Goal: Task Accomplishment & Management: Use online tool/utility

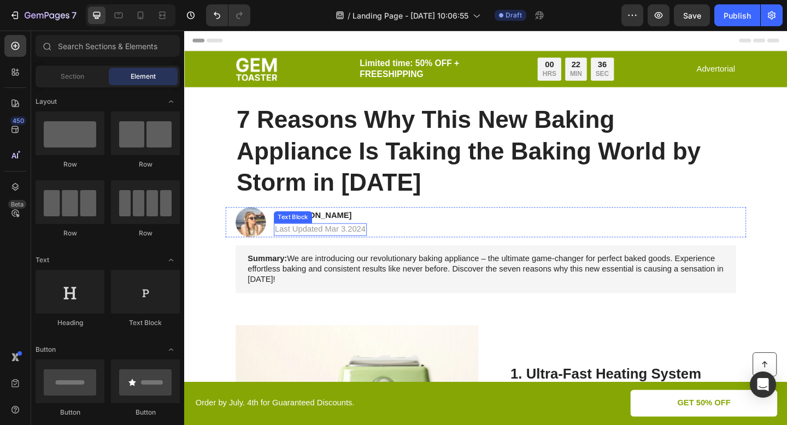
click at [353, 248] on p "Last Updated Mar 3.2024" at bounding box center [331, 247] width 99 height 11
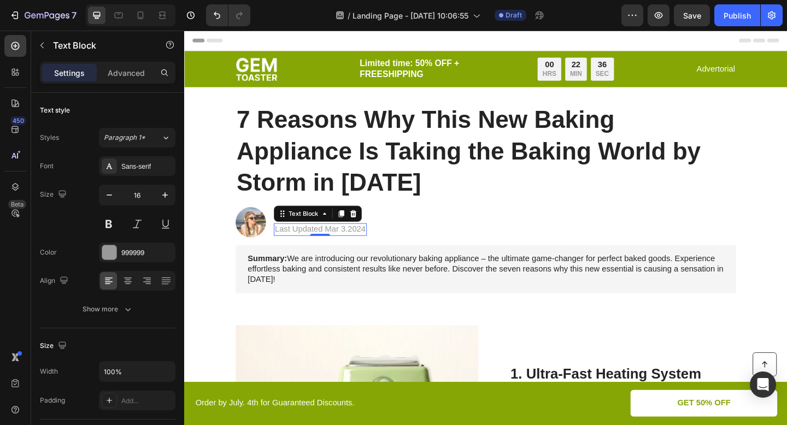
click at [353, 248] on p "Last Updated Mar 3.2024" at bounding box center [331, 247] width 99 height 11
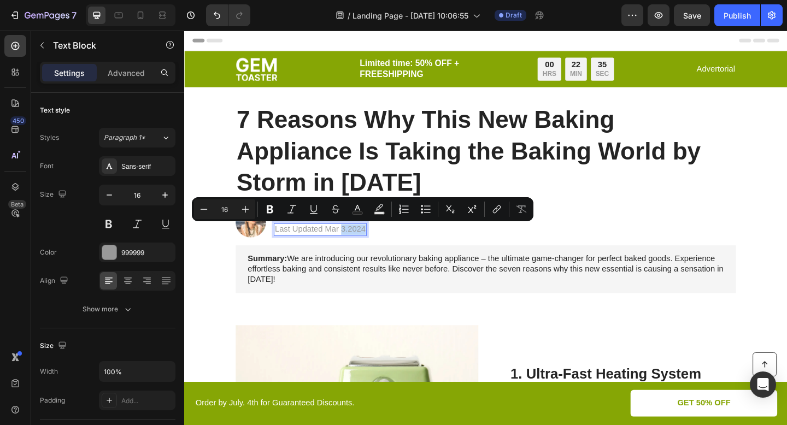
click at [357, 248] on p "Last Updated Mar 3.2024" at bounding box center [331, 247] width 99 height 11
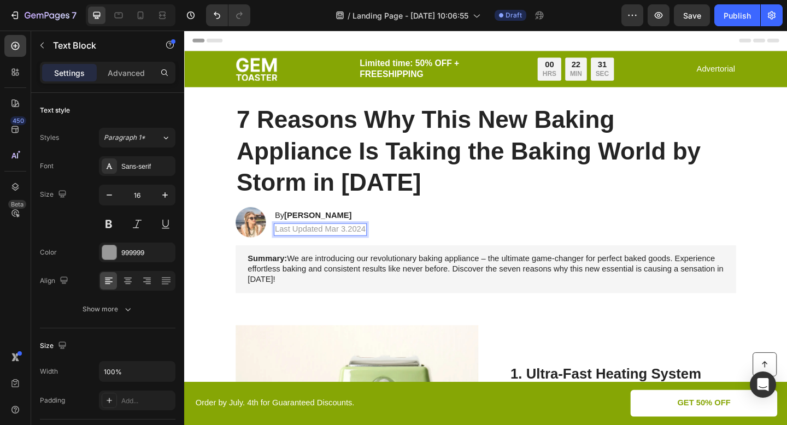
click at [354, 248] on p "Last Updated Mar 3.2024" at bounding box center [331, 247] width 99 height 11
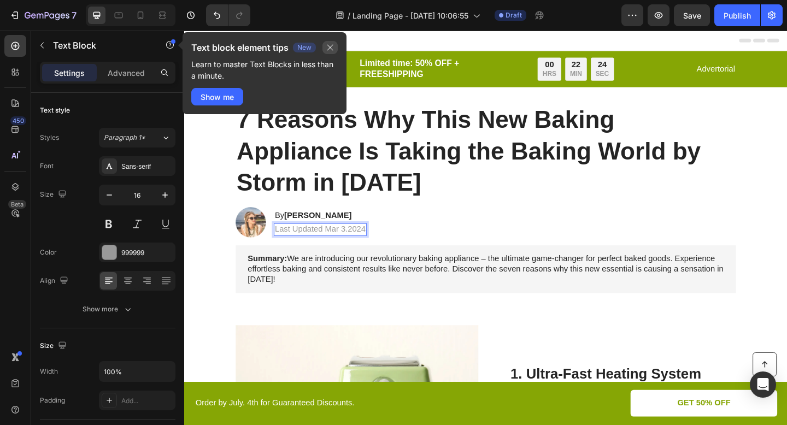
drag, startPoint x: 329, startPoint y: 45, endPoint x: 158, endPoint y: 17, distance: 172.8
click at [329, 45] on icon "button" at bounding box center [330, 47] width 9 height 9
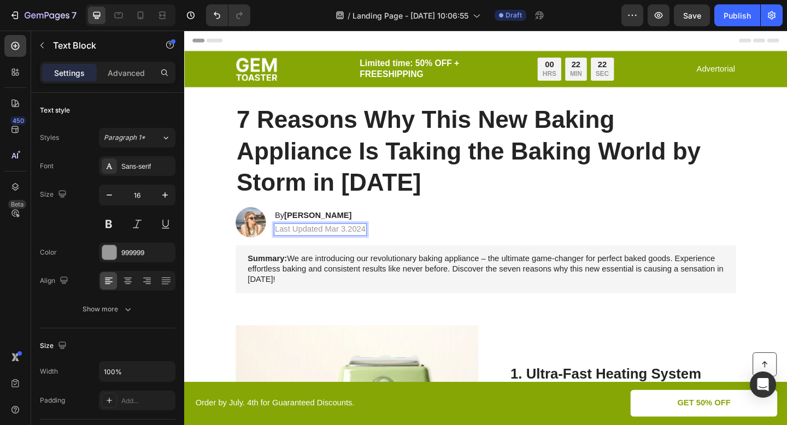
click at [346, 248] on p "Last Updated Mar 3.2024" at bounding box center [331, 247] width 99 height 11
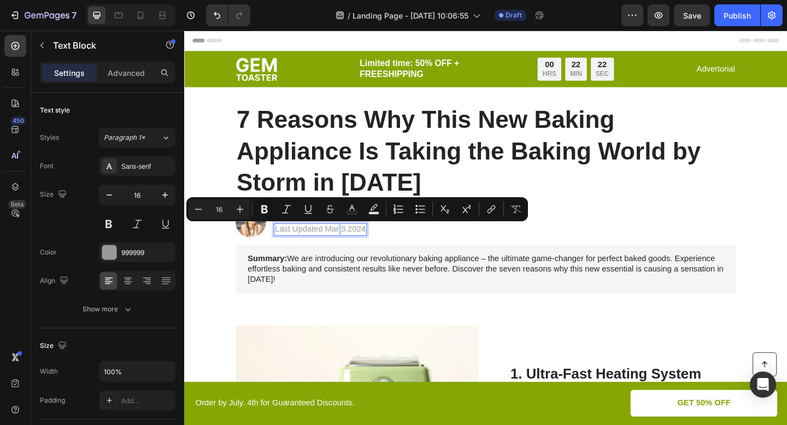
click at [351, 248] on p "Last Updated Mar 3.2024" at bounding box center [331, 247] width 99 height 11
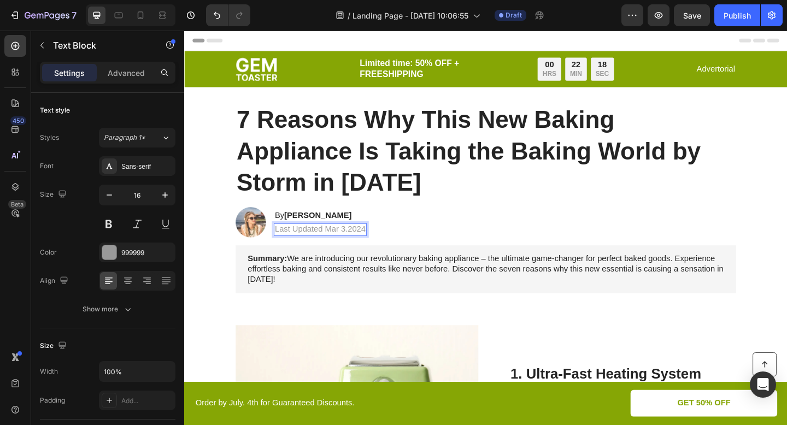
click at [347, 248] on p "Last Updated Mar 3.2024" at bounding box center [331, 247] width 99 height 11
drag, startPoint x: 381, startPoint y: 245, endPoint x: 360, endPoint y: 249, distance: 21.0
click at [360, 249] on p "Last Updated Sep 10.2024" at bounding box center [334, 247] width 104 height 11
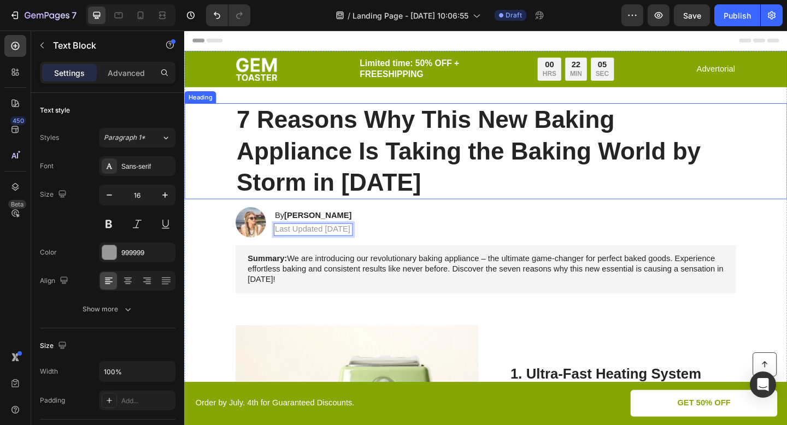
click at [455, 211] on h1 "7 Reasons Why This New Baking Appliance Is Taking the Baking World by Storm in …" at bounding box center [512, 162] width 544 height 104
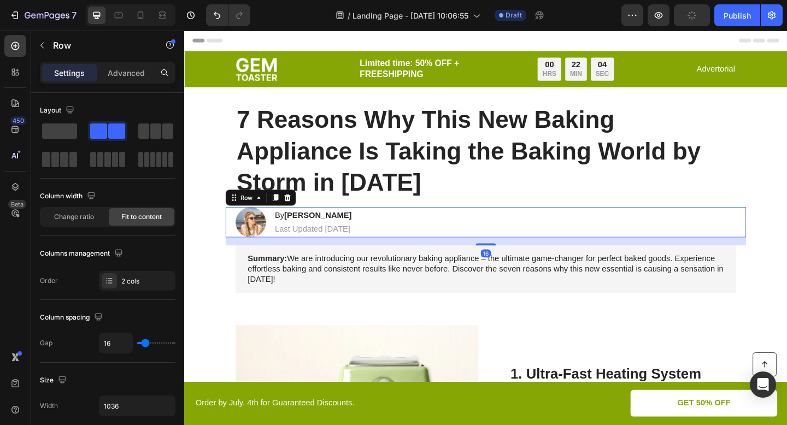
click at [463, 224] on div "Image By Jessica M. Heading Last Updated Sep 10 Text Block Row 16" at bounding box center [512, 239] width 566 height 33
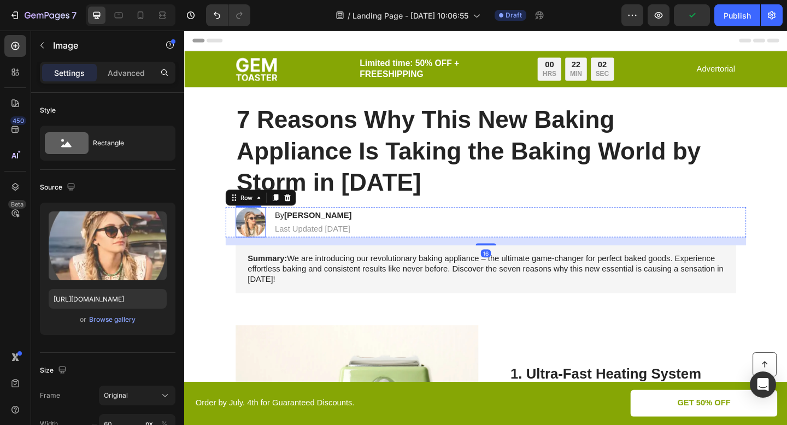
click at [257, 237] on img at bounding box center [256, 239] width 33 height 33
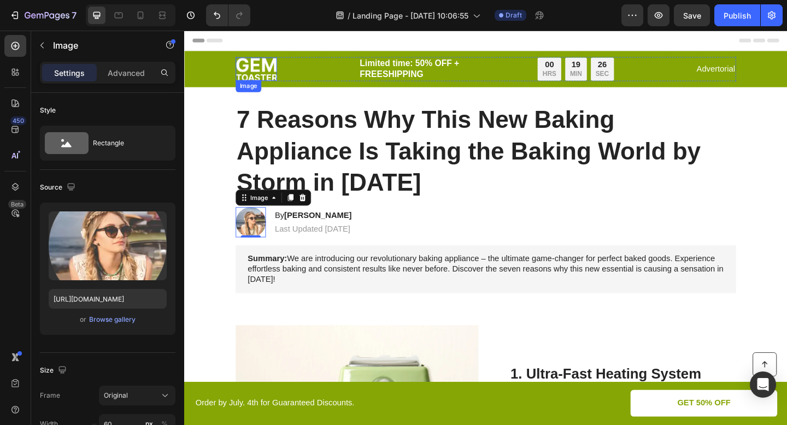
click at [268, 74] on img at bounding box center [262, 72] width 45 height 25
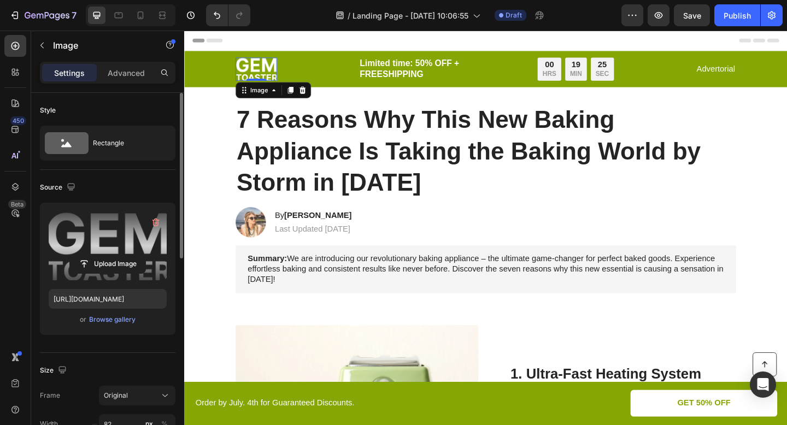
click at [144, 238] on label at bounding box center [108, 245] width 118 height 69
click at [144, 255] on input "file" at bounding box center [107, 264] width 75 height 19
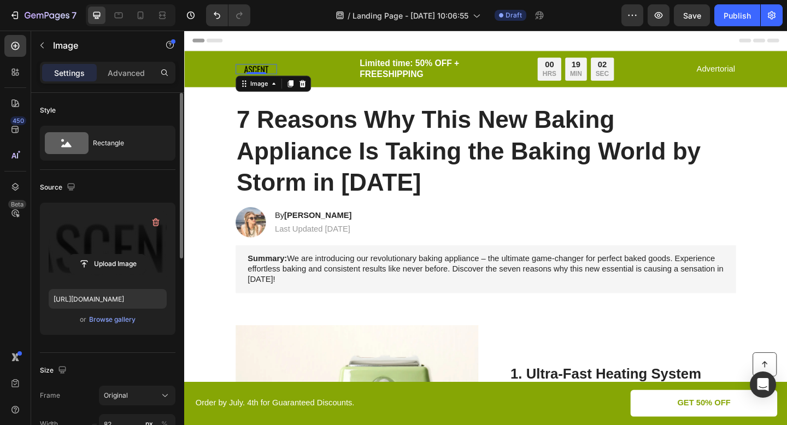
click at [122, 232] on label at bounding box center [108, 245] width 118 height 69
click at [122, 255] on input "file" at bounding box center [107, 264] width 75 height 19
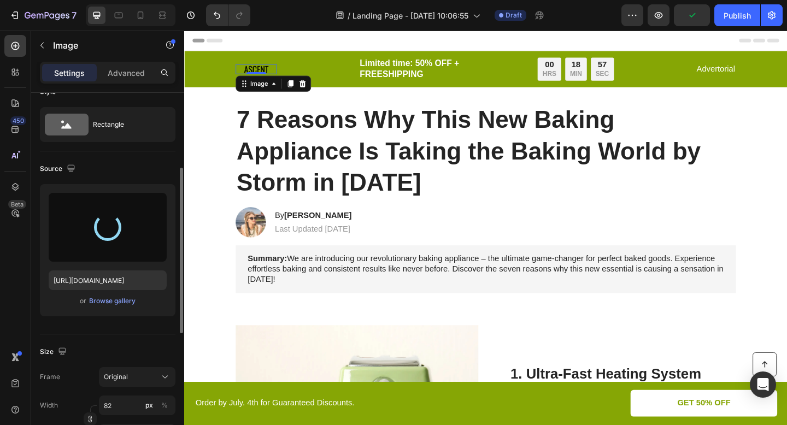
scroll to position [126, 0]
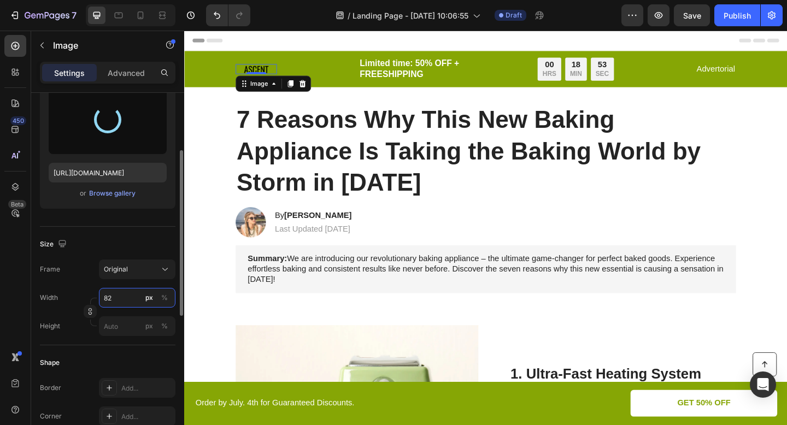
click at [122, 298] on input "82" at bounding box center [137, 298] width 76 height 20
type input "https://cdn.shopify.com/s/files/1/0919/9901/1190/files/gempages_586355942270960…"
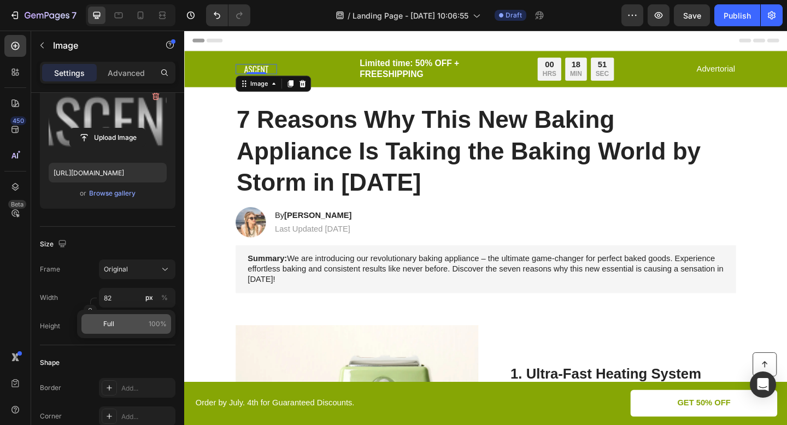
click at [123, 319] on p "Full 100%" at bounding box center [134, 324] width 63 height 10
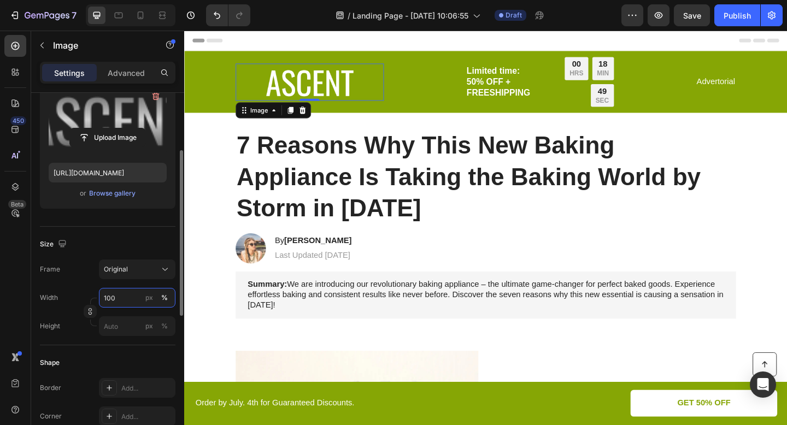
click at [128, 301] on input "100" at bounding box center [137, 298] width 76 height 20
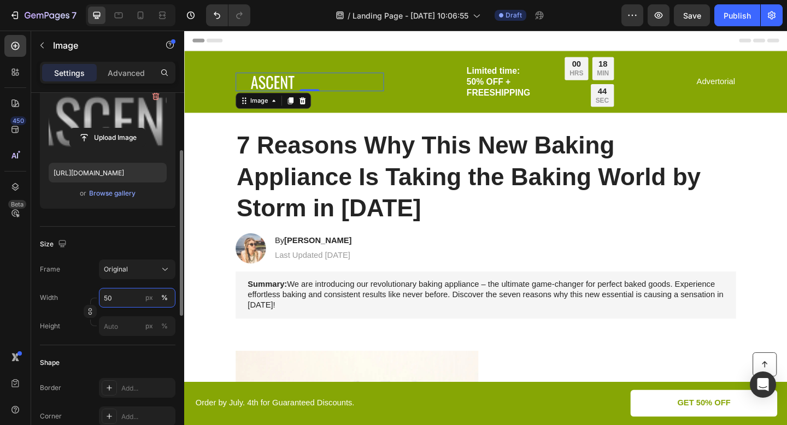
click at [109, 299] on input "50" at bounding box center [137, 298] width 76 height 20
click at [106, 299] on input "50" at bounding box center [137, 298] width 76 height 20
type input "60"
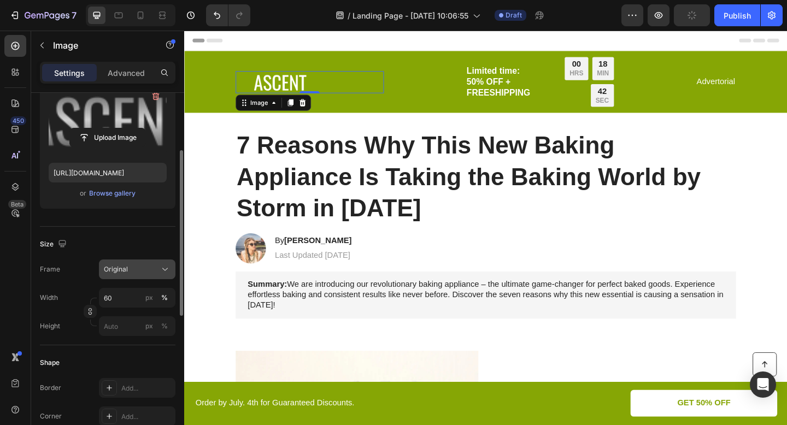
click at [139, 267] on div "Original" at bounding box center [131, 269] width 54 height 10
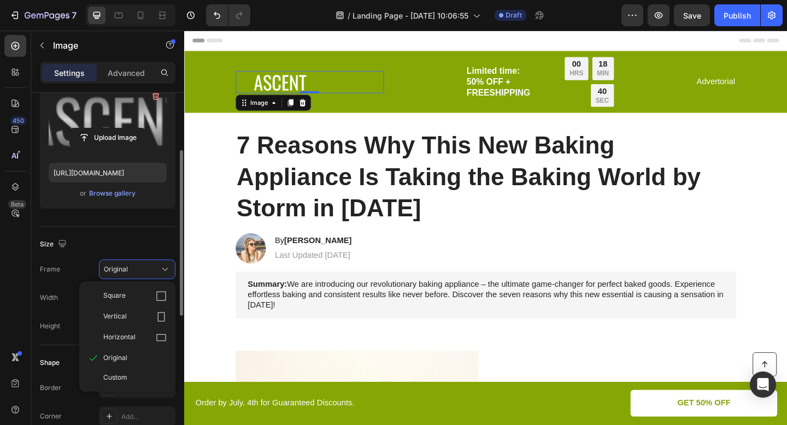
click at [155, 235] on div "Size" at bounding box center [108, 243] width 136 height 17
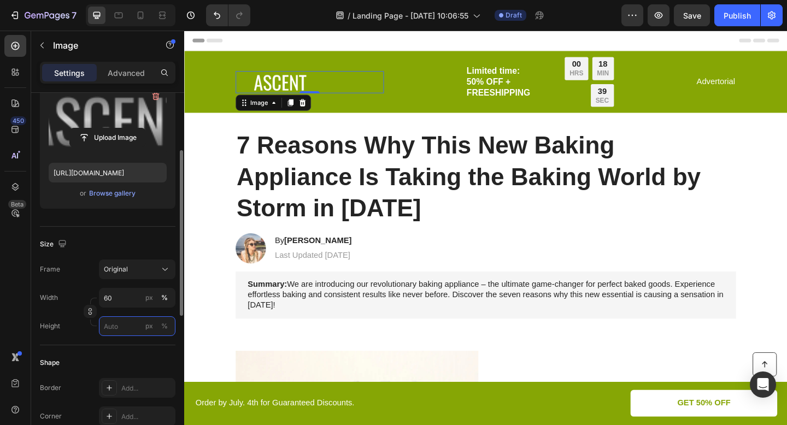
click at [131, 328] on input "px %" at bounding box center [137, 326] width 76 height 20
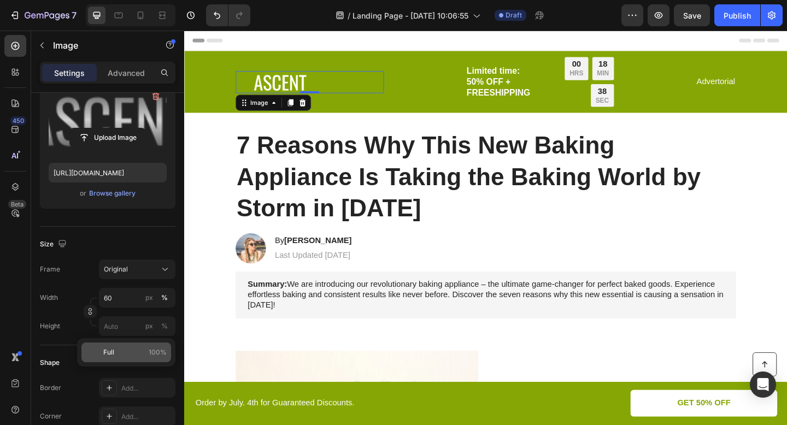
click at [123, 345] on div "Full 100%" at bounding box center [126, 353] width 90 height 20
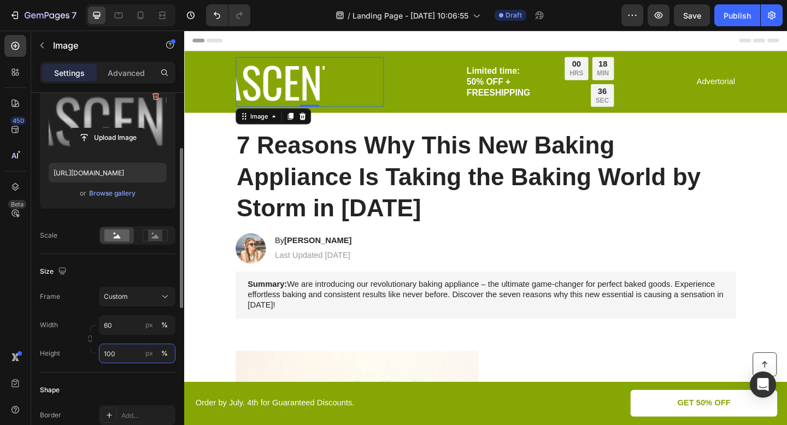
drag, startPoint x: 128, startPoint y: 355, endPoint x: 103, endPoint y: 352, distance: 25.8
click at [103, 352] on input "100" at bounding box center [137, 354] width 76 height 20
drag, startPoint x: 115, startPoint y: 354, endPoint x: 98, endPoint y: 353, distance: 16.9
click at [99, 353] on input "100" at bounding box center [137, 354] width 76 height 20
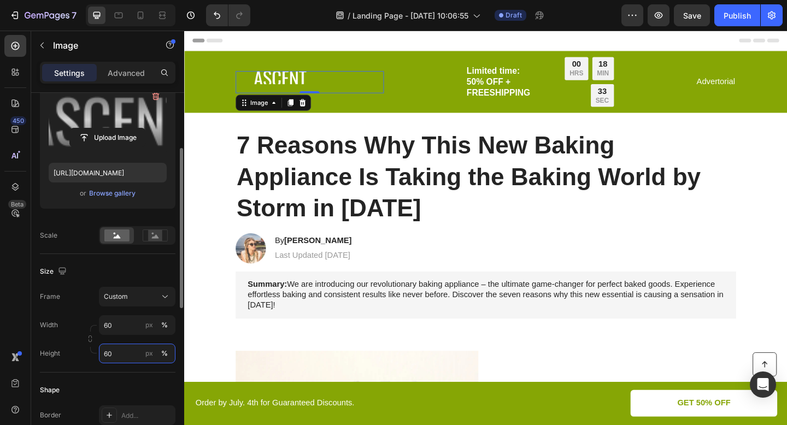
type input "6"
type input "50"
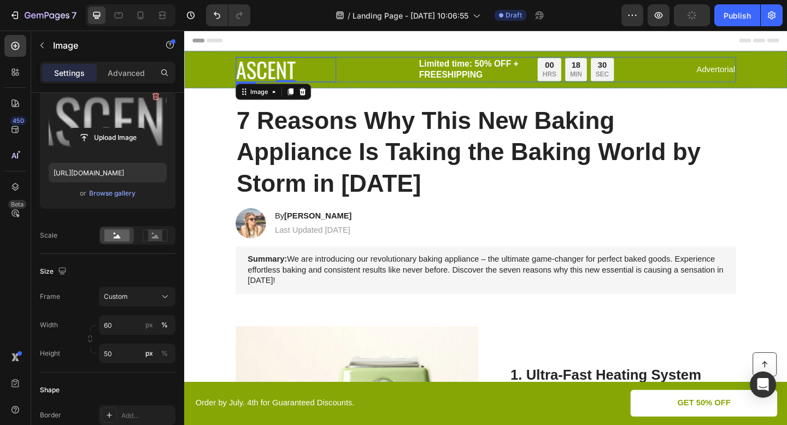
click at [403, 75] on div "Image 0 Limited time: 50% OFF + FREESHIPPING Text Block 00 HRS 18 MIN 30 SEC Co…" at bounding box center [512, 73] width 544 height 27
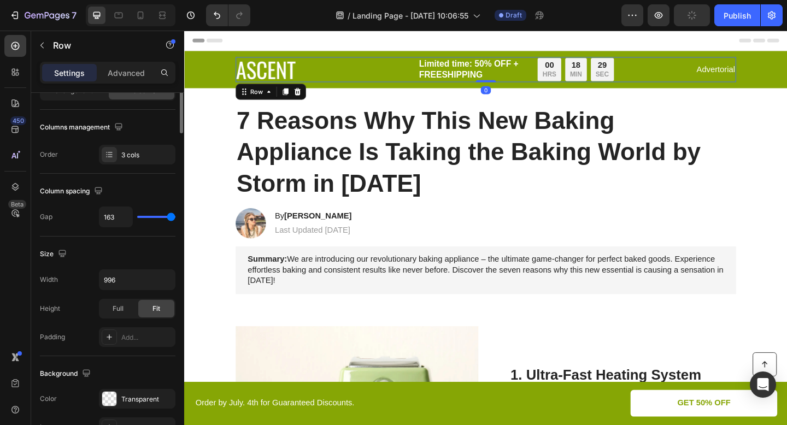
scroll to position [0, 0]
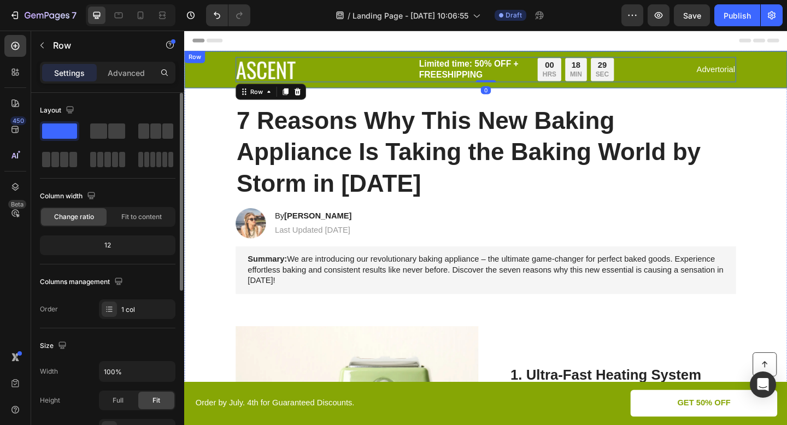
click at [374, 56] on div "Image Limited time: 50% OFF + FREESHIPPING Text Block 00 HRS 18 MIN 29 SEC Coun…" at bounding box center [512, 73] width 656 height 40
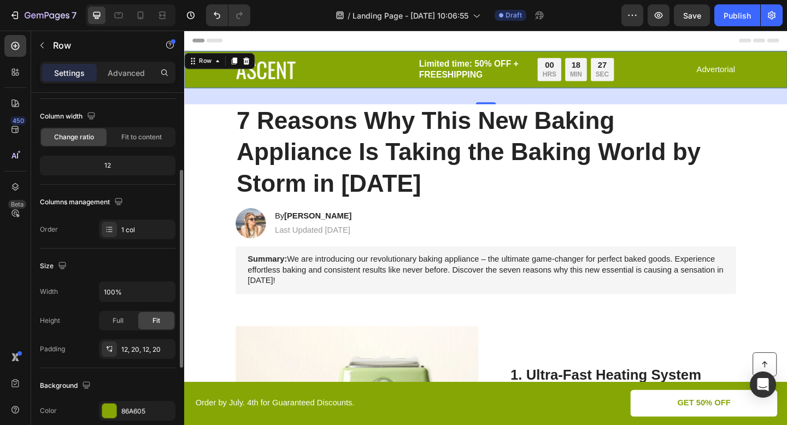
scroll to position [173, 0]
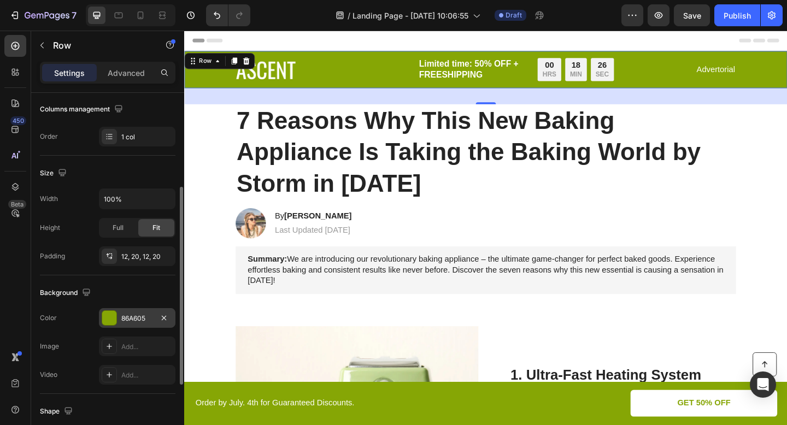
click at [110, 315] on div at bounding box center [109, 318] width 14 height 14
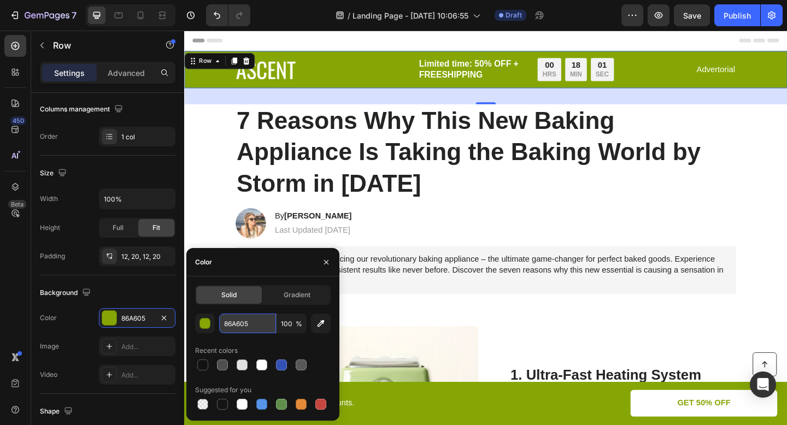
click at [256, 321] on input "86A605" at bounding box center [247, 324] width 57 height 20
paste input "#1C1D1D"
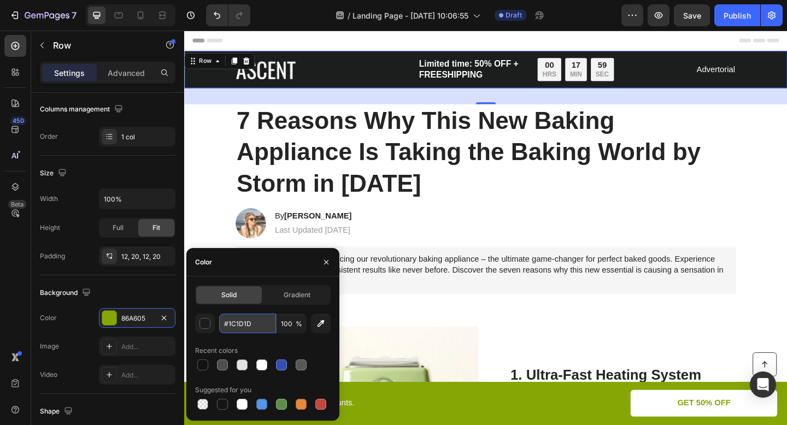
click at [228, 322] on input "#1C1D1D" at bounding box center [247, 324] width 57 height 20
type input "1C1D1D"
drag, startPoint x: 327, startPoint y: 264, endPoint x: 159, endPoint y: 254, distance: 168.6
click at [327, 264] on icon "button" at bounding box center [326, 262] width 9 height 9
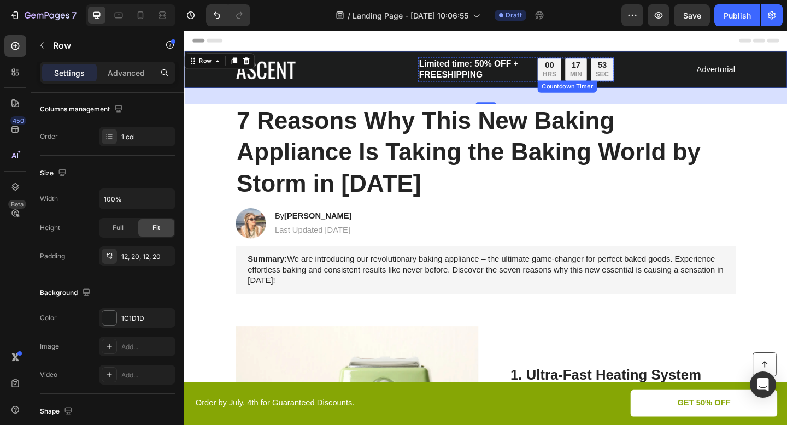
click at [606, 76] on p "MIN" at bounding box center [609, 78] width 13 height 9
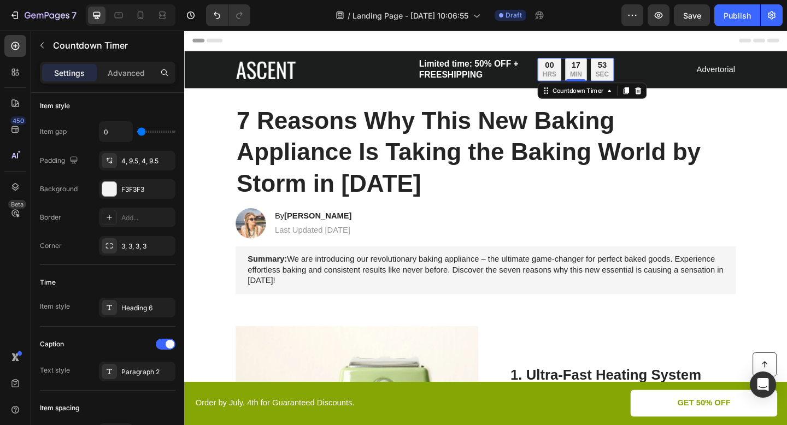
scroll to position [0, 0]
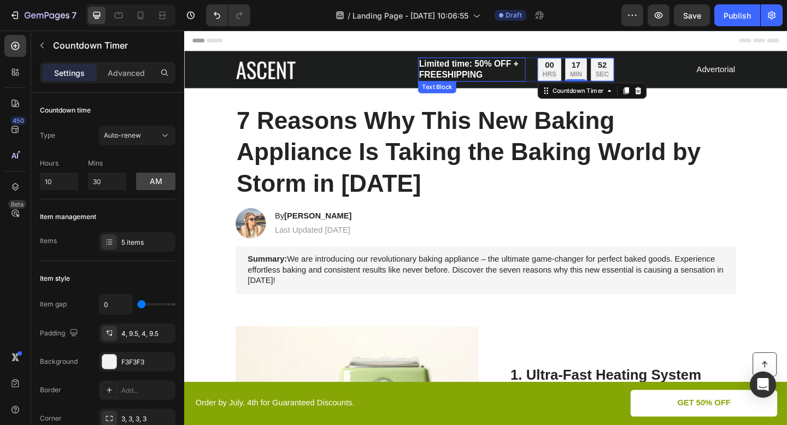
click at [522, 71] on p "Limited time: 50% OFF + FREESHIPPING" at bounding box center [496, 73] width 115 height 24
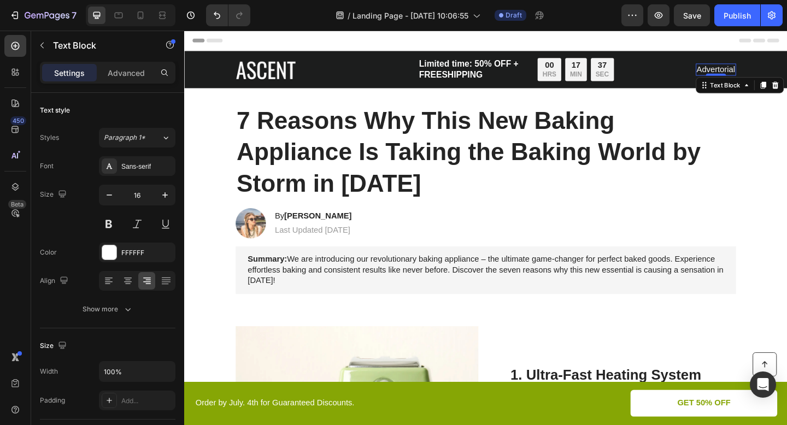
click at [747, 75] on p "Advertorial" at bounding box center [762, 73] width 42 height 11
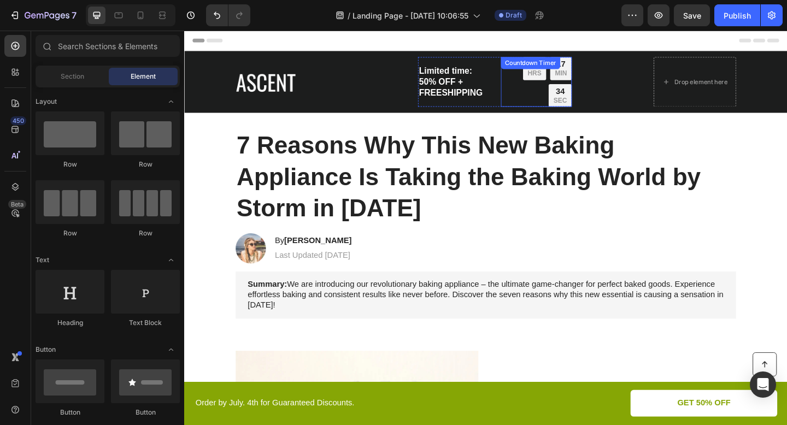
click at [593, 84] on div "17 MIN" at bounding box center [593, 72] width 23 height 25
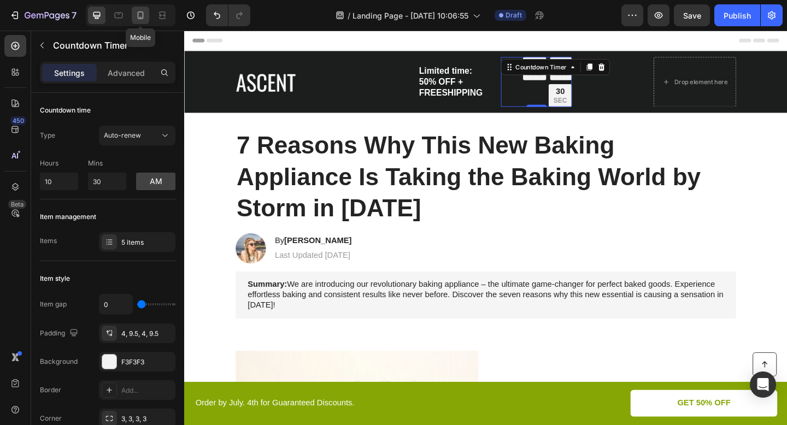
click at [138, 13] on icon at bounding box center [141, 15] width 6 height 8
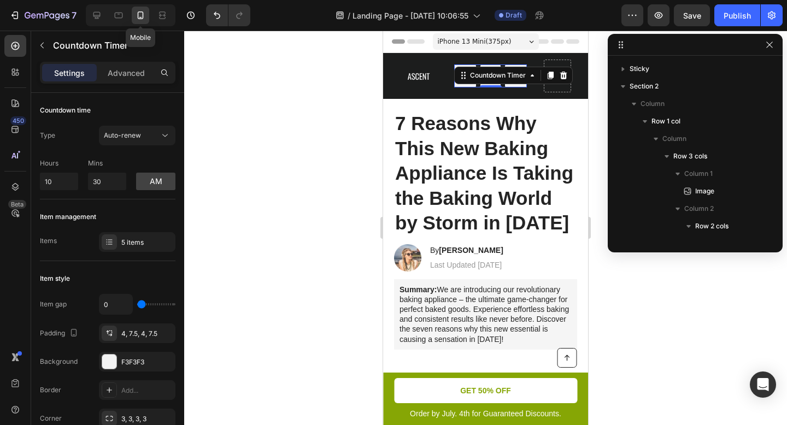
scroll to position [154, 0]
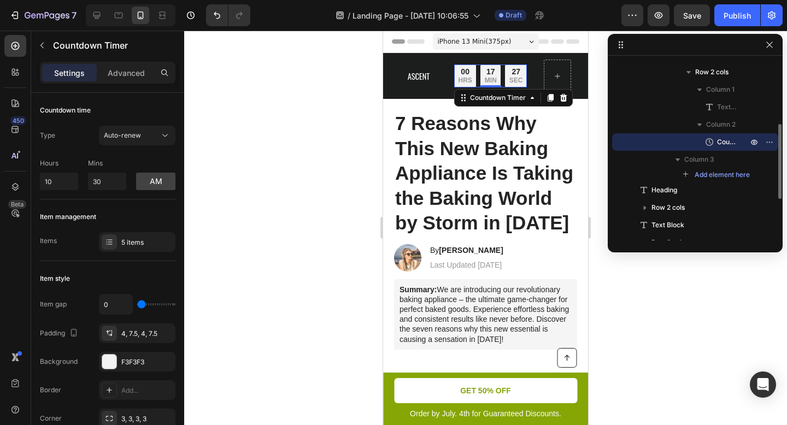
click at [517, 86] on div "27 SEC" at bounding box center [516, 75] width 22 height 23
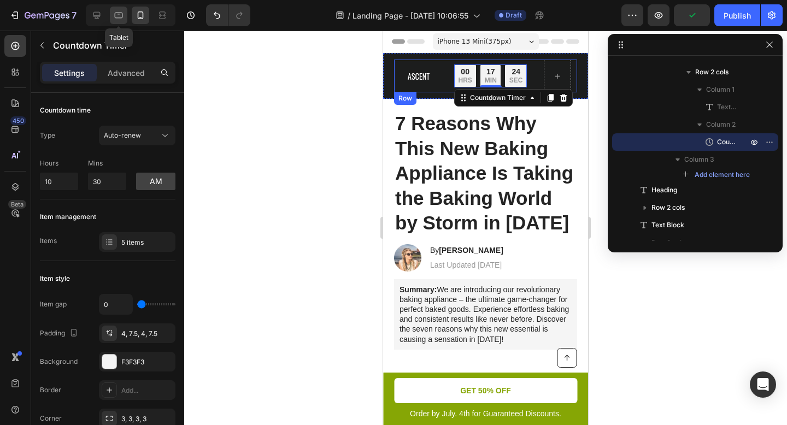
click at [116, 16] on icon at bounding box center [118, 15] width 11 height 11
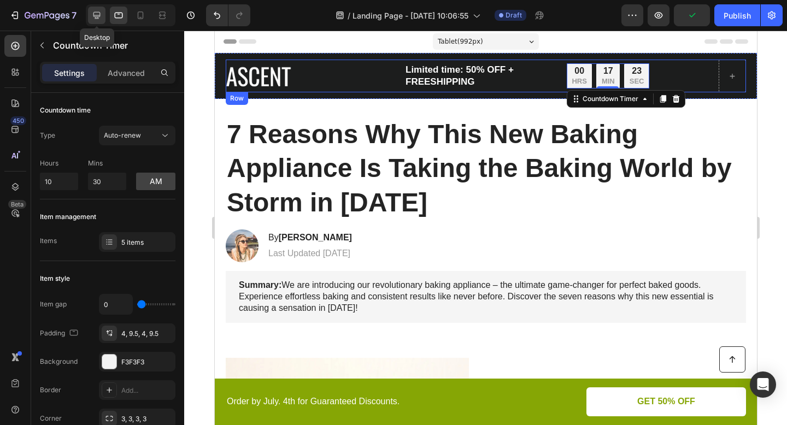
click at [97, 16] on icon at bounding box center [96, 15] width 11 height 11
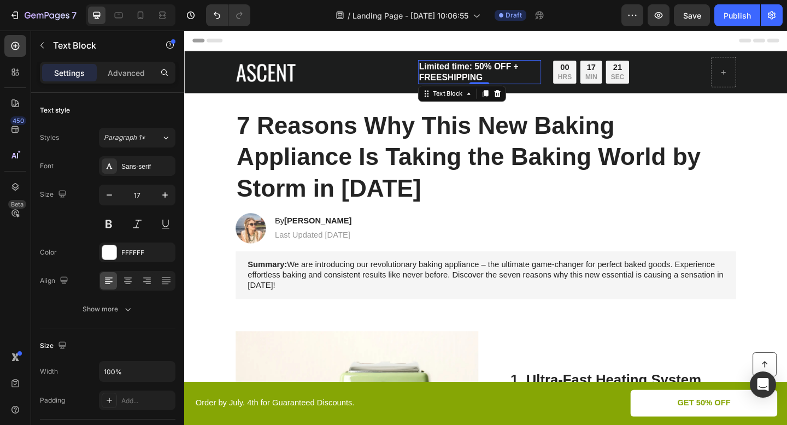
click at [514, 74] on p "Limited time: 50% OFF + FREESHIPPING" at bounding box center [505, 76] width 132 height 24
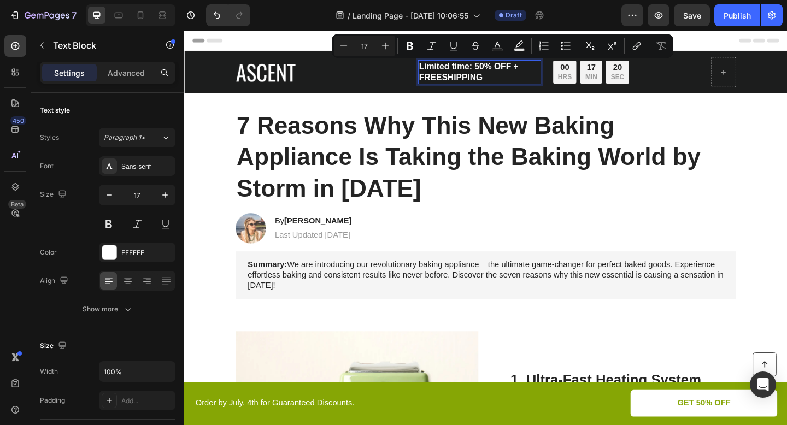
click at [515, 79] on p "Limited time: 50% OFF + FREESHIPPING" at bounding box center [505, 76] width 132 height 24
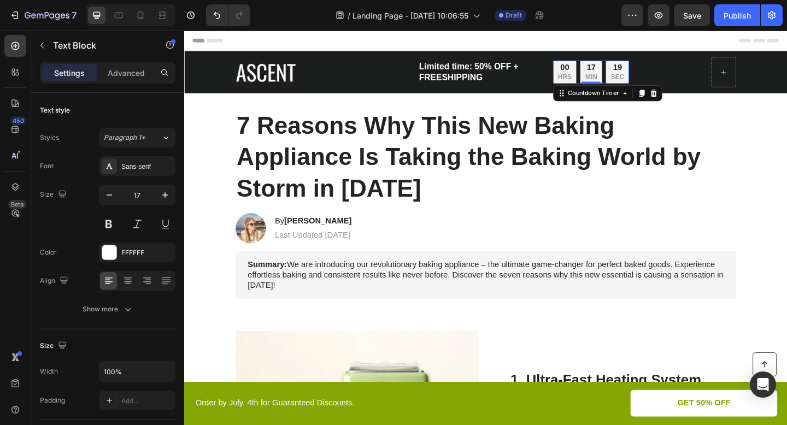
click at [615, 83] on div "17 MIN" at bounding box center [626, 75] width 23 height 25
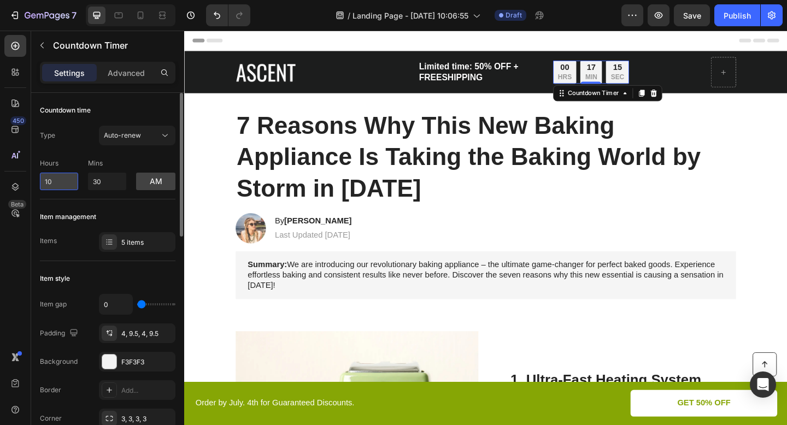
drag, startPoint x: 54, startPoint y: 180, endPoint x: 43, endPoint y: 179, distance: 10.4
click at [43, 179] on input "10" at bounding box center [59, 181] width 38 height 17
click at [75, 155] on div "Hours 4 Mins 30 am" at bounding box center [108, 172] width 136 height 36
drag, startPoint x: 58, startPoint y: 183, endPoint x: 42, endPoint y: 182, distance: 15.9
click at [42, 182] on input "4" at bounding box center [59, 181] width 38 height 17
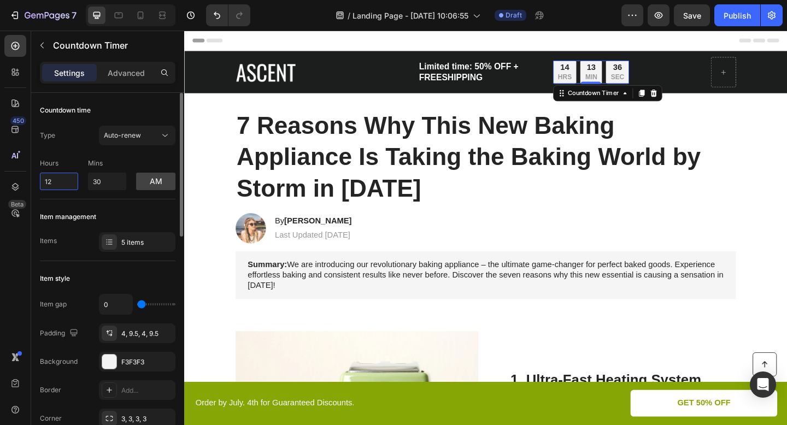
drag, startPoint x: 60, startPoint y: 181, endPoint x: 36, endPoint y: 181, distance: 24.6
type input "2"
type input "10"
click at [123, 159] on p "Mins" at bounding box center [107, 163] width 38 height 10
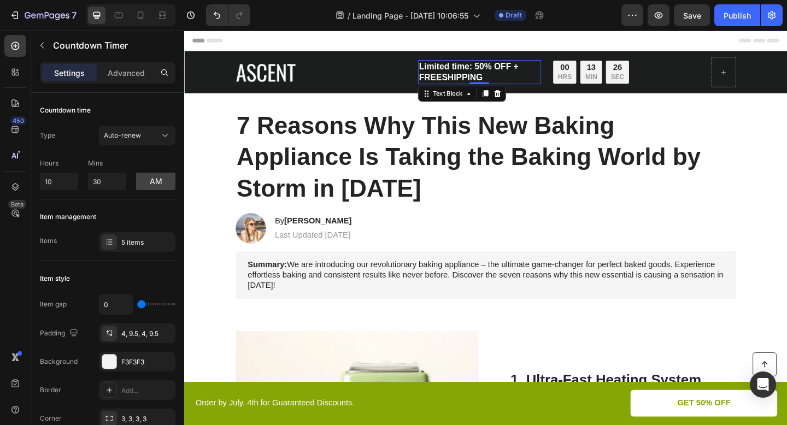
click at [492, 76] on p "Limited time: 50% OFF + FREESHIPPING" at bounding box center [505, 76] width 132 height 24
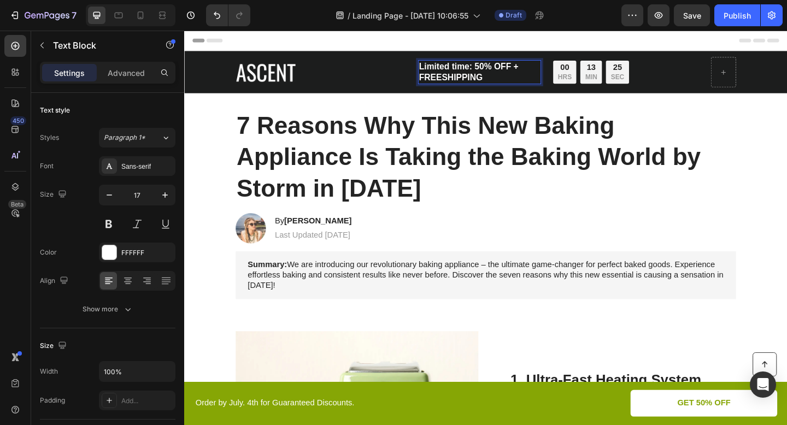
click at [515, 75] on p "Limited time: 50% OFF + FREESHIPPING" at bounding box center [505, 76] width 132 height 24
click at [501, 70] on p "Limited time: 50% OFF + FREESHIPPING" at bounding box center [505, 76] width 132 height 24
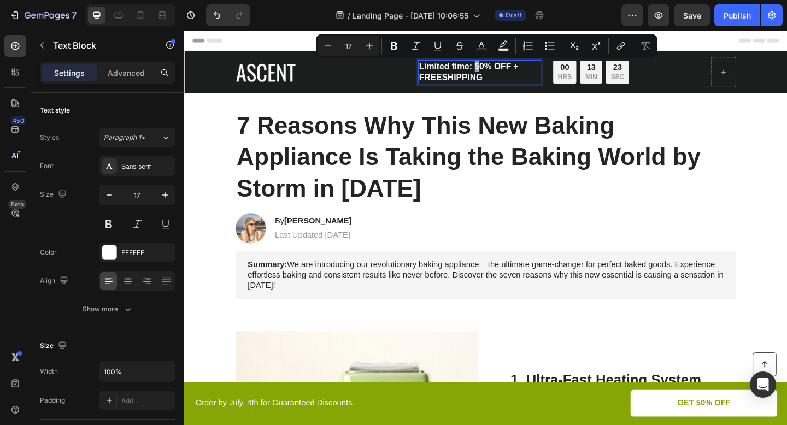
click at [496, 70] on p "Limited time: 50% OFF + FREESHIPPING" at bounding box center [505, 76] width 132 height 24
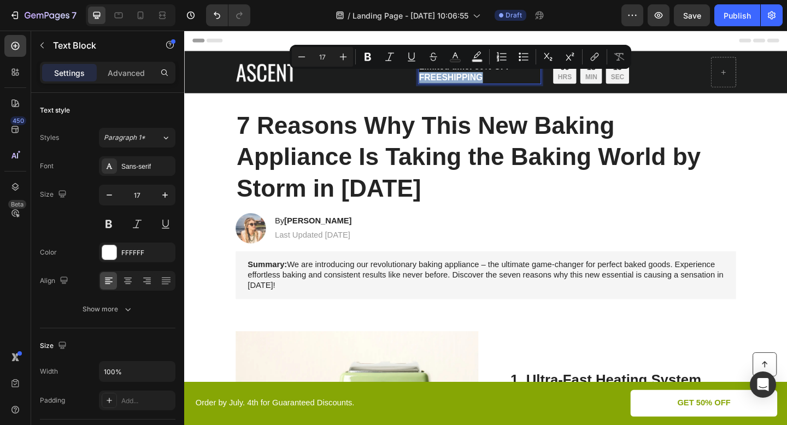
drag, startPoint x: 518, startPoint y: 81, endPoint x: 434, endPoint y: 83, distance: 84.2
click at [438, 83] on div "Limited time: 30% OFF + FREESHIPPING" at bounding box center [505, 76] width 134 height 26
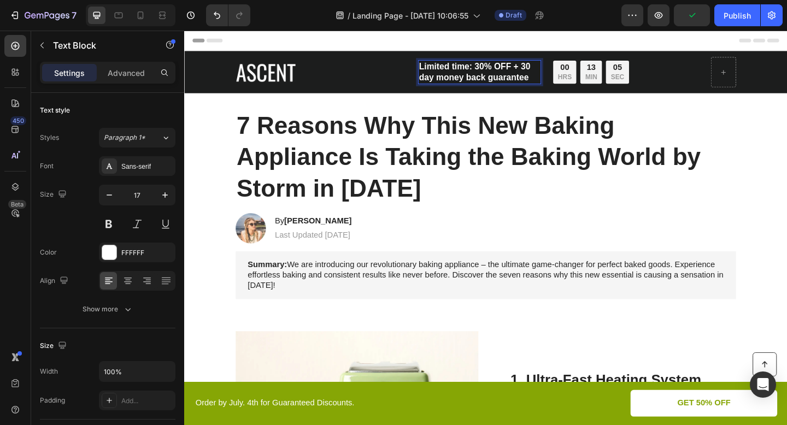
click at [547, 72] on p "Limited time: 30% OFF + 30 day money back guarantee" at bounding box center [505, 76] width 132 height 24
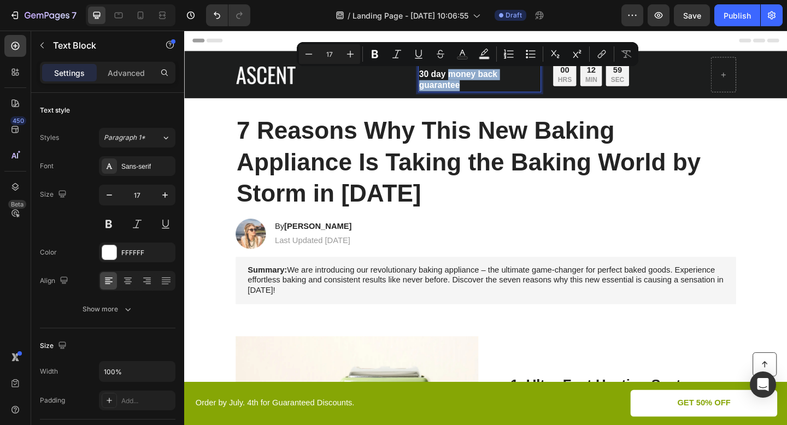
drag, startPoint x: 506, startPoint y: 87, endPoint x: 469, endPoint y: 78, distance: 38.4
click at [469, 78] on p "Limited time: 30% OFF + 30 day money back guarantee" at bounding box center [505, 79] width 132 height 36
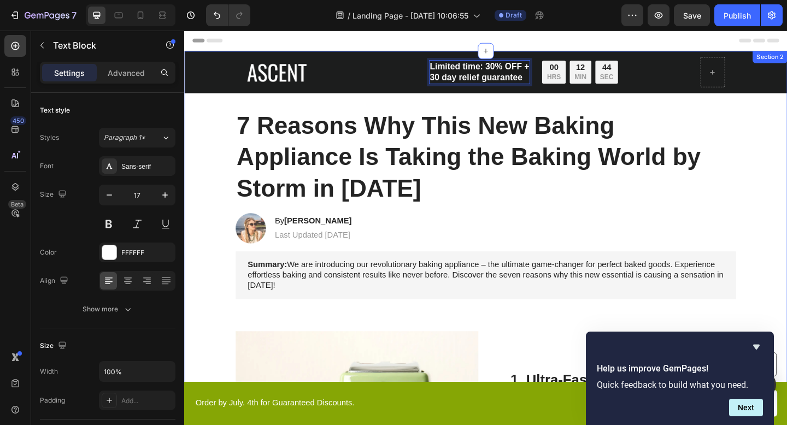
click at [590, 120] on h1 "7 Reasons Why This New Baking Appliance Is Taking the Baking World by Storm in …" at bounding box center [512, 168] width 544 height 104
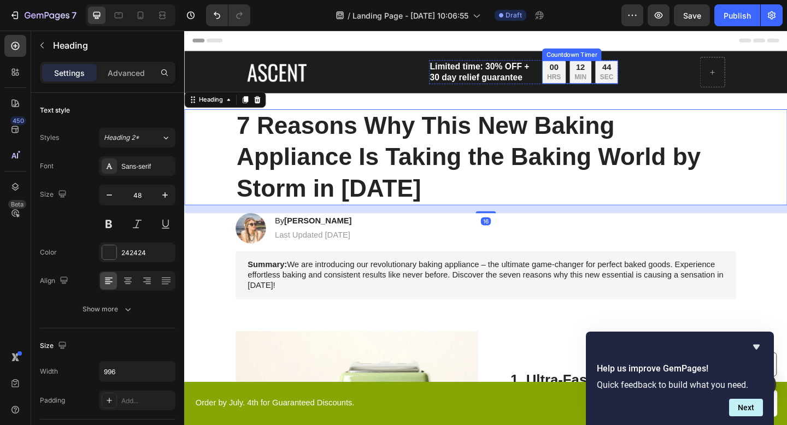
click at [610, 84] on p "MIN" at bounding box center [614, 81] width 13 height 9
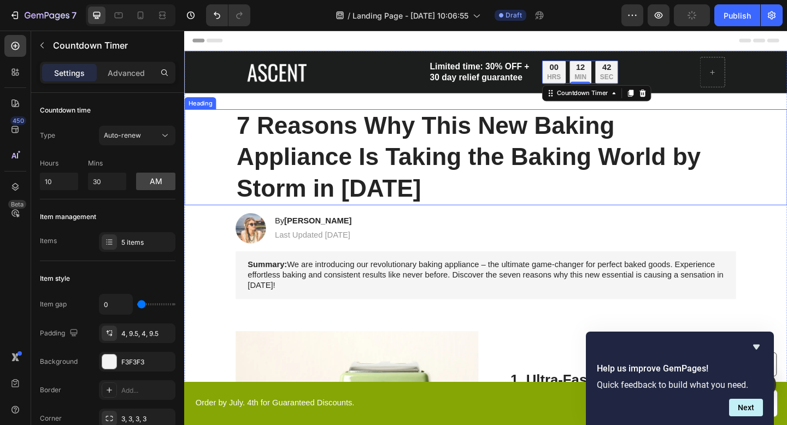
click at [712, 121] on h1 "7 Reasons Why This New Baking Appliance Is Taking the Baking World by Storm in …" at bounding box center [512, 168] width 544 height 104
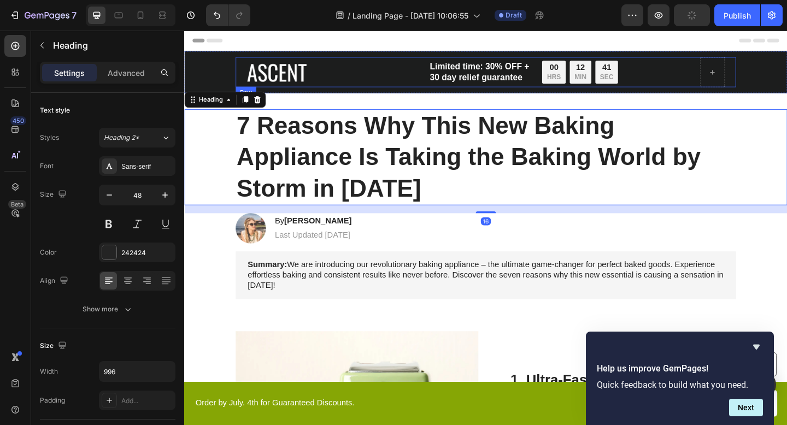
click at [698, 86] on div "Image Limited time: 30% OFF + 30 day relief guarantee Text Block 00 HRS 12 MIN …" at bounding box center [512, 76] width 544 height 33
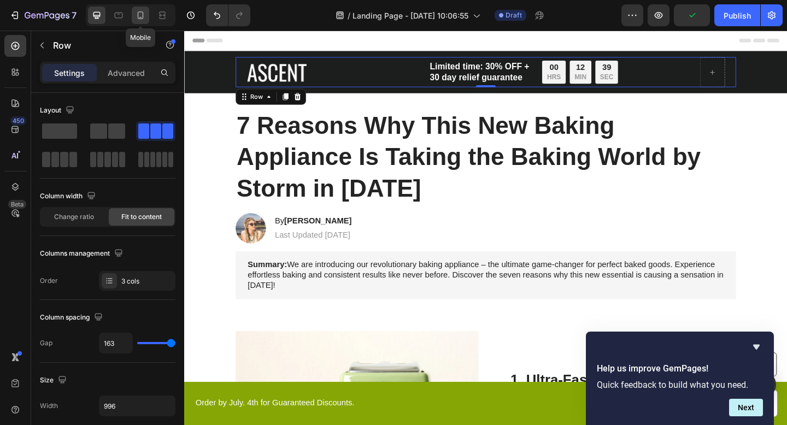
click at [146, 22] on div at bounding box center [140, 15] width 17 height 17
type input "100%"
type input "31"
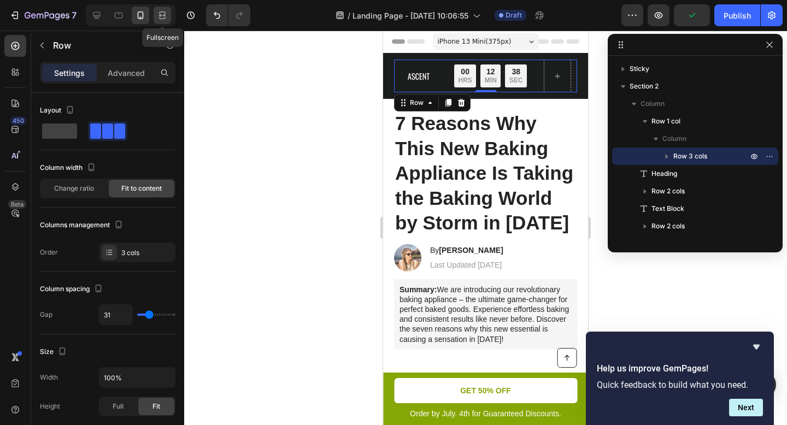
click at [161, 20] on icon at bounding box center [162, 15] width 11 height 11
type input "996"
type input "163"
type input "120"
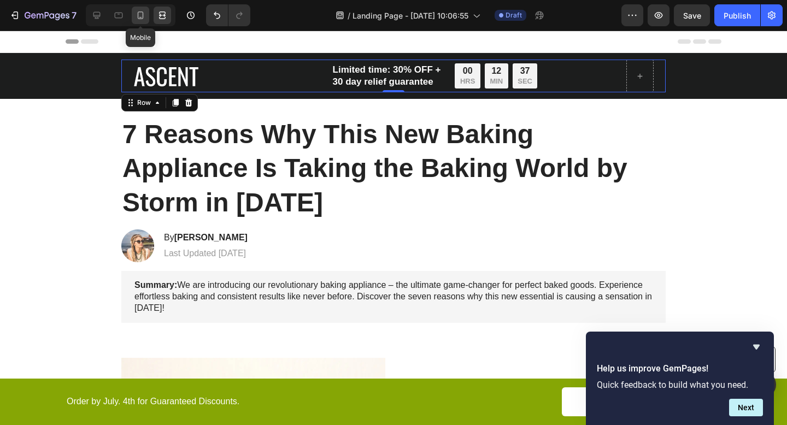
click at [143, 18] on icon at bounding box center [141, 15] width 6 height 8
type input "100%"
type input "31"
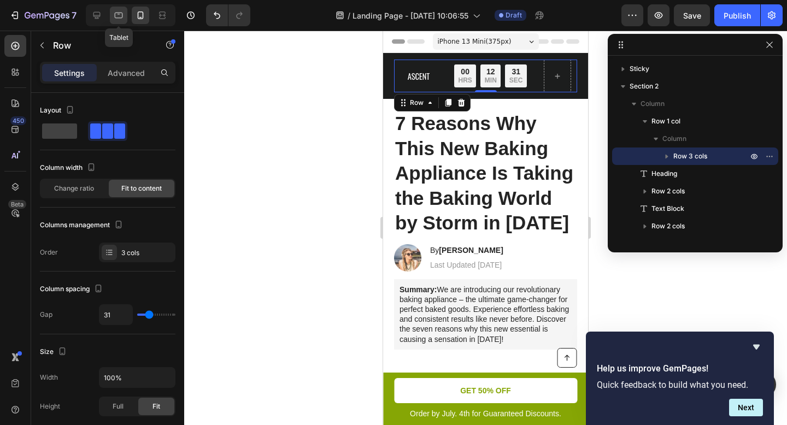
click at [122, 13] on icon at bounding box center [119, 16] width 8 height 6
type input "127"
type input "120"
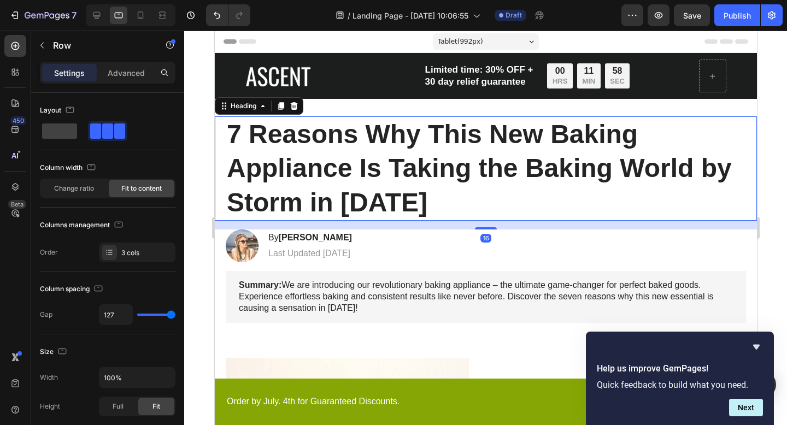
click at [488, 174] on h1 "7 Reasons Why This New Baking Appliance Is Taking the Baking World by Storm in …" at bounding box center [485, 168] width 520 height 104
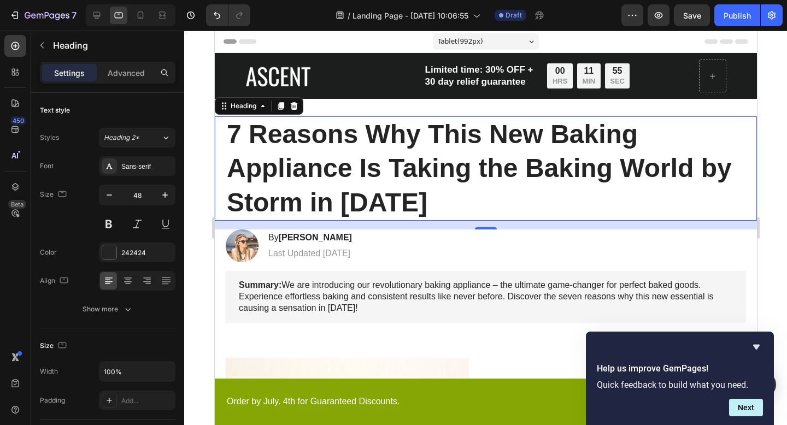
click at [453, 175] on h1 "7 Reasons Why This New Baking Appliance Is Taking the Baking World by Storm in …" at bounding box center [485, 168] width 520 height 104
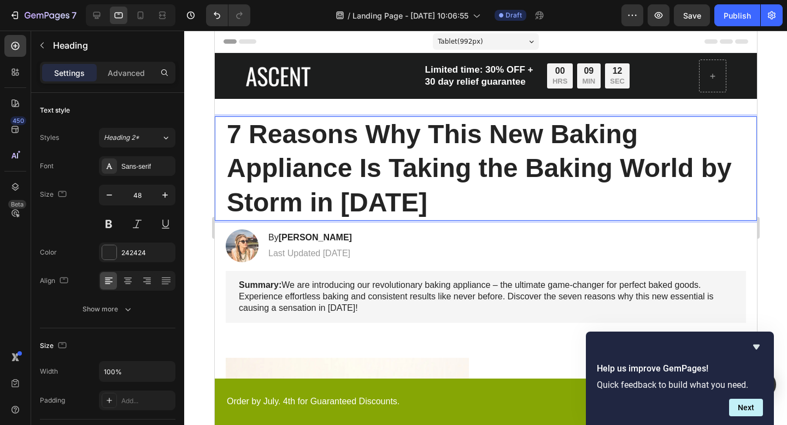
click at [414, 181] on p "7 Reasons Why This New Baking Appliance Is Taking the Baking World by Storm in …" at bounding box center [485, 168] width 518 height 102
click at [419, 196] on p "7 Reasons Why This New Baking Appliance Is Taking the Baking World by Storm in …" at bounding box center [485, 168] width 518 height 102
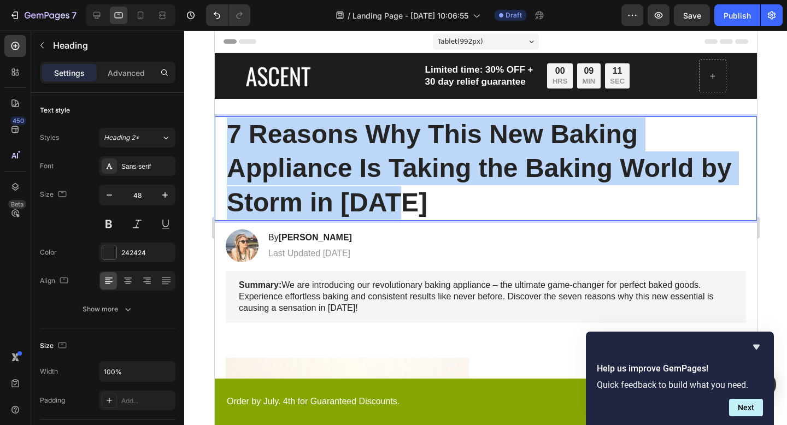
drag, startPoint x: 347, startPoint y: 191, endPoint x: 220, endPoint y: 123, distance: 144.2
click at [220, 123] on div "7 Reasons Why This New Baking Appliance Is Taking the Baking World by Storm in …" at bounding box center [485, 168] width 542 height 104
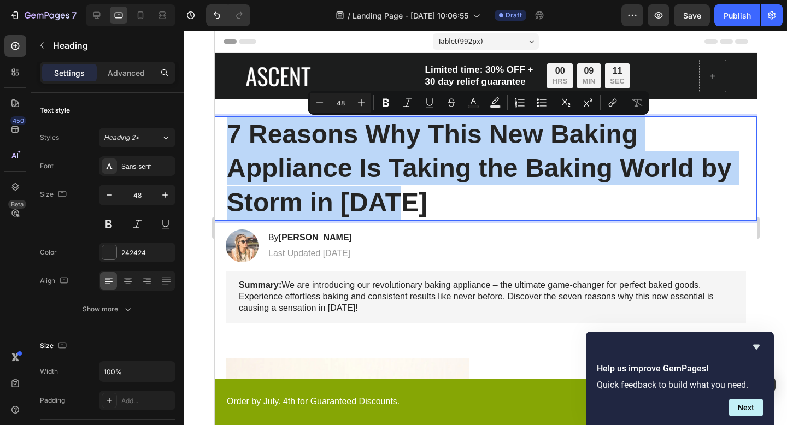
copy p "7 Reasons Why This New Baking Appliance Is Taking the Baking World by Storm in …"
click at [473, 199] on p "7 Reasons Why This New Baking Appliance Is Taking the Baking World by Storm in …" at bounding box center [485, 168] width 518 height 102
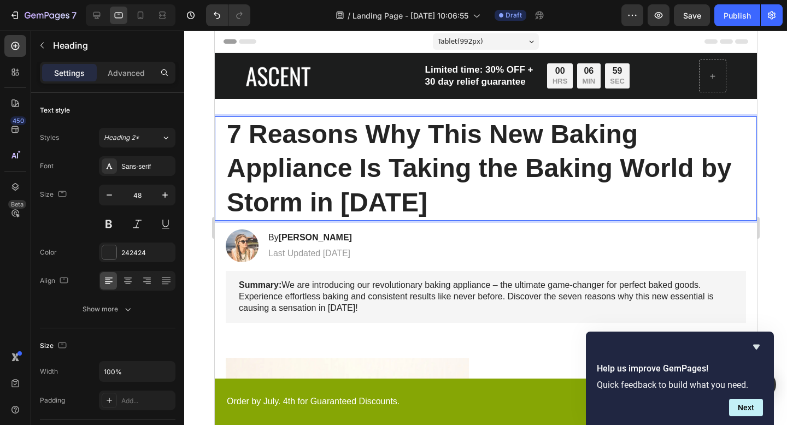
click at [473, 199] on p "7 Reasons Why This New Baking Appliance Is Taking the Baking World by Storm in …" at bounding box center [485, 168] width 518 height 102
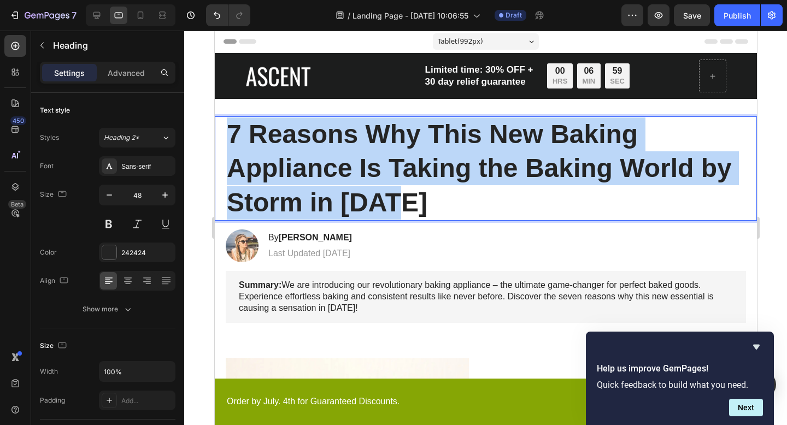
click at [473, 199] on p "7 Reasons Why This New Baking Appliance Is Taking the Baking World by Storm in …" at bounding box center [485, 168] width 518 height 102
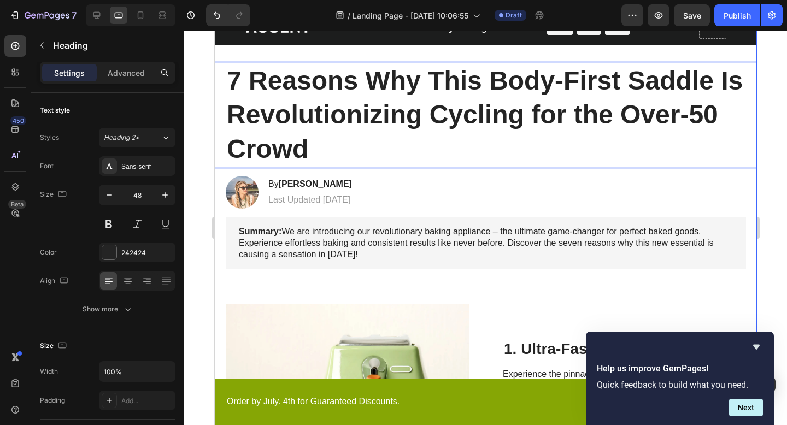
scroll to position [59, 0]
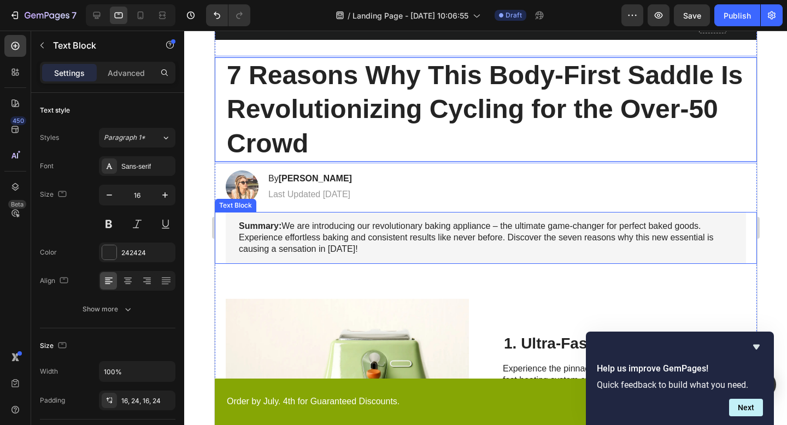
click at [467, 235] on p "Summary: We are introducing our revolutionary baking appliance – the ultimate g…" at bounding box center [485, 238] width 494 height 34
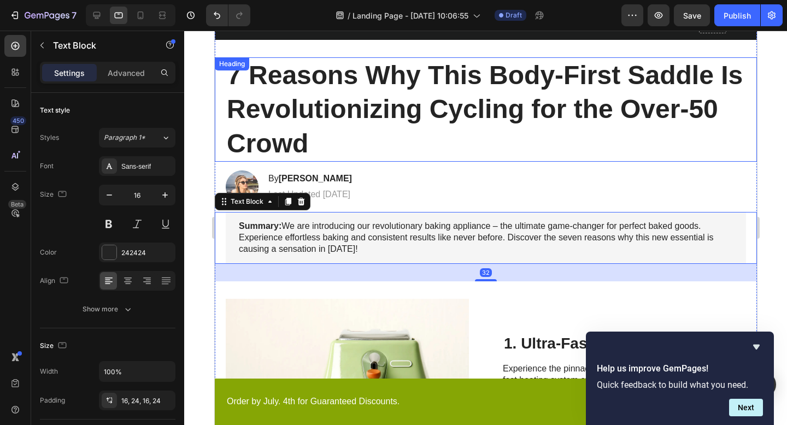
click at [460, 122] on p "7 Reasons Why This Body-First Saddle Is Revolutionizing Cycling for the Over-50…" at bounding box center [485, 109] width 518 height 102
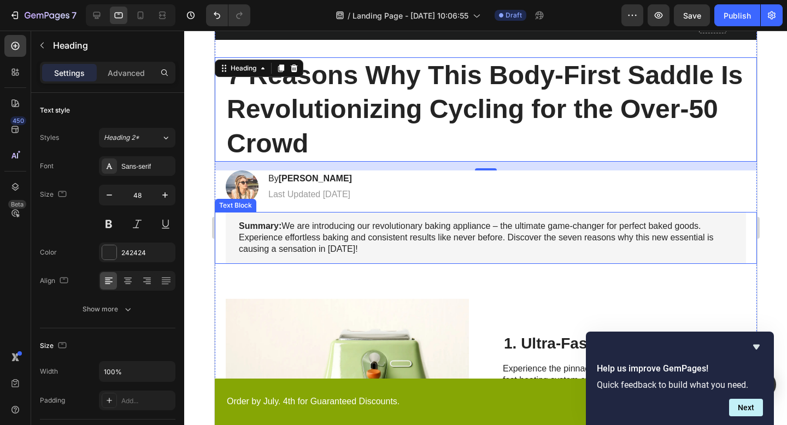
click at [423, 233] on p "Summary: We are introducing our revolutionary baking appliance – the ultimate g…" at bounding box center [485, 238] width 494 height 34
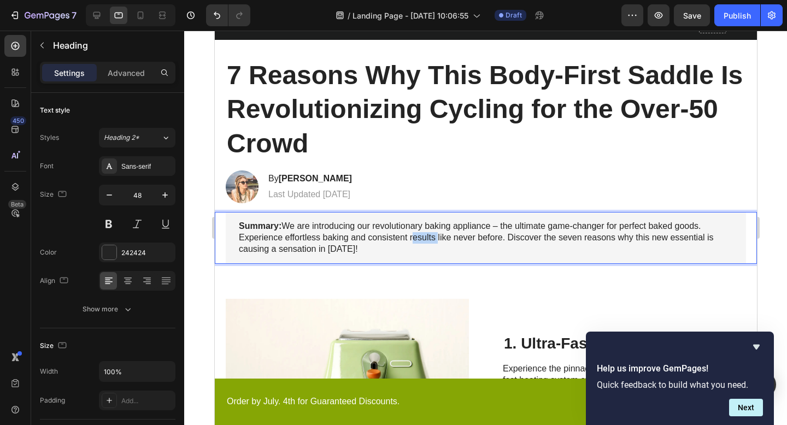
click at [423, 233] on p "Summary: We are introducing our revolutionary baking appliance – the ultimate g…" at bounding box center [485, 238] width 494 height 34
click at [385, 246] on p "Summary: We are introducing our revolutionary baking appliance – the ultimate g…" at bounding box center [485, 238] width 494 height 34
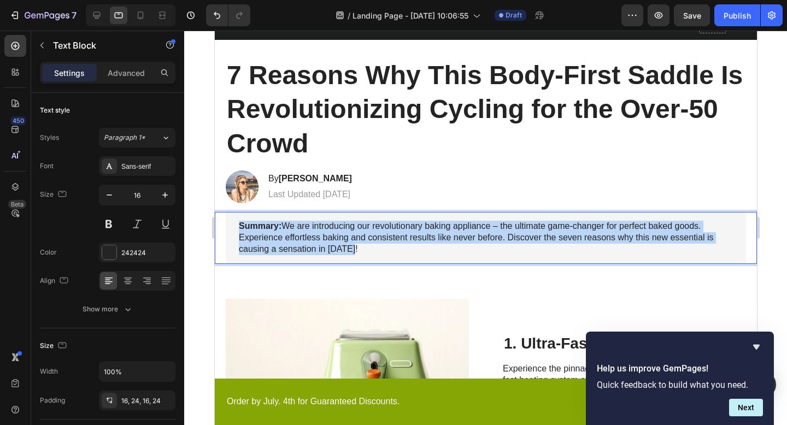
drag, startPoint x: 369, startPoint y: 247, endPoint x: 238, endPoint y: 228, distance: 133.0
click at [238, 228] on div "Summary: We are introducing our revolutionary baking appliance – the ultimate g…" at bounding box center [485, 237] width 520 height 51
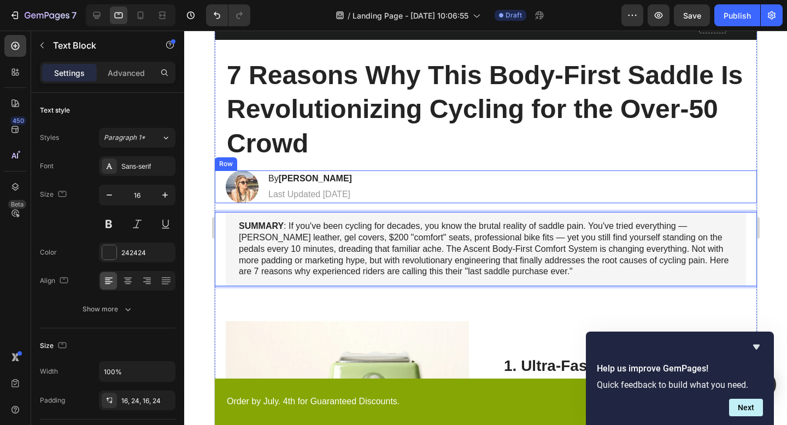
click at [450, 189] on div "Image By [PERSON_NAME] Heading Last Updated [DATE] Text Block Row" at bounding box center [485, 186] width 542 height 33
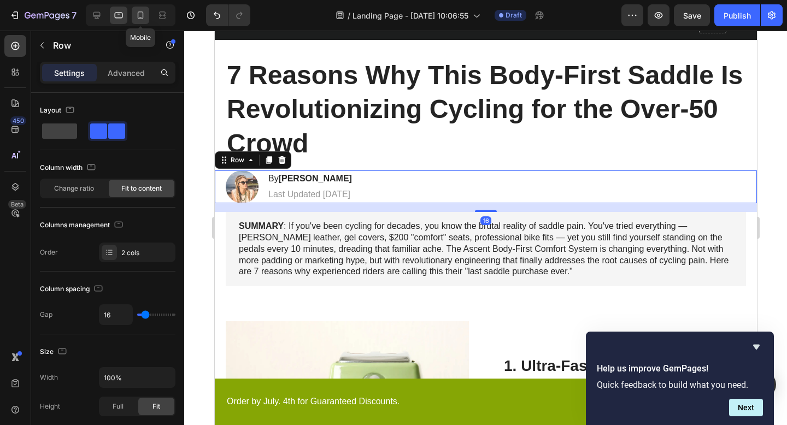
click at [142, 15] on icon at bounding box center [140, 15] width 11 height 11
type input "14"
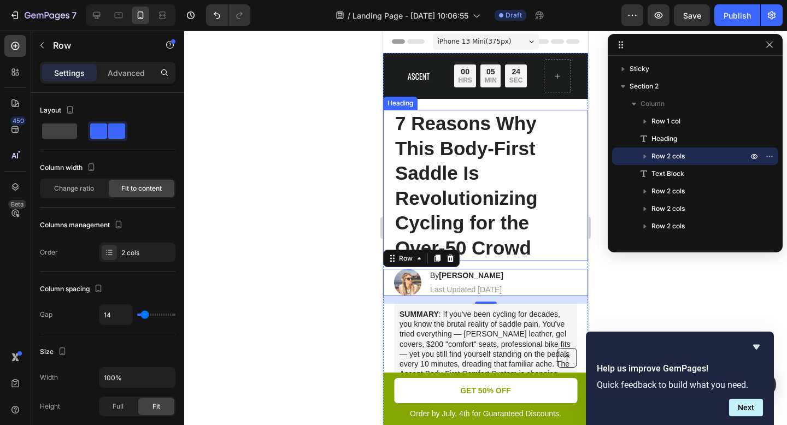
click at [469, 189] on p "7 Reasons Why This Body-First Saddle Is Revolutionizing Cycling for the Over-50…" at bounding box center [485, 185] width 181 height 149
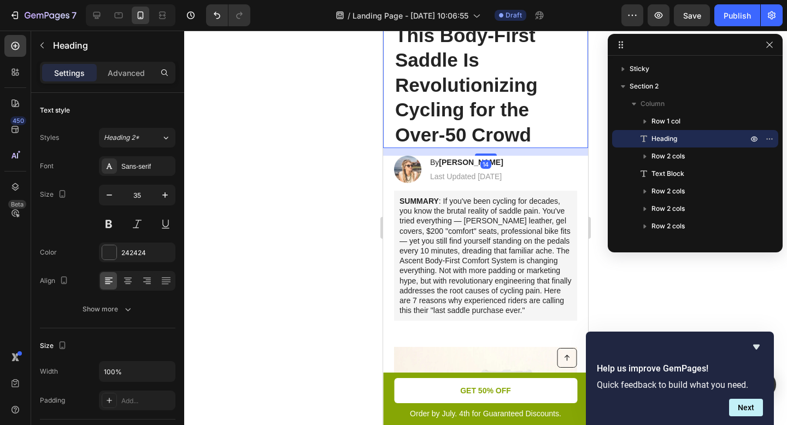
scroll to position [140, 0]
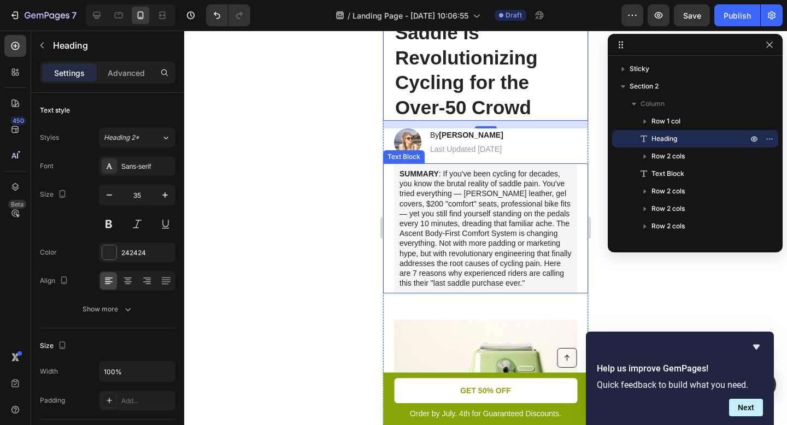
click at [491, 194] on p "SUMMARY : If you've been cycling for decades, you know the brutal reality of sa…" at bounding box center [485, 228] width 172 height 119
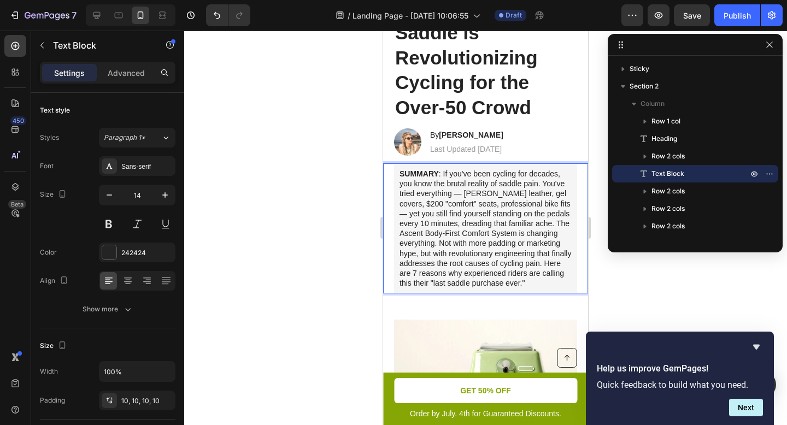
click at [482, 194] on p "SUMMARY : If you've been cycling for decades, you know the brutal reality of sa…" at bounding box center [485, 228] width 172 height 119
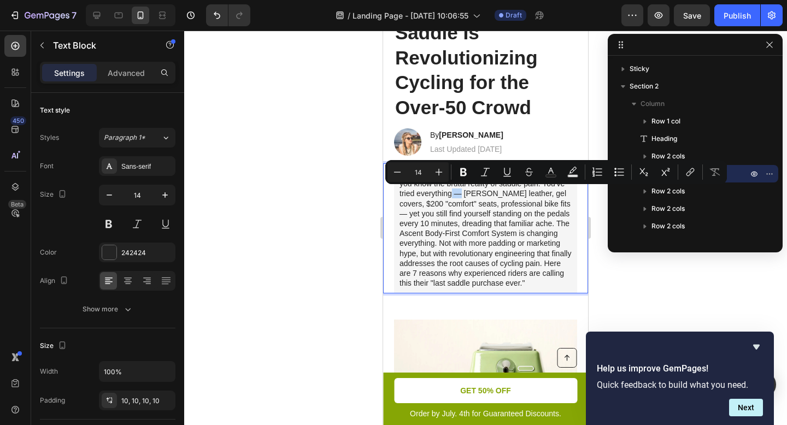
drag, startPoint x: 484, startPoint y: 193, endPoint x: 475, endPoint y: 194, distance: 8.8
click at [475, 194] on p "SUMMARY : If you've been cycling for decades, you know the brutal reality of sa…" at bounding box center [485, 228] width 172 height 119
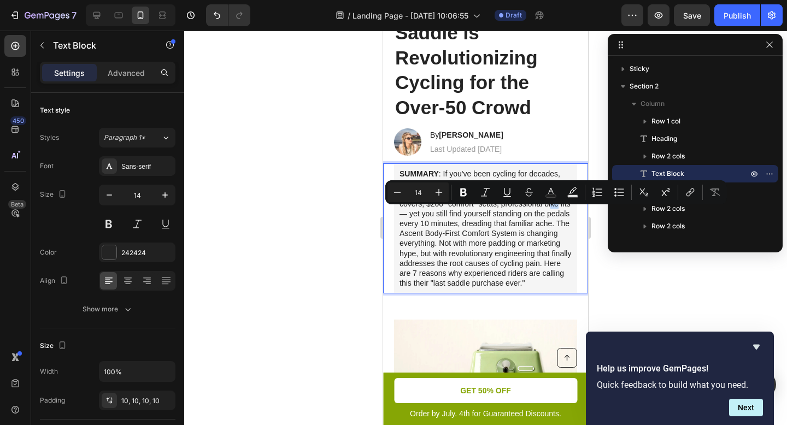
drag, startPoint x: 417, startPoint y: 214, endPoint x: 410, endPoint y: 215, distance: 7.3
click at [410, 215] on p "SUMMARY : If you've been cycling for decades, you know the brutal reality of sa…" at bounding box center [485, 228] width 172 height 119
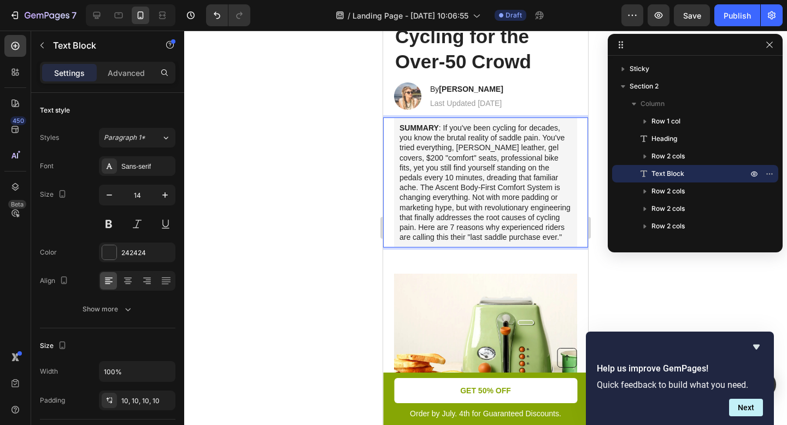
scroll to position [201, 0]
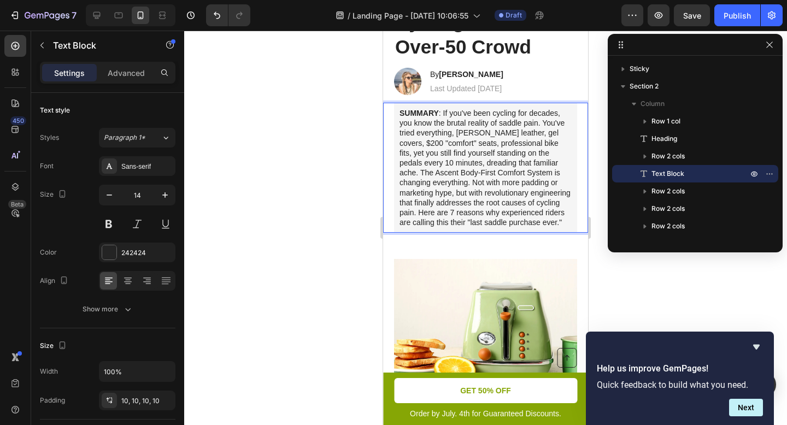
click at [485, 165] on p "SUMMARY : If you've been cycling for decades, you know the brutal reality of sa…" at bounding box center [485, 167] width 172 height 119
click at [497, 225] on p "SUMMARY : If you've been cycling for decades, you know the brutal reality of sa…" at bounding box center [485, 167] width 172 height 119
click at [490, 227] on p "SUMMARY : If you've been cycling for decades, you know the brutal reality of sa…" at bounding box center [485, 167] width 172 height 119
click at [457, 173] on p "SUMMARY : If you've been cycling for decades, you know the brutal reality of sa…" at bounding box center [485, 167] width 172 height 119
click at [494, 227] on p "SUMMARY : If you've been cycling for decades, you know the brutal reality of sa…" at bounding box center [485, 167] width 172 height 119
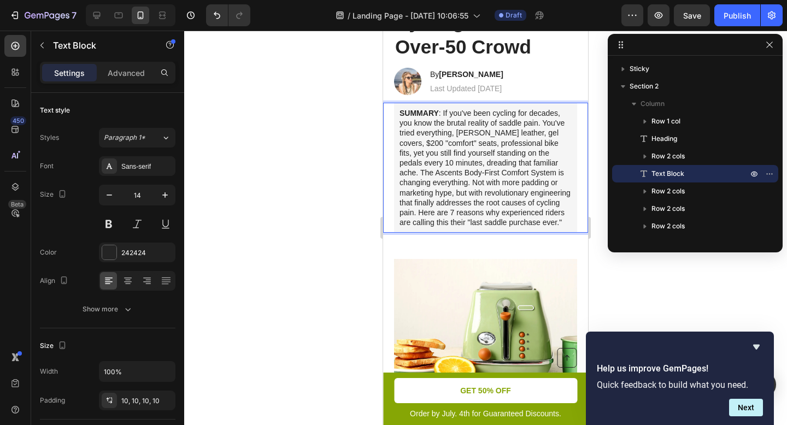
click at [463, 195] on p "SUMMARY : If you've been cycling for decades, you know the brutal reality of sa…" at bounding box center [485, 167] width 172 height 119
click at [506, 227] on p "SUMMARY : If you've been cycling for decades, you know the brutal reality of sa…" at bounding box center [485, 167] width 172 height 119
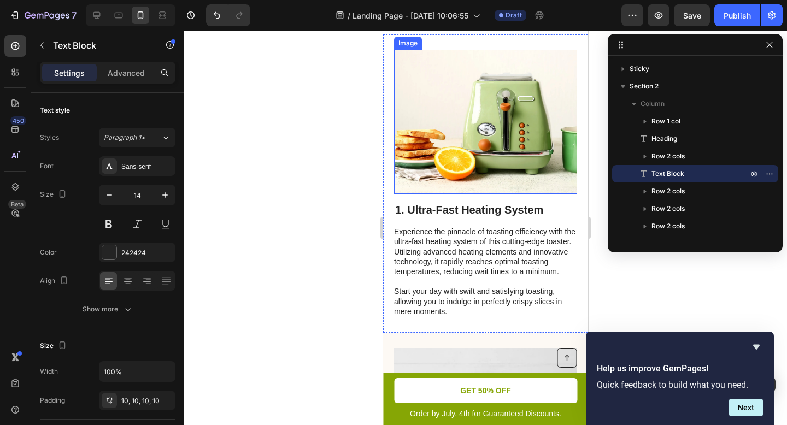
scroll to position [409, 0]
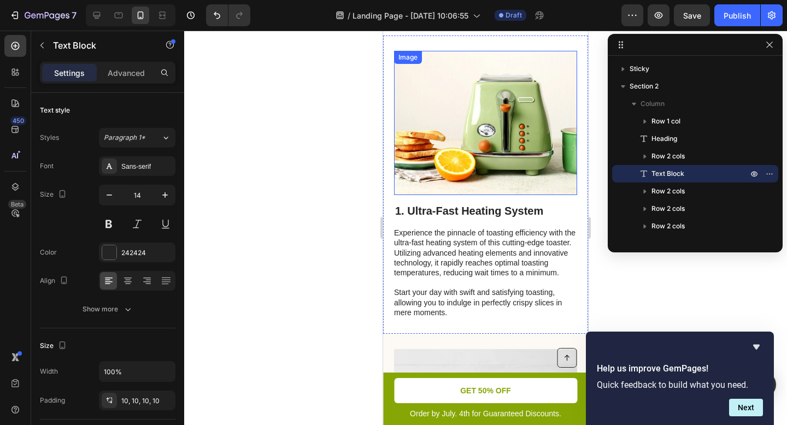
click at [483, 176] on img at bounding box center [485, 123] width 183 height 144
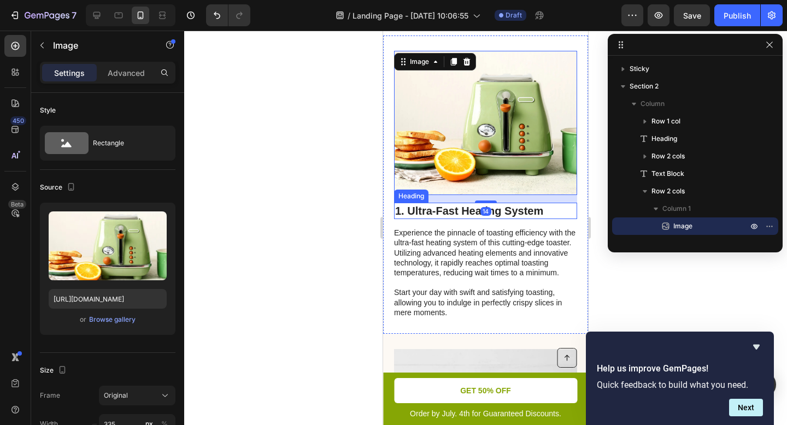
click at [493, 243] on p "Experience the pinnacle of toasting efficiency with the ultra-fast heating syst…" at bounding box center [485, 273] width 182 height 90
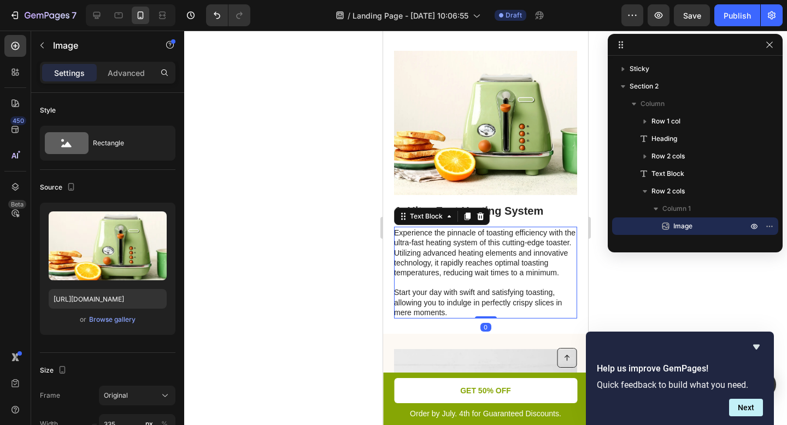
scroll to position [134, 0]
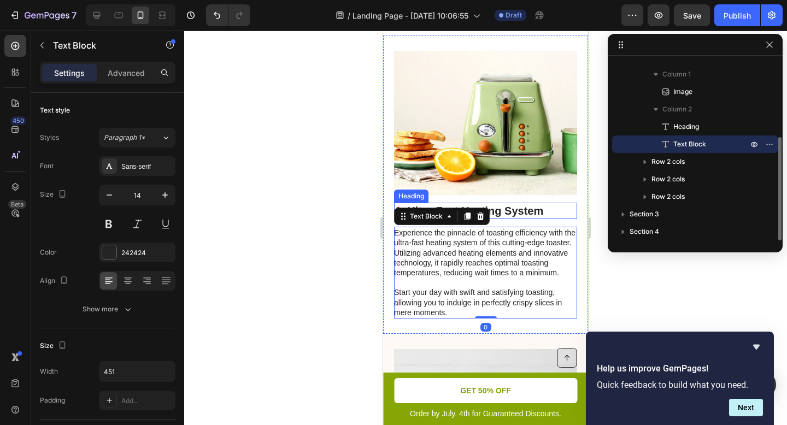
click at [513, 213] on h2 "1. Ultra-Fast Heating System" at bounding box center [485, 211] width 183 height 16
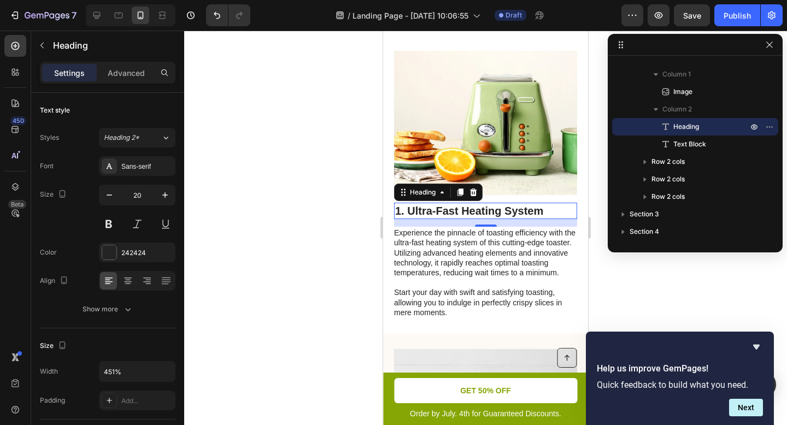
click at [502, 214] on h2 "1. Ultra-Fast Heating System" at bounding box center [485, 211] width 183 height 16
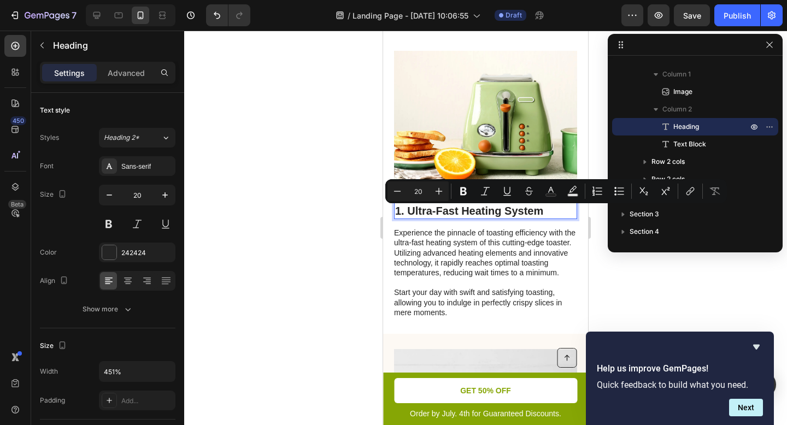
click at [531, 213] on p "1. Ultra-Fast Heating System" at bounding box center [485, 211] width 181 height 14
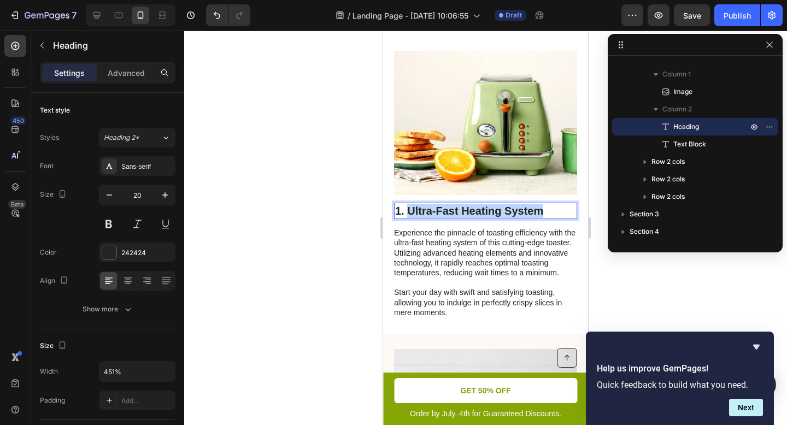
drag, startPoint x: 545, startPoint y: 213, endPoint x: 408, endPoint y: 213, distance: 137.7
click at [408, 213] on p "1. Ultra-Fast Heating System" at bounding box center [485, 211] width 181 height 14
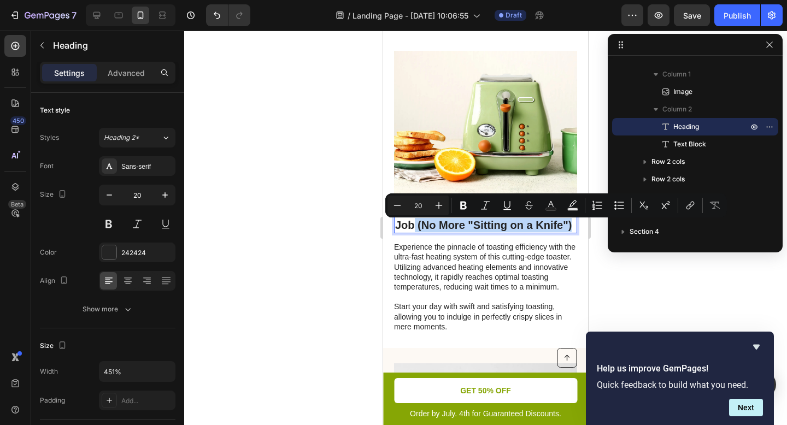
drag, startPoint x: 443, startPoint y: 242, endPoint x: 443, endPoint y: 227, distance: 14.8
click at [443, 229] on p "1. Your Sit Bones Finally Do Their Job (No More "Sitting on a Knife")" at bounding box center [485, 218] width 181 height 28
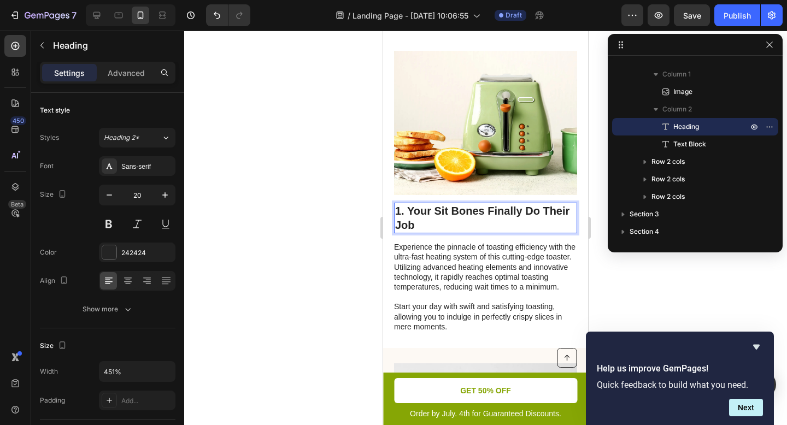
click at [486, 216] on p "1. Your Sit Bones Finally Do Their Job" at bounding box center [485, 218] width 181 height 28
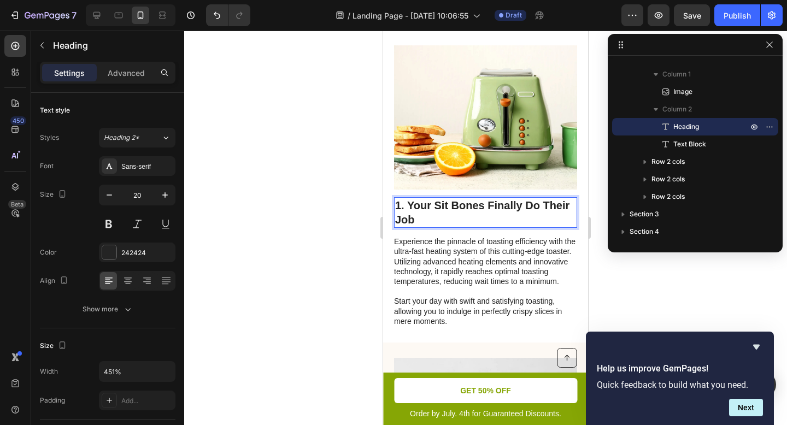
scroll to position [425, 0]
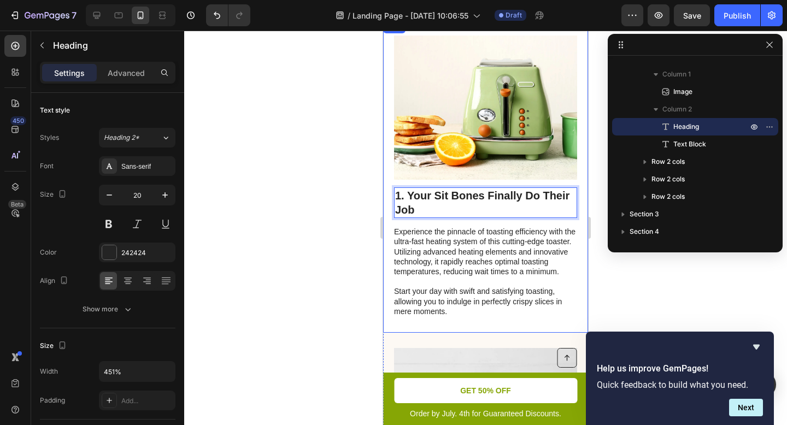
click at [495, 231] on p "Experience the pinnacle of toasting efficiency with the ultra-fast heating syst…" at bounding box center [485, 272] width 182 height 90
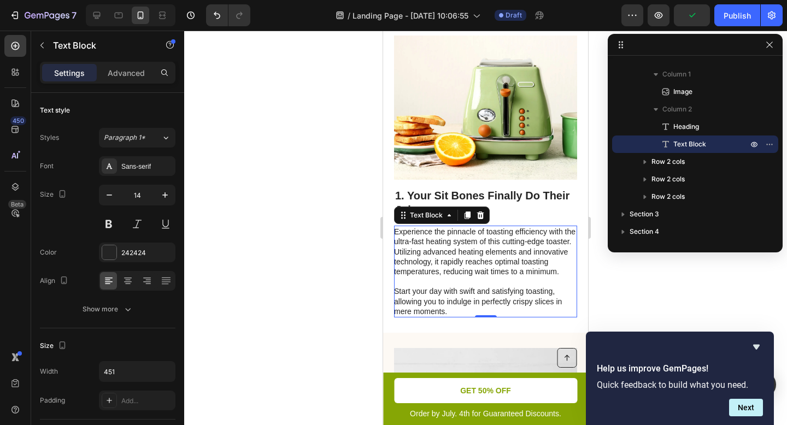
click at [409, 245] on p "Experience the pinnacle of toasting efficiency with the ultra-fast heating syst…" at bounding box center [485, 272] width 182 height 90
click at [398, 239] on p "Experience the pinnacle of toasting efficiency with the ultra-fast heating syst…" at bounding box center [485, 272] width 182 height 90
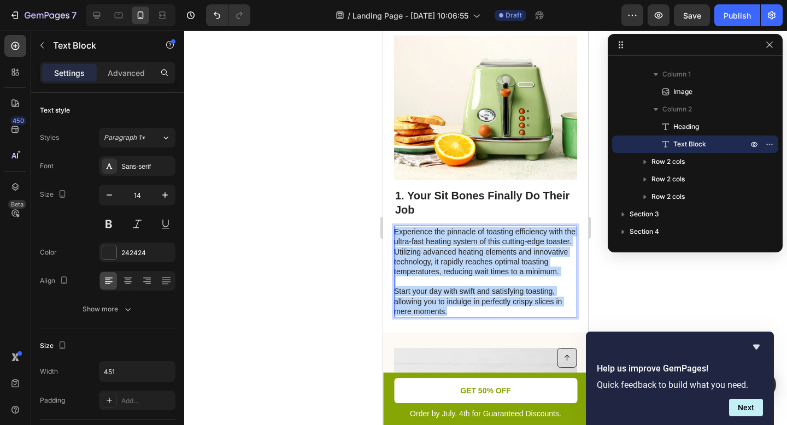
drag, startPoint x: 394, startPoint y: 235, endPoint x: 458, endPoint y: 322, distance: 107.7
click at [458, 316] on p "Experience the pinnacle of toasting efficiency with the ultra-fast heating syst…" at bounding box center [485, 272] width 182 height 90
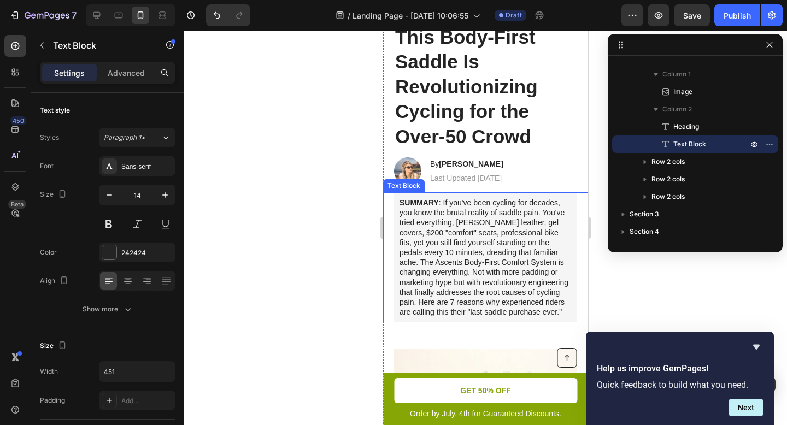
scroll to position [102, 0]
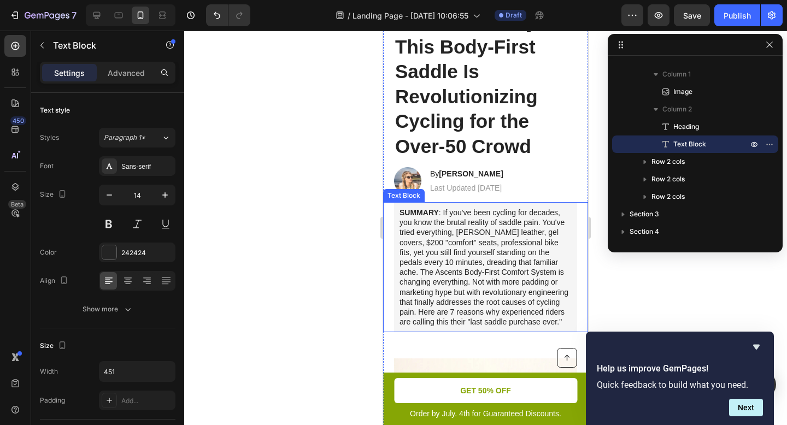
click at [473, 261] on p "SUMMARY : If you've been cycling for decades, you know the brutal reality of sa…" at bounding box center [485, 267] width 172 height 119
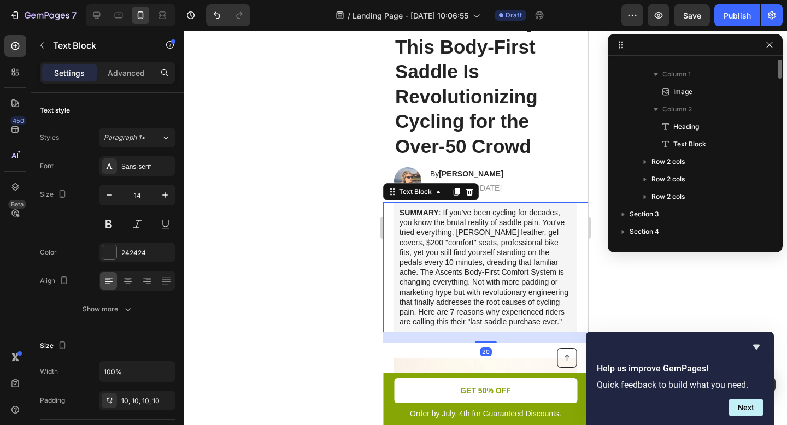
scroll to position [32, 0]
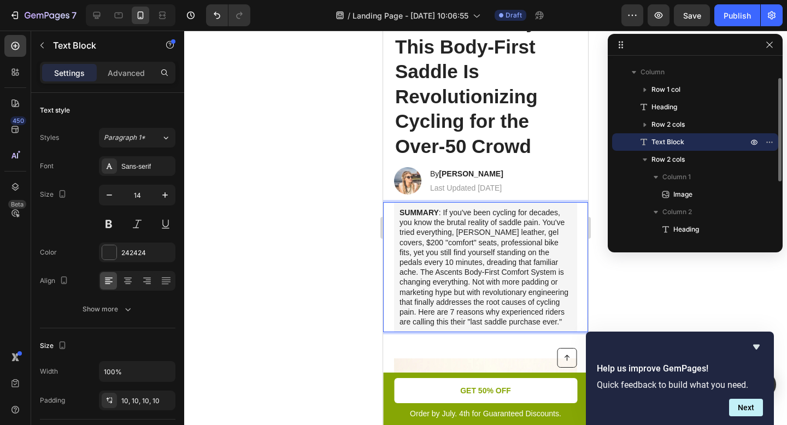
click at [475, 267] on p "SUMMARY : If you've been cycling for decades, you know the brutal reality of sa…" at bounding box center [485, 267] width 172 height 119
click at [462, 272] on p "SUMMARY : If you've been cycling for decades, you know the brutal reality of sa…" at bounding box center [485, 267] width 172 height 119
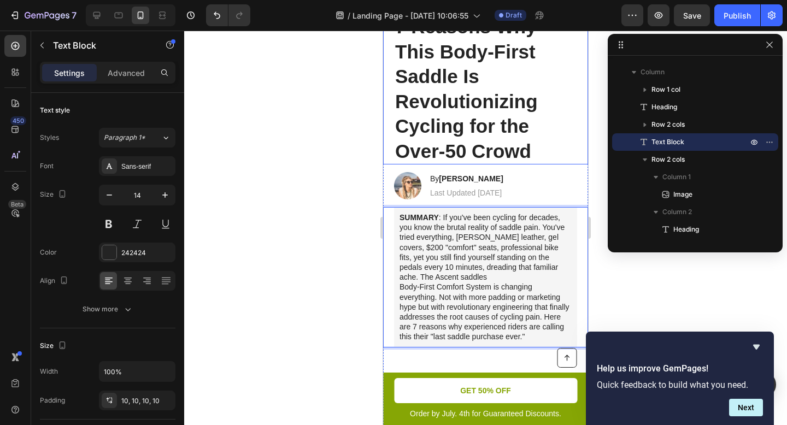
scroll to position [118, 0]
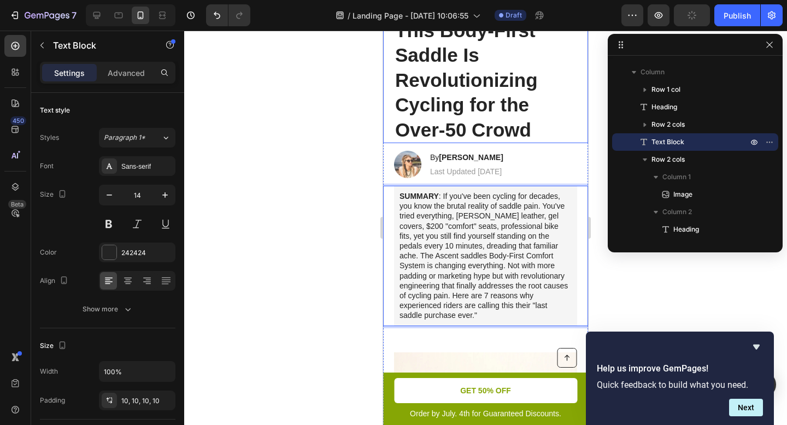
click at [296, 122] on div at bounding box center [485, 228] width 603 height 394
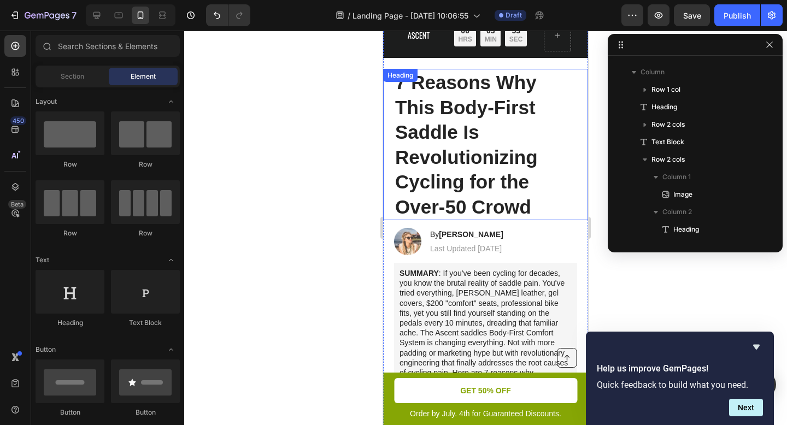
scroll to position [0, 0]
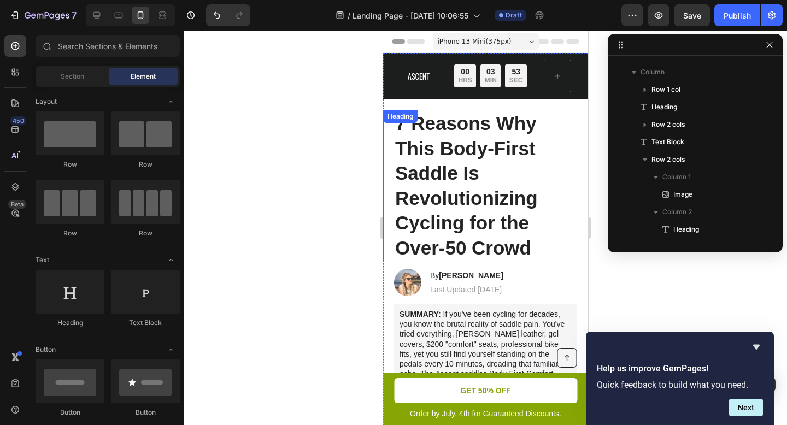
click at [456, 142] on p "7 Reasons Why This Body-First Saddle Is Revolutionizing Cycling for the Over-50…" at bounding box center [485, 185] width 181 height 149
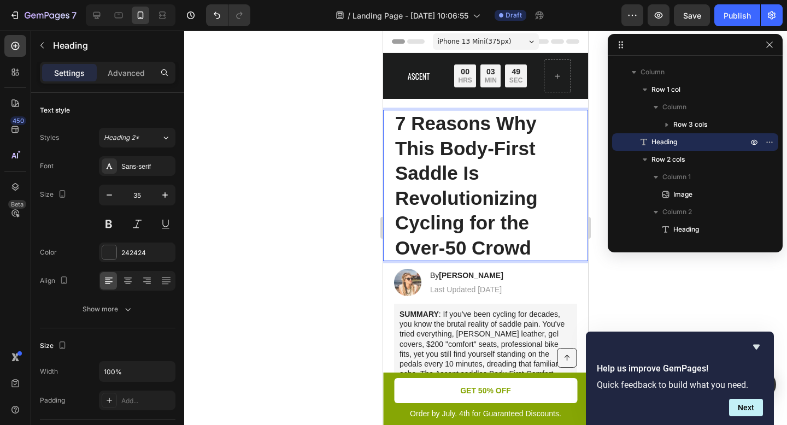
click at [538, 121] on p "7 Reasons Why This Body-First Saddle Is Revolutionizing Cycling for the Over-50…" at bounding box center [485, 185] width 181 height 149
click at [504, 41] on span "iPhone 13 Mini ( 375 px)" at bounding box center [475, 41] width 74 height 11
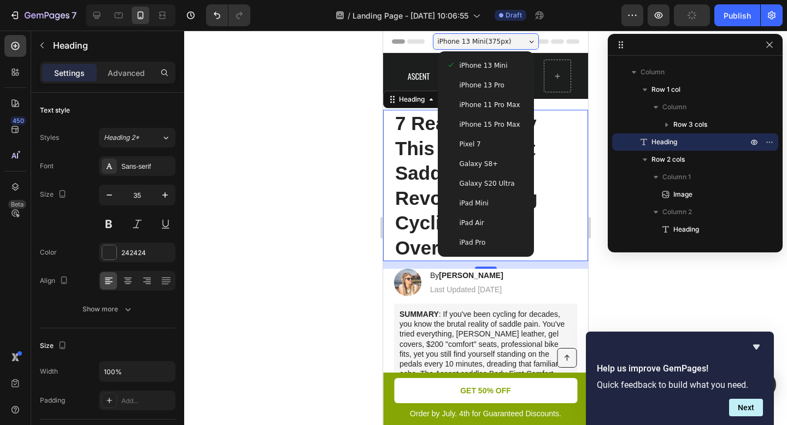
click at [496, 84] on span "iPhone 13 Pro" at bounding box center [482, 85] width 45 height 11
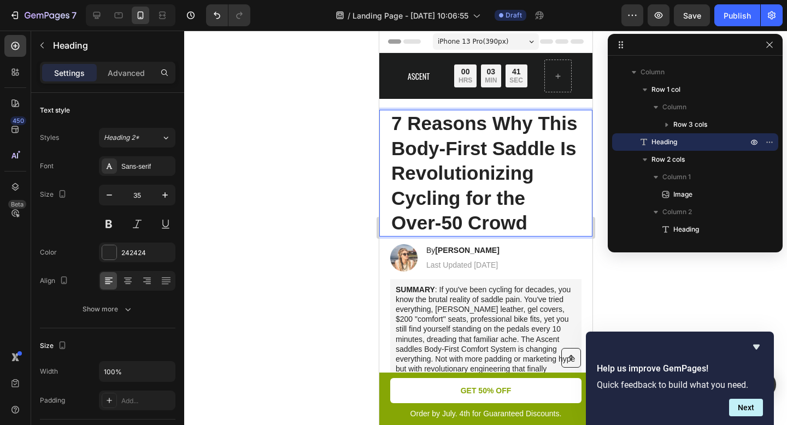
click at [486, 148] on p "7 Reasons Why This Body-First Saddle Is Revolutionizing Cycling for the Over-50…" at bounding box center [485, 173] width 189 height 125
click at [353, 136] on div at bounding box center [485, 228] width 603 height 394
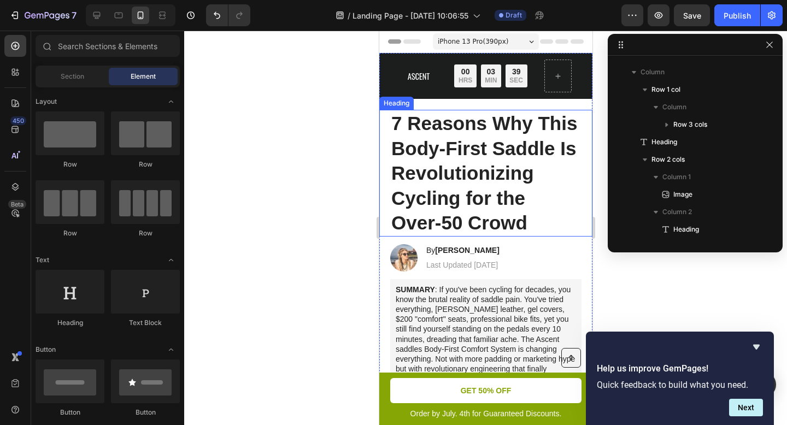
click at [414, 130] on p "7 Reasons Why This Body-First Saddle Is Revolutionizing Cycling for the Over-50…" at bounding box center [485, 173] width 189 height 125
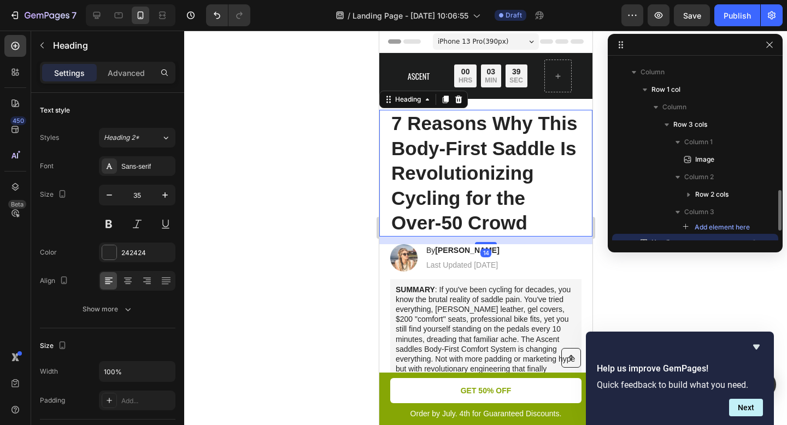
scroll to position [132, 0]
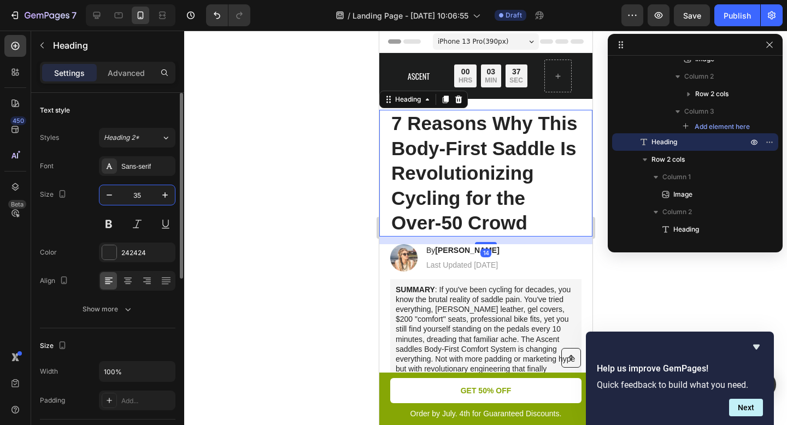
drag, startPoint x: 148, startPoint y: 196, endPoint x: 130, endPoint y: 195, distance: 17.5
click at [130, 195] on input "35" at bounding box center [137, 195] width 36 height 20
drag, startPoint x: 143, startPoint y: 195, endPoint x: 128, endPoint y: 194, distance: 14.2
click at [128, 194] on input "35" at bounding box center [137, 195] width 36 height 20
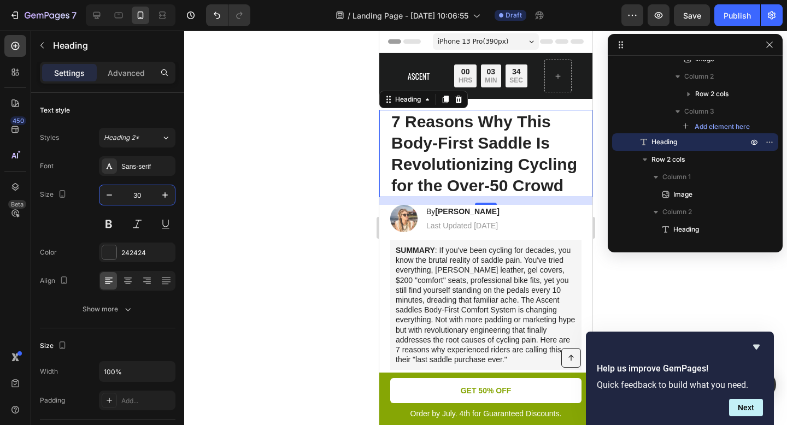
click at [501, 44] on span "iPhone 13 Pro ( 390 px)" at bounding box center [472, 41] width 70 height 11
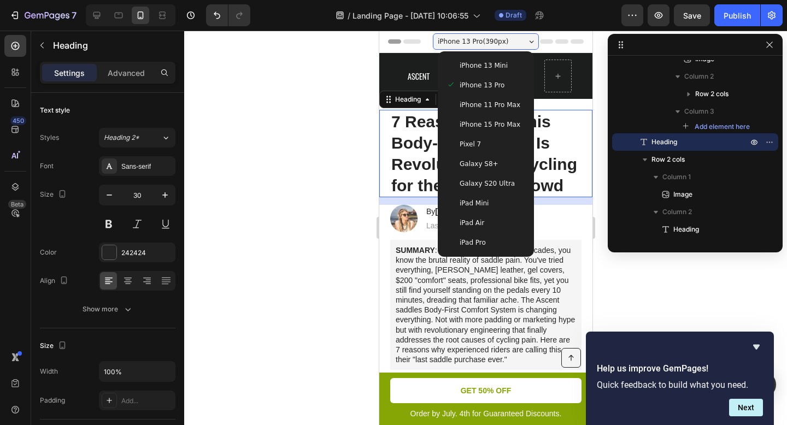
click at [491, 69] on span "iPhone 13 Mini" at bounding box center [483, 65] width 48 height 11
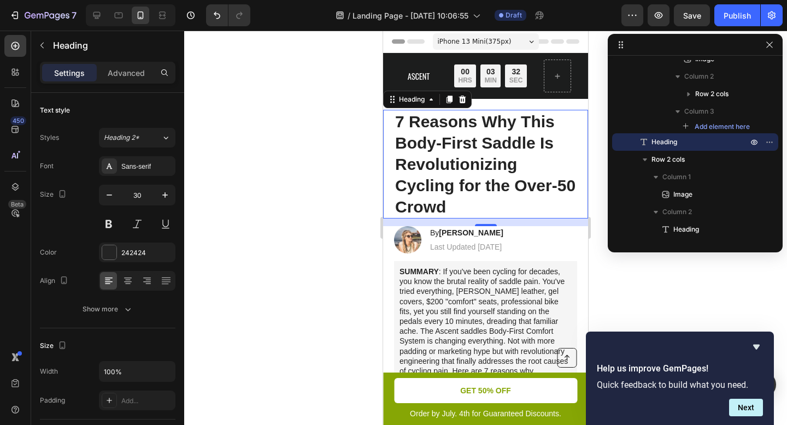
click at [507, 42] on div "iPhone 13 Mini ( 375 px)" at bounding box center [486, 41] width 106 height 16
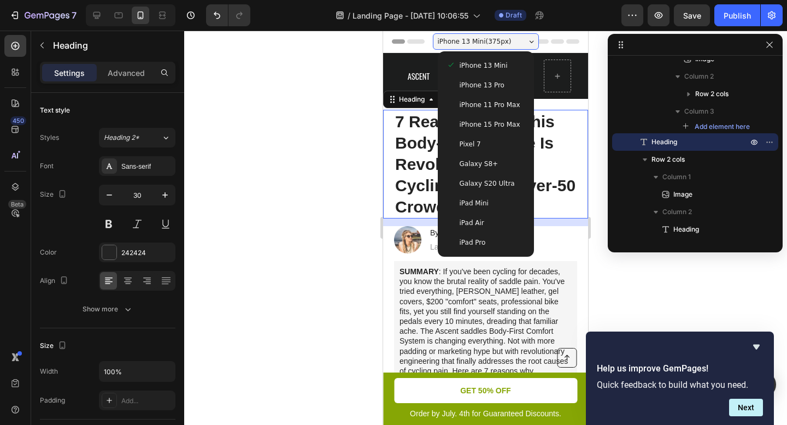
click at [504, 108] on span "iPhone 11 Pro Max" at bounding box center [490, 104] width 61 height 11
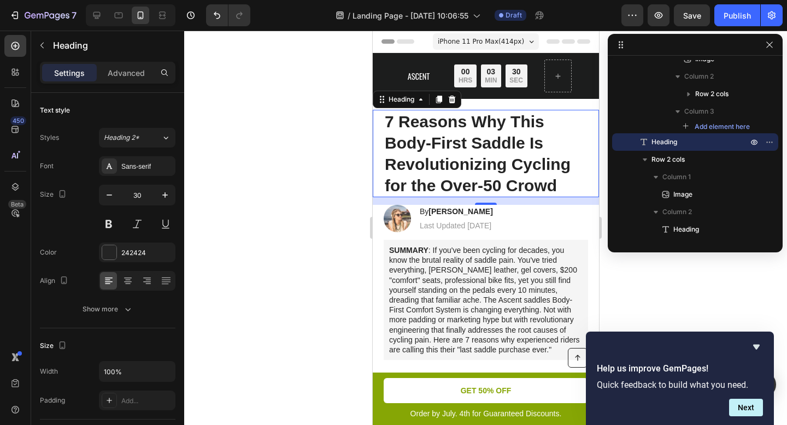
click at [501, 43] on span "iPhone 11 Pro Max ( 414 px)" at bounding box center [480, 41] width 86 height 11
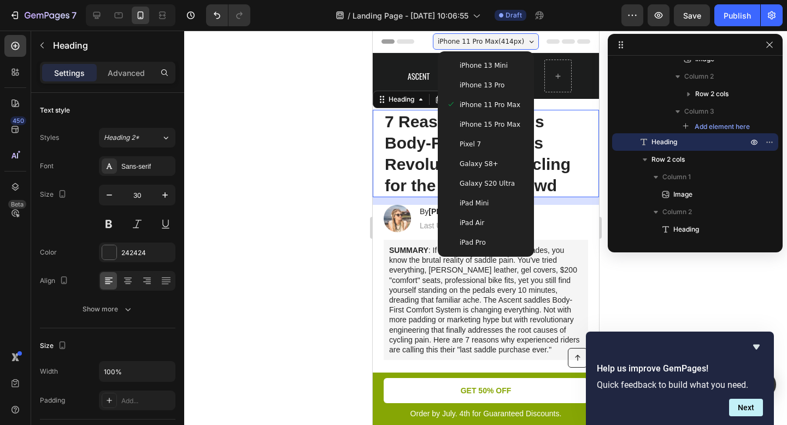
click at [496, 121] on span "iPhone 15 Pro Max" at bounding box center [489, 124] width 61 height 11
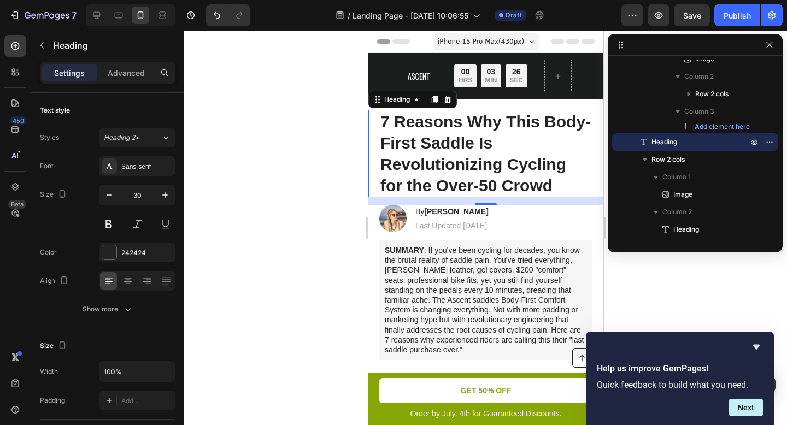
click at [498, 42] on span "iPhone 15 Pro Max ( 430 px)" at bounding box center [480, 41] width 86 height 11
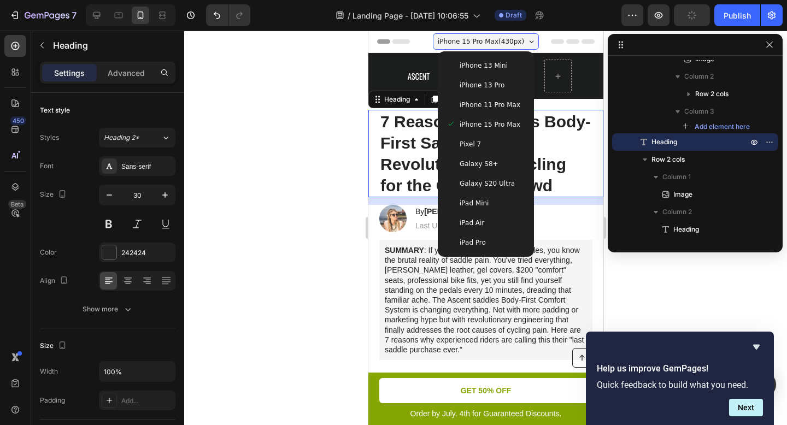
click at [486, 70] on span "iPhone 13 Mini" at bounding box center [483, 65] width 48 height 11
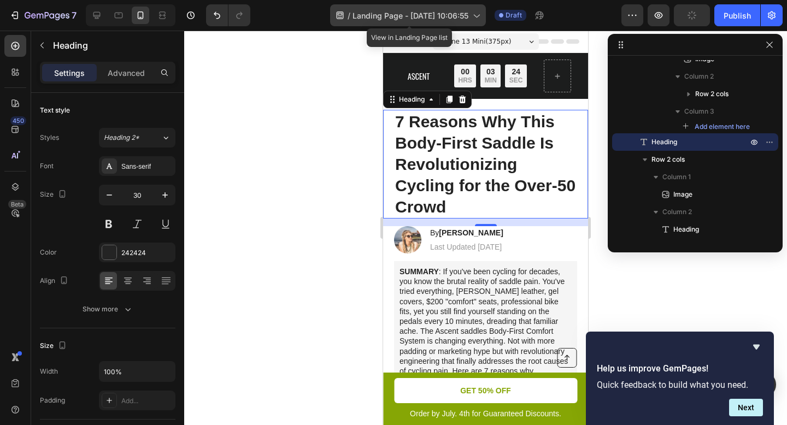
click at [481, 20] on icon at bounding box center [475, 15] width 11 height 11
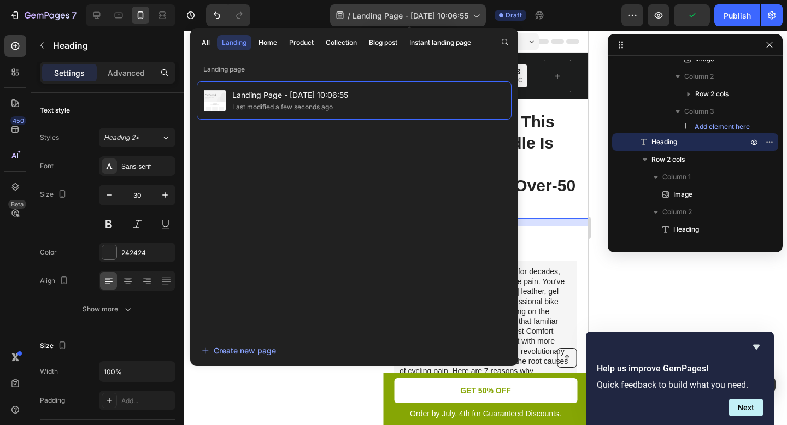
click at [480, 17] on icon at bounding box center [475, 15] width 11 height 11
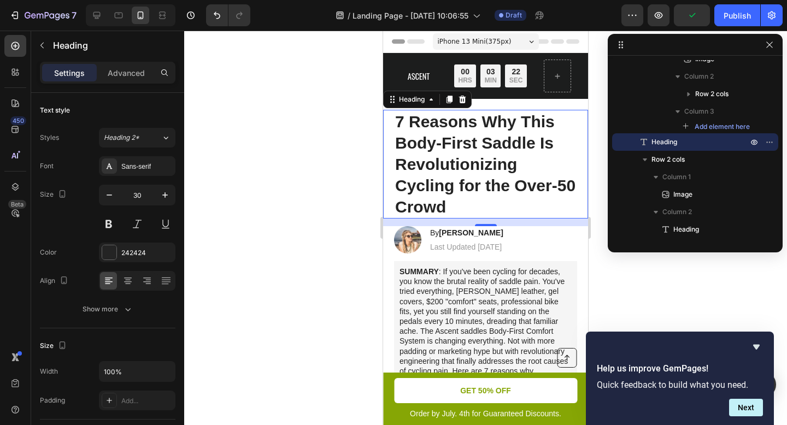
click at [500, 40] on span "iPhone 13 Mini ( 375 px)" at bounding box center [475, 41] width 74 height 11
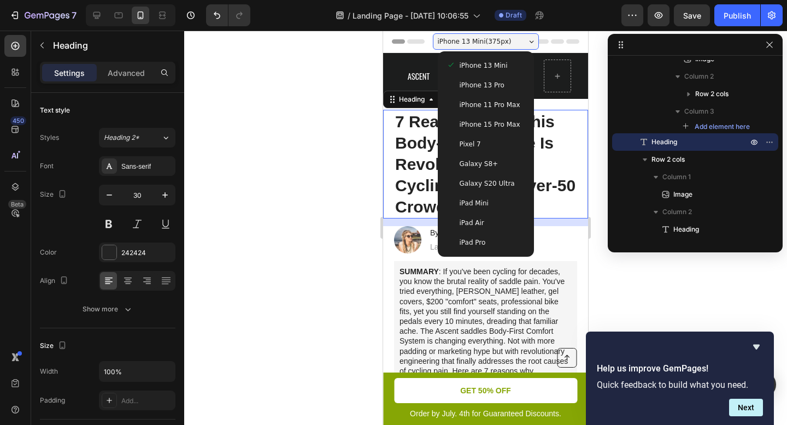
click at [492, 242] on div "iPad Pro" at bounding box center [485, 242] width 79 height 11
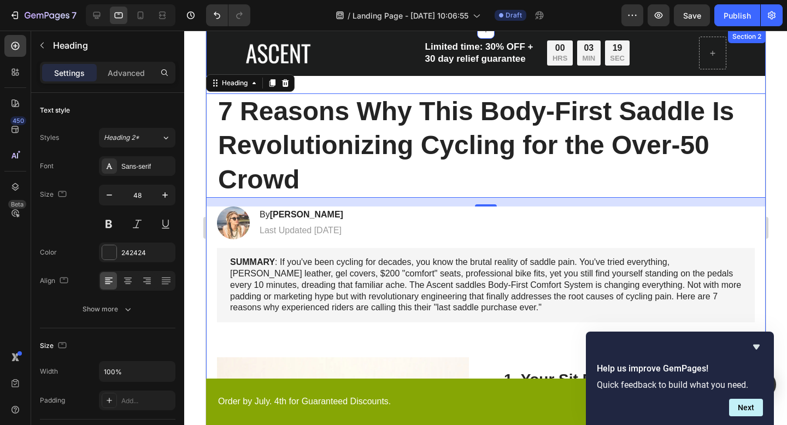
scroll to position [0, 0]
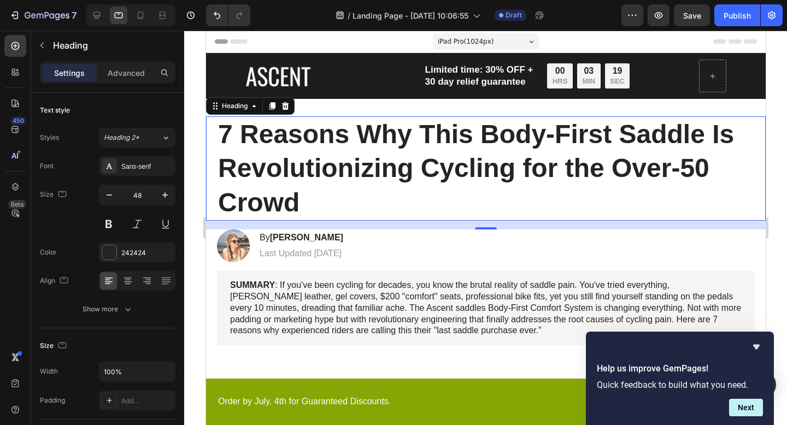
click at [478, 45] on span "iPad Pro ( 1024 px)" at bounding box center [465, 41] width 56 height 11
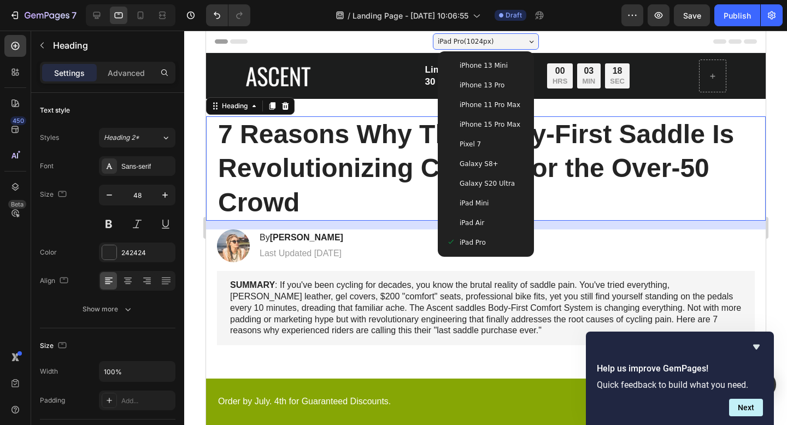
click at [489, 69] on span "iPhone 13 Mini" at bounding box center [483, 65] width 48 height 11
type input "30"
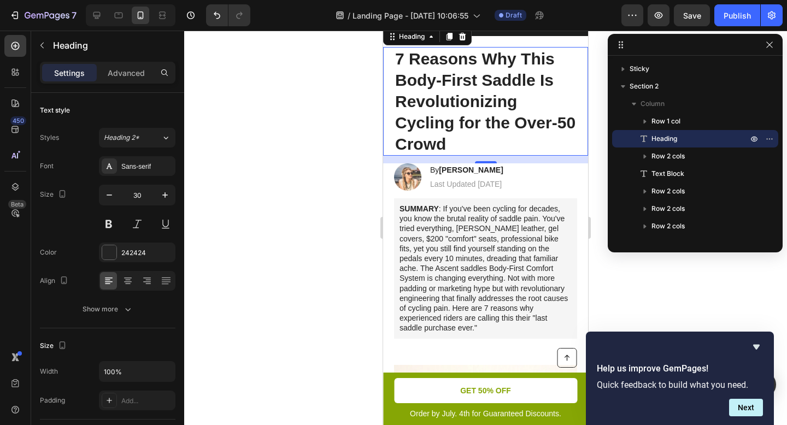
scroll to position [80, 0]
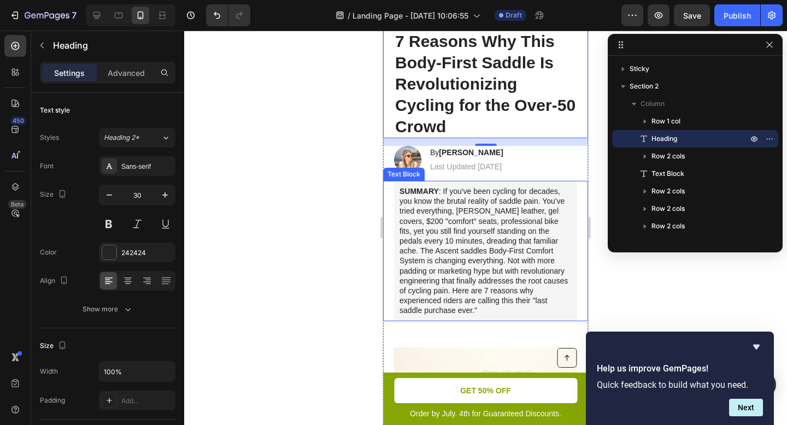
click at [502, 220] on p "SUMMARY : If you've been cycling for decades, you know the brutal reality of sa…" at bounding box center [485, 250] width 172 height 129
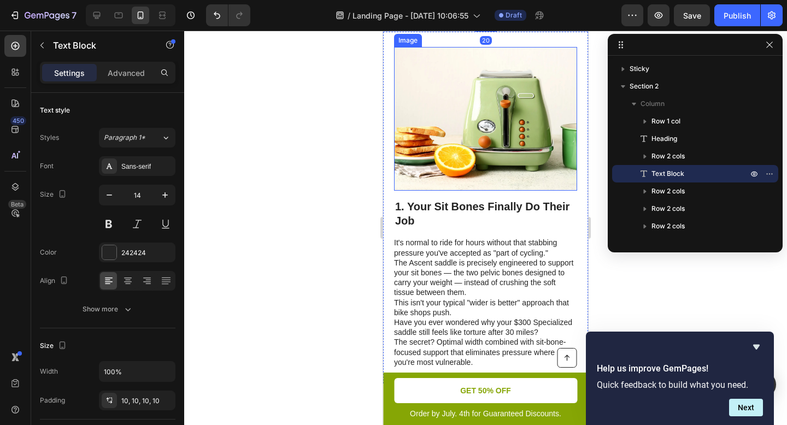
scroll to position [437, 0]
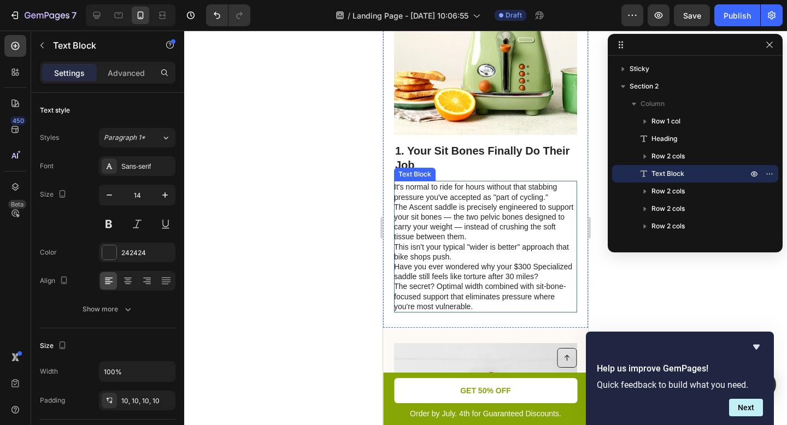
click at [492, 203] on p "The Ascent saddle is precisely engineered to support your sit bones — the two p…" at bounding box center [485, 222] width 182 height 40
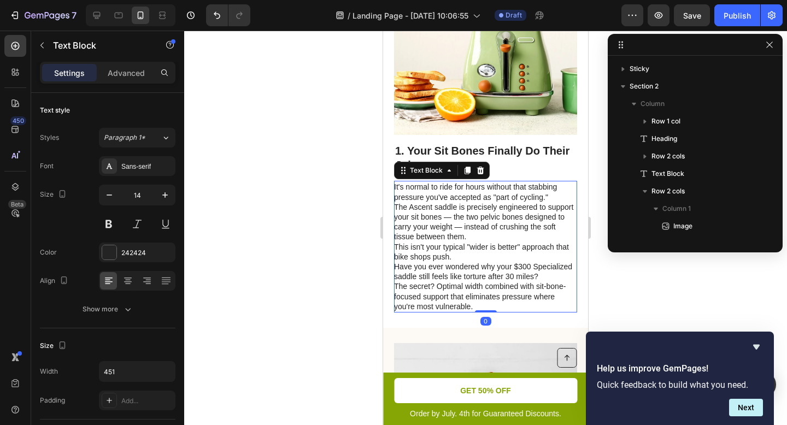
scroll to position [134, 0]
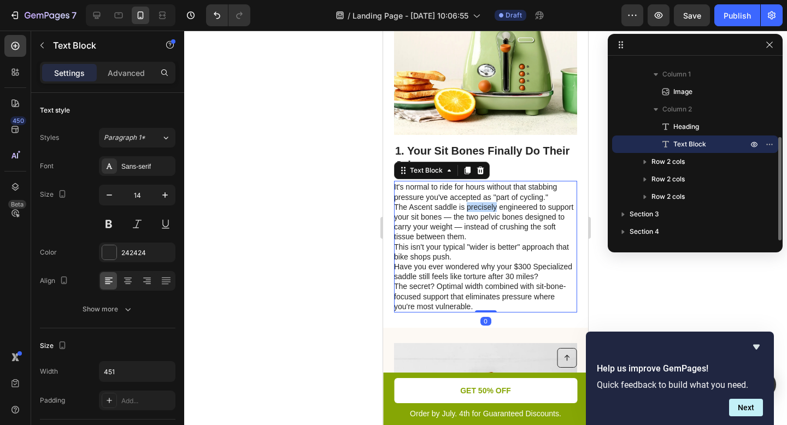
click at [486, 202] on p "The Ascent saddle is precisely engineered to support your sit bones — the two p…" at bounding box center [485, 222] width 182 height 40
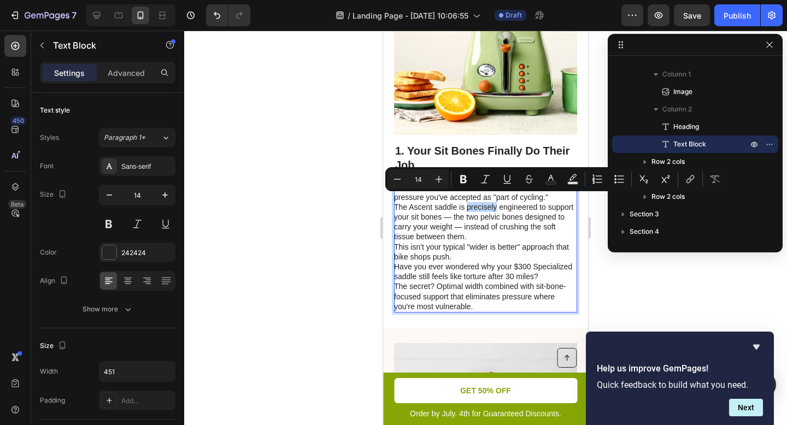
click at [478, 202] on p "The Ascent saddle is precisely engineered to support your sit bones — the two p…" at bounding box center [485, 222] width 182 height 40
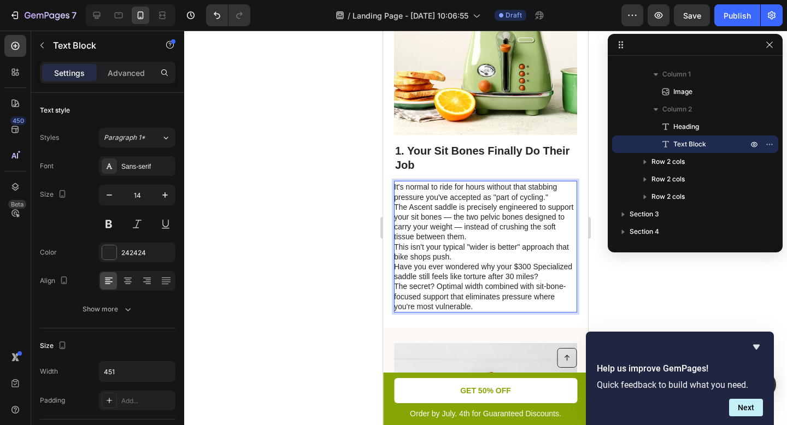
click at [547, 193] on p "It's normal to ride for hours without that stabbing pressure you've accepted as…" at bounding box center [485, 192] width 182 height 20
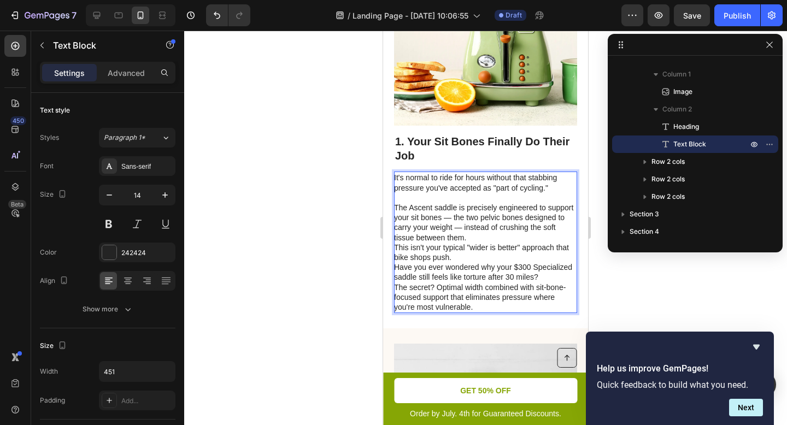
scroll to position [446, 0]
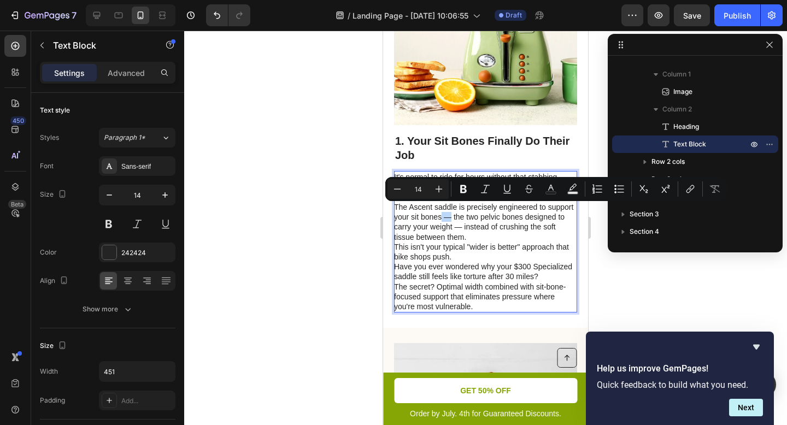
drag, startPoint x: 478, startPoint y: 212, endPoint x: 469, endPoint y: 212, distance: 8.2
click at [469, 212] on p "The Ascent saddle is precisely engineered to support your sit bones — the two p…" at bounding box center [485, 222] width 182 height 40
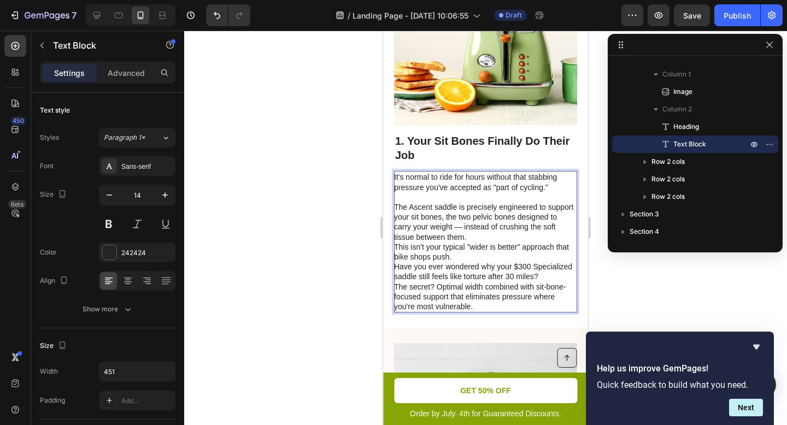
click at [504, 221] on p "The Ascent saddle is precisely engineered to support your sit bones, the two pe…" at bounding box center [485, 222] width 182 height 40
click at [522, 226] on p "The Ascent saddle is precisely engineered to support your sit bones, the two pe…" at bounding box center [485, 222] width 182 height 40
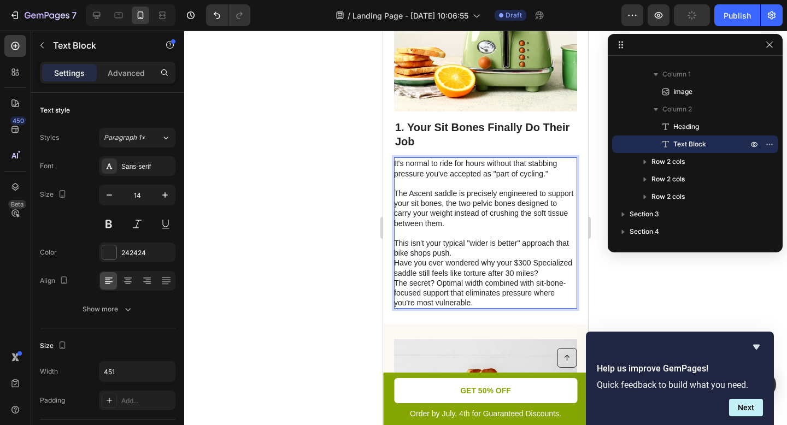
scroll to position [474, 0]
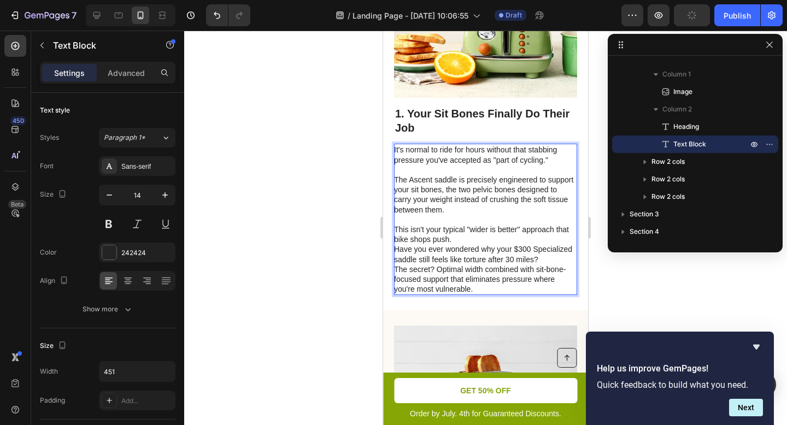
click at [482, 232] on p "This isn't your typical "wider is better" approach that bike shops push." at bounding box center [485, 235] width 182 height 20
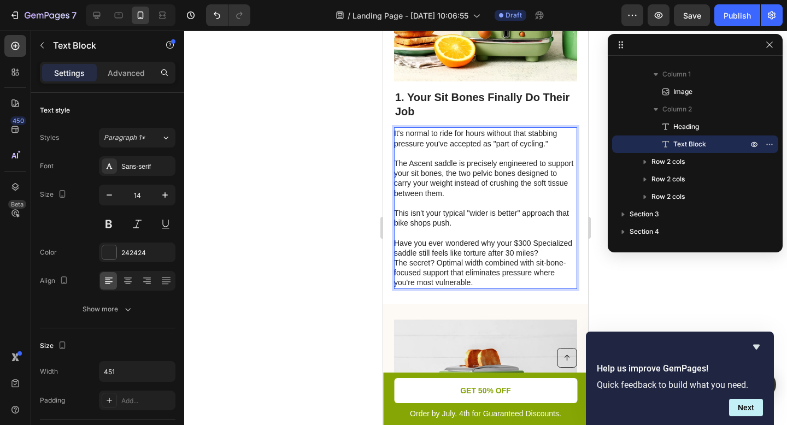
scroll to position [508, 0]
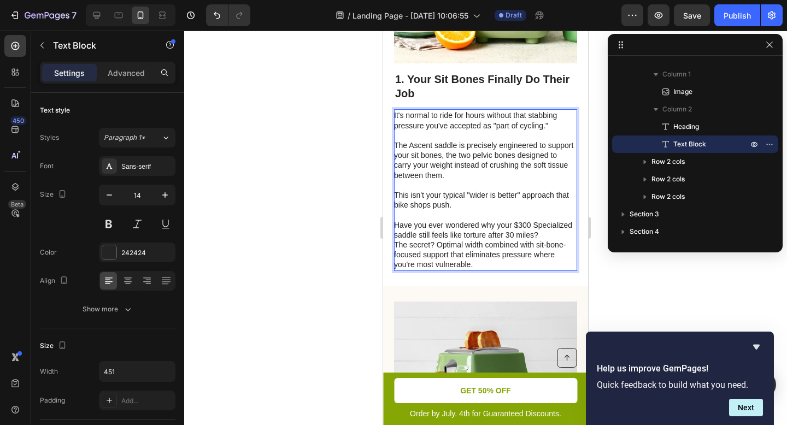
click at [480, 236] on p "Have you ever wondered why your $300 Specialized saddle still feels like tortur…" at bounding box center [485, 230] width 182 height 20
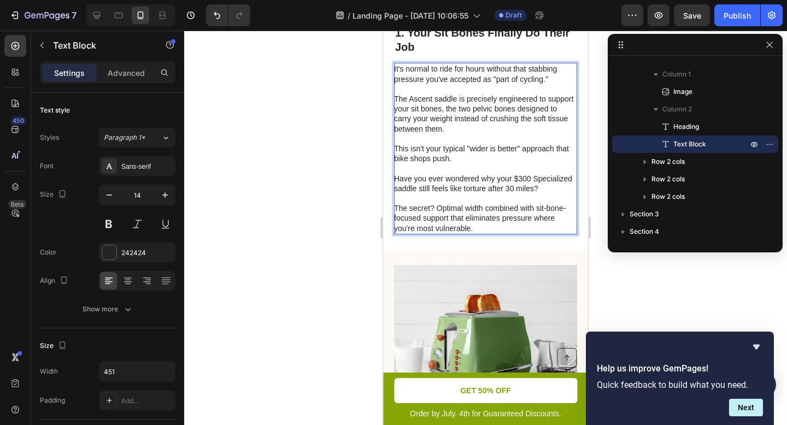
scroll to position [555, 0]
click at [491, 231] on p "The secret? Optimal width combined with sit-bone-focused support that eliminate…" at bounding box center [485, 218] width 182 height 30
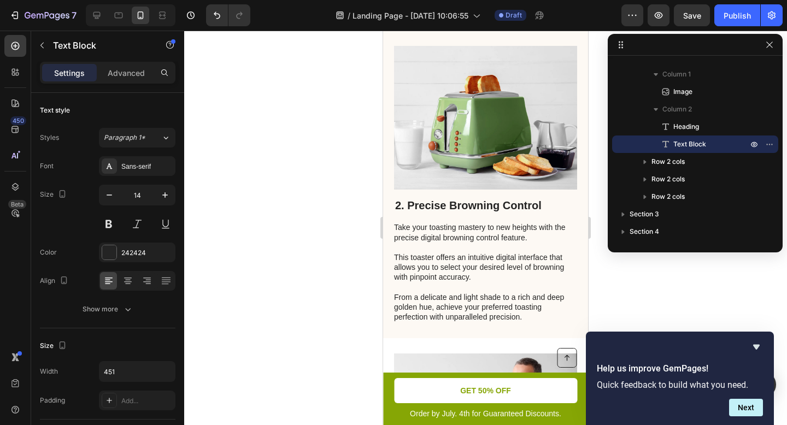
scroll to position [774, 0]
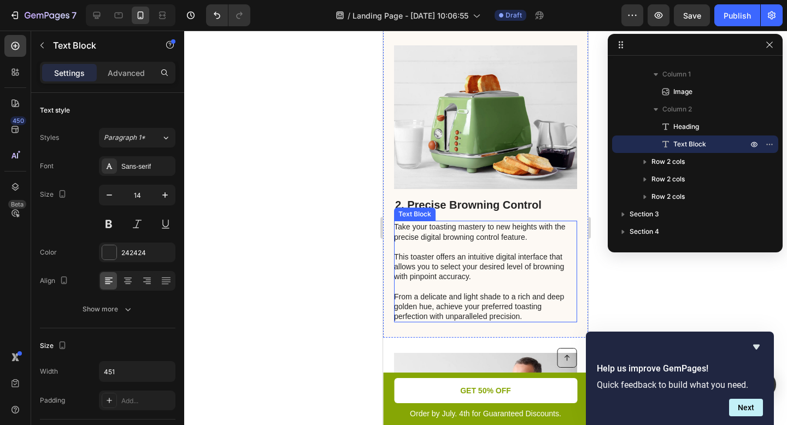
click at [488, 227] on p "Take your toasting mastery to new heights with the precise digital browning con…" at bounding box center [485, 271] width 182 height 99
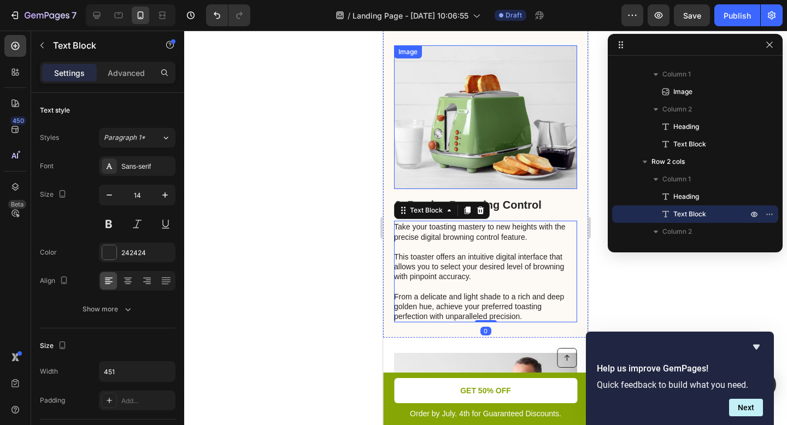
click at [525, 148] on img at bounding box center [485, 117] width 183 height 144
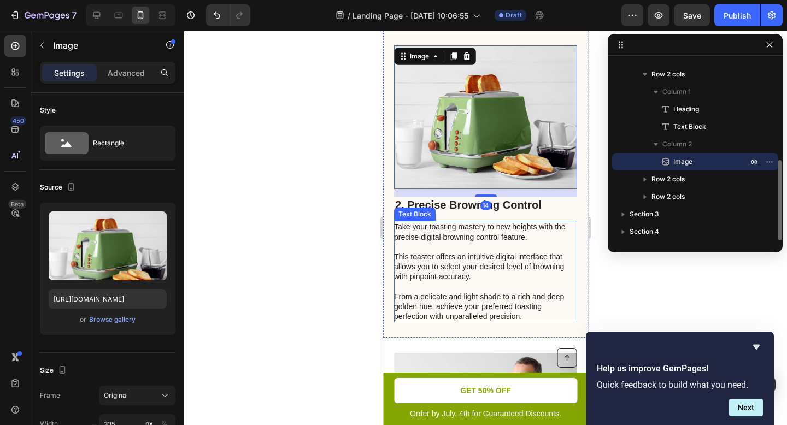
click at [506, 240] on p "Take your toasting mastery to new heights with the precise digital browning con…" at bounding box center [485, 271] width 182 height 99
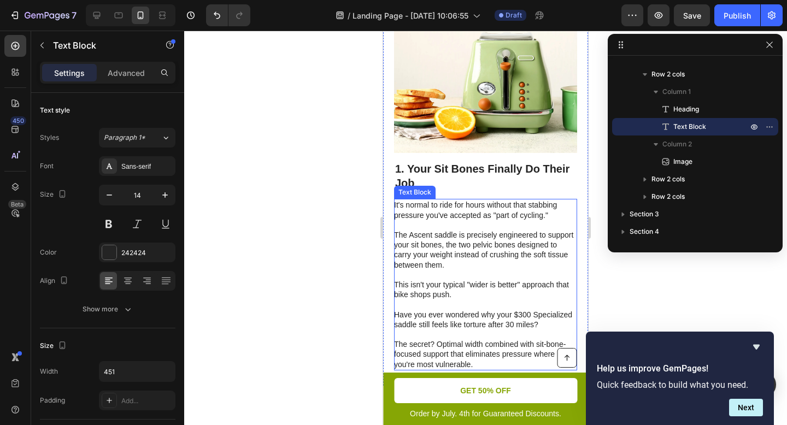
scroll to position [481, 0]
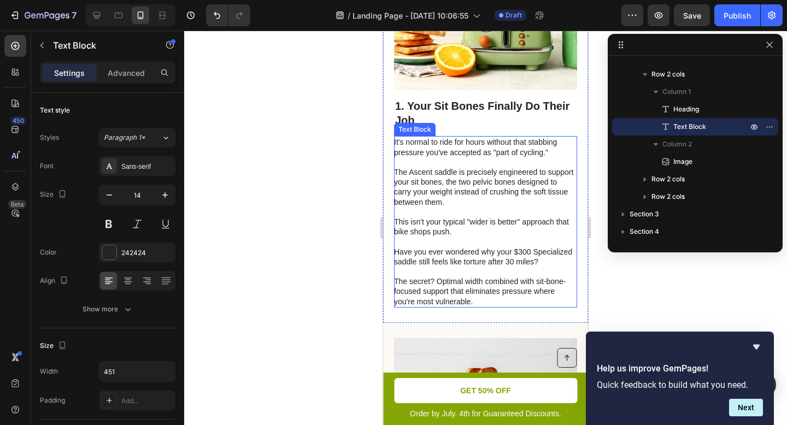
click at [486, 297] on p "The secret? Optimal width combined with sit-bone-focused support that eliminate…" at bounding box center [485, 291] width 182 height 30
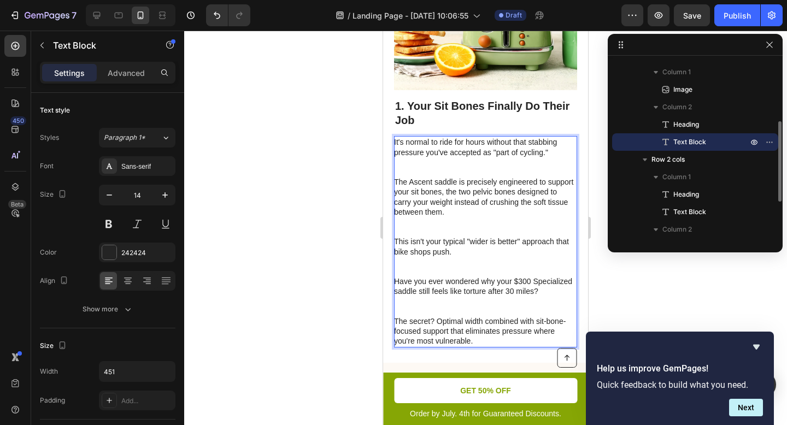
click at [485, 309] on p "Have you ever wondered why your $300 Specialized saddle still feels like tortur…" at bounding box center [485, 296] width 182 height 40
click at [479, 341] on p "The secret? Optimal width combined with sit-bone-focused support that eliminate…" at bounding box center [485, 331] width 182 height 30
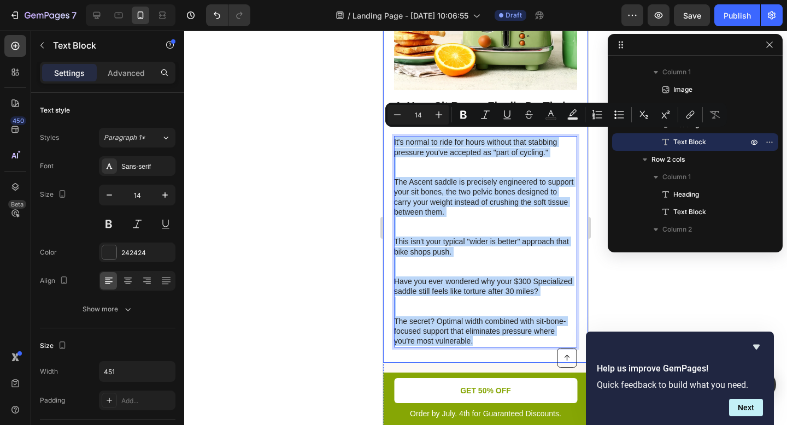
drag, startPoint x: 479, startPoint y: 344, endPoint x: 388, endPoint y: 136, distance: 226.9
click at [388, 136] on div "Image 1. Your Sit Bones Finally Do Their Job Heading It's normal to ride for ho…" at bounding box center [485, 147] width 205 height 432
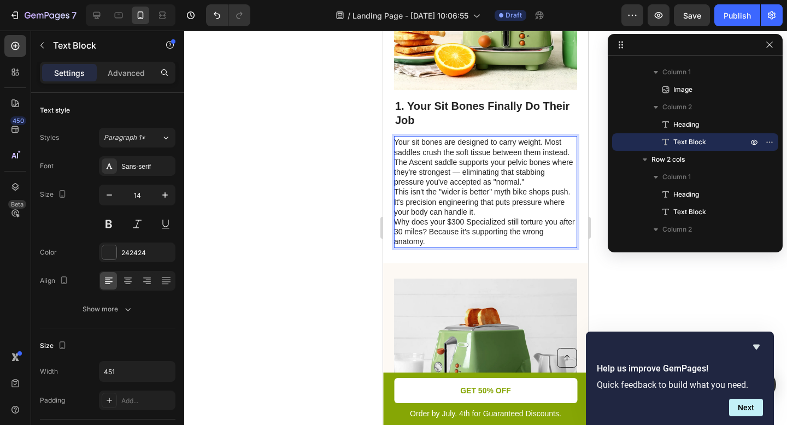
click at [465, 155] on p "Your sit bones are designed to carry weight. Most saddles crush the soft tissue…" at bounding box center [485, 147] width 182 height 20
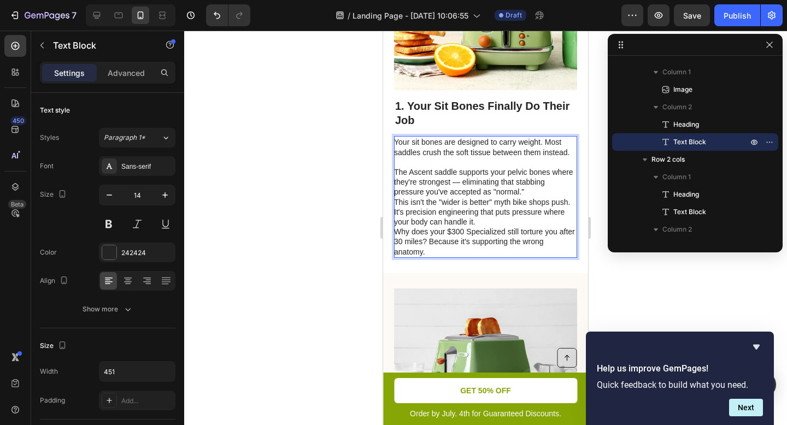
click at [482, 185] on p "The Ascent saddle supports your pelvic bones where they're strongest — eliminat…" at bounding box center [485, 182] width 182 height 30
click at [455, 174] on p "The Ascent saddle supports your pelvic bones where they're strongest, eliminati…" at bounding box center [485, 182] width 182 height 30
click at [535, 197] on p "The Ascent saddle 2.0 supports your pelvic bones where they're strongest, elimi…" at bounding box center [485, 182] width 182 height 30
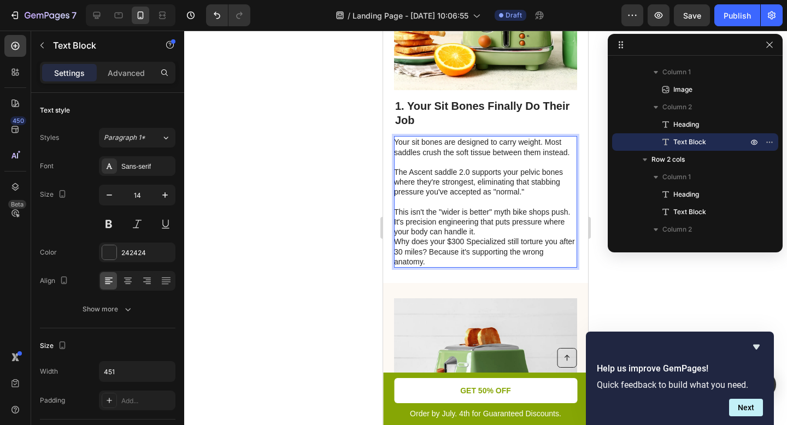
click at [533, 235] on p "This isn't the "wider is better" myth bike shops push. It's precision engineeri…" at bounding box center [485, 222] width 182 height 30
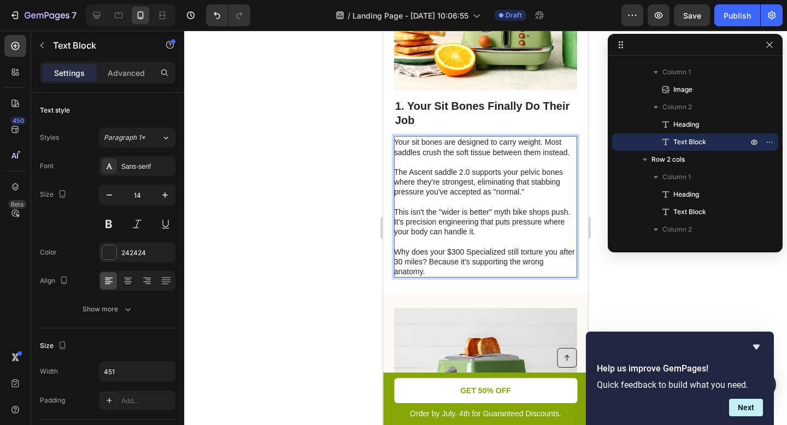
click at [480, 275] on p "Why does your $300 Specialized still torture you after 30 miles? Because it's s…" at bounding box center [485, 262] width 182 height 30
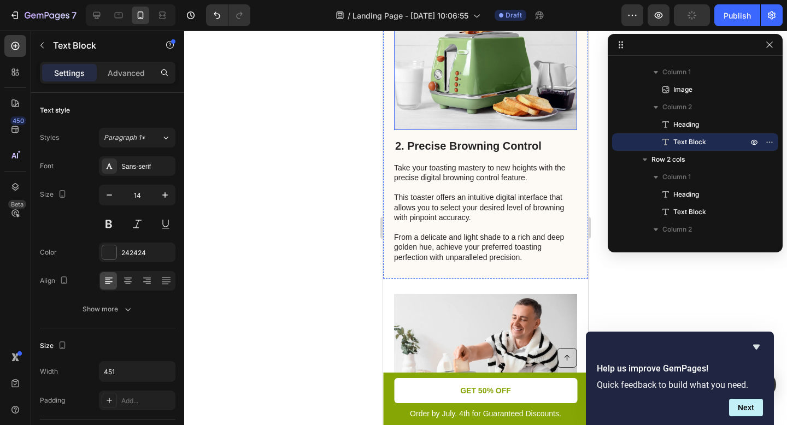
scroll to position [794, 0]
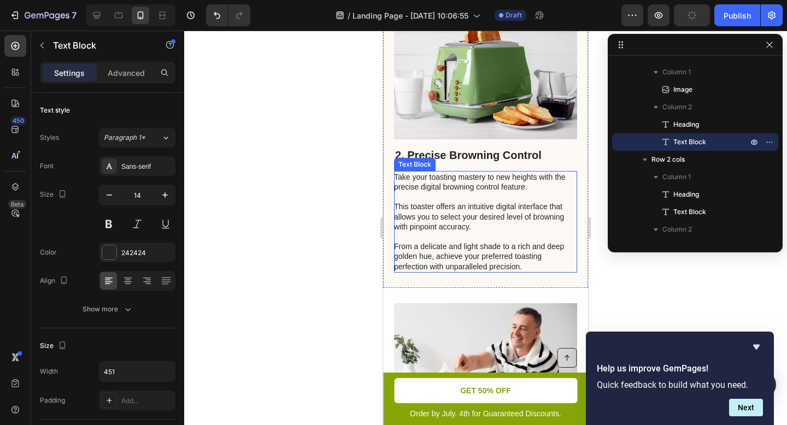
click at [469, 215] on p "Take your toasting mastery to new heights with the precise digital browning con…" at bounding box center [485, 221] width 182 height 99
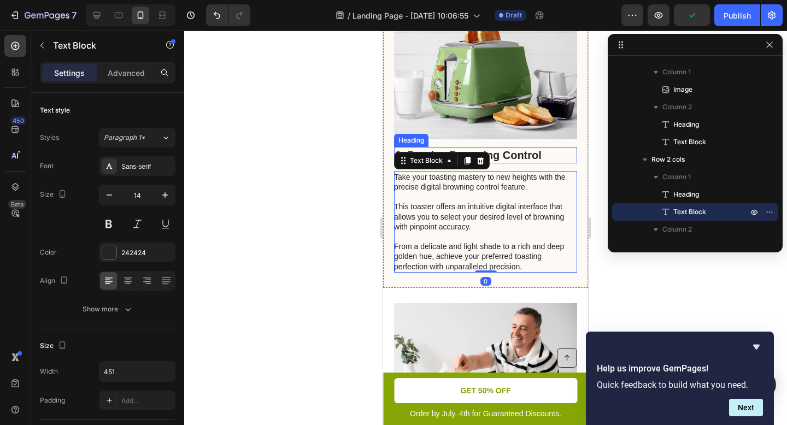
click at [532, 154] on h2 "2. Precise Browning Control" at bounding box center [485, 155] width 183 height 16
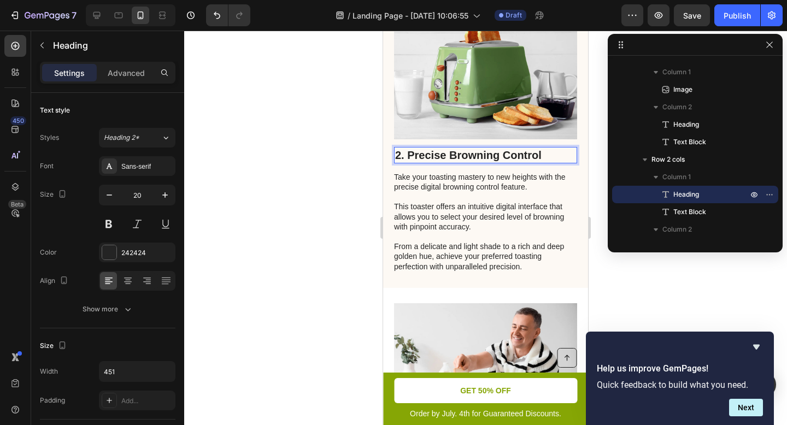
click at [505, 154] on h2 "2. Precise Browning Control" at bounding box center [485, 155] width 183 height 16
click at [505, 154] on p "2. Precise Browning Control" at bounding box center [485, 155] width 181 height 14
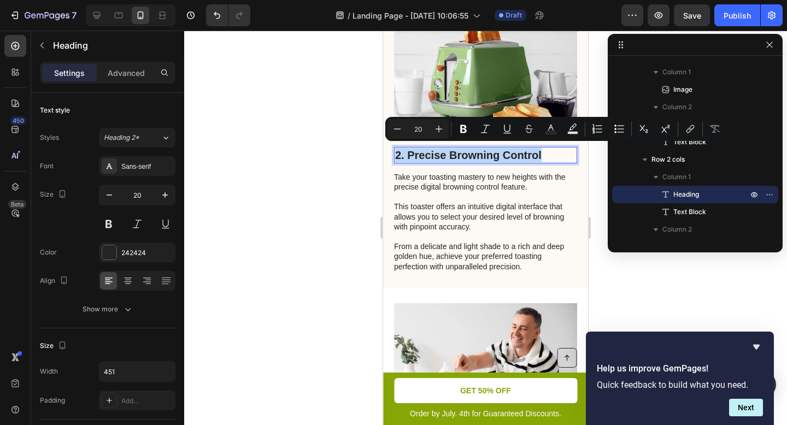
click at [505, 154] on p "2. Precise Browning Control" at bounding box center [485, 155] width 181 height 14
click at [539, 155] on p "2. Precise Browning Control" at bounding box center [485, 155] width 181 height 14
drag, startPoint x: 541, startPoint y: 153, endPoint x: 407, endPoint y: 150, distance: 135.0
click at [407, 150] on p "2. Precise Browning Control" at bounding box center [485, 155] width 181 height 14
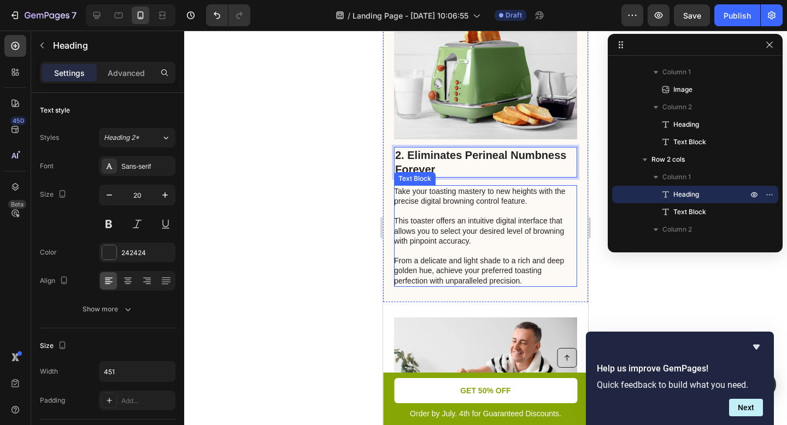
click at [480, 207] on p "Take your toasting mastery to new heights with the precise digital browning con…" at bounding box center [485, 235] width 182 height 99
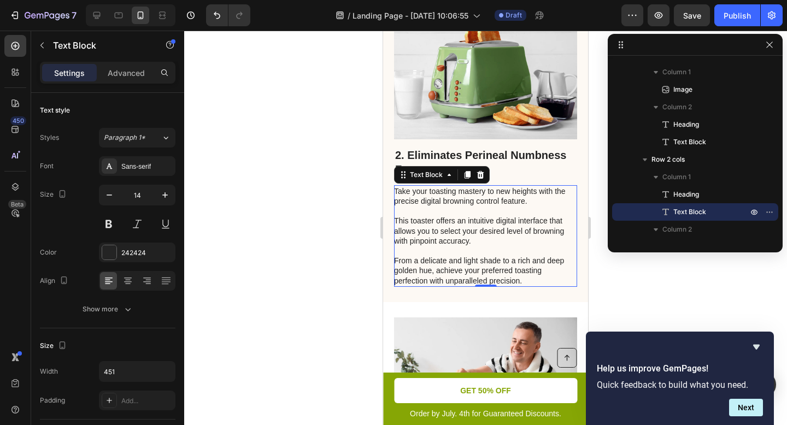
click at [445, 229] on p "Take your toasting mastery to new heights with the precise digital browning con…" at bounding box center [485, 235] width 182 height 99
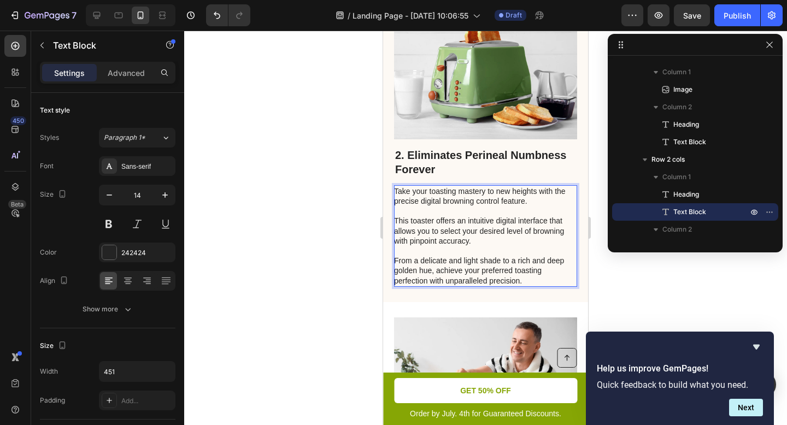
click at [551, 274] on p "Take your toasting mastery to new heights with the precise digital browning con…" at bounding box center [485, 235] width 182 height 99
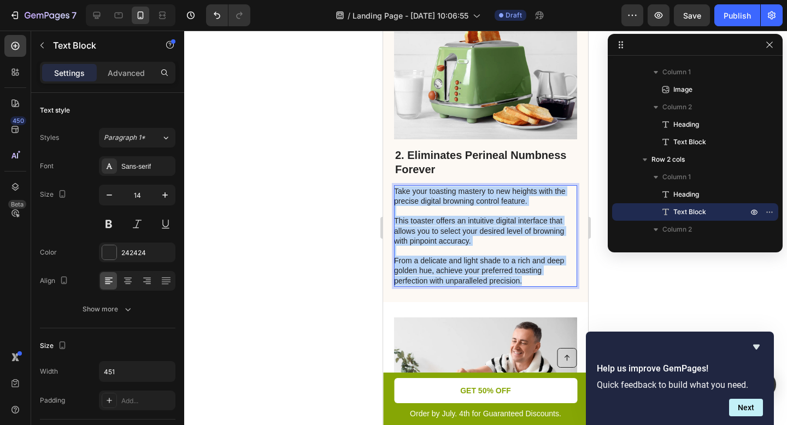
drag, startPoint x: 544, startPoint y: 275, endPoint x: 396, endPoint y: 190, distance: 170.6
click at [396, 190] on p "Take your toasting mastery to new heights with the precise digital browning con…" at bounding box center [485, 235] width 182 height 99
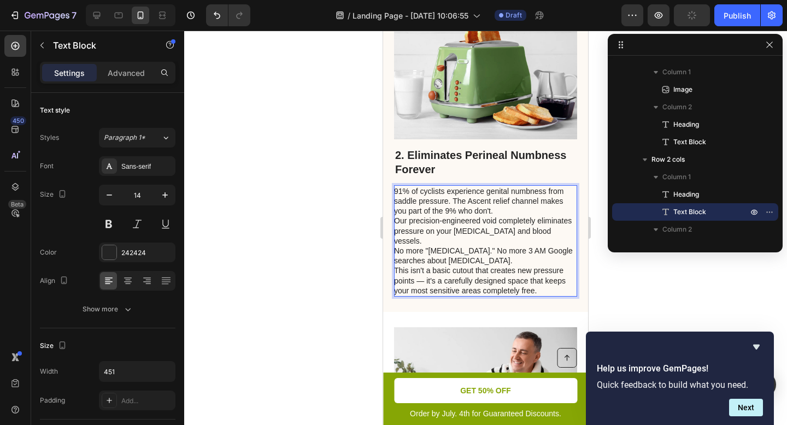
click at [504, 207] on p "91% of cyclists experience genital numbness from saddle pressure. The Ascent re…" at bounding box center [485, 201] width 182 height 30
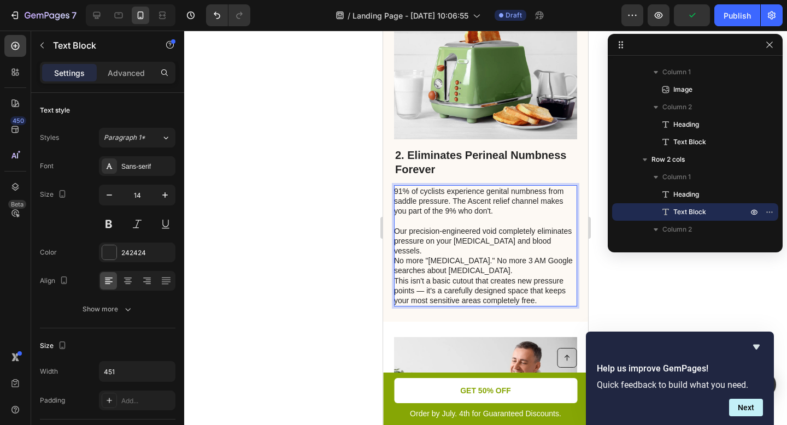
click at [476, 248] on p "Our precision-engineered void completely eliminates pressure on your [MEDICAL_D…" at bounding box center [485, 241] width 182 height 30
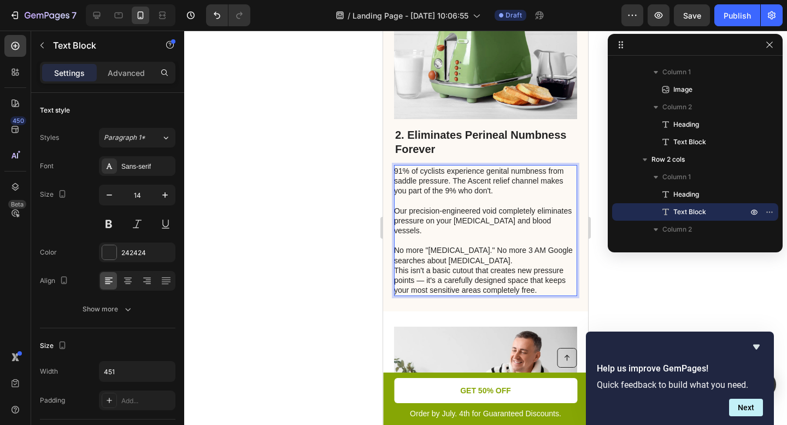
scroll to position [816, 0]
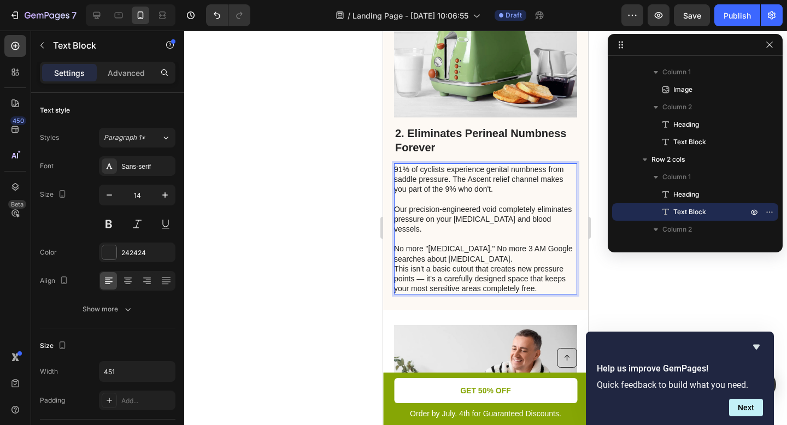
click at [547, 257] on p "No more "[MEDICAL_DATA]." No more 3 AM Google searches about [MEDICAL_DATA]." at bounding box center [485, 254] width 182 height 20
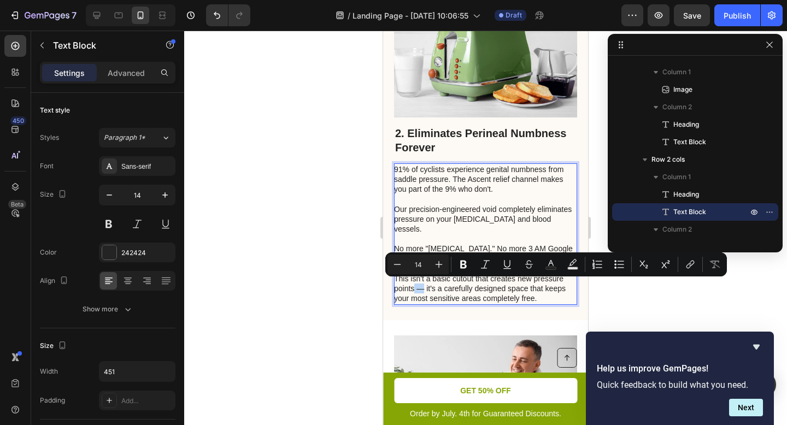
drag, startPoint x: 422, startPoint y: 286, endPoint x: 415, endPoint y: 287, distance: 7.7
click at [415, 287] on p "This isn't a basic cutout that creates new pressure points — it's a carefully d…" at bounding box center [485, 289] width 182 height 30
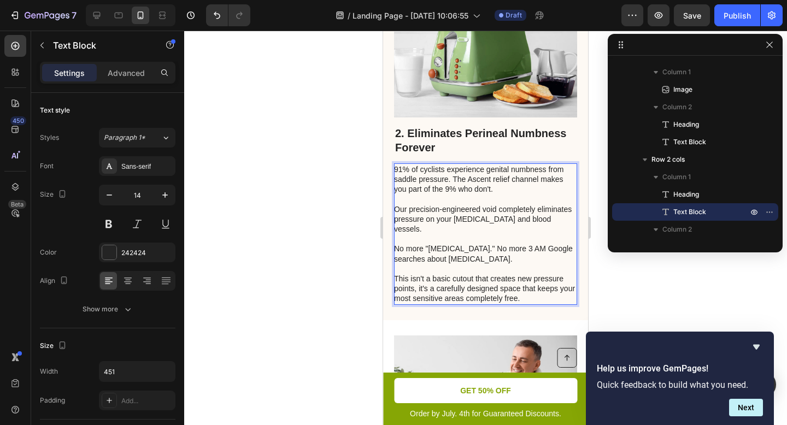
click at [537, 293] on p "This isn't a basic cutout that creates new pressure points, it's a carefully de…" at bounding box center [485, 289] width 182 height 30
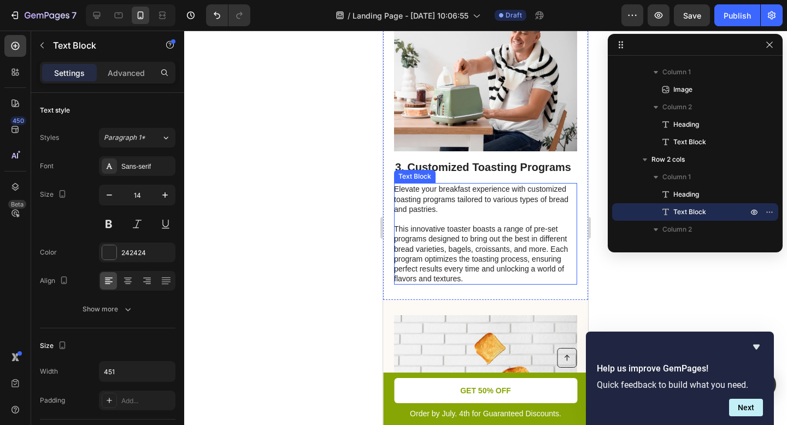
scroll to position [1106, 0]
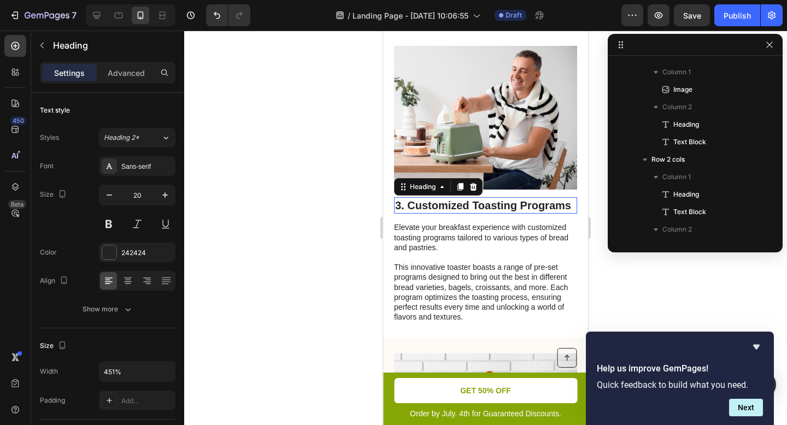
click at [506, 197] on h2 "3. Customized Toasting Programs" at bounding box center [485, 205] width 183 height 16
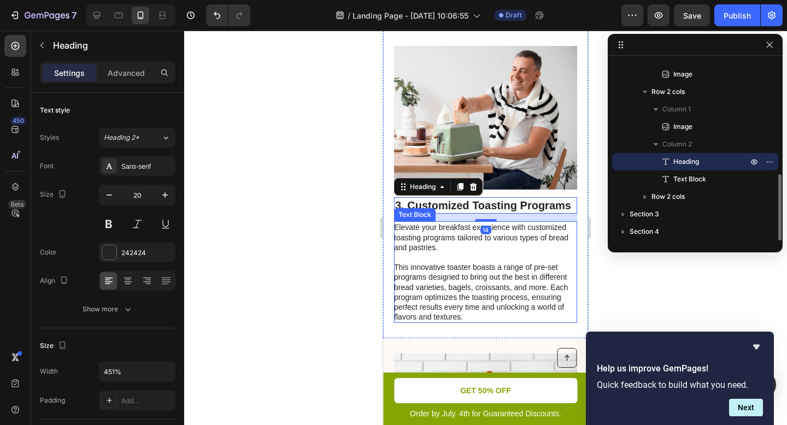
click at [508, 260] on p at bounding box center [485, 257] width 182 height 10
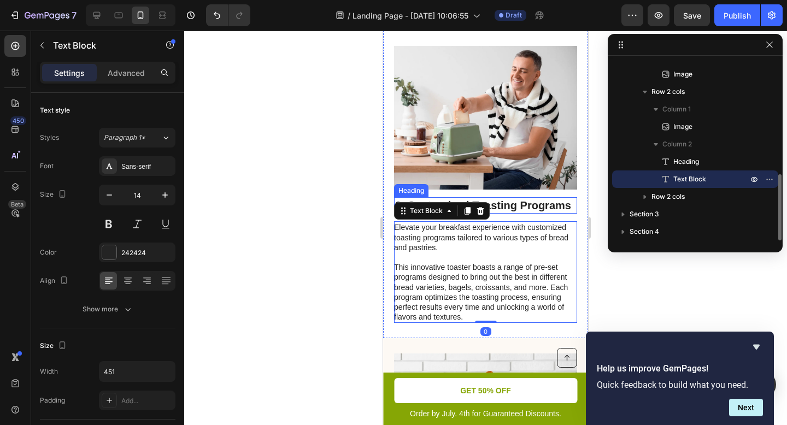
click at [513, 207] on h2 "3. Customized Toasting Programs" at bounding box center [485, 205] width 183 height 16
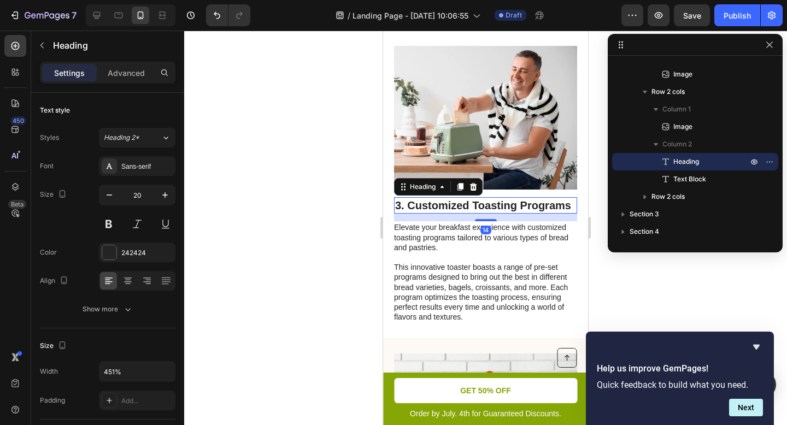
click at [518, 134] on img at bounding box center [485, 118] width 183 height 144
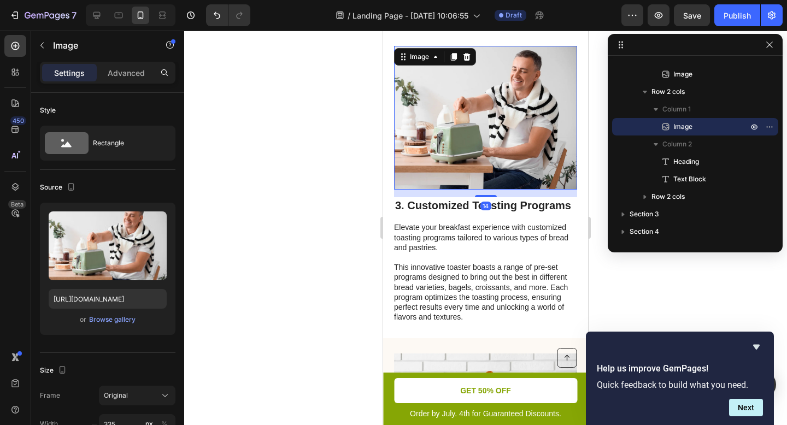
click at [523, 197] on h2 "3. Customized Toasting Programs" at bounding box center [485, 205] width 183 height 16
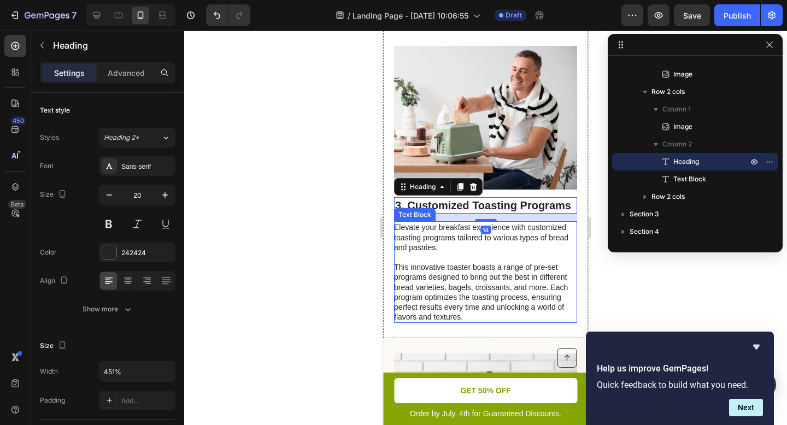
click at [522, 250] on p "Elevate your breakfast experience with customized toasting programs tailored to…" at bounding box center [485, 237] width 182 height 30
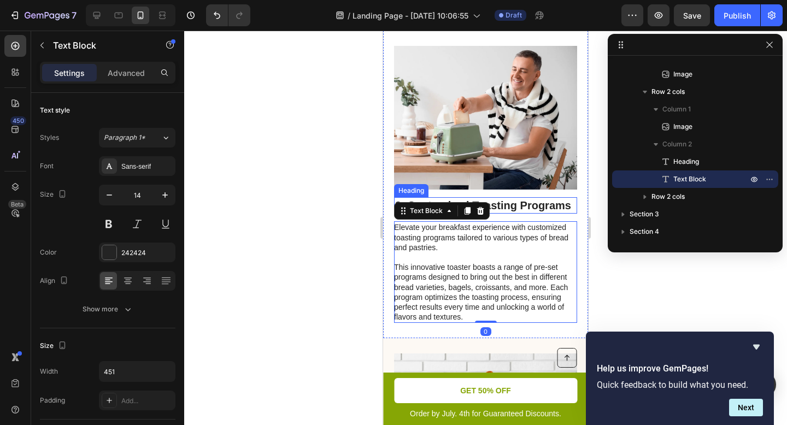
click at [522, 199] on h2 "3. Customized Toasting Programs" at bounding box center [485, 205] width 183 height 16
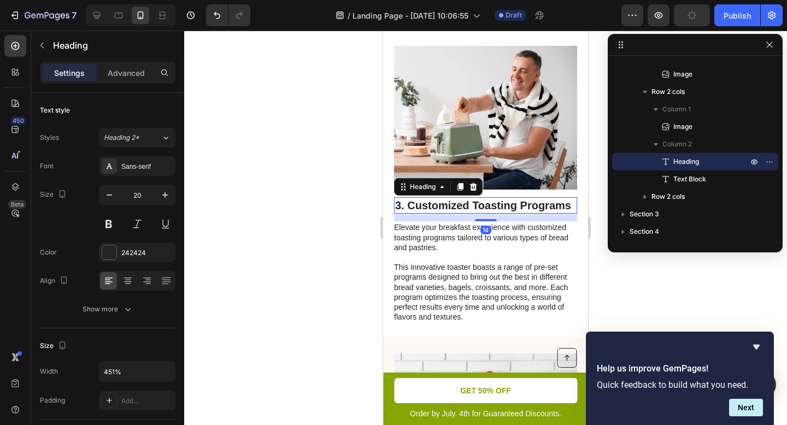
click at [516, 244] on p "Elevate your breakfast experience with customized toasting programs tailored to…" at bounding box center [485, 237] width 182 height 30
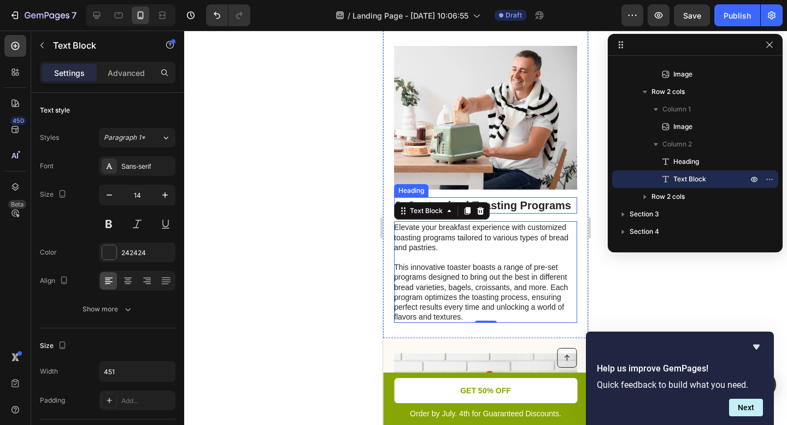
click at [510, 199] on h2 "3. Customized Toasting Programs" at bounding box center [485, 205] width 183 height 16
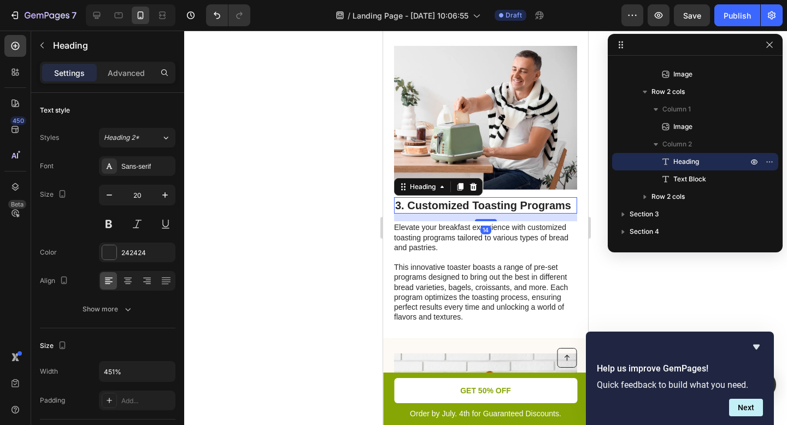
click at [510, 199] on h2 "3. Customized Toasting Programs" at bounding box center [485, 205] width 183 height 16
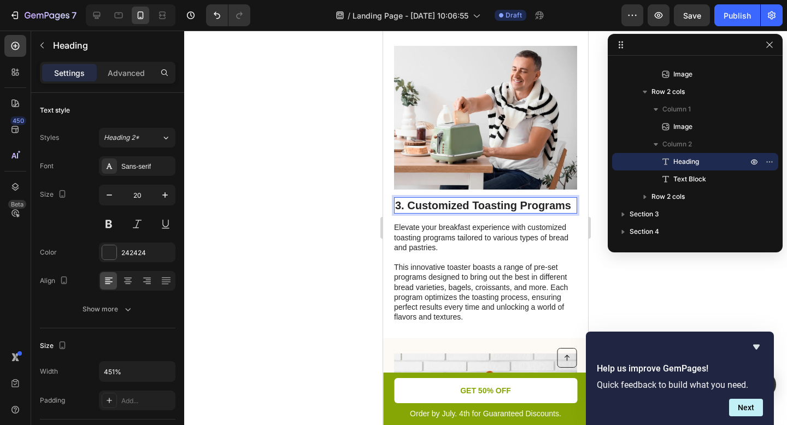
click at [487, 210] on p "3. Customized Toasting Programs" at bounding box center [485, 205] width 181 height 14
drag, startPoint x: 476, startPoint y: 210, endPoint x: 410, endPoint y: 195, distance: 68.3
click at [410, 198] on p "3. Customized Toasting Programs" at bounding box center [485, 205] width 181 height 14
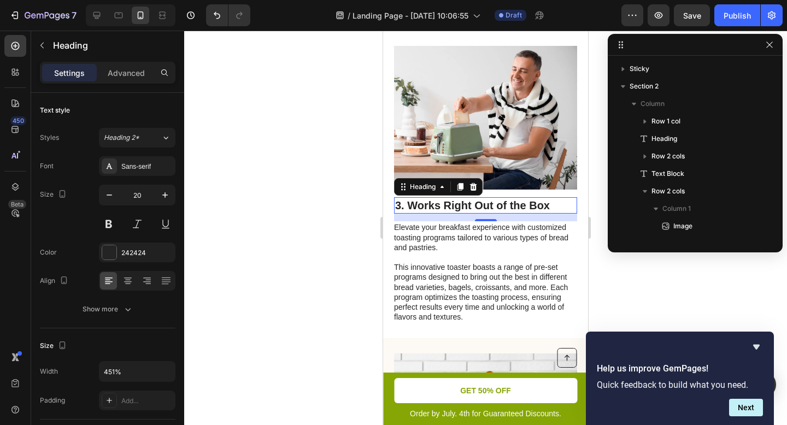
scroll to position [309, 0]
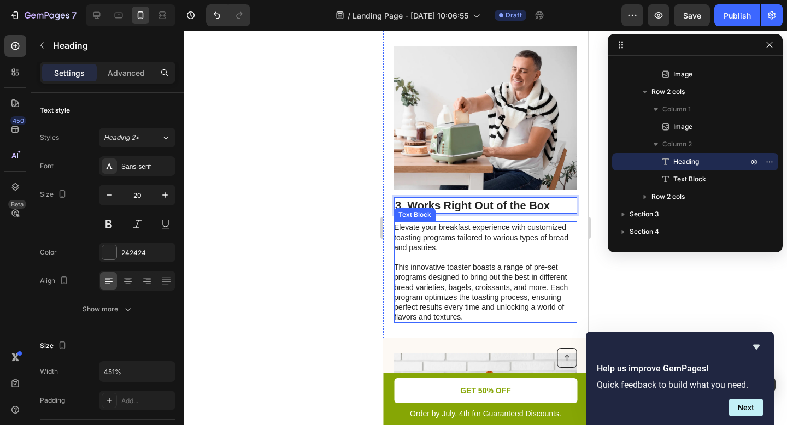
click at [473, 252] on p at bounding box center [485, 257] width 182 height 10
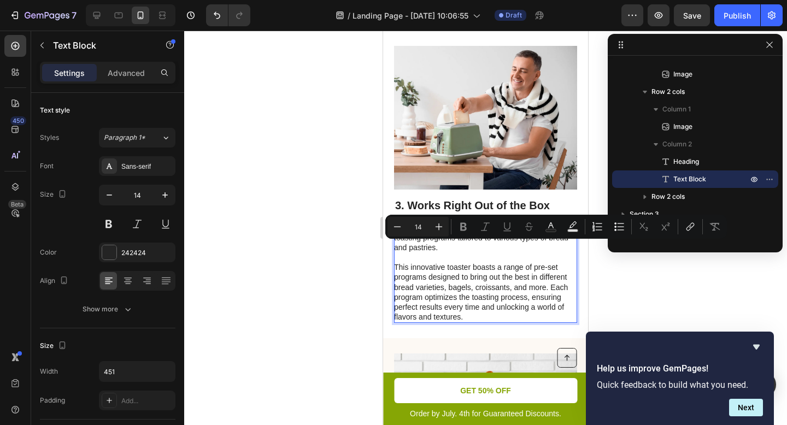
click at [510, 303] on p "This innovative toaster boasts a range of pre-set programs designed to bring ou…" at bounding box center [485, 292] width 182 height 60
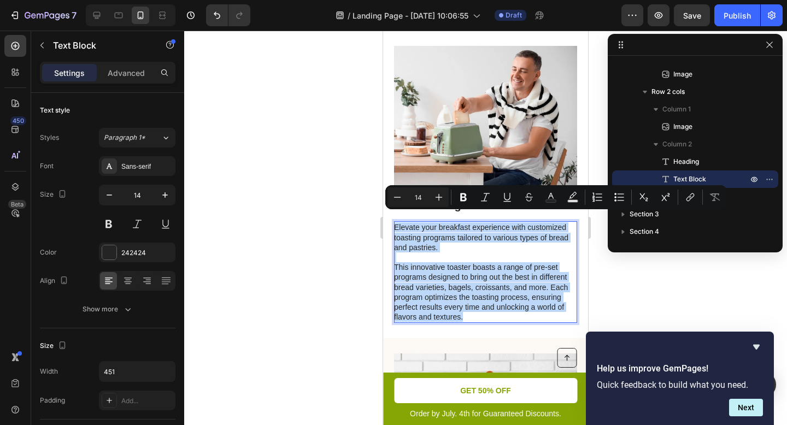
drag, startPoint x: 486, startPoint y: 302, endPoint x: 382, endPoint y: 219, distance: 133.3
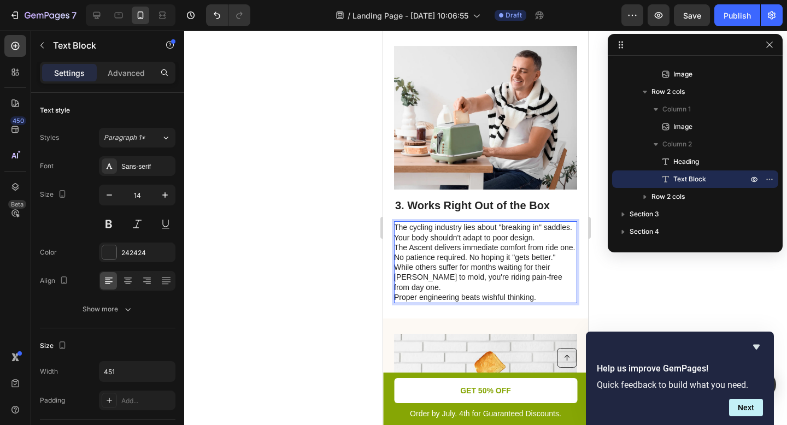
click at [564, 230] on p "The cycling industry lies about "breaking in" saddles. Your body shouldn't adap…" at bounding box center [485, 232] width 182 height 20
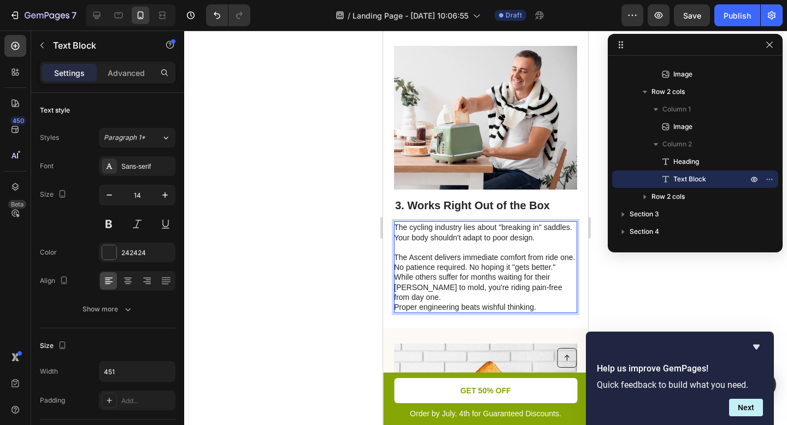
click at [521, 267] on p "The Ascent delivers immediate comfort from ride one. No patience required. No h…" at bounding box center [485, 262] width 182 height 20
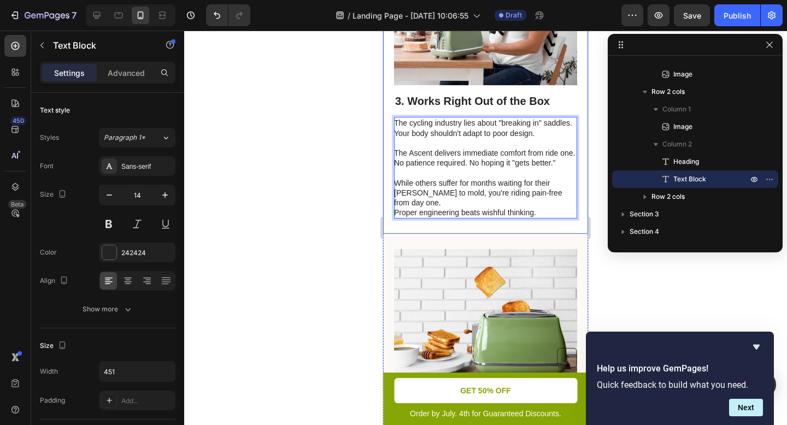
scroll to position [1202, 0]
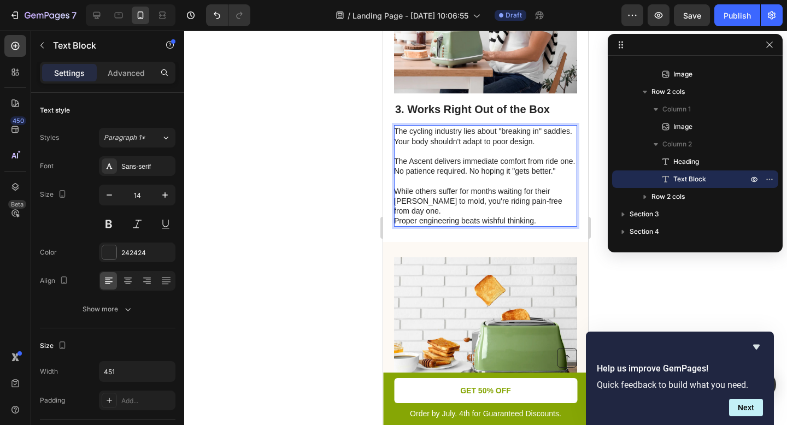
click at [457, 214] on p "While others suffer for months waiting for their [PERSON_NAME] to mold, you're …" at bounding box center [485, 201] width 182 height 30
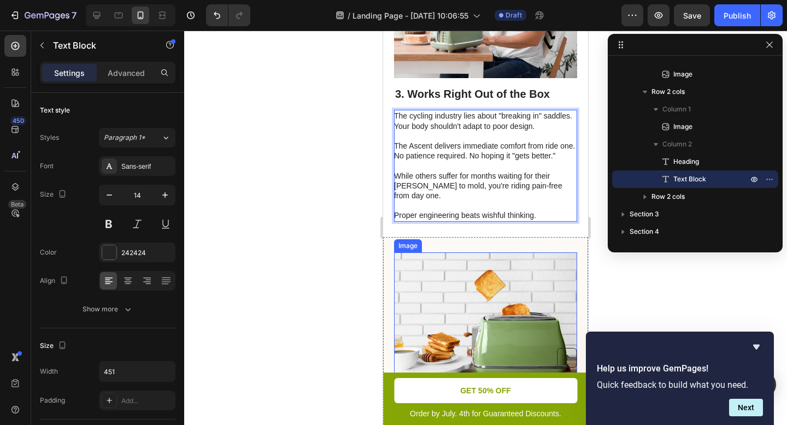
scroll to position [1358, 0]
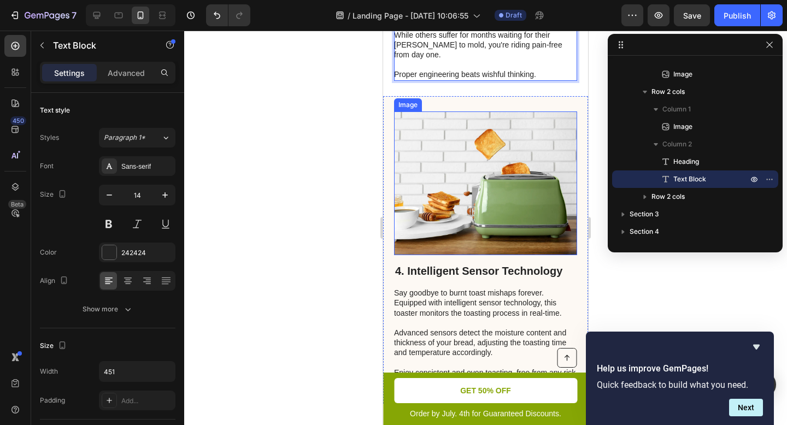
click at [515, 223] on img at bounding box center [485, 183] width 183 height 144
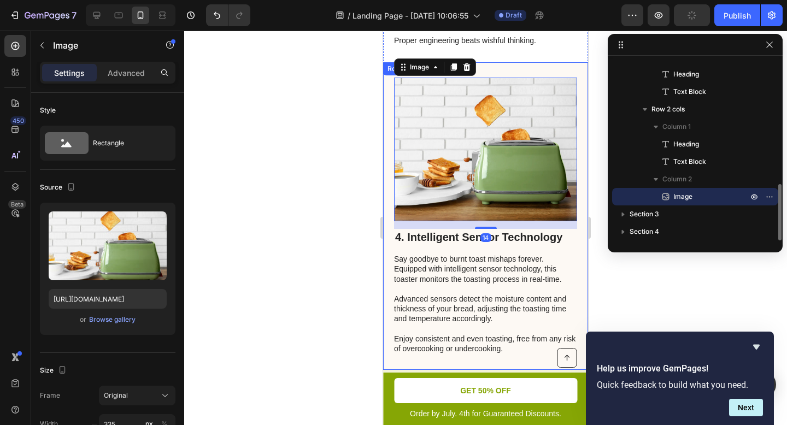
scroll to position [1411, 0]
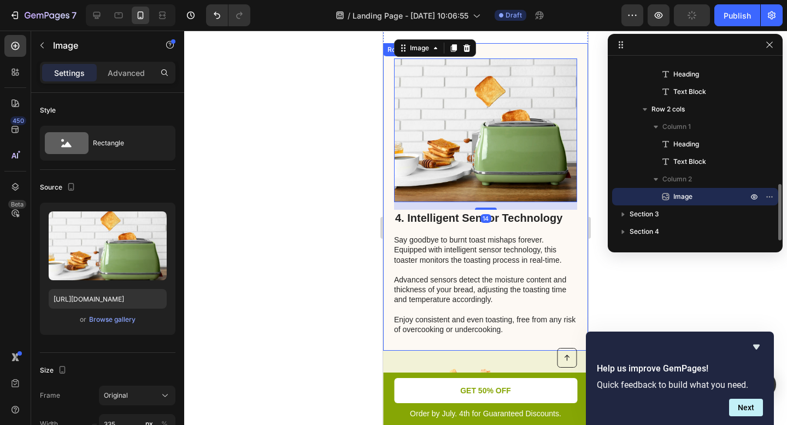
click at [510, 238] on p "Say goodbye to burnt toast mishaps forever. Equipped with intelligent sensor te…" at bounding box center [485, 284] width 182 height 99
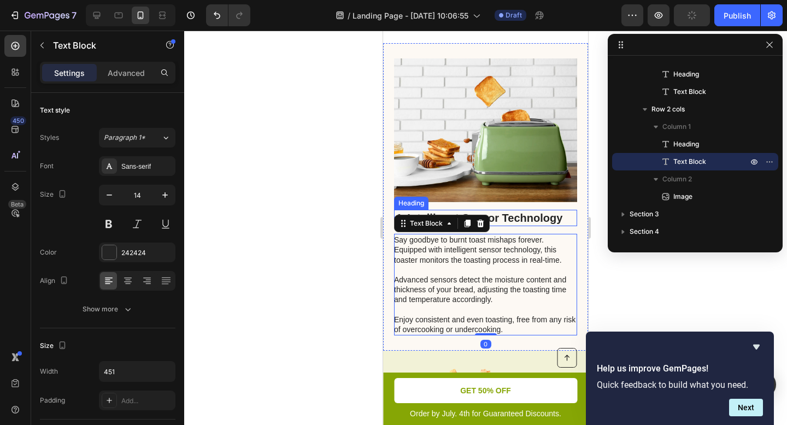
click at [514, 216] on h2 "4. Intelligent Sensor Technology" at bounding box center [485, 218] width 183 height 16
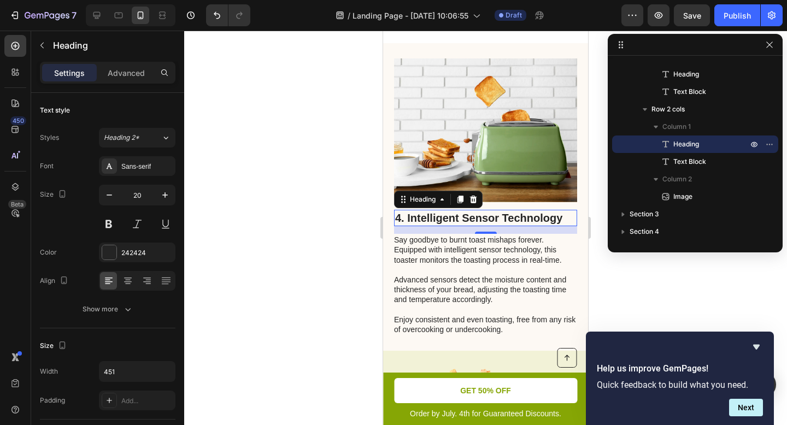
click at [480, 214] on h2 "4. Intelligent Sensor Technology" at bounding box center [485, 218] width 183 height 16
click at [480, 214] on p "4. Intelligent Sensor Technology" at bounding box center [485, 218] width 181 height 14
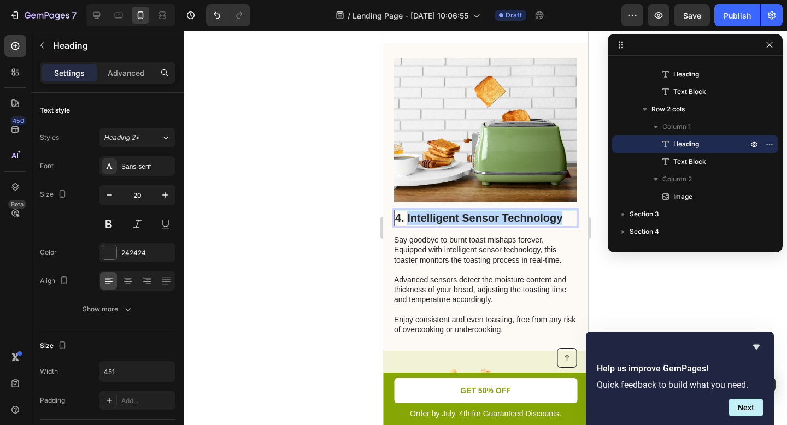
drag, startPoint x: 564, startPoint y: 211, endPoint x: 407, endPoint y: 211, distance: 157.4
click at [407, 211] on p "4. Intelligent Sensor Technology" at bounding box center [485, 218] width 181 height 14
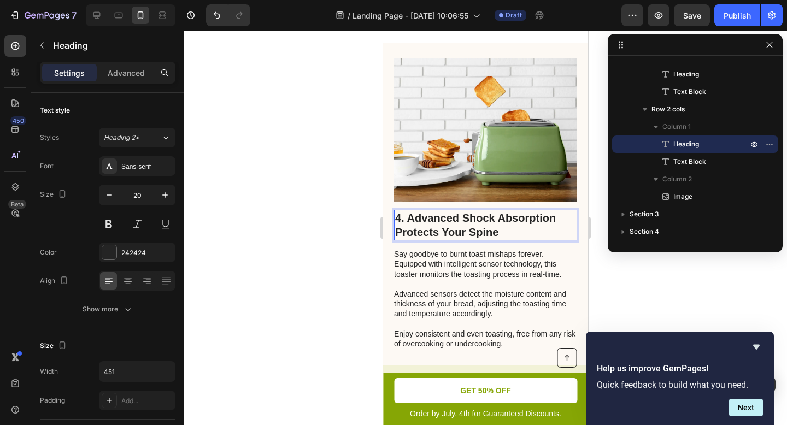
click at [491, 273] on p "Say goodbye to burnt toast mishaps forever. Equipped with intelligent sensor te…" at bounding box center [485, 298] width 182 height 99
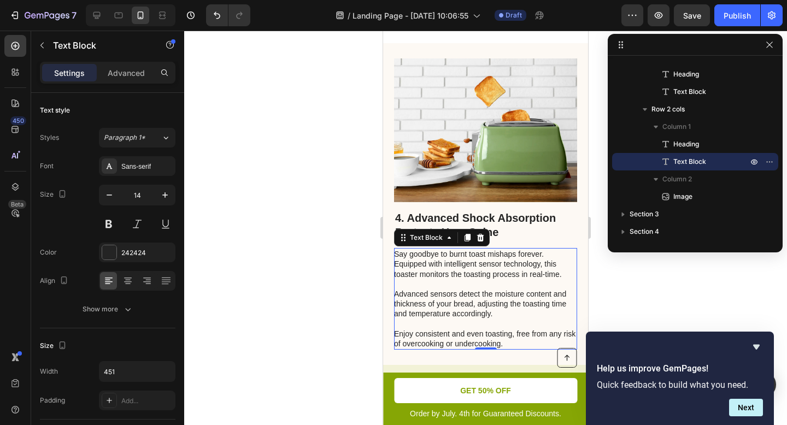
click at [411, 273] on p "Say goodbye to burnt toast mishaps forever. Equipped with intelligent sensor te…" at bounding box center [485, 298] width 182 height 99
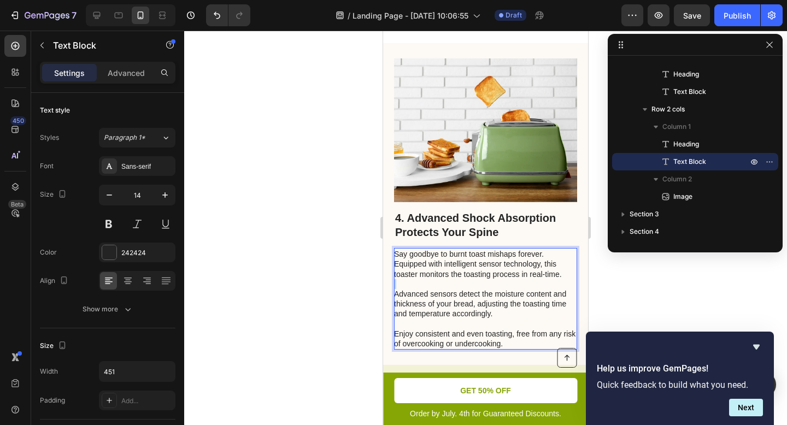
click at [411, 273] on p "Say goodbye to burnt toast mishaps forever. Equipped with intelligent sensor te…" at bounding box center [485, 298] width 182 height 99
click at [429, 288] on p "Say goodbye to burnt toast mishaps forever. Equipped with intelligent sensor te…" at bounding box center [485, 298] width 182 height 99
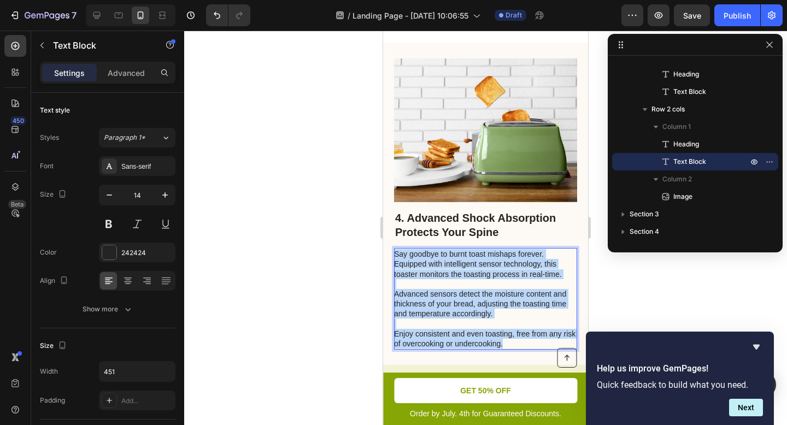
drag, startPoint x: 513, startPoint y: 336, endPoint x: 394, endPoint y: 247, distance: 148.7
click at [394, 249] on p "Say goodbye to burnt toast mishaps forever. Equipped with intelligent sensor te…" at bounding box center [485, 298] width 182 height 99
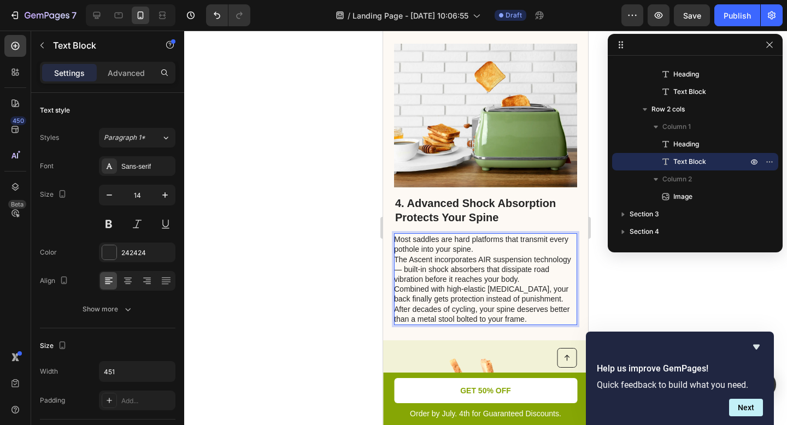
scroll to position [1428, 0]
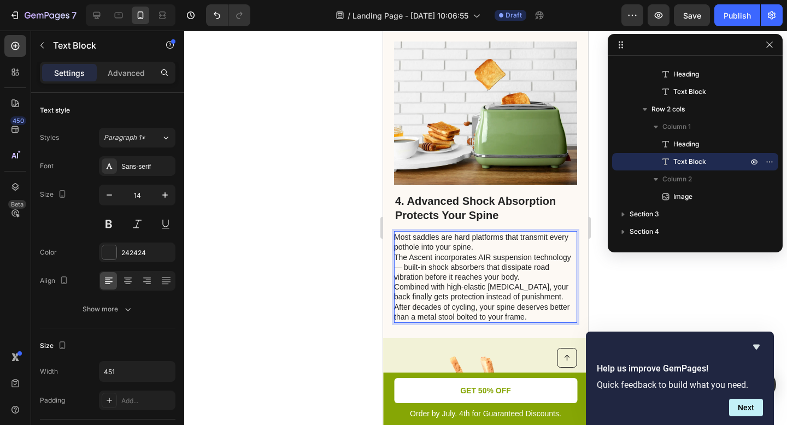
click at [510, 243] on p "Most saddles are hard platforms that transmit every pothole into your spine." at bounding box center [485, 242] width 182 height 20
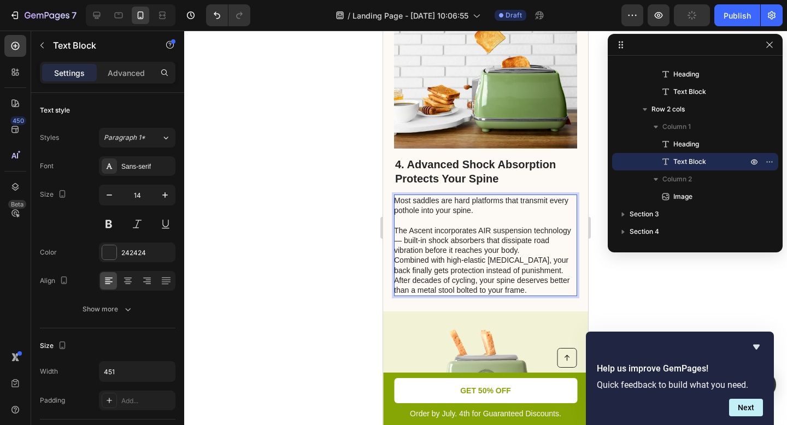
scroll to position [1477, 0]
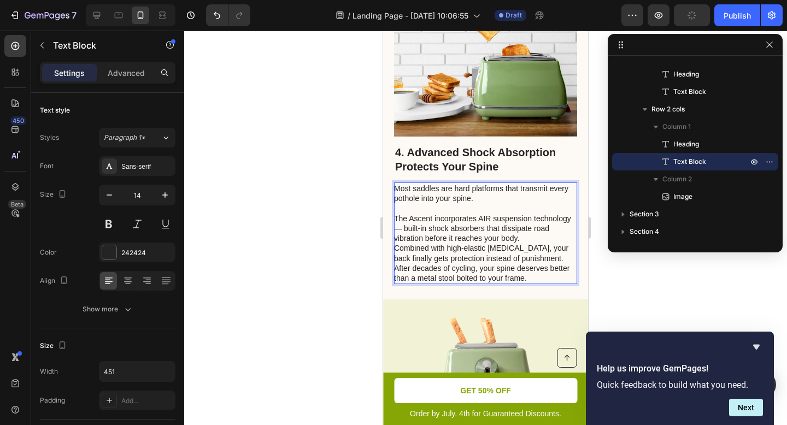
click at [475, 240] on p "The Ascent incorporates AIR suspension technology — built-in shock absorbers th…" at bounding box center [485, 229] width 182 height 30
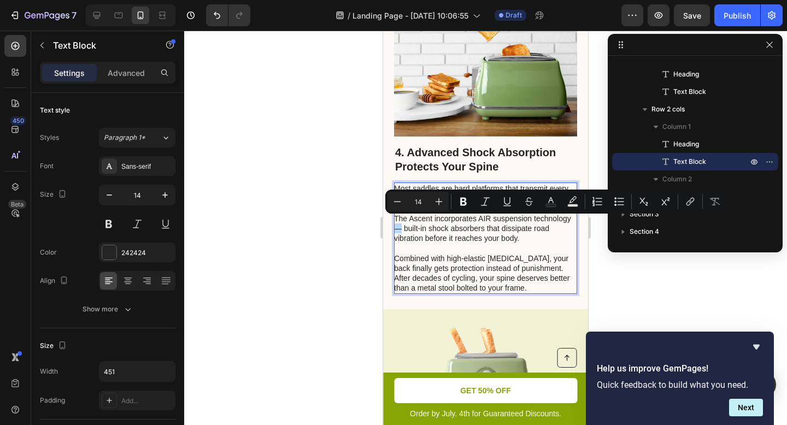
drag, startPoint x: 439, startPoint y: 223, endPoint x: 432, endPoint y: 223, distance: 7.6
click at [432, 223] on p "The Ascent incorporates AIR suspension technology — built-in shock absorbers th…" at bounding box center [485, 234] width 182 height 40
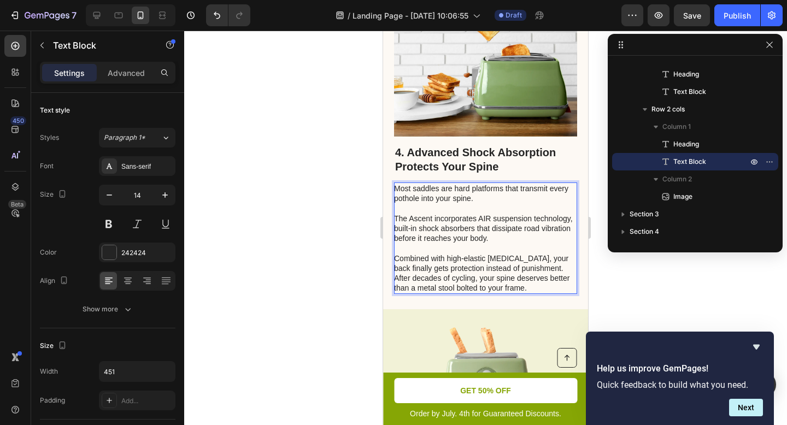
click at [550, 232] on p "The Ascent incorporates AIR suspension technology, built-in shock absorbers tha…" at bounding box center [485, 234] width 182 height 40
click at [566, 264] on p "Combined with high-elastic [MEDICAL_DATA], your back finally gets protection in…" at bounding box center [485, 264] width 182 height 20
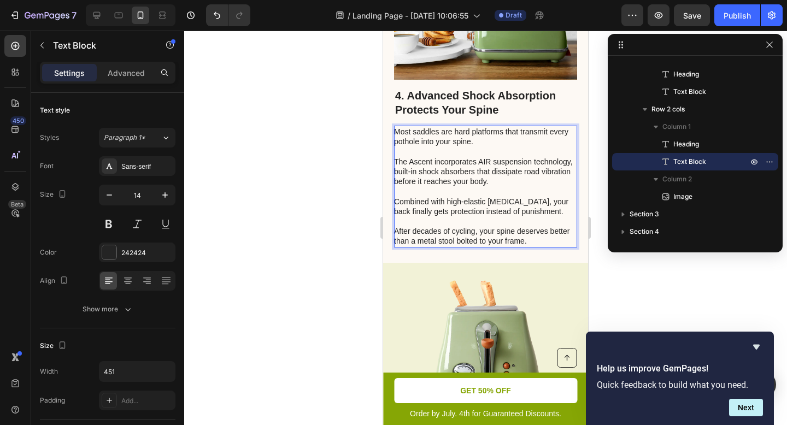
scroll to position [1542, 0]
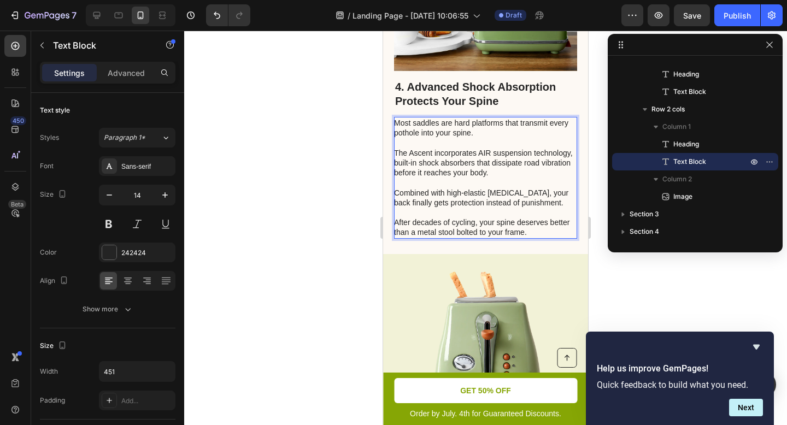
click at [551, 223] on p "After decades of cycling, your spine deserves better than a metal stool bolted …" at bounding box center [485, 227] width 182 height 20
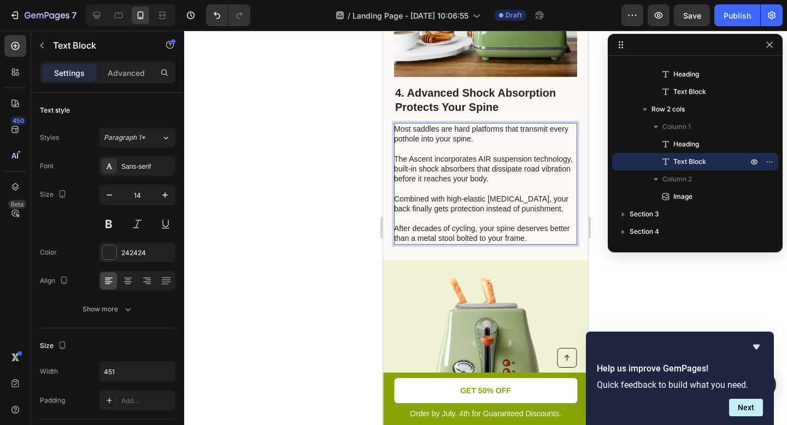
scroll to position [1534, 0]
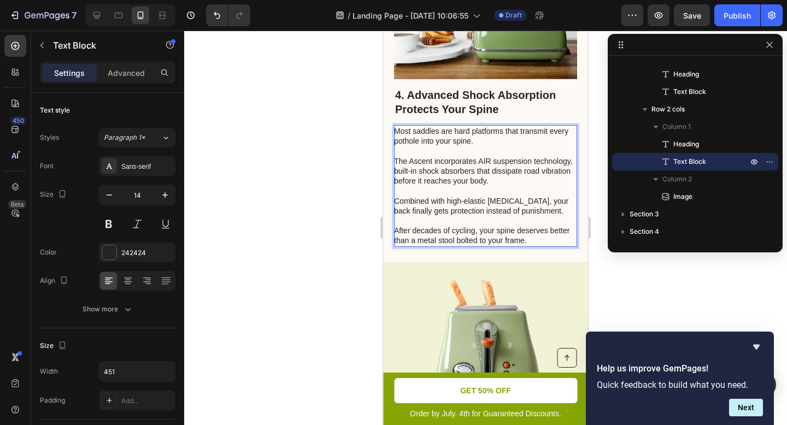
click at [555, 228] on p "After decades of cycling, your spine deserves better than a metal stool bolted …" at bounding box center [485, 236] width 182 height 20
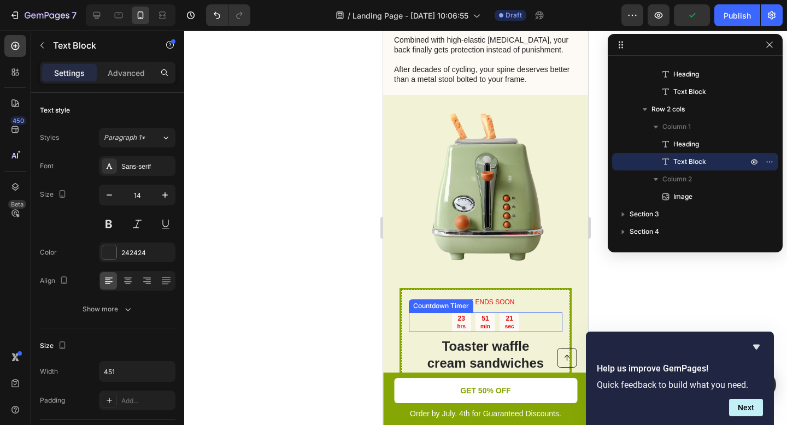
scroll to position [1689, 0]
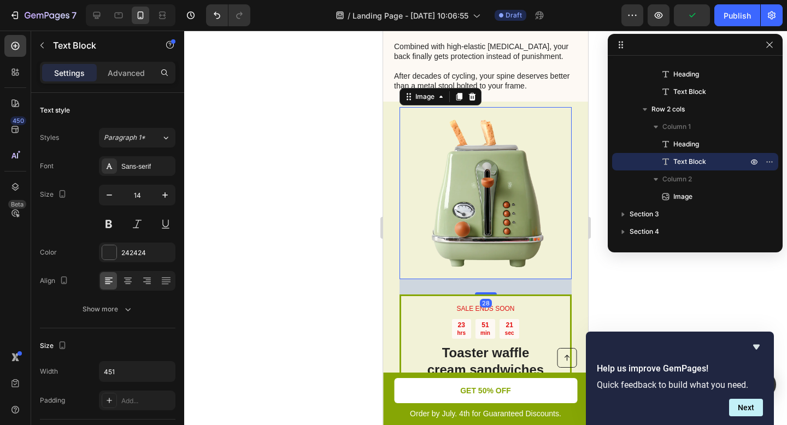
click at [494, 222] on img at bounding box center [485, 193] width 172 height 172
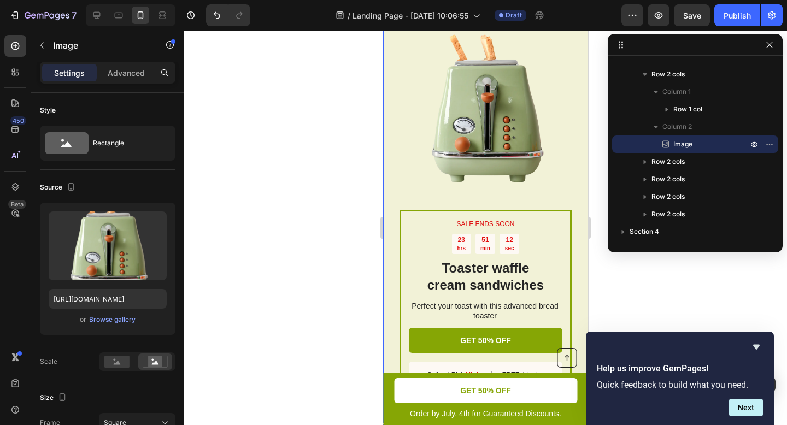
scroll to position [1812, 0]
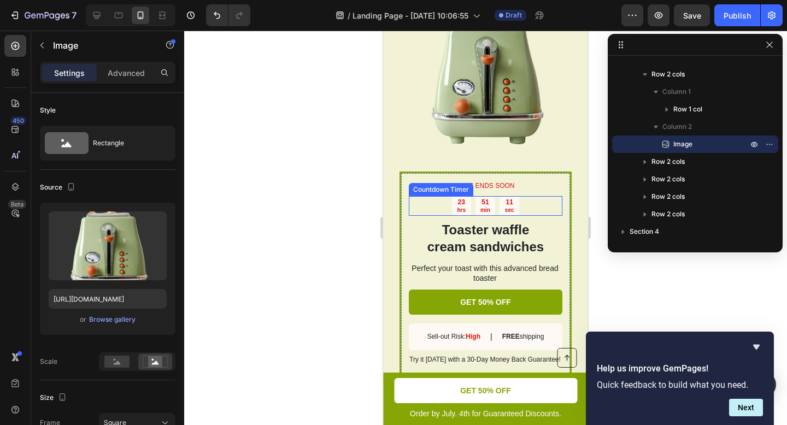
click at [489, 196] on div "51 min" at bounding box center [485, 206] width 20 height 20
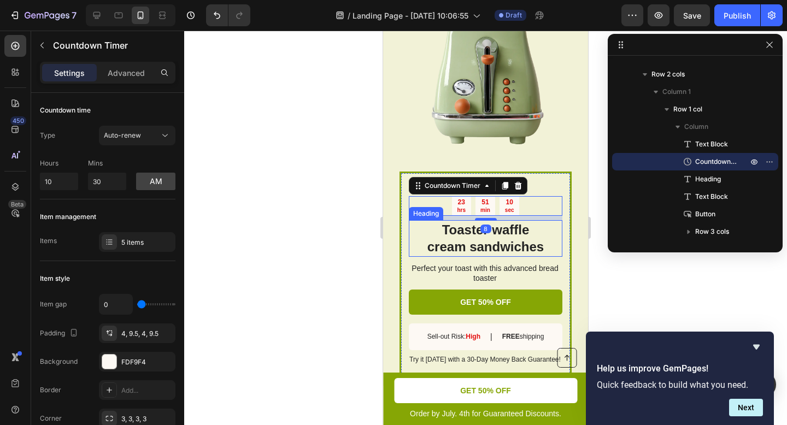
click at [511, 231] on h2 "Toaster waffle cream sandwiches" at bounding box center [486, 238] width 154 height 36
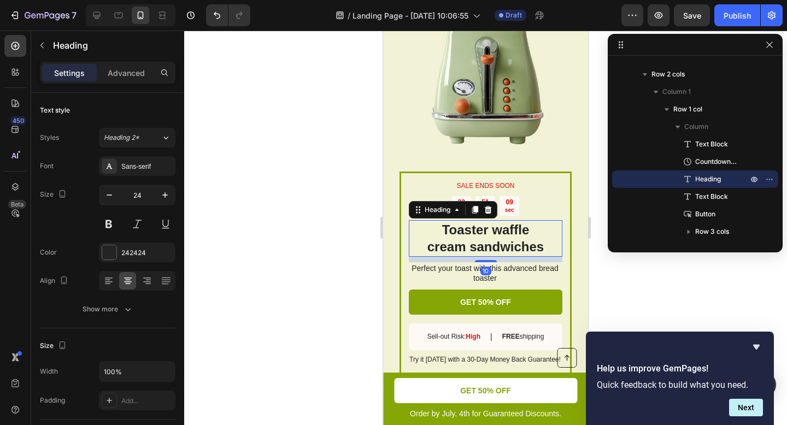
click at [522, 231] on h2 "Toaster waffle cream sandwiches" at bounding box center [486, 238] width 154 height 36
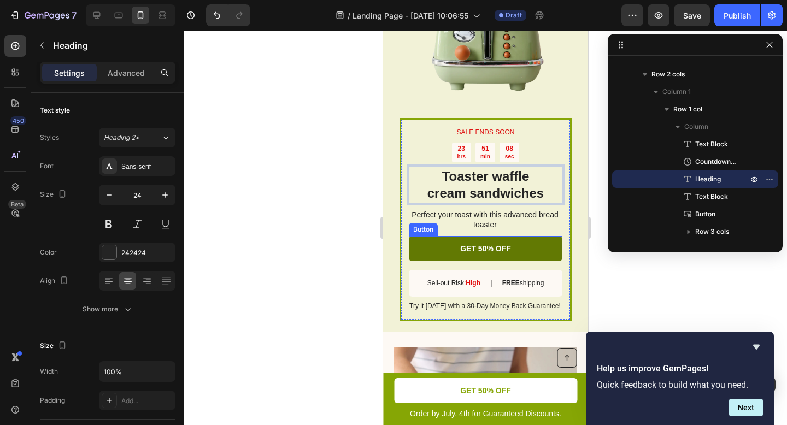
scroll to position [1870, 0]
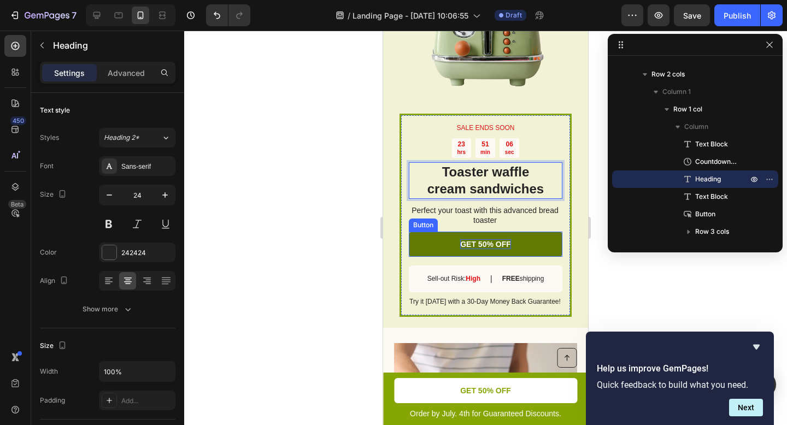
click at [501, 239] on p "GET 50% OFF" at bounding box center [485, 244] width 51 height 10
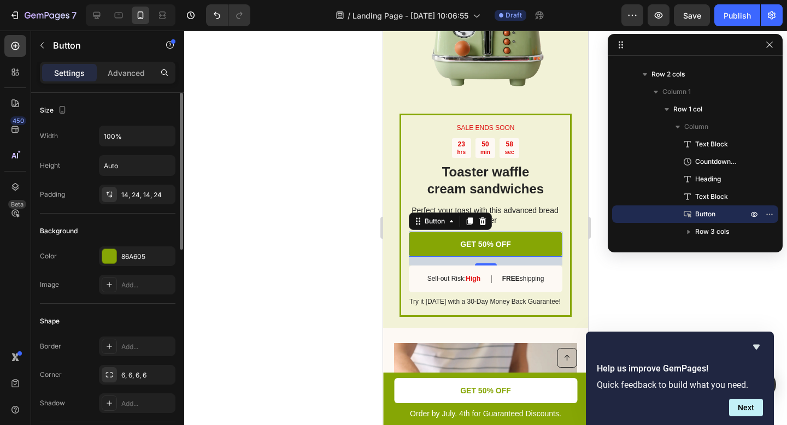
scroll to position [2, 0]
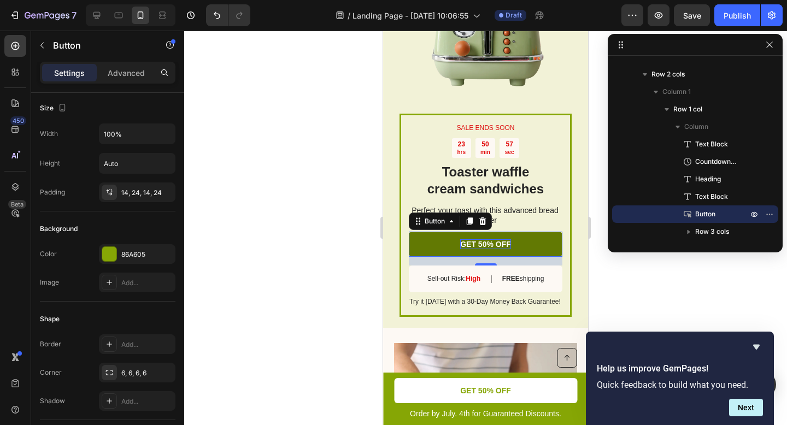
click at [482, 239] on p "GET 50% OFF" at bounding box center [485, 244] width 51 height 10
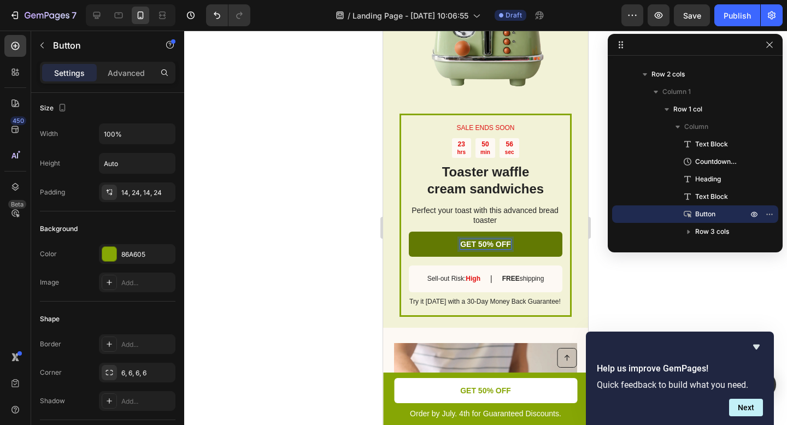
click at [487, 239] on p "GET 50% OFF" at bounding box center [485, 244] width 51 height 10
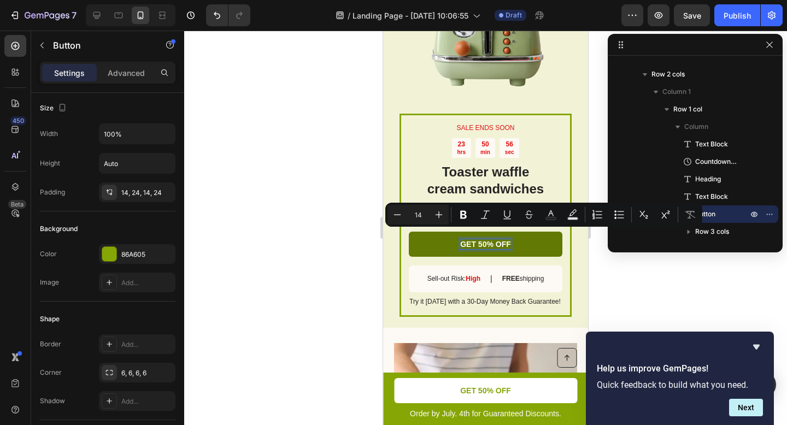
click at [476, 239] on p "GET 50% OFF" at bounding box center [485, 244] width 51 height 10
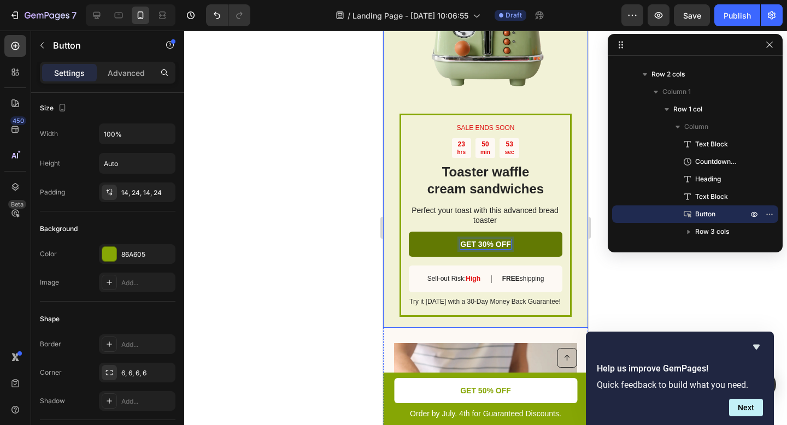
click at [573, 201] on div "SALE ENDS SOON Text Block 23 hrs 50 min 53 sec Countdown Timer Toaster waffle c…" at bounding box center [485, 124] width 205 height 407
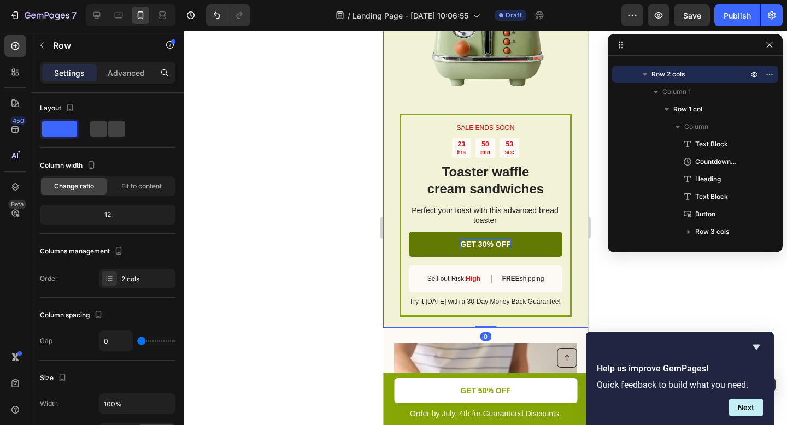
scroll to position [0, 0]
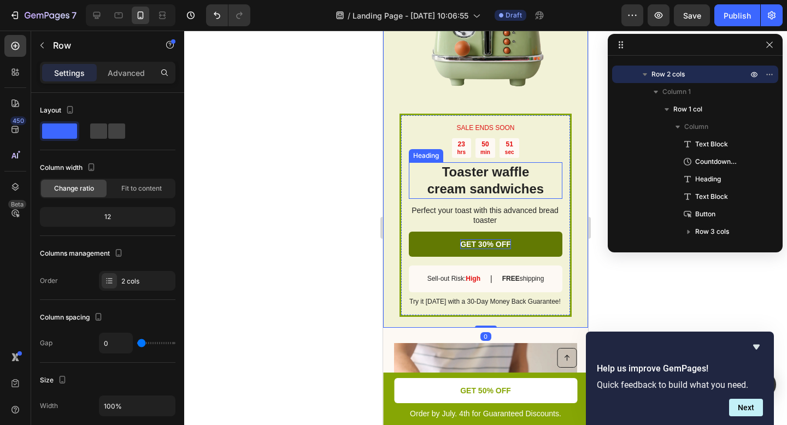
click at [502, 177] on p "Toaster waffle cream sandwiches" at bounding box center [485, 180] width 151 height 34
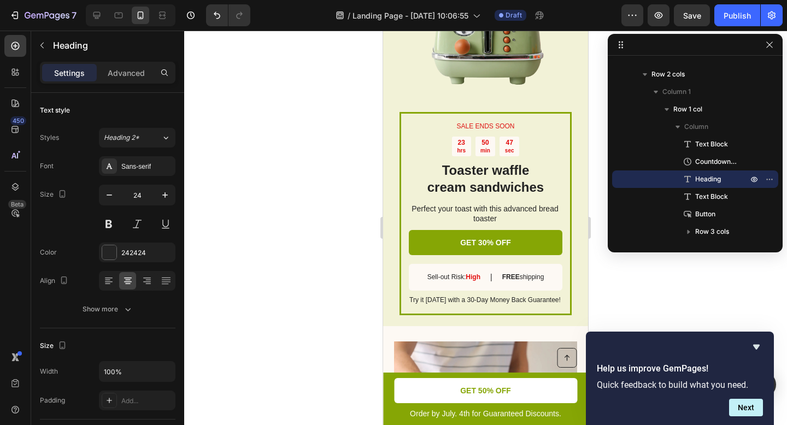
scroll to position [1880, 0]
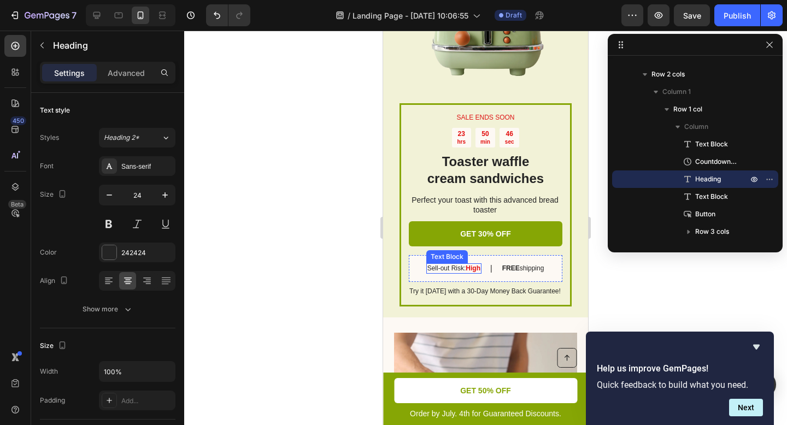
click at [472, 264] on strong "High" at bounding box center [473, 268] width 15 height 8
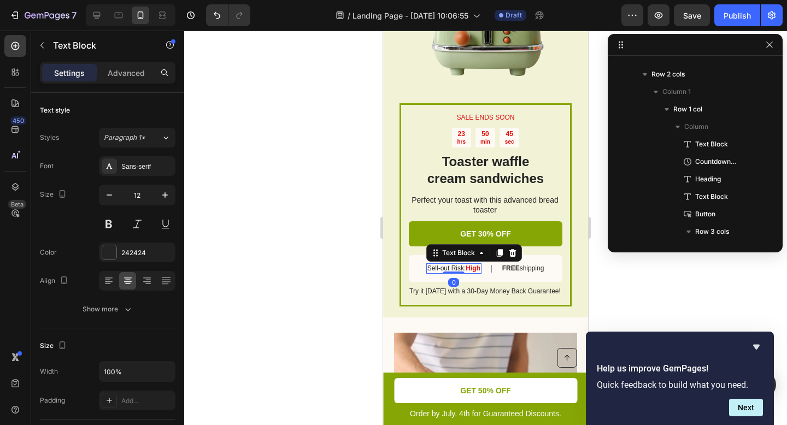
scroll to position [696, 0]
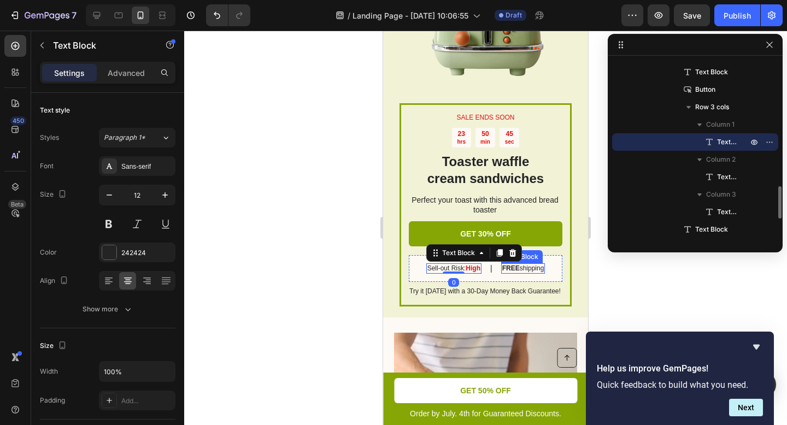
click at [511, 264] on strong "FREE" at bounding box center [510, 268] width 17 height 8
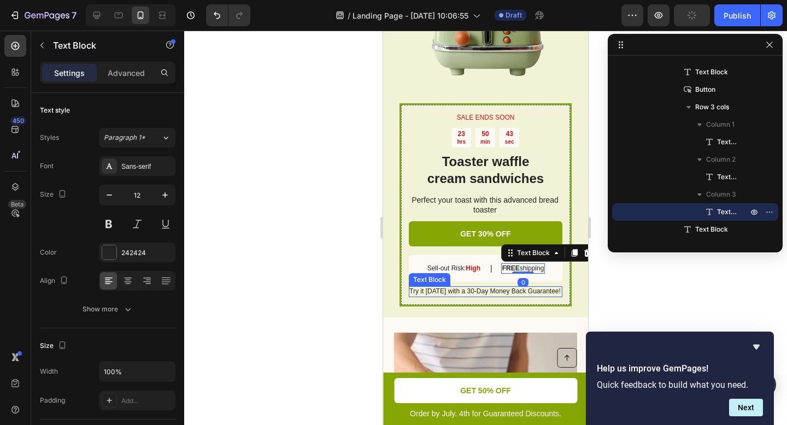
click at [488, 287] on p "Try it [DATE] with a 30-Day Money Back Guarantee!" at bounding box center [485, 291] width 152 height 9
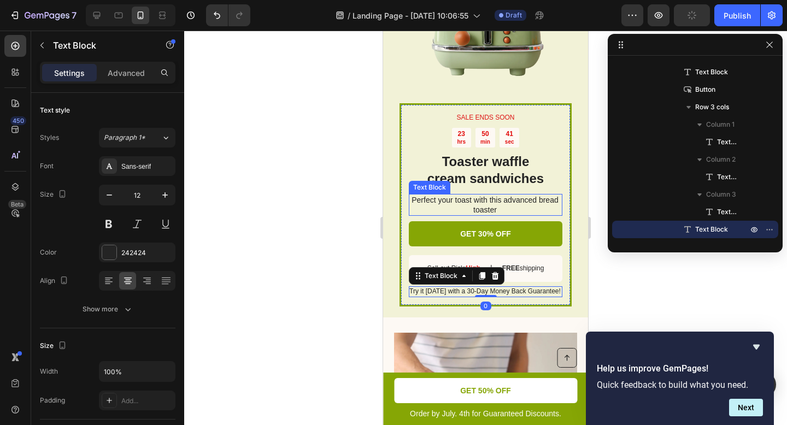
click at [495, 197] on p "Perfect your toast with this advanced bread toaster" at bounding box center [485, 205] width 152 height 20
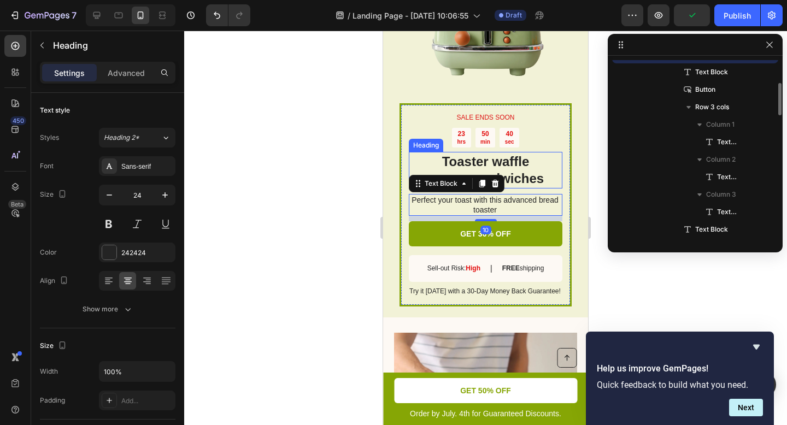
click at [526, 168] on h2 "Toaster waffle cream sandwiches" at bounding box center [486, 170] width 154 height 36
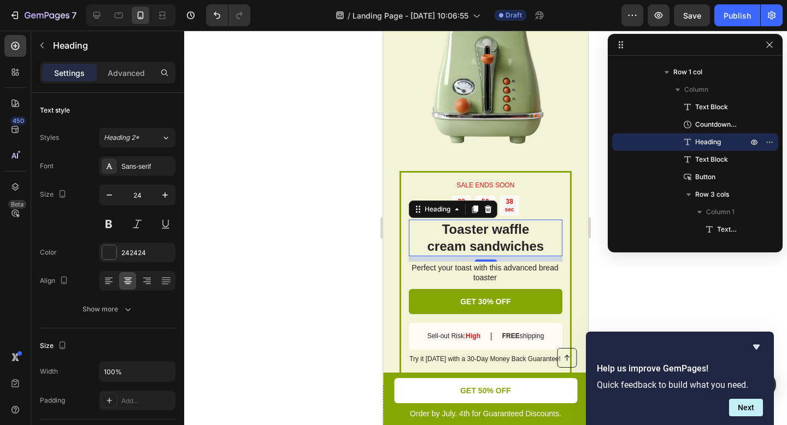
scroll to position [1806, 0]
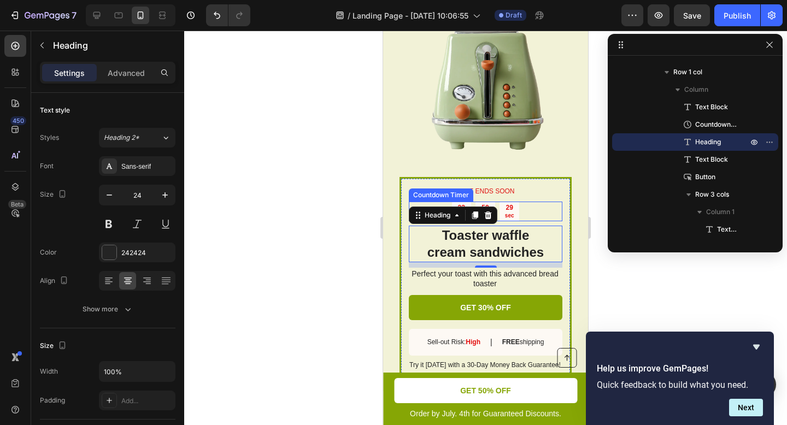
click at [515, 204] on div "29 sec" at bounding box center [509, 212] width 20 height 20
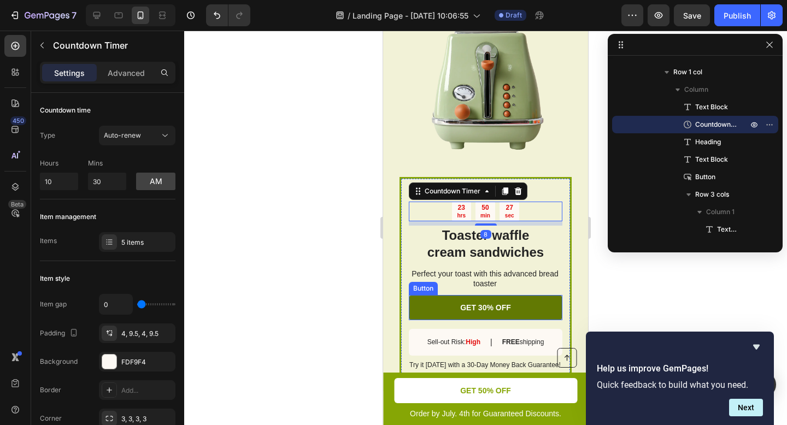
click at [513, 297] on link "GET 30% OFF" at bounding box center [486, 307] width 154 height 25
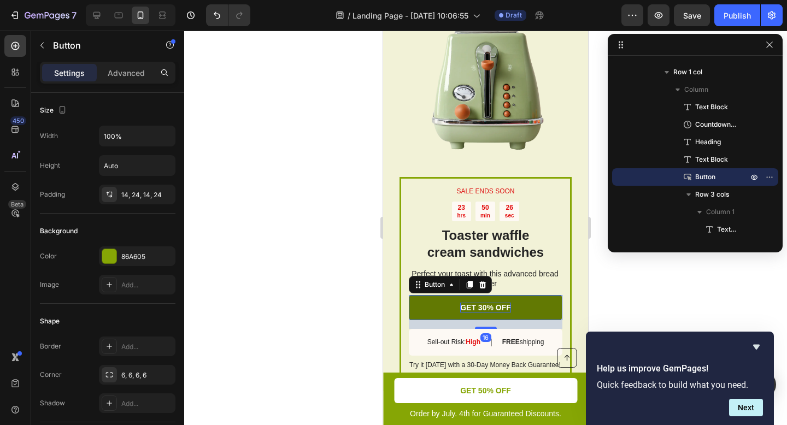
click at [476, 303] on p "GET 30% OFF" at bounding box center [485, 308] width 51 height 10
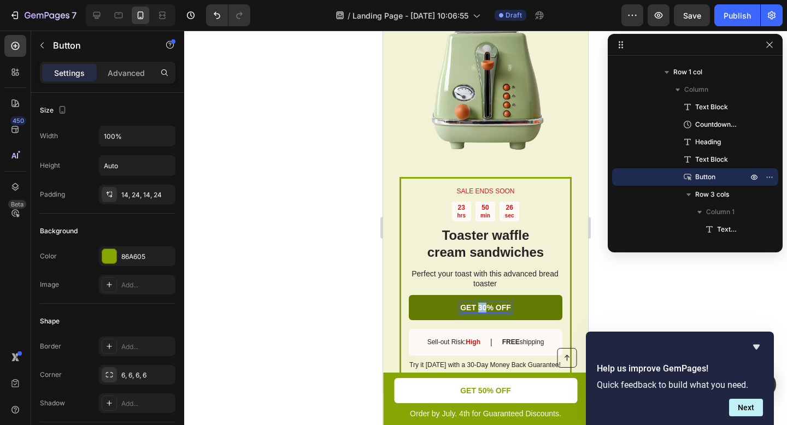
click at [476, 303] on p "GET 30% OFF" at bounding box center [485, 308] width 51 height 10
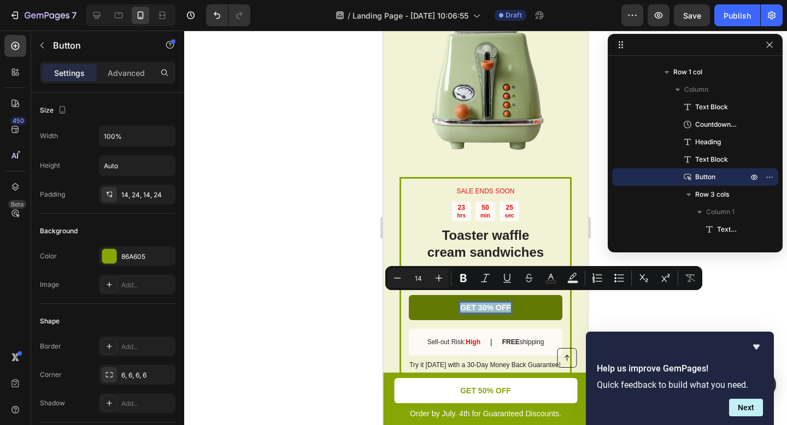
click at [476, 303] on p "GET 30% OFF" at bounding box center [485, 308] width 51 height 10
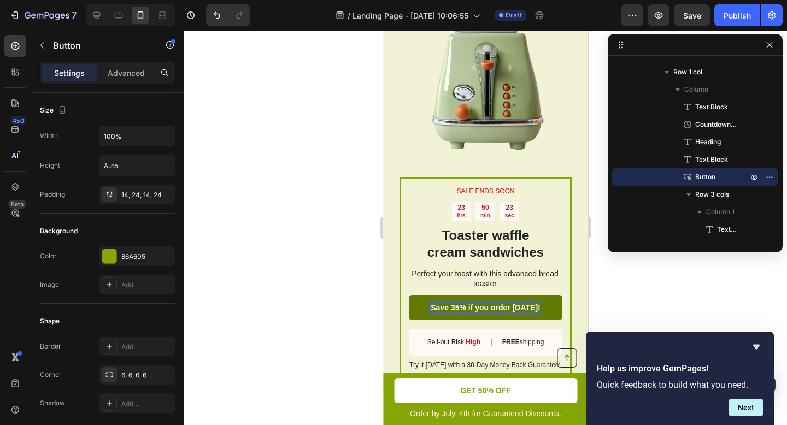
click at [603, 287] on div at bounding box center [485, 228] width 603 height 394
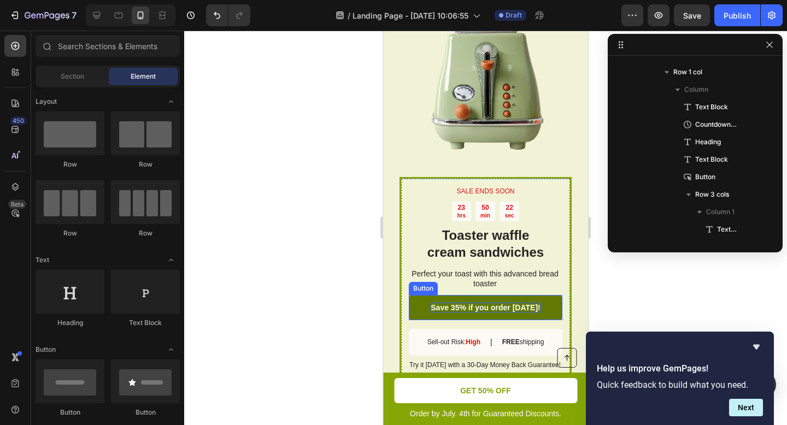
click at [457, 303] on p "Save 35% if you order [DATE]!" at bounding box center [485, 308] width 109 height 10
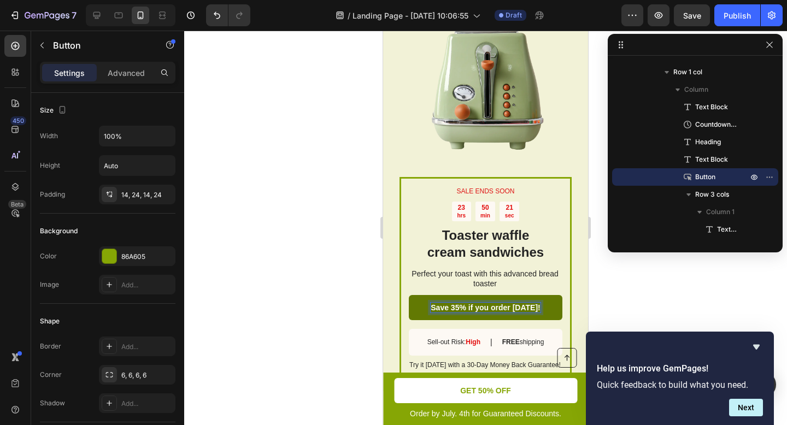
click at [457, 303] on p "Save 35% if you order [DATE]!" at bounding box center [485, 308] width 109 height 10
click at [622, 280] on div at bounding box center [485, 228] width 603 height 394
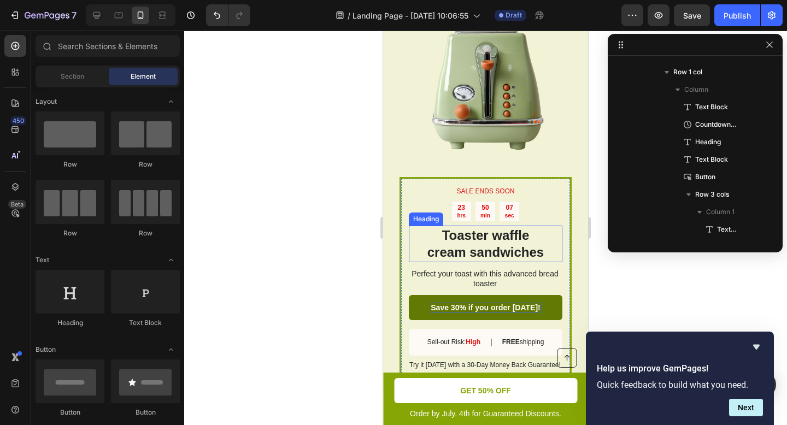
click at [510, 235] on h2 "Toaster waffle cream sandwiches" at bounding box center [486, 244] width 154 height 36
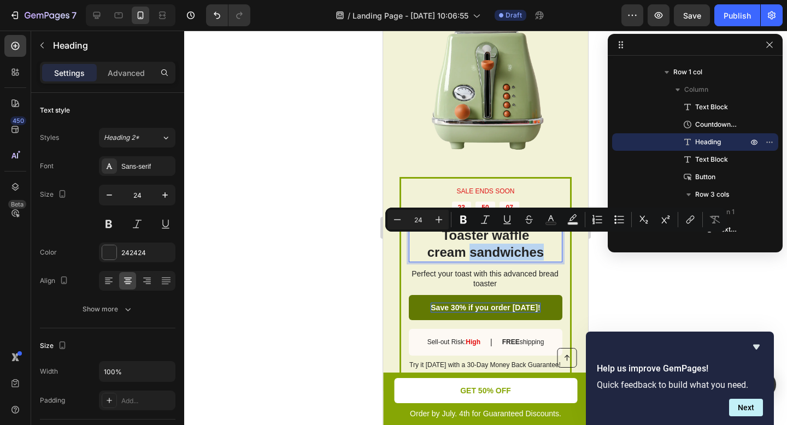
click at [526, 239] on p "Toaster waffle cream sandwiches" at bounding box center [485, 244] width 151 height 34
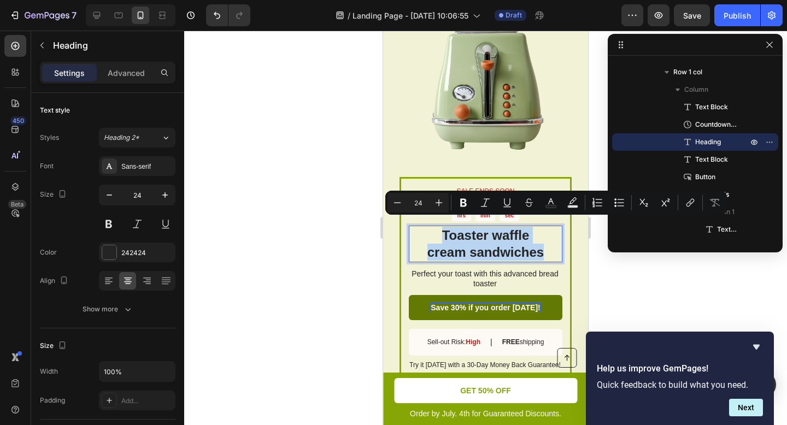
drag, startPoint x: 541, startPoint y: 241, endPoint x: 440, endPoint y: 226, distance: 102.7
click at [440, 227] on p "Toaster waffle cream sandwiches" at bounding box center [485, 244] width 151 height 34
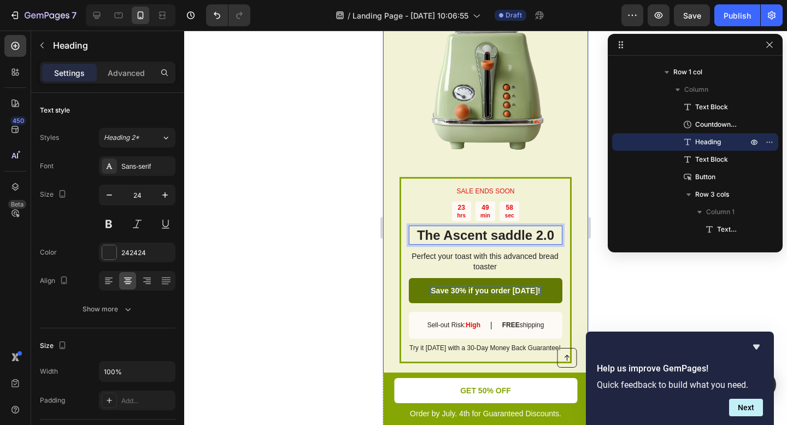
click at [572, 230] on div "SALE ENDS SOON Text Block 23 hrs 49 min 58 sec Countdown Timer The Ascent saddl…" at bounding box center [485, 179] width 205 height 390
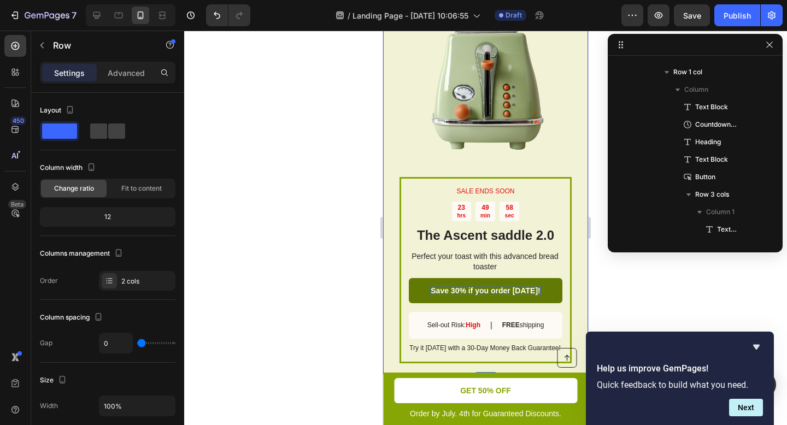
scroll to position [504, 0]
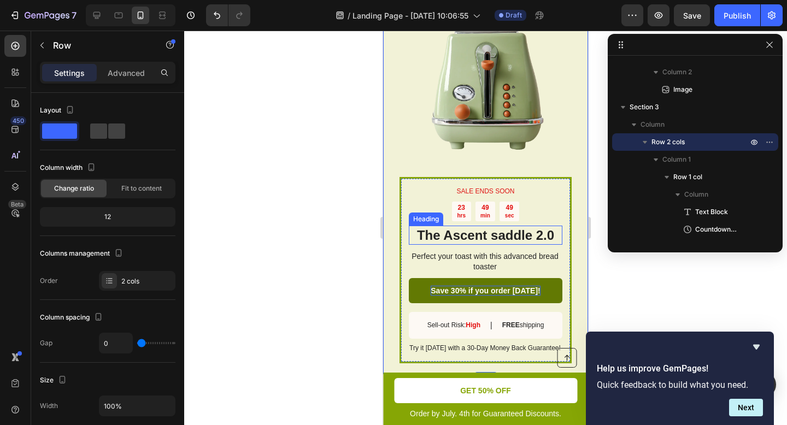
click at [468, 251] on p "Perfect your toast with this advanced bread toaster" at bounding box center [485, 261] width 152 height 20
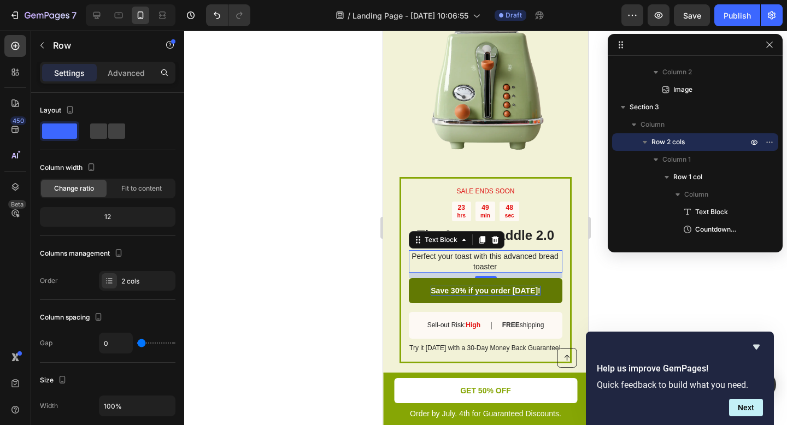
click at [468, 251] on p "Perfect your toast with this advanced bread toaster" at bounding box center [485, 261] width 152 height 20
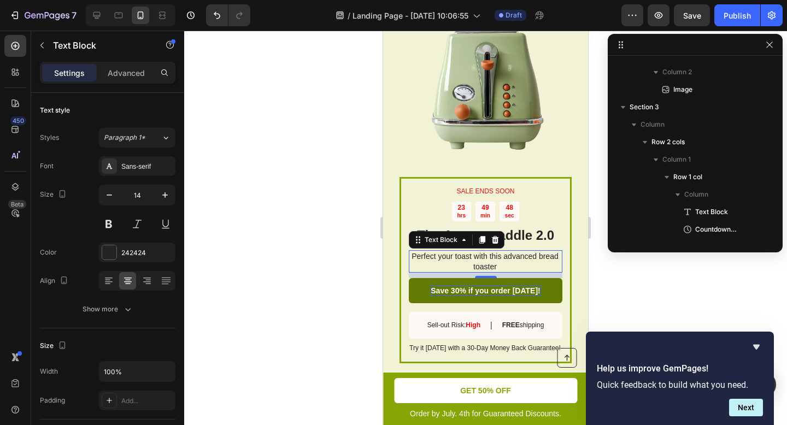
scroll to position [626, 0]
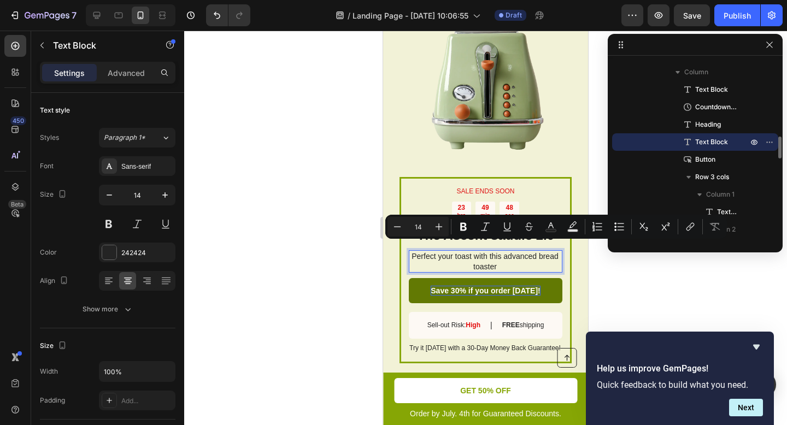
click at [496, 255] on p "Perfect your toast with this advanced bread toaster" at bounding box center [485, 261] width 152 height 20
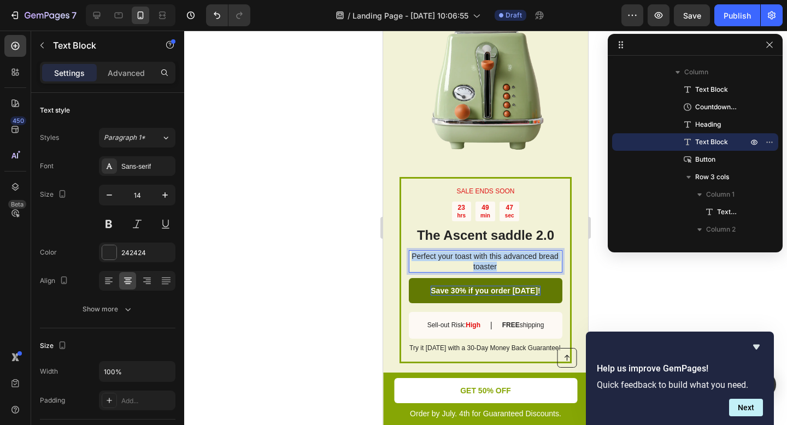
drag, startPoint x: 487, startPoint y: 257, endPoint x: 417, endPoint y: 248, distance: 70.6
click at [417, 251] on p "Perfect your toast with this advanced bread toaster" at bounding box center [485, 261] width 152 height 20
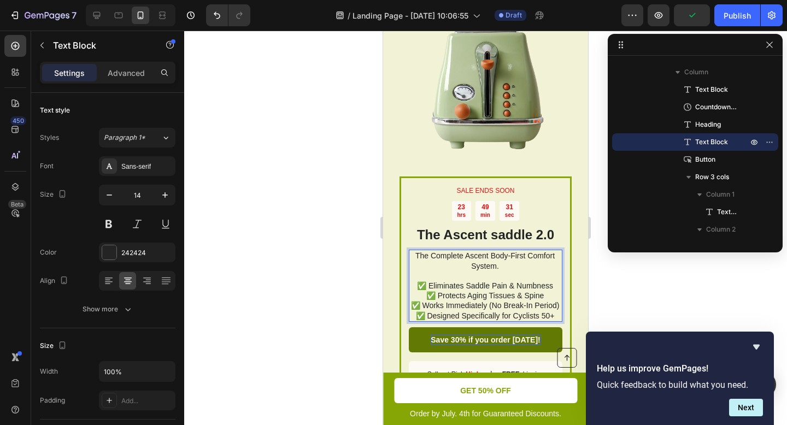
scroll to position [1809, 0]
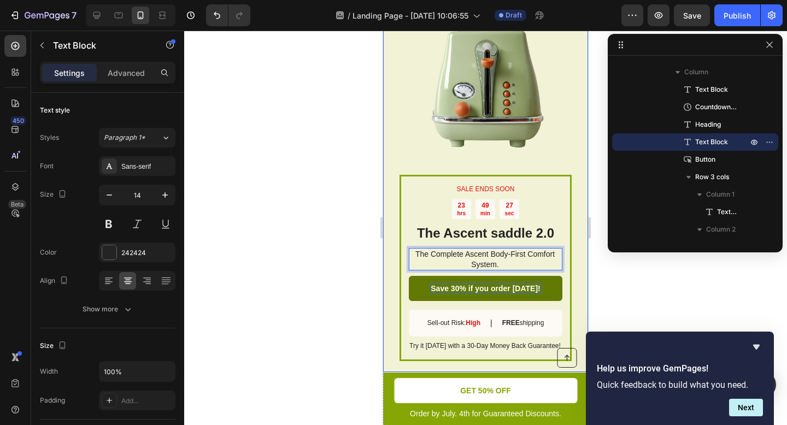
click at [575, 190] on div "SALE ENDS SOON Text Block 23 hrs 49 min 27 sec Countdown Timer The Ascent saddl…" at bounding box center [485, 177] width 205 height 390
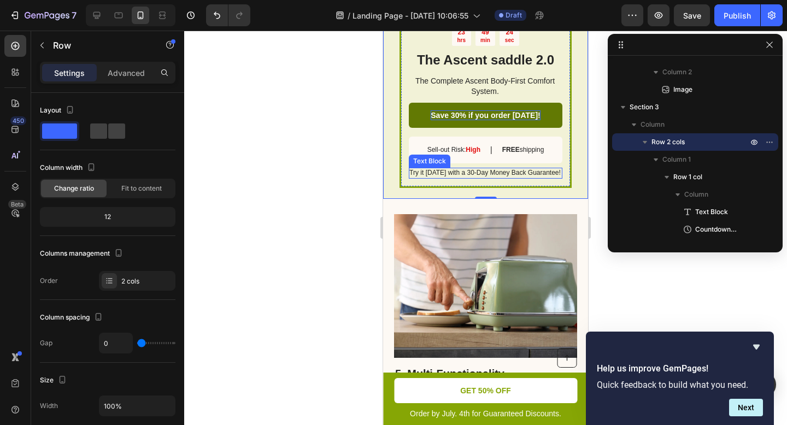
scroll to position [2143, 0]
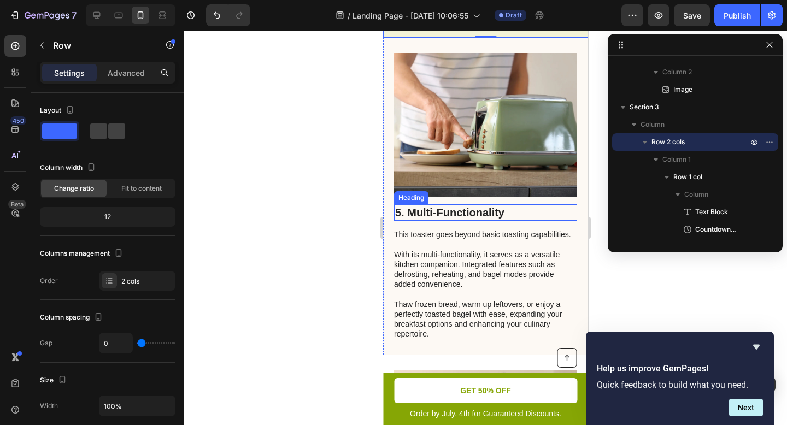
click at [478, 209] on h2 "5. Multi-Functionality" at bounding box center [485, 212] width 183 height 16
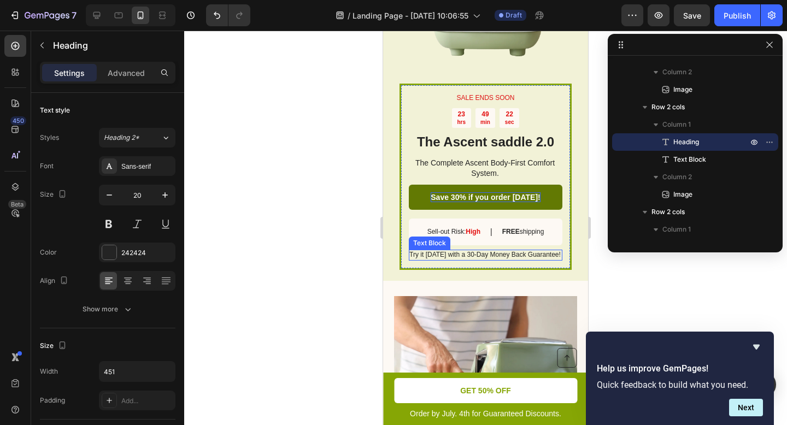
scroll to position [1886, 0]
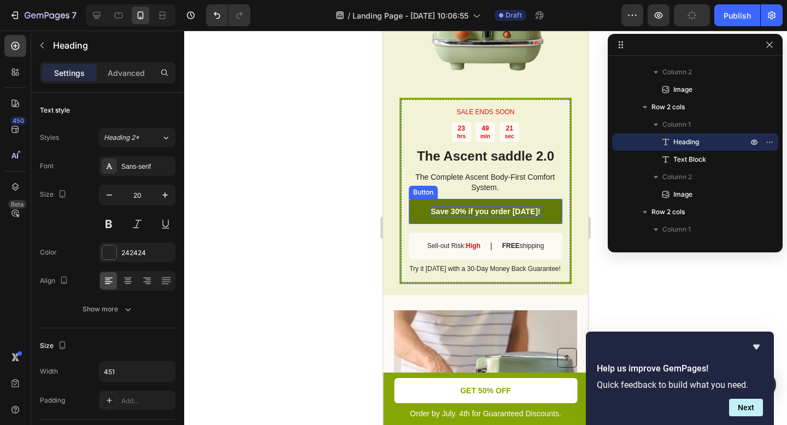
click at [539, 210] on link "Save 30% if you order [DATE]!" at bounding box center [486, 211] width 154 height 25
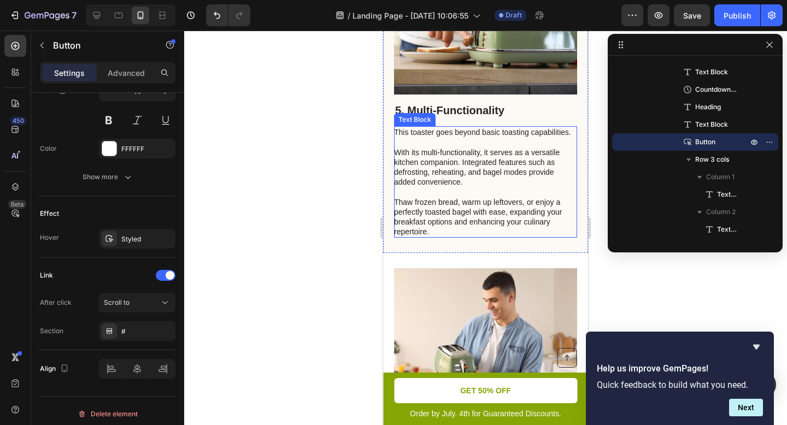
scroll to position [2199, 0]
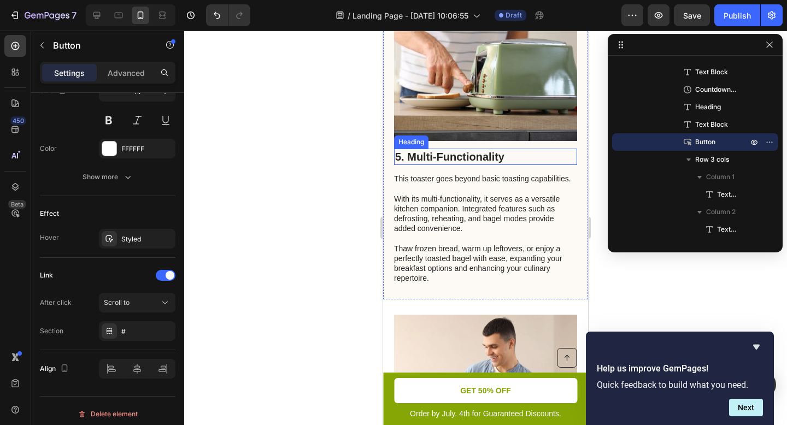
click at [486, 149] on h2 "5. Multi-Functionality" at bounding box center [485, 157] width 183 height 16
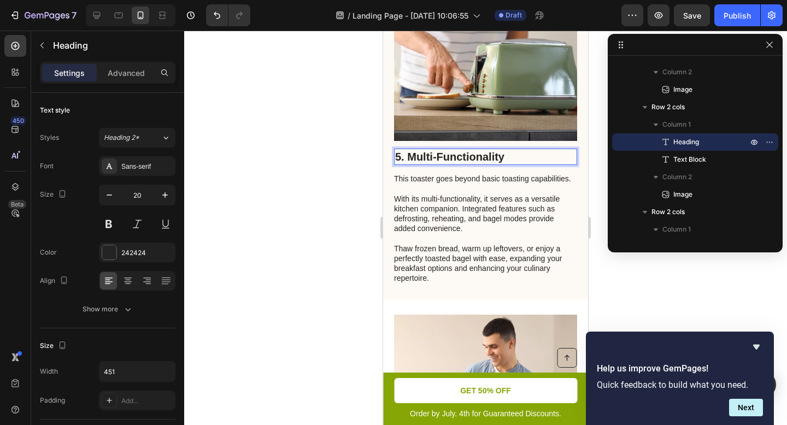
click at [510, 152] on h2 "5. Multi-Functionality" at bounding box center [485, 157] width 183 height 16
click at [510, 152] on p "5. Multi-Functionality" at bounding box center [485, 157] width 181 height 14
drag, startPoint x: 514, startPoint y: 149, endPoint x: 410, endPoint y: 150, distance: 103.3
click at [410, 150] on p "5. Multi-Functionality" at bounding box center [485, 157] width 181 height 14
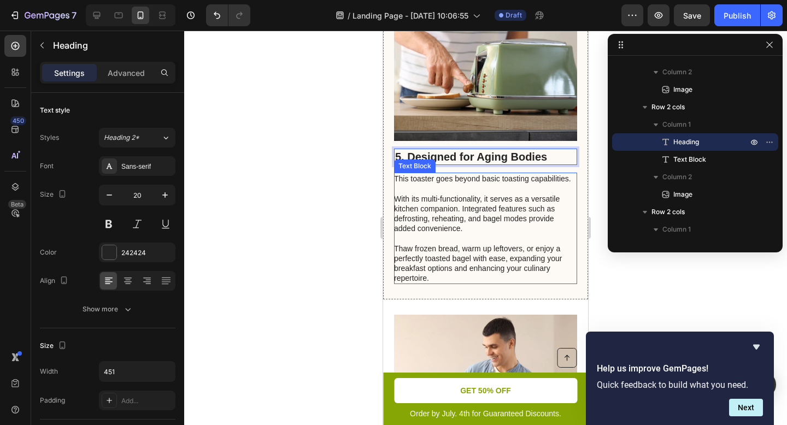
click at [407, 191] on p "This toaster goes beyond basic toasting capabilities. With its multi-functional…" at bounding box center [485, 228] width 182 height 109
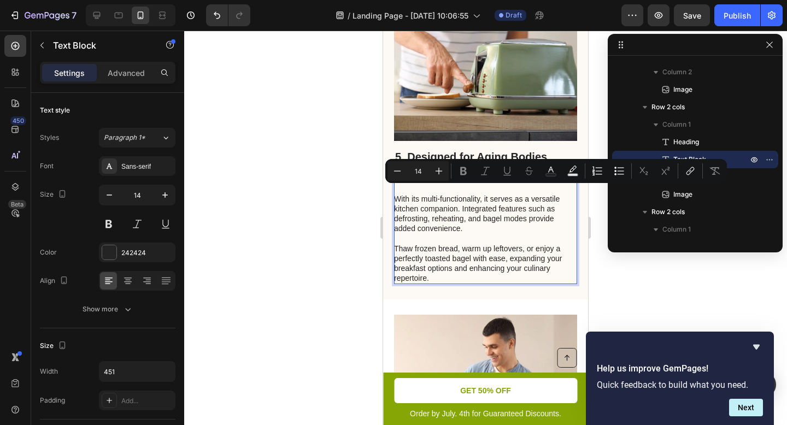
click at [450, 274] on p "This toaster goes beyond basic toasting capabilities. With its multi-functional…" at bounding box center [485, 228] width 182 height 109
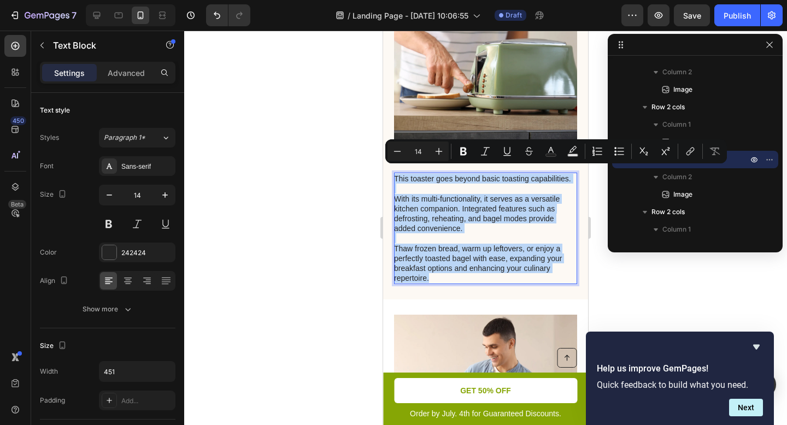
drag, startPoint x: 447, startPoint y: 279, endPoint x: 394, endPoint y: 170, distance: 121.5
click at [394, 174] on p "This toaster goes beyond basic toasting capabilities. With its multi-functional…" at bounding box center [485, 228] width 182 height 109
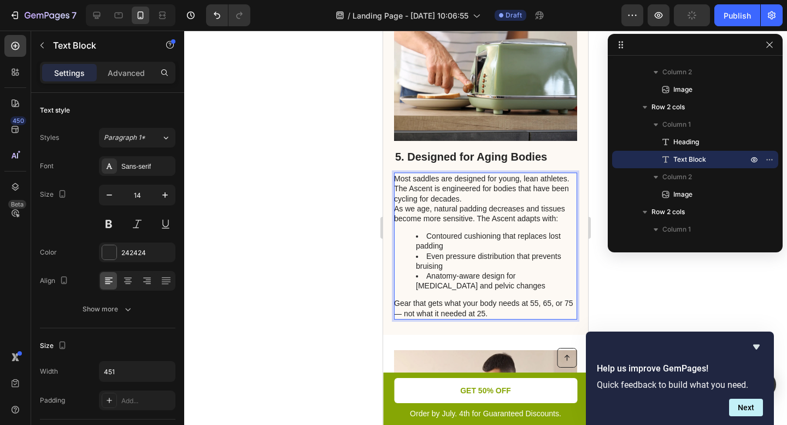
click at [506, 192] on p "Most saddles are designed for young, lean athletes. The Ascent is engineered fo…" at bounding box center [485, 189] width 182 height 30
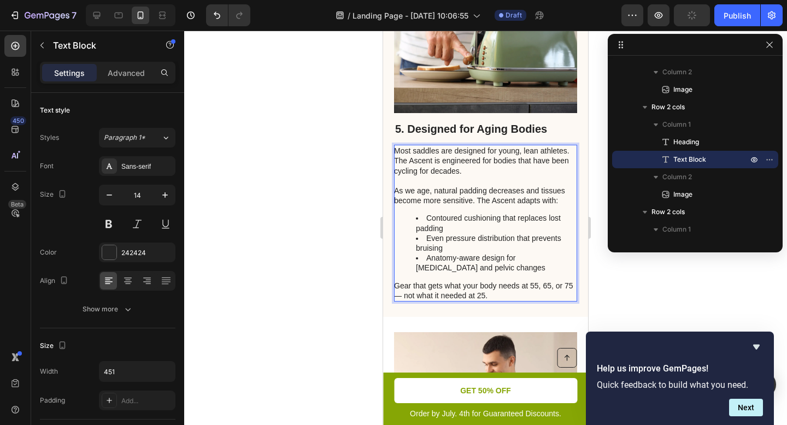
scroll to position [2228, 0]
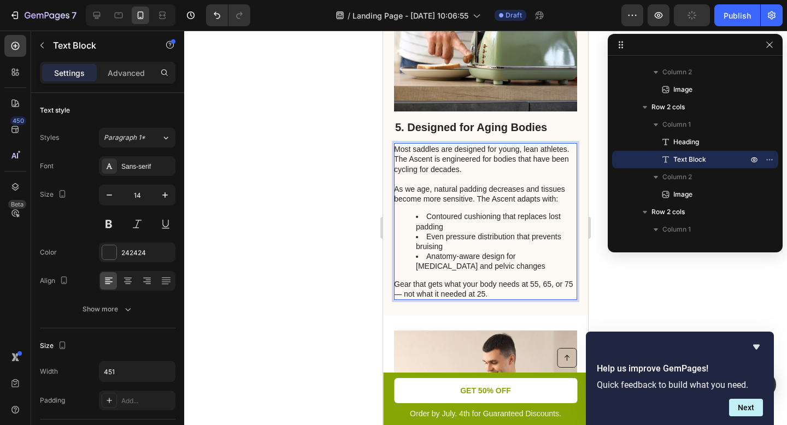
click at [506, 211] on li "Contoured cushioning that replaces lost padding" at bounding box center [496, 221] width 160 height 20
click at [479, 204] on div "Most saddles are designed for young, lean athletes. The Ascent is engineered fo…" at bounding box center [485, 221] width 183 height 157
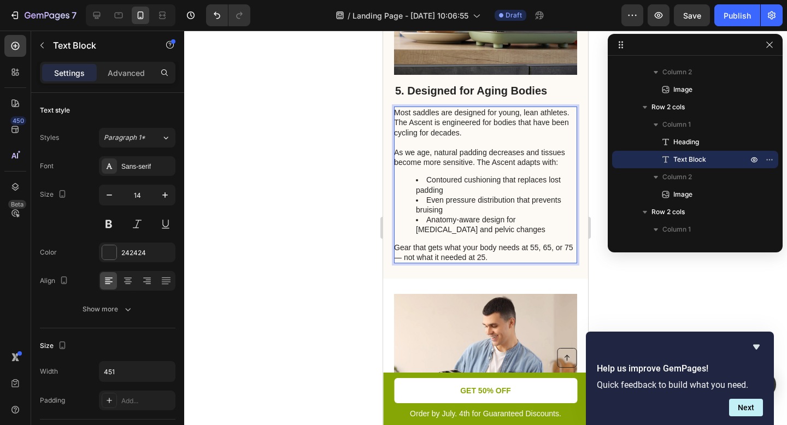
scroll to position [2266, 0]
click at [490, 227] on li "Anatomy-aware design for [MEDICAL_DATA] and pelvic changes" at bounding box center [496, 224] width 160 height 20
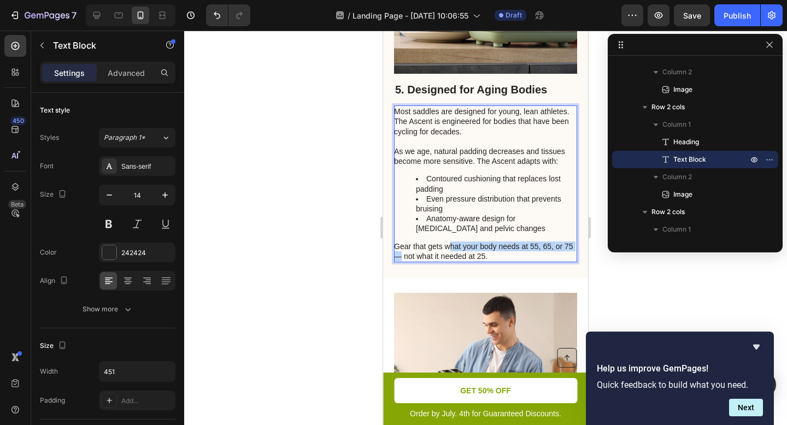
drag, startPoint x: 411, startPoint y: 249, endPoint x: 447, endPoint y: 243, distance: 36.7
click at [447, 243] on p "Gear that gets what your body needs at 55, 65, or 75 — not what it needed at 25." at bounding box center [485, 252] width 182 height 20
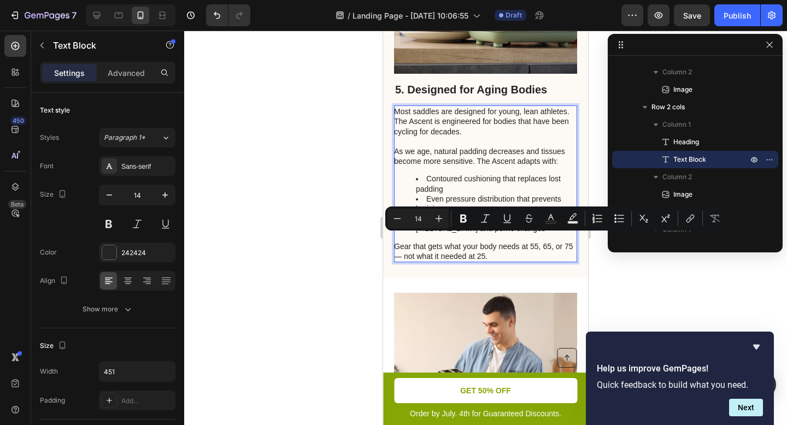
click at [496, 249] on p "Gear that gets what your body needs at 55, 65, or 75 — not what it needed at 25." at bounding box center [485, 252] width 182 height 20
drag, startPoint x: 511, startPoint y: 250, endPoint x: 428, endPoint y: 242, distance: 82.9
click at [428, 242] on p "Gear that gets what your body needs at 55, 65, or 75 — not what it needed at 25." at bounding box center [485, 252] width 182 height 20
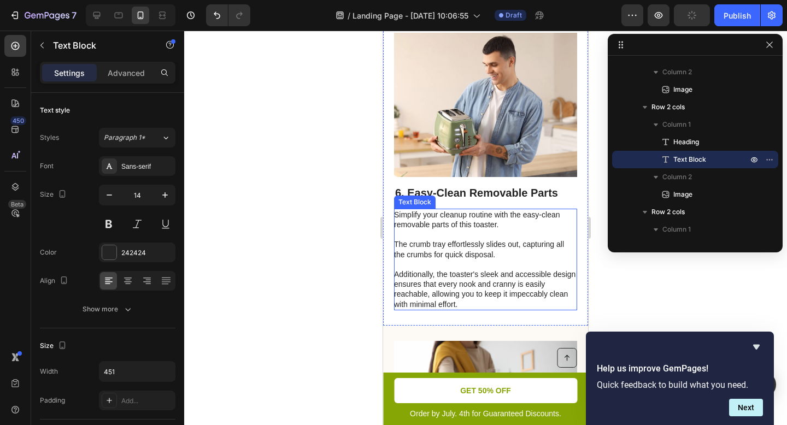
scroll to position [2525, 0]
click at [494, 185] on h2 "6. Easy-Clean Removable Parts" at bounding box center [485, 193] width 183 height 16
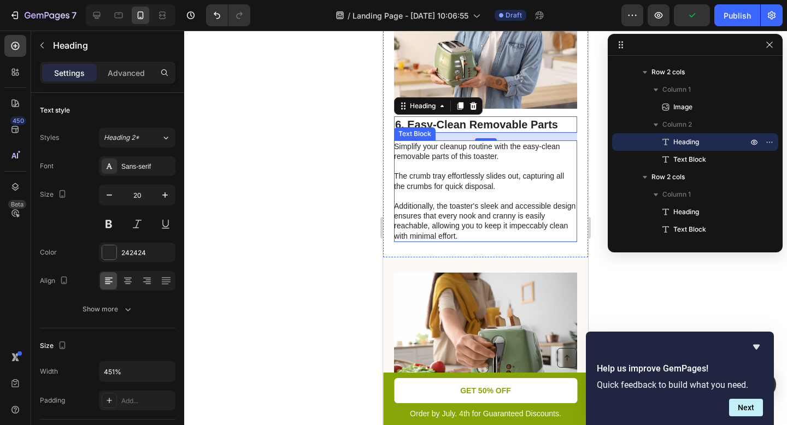
scroll to position [2595, 0]
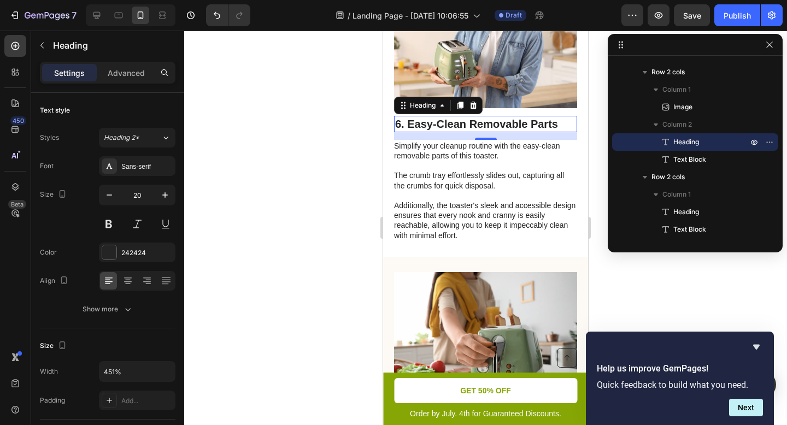
click at [504, 116] on h2 "6. Easy-Clean Removable Parts" at bounding box center [485, 124] width 183 height 16
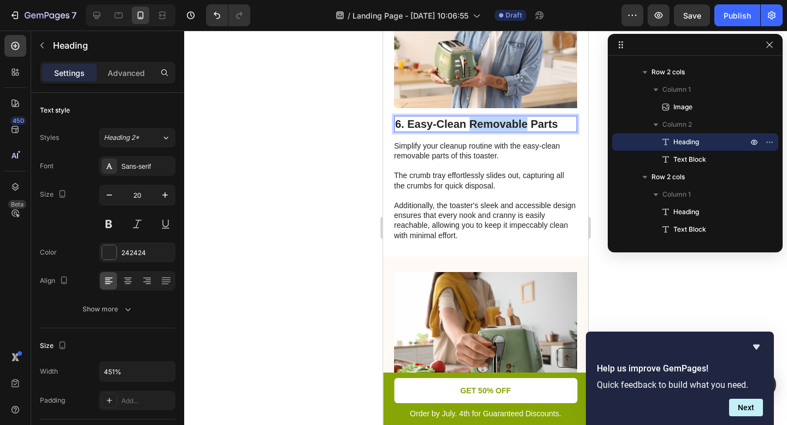
click at [504, 117] on p "6. Easy-Clean Removable Parts" at bounding box center [485, 124] width 181 height 14
drag, startPoint x: 558, startPoint y: 113, endPoint x: 410, endPoint y: 115, distance: 148.6
click at [410, 117] on p "6. Easy-Clean Removable Parts" at bounding box center [485, 124] width 181 height 14
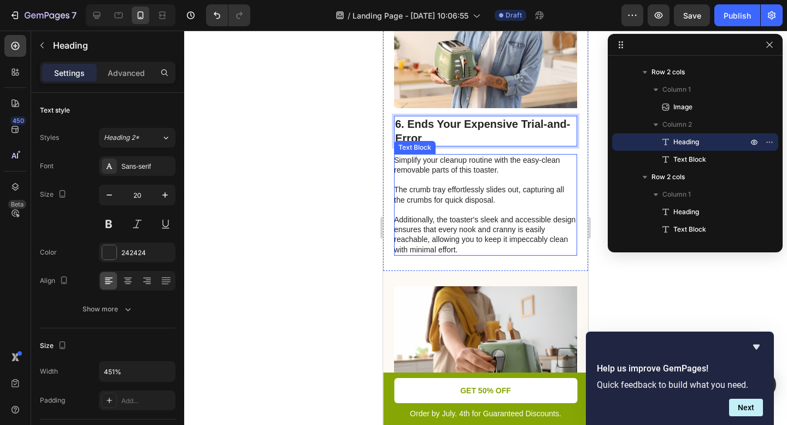
click at [483, 178] on p "Simplify your cleanup routine with the easy-clean removable parts of this toast…" at bounding box center [485, 204] width 182 height 99
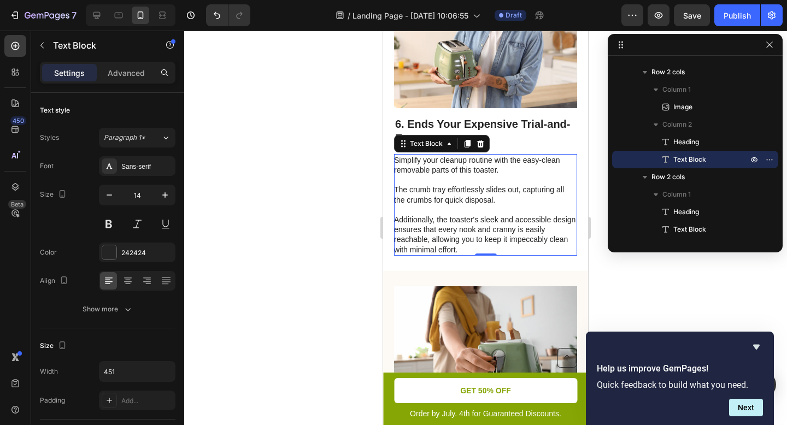
click at [491, 224] on p "Simplify your cleanup routine with the easy-clean removable parts of this toast…" at bounding box center [485, 204] width 182 height 99
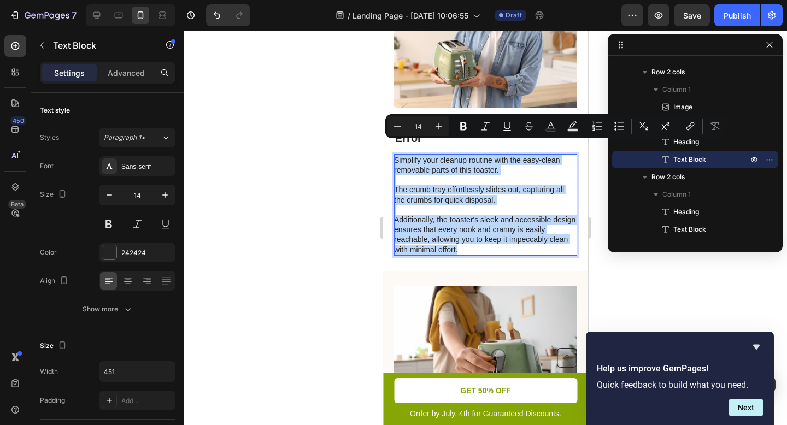
drag, startPoint x: 527, startPoint y: 234, endPoint x: 394, endPoint y: 144, distance: 160.5
click at [394, 155] on p "Simplify your cleanup routine with the easy-clean removable parts of this toast…" at bounding box center [485, 204] width 182 height 99
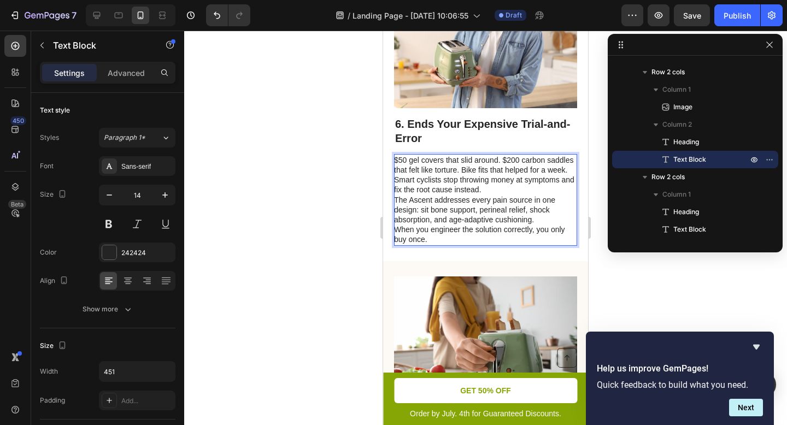
click at [452, 168] on p "$50 gel covers that slid around. $200 carbon saddles that felt like torture. Bi…" at bounding box center [485, 165] width 182 height 20
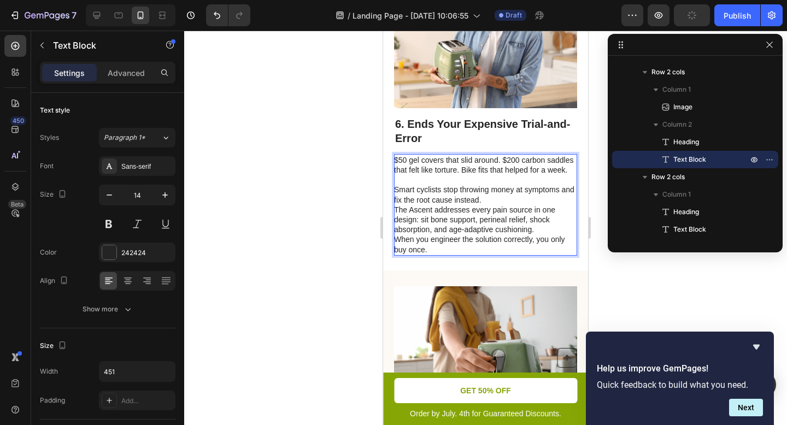
click at [523, 198] on p "Smart cyclists stop throwing money at symptoms and fix the root cause instead." at bounding box center [485, 195] width 182 height 20
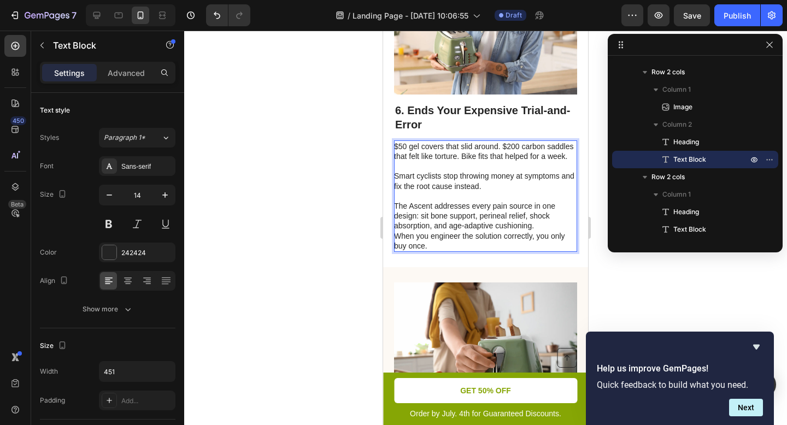
scroll to position [2608, 0]
click at [556, 215] on p "The Ascent addresses every pain source in one design: sit bone support, perinea…" at bounding box center [485, 216] width 182 height 30
click at [553, 225] on p "The Ascent addresses every pain source in one design: sit bone support, perinea…" at bounding box center [485, 216] width 182 height 30
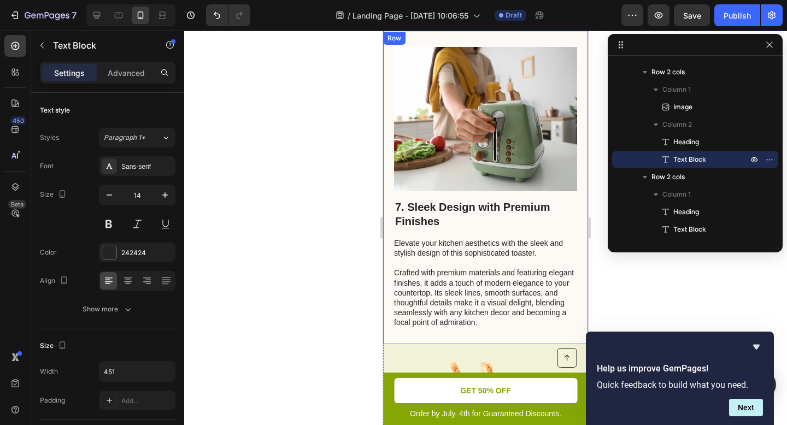
scroll to position [2849, 0]
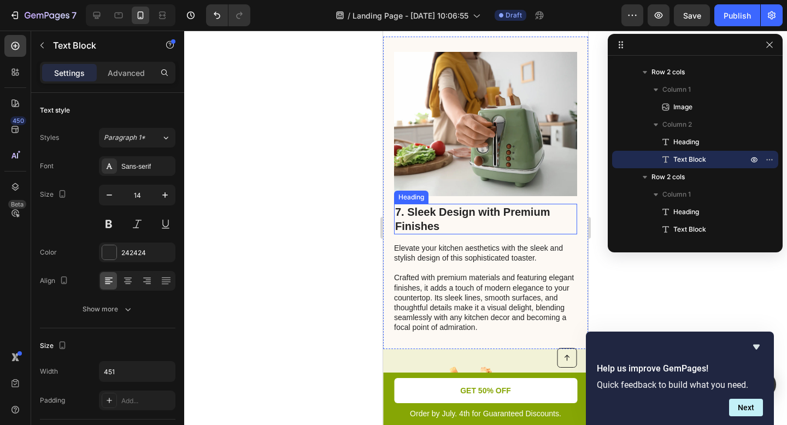
click at [477, 210] on h2 "7. Sleek Design with Premium Finishes" at bounding box center [485, 219] width 183 height 31
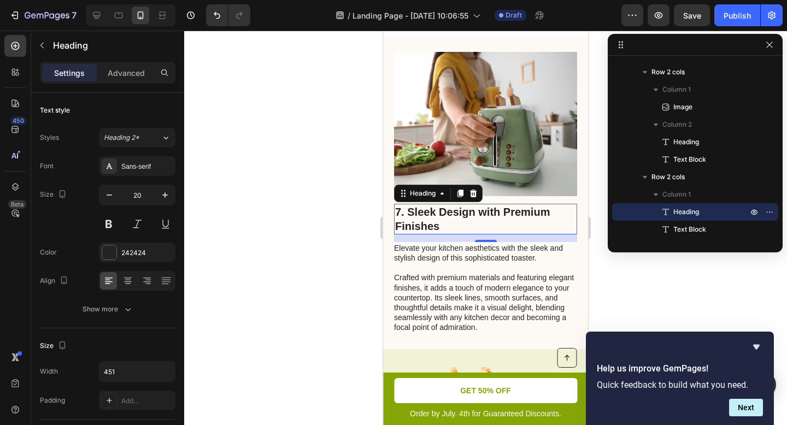
click at [496, 211] on h2 "7. Sleek Design with Premium Finishes" at bounding box center [485, 219] width 183 height 31
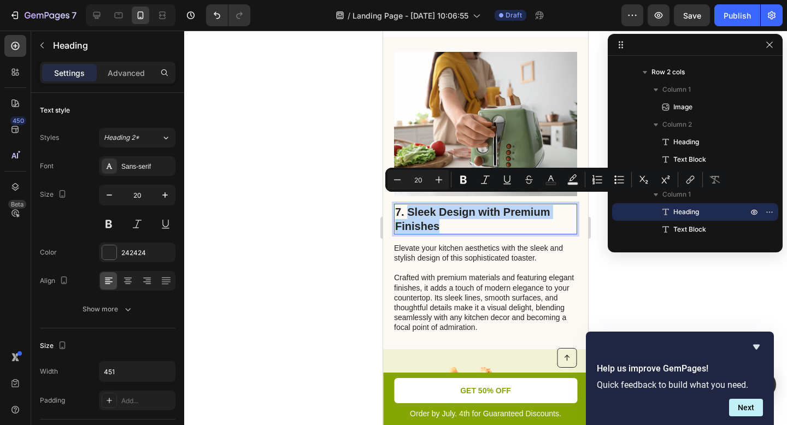
drag, startPoint x: 461, startPoint y: 213, endPoint x: 408, endPoint y: 200, distance: 55.0
click at [408, 205] on p "7. Sleek Design with Premium Finishes" at bounding box center [485, 219] width 181 height 28
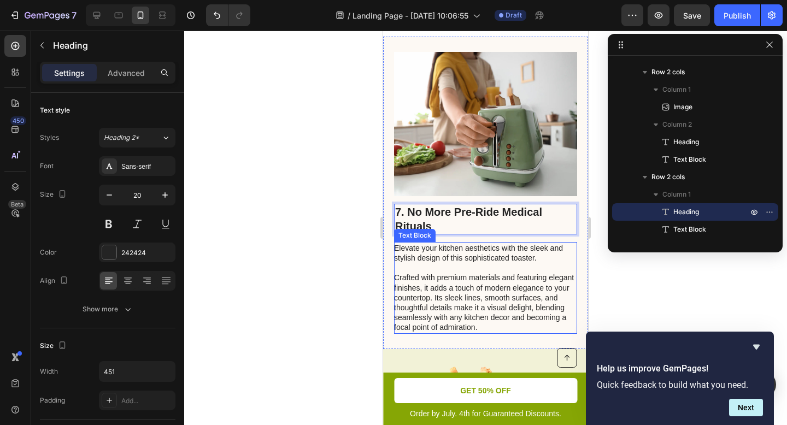
click at [492, 284] on p "Elevate your kitchen aesthetics with the sleek and stylish design of this sophi…" at bounding box center [485, 288] width 182 height 90
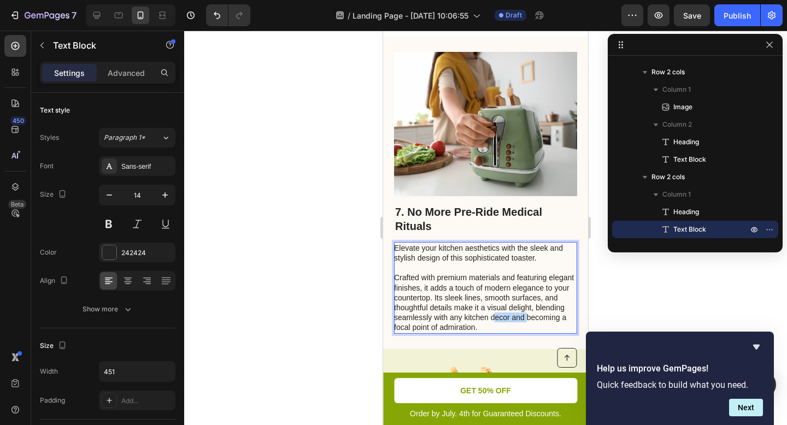
drag, startPoint x: 455, startPoint y: 321, endPoint x: 425, endPoint y: 316, distance: 31.0
click at [423, 315] on p "Elevate your kitchen aesthetics with the sleek and stylish design of this sophi…" at bounding box center [485, 288] width 182 height 90
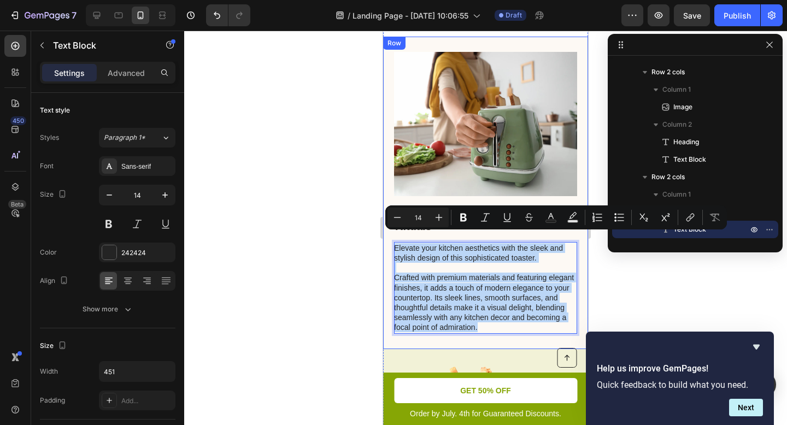
drag, startPoint x: 435, startPoint y: 329, endPoint x: 392, endPoint y: 240, distance: 98.5
click at [392, 240] on div "7. No More Pre-Ride Medical Rituals Heading Elevate your kitchen aesthetics wit…" at bounding box center [485, 193] width 205 height 313
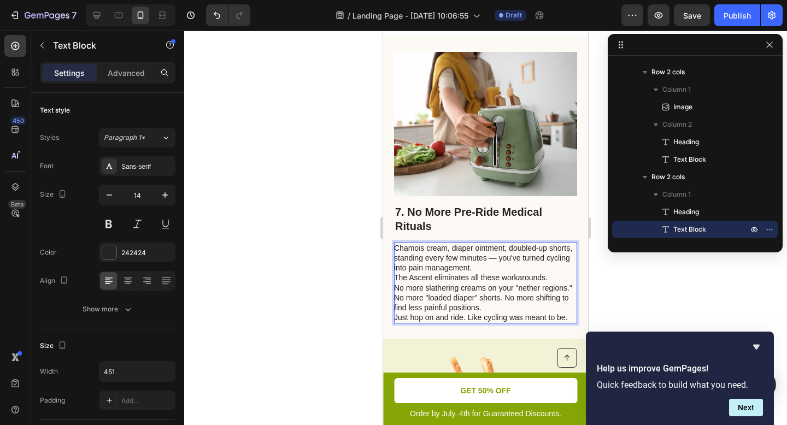
click at [520, 247] on p "Chamois cream, diaper ointment, doubled-up shorts, standing every few minutes —…" at bounding box center [485, 258] width 182 height 30
click at [516, 260] on p "Chamois cream, diaper ointment, doubled-up shorts, standing every few minutes, …" at bounding box center [485, 258] width 182 height 30
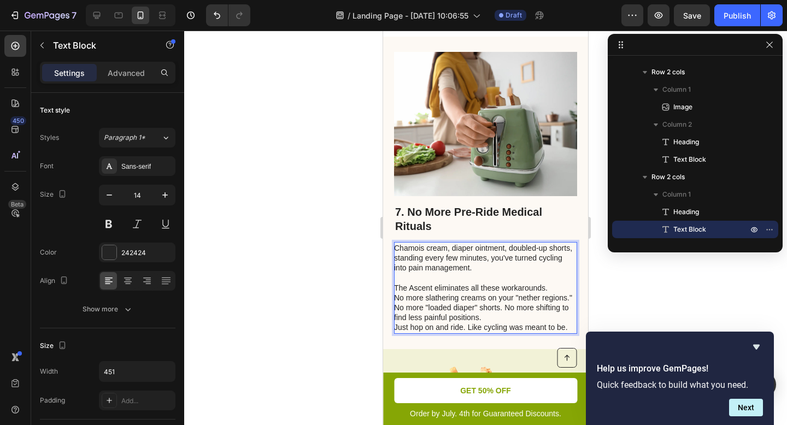
click at [426, 297] on p "No more slathering creams on your "nether regions." No more "loaded diaper" sho…" at bounding box center [485, 308] width 182 height 30
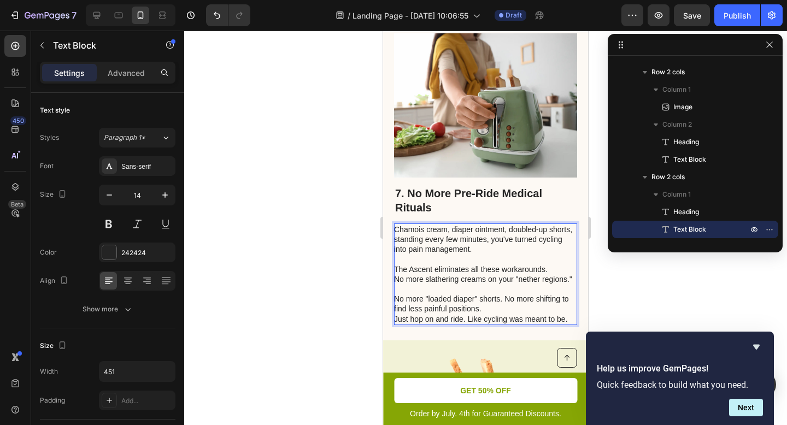
scroll to position [2879, 0]
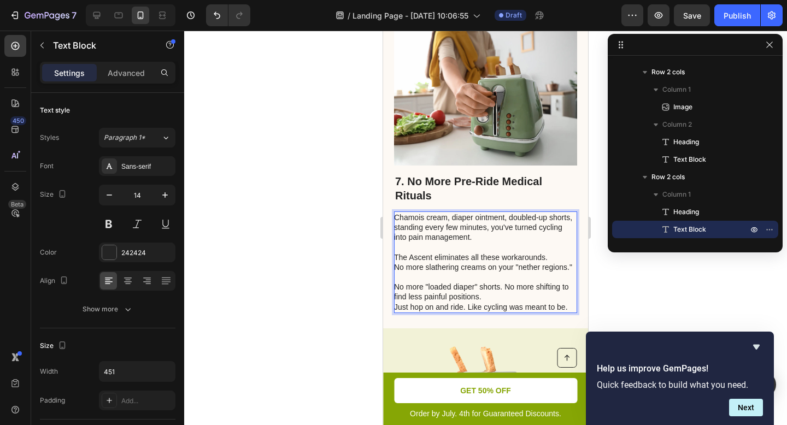
click at [506, 296] on p "No more slathering creams on your "nether regions." No more "loaded diaper" sho…" at bounding box center [485, 282] width 182 height 40
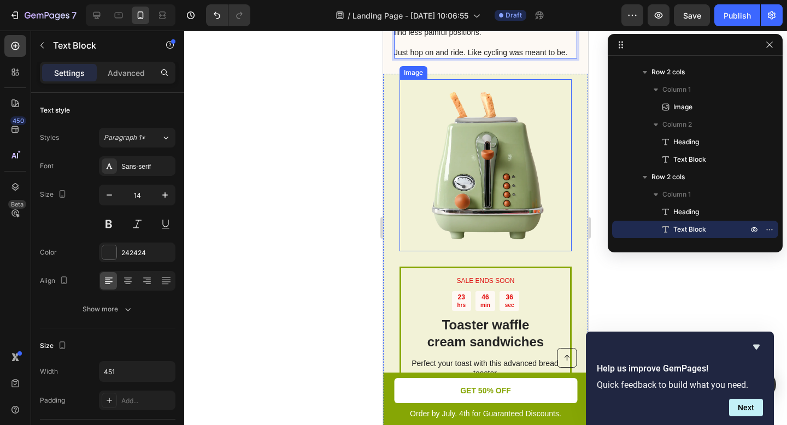
scroll to position [3268, 0]
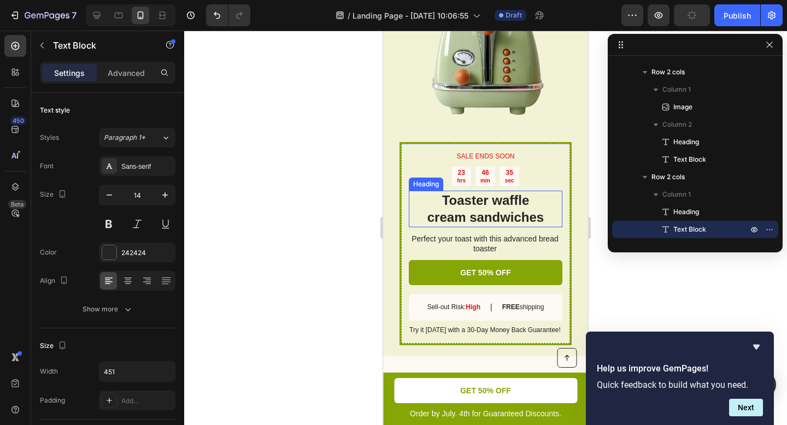
click at [500, 200] on h2 "Toaster waffle cream sandwiches" at bounding box center [486, 209] width 154 height 36
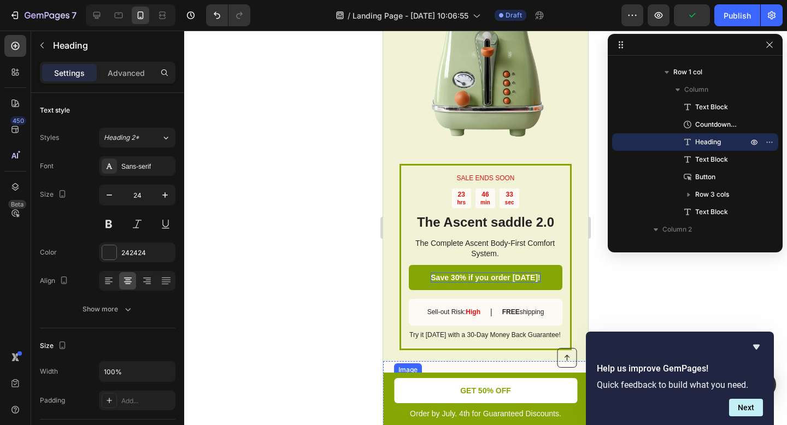
scroll to position [1819, 0]
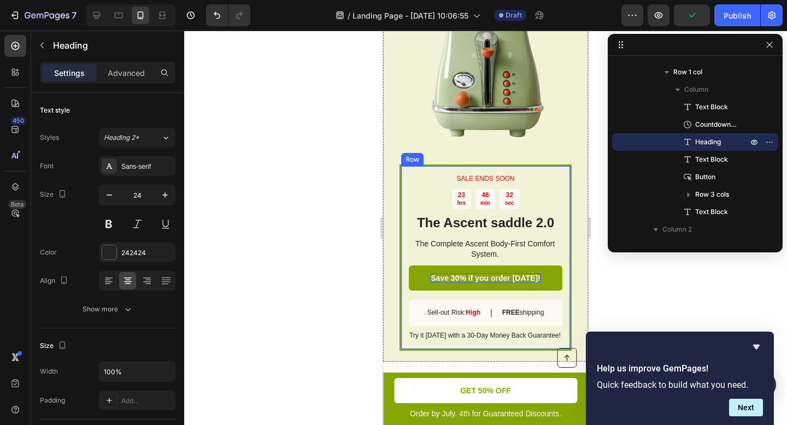
click at [492, 214] on p "The Ascent saddle 2.0" at bounding box center [485, 222] width 151 height 17
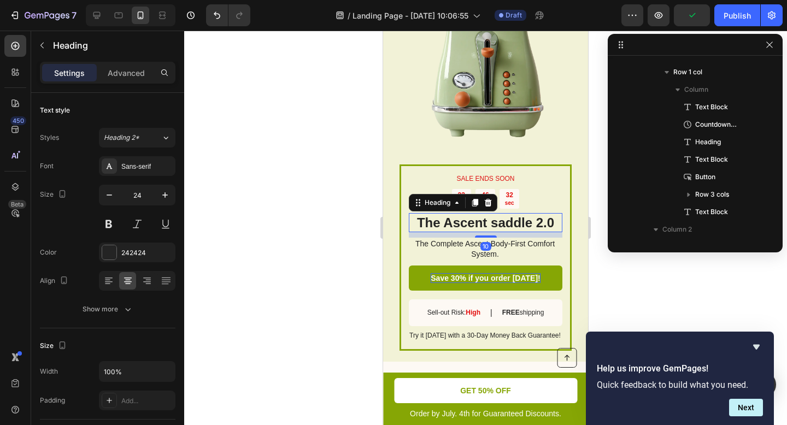
scroll to position [609, 0]
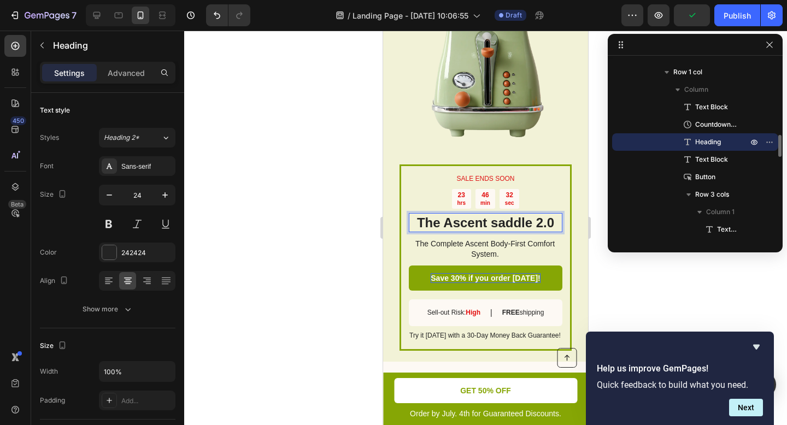
click at [524, 216] on p "The Ascent saddle 2.0" at bounding box center [485, 222] width 151 height 17
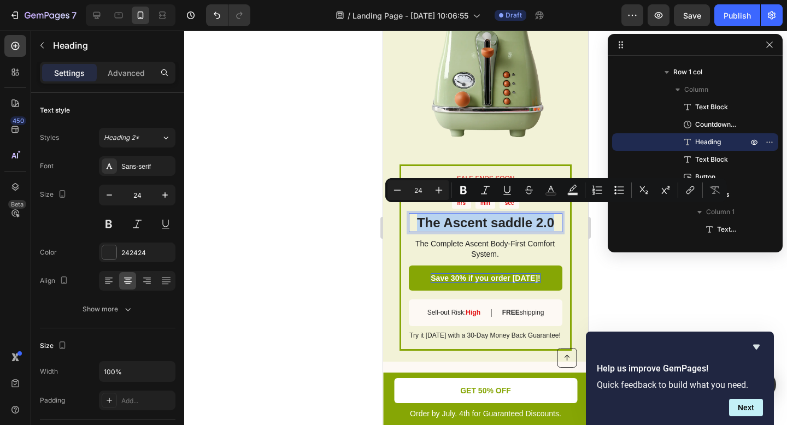
copy p "The Ascent saddle 2.0"
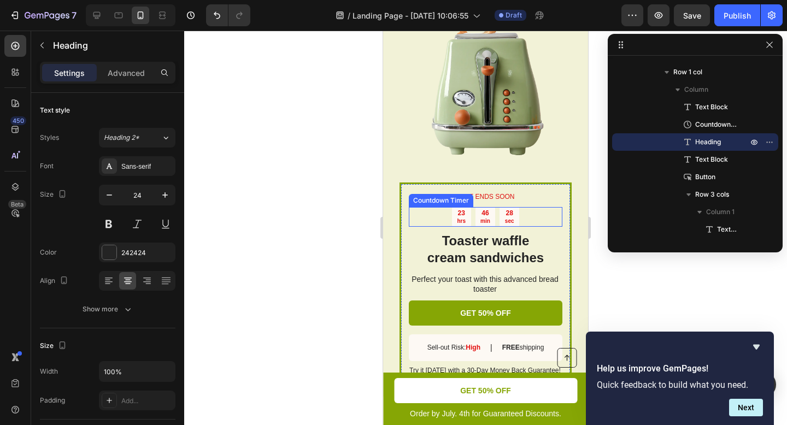
scroll to position [3239, 0]
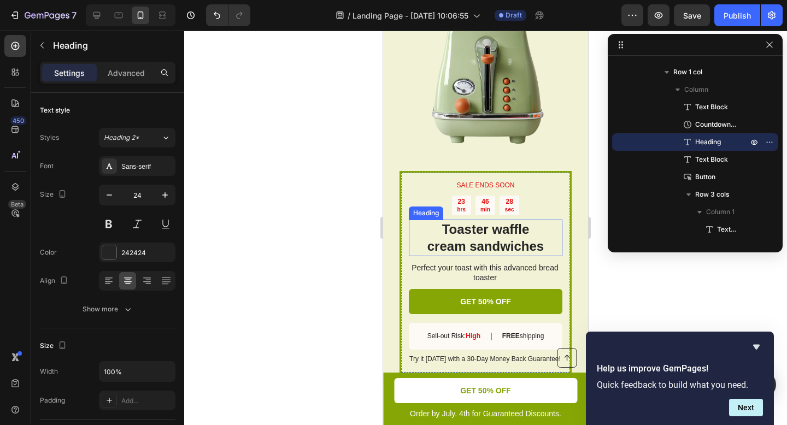
click at [510, 229] on p "Toaster waffle cream sandwiches" at bounding box center [485, 238] width 151 height 34
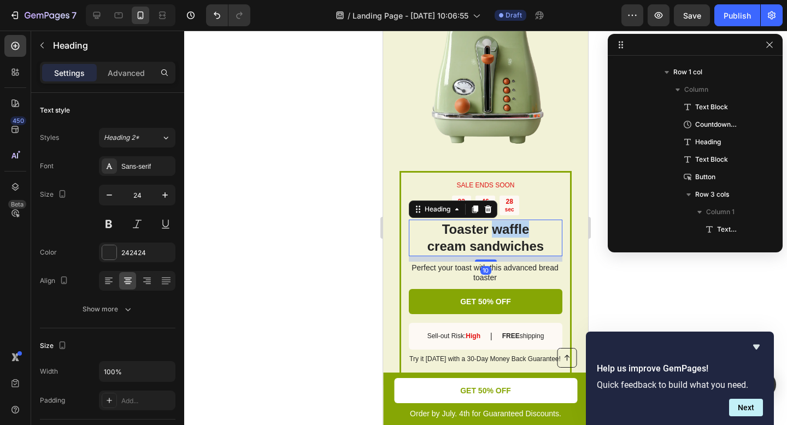
scroll to position [1256, 0]
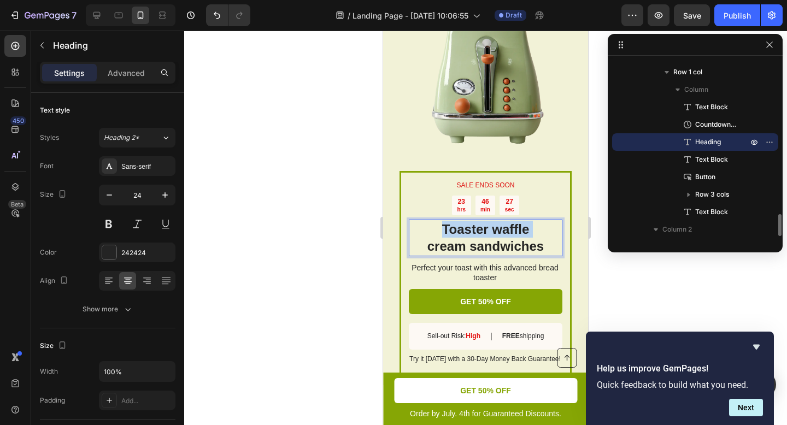
click at [510, 229] on p "Toaster waffle cream sandwiches" at bounding box center [485, 238] width 151 height 34
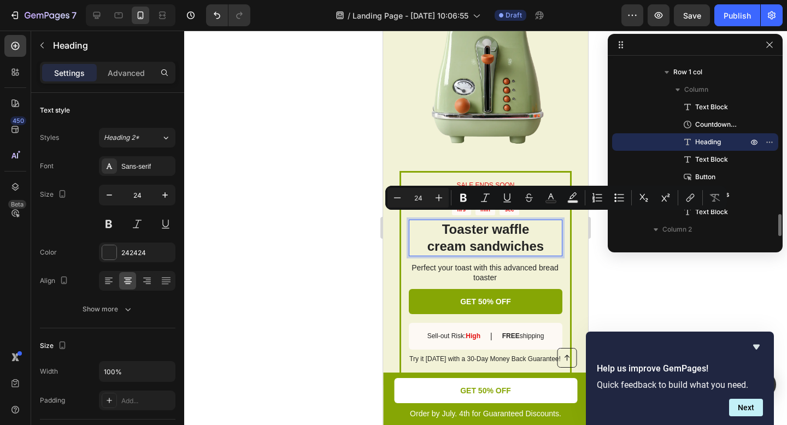
click at [532, 235] on p "Toaster waffle cream sandwiches" at bounding box center [485, 238] width 151 height 34
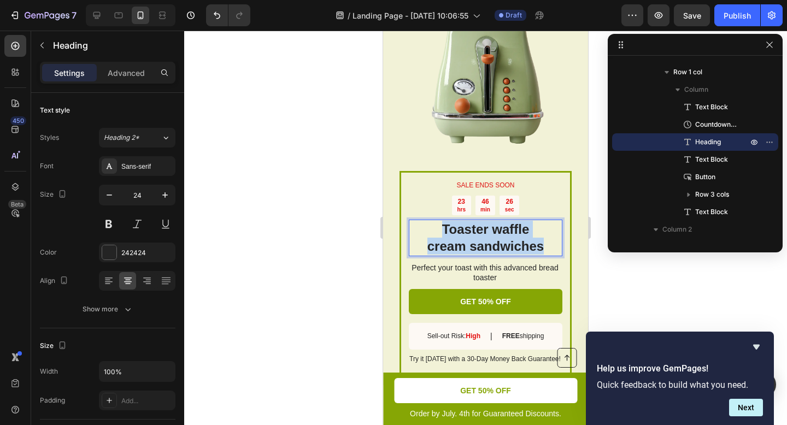
drag, startPoint x: 519, startPoint y: 238, endPoint x: 426, endPoint y: 222, distance: 93.6
click at [426, 222] on p "Toaster waffle cream sandwiches" at bounding box center [485, 238] width 151 height 34
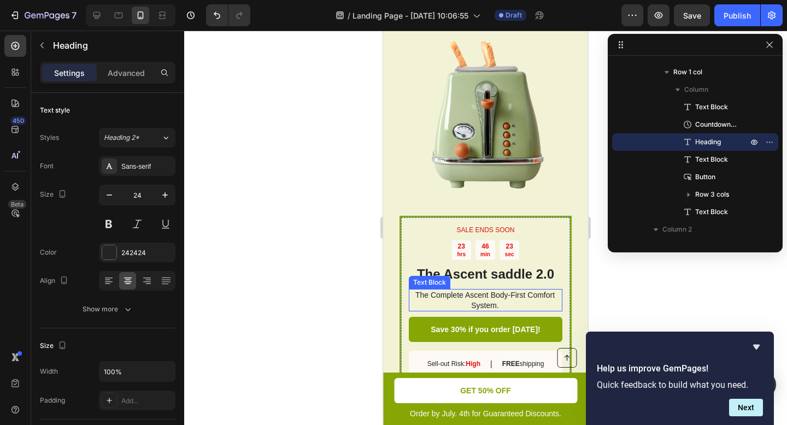
scroll to position [1829, 0]
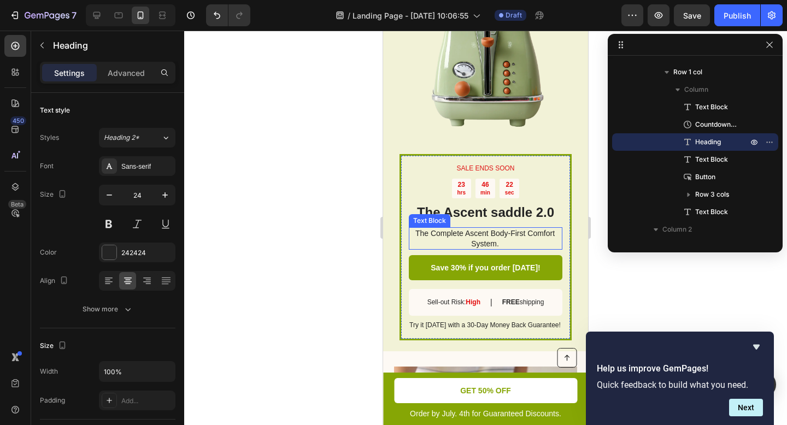
click at [495, 232] on p "The Complete Ascent Body-First Comfort System." at bounding box center [485, 238] width 152 height 20
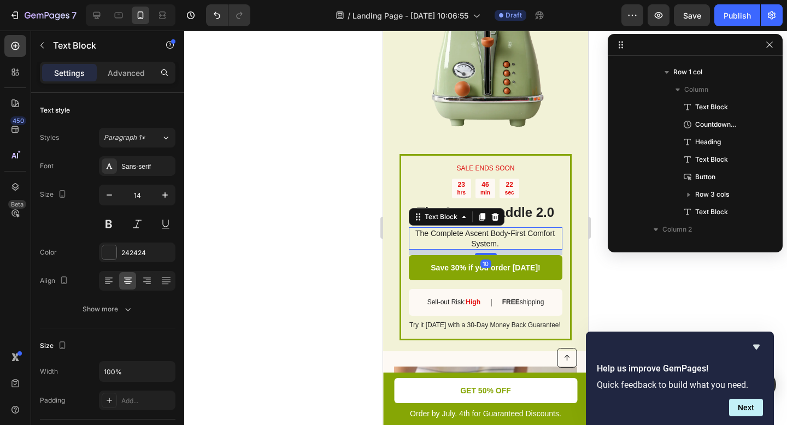
scroll to position [626, 0]
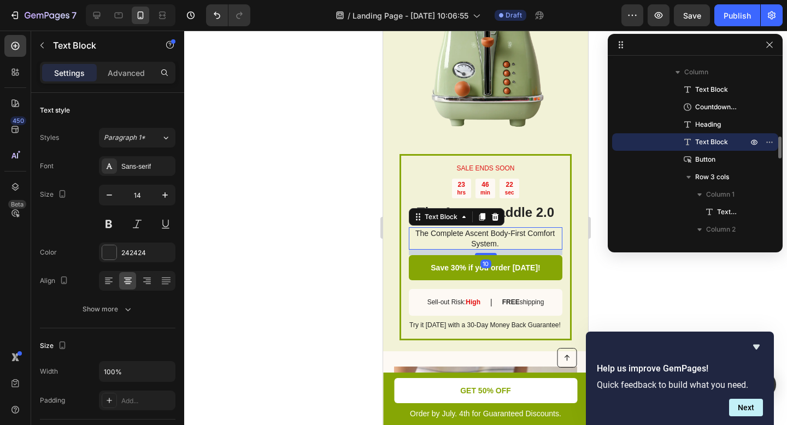
click at [495, 232] on p "The Complete Ascent Body-First Comfort System." at bounding box center [485, 238] width 152 height 20
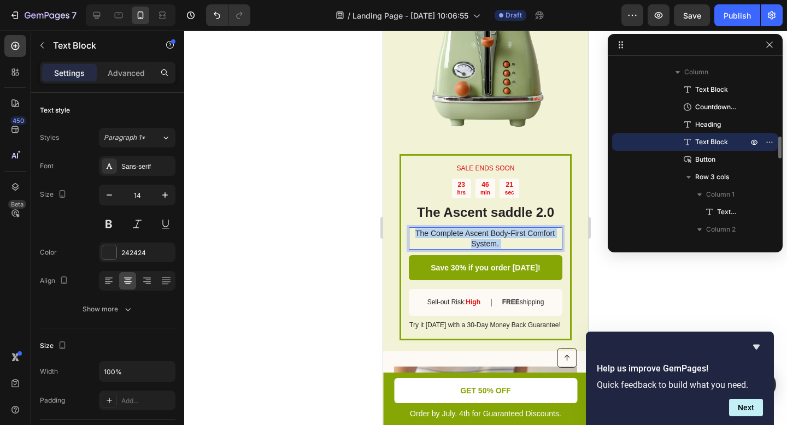
drag, startPoint x: 455, startPoint y: 232, endPoint x: 413, endPoint y: 226, distance: 42.6
click at [413, 228] on p "The Complete Ascent Body-First Comfort System." at bounding box center [485, 238] width 152 height 20
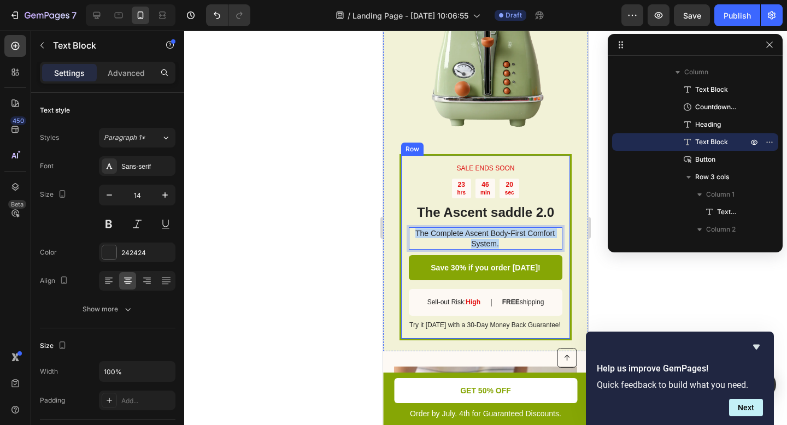
drag, startPoint x: 497, startPoint y: 234, endPoint x: 408, endPoint y: 225, distance: 89.5
click at [408, 225] on div "SALE ENDS SOON Text Block 23 hrs 46 min 20 sec Countdown Timer The Ascent saddl…" at bounding box center [485, 247] width 172 height 186
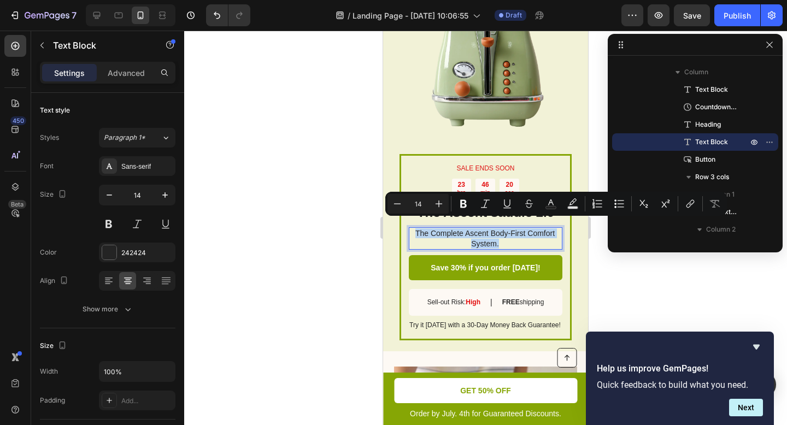
copy p "The Complete Ascent Body-First Comfort System."
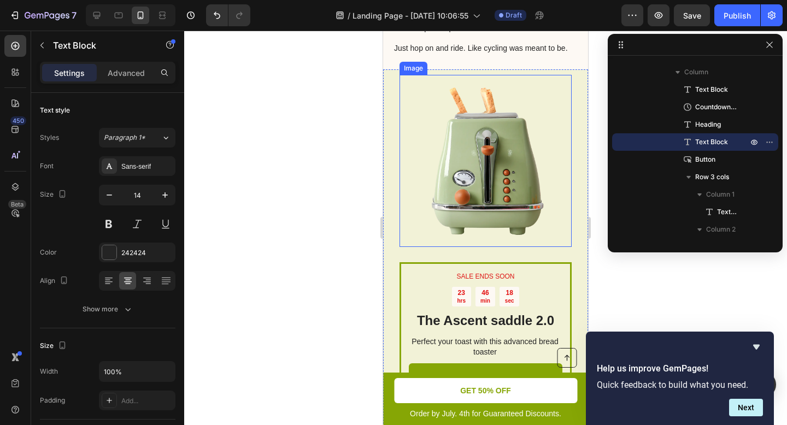
scroll to position [3212, 0]
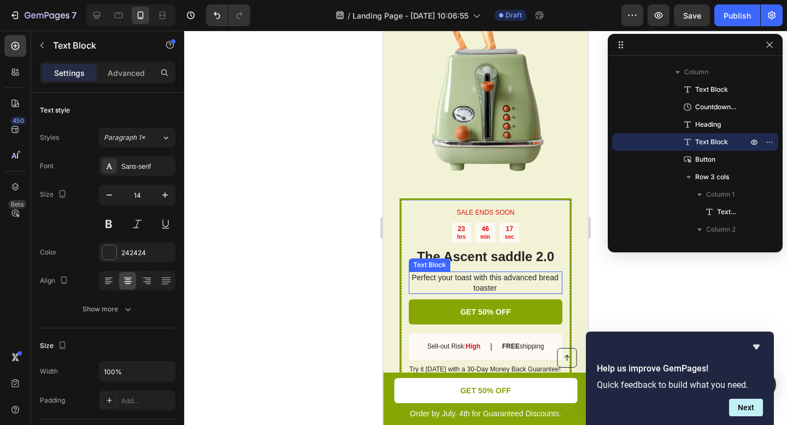
click at [498, 275] on p "Perfect your toast with this advanced bread toaster" at bounding box center [485, 283] width 152 height 20
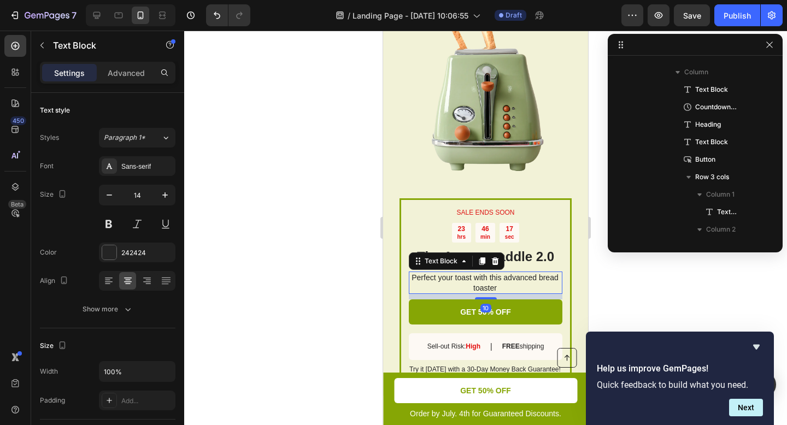
scroll to position [1273, 0]
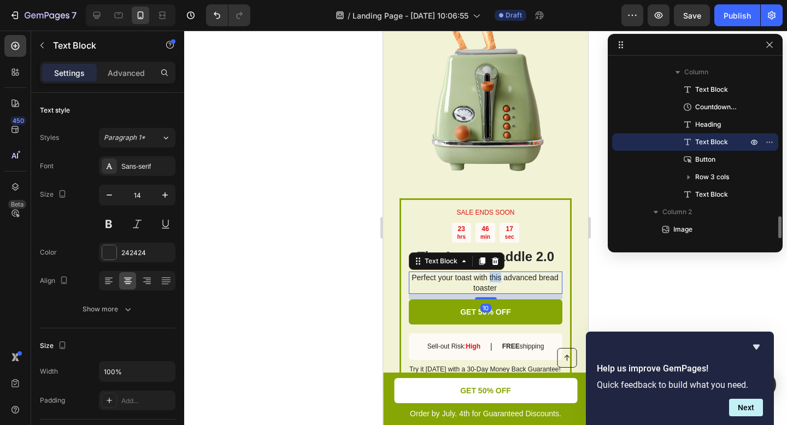
click at [498, 275] on p "Perfect your toast with this advanced bread toaster" at bounding box center [485, 283] width 152 height 20
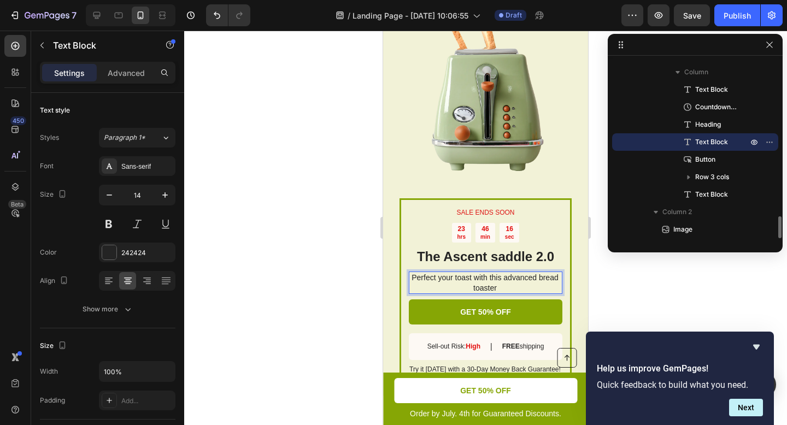
click at [513, 279] on p "Perfect your toast with this advanced bread toaster" at bounding box center [485, 283] width 152 height 20
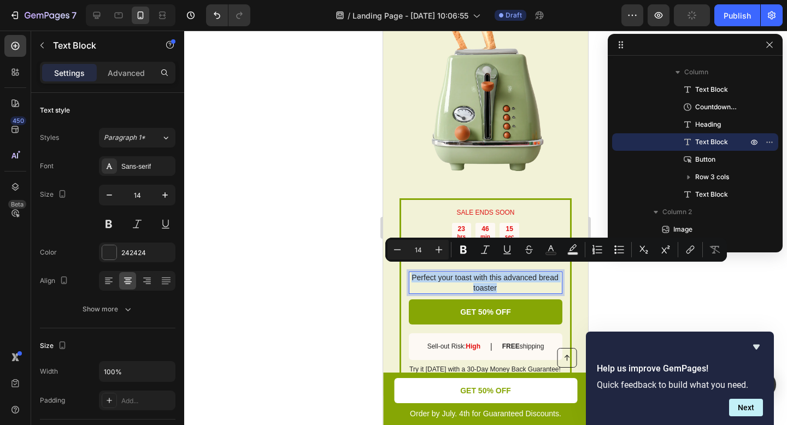
drag, startPoint x: 505, startPoint y: 280, endPoint x: 413, endPoint y: 269, distance: 93.0
click at [413, 273] on p "Perfect your toast with this advanced bread toaster" at bounding box center [485, 283] width 152 height 20
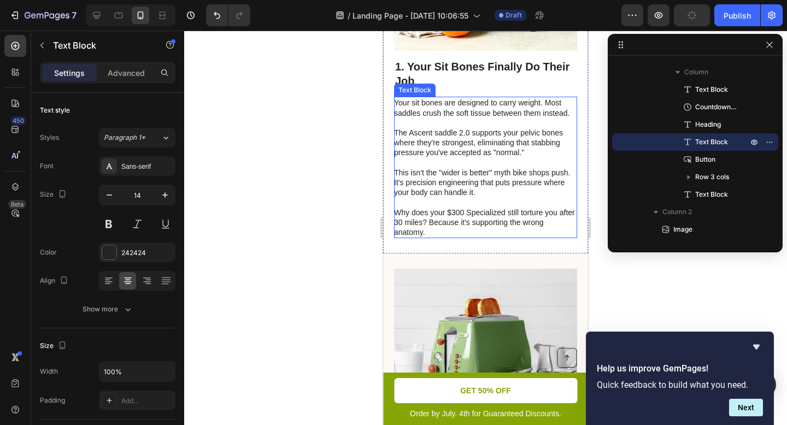
scroll to position [693, 0]
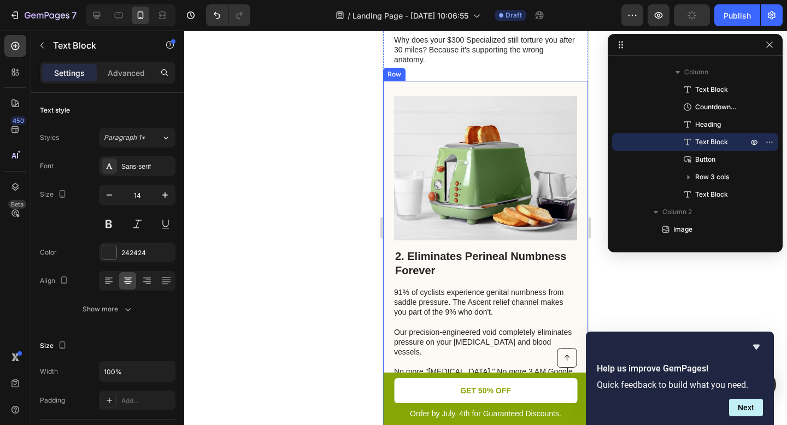
click at [470, 92] on div "2. Eliminates Perineal Numbness Forever Heading 91% of cyclists experience geni…" at bounding box center [485, 262] width 205 height 362
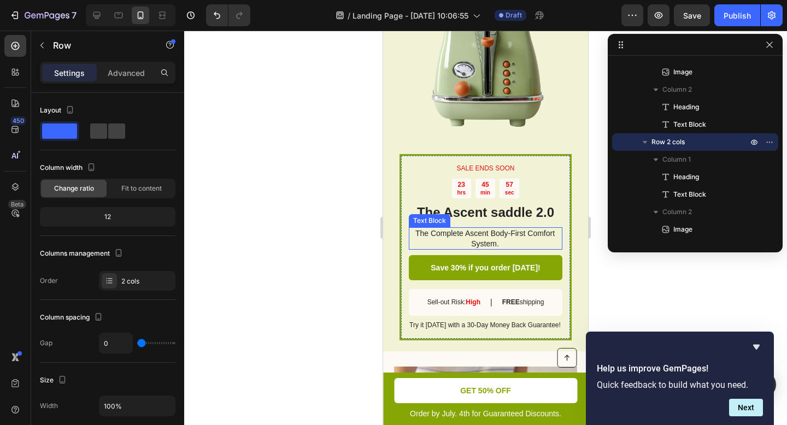
scroll to position [1808, 0]
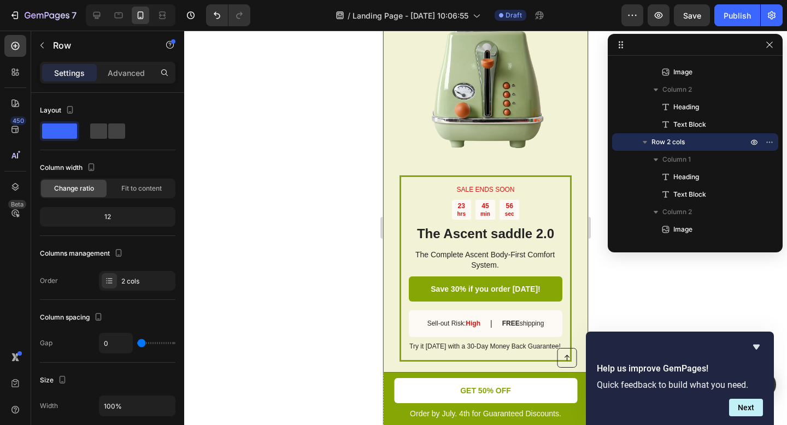
click at [561, 145] on img at bounding box center [485, 74] width 172 height 172
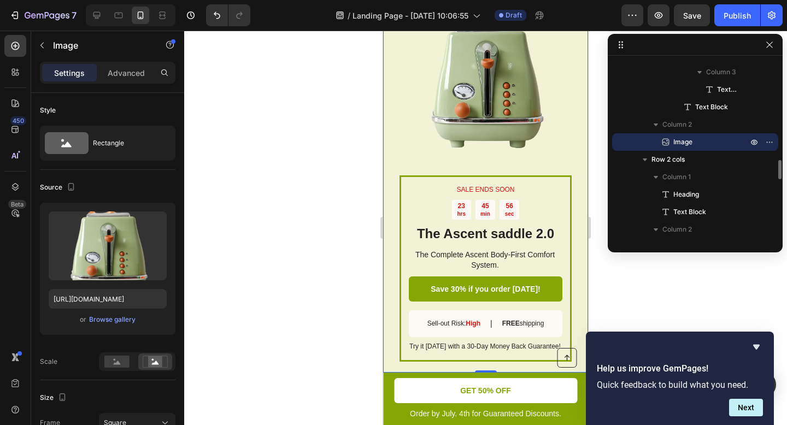
click at [572, 140] on div "SALE ENDS SOON Text Block 23 hrs 45 min 56 sec Countdown Timer The Ascent saddl…" at bounding box center [485, 178] width 205 height 390
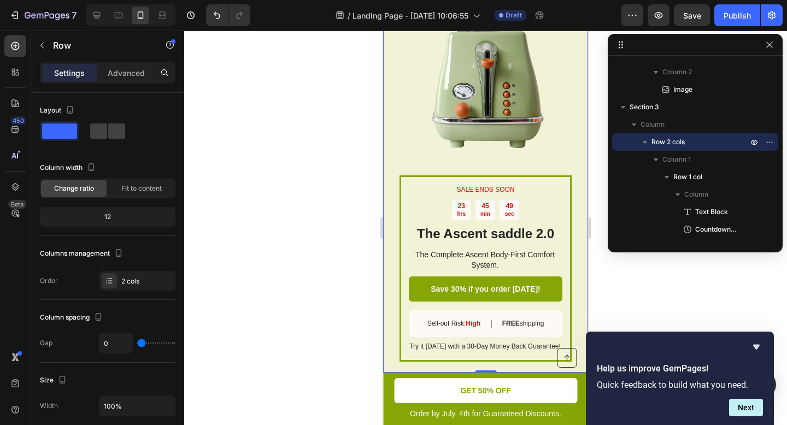
click at [566, 109] on div "SALE ENDS SOON Text Block 23 hrs 45 min 49 sec Countdown Timer The Ascent saddl…" at bounding box center [485, 178] width 205 height 390
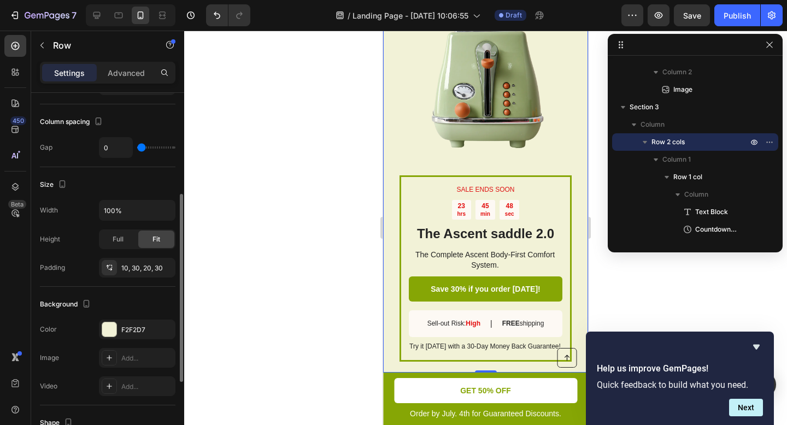
scroll to position [216, 0]
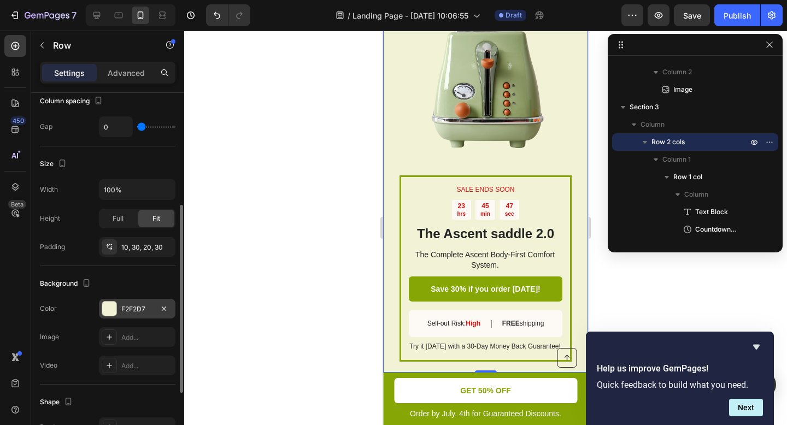
click at [132, 313] on div "F2F2D7" at bounding box center [137, 309] width 32 height 10
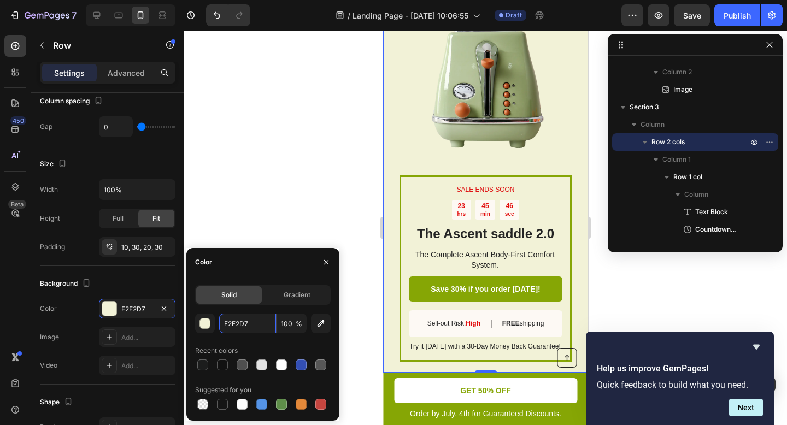
drag, startPoint x: 234, startPoint y: 319, endPoint x: 216, endPoint y: 318, distance: 18.0
click at [216, 318] on div "F2F2D7 100 %" at bounding box center [263, 324] width 136 height 20
drag, startPoint x: 246, startPoint y: 321, endPoint x: 218, endPoint y: 321, distance: 27.9
click at [218, 321] on div "F2F2D7 100 %" at bounding box center [263, 324] width 136 height 20
paste input "#F1F0EE"
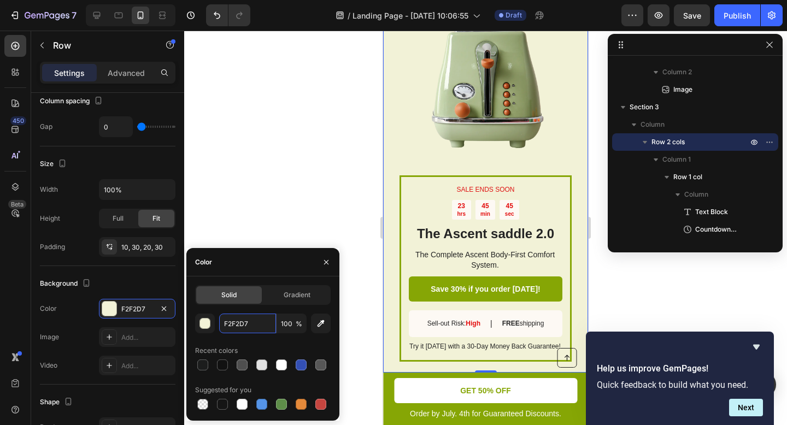
type input "#F1F0EE"
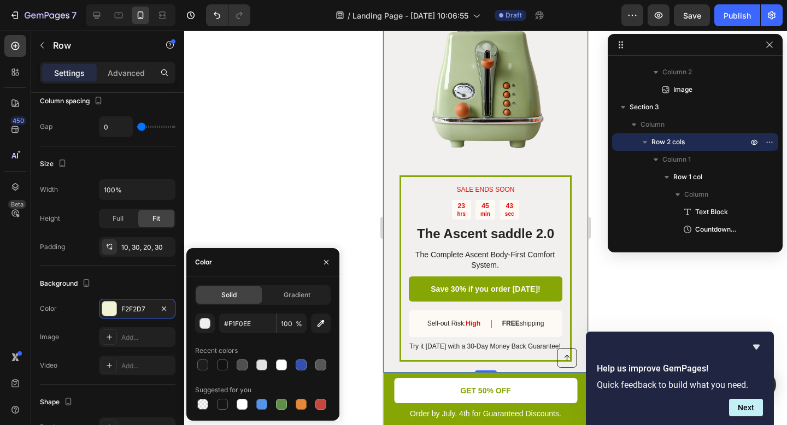
click at [348, 197] on div at bounding box center [485, 228] width 603 height 394
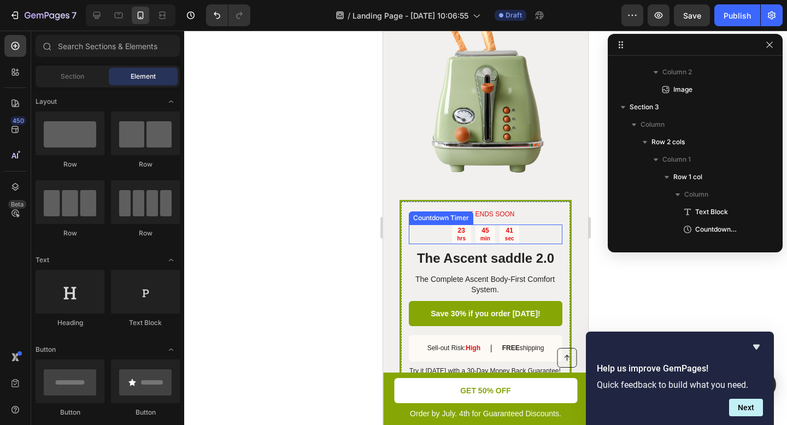
scroll to position [1825, 0]
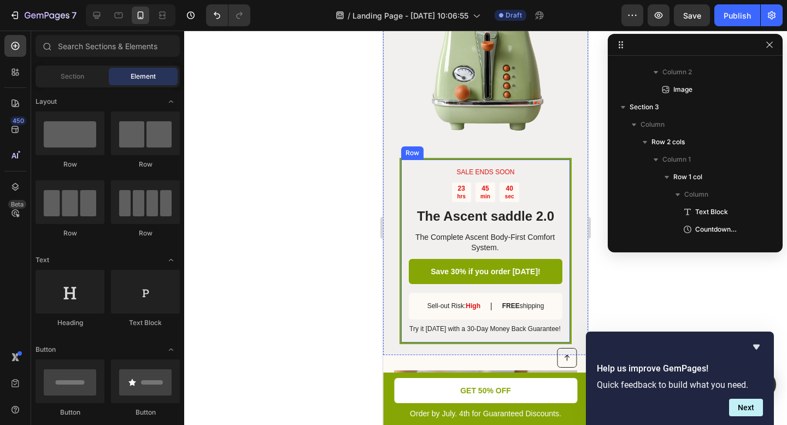
click at [466, 158] on div "SALE ENDS SOON Text Block 23 hrs 45 min 40 sec Countdown Timer The Ascent saddl…" at bounding box center [485, 251] width 172 height 186
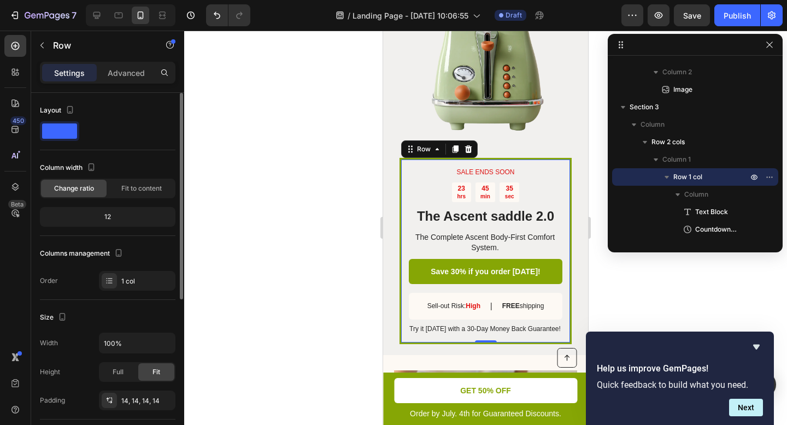
scroll to position [275, 0]
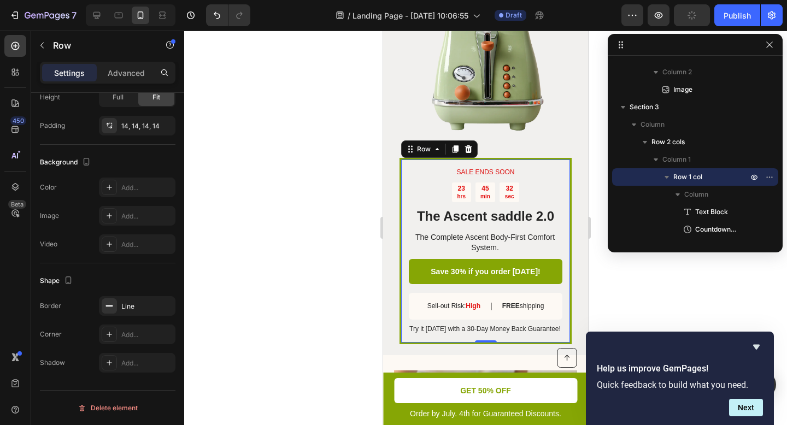
click at [539, 158] on div "SALE ENDS SOON Text Block 23 hrs 45 min 32 sec Countdown Timer The Ascent saddl…" at bounding box center [485, 251] width 172 height 186
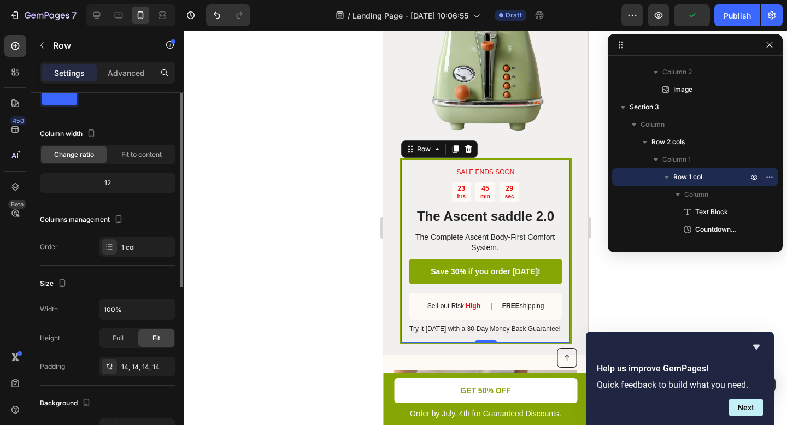
scroll to position [0, 0]
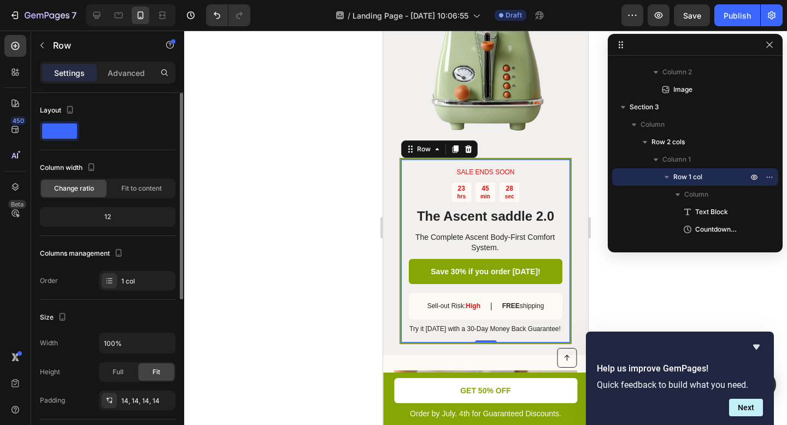
click at [70, 130] on span at bounding box center [59, 130] width 35 height 15
click at [693, 174] on span "Row 1 col" at bounding box center [687, 177] width 29 height 11
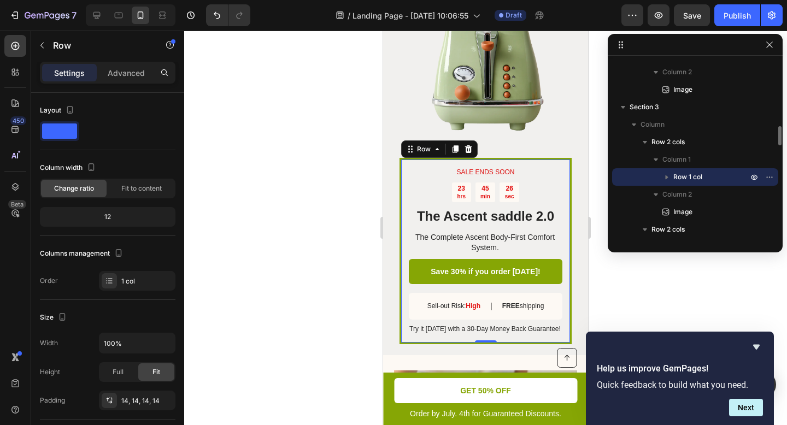
click at [672, 177] on button "button" at bounding box center [666, 176] width 13 height 13
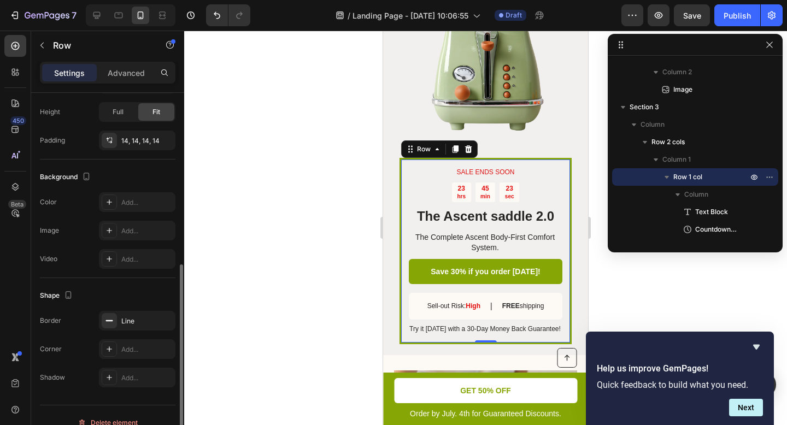
scroll to position [275, 0]
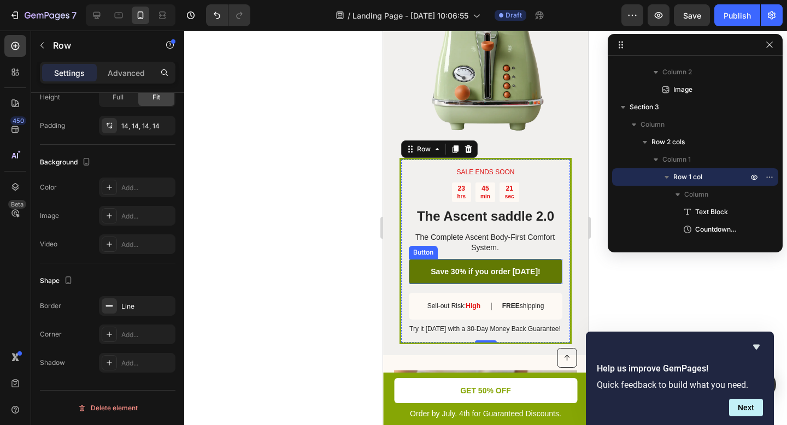
click at [465, 259] on link "Save 30% if you order [DATE]!" at bounding box center [486, 271] width 154 height 25
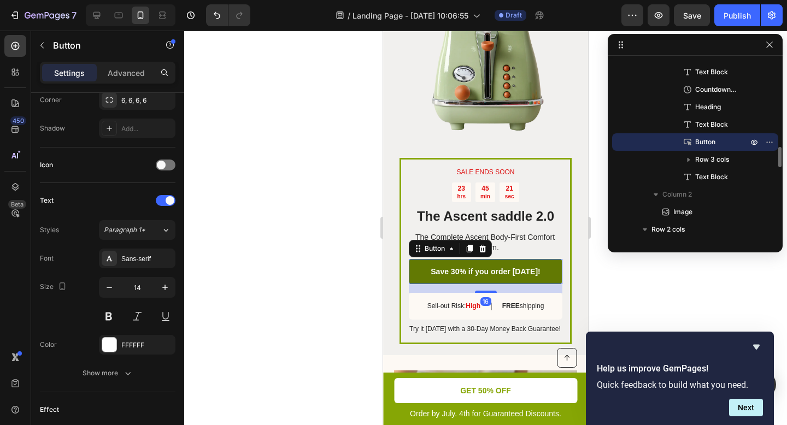
scroll to position [0, 0]
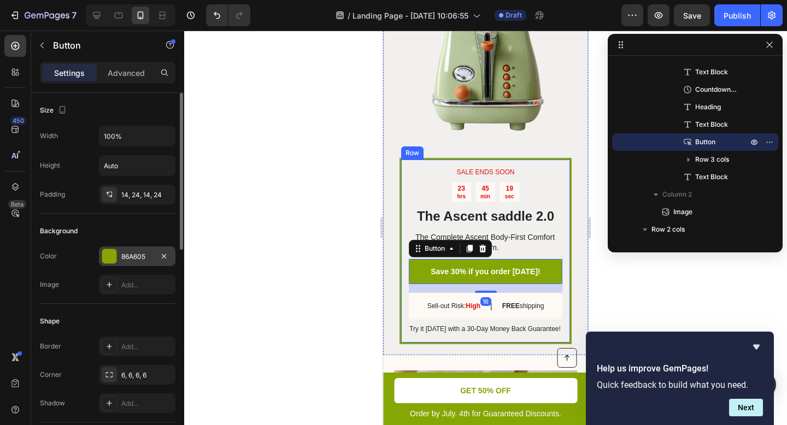
click at [140, 257] on div "86A605" at bounding box center [137, 257] width 32 height 10
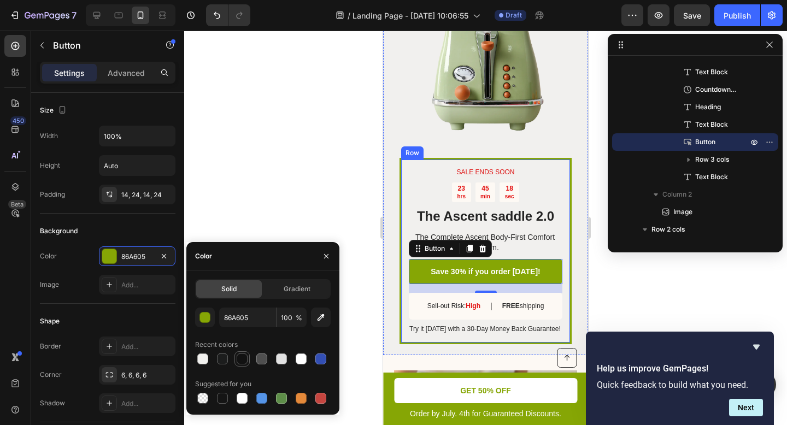
click at [242, 357] on div at bounding box center [242, 359] width 11 height 11
type input "121212"
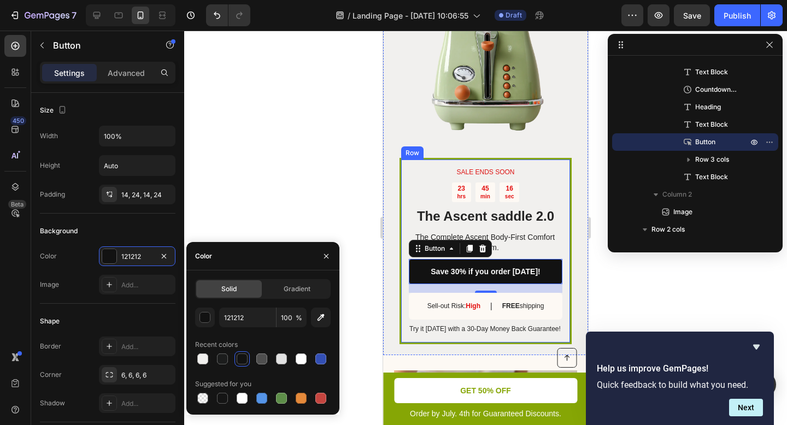
click at [329, 205] on div at bounding box center [485, 228] width 603 height 394
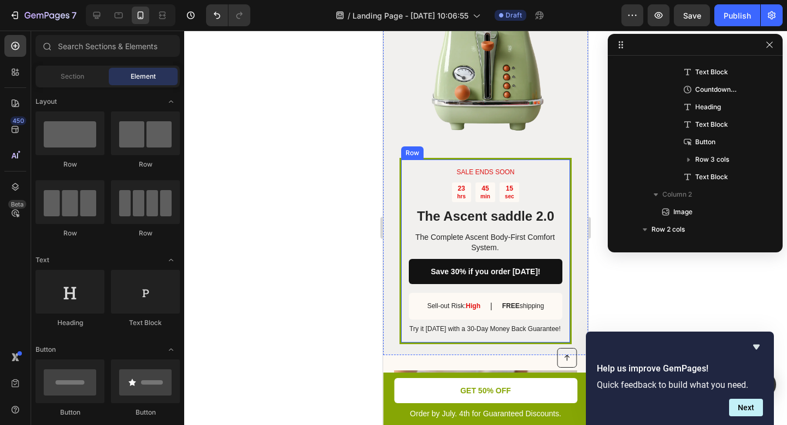
click at [559, 158] on div "SALE ENDS SOON Text Block 23 hrs 45 min 15 sec Countdown Timer The Ascent saddl…" at bounding box center [485, 251] width 172 height 186
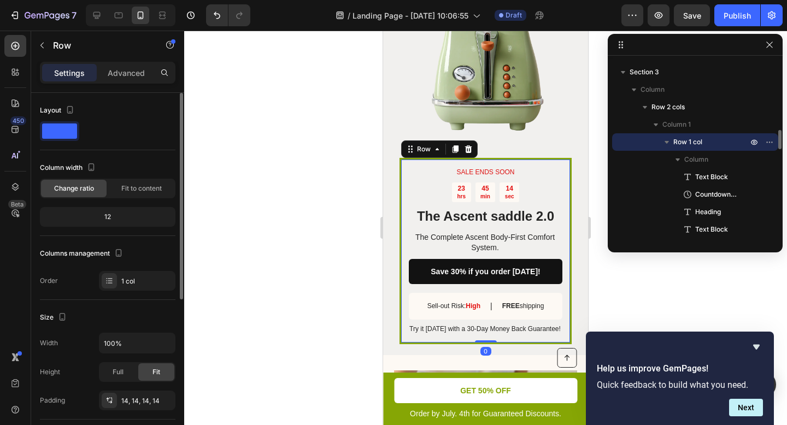
scroll to position [17, 0]
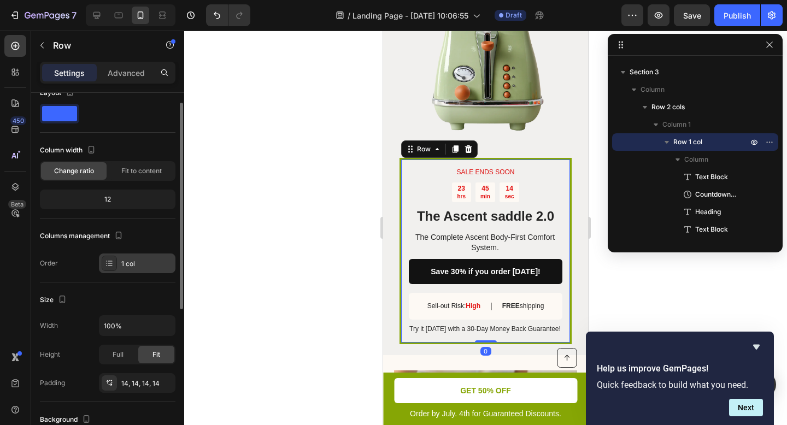
click at [138, 261] on div "1 col" at bounding box center [146, 264] width 51 height 10
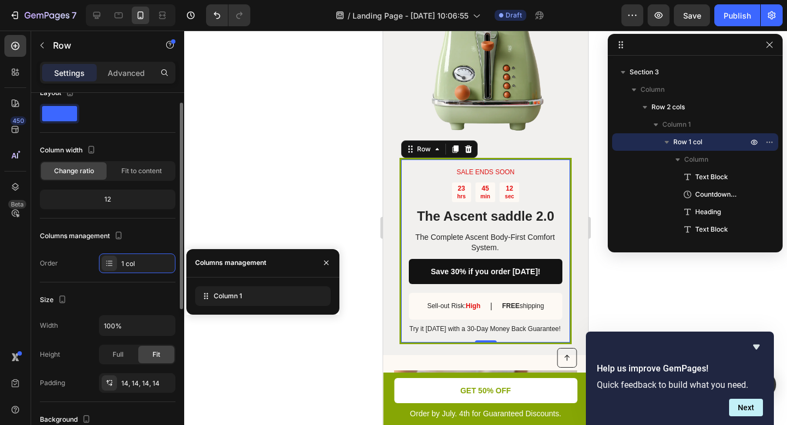
click at [138, 222] on div "Layout Column width Change ratio Fit to content 12 Columns management Order 1 c…" at bounding box center [108, 178] width 136 height 189
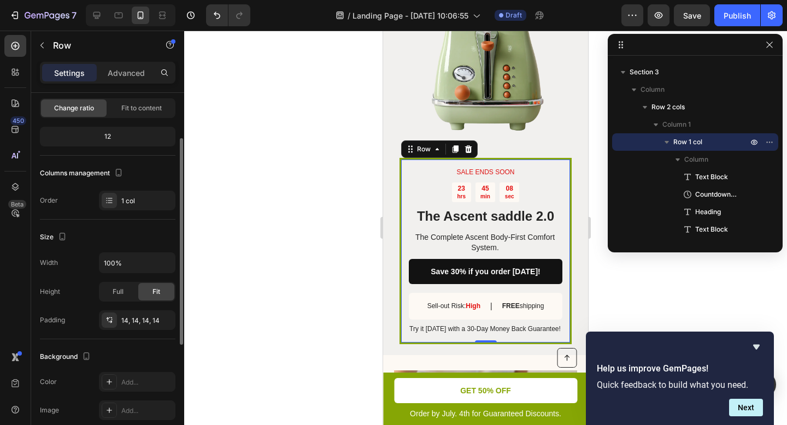
scroll to position [0, 0]
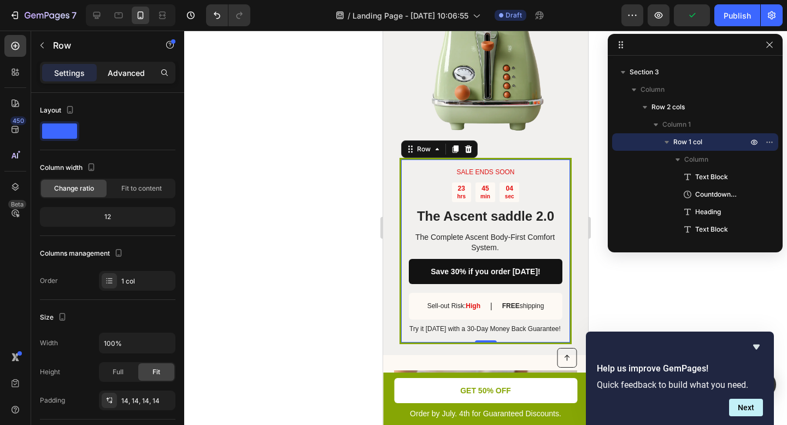
click at [120, 72] on p "Advanced" at bounding box center [126, 72] width 37 height 11
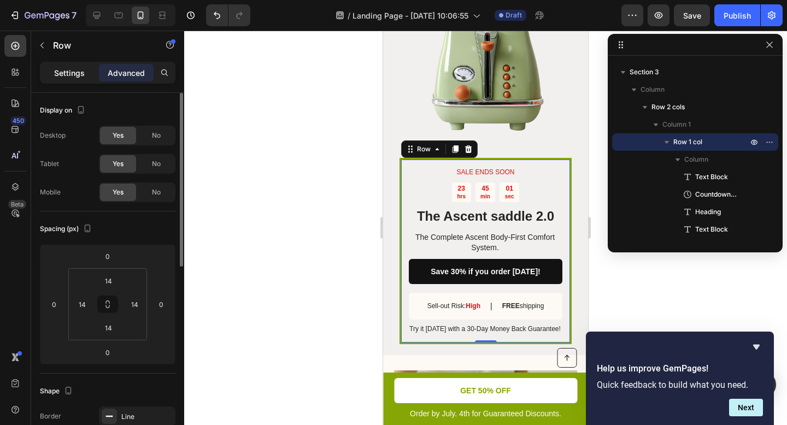
click at [70, 74] on p "Settings" at bounding box center [69, 72] width 31 height 11
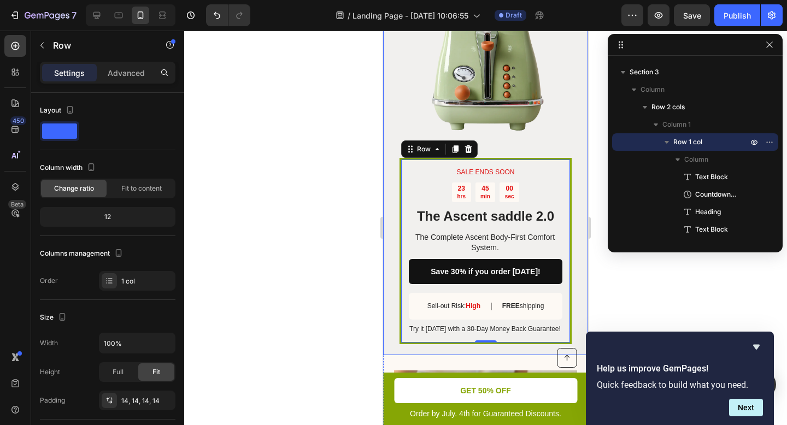
click at [521, 149] on div "Image" at bounding box center [485, 63] width 172 height 187
click at [550, 158] on div "SALE ENDS SOON Text Block 23 hrs 44 min 56 sec Countdown Timer The Ascent saddl…" at bounding box center [485, 251] width 172 height 186
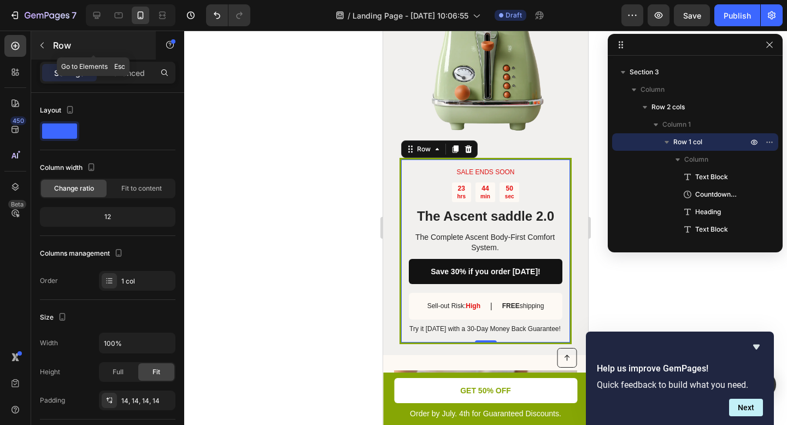
click at [47, 43] on button "button" at bounding box center [41, 45] width 17 height 17
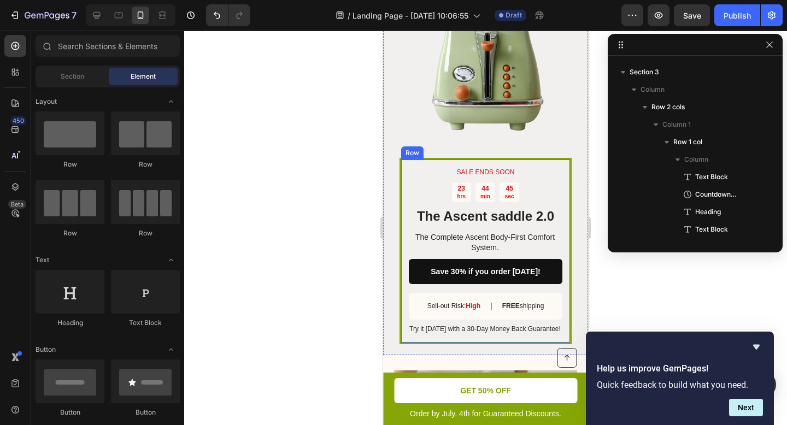
click at [484, 158] on div "SALE ENDS SOON Text Block 23 hrs 44 min 45 sec Countdown Timer The Ascent saddl…" at bounding box center [485, 251] width 172 height 186
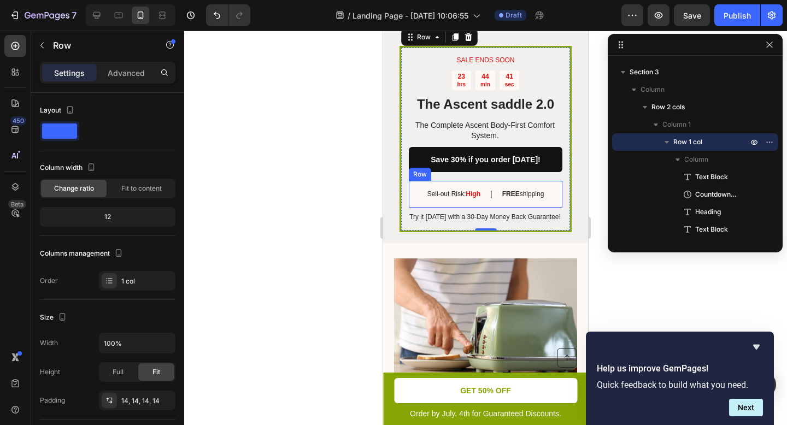
scroll to position [1941, 0]
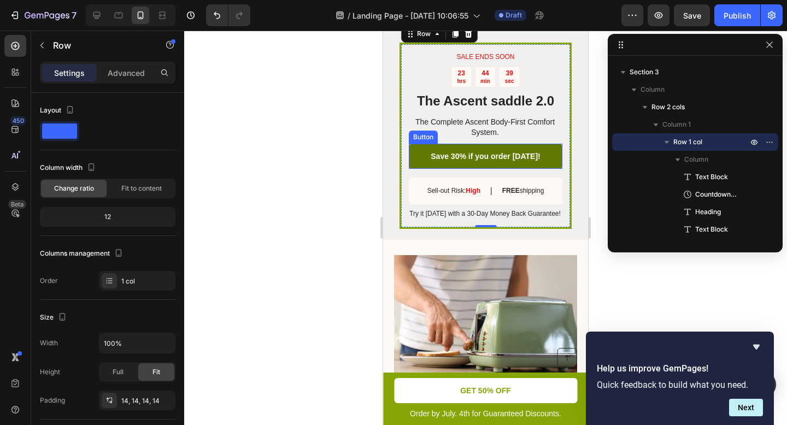
click at [464, 144] on link "Save 30% if you order [DATE]!" at bounding box center [486, 156] width 154 height 25
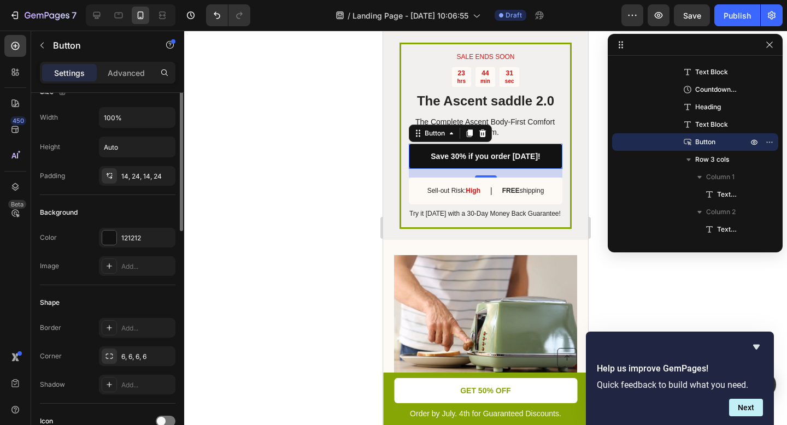
scroll to position [0, 0]
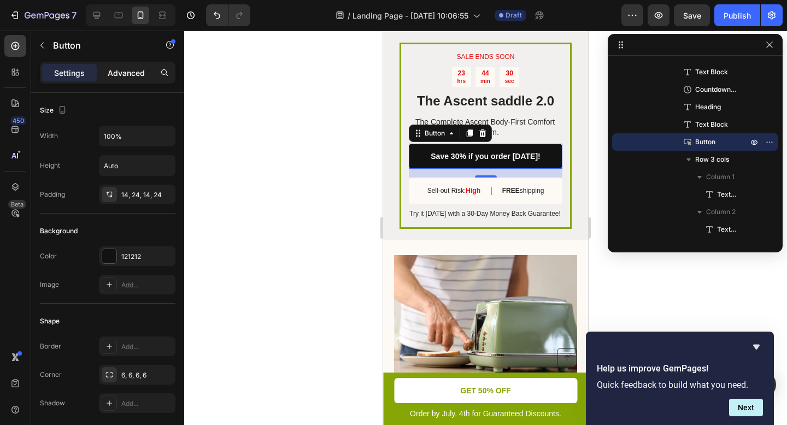
click at [111, 67] on p "Advanced" at bounding box center [126, 72] width 37 height 11
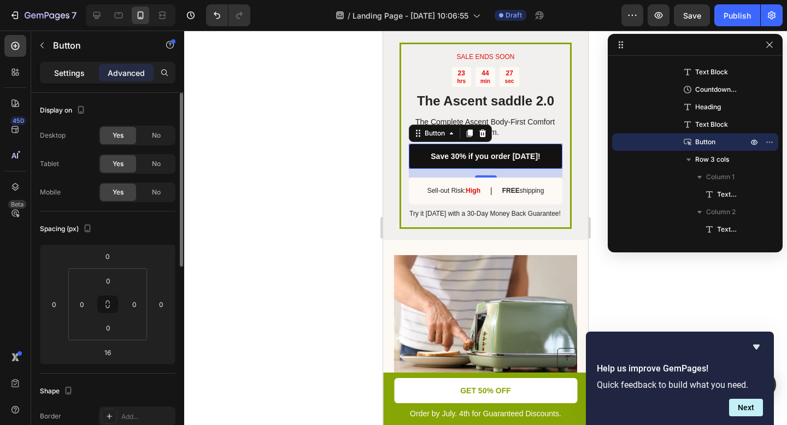
click at [56, 67] on div "Settings" at bounding box center [69, 72] width 55 height 17
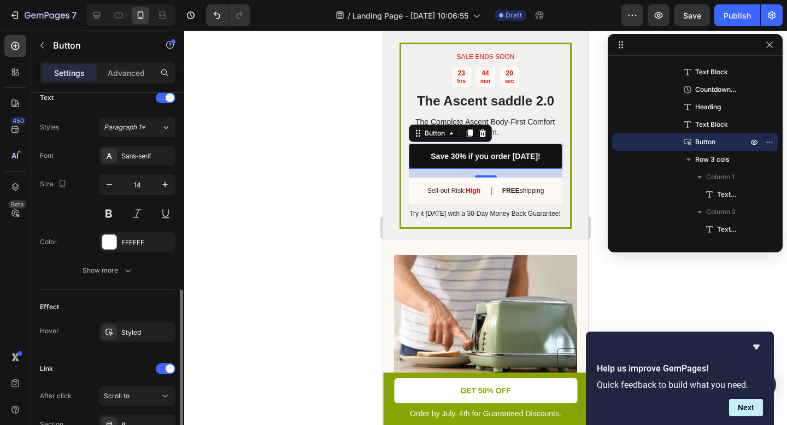
scroll to position [477, 0]
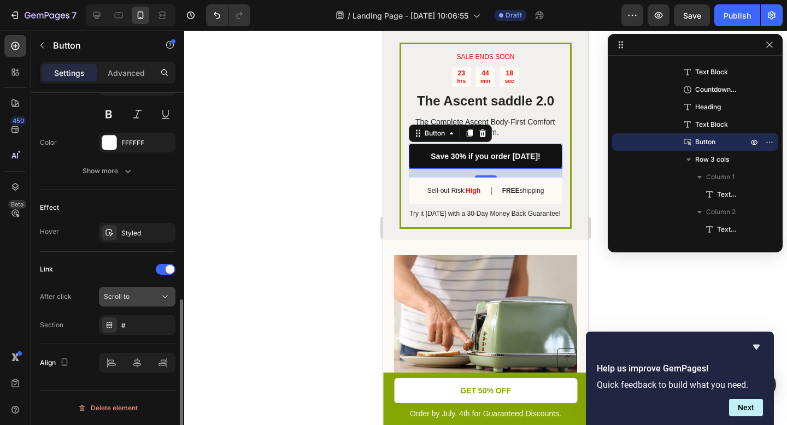
click at [148, 294] on div "Scroll to" at bounding box center [132, 297] width 56 height 10
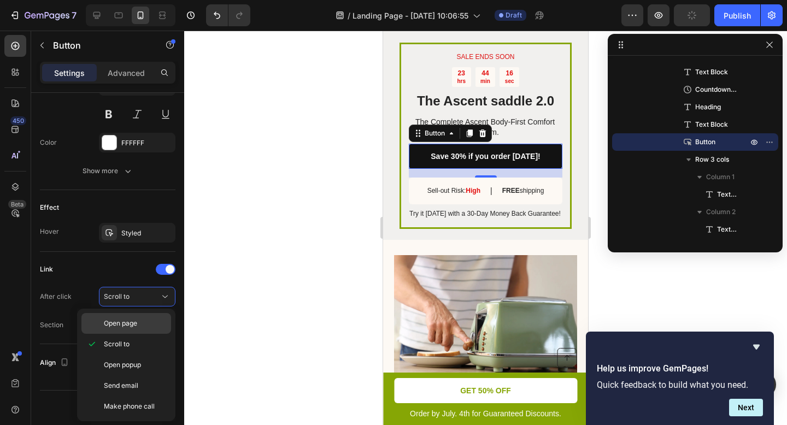
click at [135, 321] on span "Open page" at bounding box center [120, 324] width 33 height 10
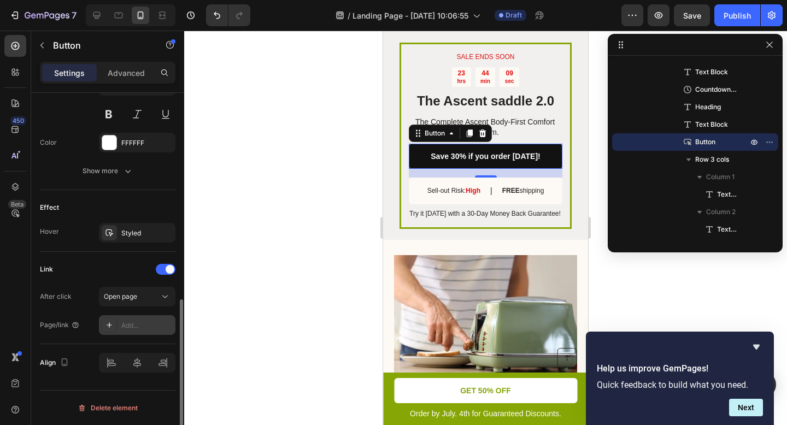
click at [133, 325] on div "Add..." at bounding box center [146, 326] width 51 height 10
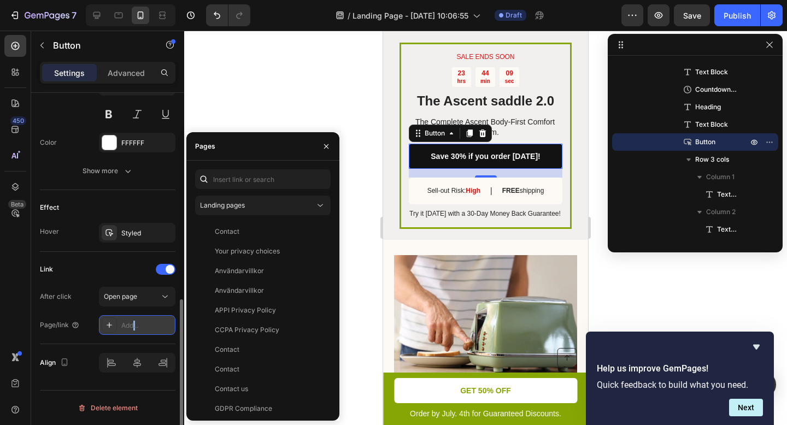
click at [133, 325] on div "Add..." at bounding box center [146, 326] width 51 height 10
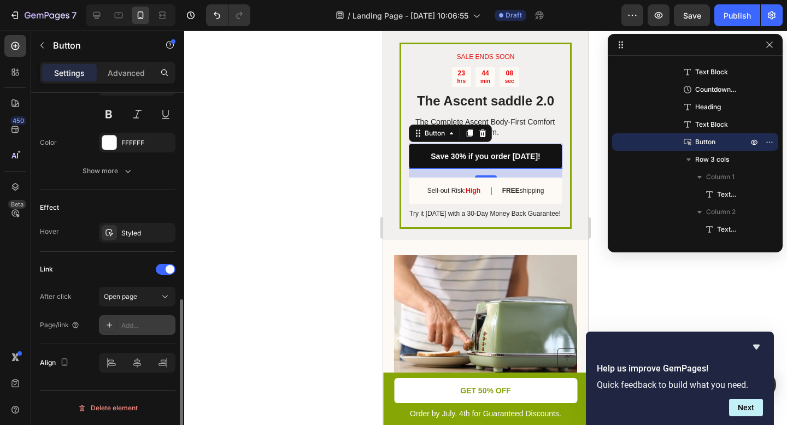
click at [128, 326] on div "Add..." at bounding box center [146, 326] width 51 height 10
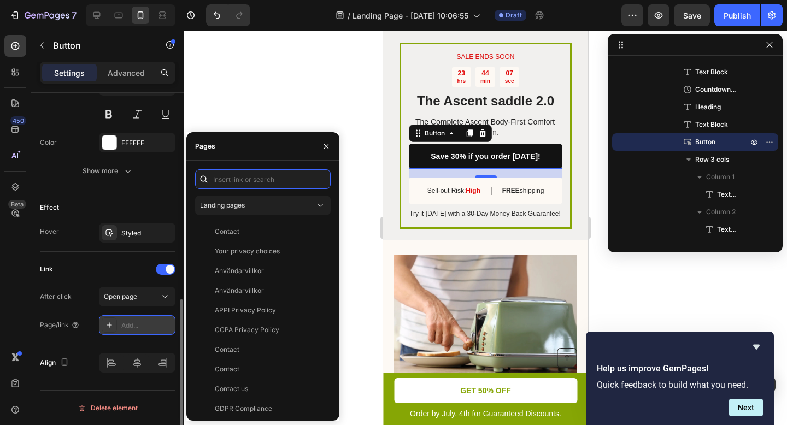
paste input "[URL][DOMAIN_NAME]"
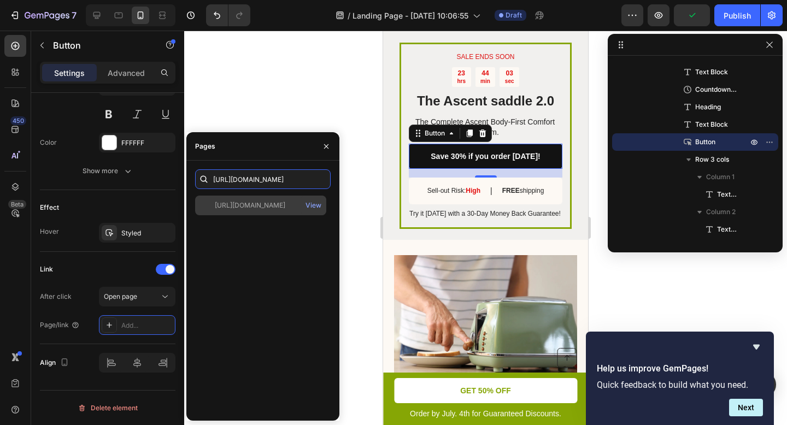
type input "[URL][DOMAIN_NAME]"
click at [274, 205] on div "[URL][DOMAIN_NAME]" at bounding box center [250, 206] width 70 height 10
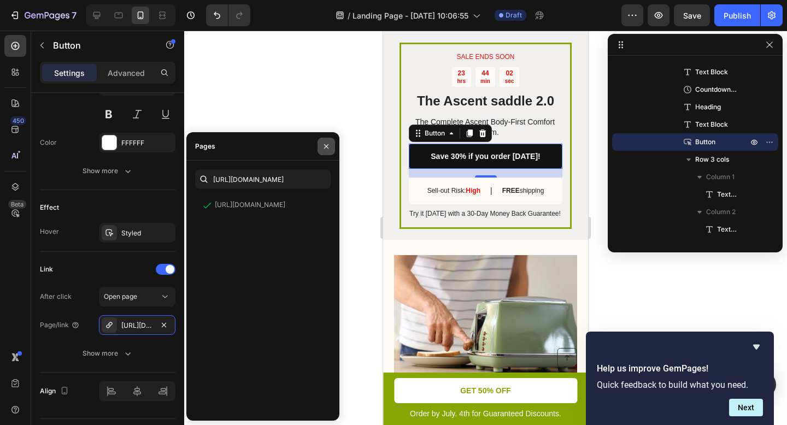
click at [327, 145] on icon "button" at bounding box center [326, 146] width 4 height 4
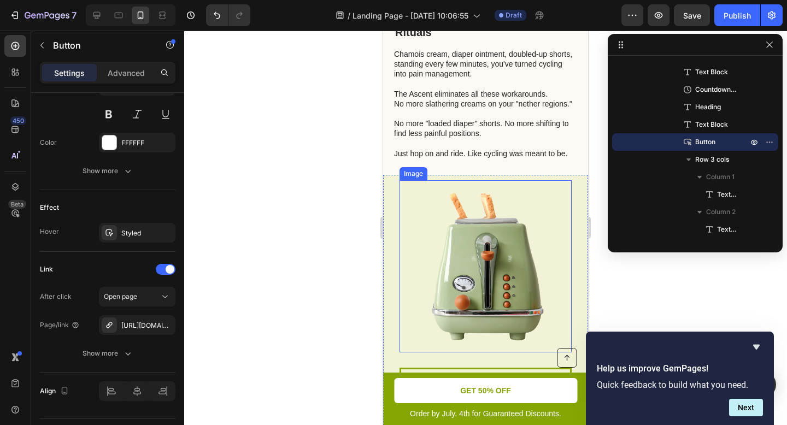
scroll to position [3186, 0]
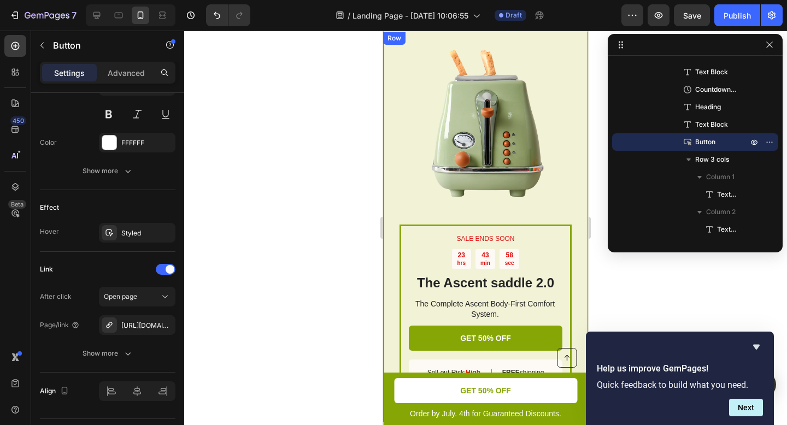
click at [570, 195] on div "SALE ENDS SOON Text Block 23 hrs 43 min 58 sec Countdown Timer The Ascent saddl…" at bounding box center [485, 227] width 205 height 390
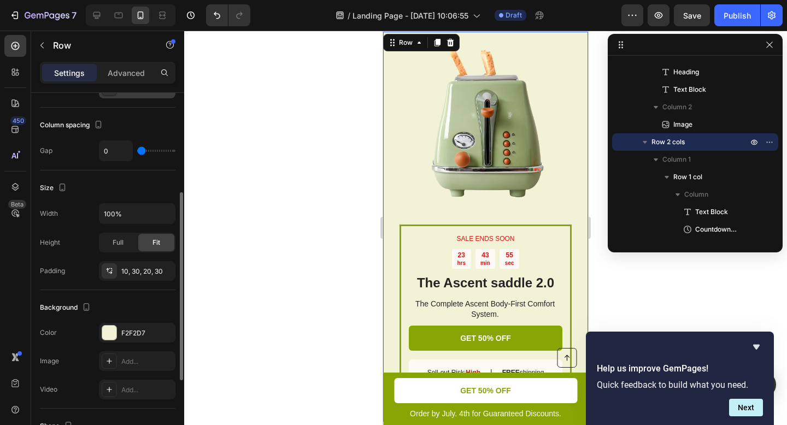
scroll to position [216, 0]
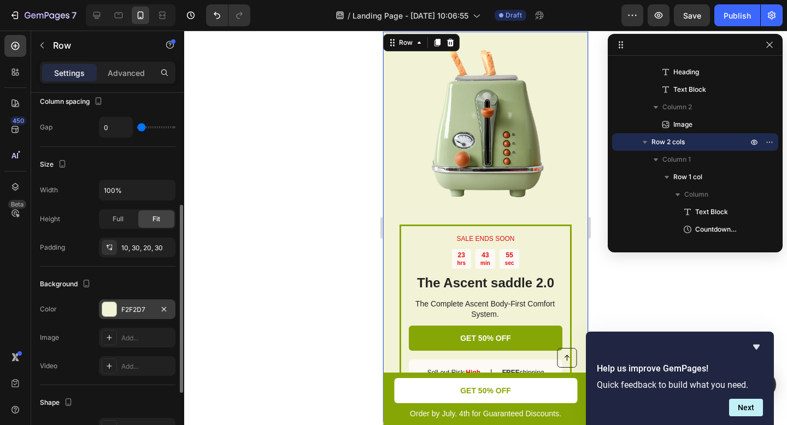
click at [126, 313] on div "F2F2D7" at bounding box center [137, 310] width 32 height 10
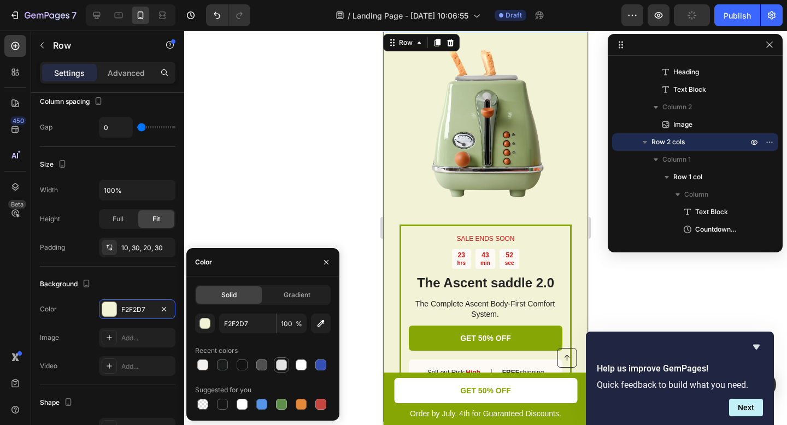
click at [284, 363] on div at bounding box center [281, 365] width 11 height 11
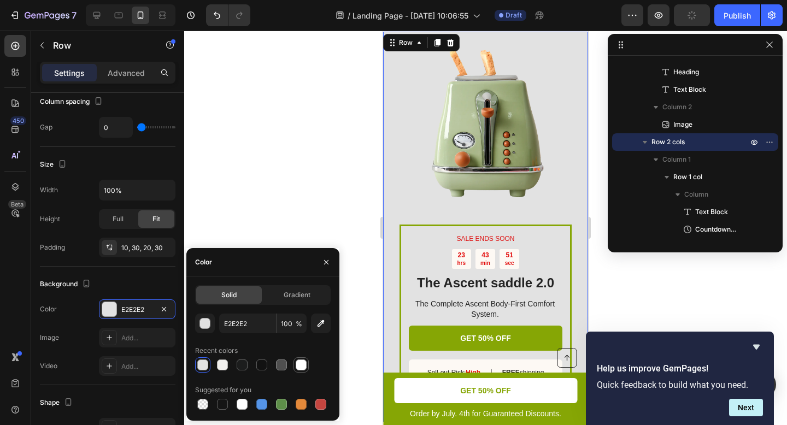
click at [299, 363] on div at bounding box center [301, 365] width 11 height 11
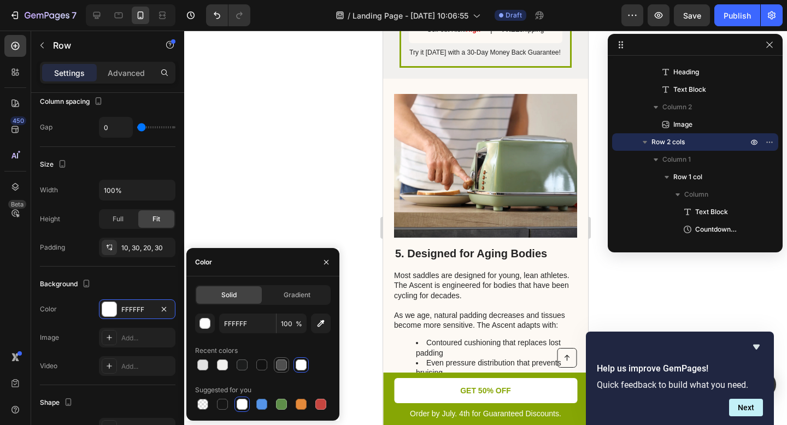
click at [280, 368] on div at bounding box center [281, 365] width 11 height 11
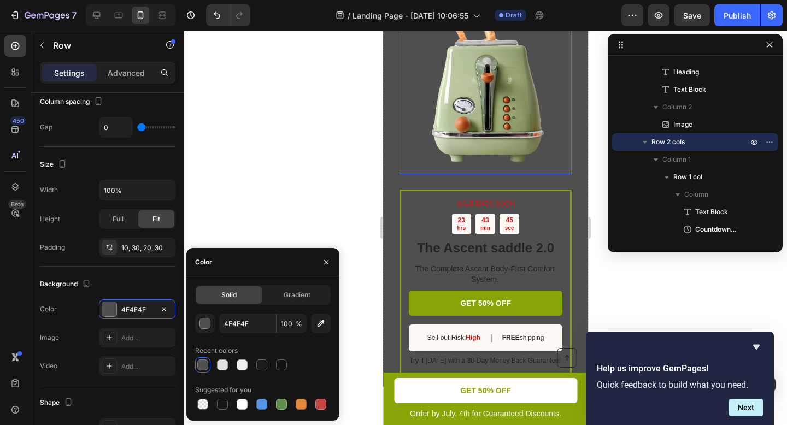
scroll to position [3283, 0]
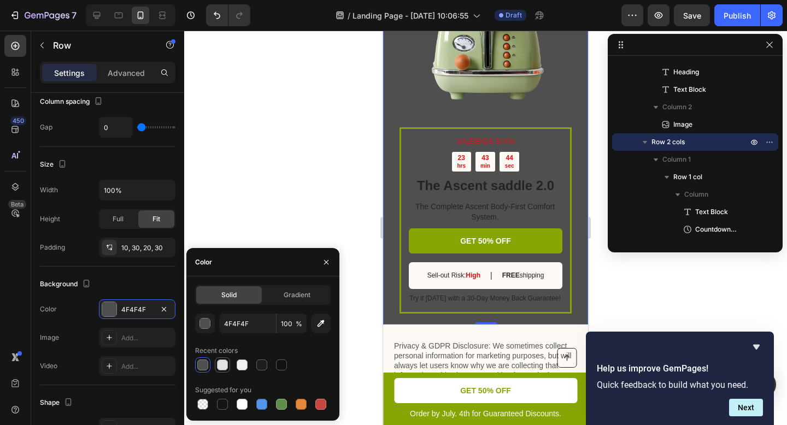
click at [228, 367] on div at bounding box center [222, 364] width 13 height 13
type input "E2E2E2"
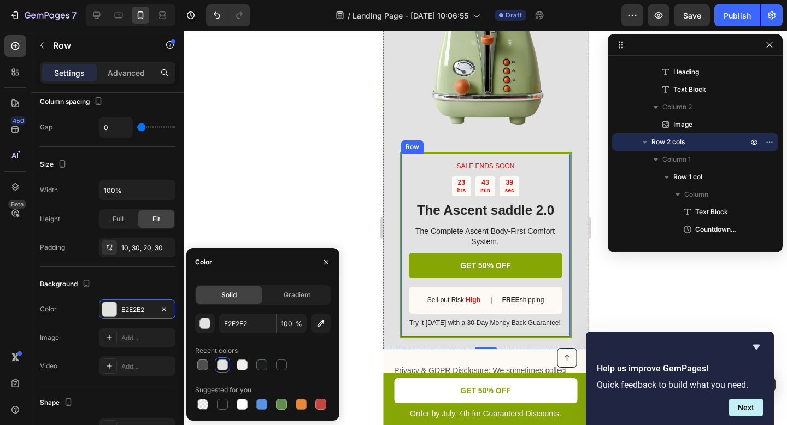
scroll to position [3316, 0]
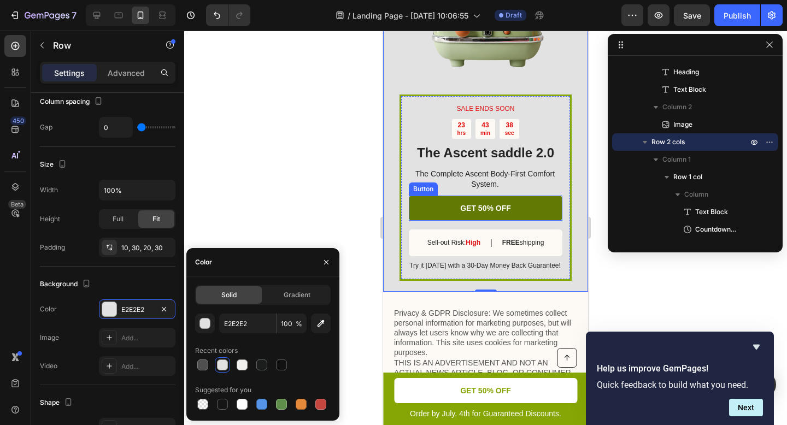
click at [523, 197] on link "GET 50% OFF" at bounding box center [486, 208] width 154 height 25
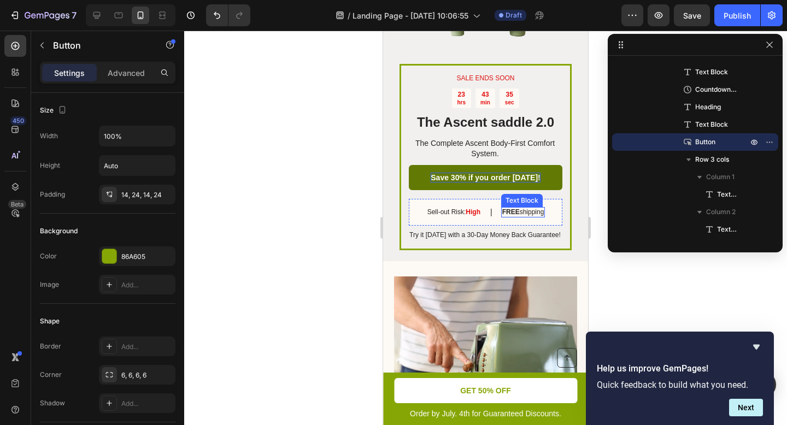
scroll to position [1919, 0]
click at [497, 166] on link "Save 30% if you order [DATE]!" at bounding box center [486, 178] width 154 height 25
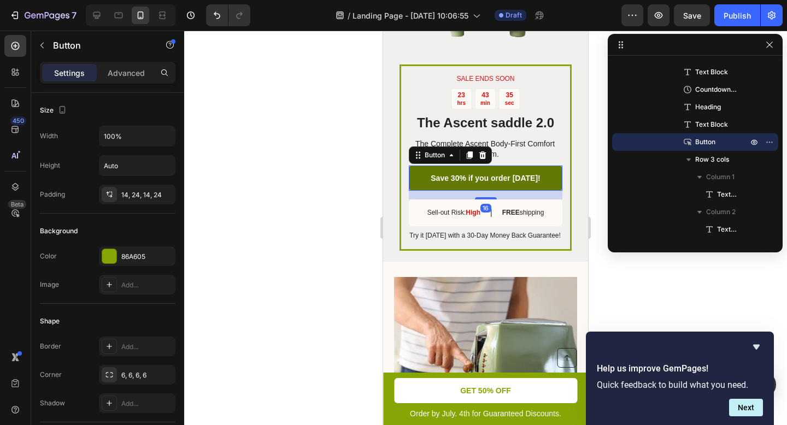
scroll to position [766, 0]
click at [497, 166] on link "Save 30% if you order [DATE]!" at bounding box center [486, 178] width 154 height 25
click at [497, 173] on p "Save 30% if you order [DATE]!" at bounding box center [485, 178] width 109 height 10
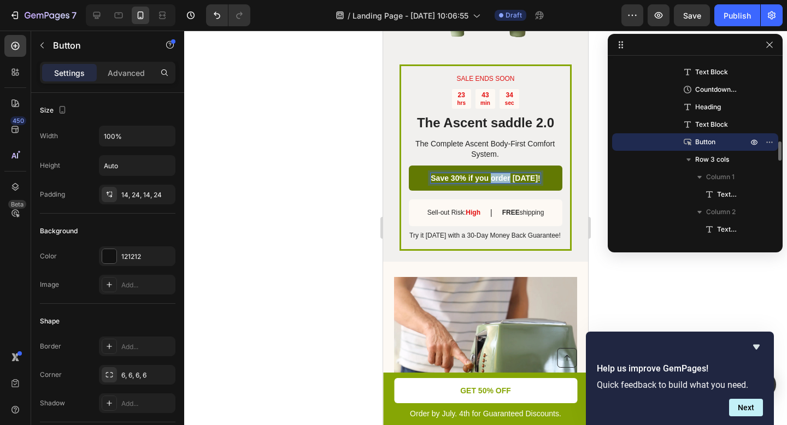
click at [497, 173] on p "Save 30% if you order [DATE]!" at bounding box center [485, 178] width 109 height 10
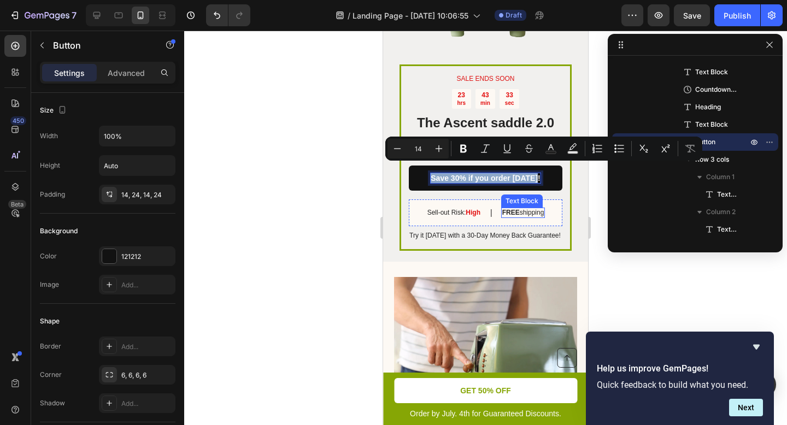
copy p "Save 30% if you order [DATE]!"
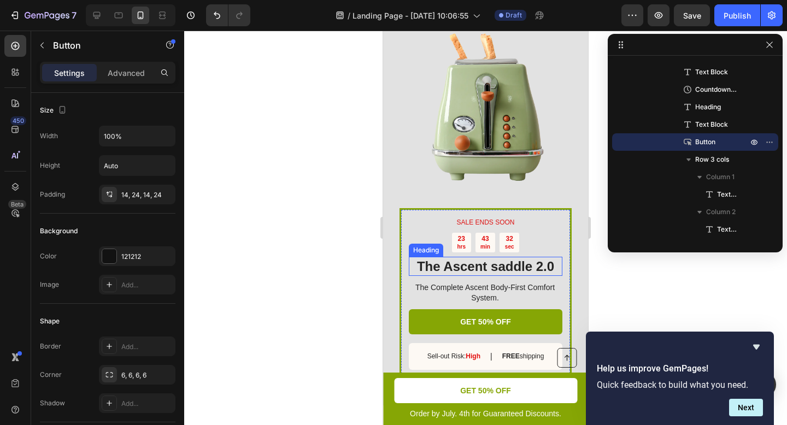
scroll to position [3326, 0]
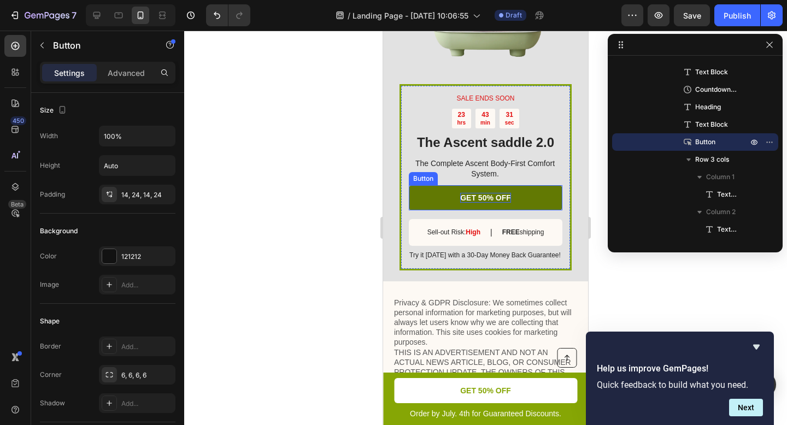
click at [489, 193] on p "GET 50% OFF" at bounding box center [485, 198] width 51 height 10
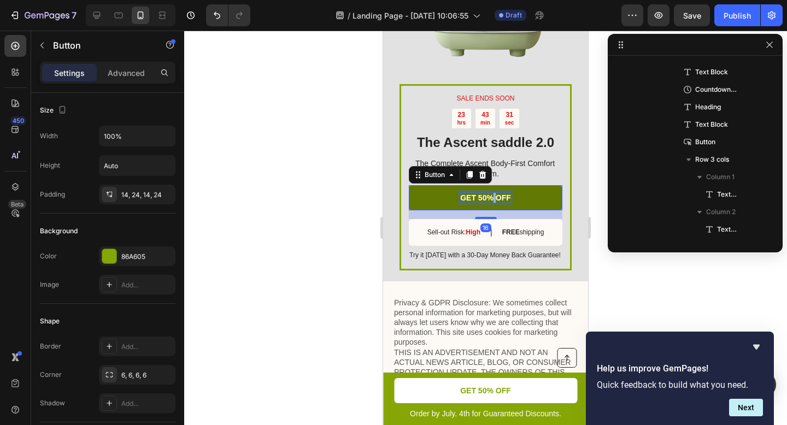
scroll to position [1413, 0]
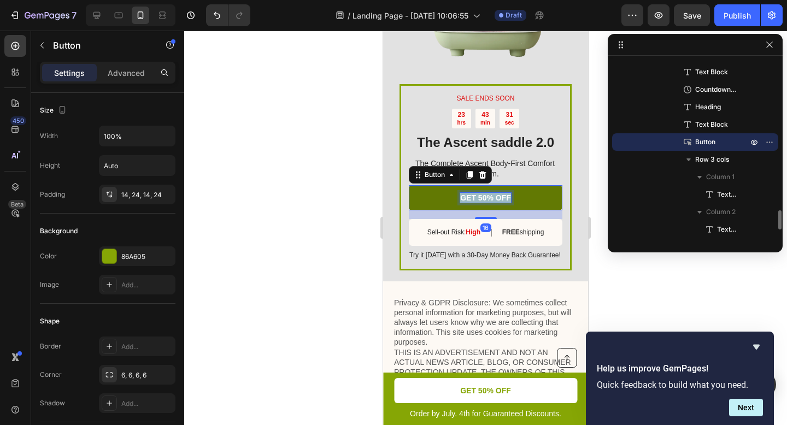
click at [489, 193] on p "GET 50% OFF" at bounding box center [485, 198] width 51 height 10
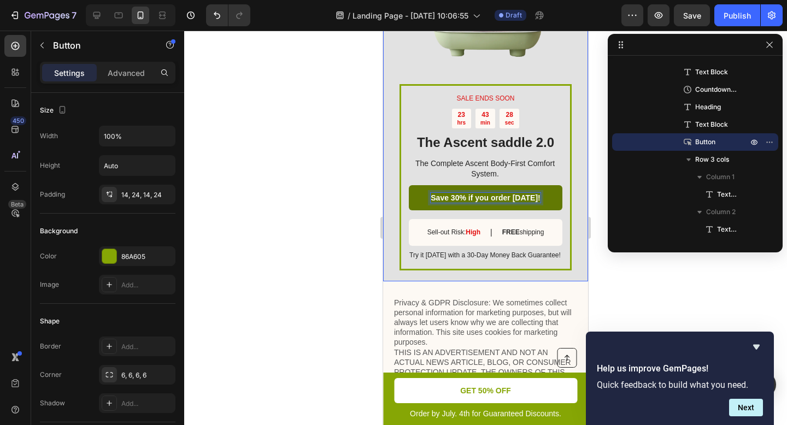
click at [577, 170] on div "SALE ENDS SOON Text Block 23 hrs 43 min 28 sec Countdown Timer The Ascent saddl…" at bounding box center [485, 86] width 205 height 390
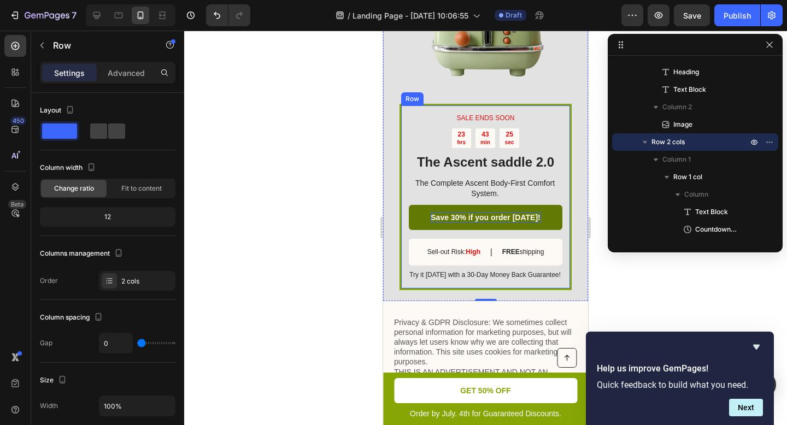
scroll to position [3305, 0]
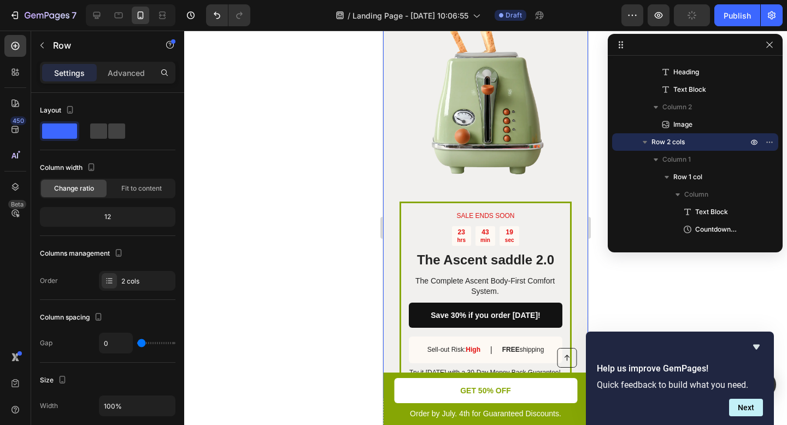
click at [568, 172] on div "SALE ENDS SOON Text Block 23 hrs 43 min 19 sec Countdown Timer The Ascent saddl…" at bounding box center [485, 204] width 205 height 390
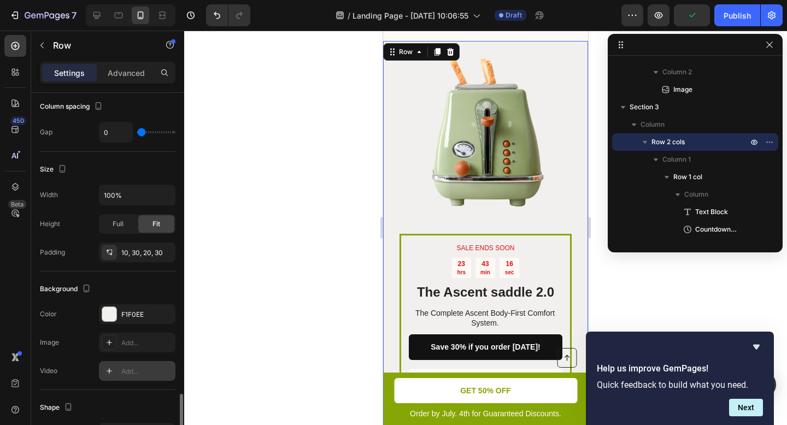
scroll to position [337, 0]
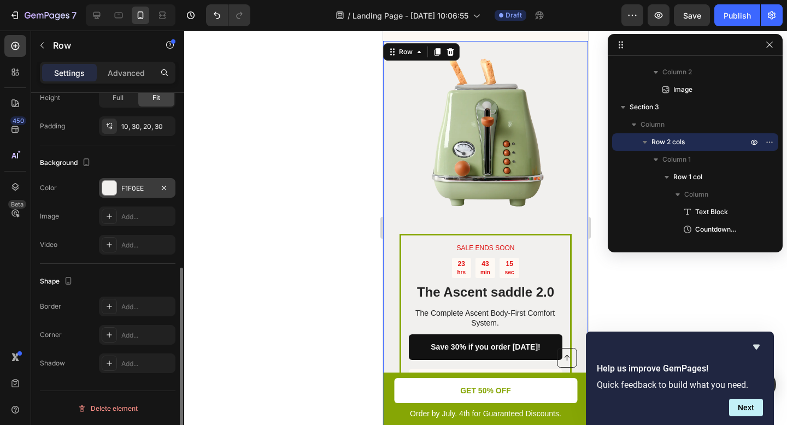
click at [114, 190] on div at bounding box center [109, 188] width 14 height 14
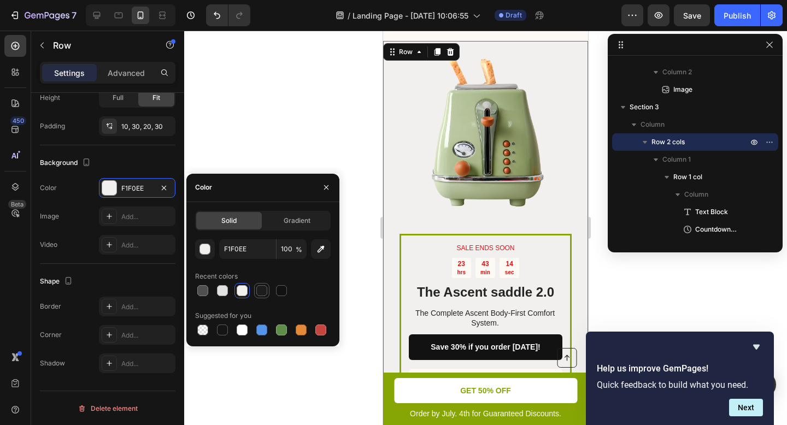
click at [263, 291] on div at bounding box center [261, 290] width 11 height 11
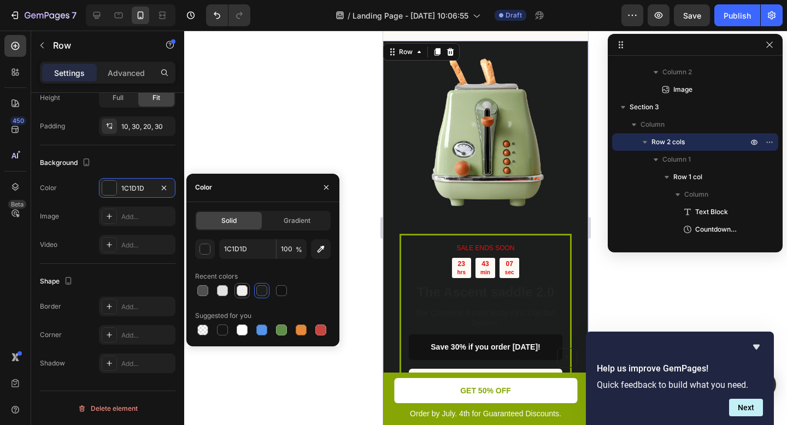
type input "F1F0EE"
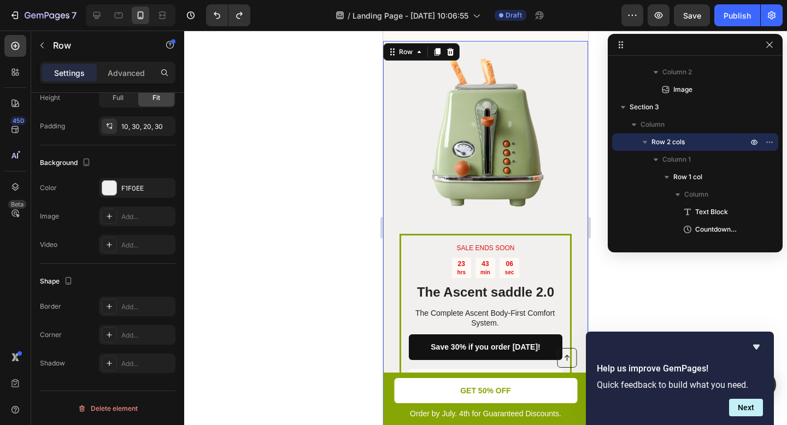
click at [350, 189] on div at bounding box center [485, 228] width 603 height 394
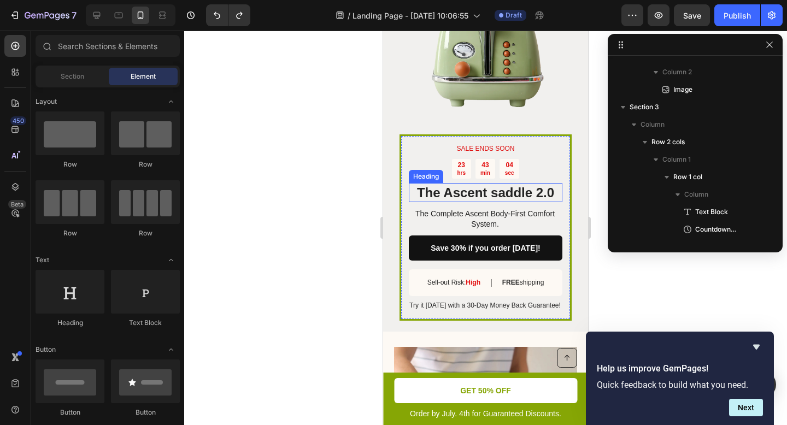
scroll to position [1850, 0]
click at [521, 134] on div "SALE ENDS SOON Text Block 23 hrs 43 min 04 sec Countdown Timer The Ascent saddl…" at bounding box center [485, 227] width 172 height 186
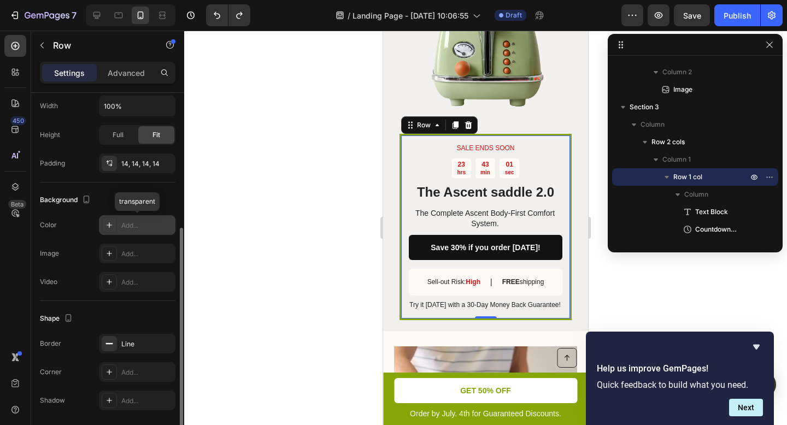
scroll to position [239, 0]
click at [133, 221] on div "Add..." at bounding box center [146, 224] width 51 height 10
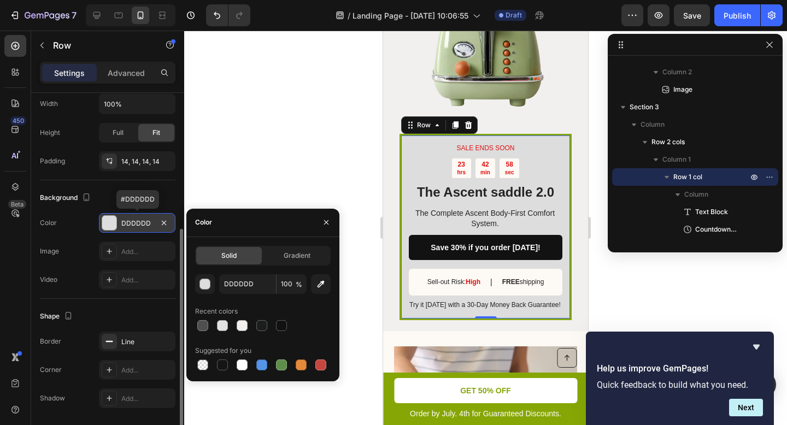
type input "000000"
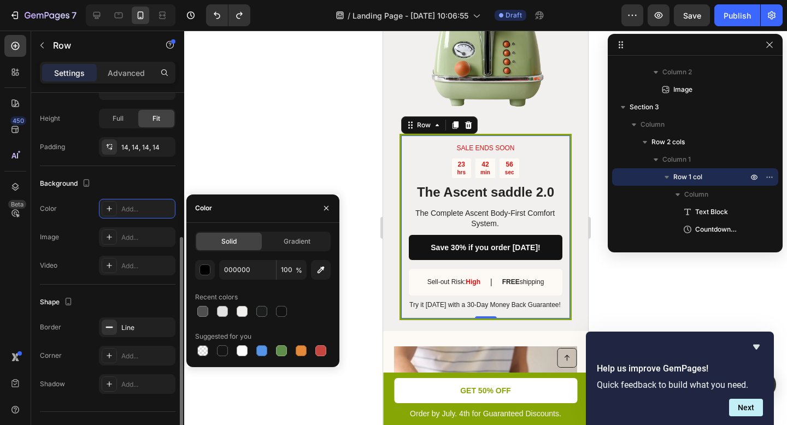
scroll to position [274, 0]
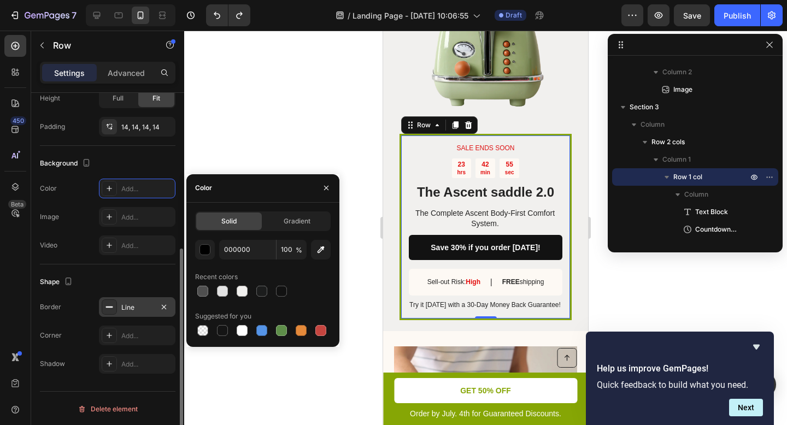
click at [140, 310] on div "Line" at bounding box center [137, 308] width 32 height 10
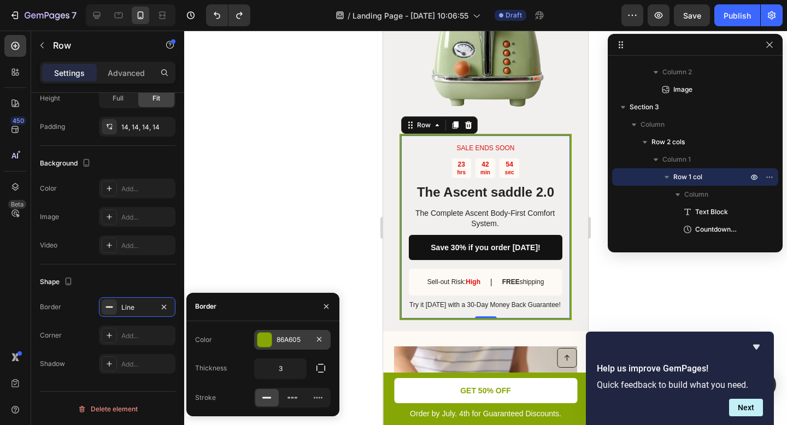
click at [280, 338] on div "86A605" at bounding box center [292, 340] width 32 height 10
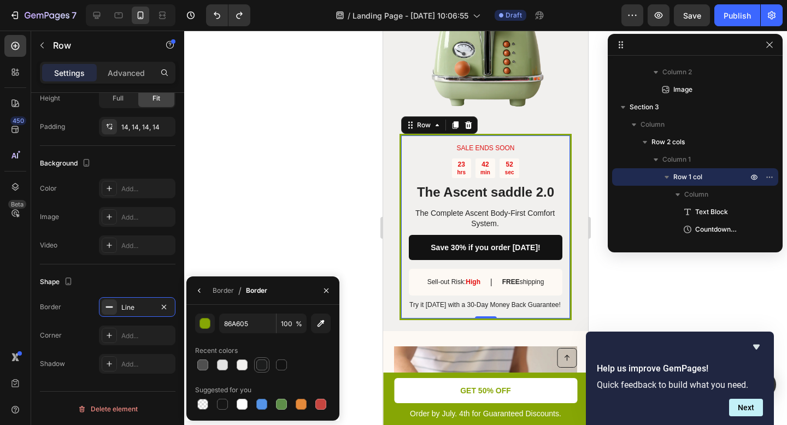
click at [263, 367] on div at bounding box center [261, 365] width 11 height 11
type input "1C1D1D"
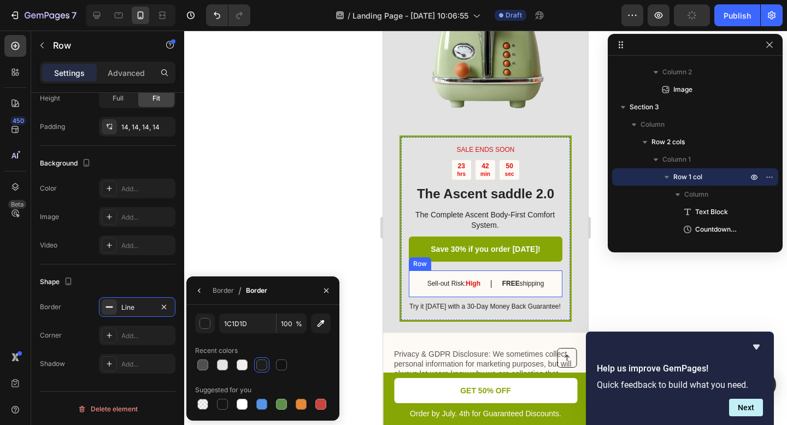
scroll to position [3277, 0]
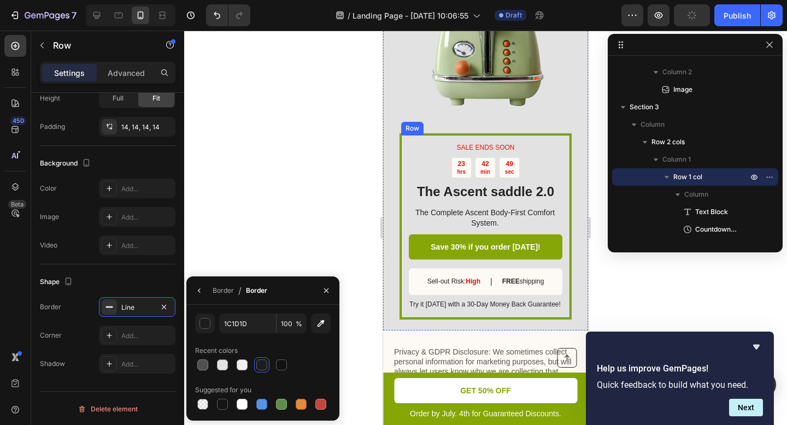
click at [504, 133] on div "SALE ENDS SOON Text Block 23 hrs 42 min 49 sec Countdown Timer The Ascent saddl…" at bounding box center [485, 226] width 172 height 186
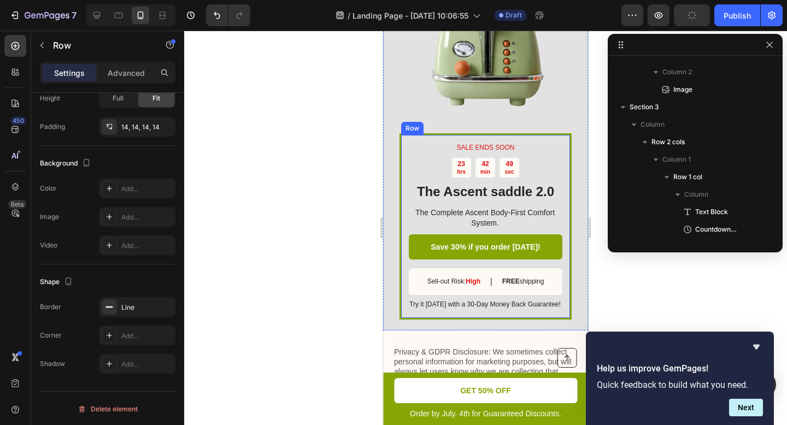
scroll to position [1308, 0]
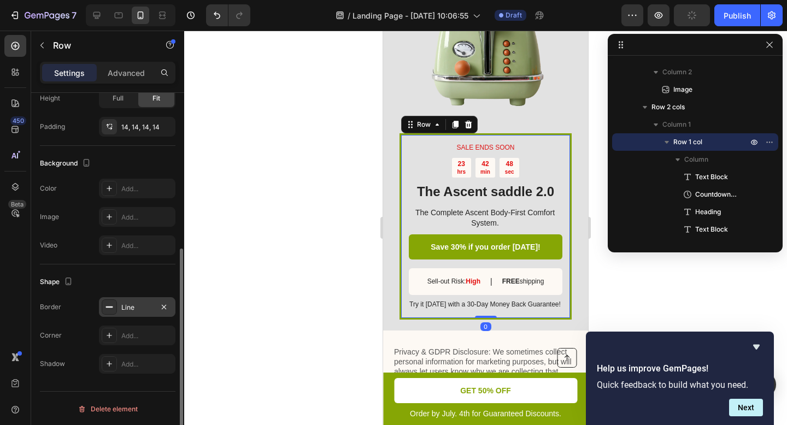
click at [132, 309] on div "Line" at bounding box center [137, 308] width 32 height 10
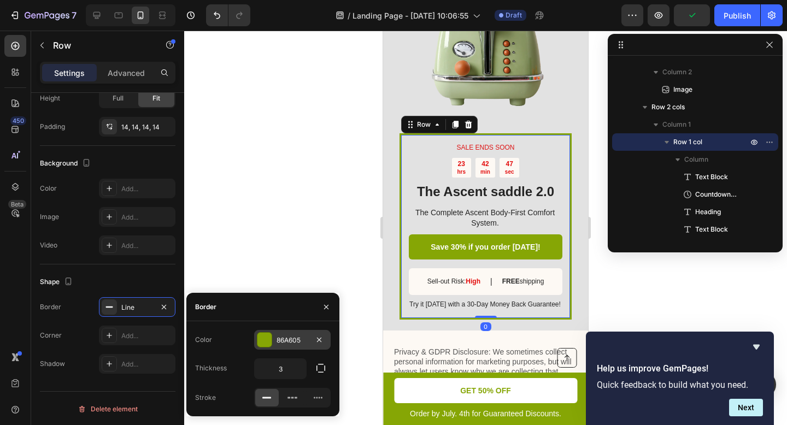
click at [273, 342] on div "86A605" at bounding box center [292, 340] width 76 height 20
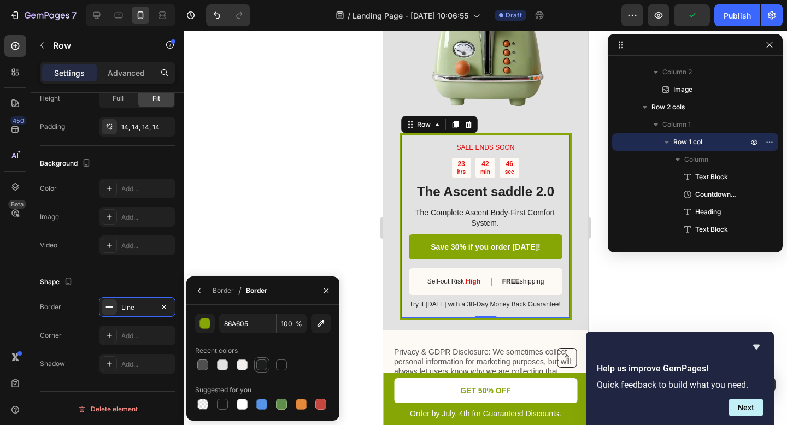
click at [266, 367] on div at bounding box center [261, 365] width 11 height 11
type input "1C1D1D"
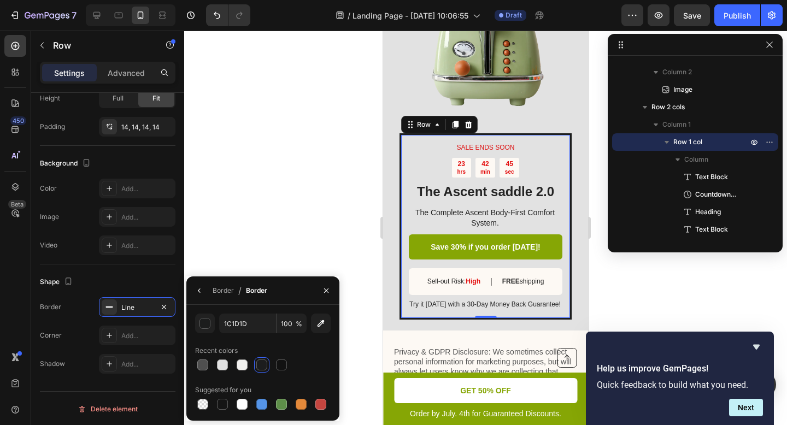
click at [320, 240] on div at bounding box center [485, 228] width 603 height 394
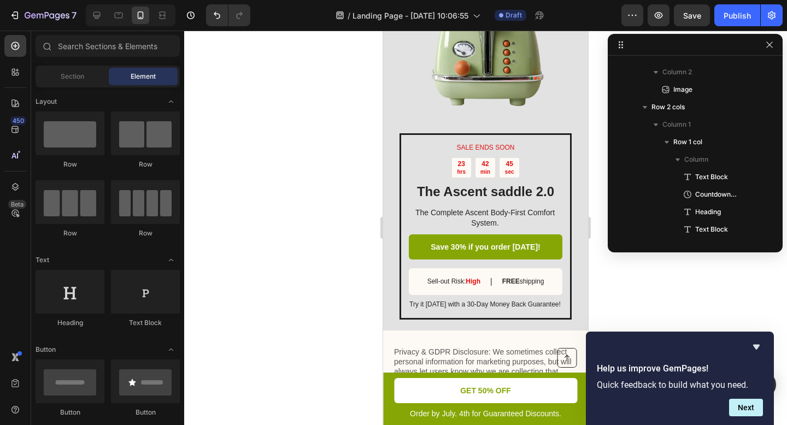
click at [320, 240] on div at bounding box center [485, 228] width 603 height 394
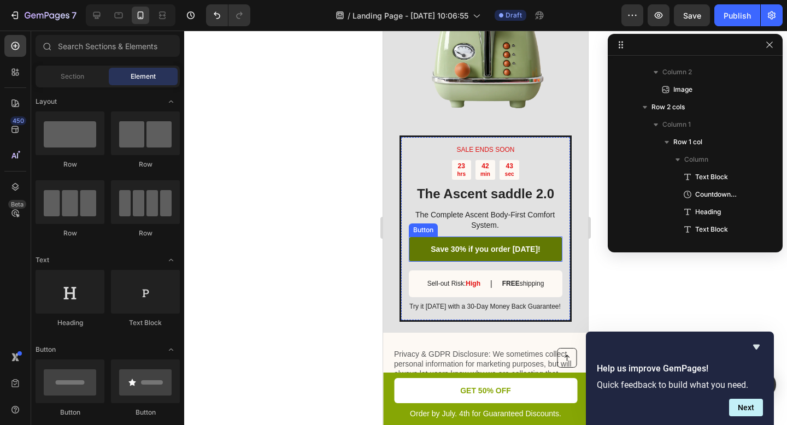
click at [453, 237] on link "Save 30% if you order [DATE]!" at bounding box center [486, 249] width 154 height 25
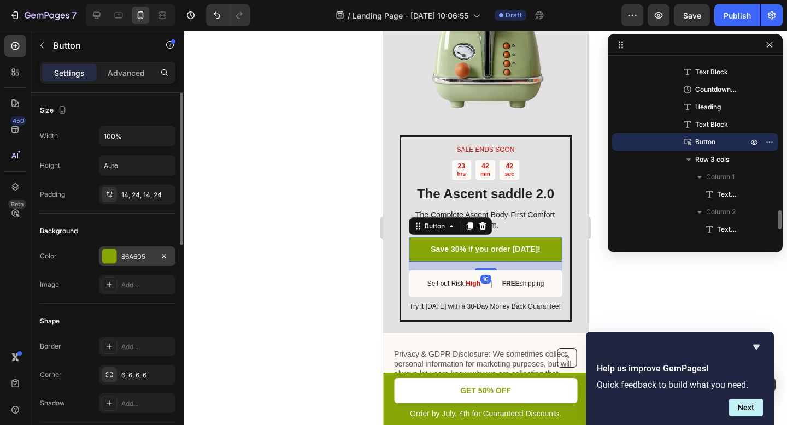
click at [113, 254] on div at bounding box center [109, 256] width 14 height 14
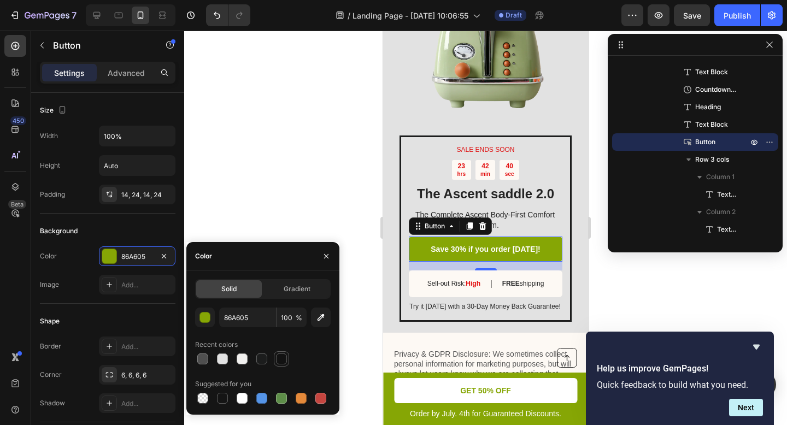
click at [279, 360] on div at bounding box center [281, 359] width 11 height 11
type input "121212"
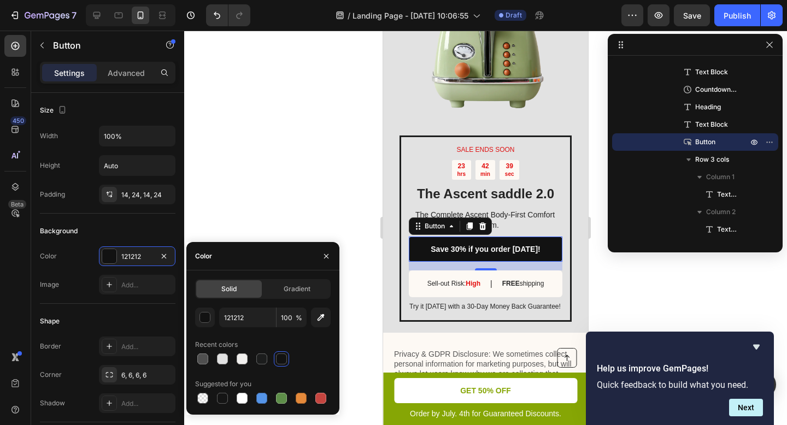
click at [311, 199] on div at bounding box center [485, 228] width 603 height 394
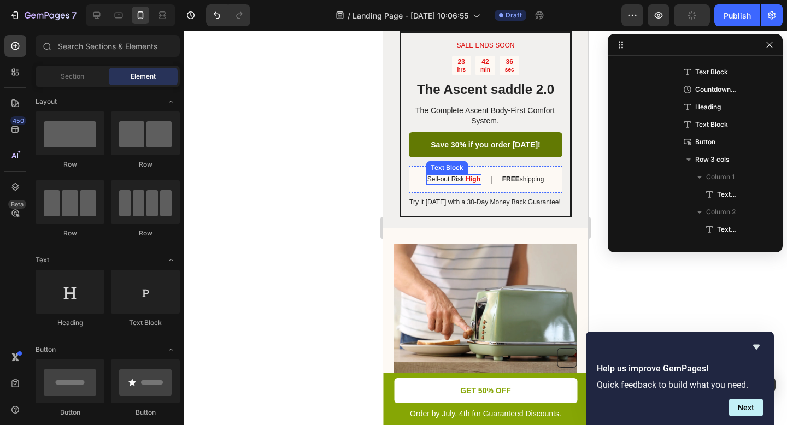
scroll to position [1895, 0]
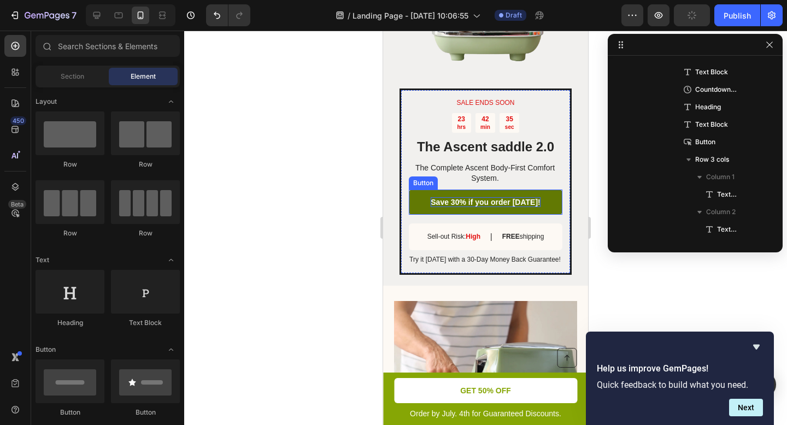
click at [474, 197] on p "Save 30% if you order [DATE]!" at bounding box center [485, 202] width 109 height 10
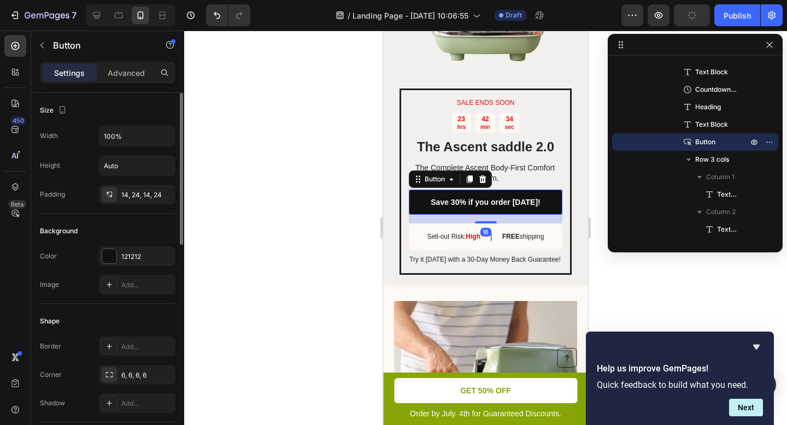
scroll to position [4, 0]
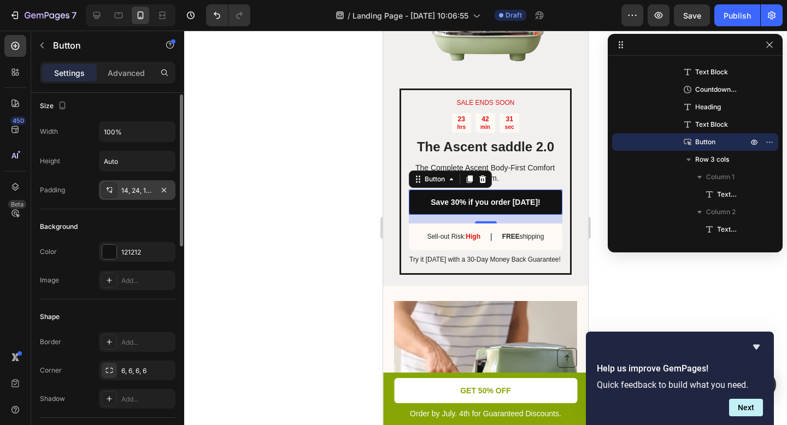
click at [110, 191] on icon at bounding box center [110, 192] width 4 height 3
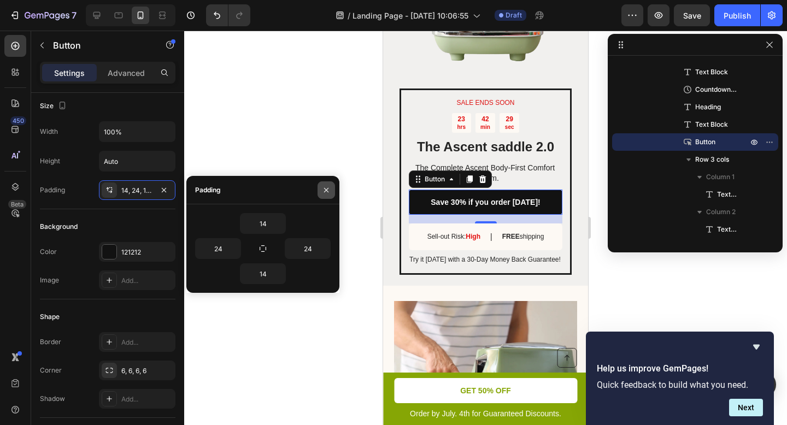
click at [322, 190] on icon "button" at bounding box center [326, 190] width 9 height 9
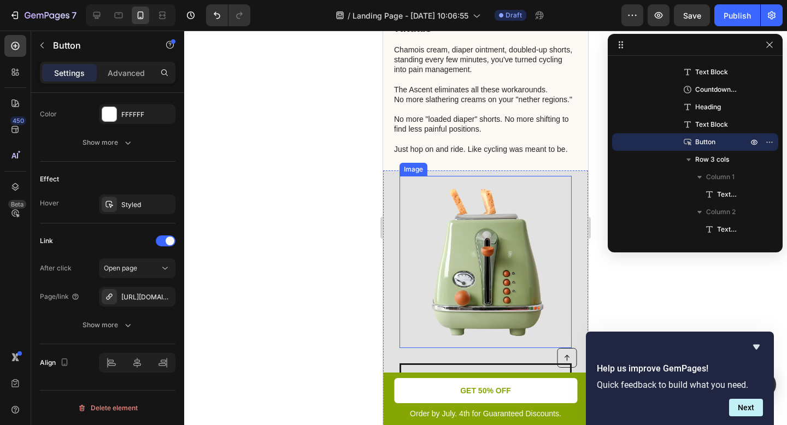
scroll to position [3319, 0]
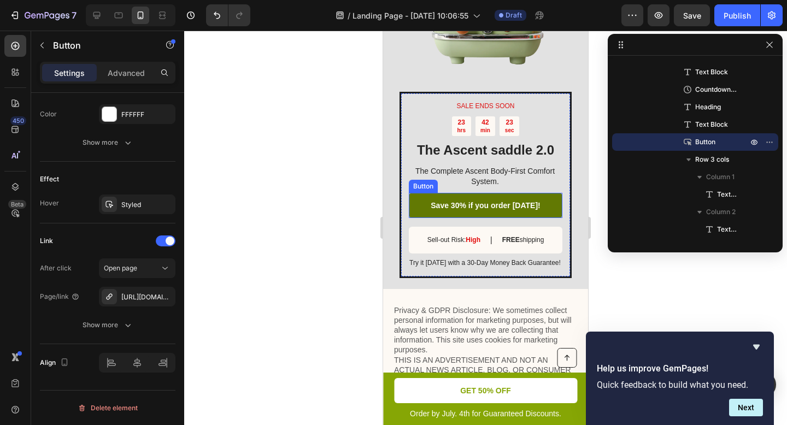
click at [473, 193] on link "Save 30% if you order [DATE]!" at bounding box center [486, 205] width 154 height 25
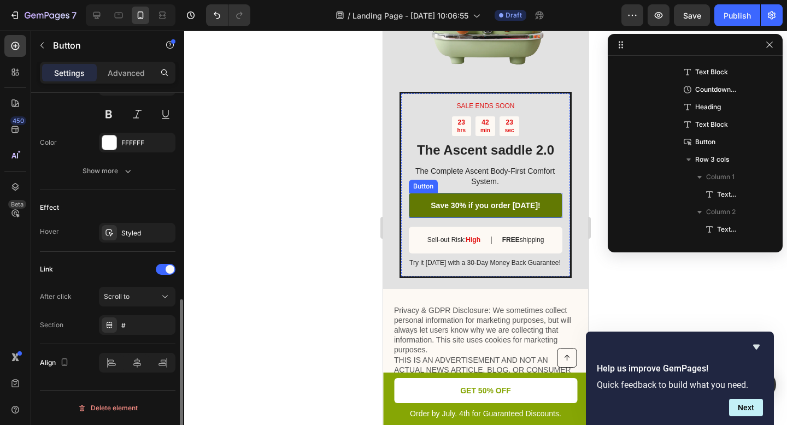
scroll to position [477, 0]
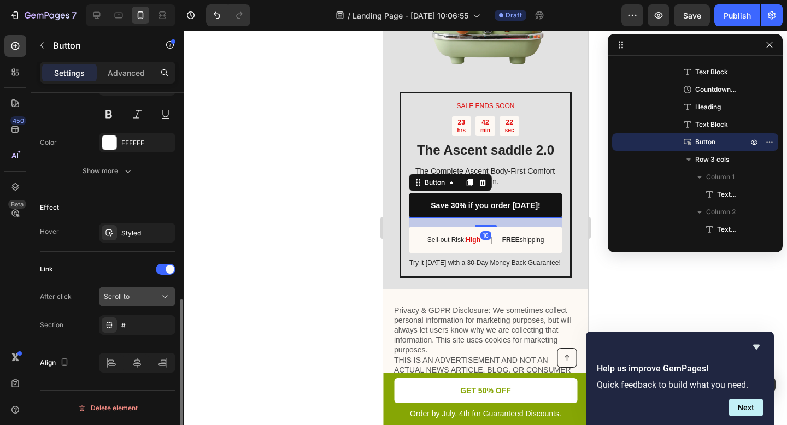
click at [127, 297] on span "Scroll to" at bounding box center [117, 296] width 26 height 8
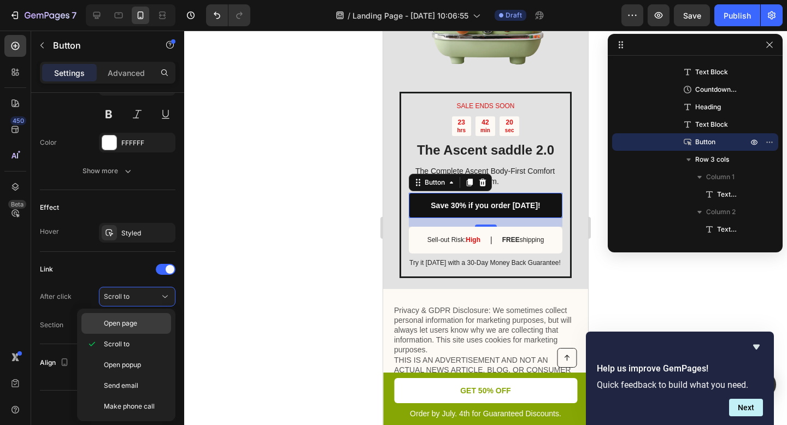
click at [133, 326] on span "Open page" at bounding box center [120, 324] width 33 height 10
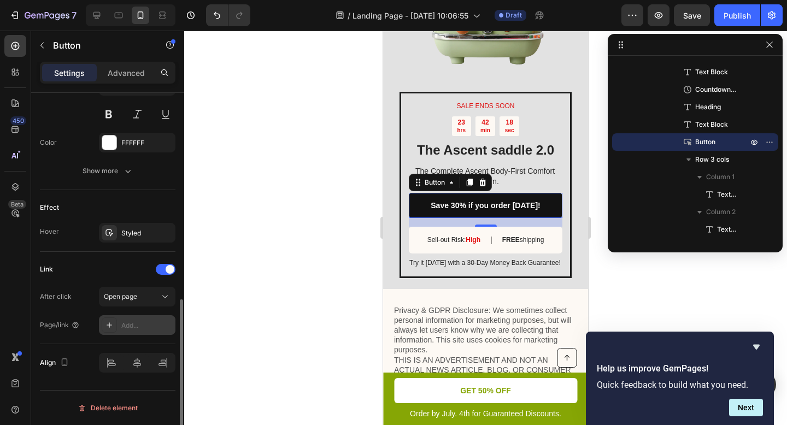
click at [128, 328] on div "Add..." at bounding box center [146, 326] width 51 height 10
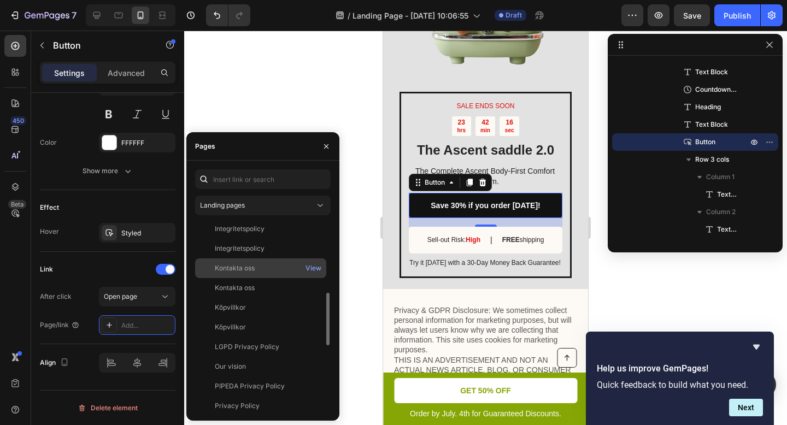
scroll to position [0, 0]
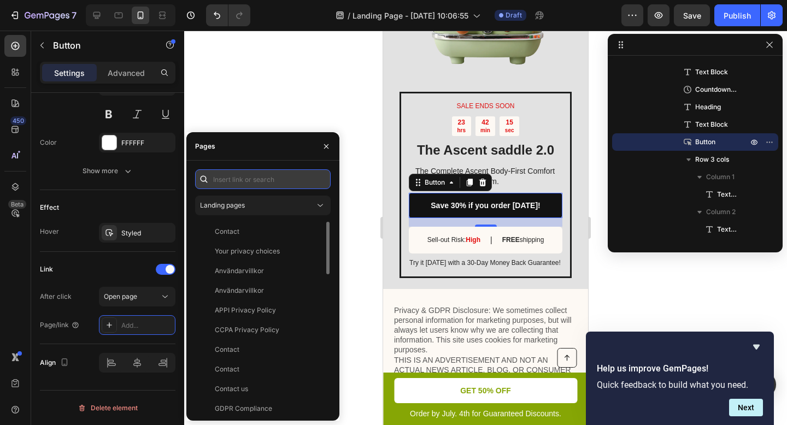
click at [248, 173] on input "text" at bounding box center [263, 179] width 136 height 20
paste input "Save 30% if you order [DATE]!"
type input "Save 30% if you order [DATE]!"
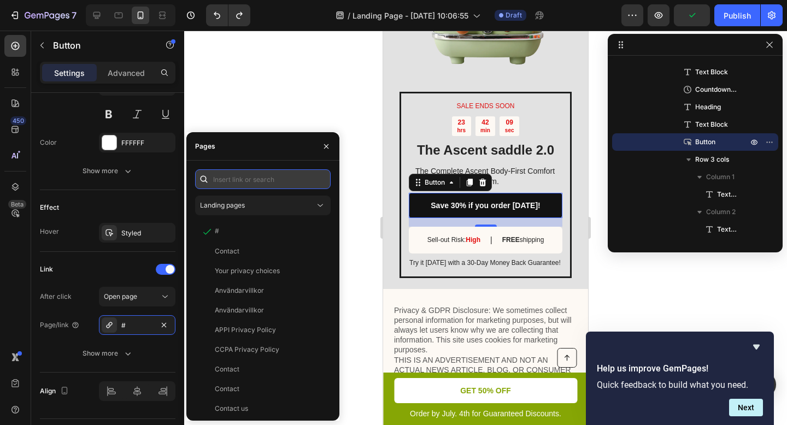
paste input "[URL][DOMAIN_NAME]"
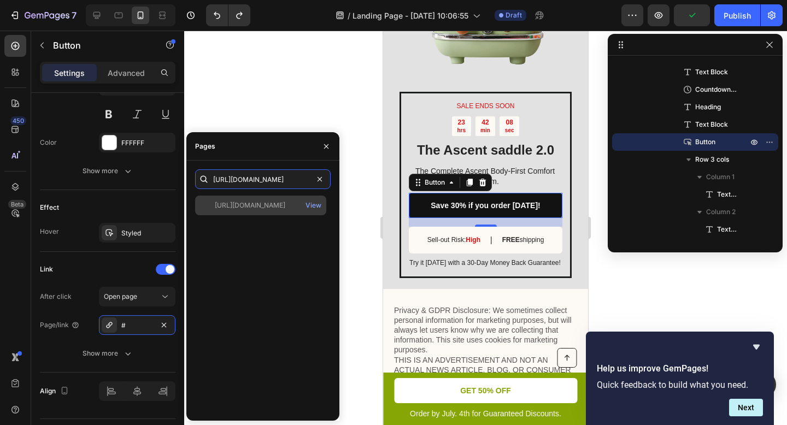
type input "[URL][DOMAIN_NAME]"
click at [276, 204] on div "[URL][DOMAIN_NAME]" at bounding box center [250, 206] width 70 height 10
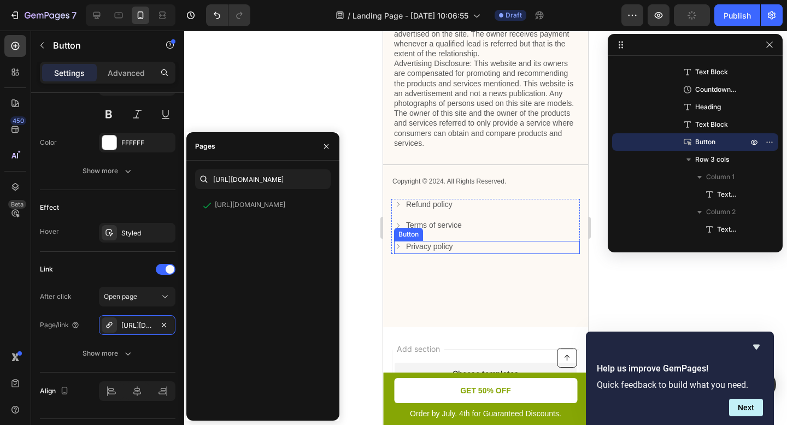
scroll to position [3709, 0]
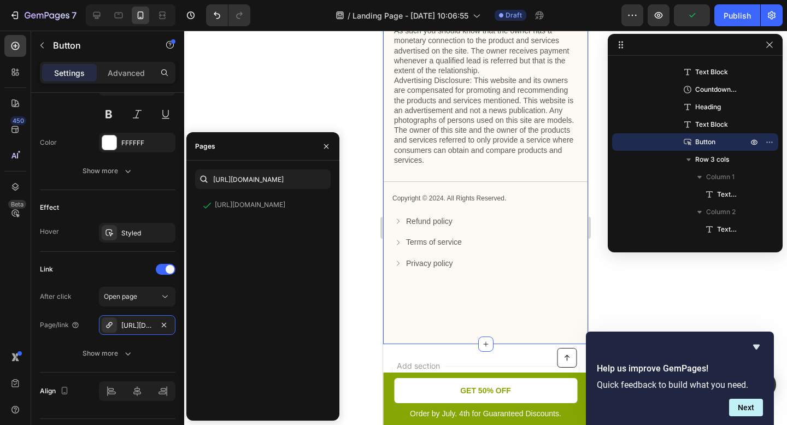
click at [527, 197] on div "Privacy & GDPR Disclosure: We sometimes collect personal information for market…" at bounding box center [485, 98] width 205 height 367
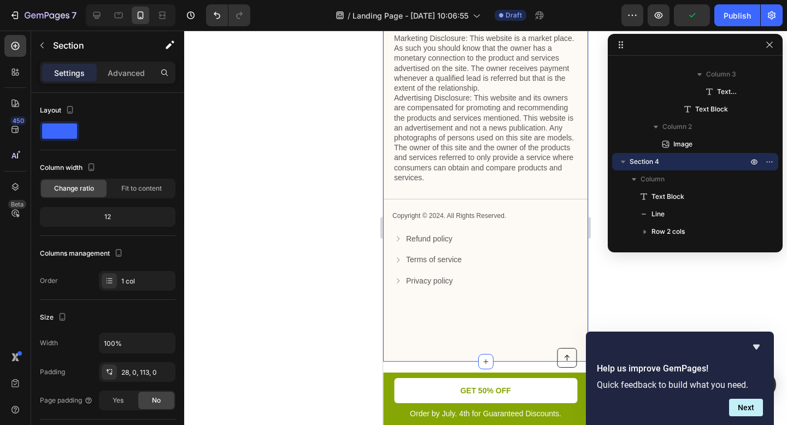
scroll to position [3648, 0]
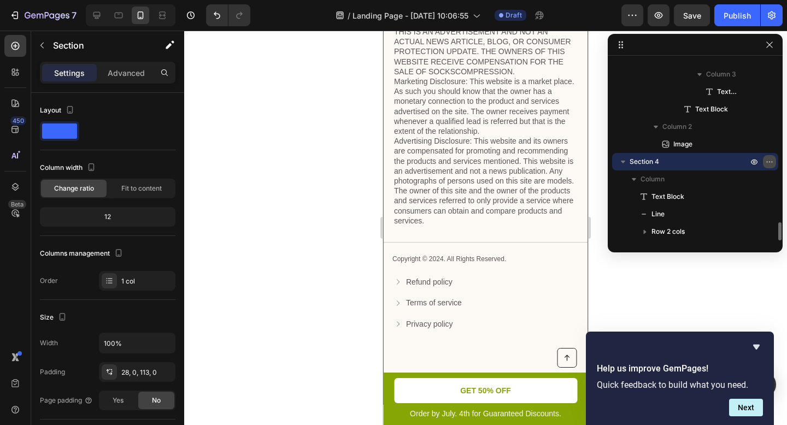
click at [769, 160] on icon "button" at bounding box center [769, 161] width 9 height 9
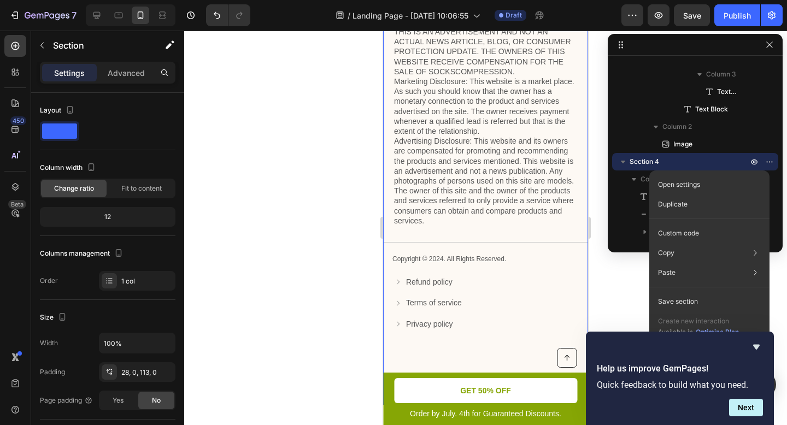
click at [756, 343] on icon "Hide survey" at bounding box center [756, 346] width 13 height 13
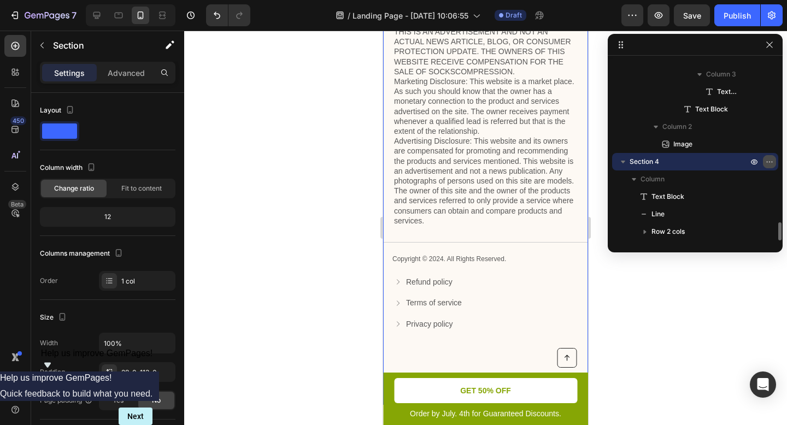
click at [767, 160] on icon "button" at bounding box center [769, 161] width 9 height 9
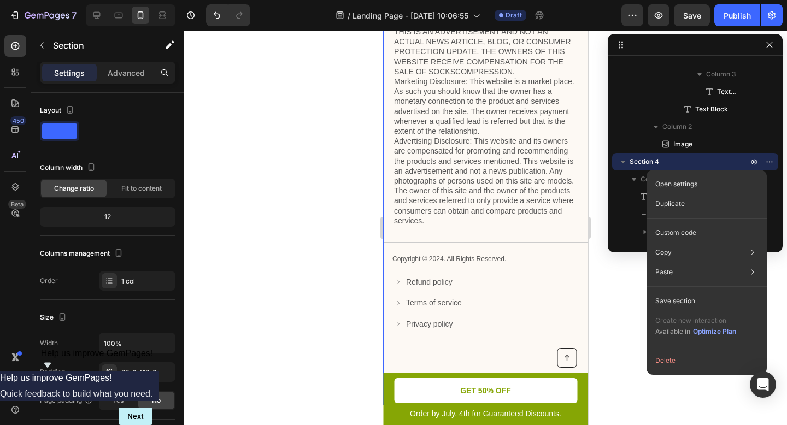
click at [690, 357] on button "Delete" at bounding box center [706, 361] width 111 height 20
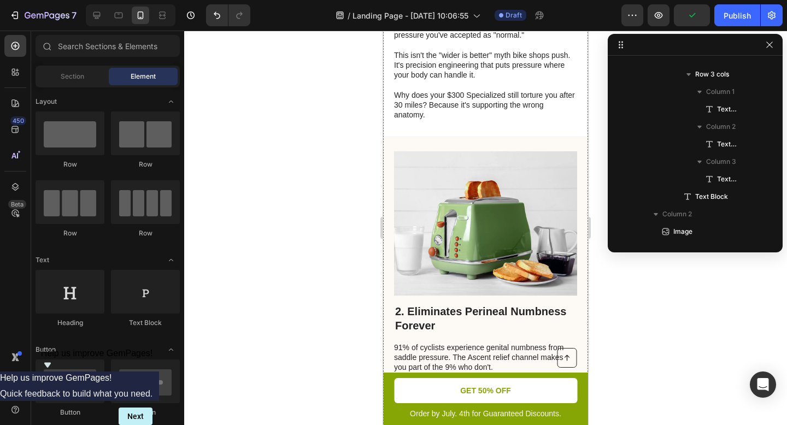
scroll to position [654, 0]
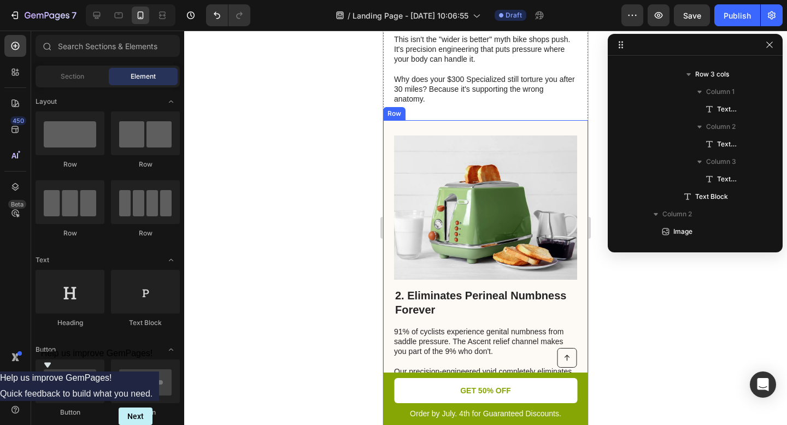
click at [515, 132] on div "2. Eliminates Perineal Numbness Forever Heading 91% of cyclists experience geni…" at bounding box center [485, 301] width 205 height 362
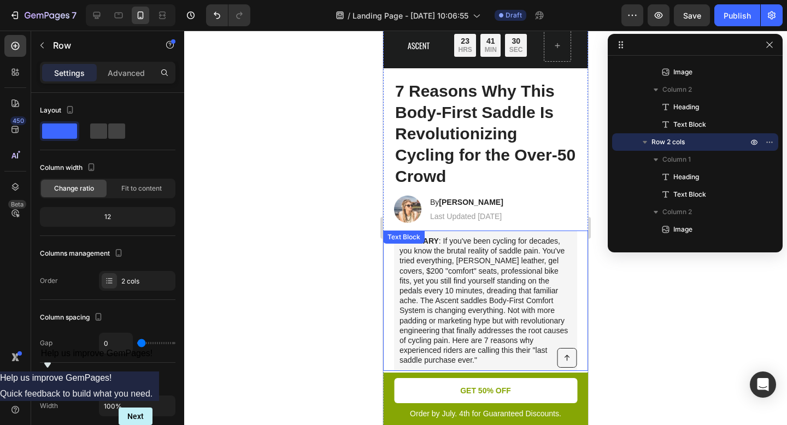
scroll to position [0, 0]
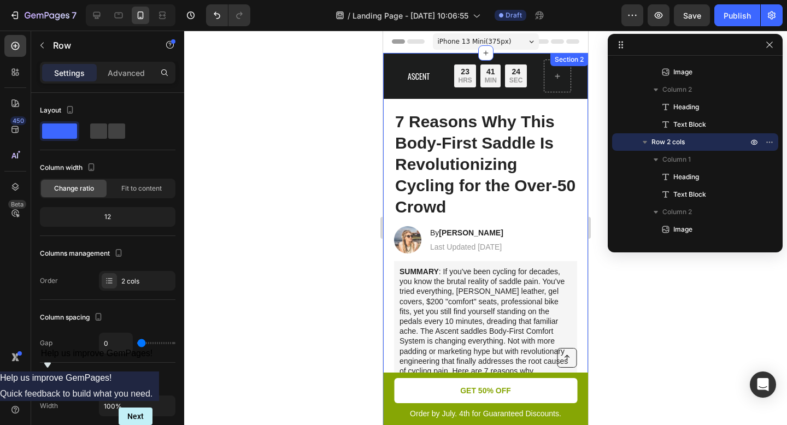
click at [414, 239] on img at bounding box center [407, 239] width 27 height 27
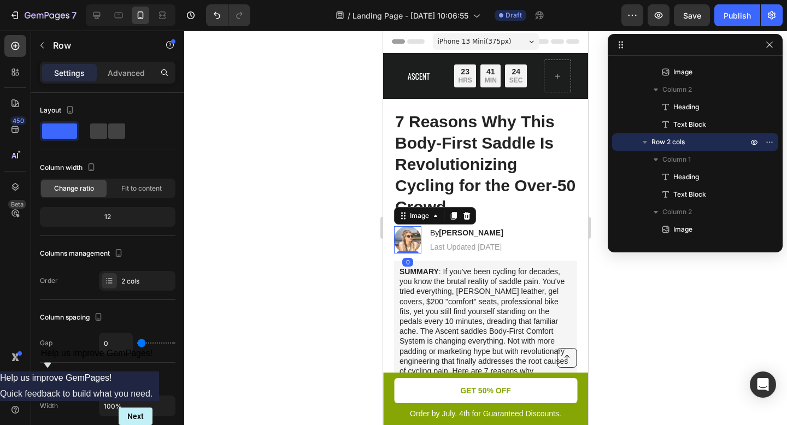
scroll to position [185, 0]
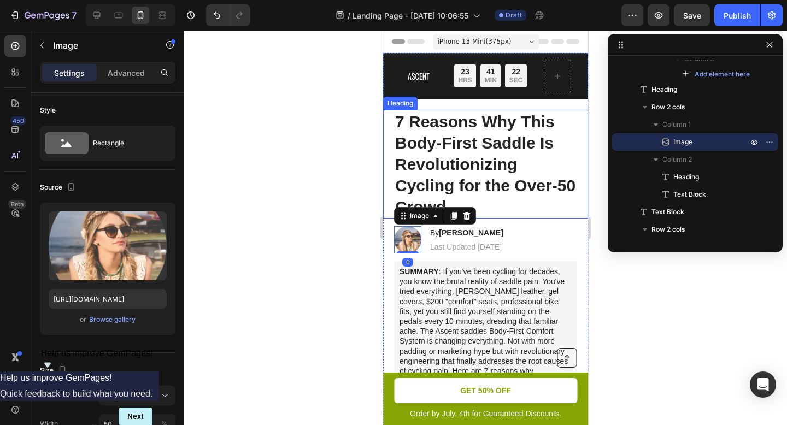
click at [541, 177] on h1 "7 Reasons Why This Body-First Saddle Is Revolutionizing Cycling for the Over-50…" at bounding box center [485, 164] width 183 height 109
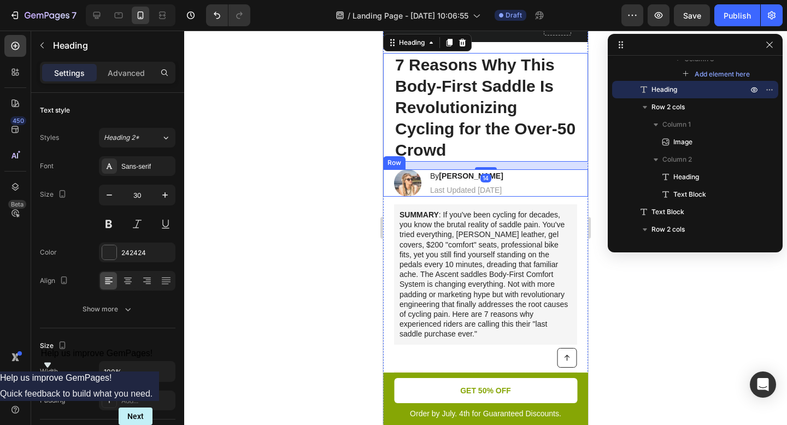
click at [515, 189] on div "Image By [PERSON_NAME] Heading Last Updated [DATE] Text Block Row" at bounding box center [485, 182] width 205 height 27
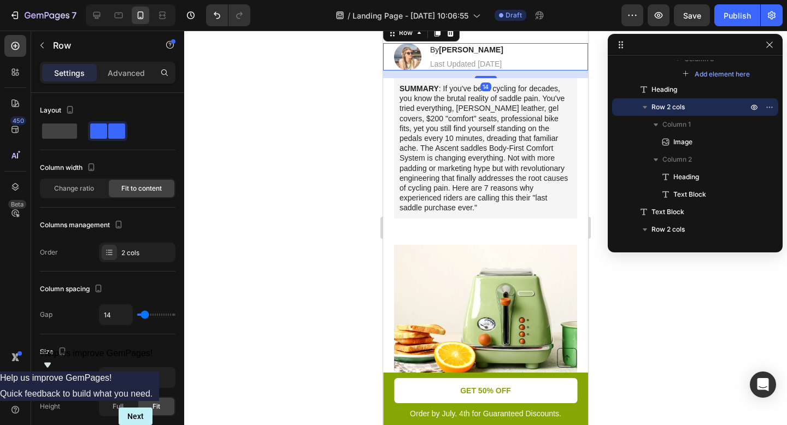
scroll to position [199, 0]
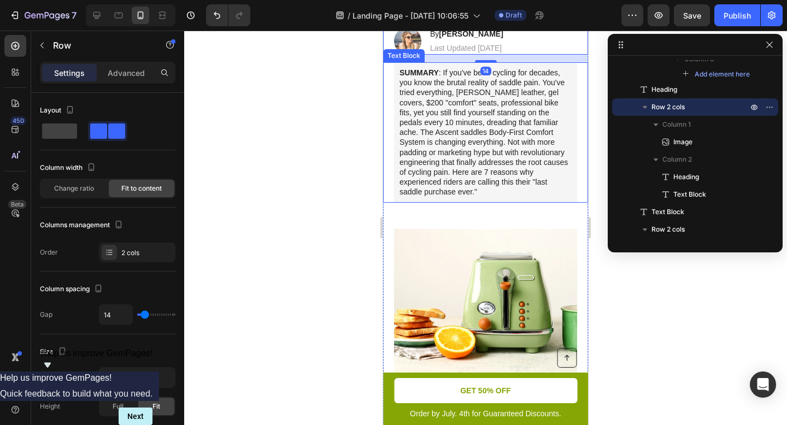
click at [520, 185] on p "SUMMARY : If you've been cycling for decades, you know the brutal reality of sa…" at bounding box center [485, 132] width 172 height 129
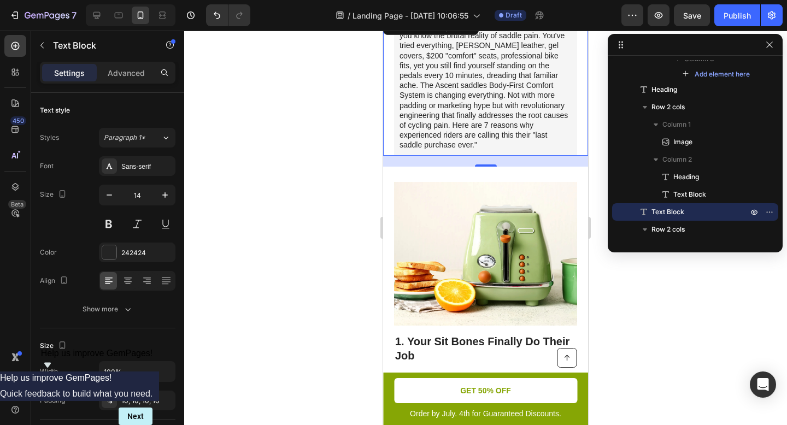
scroll to position [262, 0]
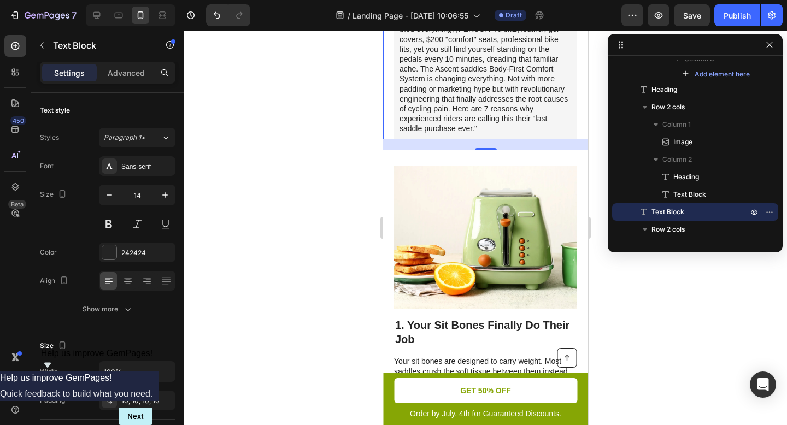
click at [515, 189] on img at bounding box center [485, 238] width 183 height 144
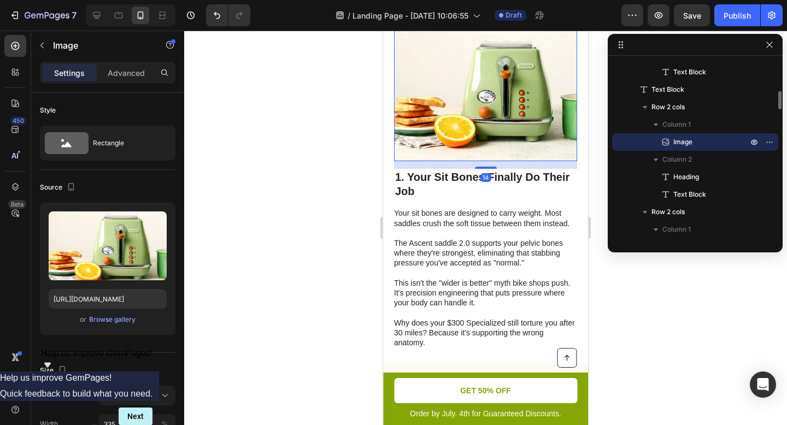
scroll to position [413, 0]
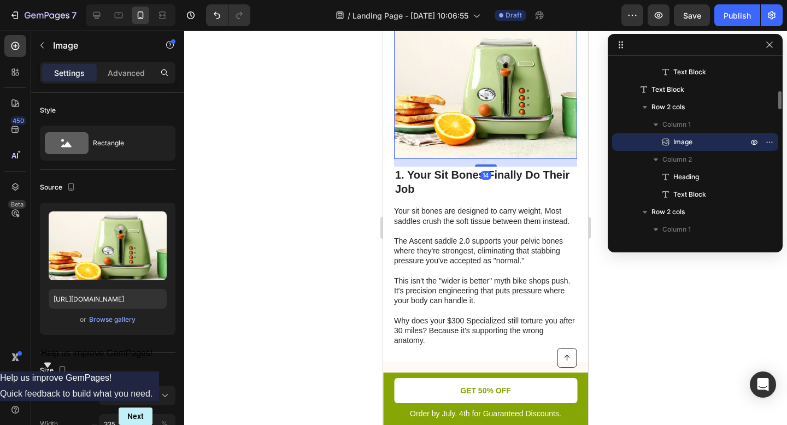
click at [515, 189] on h2 "1. Your Sit Bones Finally Do Their Job" at bounding box center [485, 182] width 183 height 31
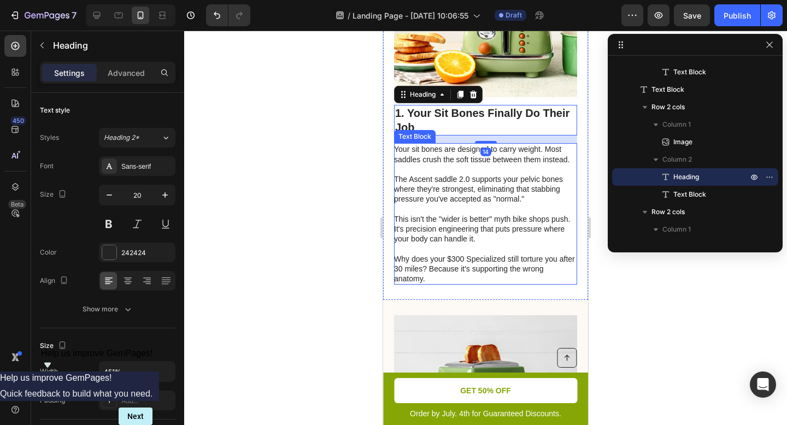
scroll to position [475, 0]
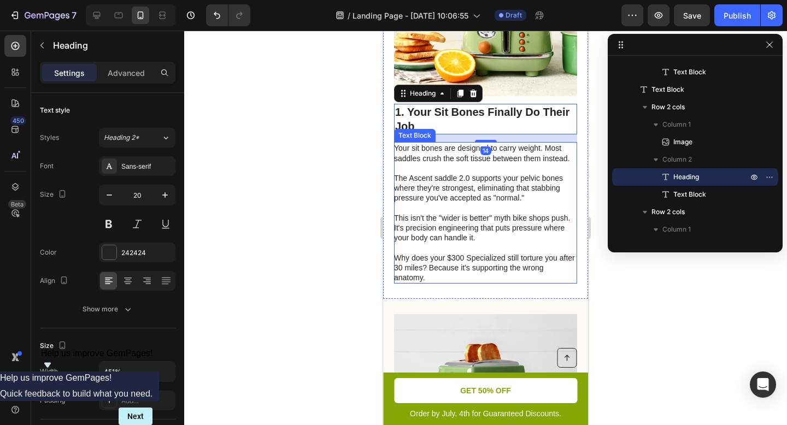
click at [540, 199] on p "The Ascent saddle 2.0 supports your pelvic bones where they're strongest, elimi…" at bounding box center [485, 193] width 182 height 40
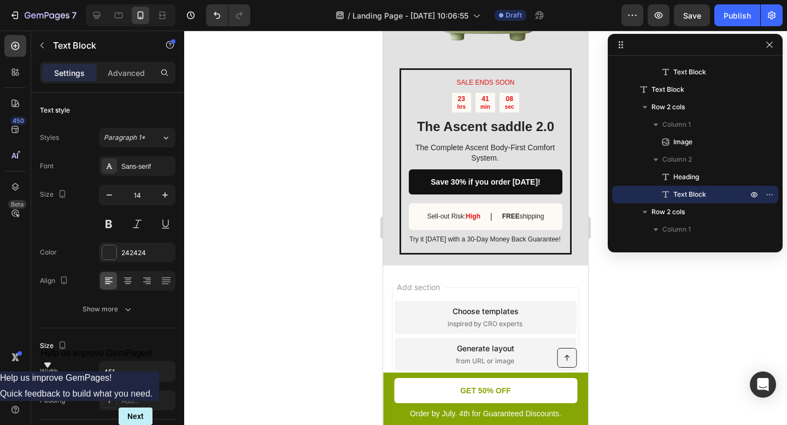
scroll to position [3415, 0]
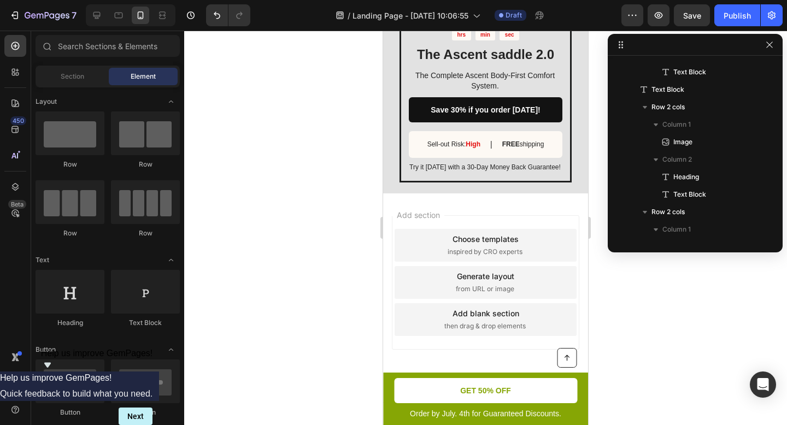
click at [505, 240] on div "Choose templates" at bounding box center [485, 238] width 66 height 11
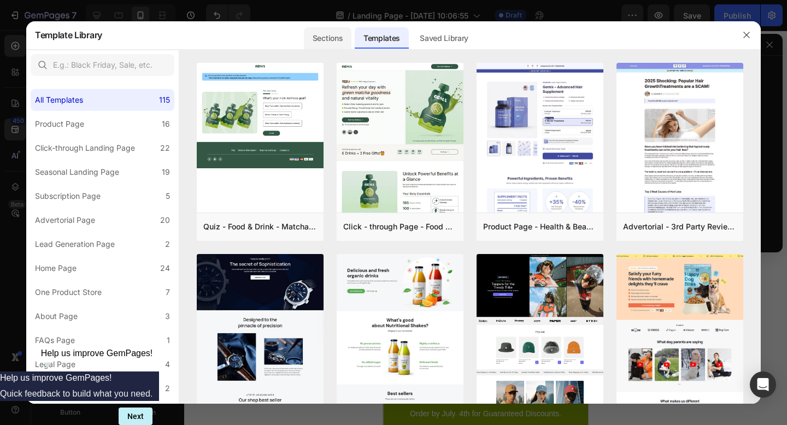
click at [340, 44] on div "Sections" at bounding box center [328, 38] width 48 height 22
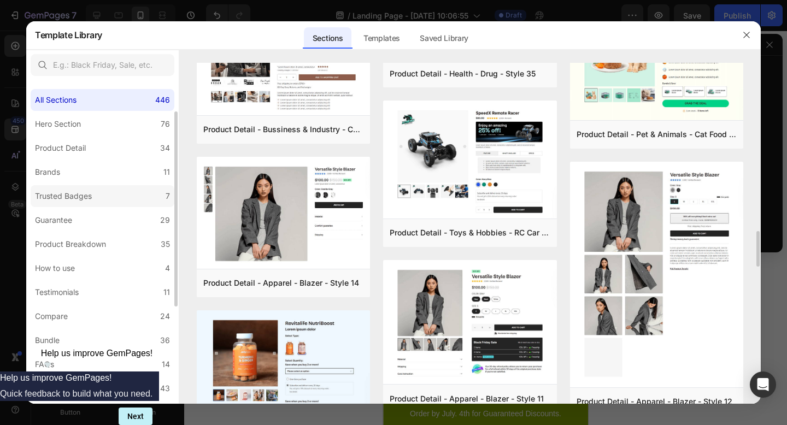
scroll to position [129, 0]
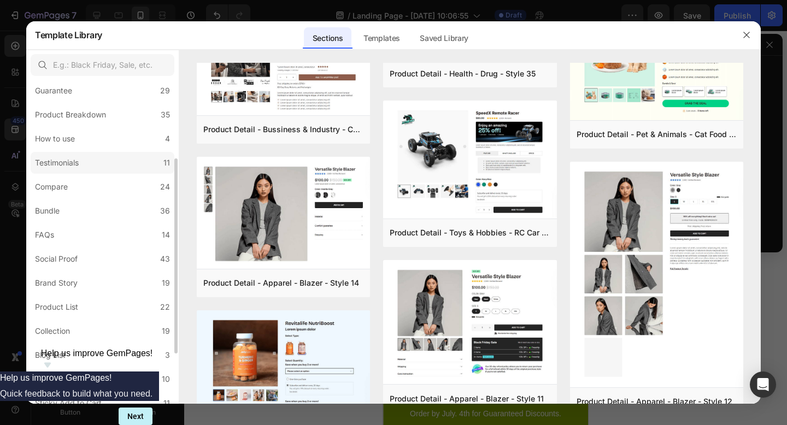
click at [91, 166] on label "Testimonials 11" at bounding box center [103, 163] width 144 height 22
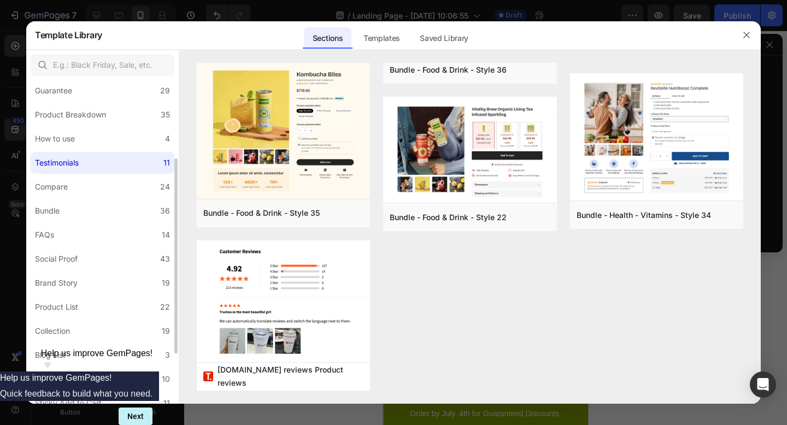
scroll to position [0, 0]
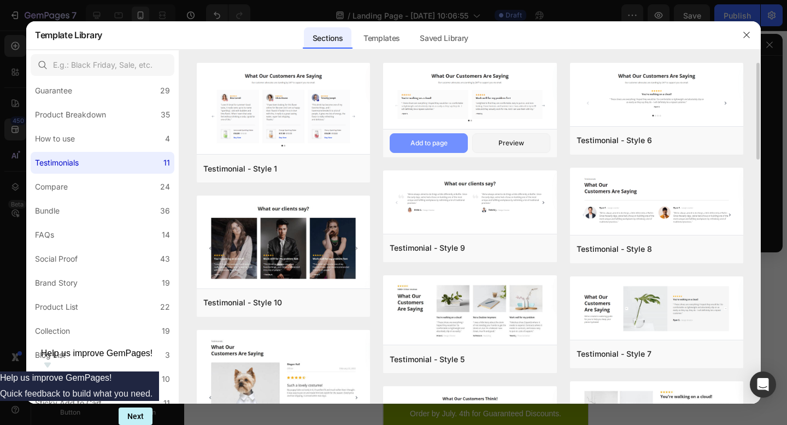
click at [417, 146] on div "Add to page" at bounding box center [428, 143] width 37 height 10
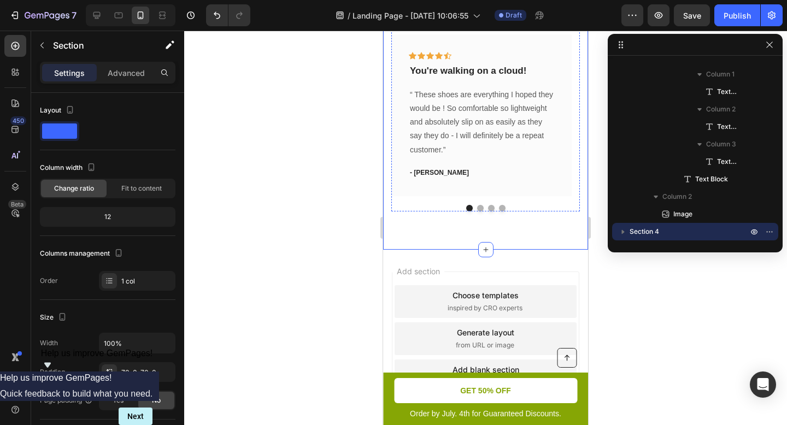
scroll to position [3756, 0]
click at [516, 228] on div "What Our Customers Are Saying Heading Our customer advocates are standing by 24…" at bounding box center [485, 50] width 205 height 395
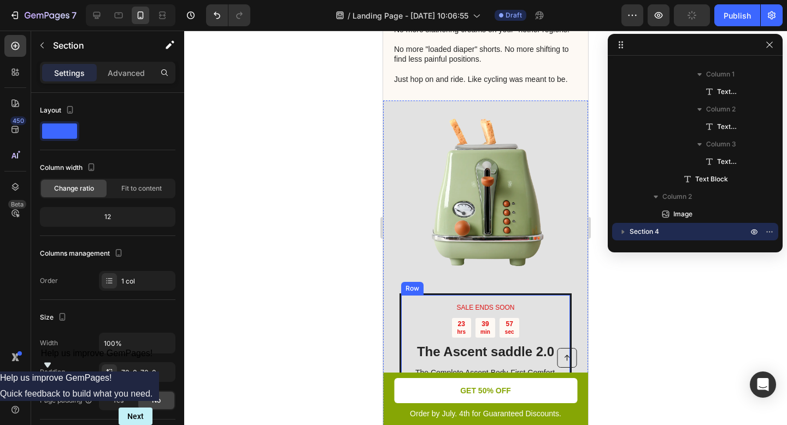
scroll to position [3122, 0]
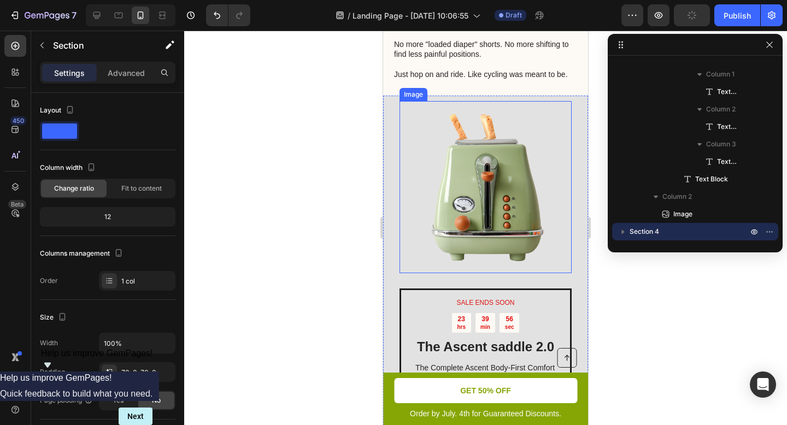
click at [553, 197] on img at bounding box center [485, 187] width 172 height 172
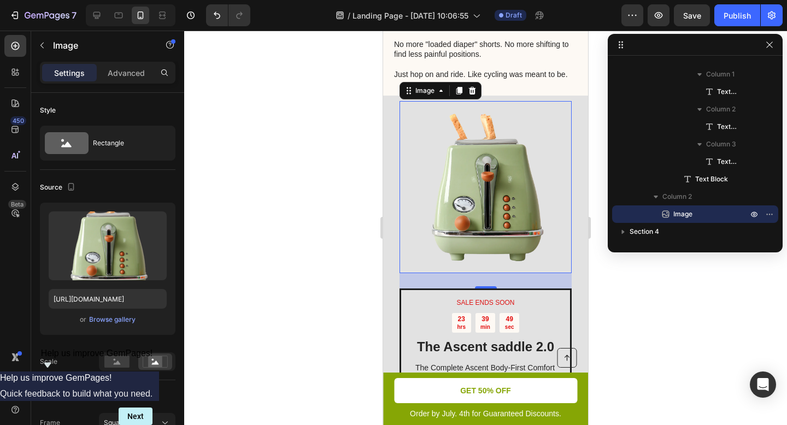
click at [397, 139] on div "SALE ENDS SOON Text Block 23 hrs 39 min 49 sec Countdown Timer The Ascent saddl…" at bounding box center [485, 291] width 205 height 390
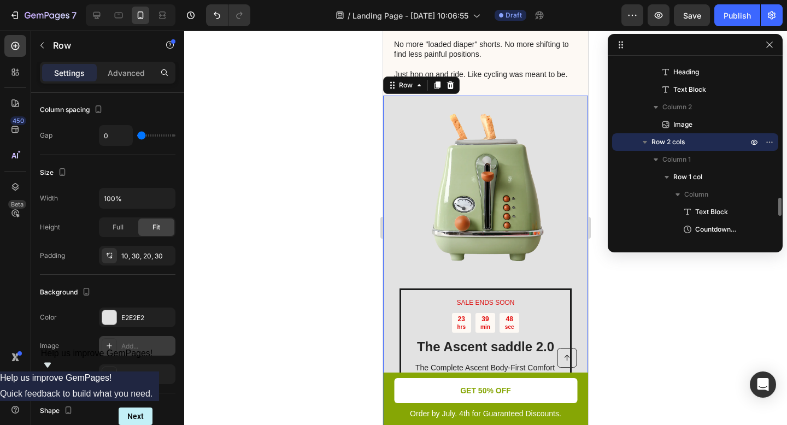
scroll to position [338, 0]
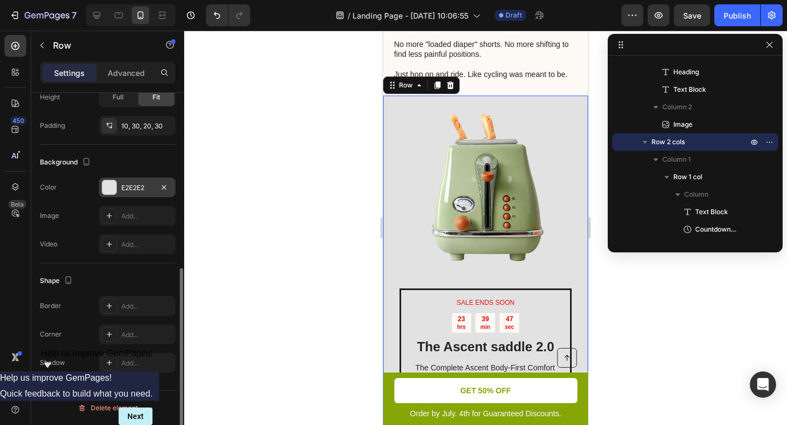
click at [145, 187] on div "E2E2E2" at bounding box center [137, 188] width 32 height 10
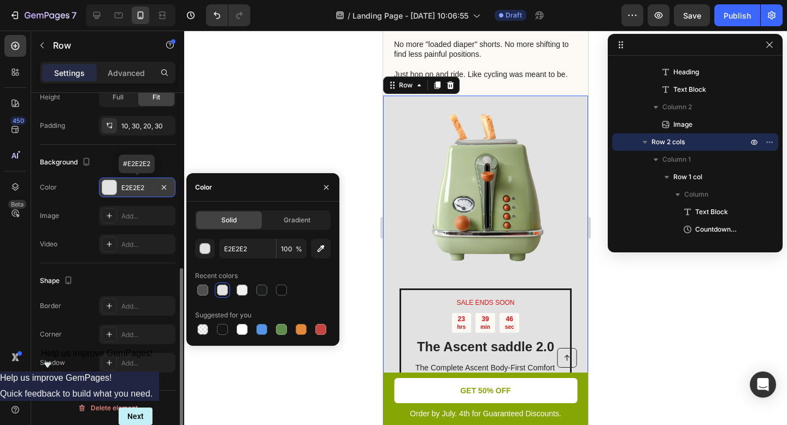
drag, startPoint x: 149, startPoint y: 188, endPoint x: 122, endPoint y: 187, distance: 26.2
click at [122, 187] on div "E2E2E2" at bounding box center [137, 188] width 32 height 10
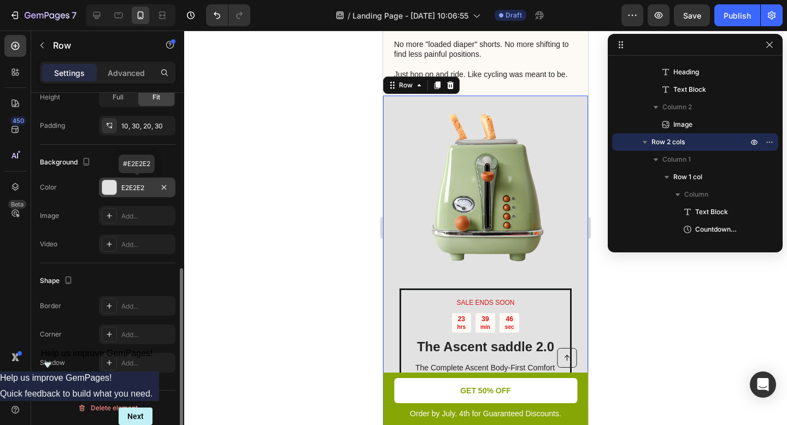
click at [140, 186] on div "E2E2E2" at bounding box center [137, 188] width 32 height 10
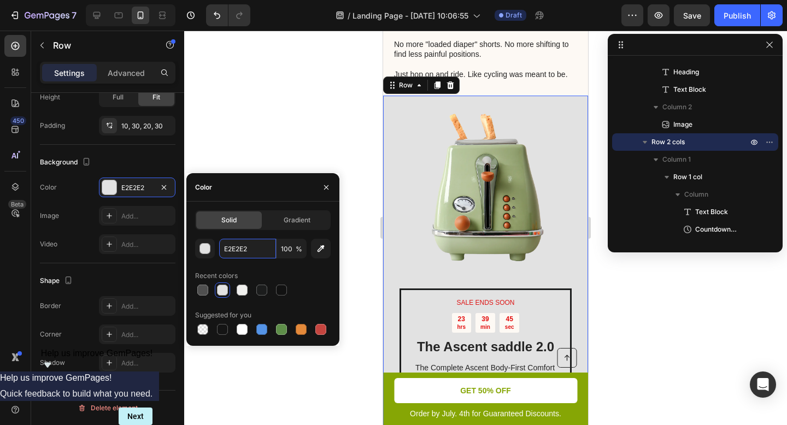
drag, startPoint x: 252, startPoint y: 249, endPoint x: 219, endPoint y: 249, distance: 33.9
click at [219, 249] on div "E2E2E2 100 %" at bounding box center [263, 249] width 136 height 20
drag, startPoint x: 252, startPoint y: 248, endPoint x: 222, endPoint y: 246, distance: 29.5
click at [222, 246] on input "E2E2E2" at bounding box center [247, 249] width 57 height 20
paste input "#F1F0EE"
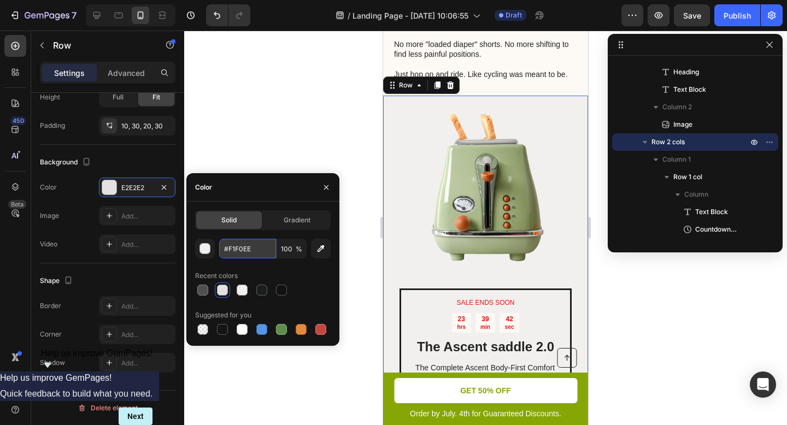
drag, startPoint x: 227, startPoint y: 247, endPoint x: 221, endPoint y: 248, distance: 5.5
click at [221, 248] on input "#F1F0EE" at bounding box center [247, 249] width 57 height 20
type input "F1F0EE"
click at [324, 187] on icon "button" at bounding box center [326, 187] width 9 height 9
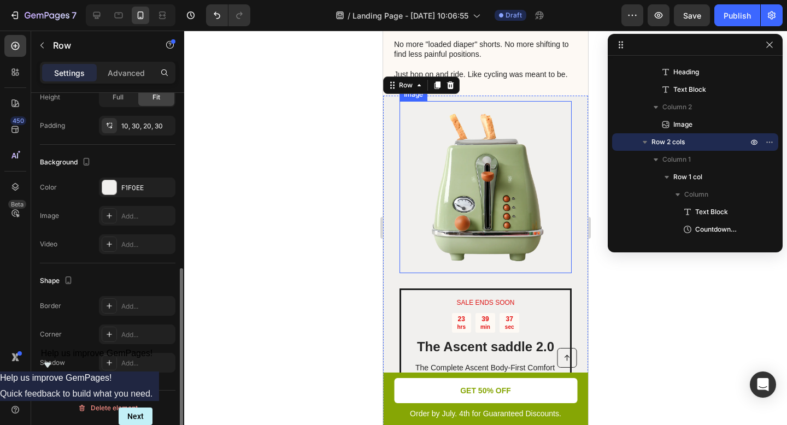
click at [141, 160] on div "Background" at bounding box center [108, 162] width 136 height 17
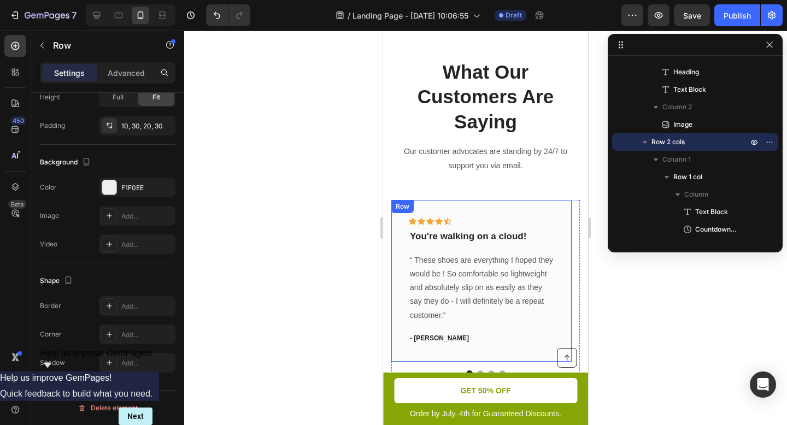
scroll to position [3643, 0]
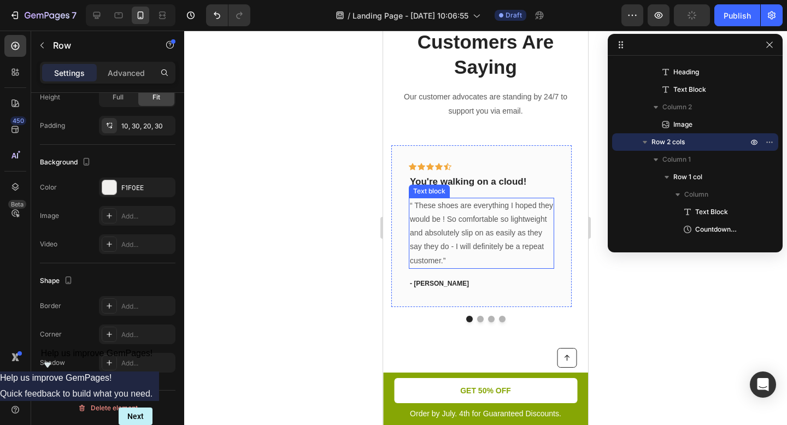
click at [505, 213] on p "“ These shoes are everything I hoped they would be ! So comfortable so lightwei…" at bounding box center [481, 233] width 143 height 69
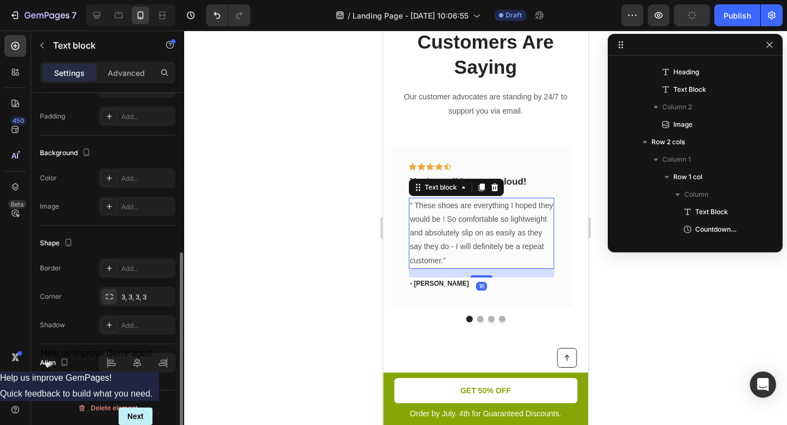
scroll to position [0, 0]
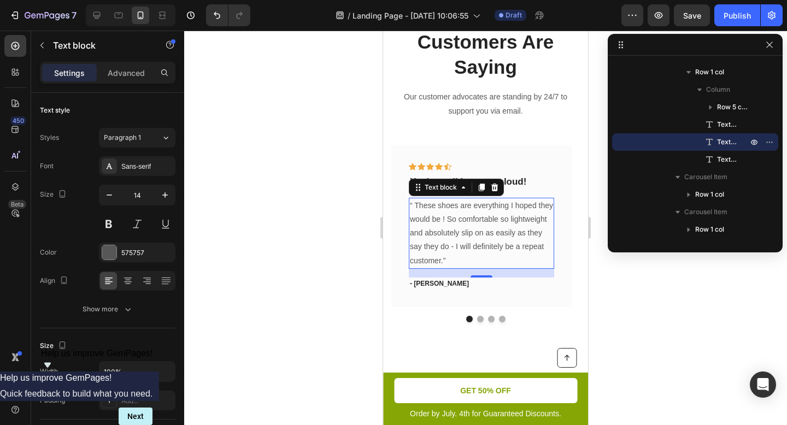
click at [484, 257] on p "“ These shoes are everything I hoped they would be ! So comfortable so lightwei…" at bounding box center [481, 233] width 143 height 69
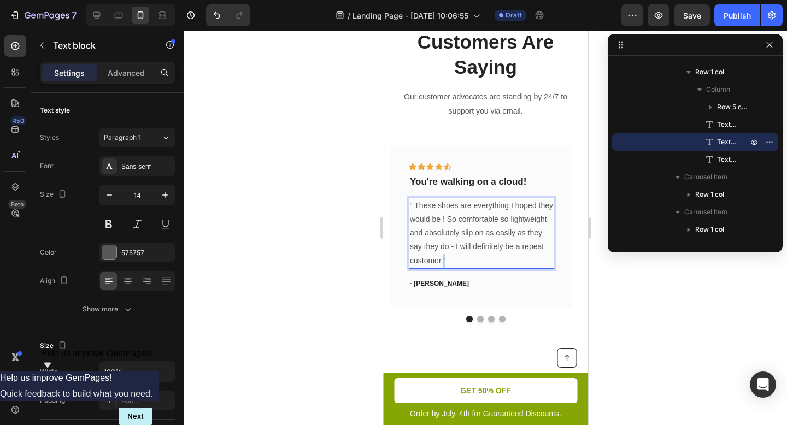
click at [484, 257] on p "“ These shoes are everything I hoped they would be ! So comfortable so lightwei…" at bounding box center [481, 233] width 143 height 69
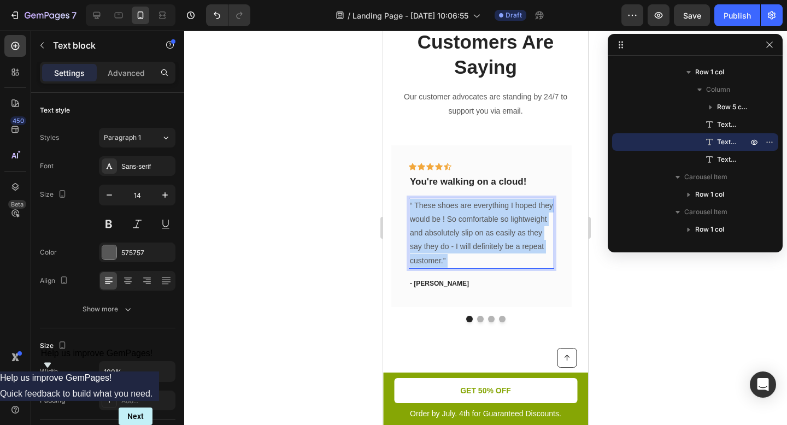
drag, startPoint x: 494, startPoint y: 259, endPoint x: 415, endPoint y: 215, distance: 91.0
click at [415, 216] on p "“ These shoes are everything I hoped they would be ! So comfortable so lightwei…" at bounding box center [481, 233] width 143 height 69
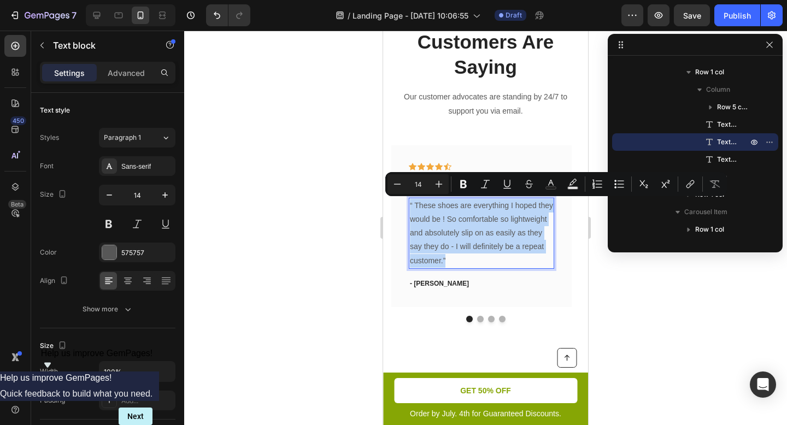
drag, startPoint x: 410, startPoint y: 203, endPoint x: 510, endPoint y: 257, distance: 113.7
click at [510, 257] on p "“ These shoes are everything I hoped they would be ! So comfortable so lightwei…" at bounding box center [481, 233] width 143 height 69
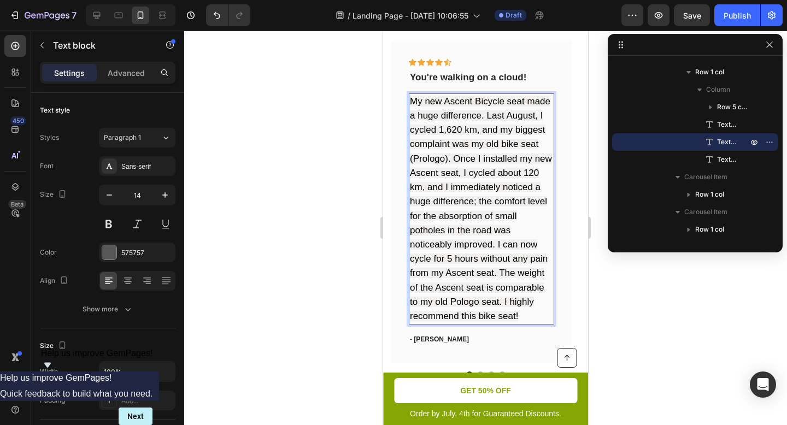
scroll to position [3727, 0]
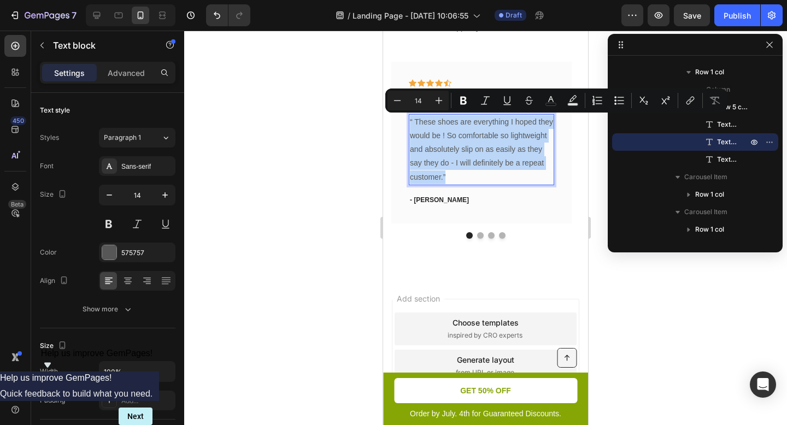
click at [500, 177] on p "“ These shoes are everything I hoped they would be ! So comfortable so lightwei…" at bounding box center [481, 149] width 143 height 69
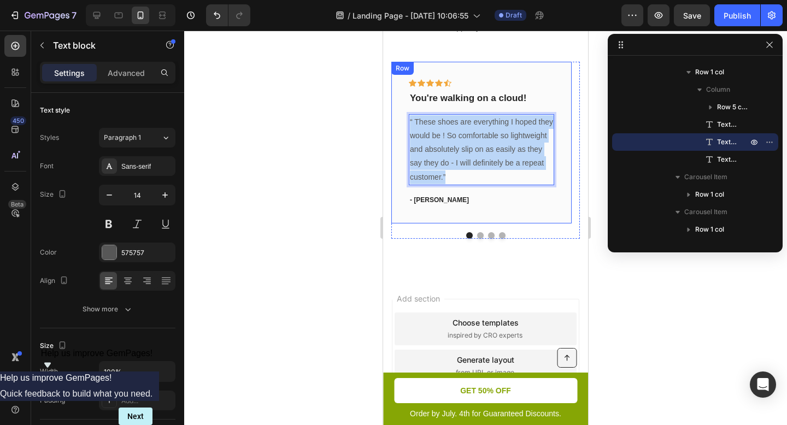
drag, startPoint x: 500, startPoint y: 176, endPoint x: 404, endPoint y: 115, distance: 113.8
click at [404, 115] on div "Icon Icon Icon Icon Icon Row You're walking on a cloud! Text block “ These shoe…" at bounding box center [481, 143] width 180 height 162
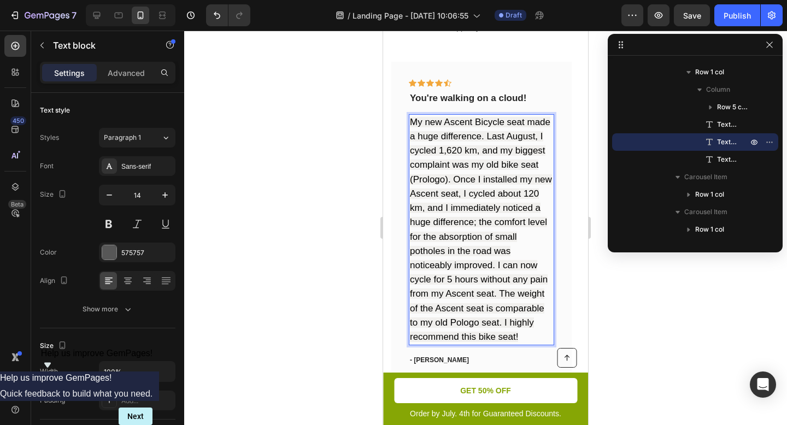
click at [396, 157] on div "Icon Icon Icon Icon Icon Row You're walking on a cloud! Text block My new Ascen…" at bounding box center [481, 223] width 180 height 322
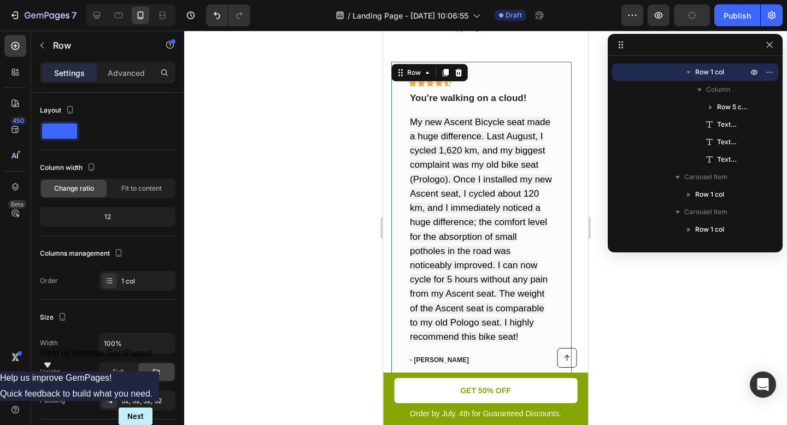
click at [437, 157] on p "My new Ascent Bicycle seat made a huge difference. Last August, I cycled 1,620 …" at bounding box center [481, 229] width 143 height 229
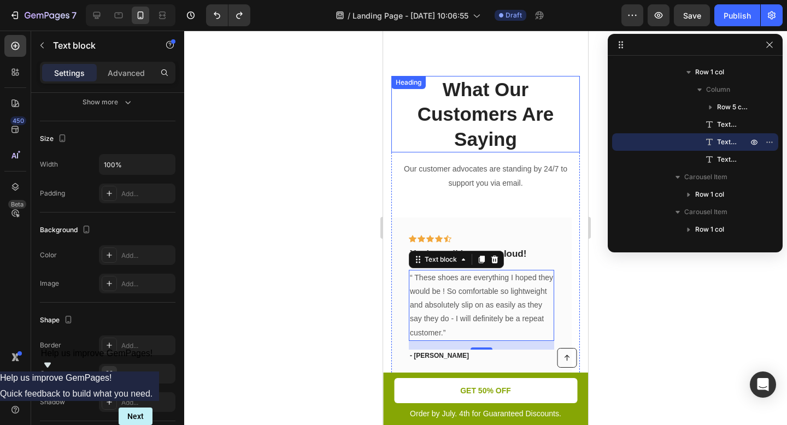
scroll to position [3594, 0]
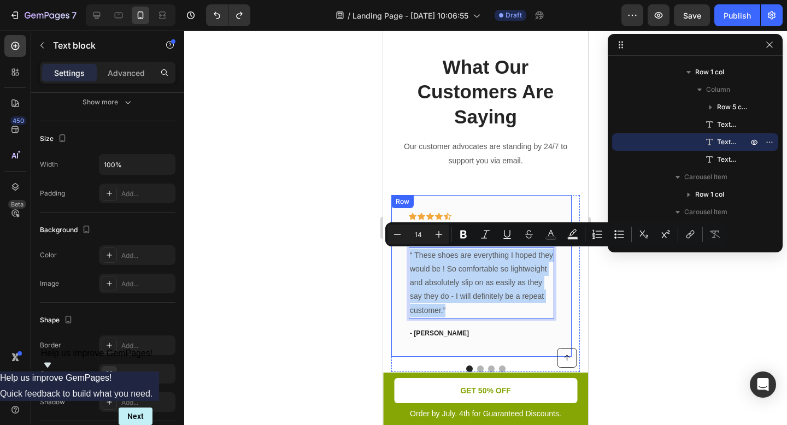
drag, startPoint x: 491, startPoint y: 308, endPoint x: 402, endPoint y: 256, distance: 103.4
click at [402, 256] on div "Icon Icon Icon Icon Icon Row You're walking on a cloud! Text block “ These shoe…" at bounding box center [481, 276] width 180 height 162
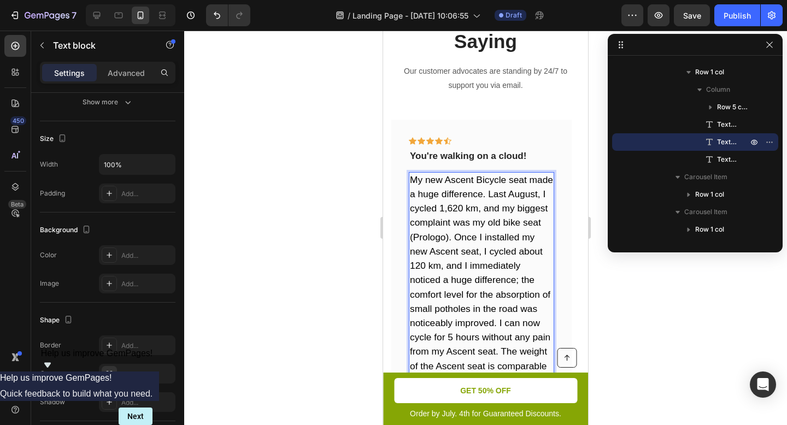
scroll to position [3879, 0]
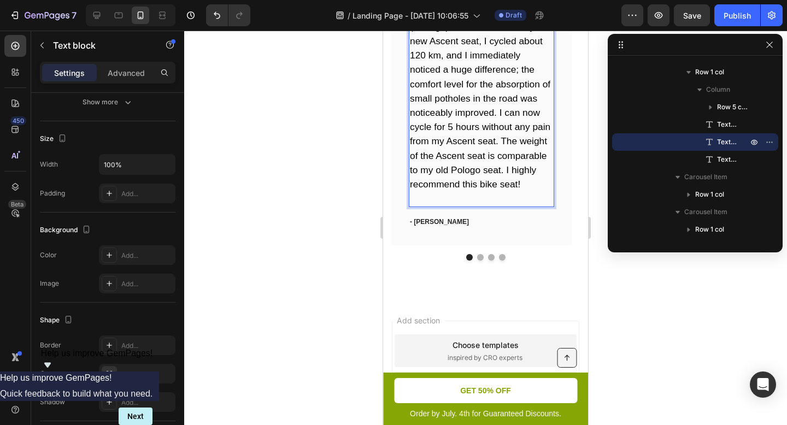
click at [521, 186] on p "My new Ascent Bicycle seat made a huge difference. Last August, I cycled 1,620 …" at bounding box center [481, 77] width 143 height 229
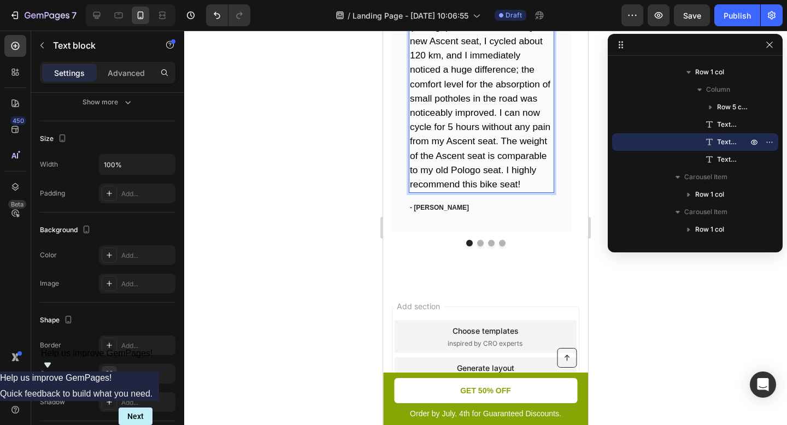
click at [360, 167] on div at bounding box center [485, 228] width 603 height 394
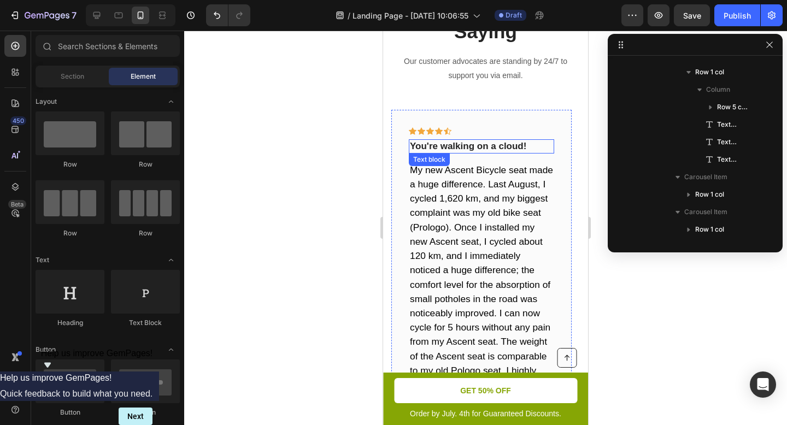
scroll to position [3698, 0]
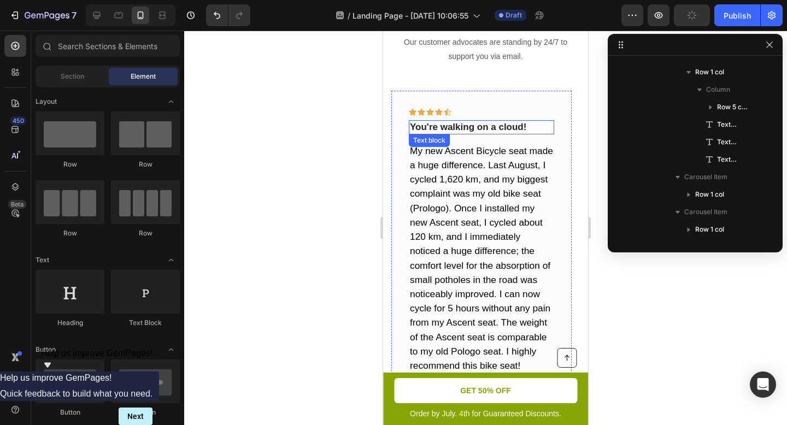
click at [502, 128] on p "You're walking on a cloud!" at bounding box center [481, 127] width 143 height 12
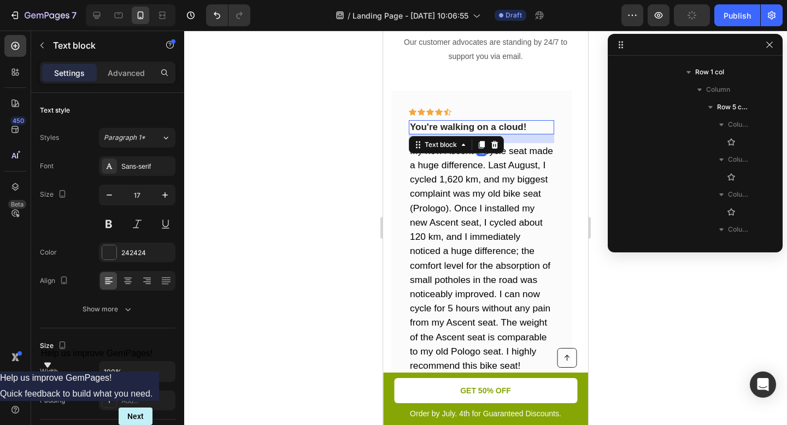
click at [502, 128] on p "You're walking on a cloud!" at bounding box center [481, 127] width 143 height 12
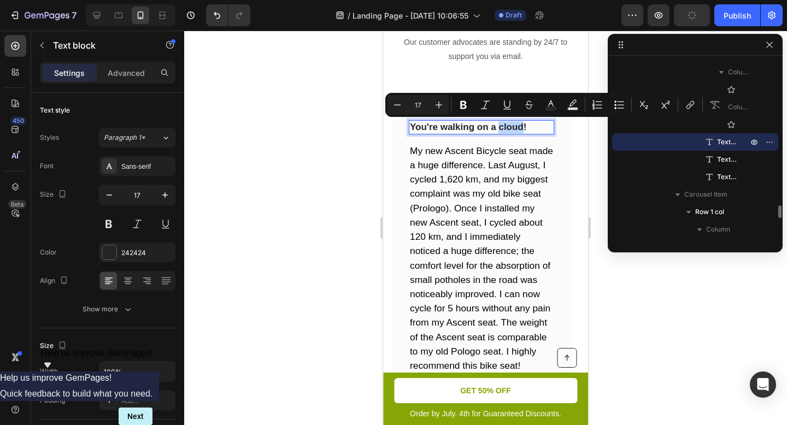
click at [525, 127] on p "You're walking on a cloud!" at bounding box center [481, 127] width 143 height 12
drag, startPoint x: 523, startPoint y: 128, endPoint x: 410, endPoint y: 126, distance: 113.1
click at [410, 126] on p "You're walking on a cloud!" at bounding box center [481, 127] width 143 height 12
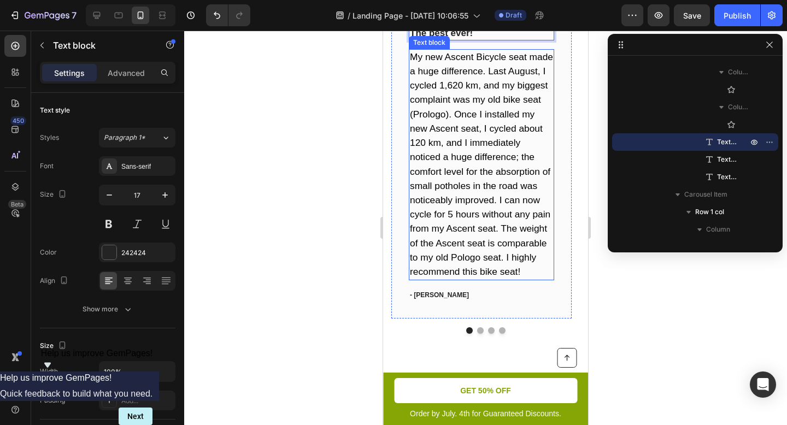
scroll to position [3891, 0]
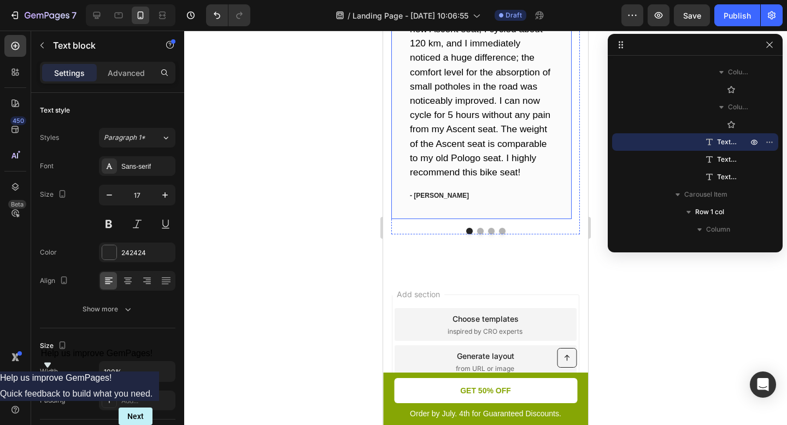
click at [450, 193] on p "- [PERSON_NAME]" at bounding box center [481, 196] width 143 height 10
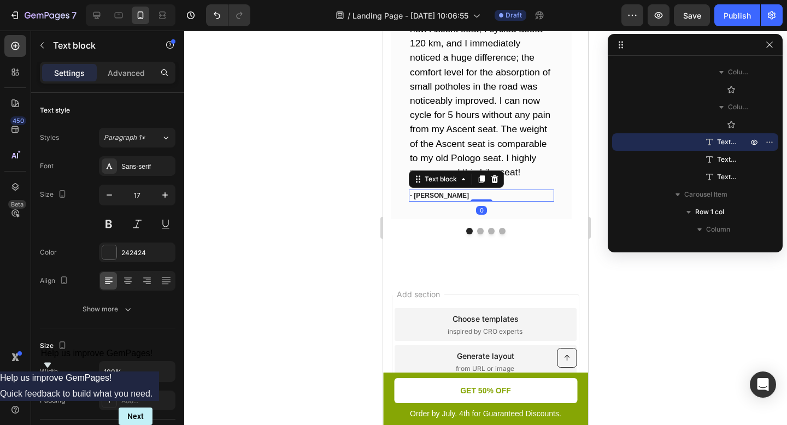
click at [450, 193] on p "- [PERSON_NAME]" at bounding box center [481, 196] width 143 height 10
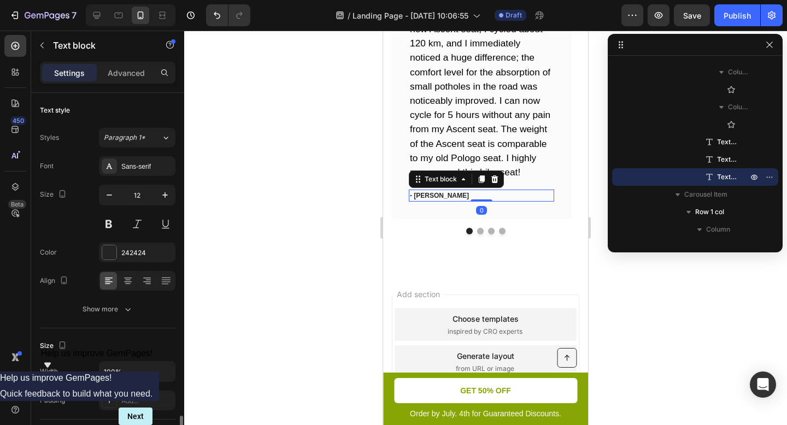
scroll to position [207, 0]
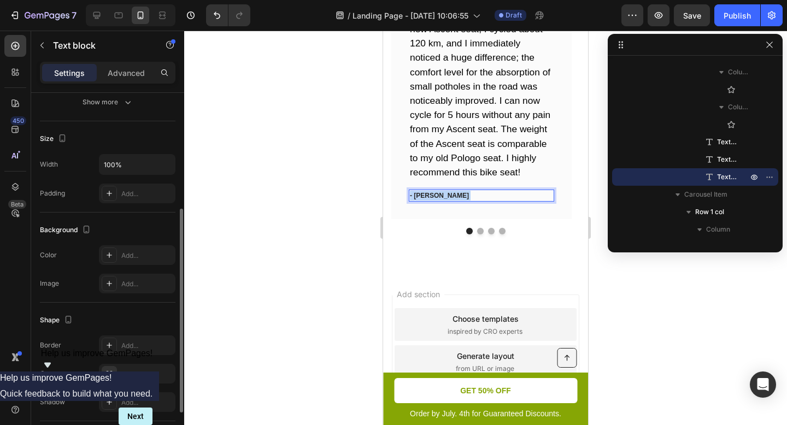
drag, startPoint x: 446, startPoint y: 194, endPoint x: 415, endPoint y: 194, distance: 31.7
click at [415, 194] on p "- [PERSON_NAME]" at bounding box center [481, 196] width 143 height 10
drag, startPoint x: 415, startPoint y: 195, endPoint x: 438, endPoint y: 196, distance: 23.5
click at [438, 196] on p "- [PERSON_NAME]" at bounding box center [481, 196] width 143 height 10
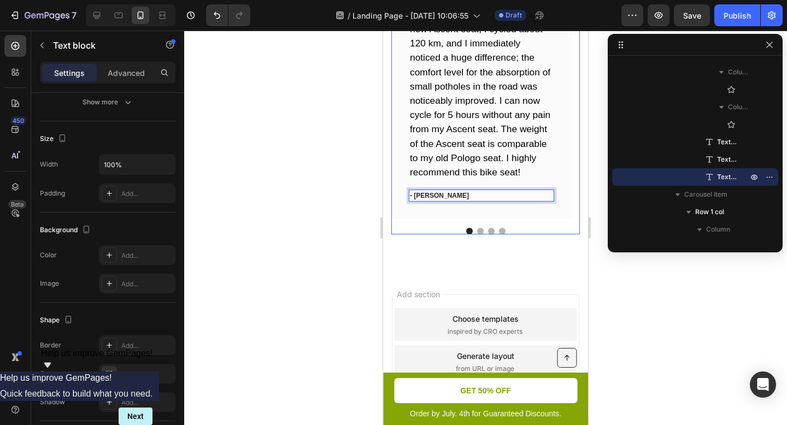
click at [478, 230] on button "Dot" at bounding box center [480, 231] width 7 height 7
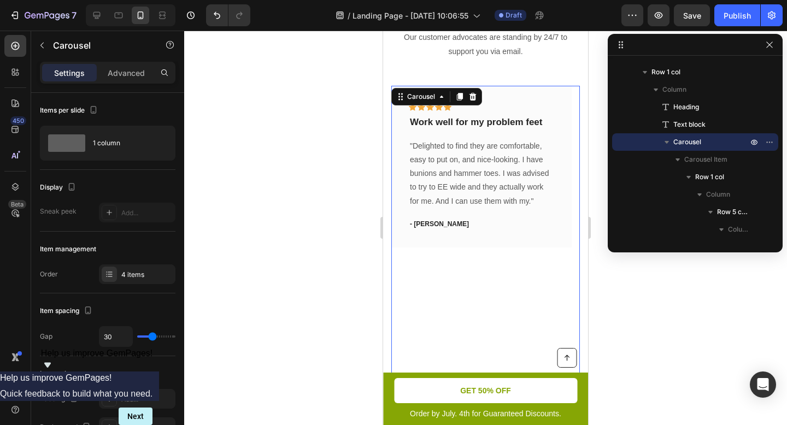
scroll to position [3702, 0]
click at [500, 203] on p ""Delighted to find they are comfortable, easy to put on, and nice-looking. I ha…" at bounding box center [481, 174] width 143 height 69
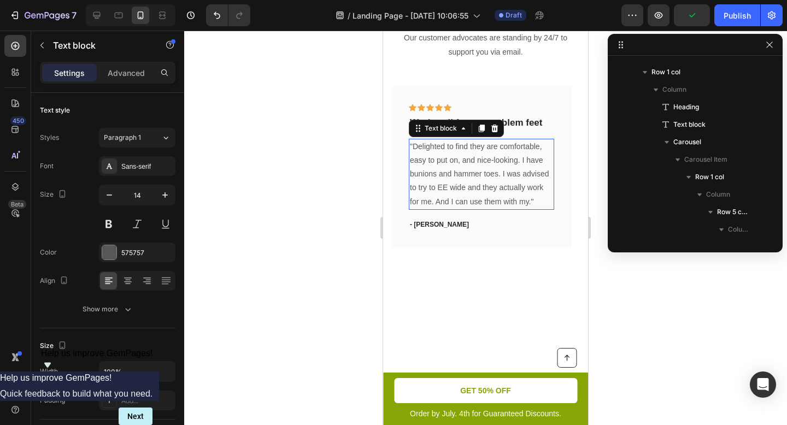
scroll to position [2213, 0]
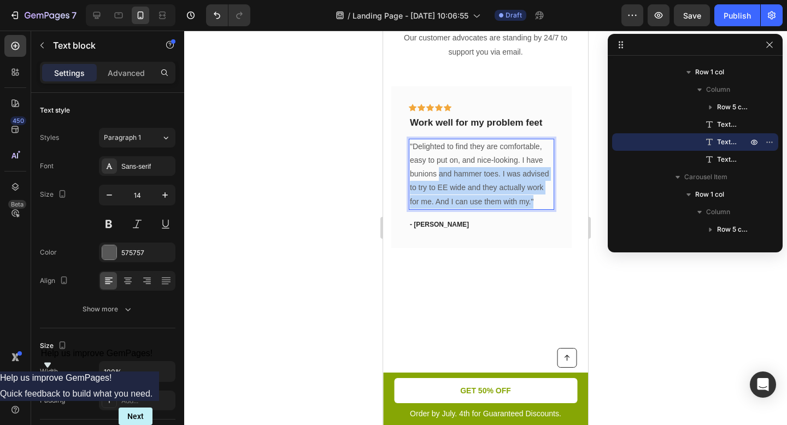
drag, startPoint x: 537, startPoint y: 199, endPoint x: 439, endPoint y: 172, distance: 101.5
click at [439, 172] on p ""Delighted to find they are comfortable, easy to put on, and nice-looking. I ha…" at bounding box center [481, 174] width 143 height 69
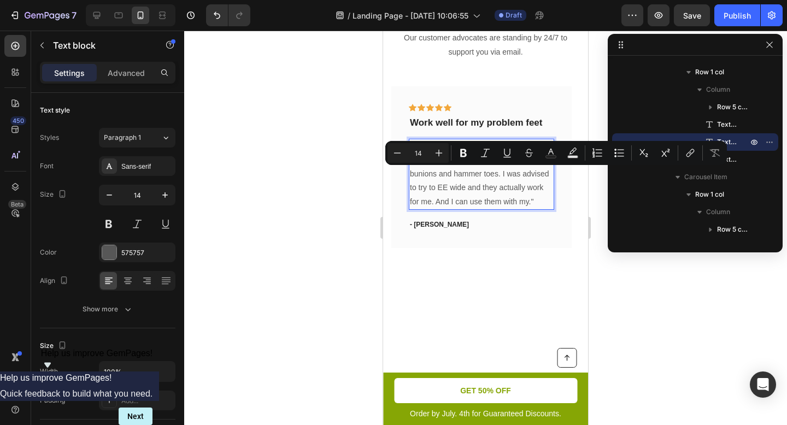
click at [515, 190] on p ""Delighted to find they are comfortable, easy to put on, and nice-looking. I ha…" at bounding box center [481, 174] width 143 height 69
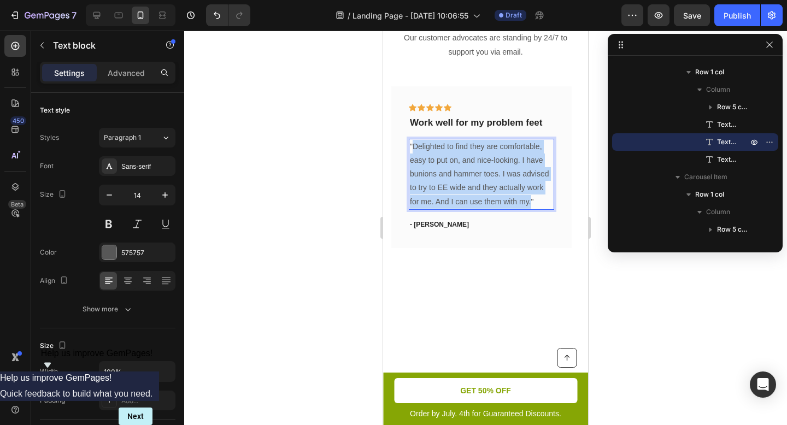
drag, startPoint x: 530, startPoint y: 203, endPoint x: 414, endPoint y: 145, distance: 129.5
click at [414, 145] on p ""Delighted to find they are comfortable, easy to put on, and nice-looking. I ha…" at bounding box center [481, 174] width 143 height 69
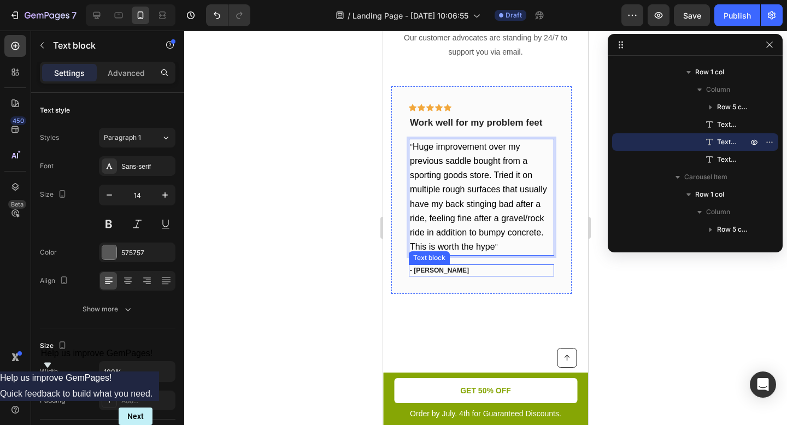
click at [440, 267] on p "- [PERSON_NAME]" at bounding box center [481, 271] width 143 height 10
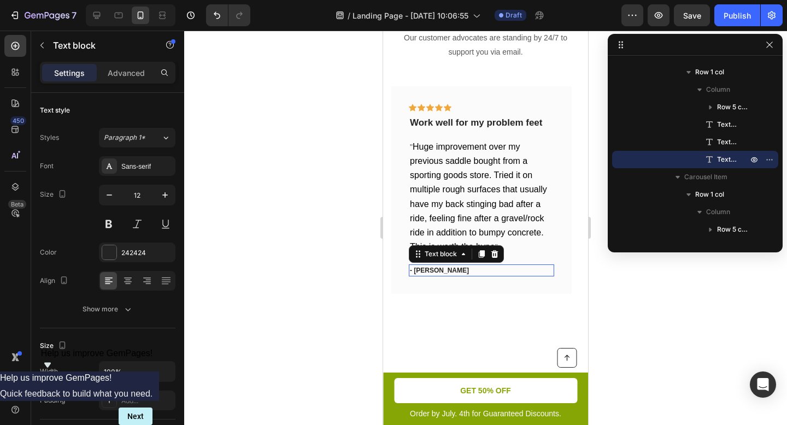
click at [440, 267] on p "- [PERSON_NAME]" at bounding box center [481, 271] width 143 height 10
drag, startPoint x: 441, startPoint y: 267, endPoint x: 416, endPoint y: 267, distance: 25.1
click at [416, 267] on p "- [PERSON_NAME]" at bounding box center [481, 271] width 143 height 10
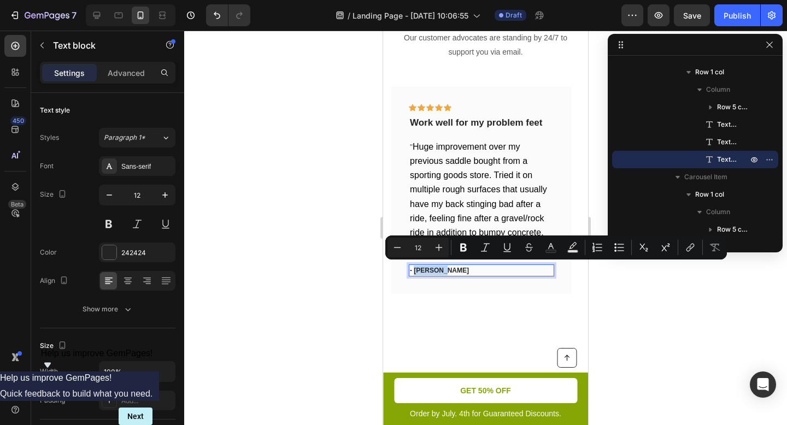
drag, startPoint x: 438, startPoint y: 268, endPoint x: 414, endPoint y: 267, distance: 24.0
click at [414, 267] on p "- [PERSON_NAME]" at bounding box center [481, 271] width 143 height 10
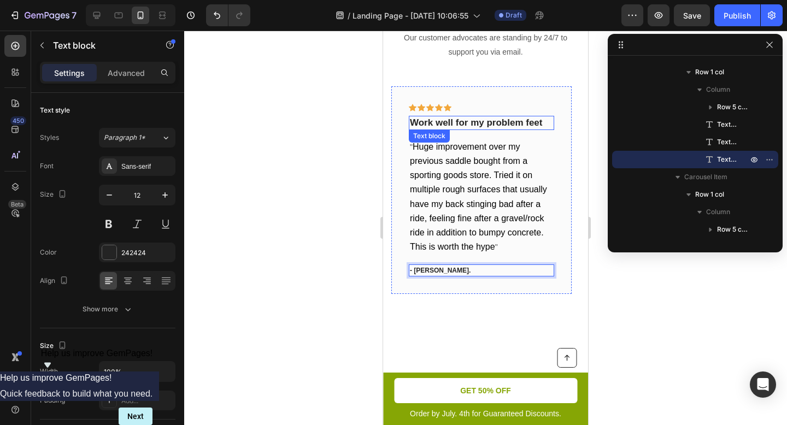
click at [461, 118] on p "Work well for my problem feet" at bounding box center [481, 123] width 143 height 12
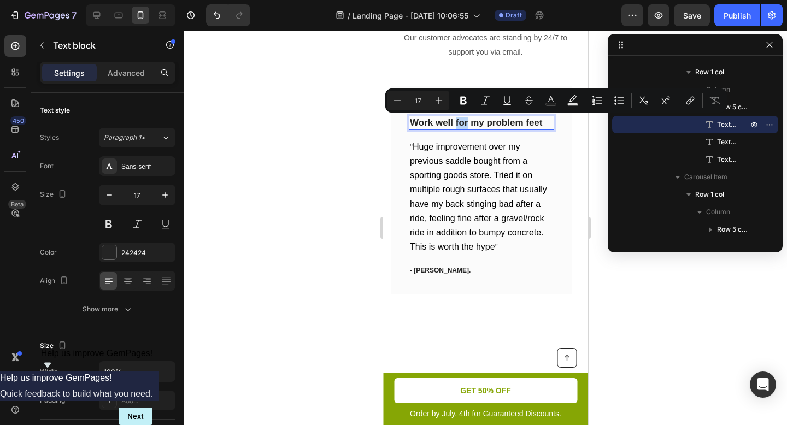
click at [462, 120] on p "Work well for my problem feet" at bounding box center [481, 123] width 143 height 12
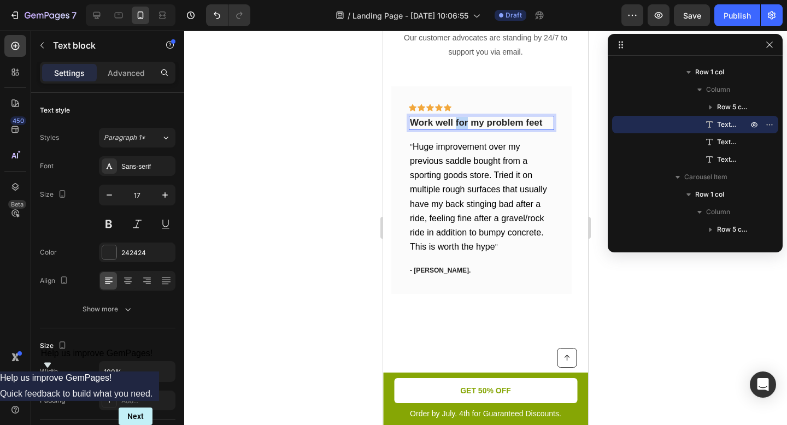
click at [462, 120] on p "Work well for my problem feet" at bounding box center [481, 123] width 143 height 12
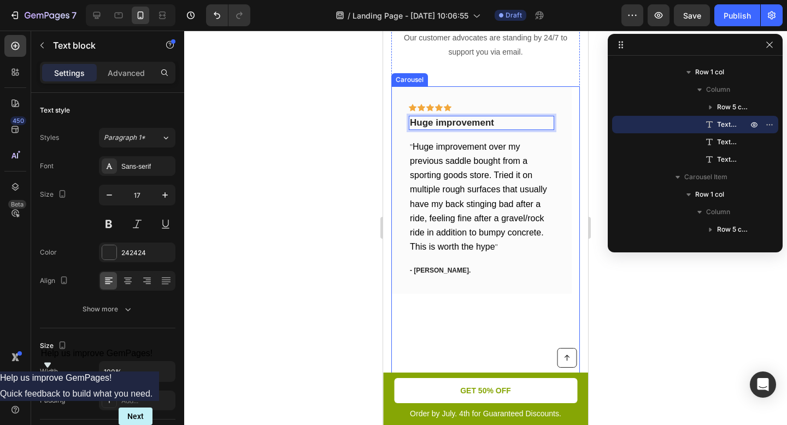
click at [478, 307] on div "Icon Icon Icon Icon Icon Row Huge improvement Text block 16 " Huge improvement …" at bounding box center [481, 247] width 180 height 322
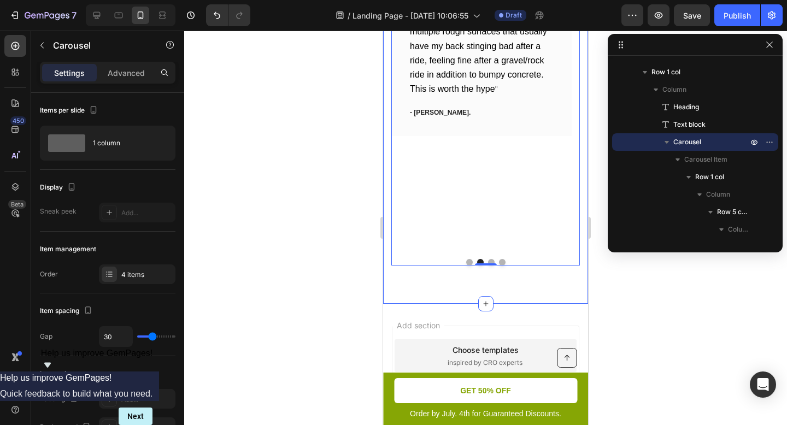
scroll to position [3859, 0]
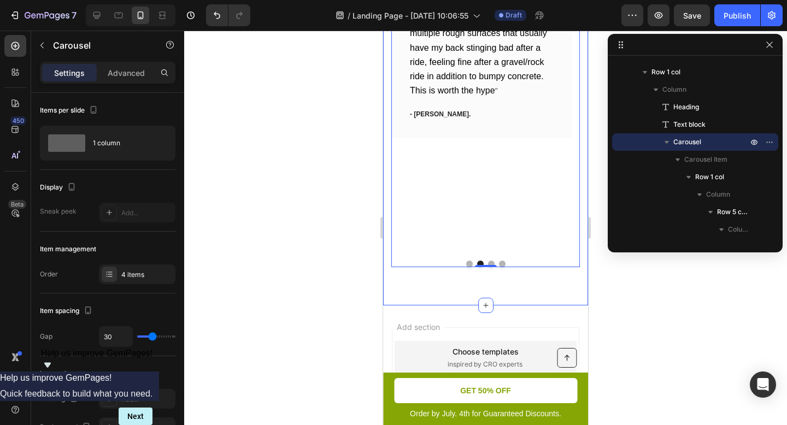
click at [466, 266] on button "Dot" at bounding box center [469, 264] width 7 height 7
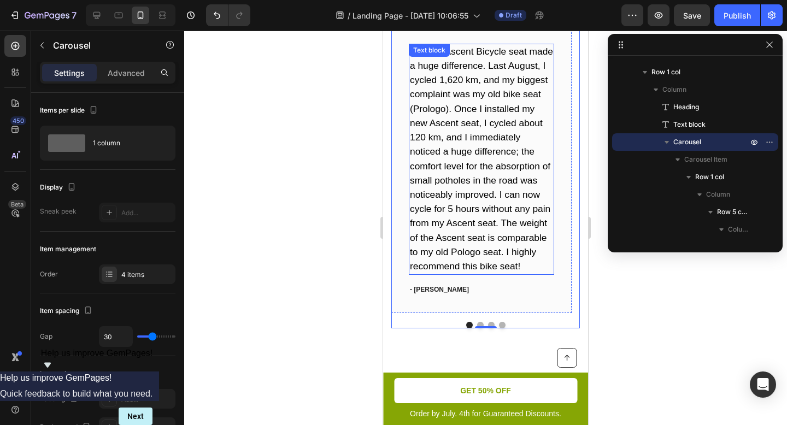
scroll to position [3779, 0]
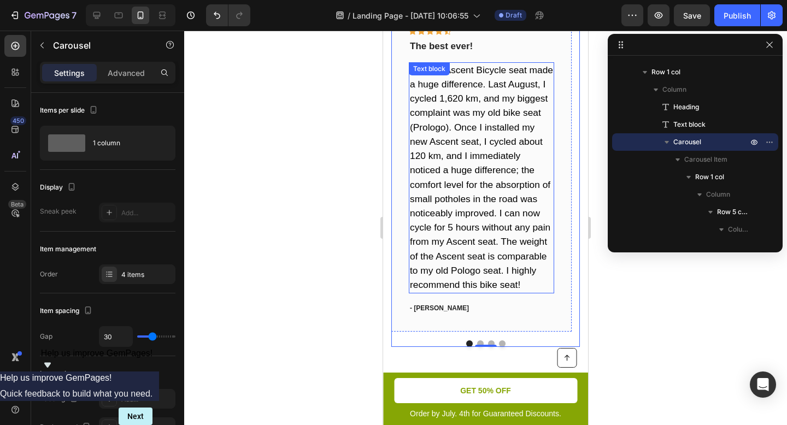
click at [496, 266] on span "My new Ascent Bicycle seat made a huge difference. Last August, I cycled 1,620 …" at bounding box center [481, 177] width 143 height 226
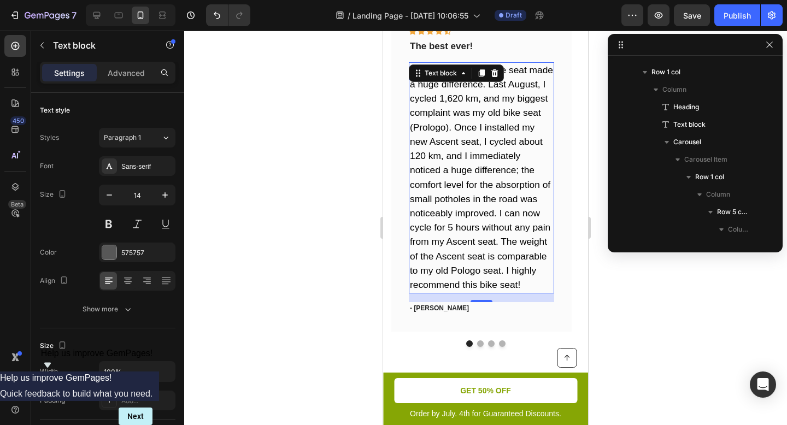
scroll to position [2090, 0]
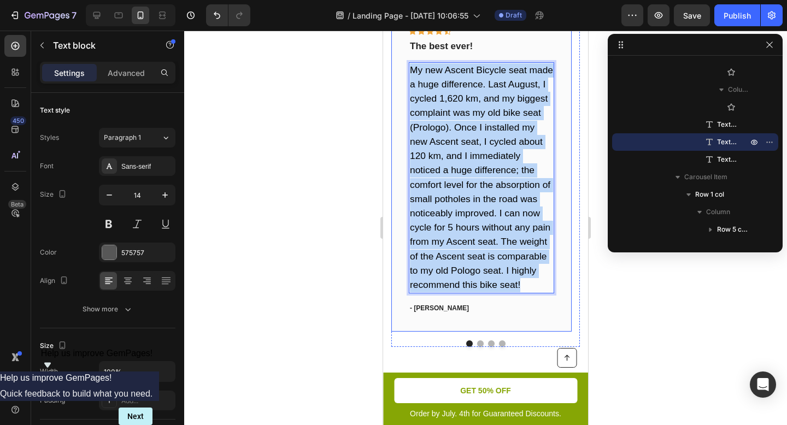
drag, startPoint x: 525, startPoint y: 282, endPoint x: 449, endPoint y: 32, distance: 262.0
click at [406, 68] on div "Icon Icon Icon Icon Icon Row The best ever! Text block My new Ascent Bicycle se…" at bounding box center [481, 171] width 180 height 322
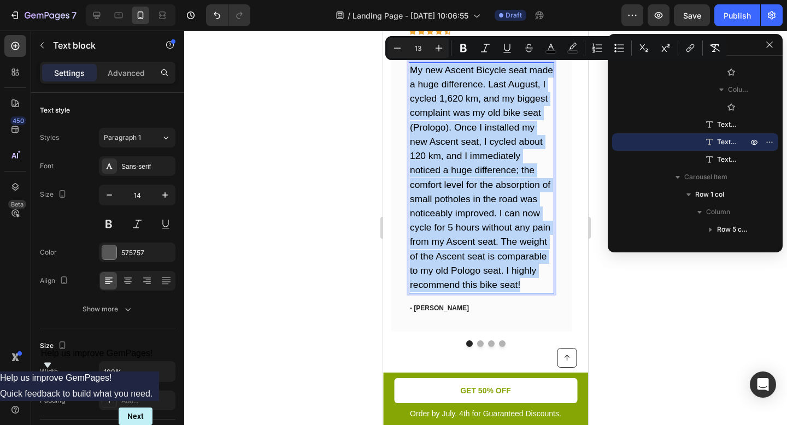
copy span "My new Ascent Bicycle seat made a huge difference. Last August, I cycled 1,620 …"
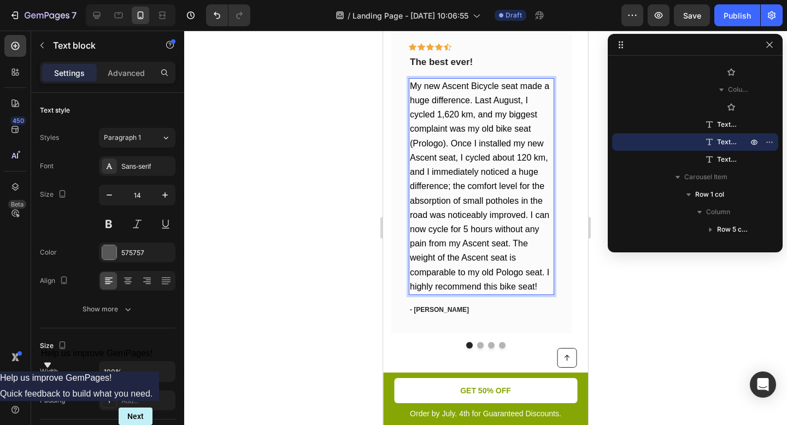
scroll to position [3762, 0]
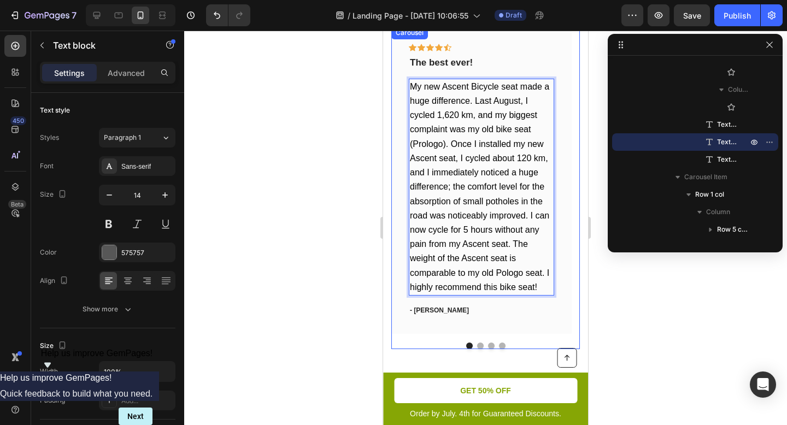
click at [488, 343] on button "Dot" at bounding box center [491, 346] width 7 height 7
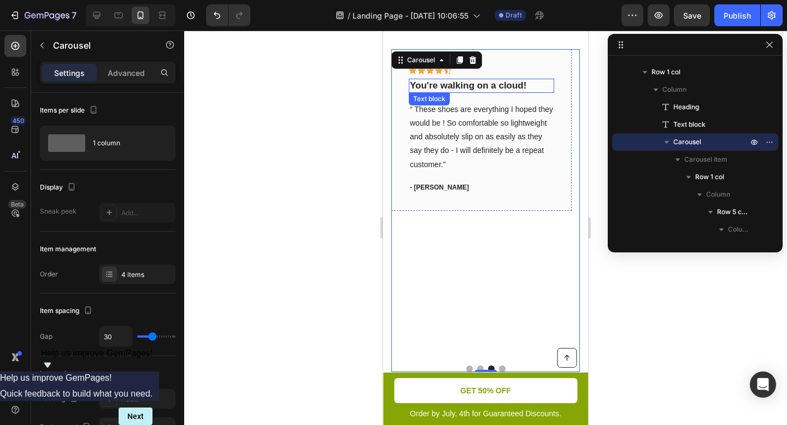
scroll to position [3730, 0]
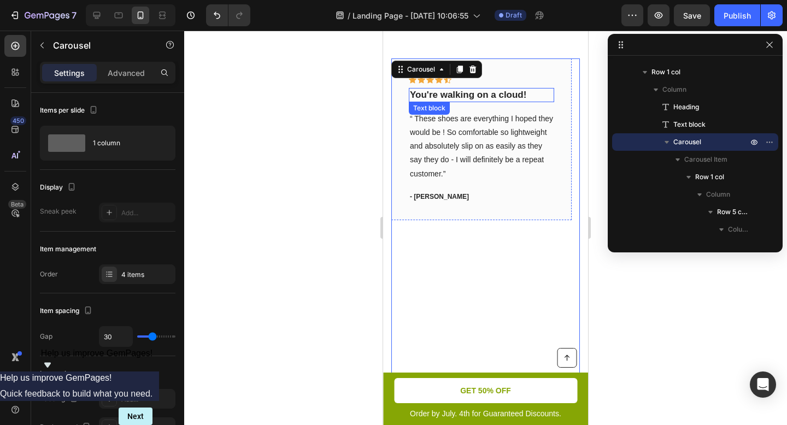
click at [476, 99] on p "You're walking on a cloud!" at bounding box center [481, 95] width 143 height 12
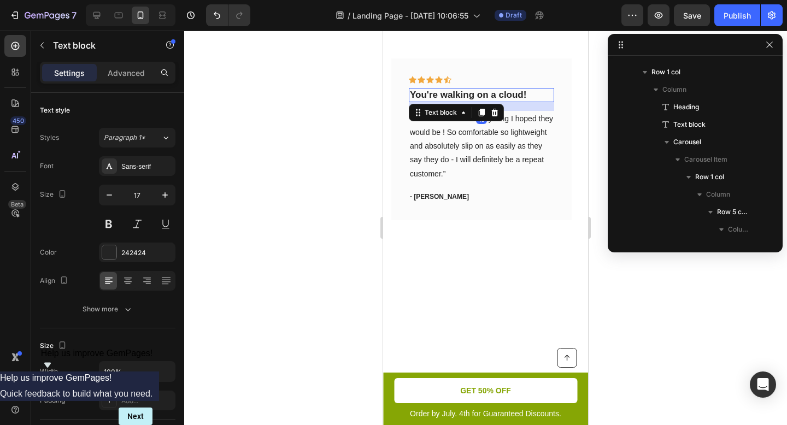
click at [476, 99] on p "You're walking on a cloud!" at bounding box center [481, 95] width 143 height 12
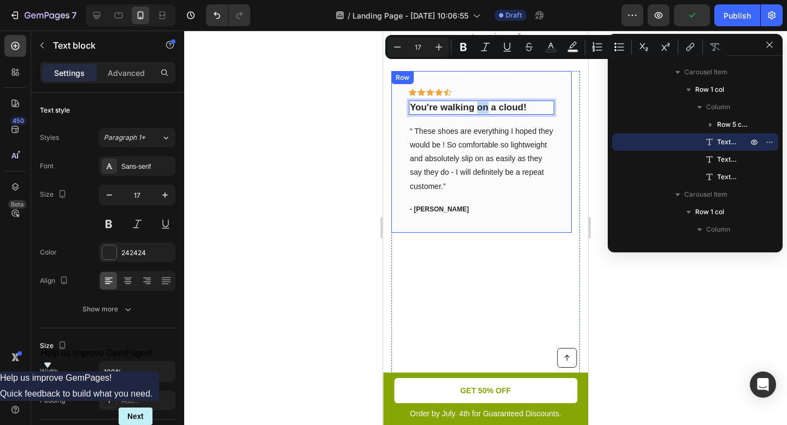
scroll to position [3672, 0]
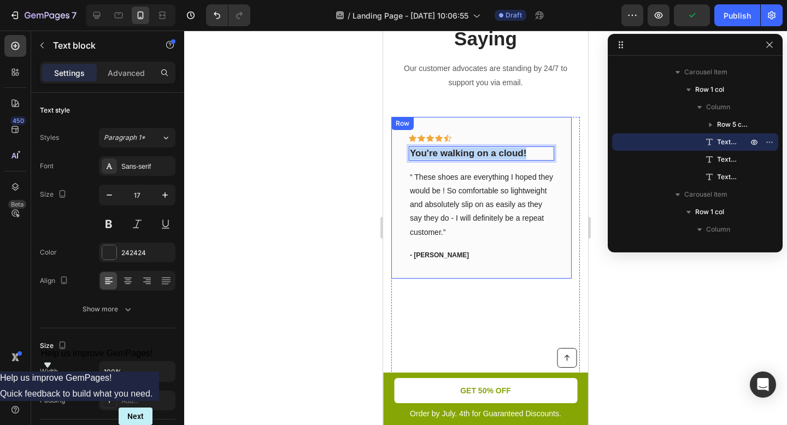
drag, startPoint x: 533, startPoint y: 153, endPoint x: 403, endPoint y: 152, distance: 130.0
click at [403, 152] on div "Icon Icon Icon Icon Icon Row You're walking on a cloud! Text block 16 “ These s…" at bounding box center [481, 198] width 180 height 162
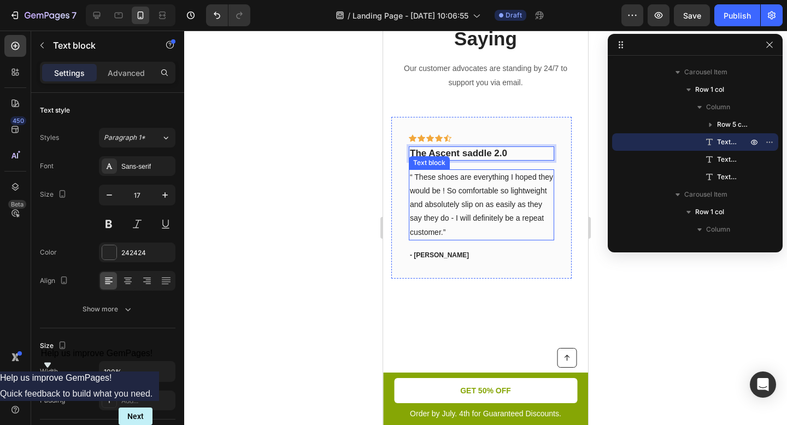
click at [481, 226] on p "“ These shoes are everything I hoped they would be ! So comfortable so lightwei…" at bounding box center [481, 204] width 143 height 69
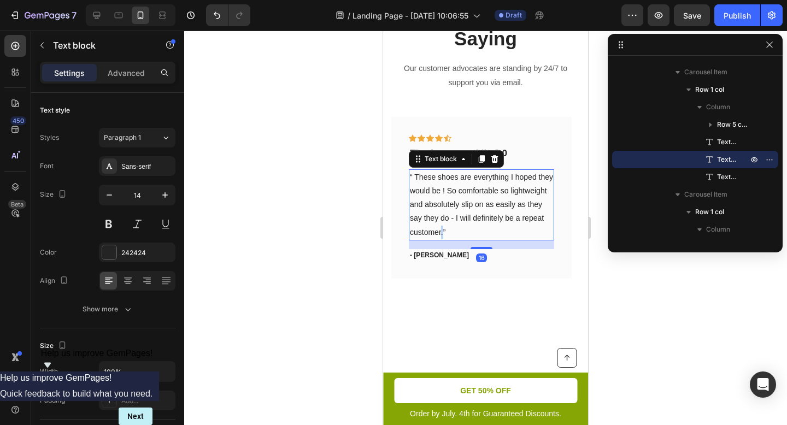
click at [481, 226] on p "“ These shoes are everything I hoped they would be ! So comfortable so lightwei…" at bounding box center [481, 204] width 143 height 69
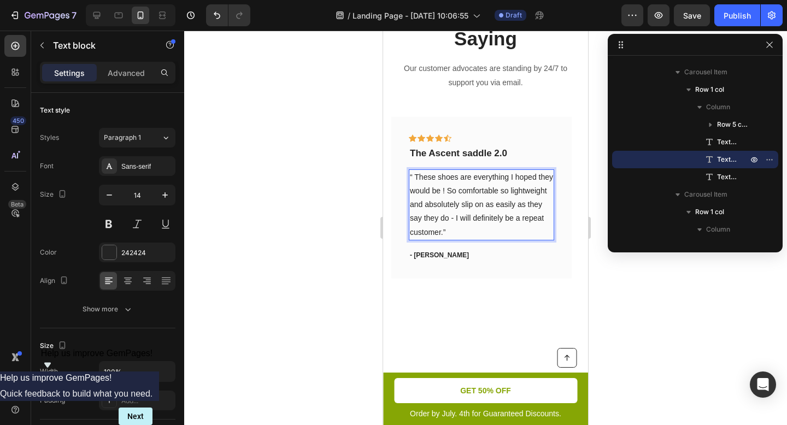
click at [498, 233] on p "“ These shoes are everything I hoped they would be ! So comfortable so lightwei…" at bounding box center [481, 204] width 143 height 69
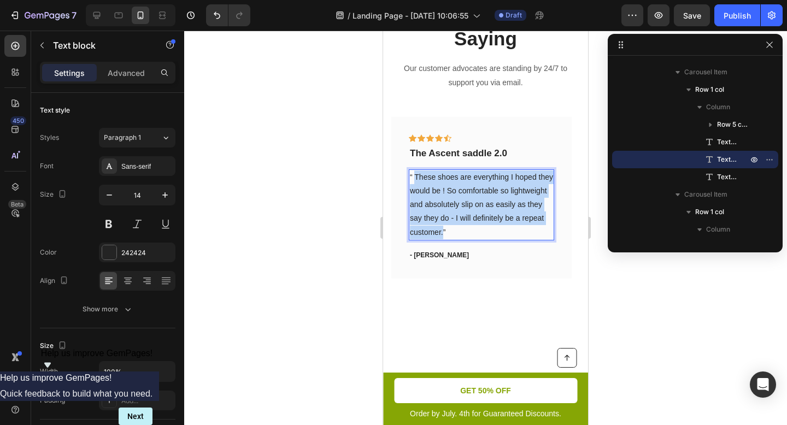
drag, startPoint x: 484, startPoint y: 231, endPoint x: 415, endPoint y: 180, distance: 85.6
click at [415, 180] on p "“ These shoes are everything I hoped they would be ! So comfortable so lightwei…" at bounding box center [481, 204] width 143 height 69
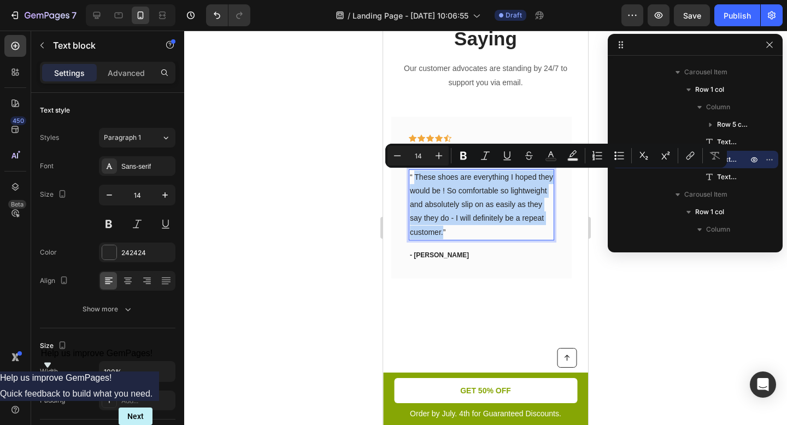
type input "17"
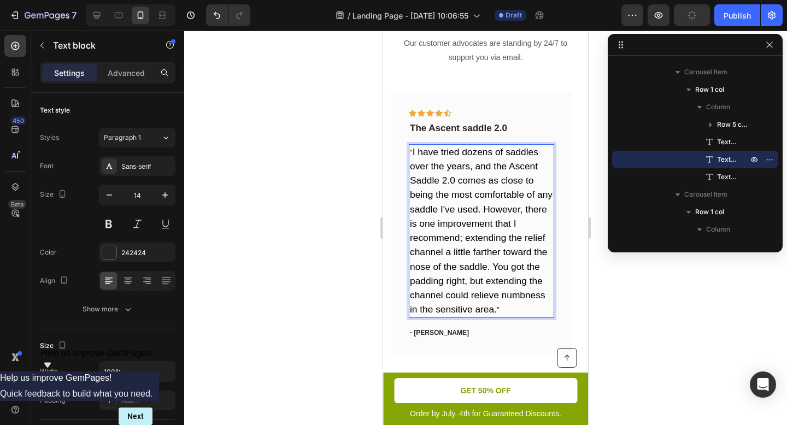
scroll to position [3709, 0]
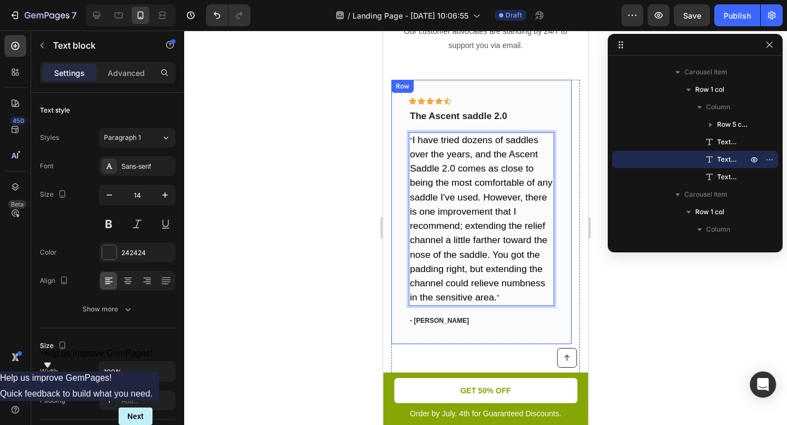
click at [437, 318] on p "- [PERSON_NAME]" at bounding box center [481, 321] width 143 height 10
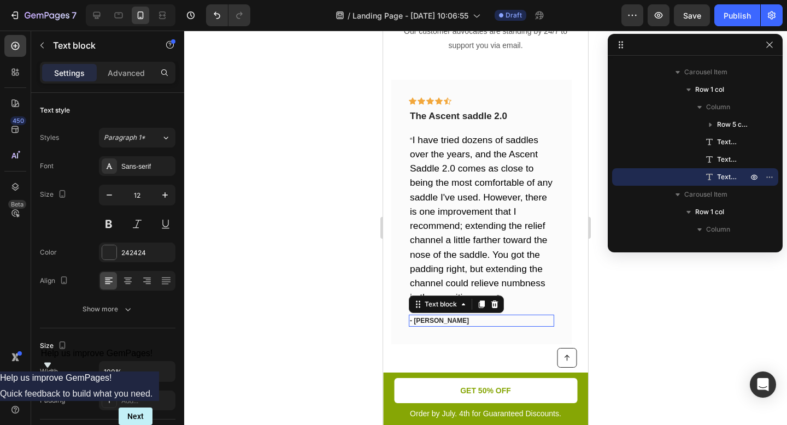
click at [437, 318] on p "- [PERSON_NAME]" at bounding box center [481, 321] width 143 height 10
drag, startPoint x: 441, startPoint y: 321, endPoint x: 417, endPoint y: 320, distance: 23.5
click at [417, 320] on p "- [PERSON_NAME]" at bounding box center [481, 321] width 143 height 10
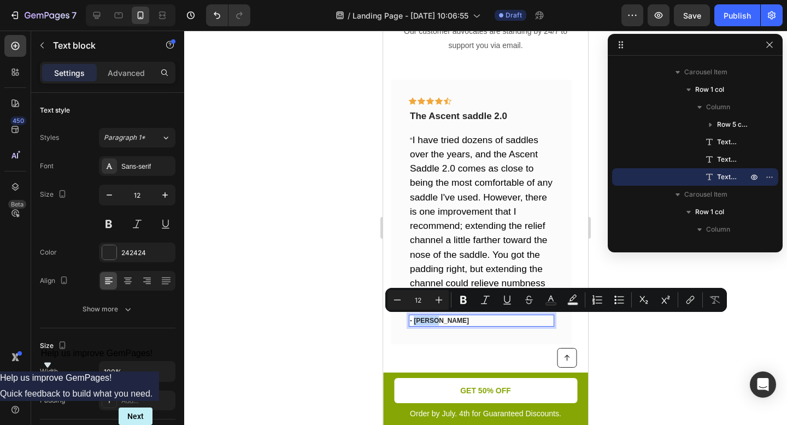
drag, startPoint x: 436, startPoint y: 320, endPoint x: 415, endPoint y: 320, distance: 21.3
click at [415, 320] on p "- [PERSON_NAME]" at bounding box center [481, 321] width 143 height 10
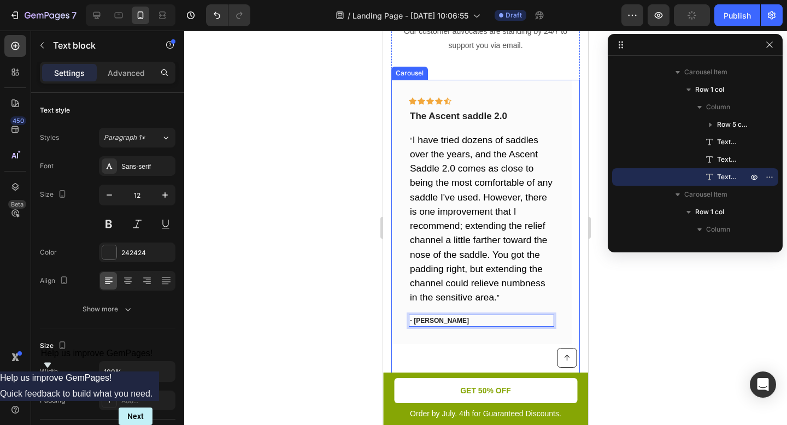
click at [517, 354] on div "Icon Icon Icon Icon Icon Row The Ascent saddle 2.0 Text block “ I have tried do…" at bounding box center [481, 234] width 180 height 308
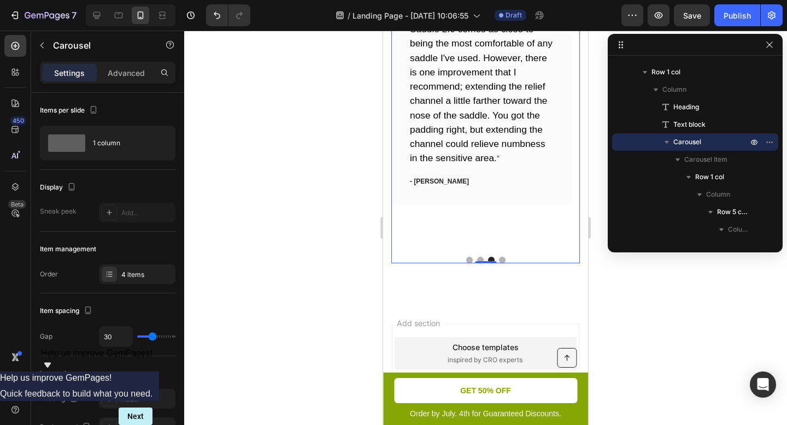
scroll to position [3810, 0]
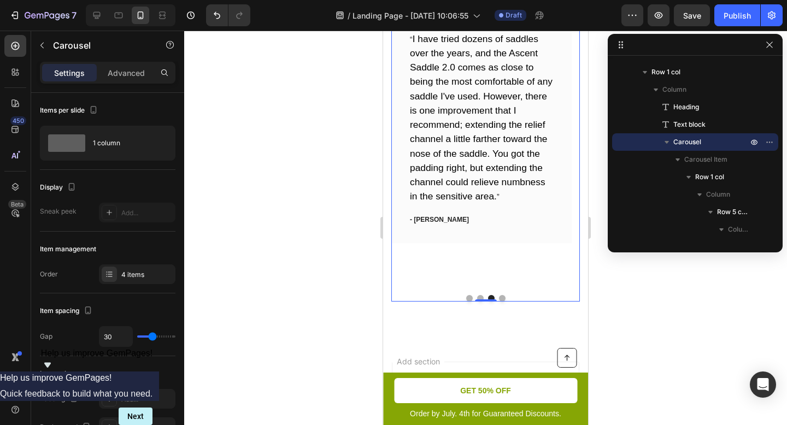
click at [499, 296] on button "Dot" at bounding box center [502, 298] width 7 height 7
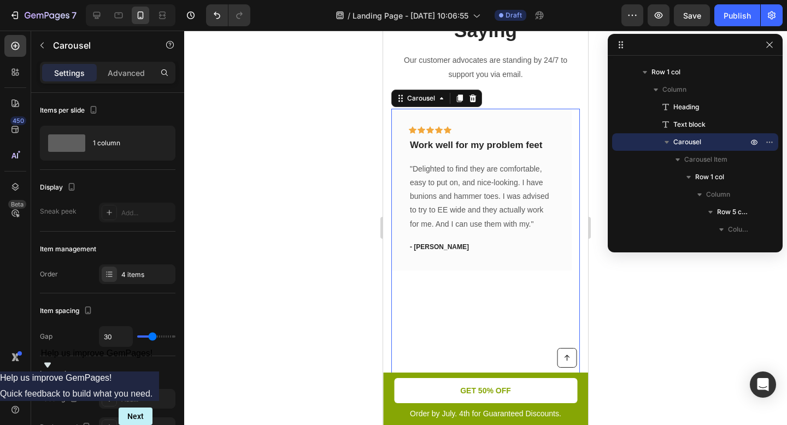
scroll to position [3662, 0]
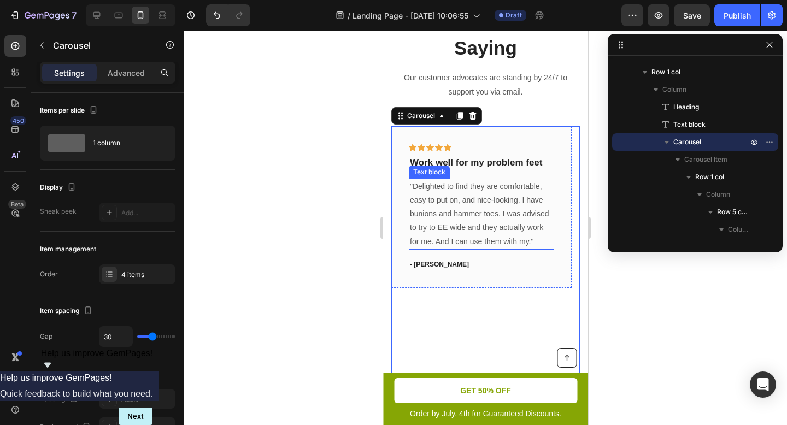
click at [496, 239] on p ""Delighted to find they are comfortable, easy to put on, and nice-looking. I ha…" at bounding box center [481, 214] width 143 height 69
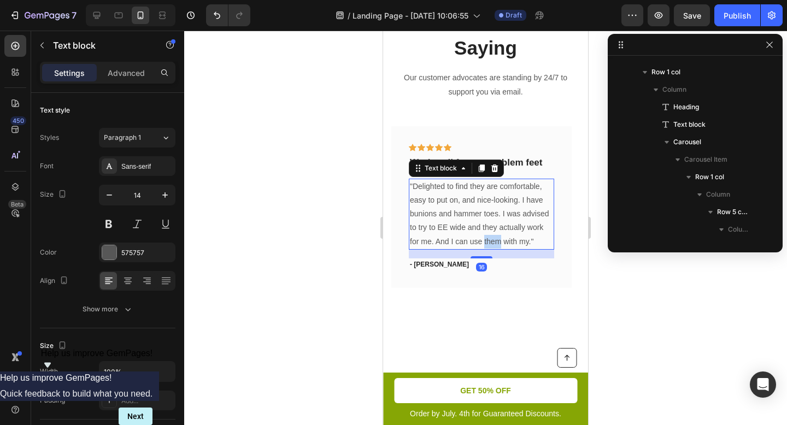
scroll to position [2386, 0]
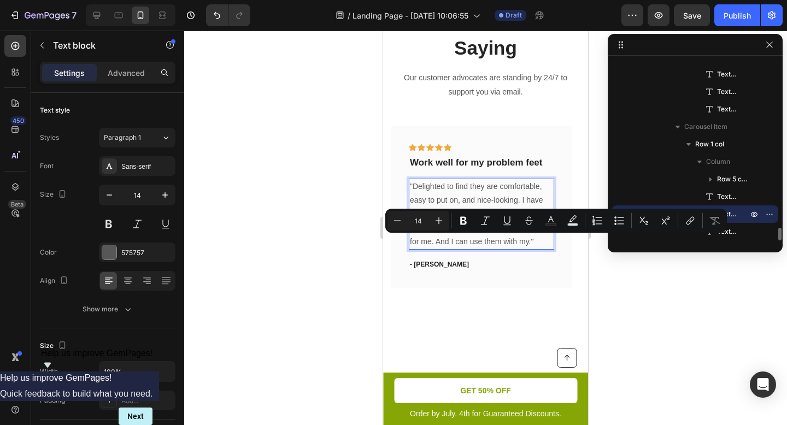
click at [528, 240] on p ""Delighted to find they are comfortable, easy to put on, and nice-looking. I ha…" at bounding box center [481, 214] width 143 height 69
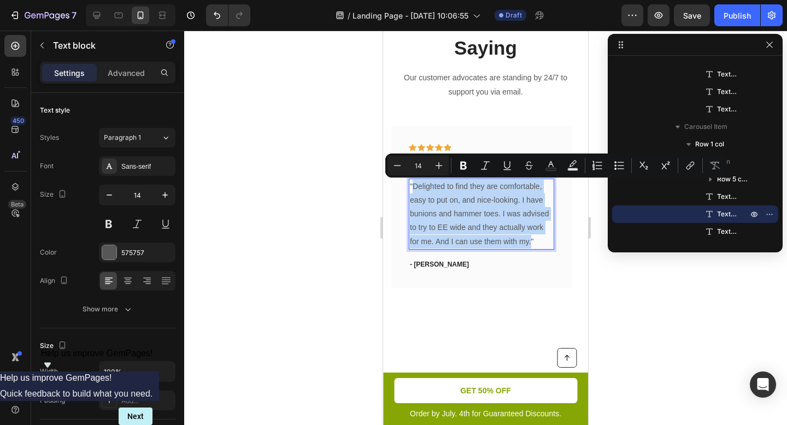
drag, startPoint x: 531, startPoint y: 243, endPoint x: 415, endPoint y: 188, distance: 128.1
click at [415, 188] on p ""Delighted to find they are comfortable, easy to put on, and nice-looking. I ha…" at bounding box center [481, 214] width 143 height 69
type input "17"
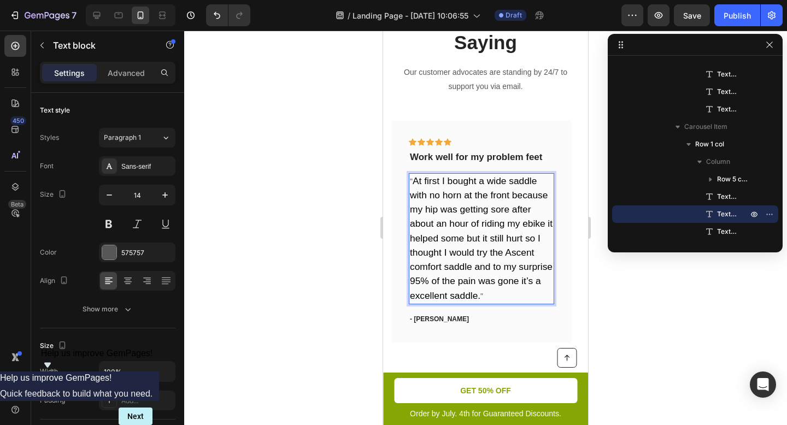
scroll to position [3679, 0]
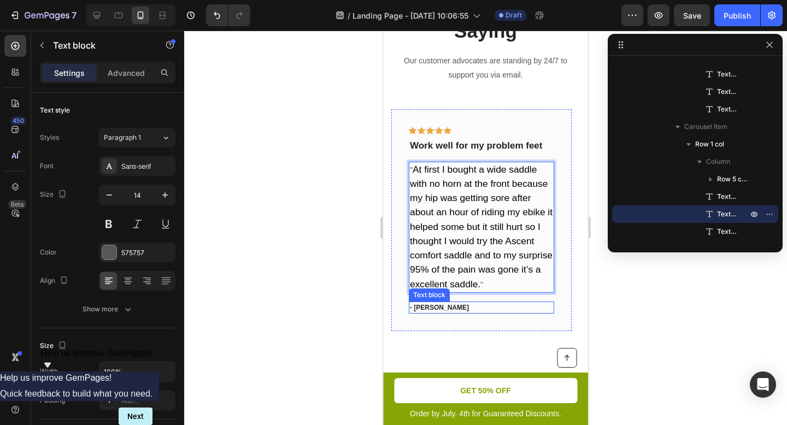
click at [470, 309] on p "- [PERSON_NAME]" at bounding box center [481, 308] width 143 height 10
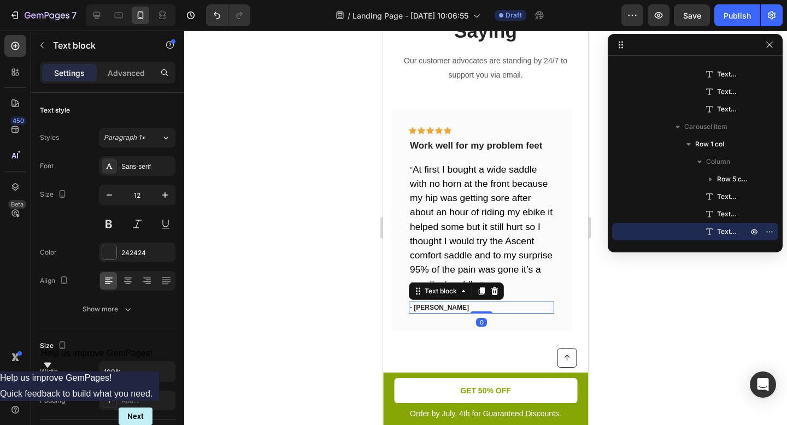
click at [447, 307] on p "- [PERSON_NAME]" at bounding box center [481, 308] width 143 height 10
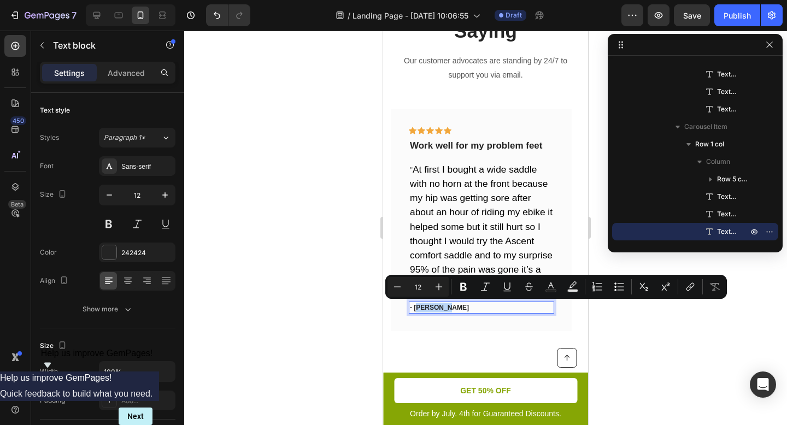
drag, startPoint x: 444, startPoint y: 308, endPoint x: 417, endPoint y: 307, distance: 27.3
click at [417, 307] on p "- [PERSON_NAME]" at bounding box center [481, 308] width 143 height 10
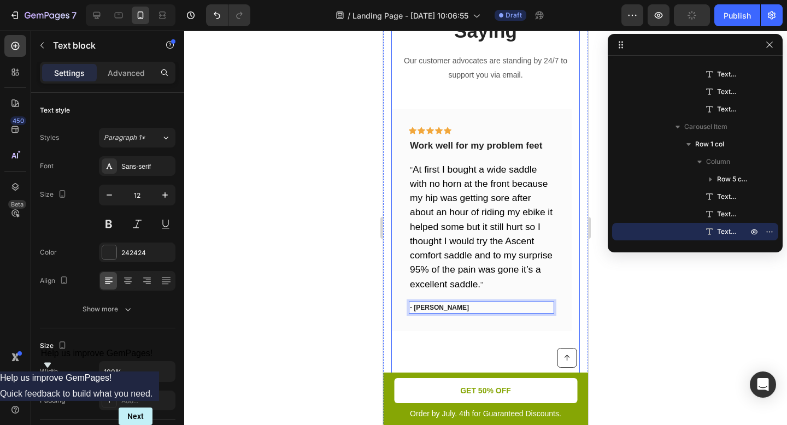
click at [542, 84] on div "What Our Customers Are Saying Heading Our customer advocates are standing by 24…" at bounding box center [485, 200] width 189 height 464
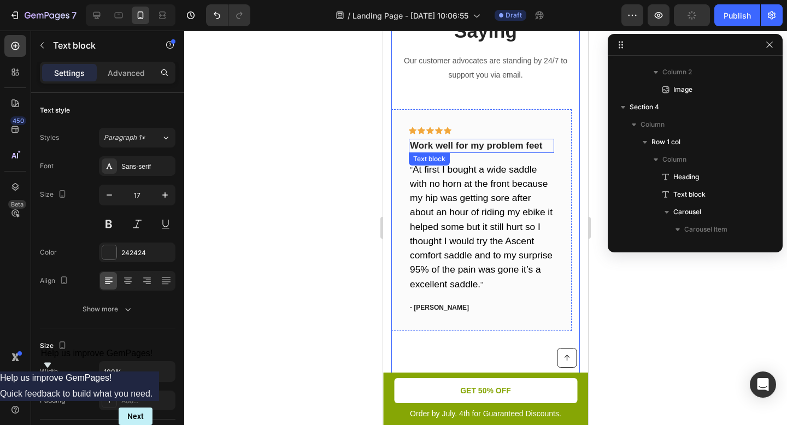
scroll to position [2386, 0]
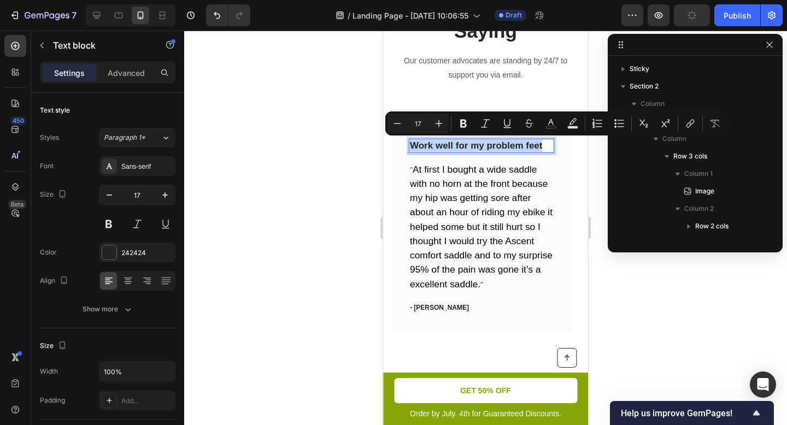
scroll to position [2386, 0]
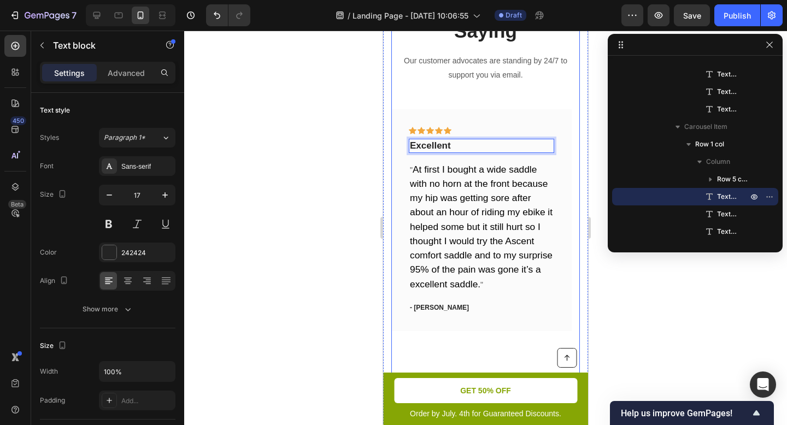
click at [399, 99] on div "What Our Customers Are Saying Heading Our customer advocates are standing by 24…" at bounding box center [485, 200] width 189 height 464
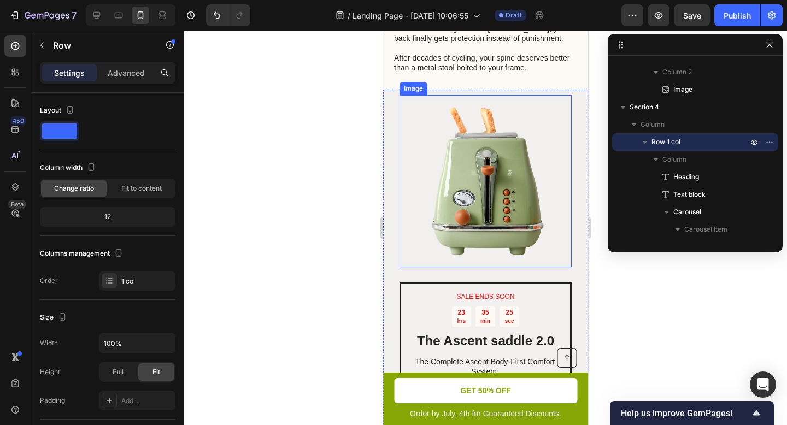
scroll to position [1707, 0]
click at [500, 143] on img at bounding box center [485, 181] width 172 height 172
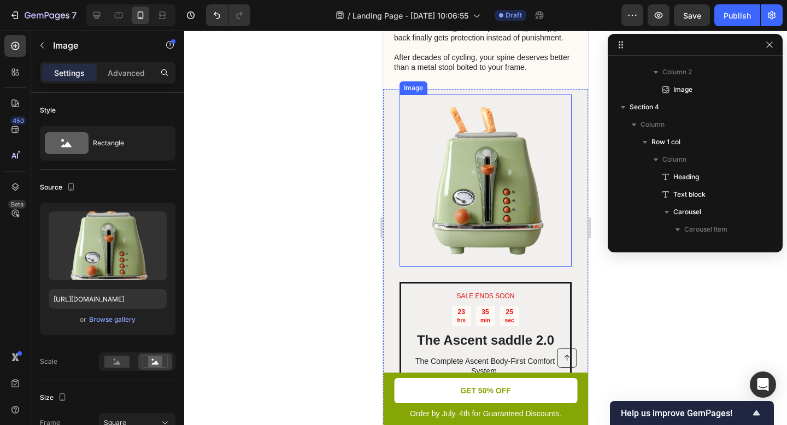
scroll to position [1041, 0]
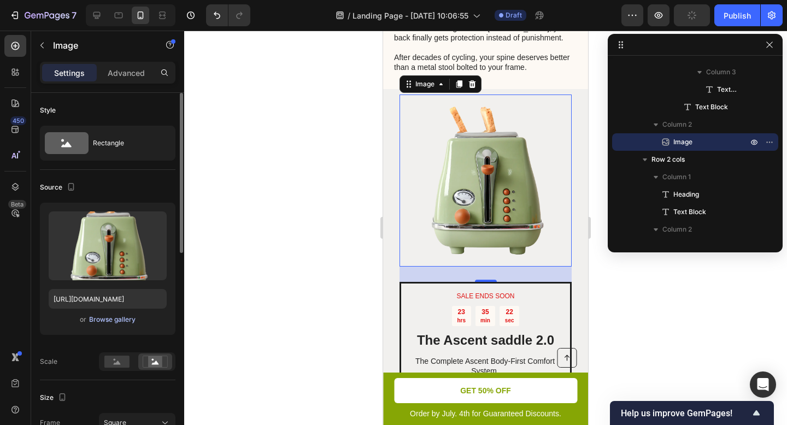
click at [123, 317] on div "Browse gallery" at bounding box center [112, 320] width 46 height 10
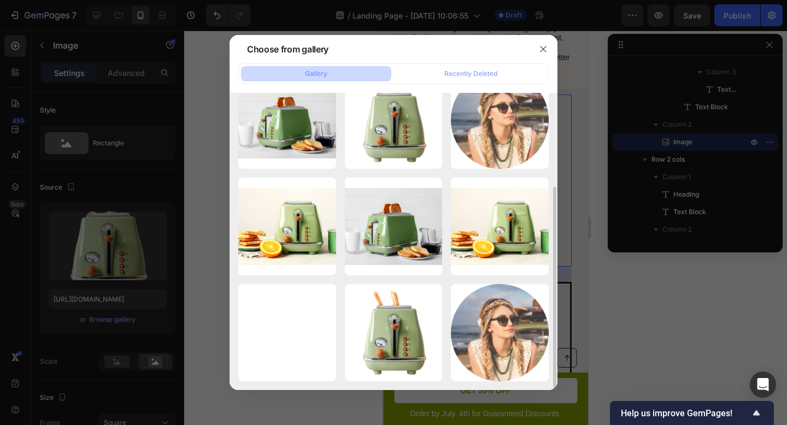
scroll to position [0, 0]
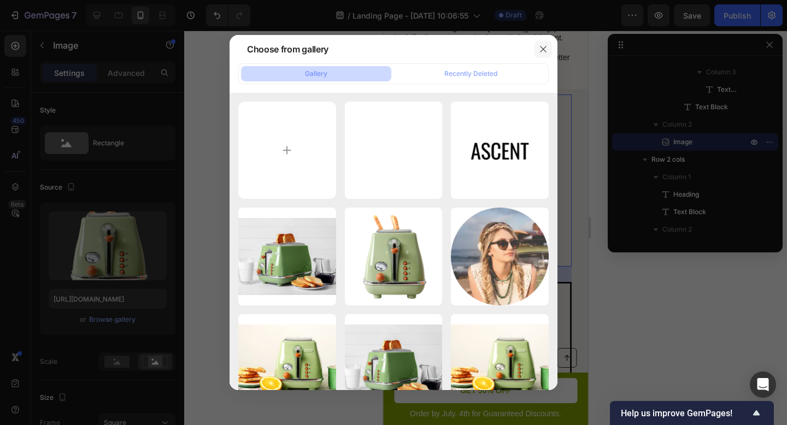
click at [546, 49] on icon "button" at bounding box center [543, 49] width 9 height 9
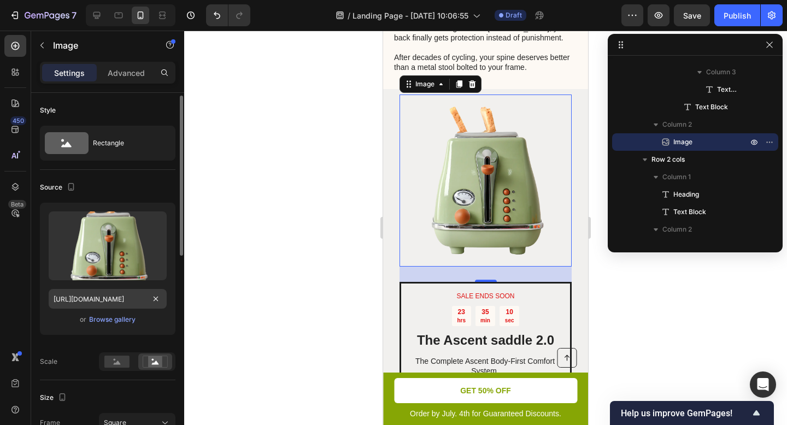
scroll to position [2, 0]
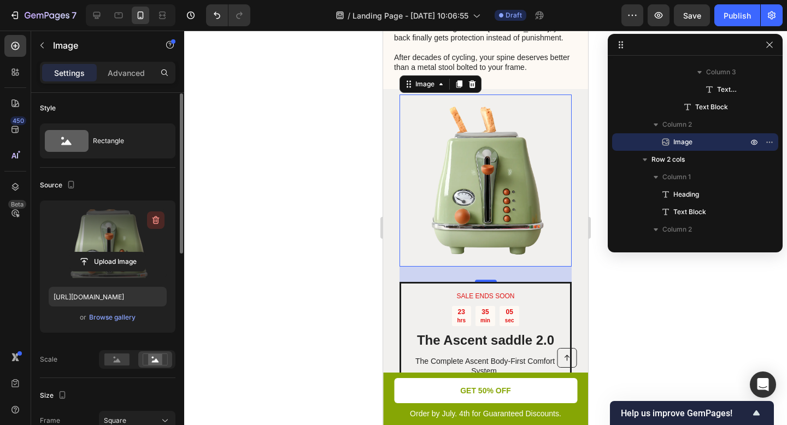
click at [157, 220] on icon "button" at bounding box center [155, 220] width 11 height 11
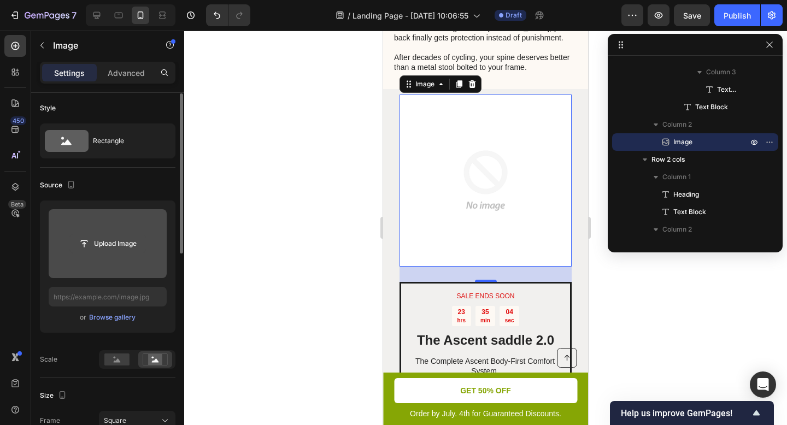
click at [119, 243] on input "file" at bounding box center [107, 243] width 75 height 19
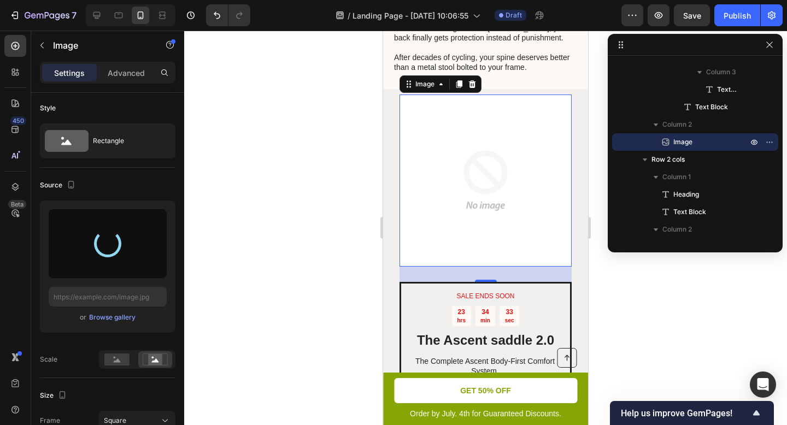
type input "https://cdn.shopify.com/s/files/1/0919/9901/1190/files/gempages_586355942270960…"
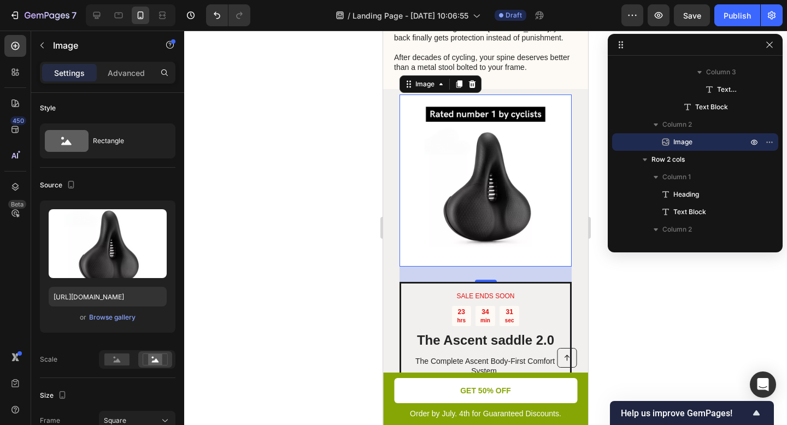
click at [653, 275] on div at bounding box center [485, 228] width 603 height 394
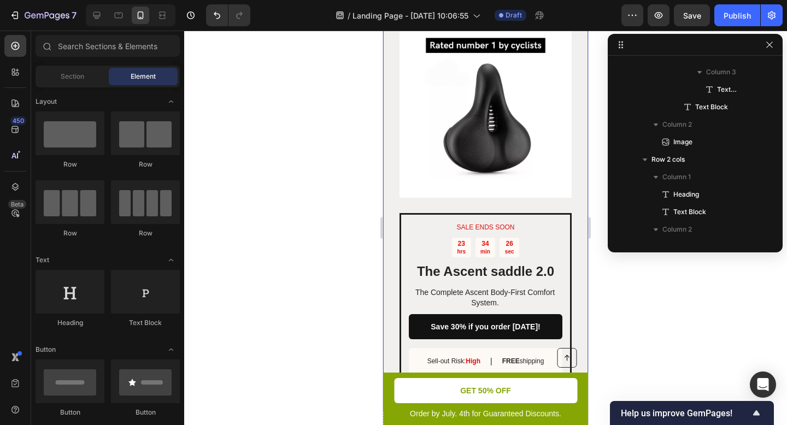
scroll to position [1770, 0]
click at [574, 202] on div "SALE ENDS SOON Text Block 23 hrs 34 min 26 sec Countdown Timer The Ascent saddl…" at bounding box center [485, 215] width 205 height 390
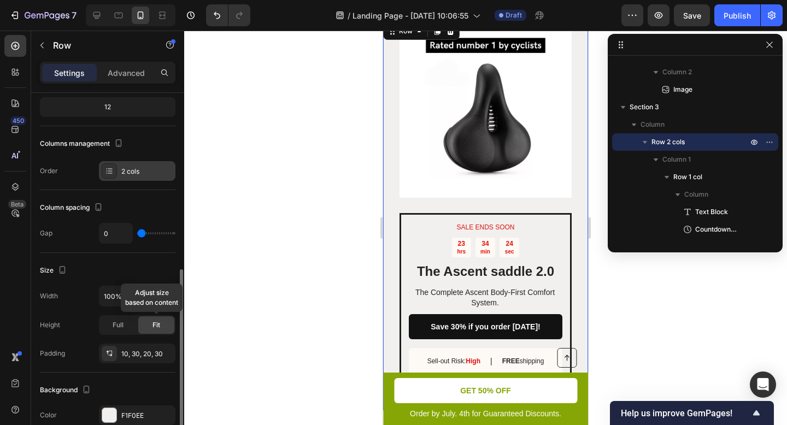
scroll to position [263, 0]
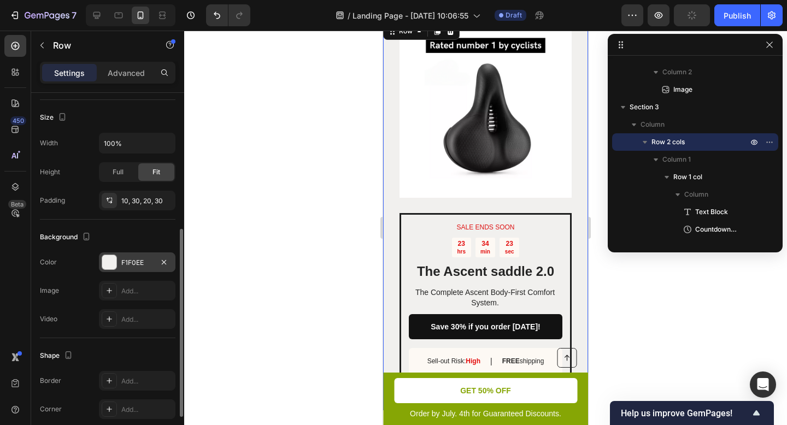
click at [134, 263] on div "F1F0EE" at bounding box center [137, 263] width 32 height 10
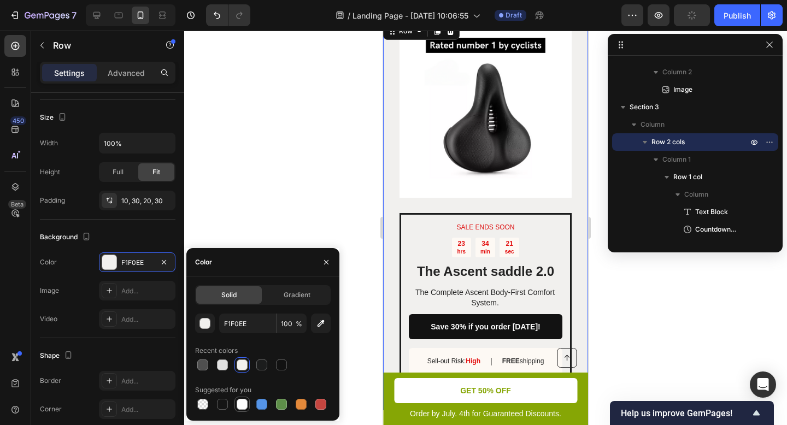
click at [244, 405] on div at bounding box center [242, 404] width 11 height 11
type input "FFFFFF"
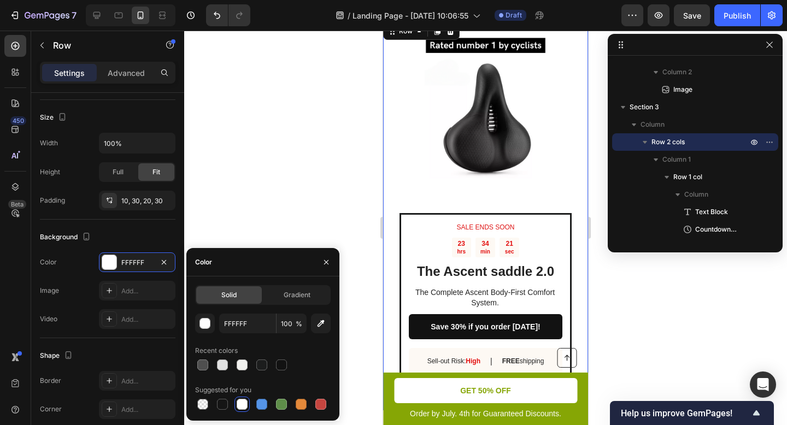
click at [297, 194] on div at bounding box center [485, 228] width 603 height 394
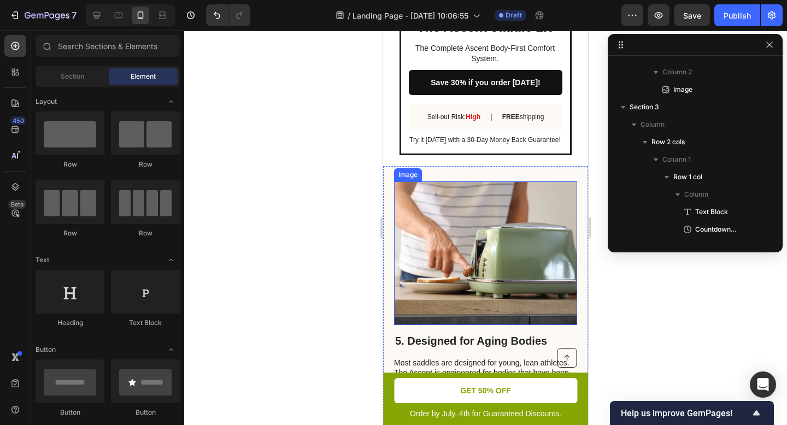
scroll to position [2015, 0]
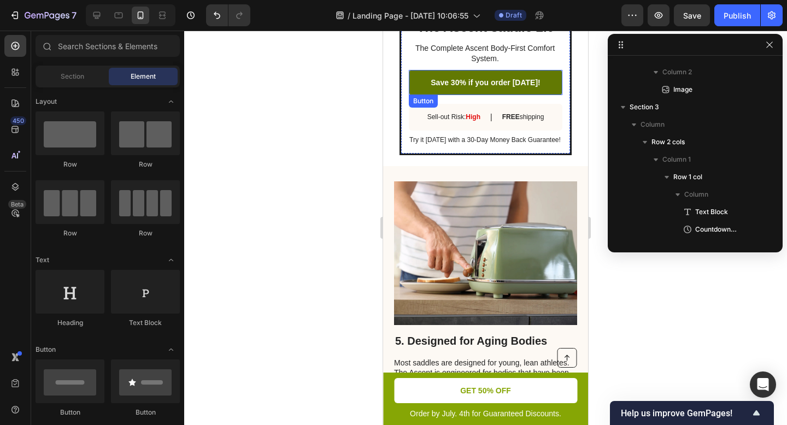
click at [491, 70] on link "Save 30% if you order [DATE]!" at bounding box center [486, 82] width 154 height 25
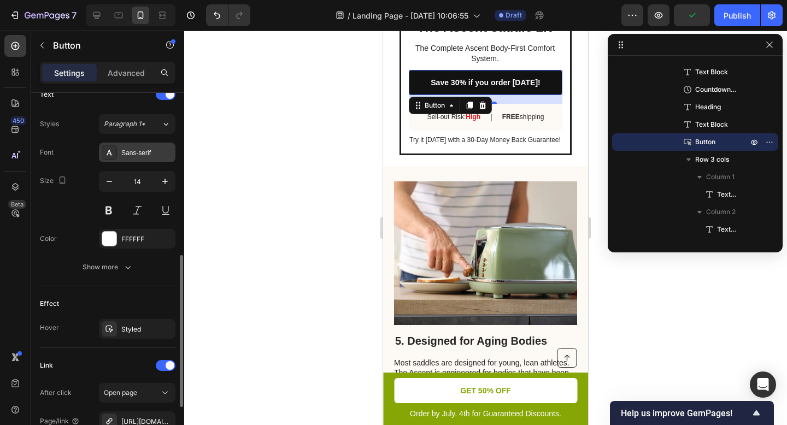
scroll to position [398, 0]
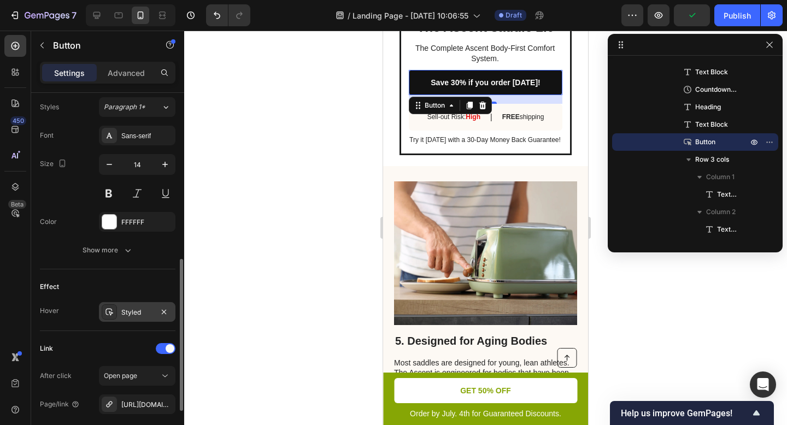
click at [156, 313] on div "Styled" at bounding box center [137, 312] width 76 height 20
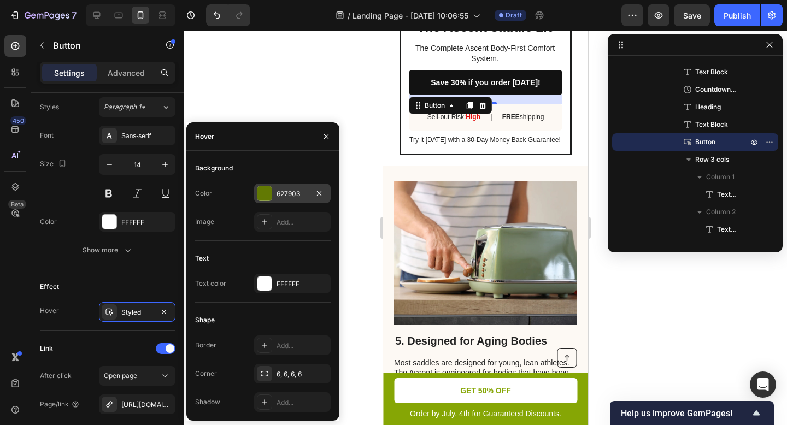
click at [263, 196] on div at bounding box center [264, 193] width 14 height 14
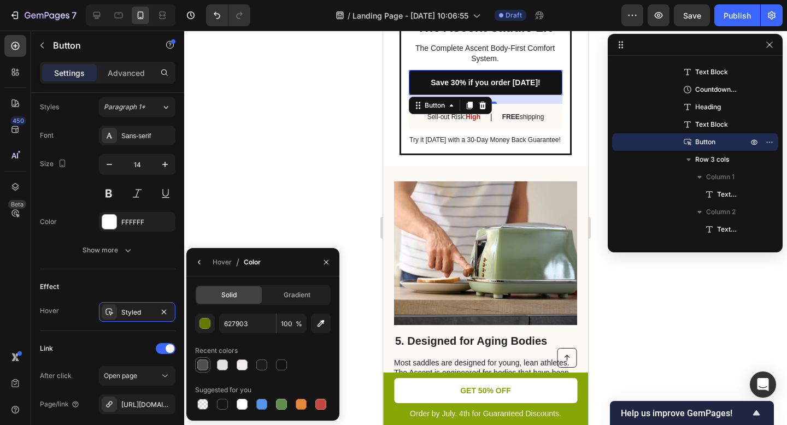
click at [207, 366] on div at bounding box center [202, 365] width 11 height 11
type input "4F4F4F"
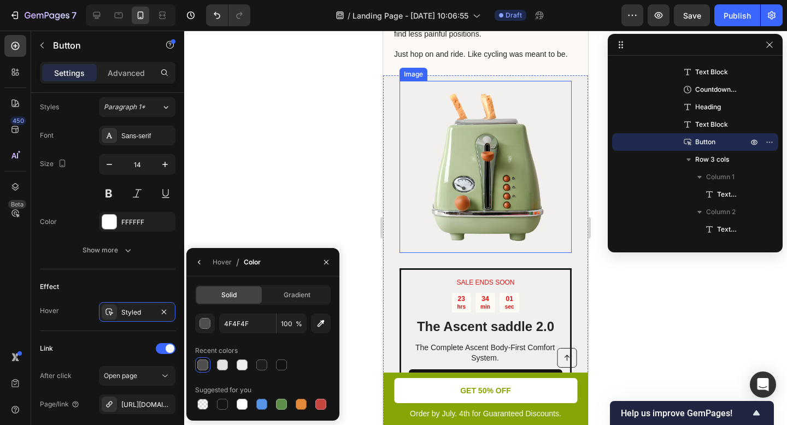
scroll to position [3156, 0]
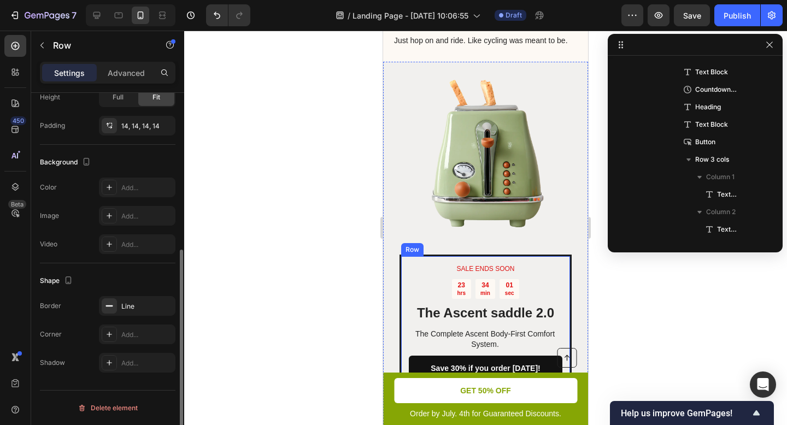
click at [487, 264] on div "SALE ENDS SOON Text Block 23 hrs 34 min 01 sec Countdown Timer The Ascent saddl…" at bounding box center [486, 348] width 154 height 168
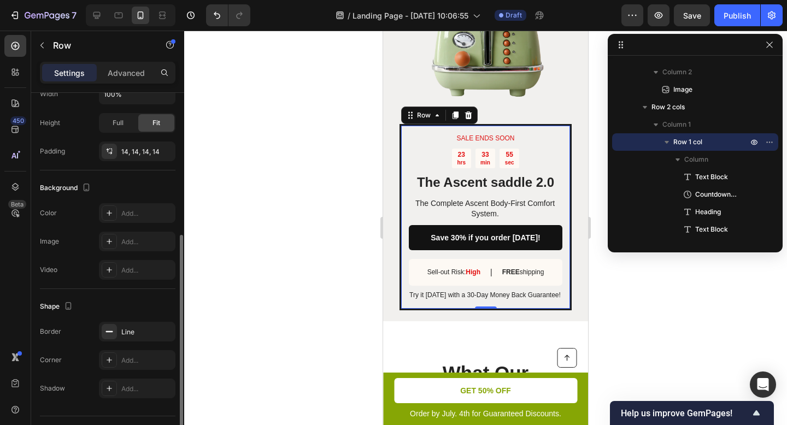
scroll to position [275, 0]
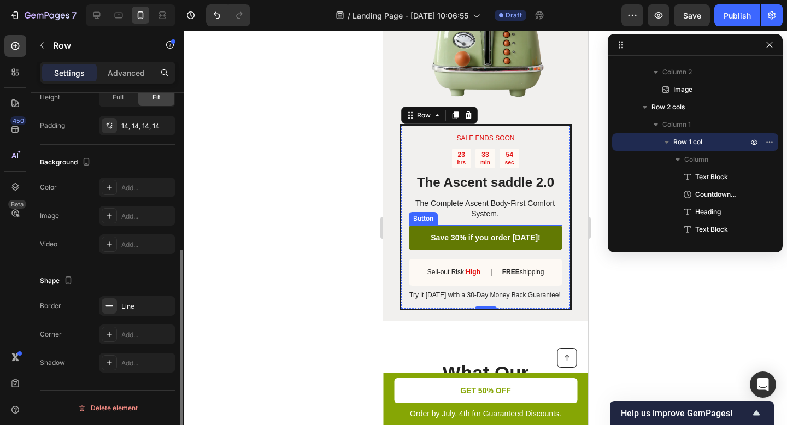
click at [469, 225] on link "Save 30% if you order [DATE]!" at bounding box center [486, 237] width 154 height 25
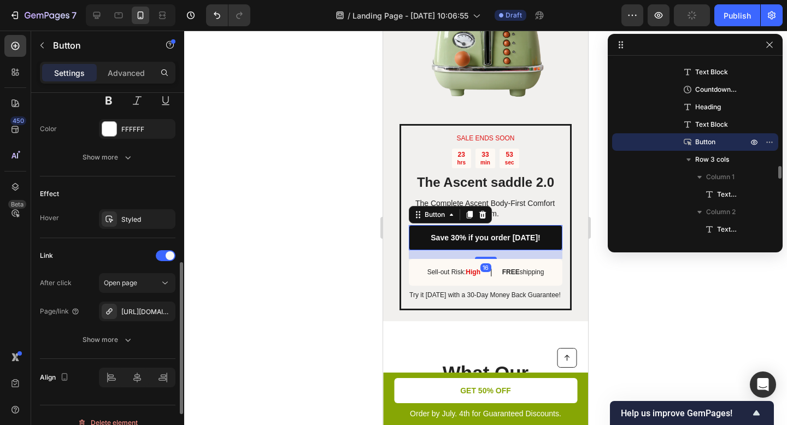
scroll to position [466, 0]
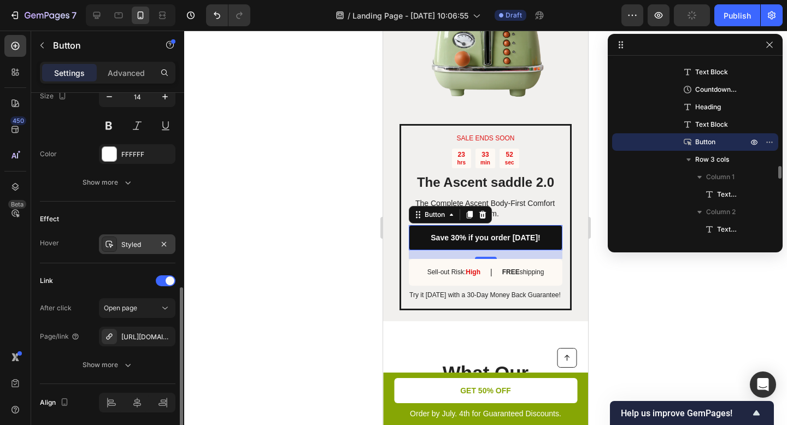
click at [138, 239] on div "Styled" at bounding box center [137, 244] width 76 height 20
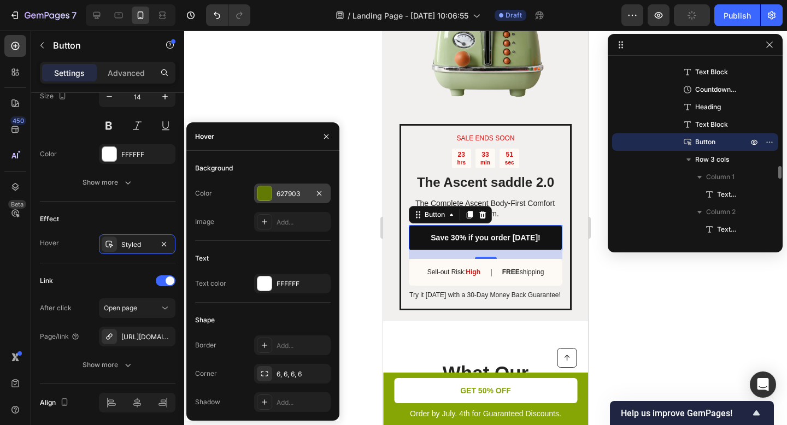
click at [265, 190] on div at bounding box center [264, 193] width 14 height 14
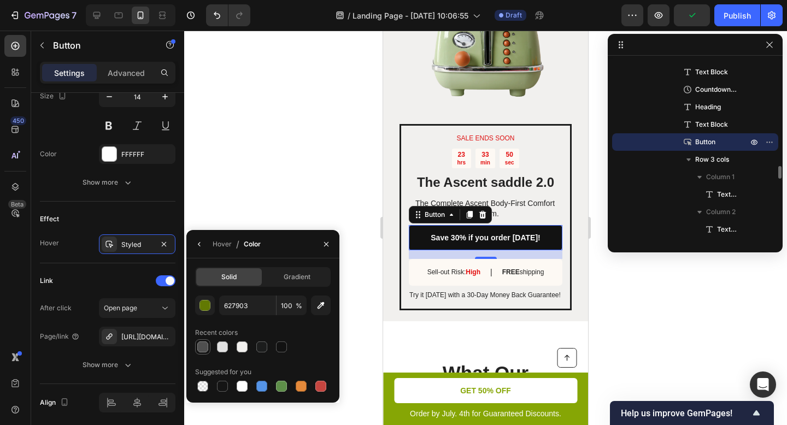
click at [203, 349] on div at bounding box center [202, 346] width 11 height 11
type input "4F4F4F"
click at [293, 176] on div at bounding box center [485, 228] width 603 height 394
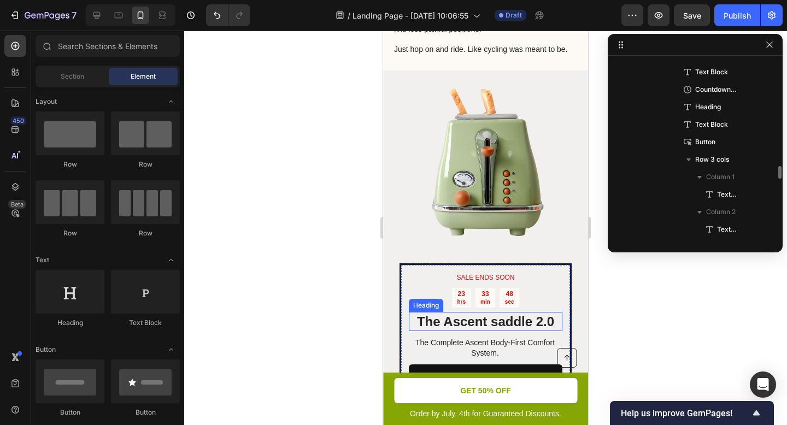
scroll to position [3071, 0]
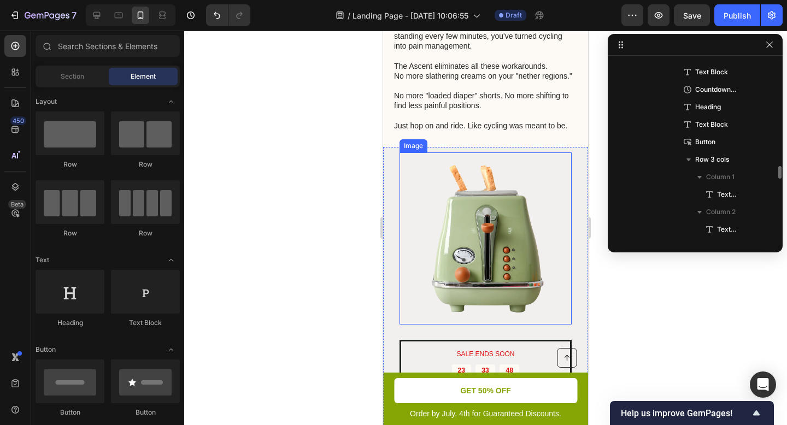
click at [502, 254] on img at bounding box center [485, 238] width 172 height 172
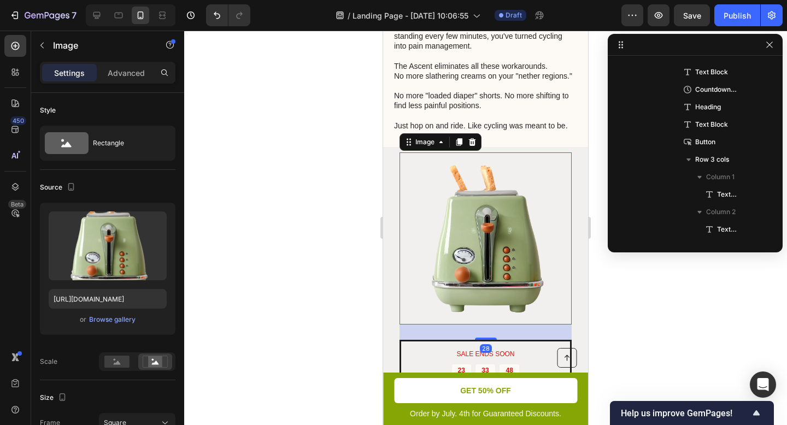
scroll to position [1688, 0]
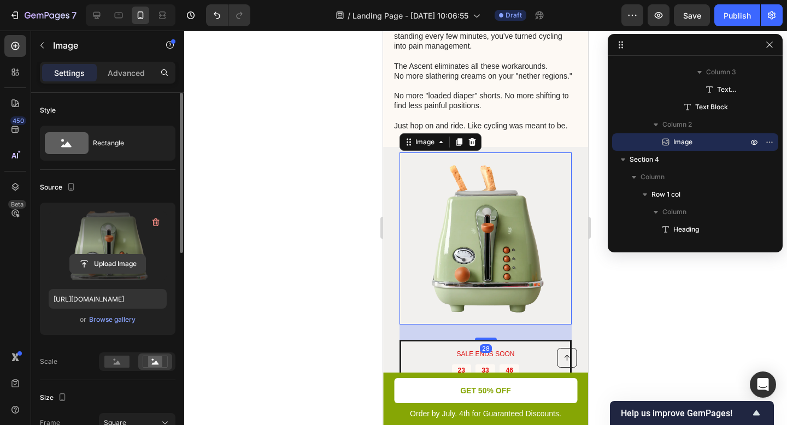
click at [108, 257] on input "file" at bounding box center [107, 264] width 75 height 19
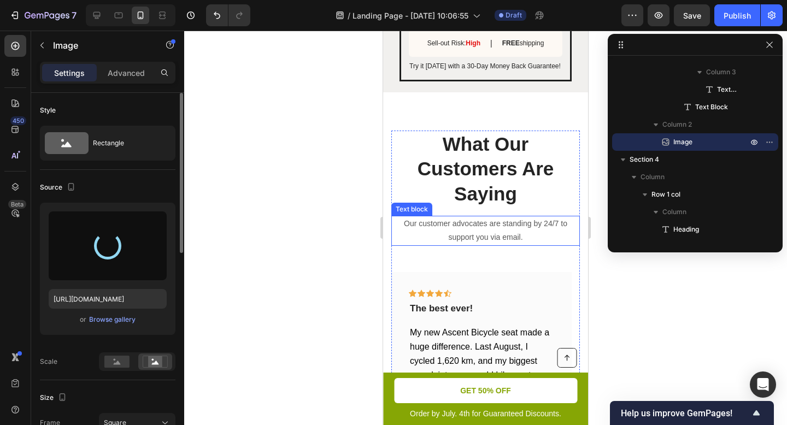
type input "https://cdn.shopify.com/s/files/1/0919/9901/1190/files/gempages_586355942270960…"
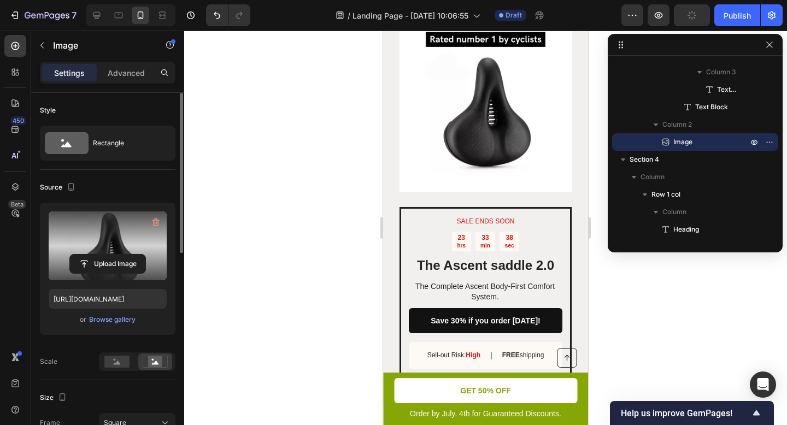
scroll to position [3176, 0]
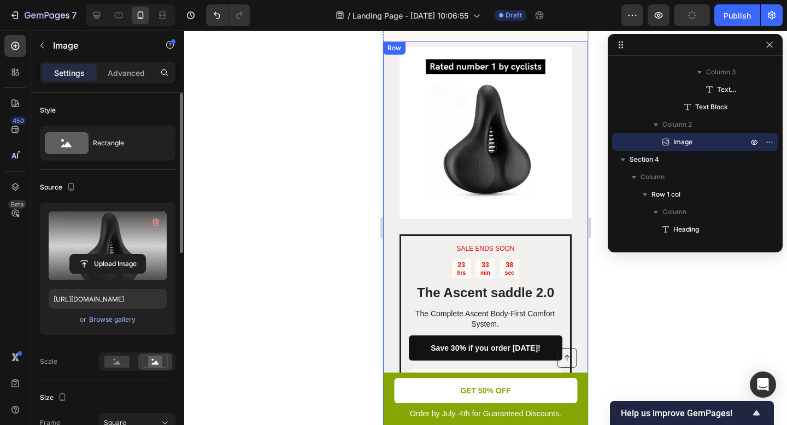
click at [569, 172] on div "SALE ENDS SOON Text Block 23 hrs 33 min 38 sec Countdown Timer The Ascent saddl…" at bounding box center [485, 237] width 205 height 390
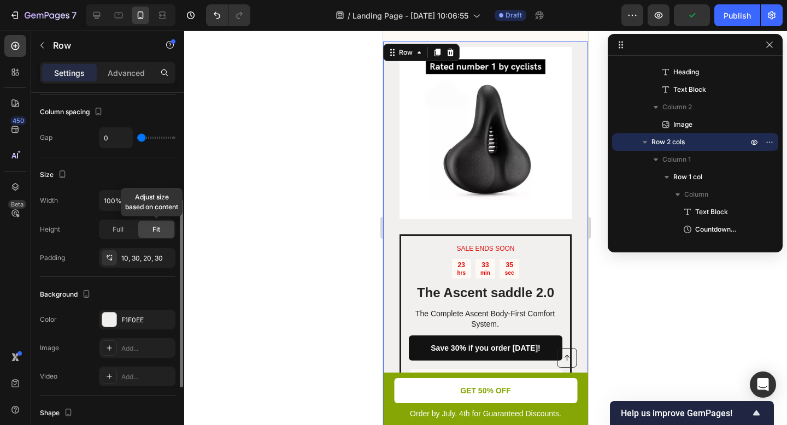
scroll to position [299, 0]
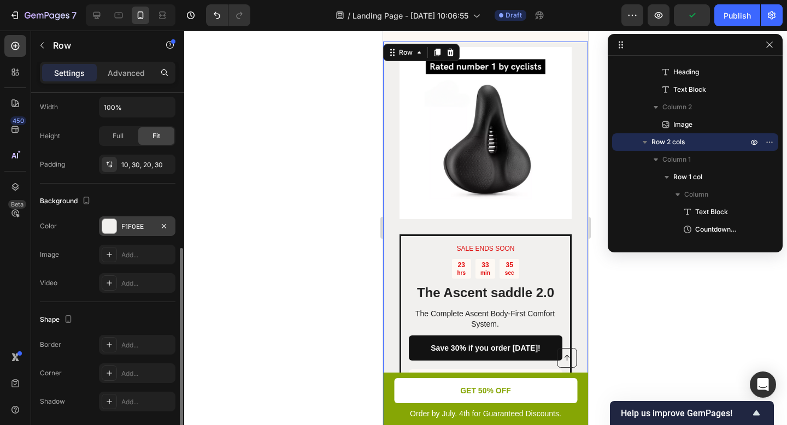
click at [115, 229] on div at bounding box center [109, 226] width 14 height 14
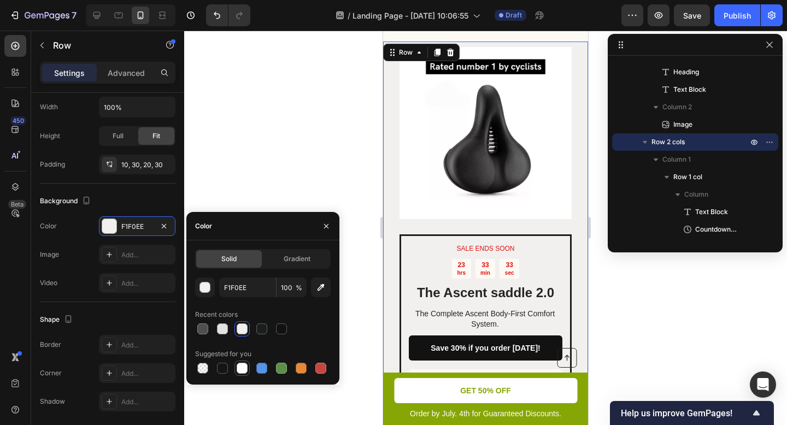
click at [241, 370] on div at bounding box center [242, 368] width 11 height 11
type input "FFFFFF"
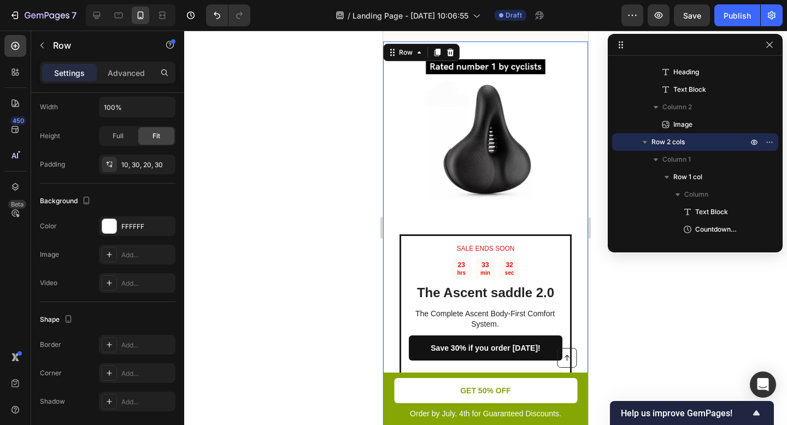
click at [292, 149] on div at bounding box center [485, 228] width 603 height 394
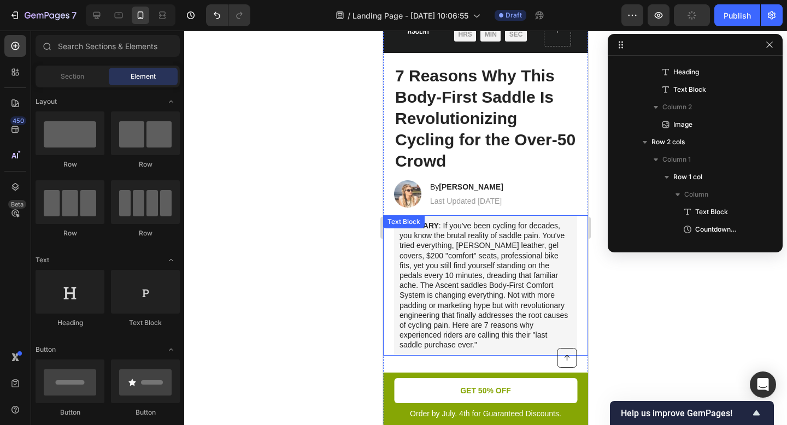
scroll to position [0, 0]
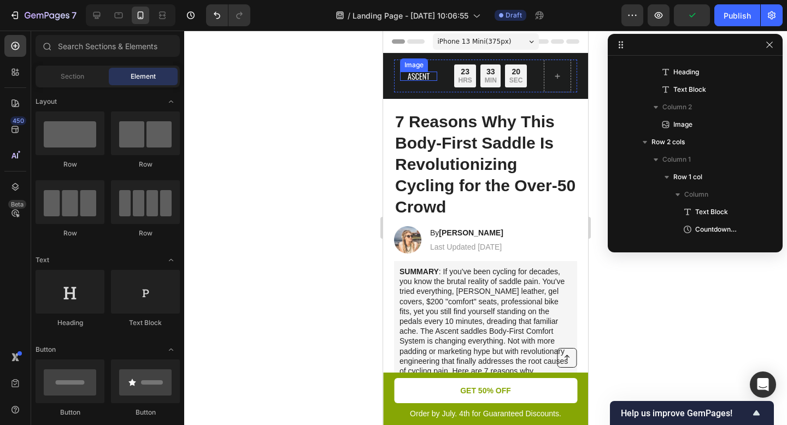
click at [422, 79] on img at bounding box center [418, 76] width 37 height 9
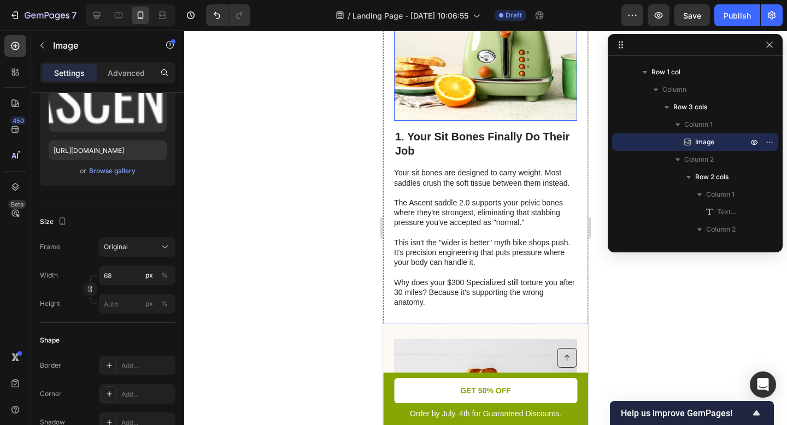
scroll to position [392, 0]
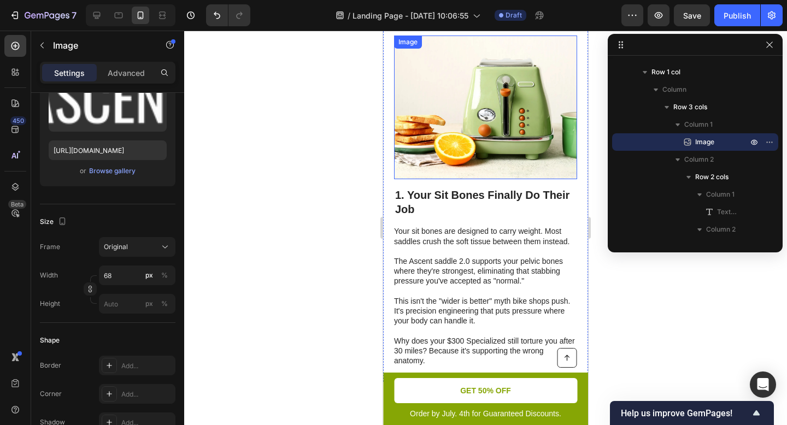
click at [478, 149] on img at bounding box center [485, 108] width 183 height 144
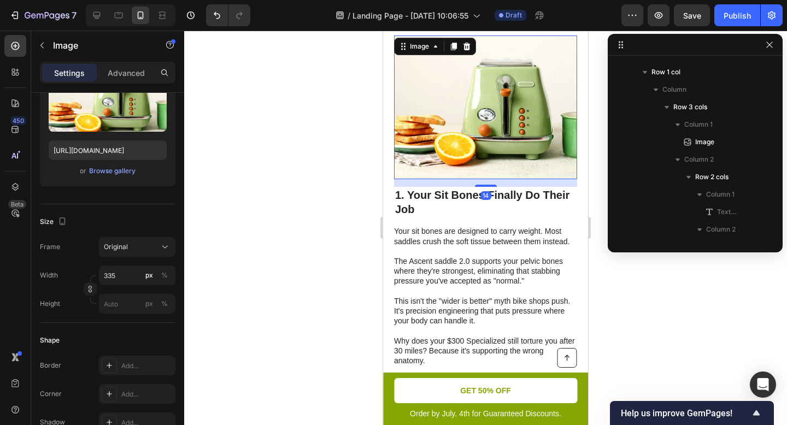
scroll to position [377, 0]
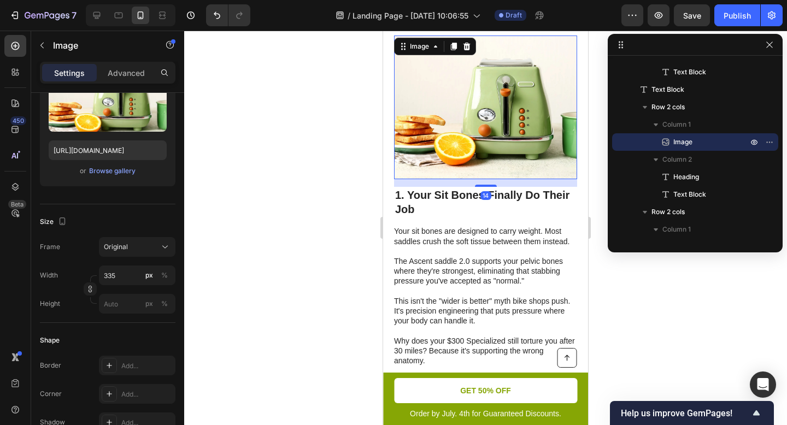
click at [503, 143] on img at bounding box center [485, 108] width 183 height 144
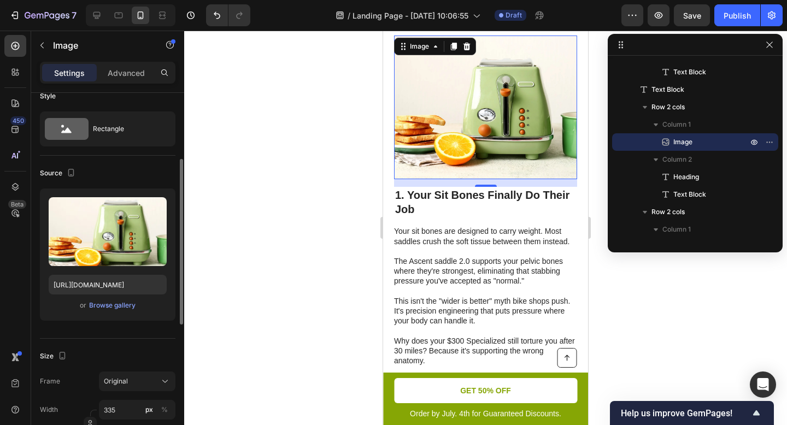
scroll to position [55, 0]
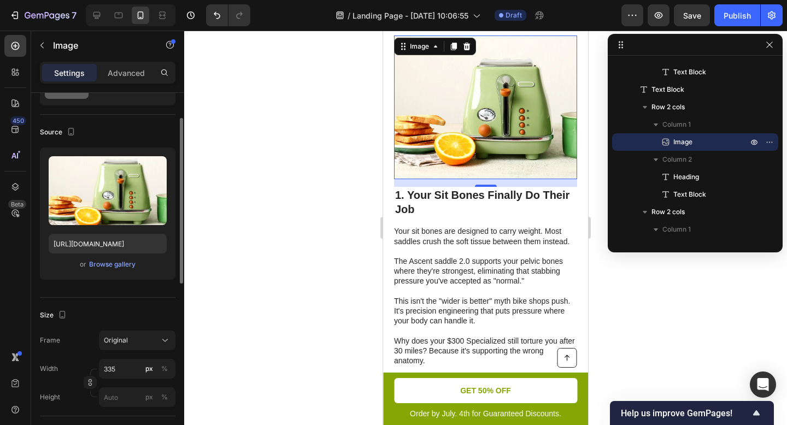
click at [475, 148] on img at bounding box center [485, 108] width 183 height 144
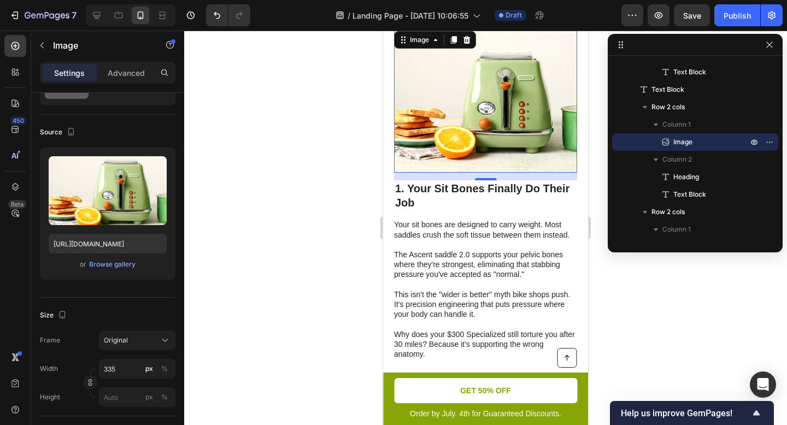
scroll to position [411, 0]
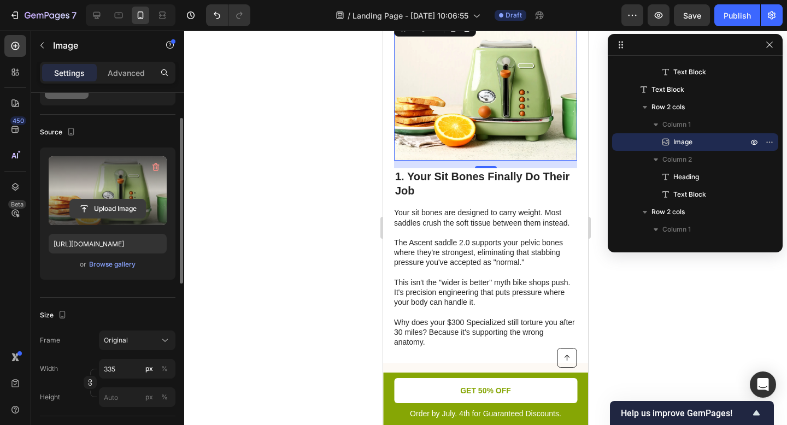
click at [125, 204] on input "file" at bounding box center [107, 208] width 75 height 19
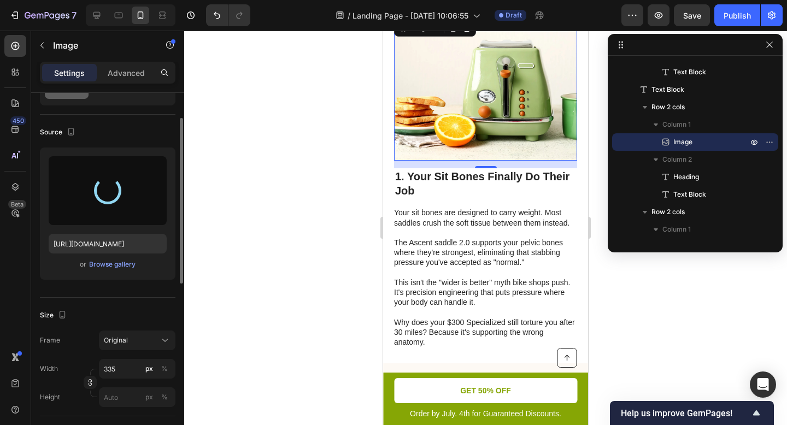
type input "https://cdn.shopify.com/s/files/1/0919/9901/1190/files/gempages_586355942270960…"
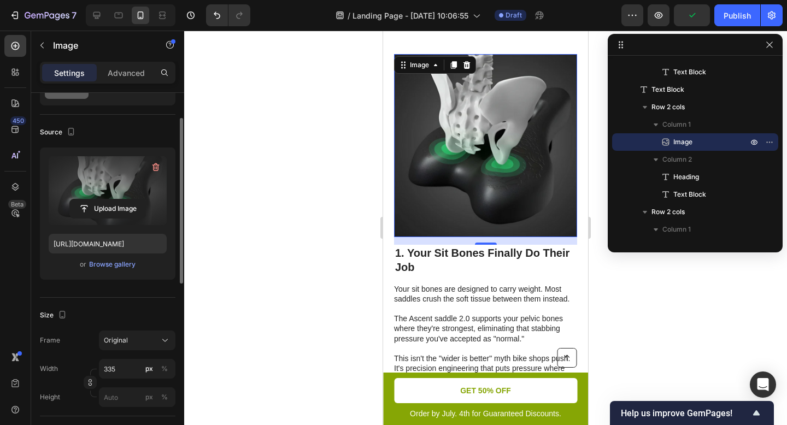
scroll to position [331, 0]
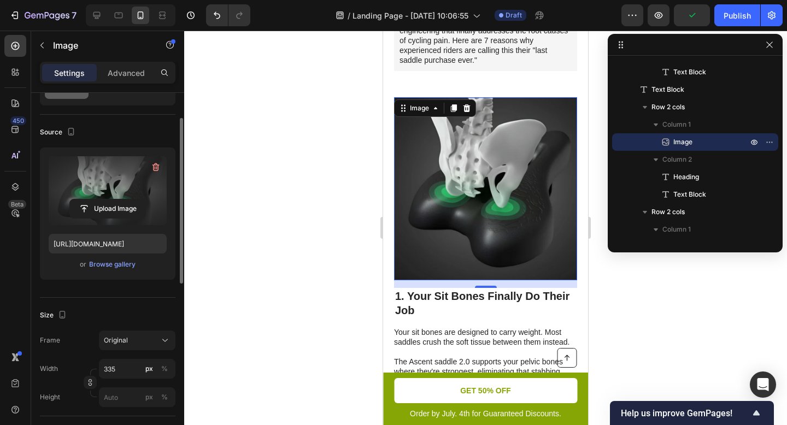
click at [525, 160] on img at bounding box center [485, 188] width 183 height 183
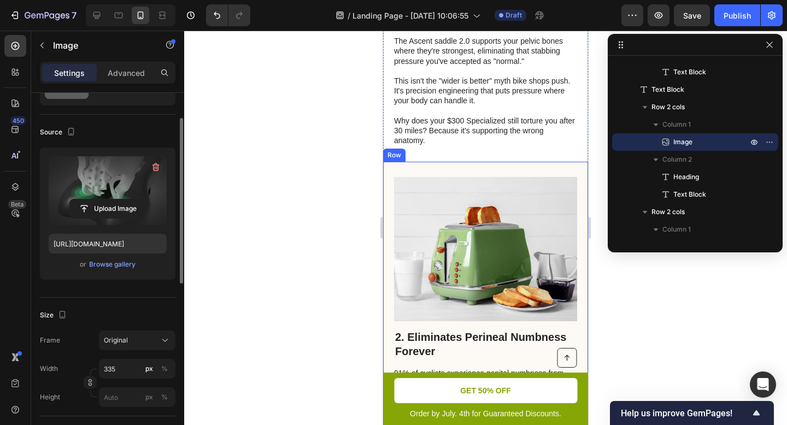
scroll to position [776, 0]
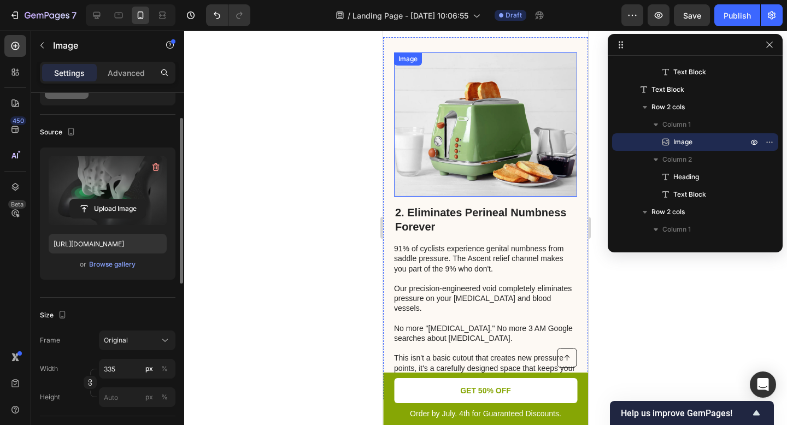
click at [520, 135] on img at bounding box center [485, 124] width 183 height 144
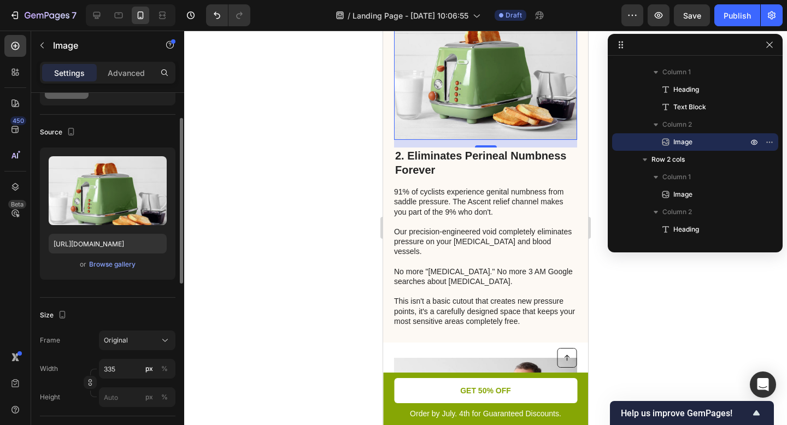
scroll to position [820, 0]
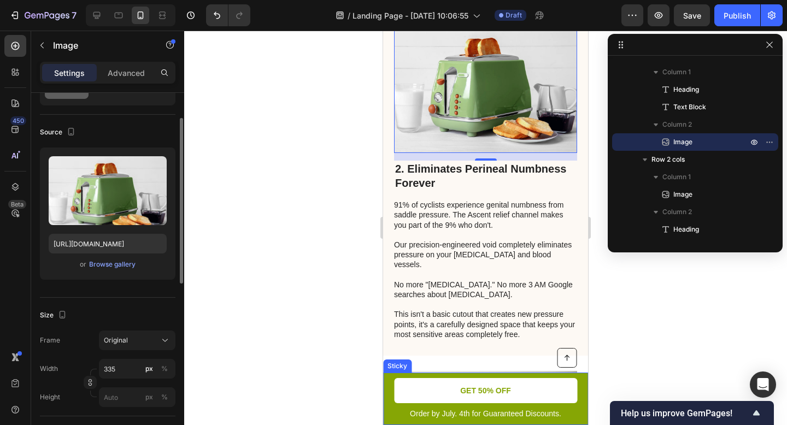
click at [570, 386] on div "Button Order by July. 4th for Guaranteed Discounts. Text Block GET 50% OFF Butt…" at bounding box center [485, 399] width 205 height 52
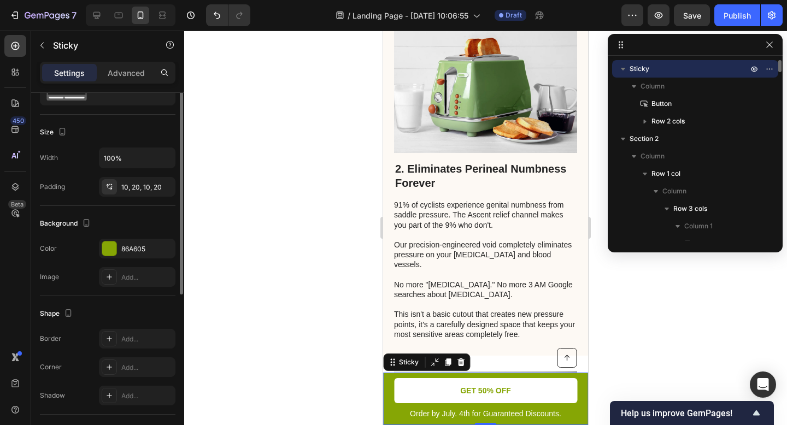
scroll to position [0, 0]
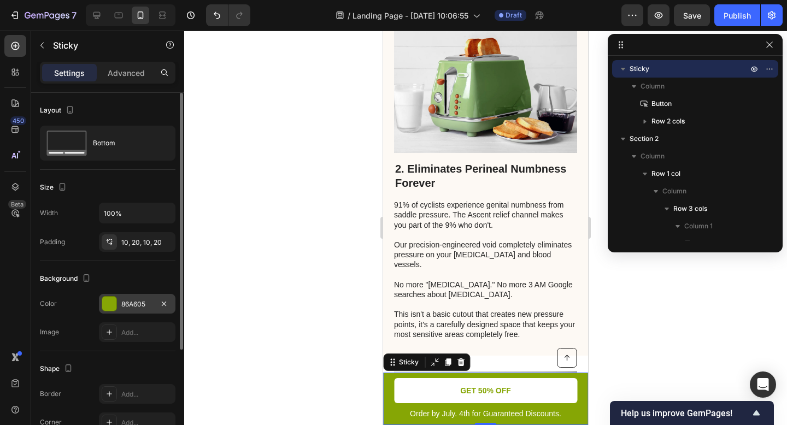
click at [116, 305] on div at bounding box center [109, 303] width 15 height 15
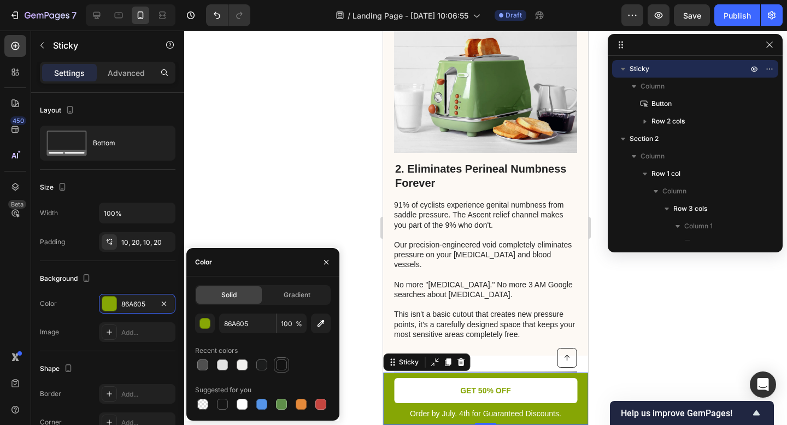
click at [278, 364] on div at bounding box center [281, 365] width 11 height 11
type input "121212"
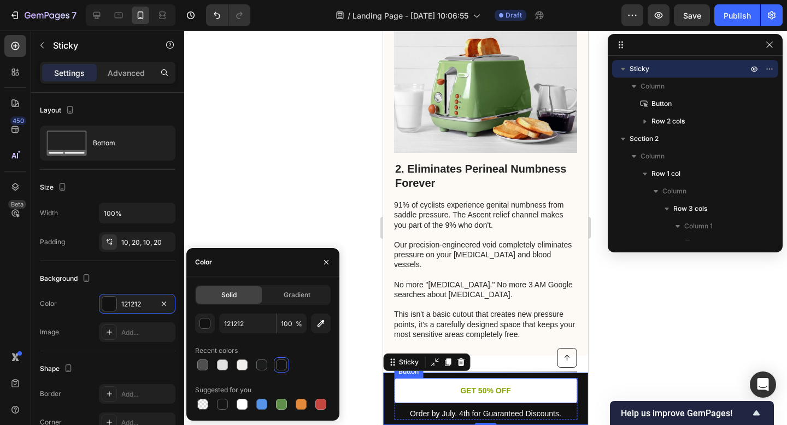
click at [440, 387] on link "GET 50% OFF" at bounding box center [485, 390] width 183 height 25
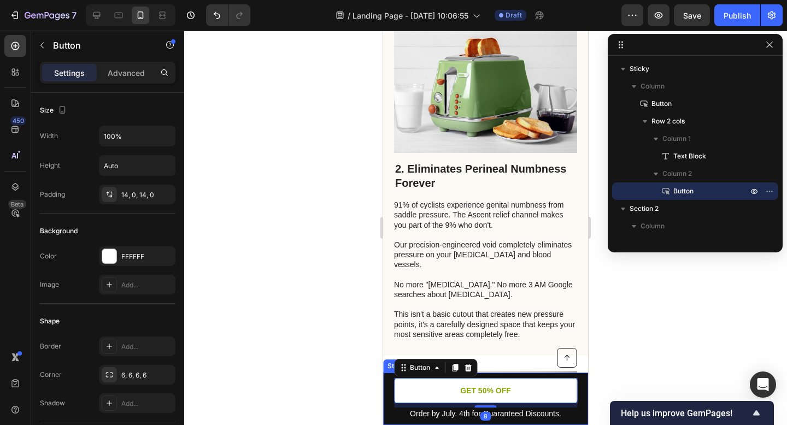
click at [390, 388] on div "Button Order by July. 4th for Guaranteed Discounts. Text Block GET 50% OFF Butt…" at bounding box center [485, 399] width 205 height 52
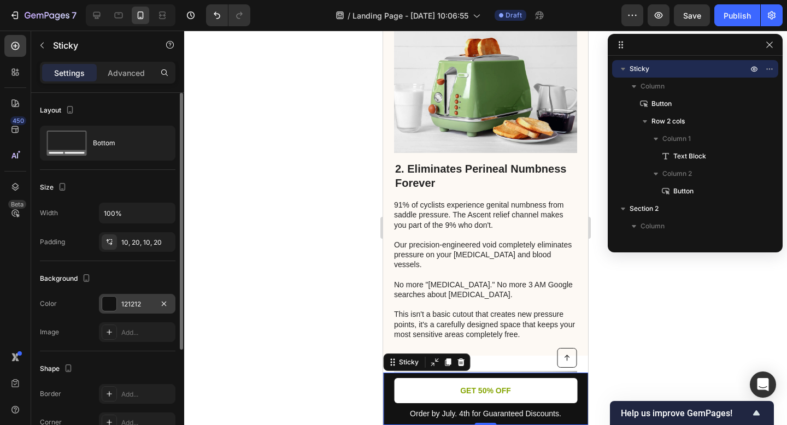
click at [116, 304] on div at bounding box center [109, 304] width 14 height 14
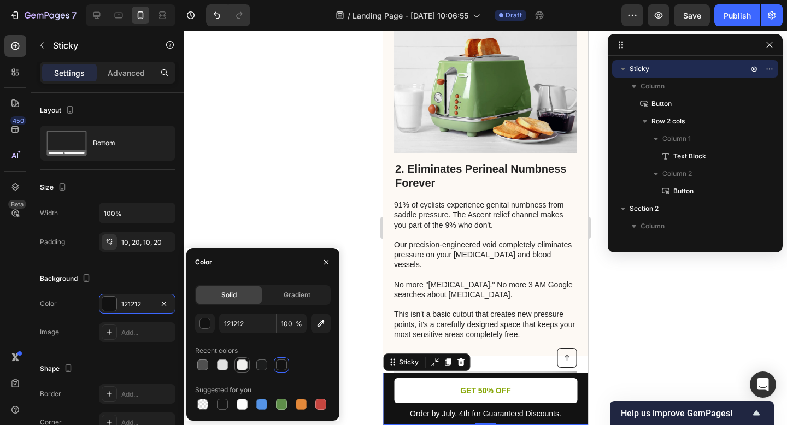
click at [240, 367] on div at bounding box center [242, 365] width 11 height 11
type input "F1F0EE"
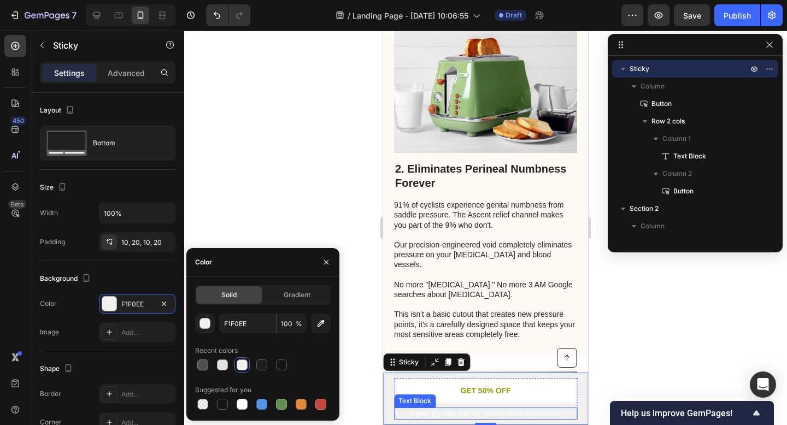
click at [475, 414] on p "Order by July. 4th for Guaranteed Discounts." at bounding box center [485, 414] width 181 height 10
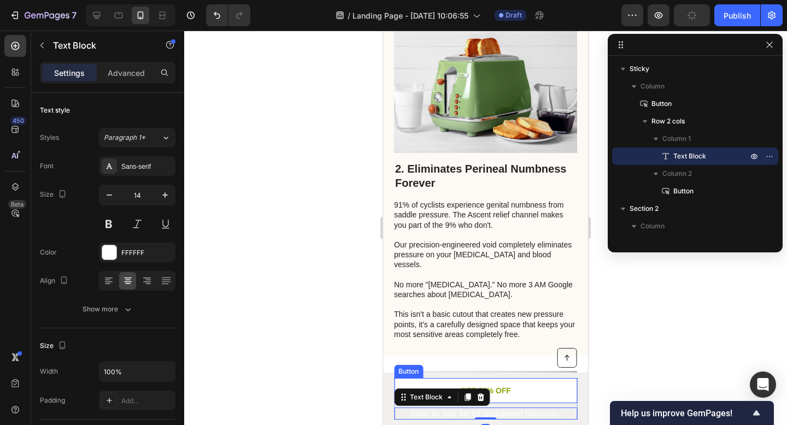
click at [508, 391] on link "GET 50% OFF" at bounding box center [485, 390] width 183 height 25
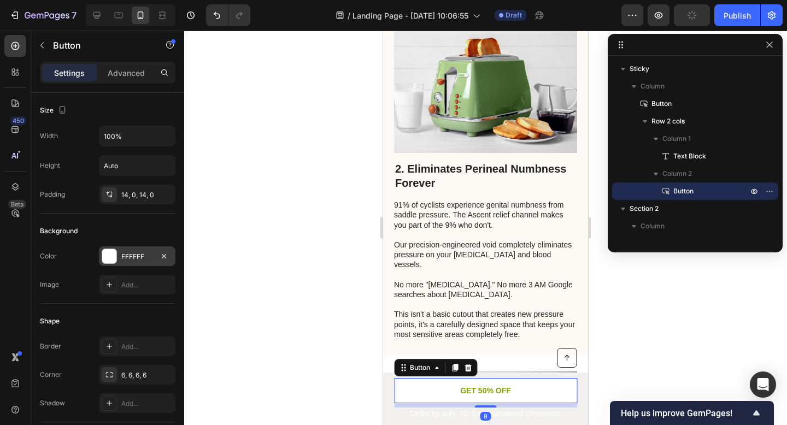
click at [127, 260] on div "FFFFFF" at bounding box center [137, 257] width 32 height 10
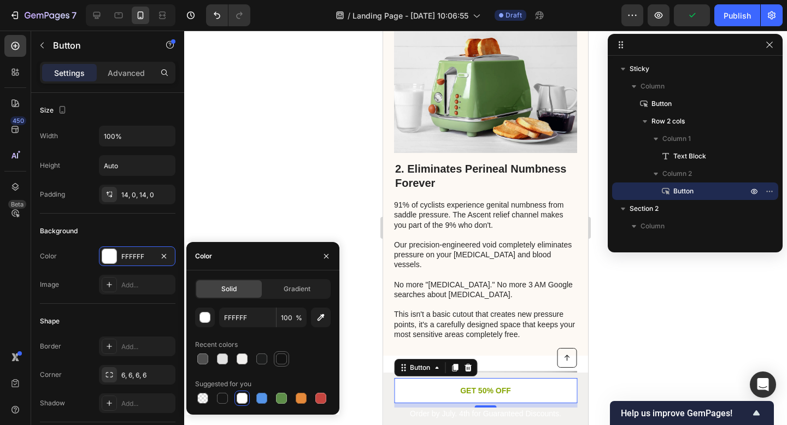
click at [284, 360] on div at bounding box center [281, 359] width 11 height 11
type input "121212"
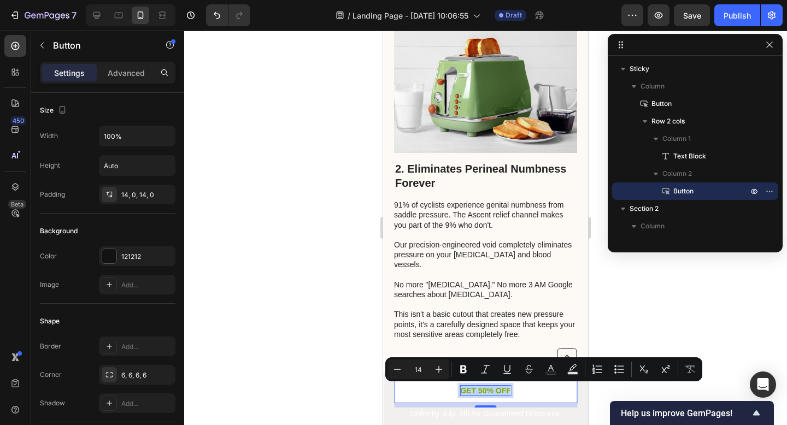
drag, startPoint x: 506, startPoint y: 390, endPoint x: 457, endPoint y: 390, distance: 49.2
click at [460, 390] on p "GET 50% OFF" at bounding box center [485, 391] width 51 height 10
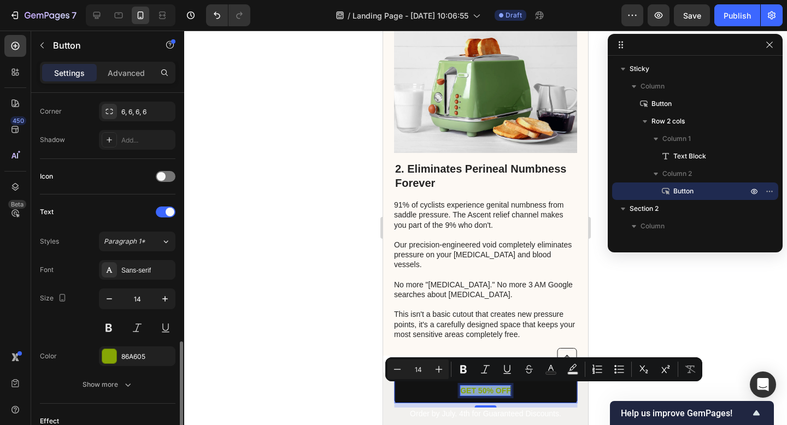
scroll to position [357, 0]
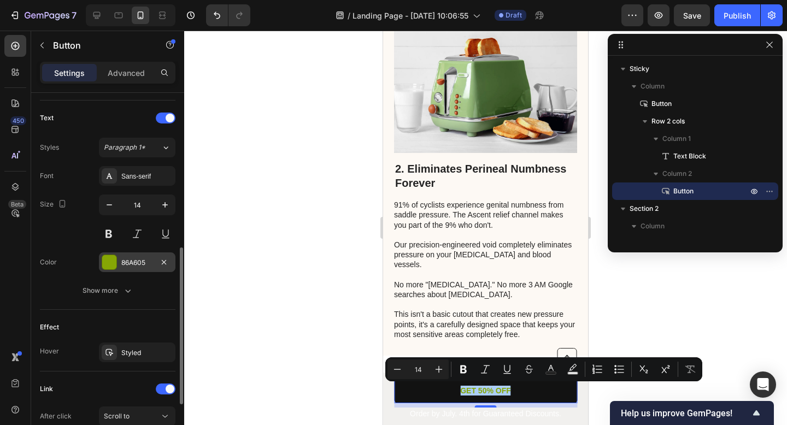
click at [108, 260] on div at bounding box center [109, 262] width 14 height 14
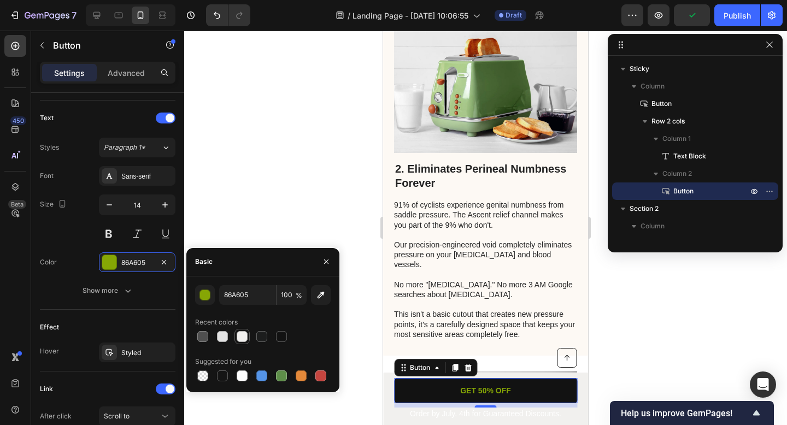
click at [240, 338] on div at bounding box center [242, 336] width 11 height 11
type input "F1F0EE"
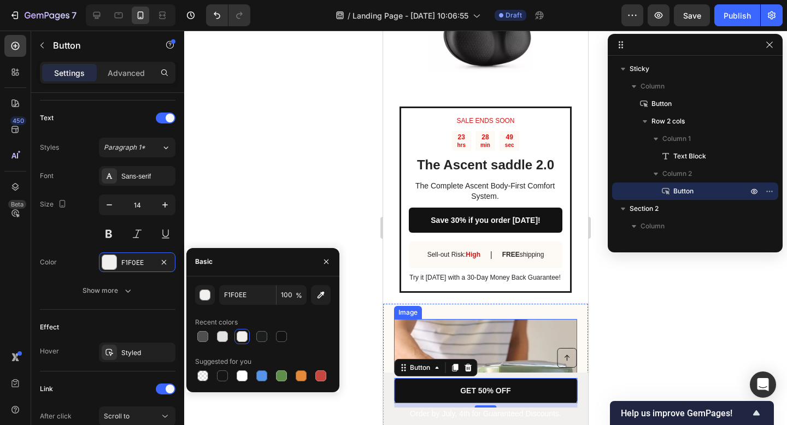
scroll to position [1857, 0]
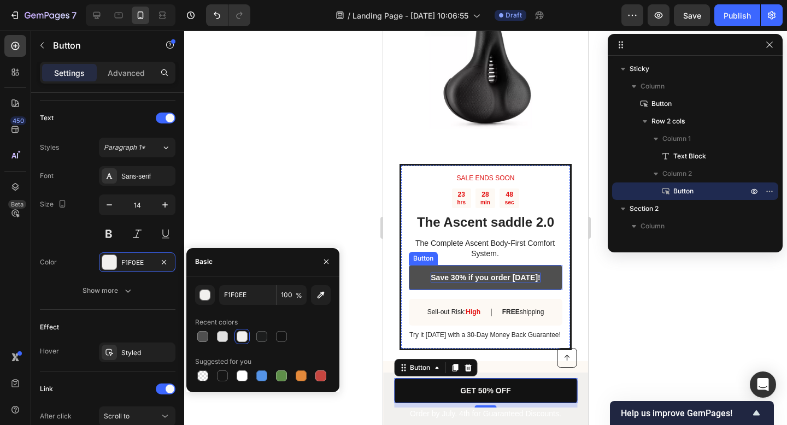
click at [499, 273] on p "Save 30% if you order [DATE]!" at bounding box center [485, 278] width 109 height 10
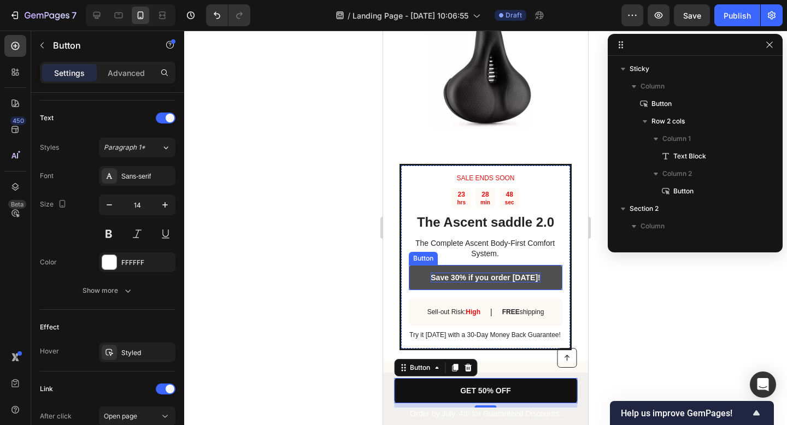
click at [499, 273] on p "Save 30% if you order [DATE]!" at bounding box center [485, 278] width 109 height 10
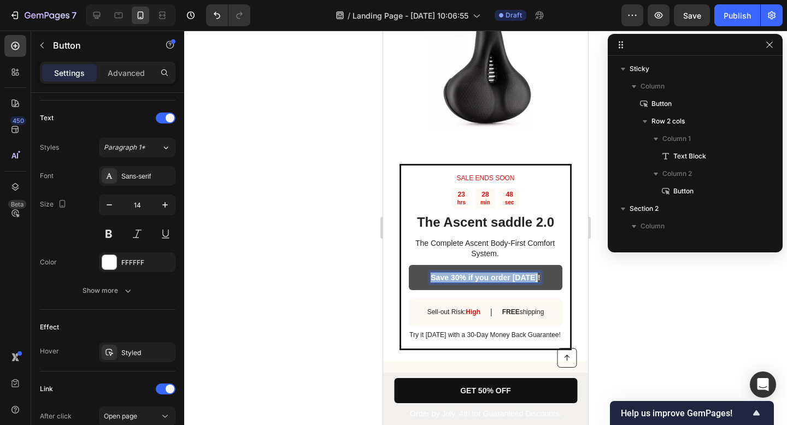
scroll to position [1059, 0]
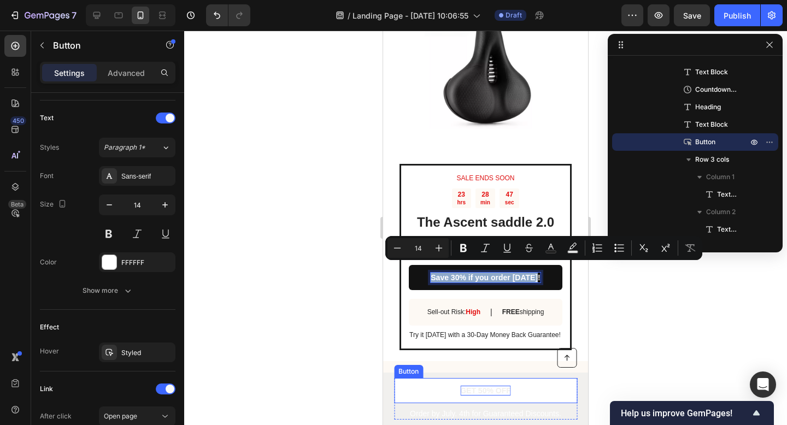
click at [490, 390] on p "GET 50% OFF" at bounding box center [485, 391] width 51 height 10
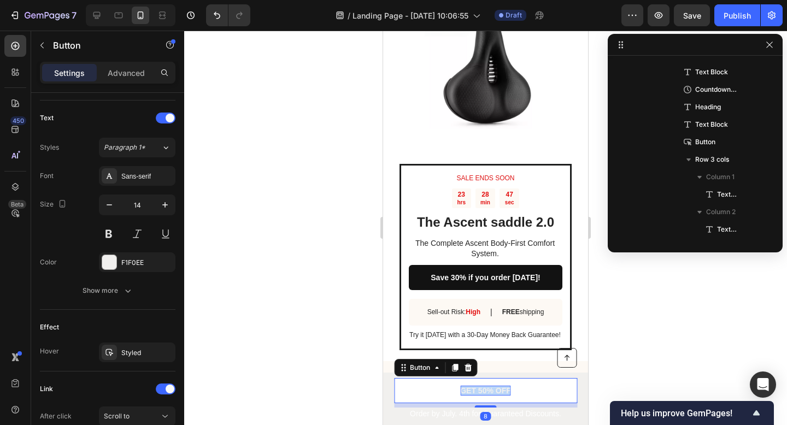
click at [490, 390] on p "GET 50% OFF" at bounding box center [485, 391] width 51 height 10
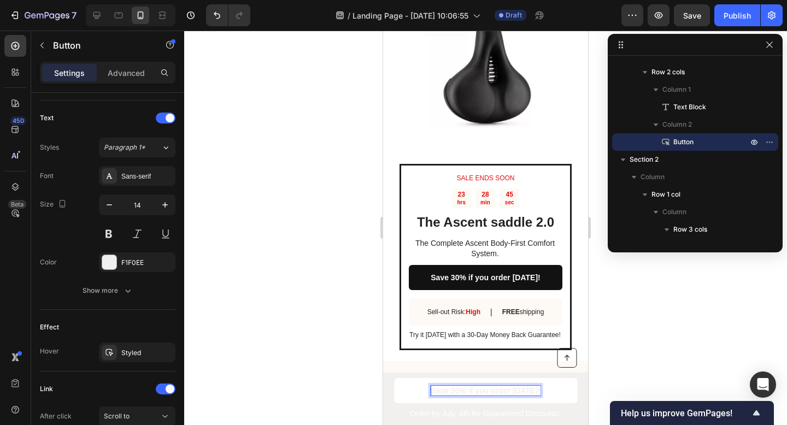
click at [619, 349] on div at bounding box center [485, 228] width 603 height 394
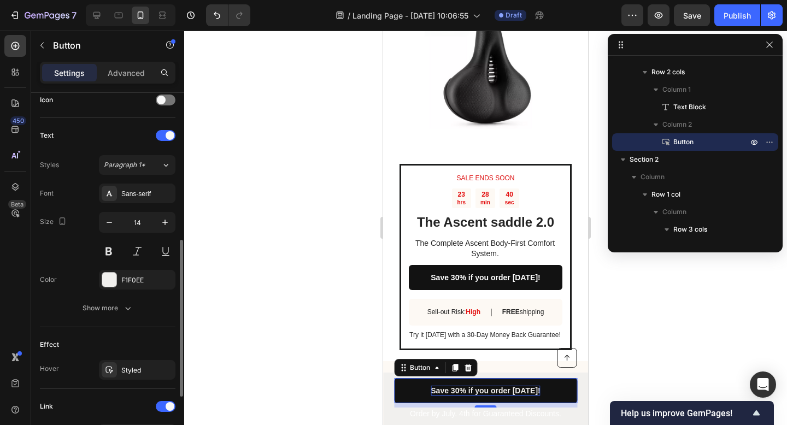
scroll to position [361, 0]
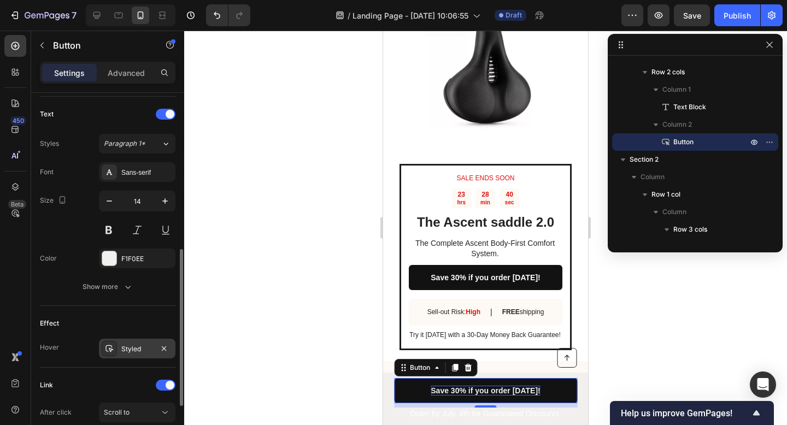
click at [144, 341] on div "Styled" at bounding box center [137, 349] width 76 height 20
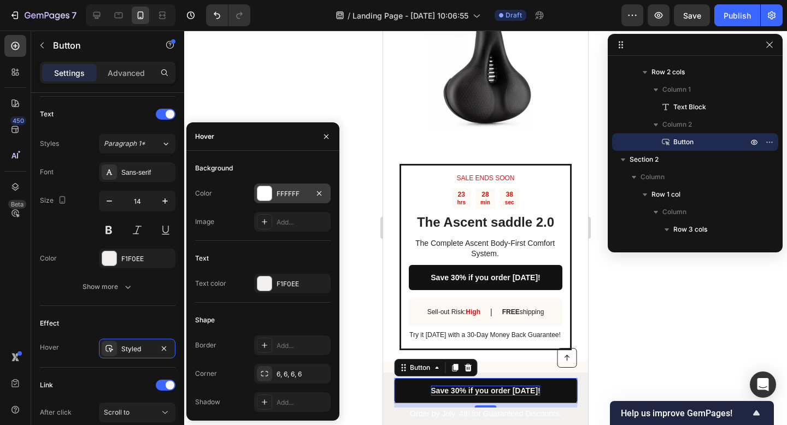
click at [269, 189] on div at bounding box center [264, 193] width 14 height 14
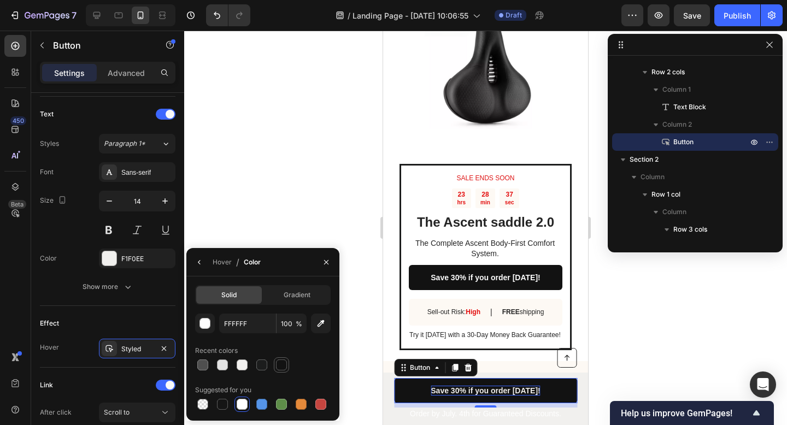
click at [279, 367] on div at bounding box center [281, 365] width 11 height 11
drag, startPoint x: 260, startPoint y: 364, endPoint x: 266, endPoint y: 366, distance: 6.8
click at [260, 365] on div at bounding box center [261, 365] width 11 height 11
type input "1C1D1D"
click at [328, 256] on button "button" at bounding box center [325, 262] width 17 height 17
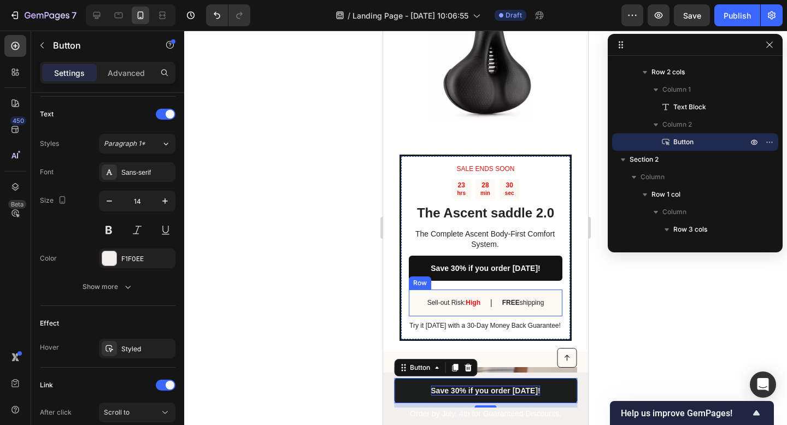
scroll to position [1867, 0]
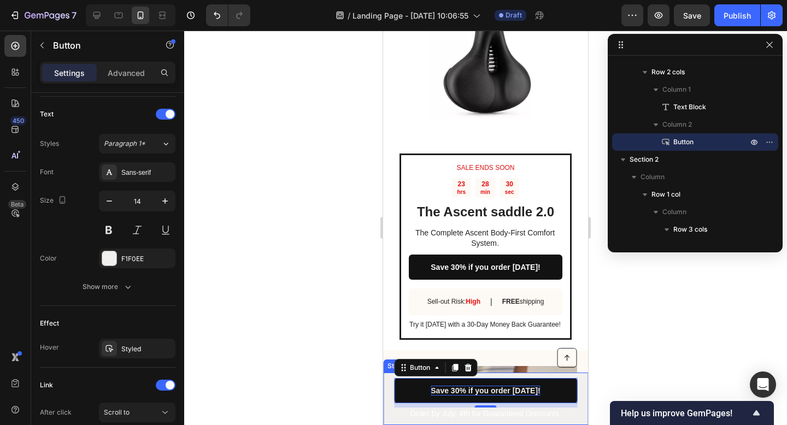
click at [573, 404] on div "Button Order by July. 4th for Guaranteed Discounts. Text Block Save 30% if you …" at bounding box center [485, 399] width 205 height 52
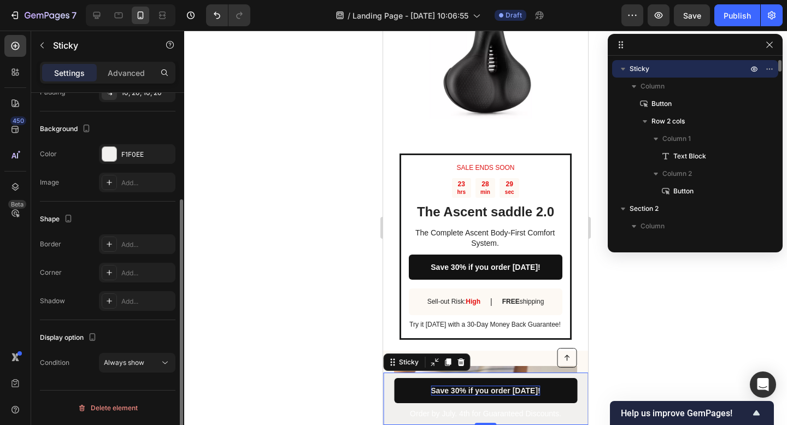
scroll to position [0, 0]
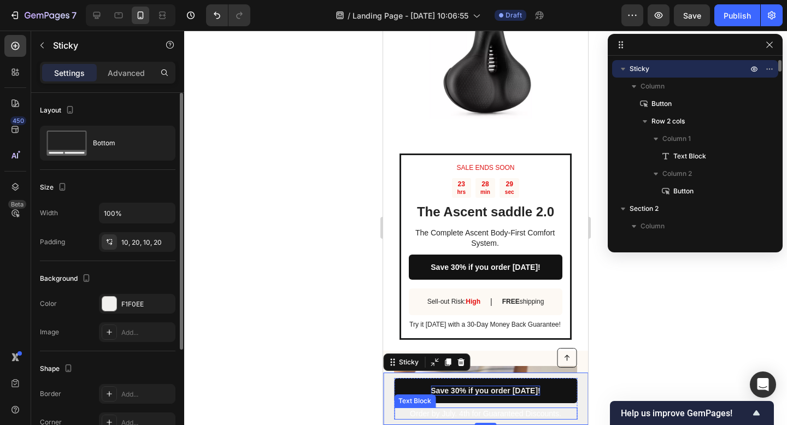
click at [539, 413] on p "Order by July. 4th for Guaranteed Discounts." at bounding box center [485, 414] width 181 height 10
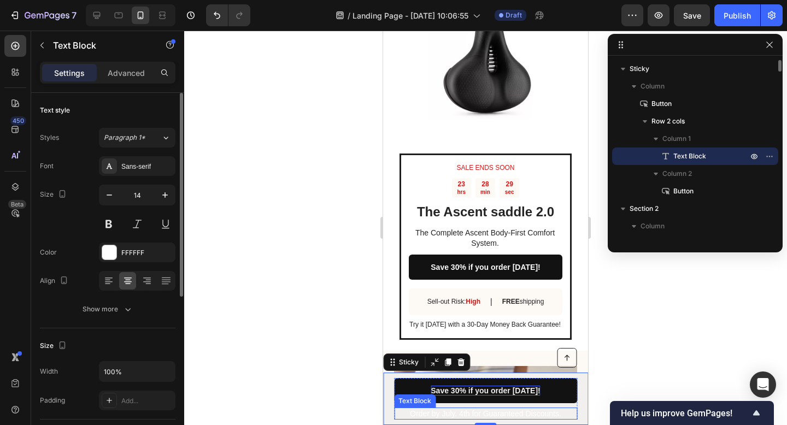
click at [539, 413] on p "Order by July. 4th for Guaranteed Discounts." at bounding box center [485, 414] width 181 height 10
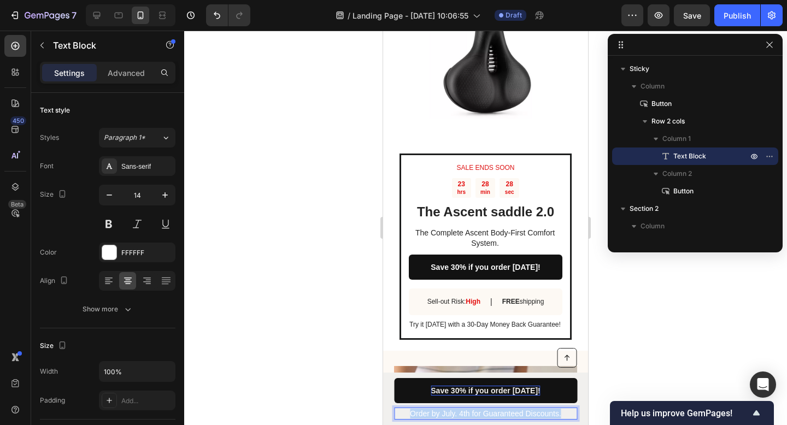
click at [539, 413] on p "Order by July. 4th for Guaranteed Discounts." at bounding box center [485, 414] width 181 height 10
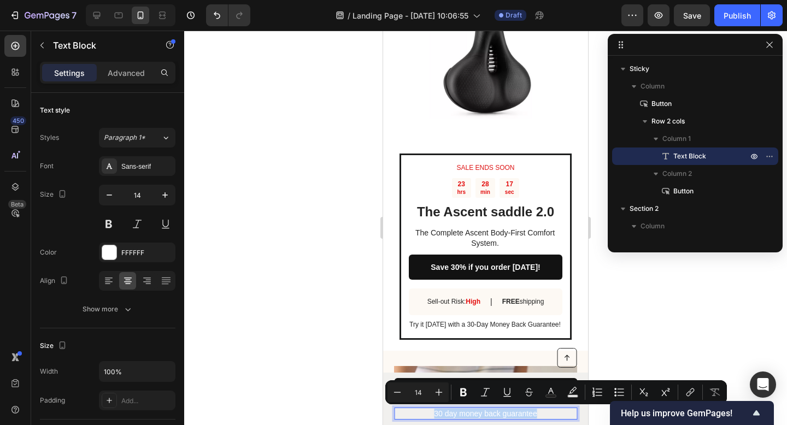
drag, startPoint x: 538, startPoint y: 411, endPoint x: 431, endPoint y: 412, distance: 107.6
click at [431, 412] on p "30 day money back guarantee" at bounding box center [485, 414] width 181 height 10
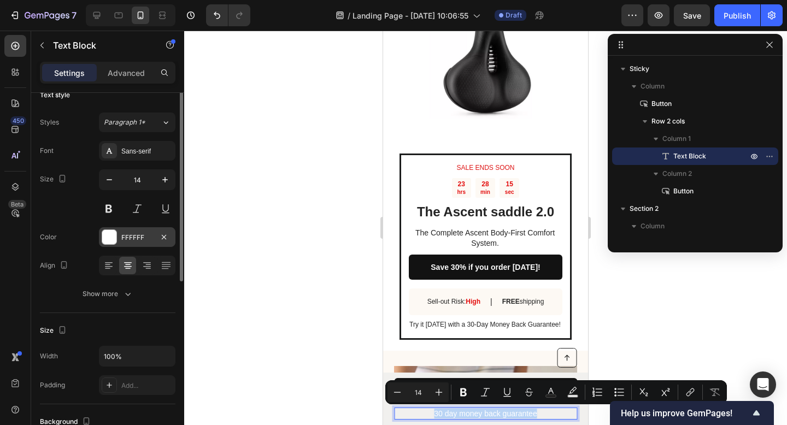
scroll to position [52, 0]
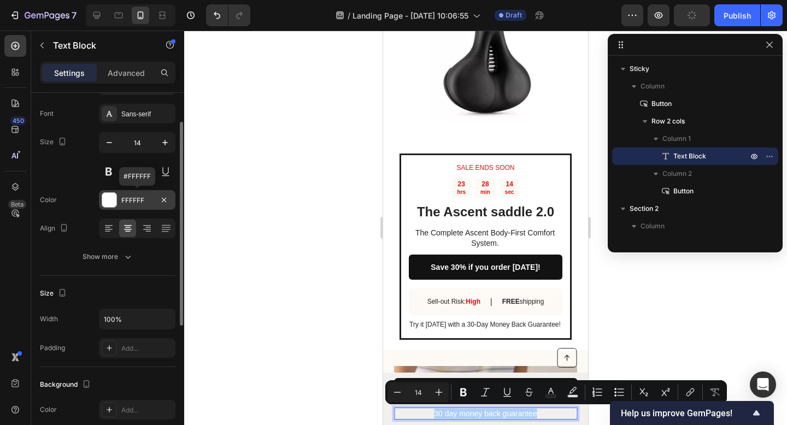
click at [132, 200] on div "FFFFFF" at bounding box center [137, 201] width 32 height 10
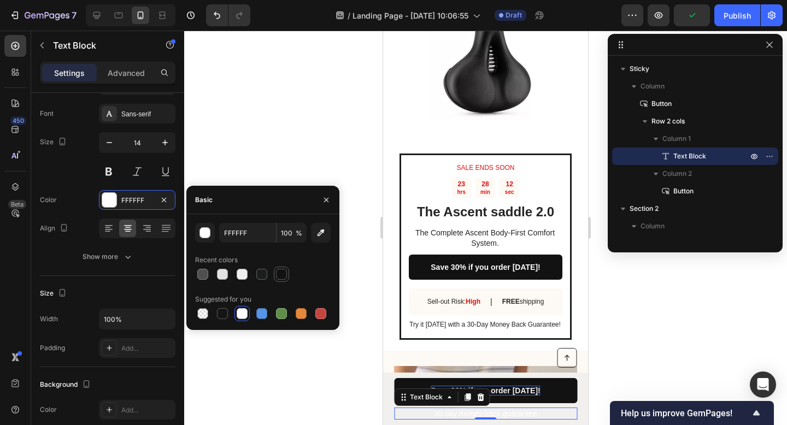
click at [280, 276] on div at bounding box center [281, 274] width 11 height 11
type input "121212"
click at [600, 272] on div at bounding box center [485, 228] width 603 height 394
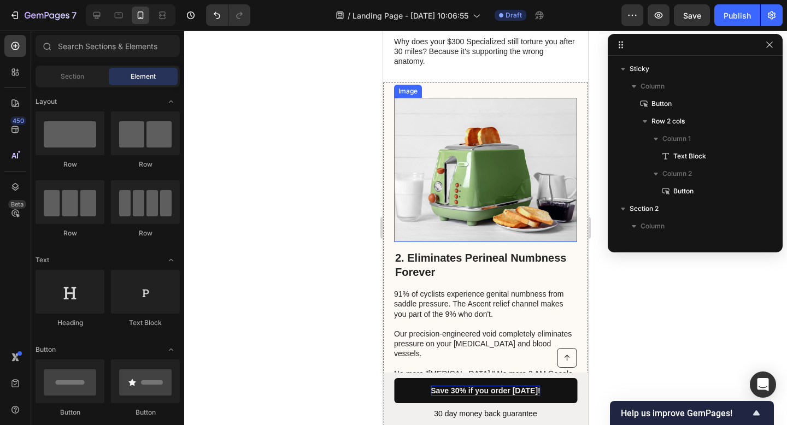
scroll to position [733, 0]
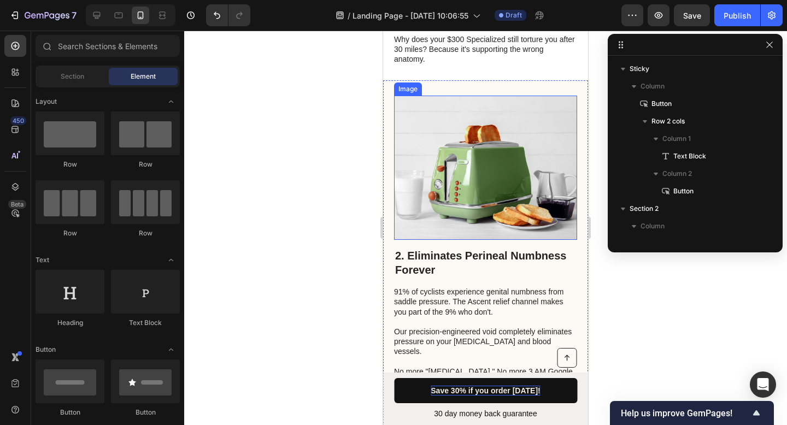
click at [439, 172] on img at bounding box center [485, 168] width 183 height 144
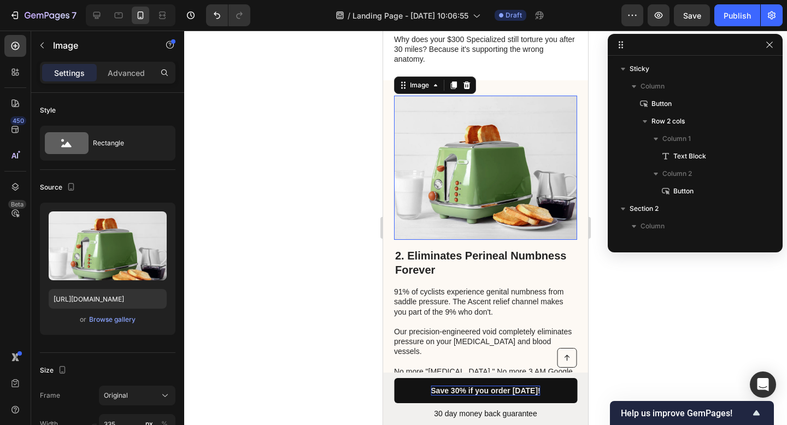
scroll to position [657, 0]
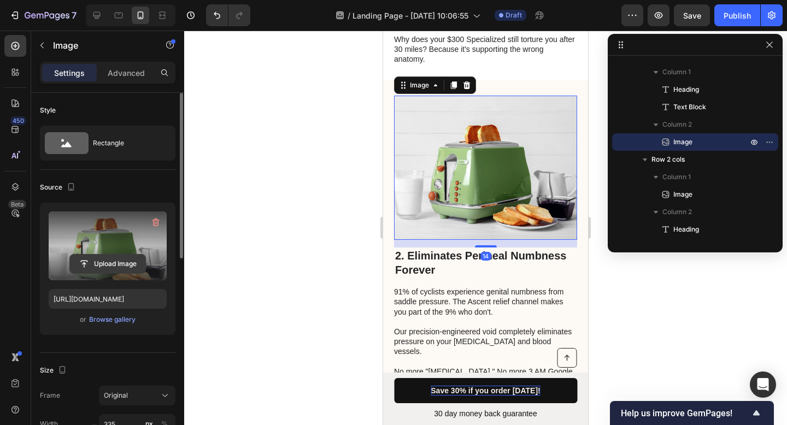
click at [125, 262] on input "file" at bounding box center [107, 264] width 75 height 19
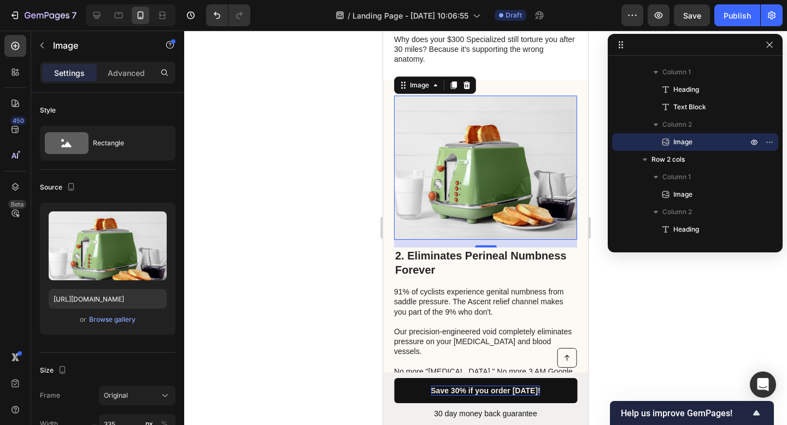
click at [507, 202] on img at bounding box center [485, 168] width 183 height 144
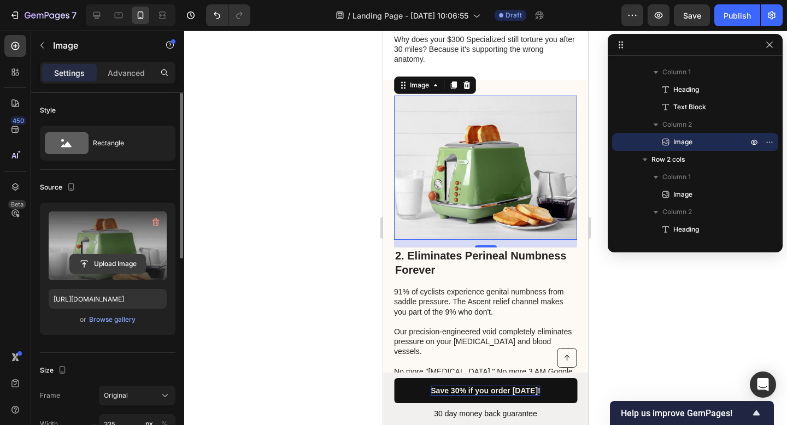
click at [115, 262] on input "file" at bounding box center [107, 264] width 75 height 19
click at [117, 251] on label at bounding box center [108, 245] width 118 height 69
click at [117, 255] on input "file" at bounding box center [107, 264] width 75 height 19
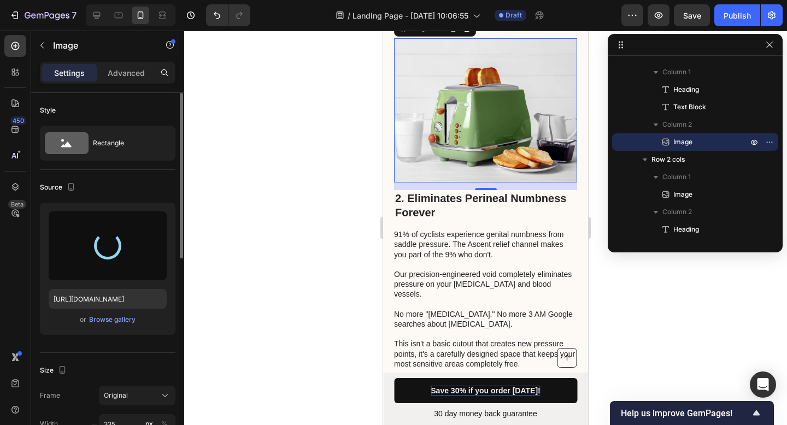
scroll to position [800, 0]
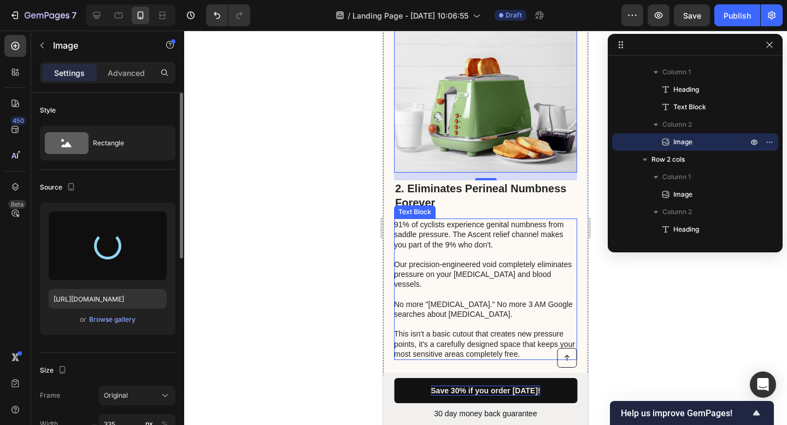
click at [463, 220] on p "91% of cyclists experience genital numbness from saddle pressure. The Ascent re…" at bounding box center [485, 240] width 182 height 40
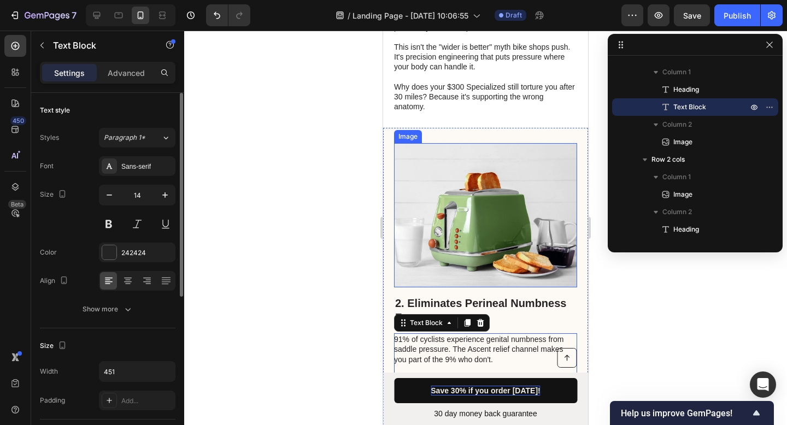
scroll to position [686, 0]
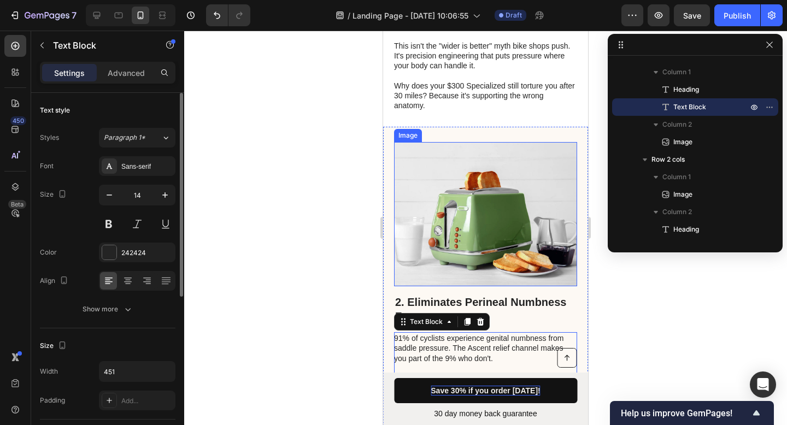
click at [493, 217] on img at bounding box center [485, 214] width 183 height 144
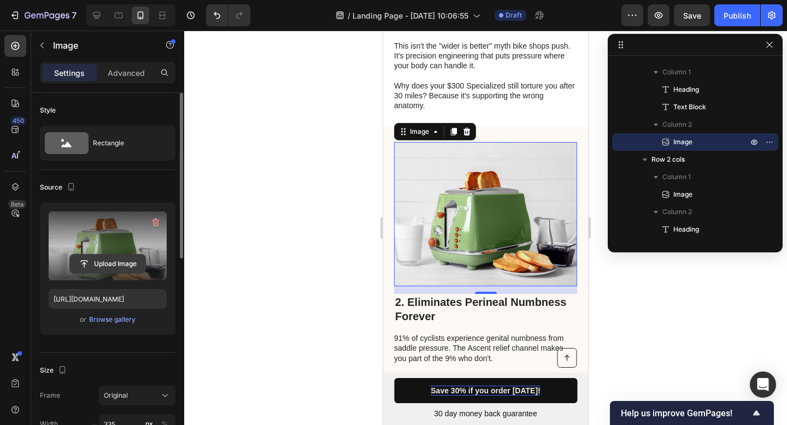
click at [117, 261] on input "file" at bounding box center [107, 264] width 75 height 19
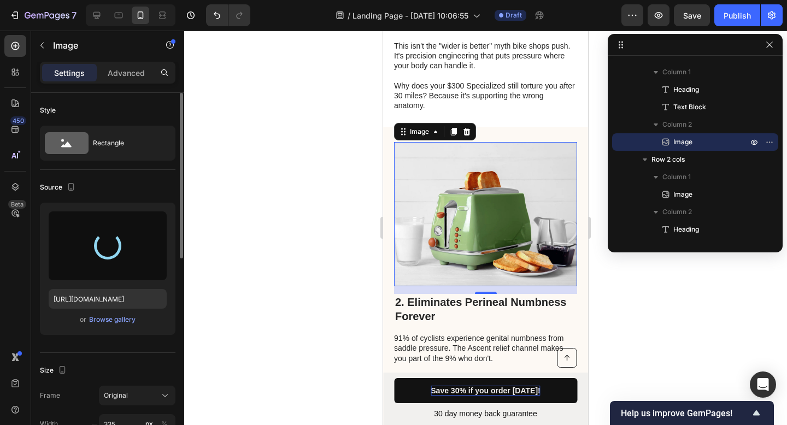
type input "https://cdn.shopify.com/s/files/1/0919/9901/1190/files/gempages_586355942270960…"
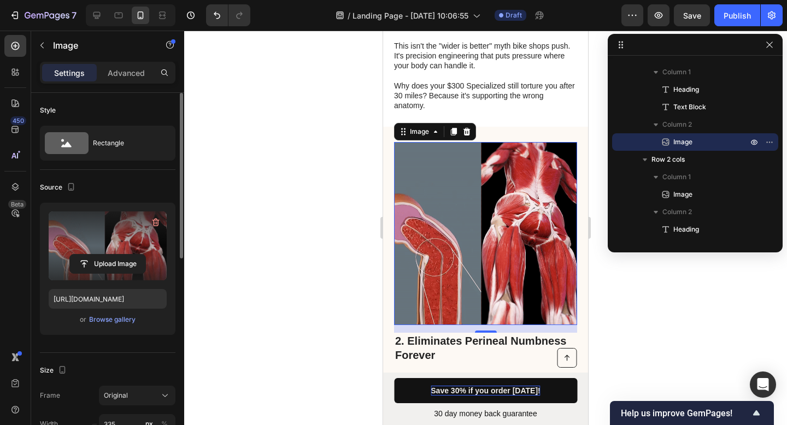
click at [607, 268] on div at bounding box center [485, 228] width 603 height 394
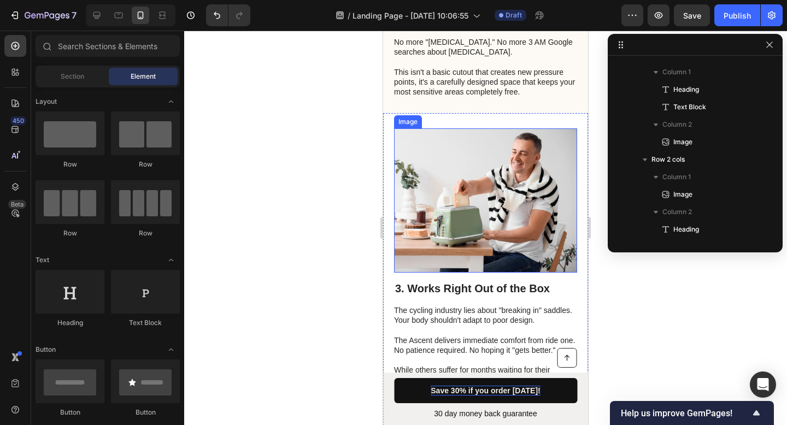
scroll to position [1101, 0]
click at [502, 227] on img at bounding box center [485, 200] width 183 height 144
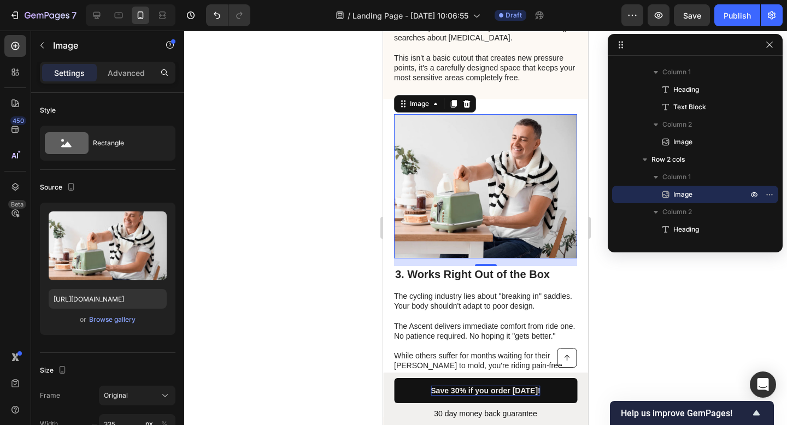
scroll to position [1179, 0]
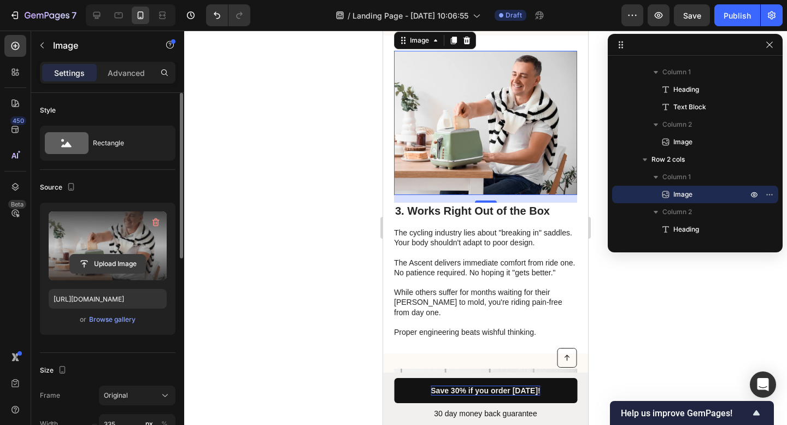
click at [104, 256] on input "file" at bounding box center [107, 264] width 75 height 19
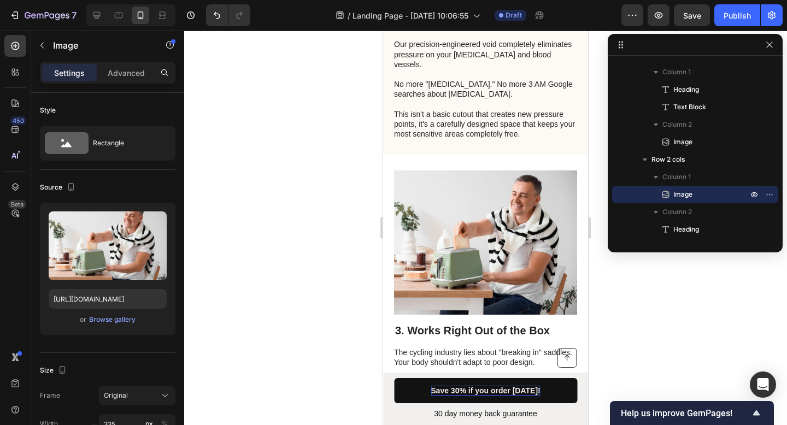
scroll to position [1116, 0]
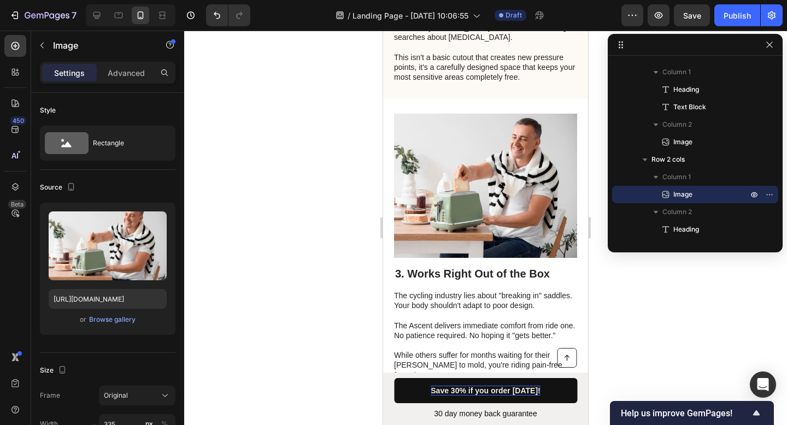
click at [469, 126] on img at bounding box center [485, 186] width 183 height 144
click at [453, 184] on img at bounding box center [485, 186] width 183 height 144
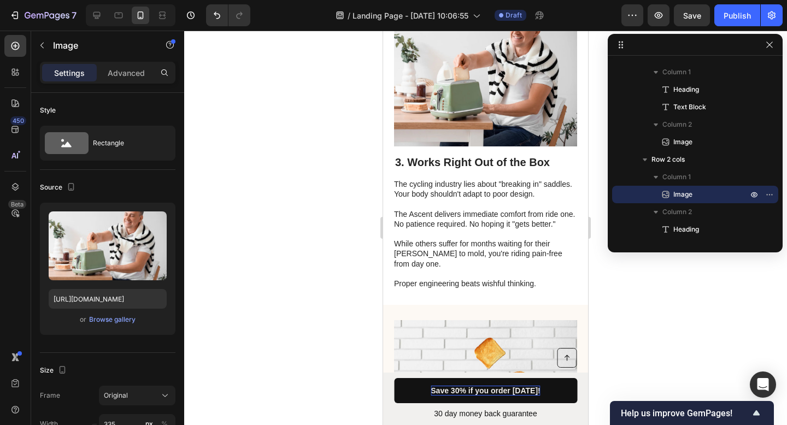
scroll to position [1195, 0]
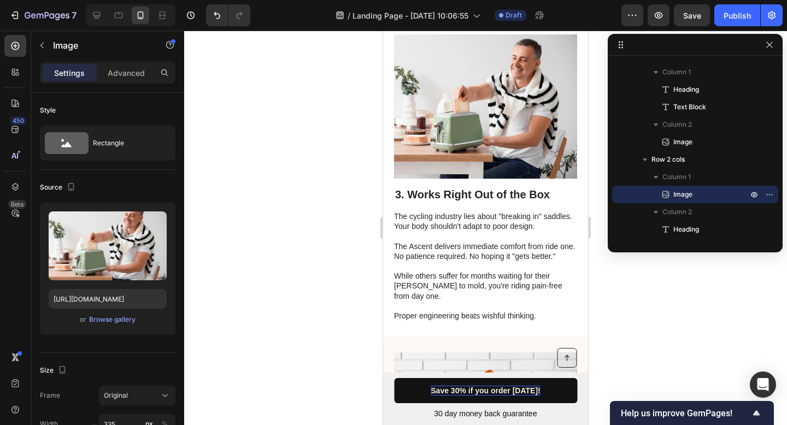
click at [495, 130] on img at bounding box center [485, 106] width 183 height 144
click at [480, 117] on img at bounding box center [485, 106] width 183 height 144
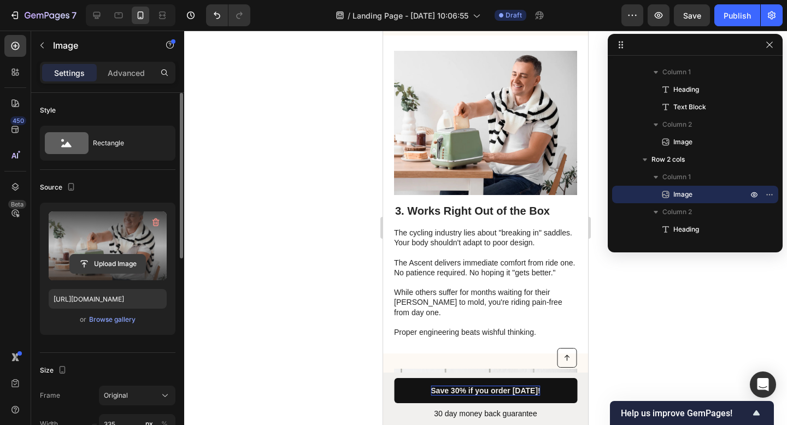
click at [114, 261] on input "file" at bounding box center [107, 264] width 75 height 19
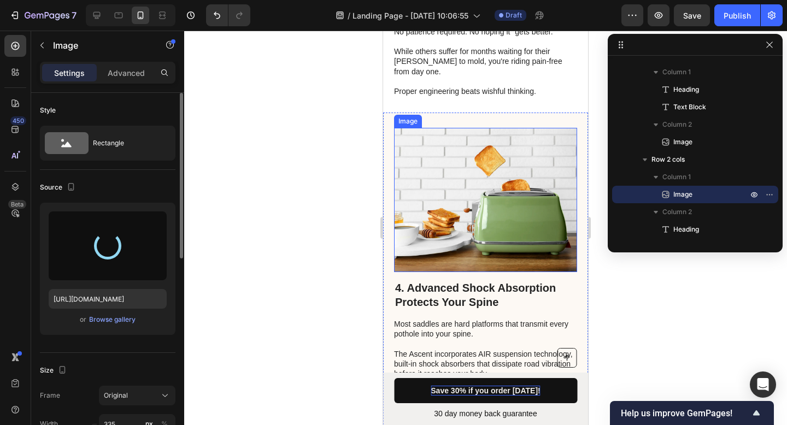
scroll to position [1421, 0]
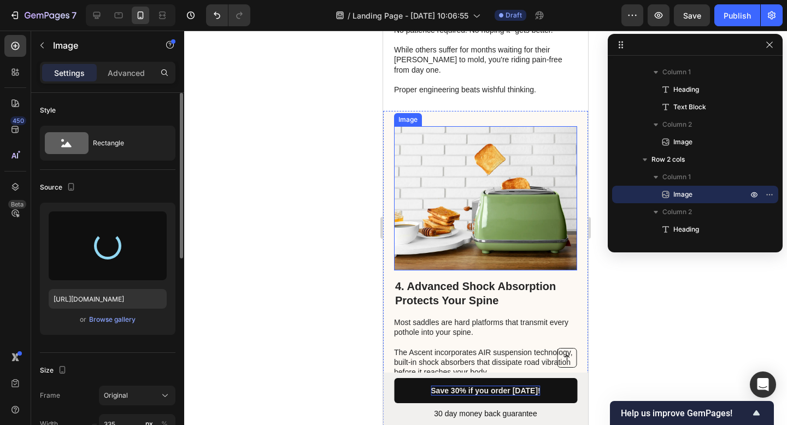
type input "https://cdn.shopify.com/s/files/1/0919/9901/1190/files/gempages_586355942270960…"
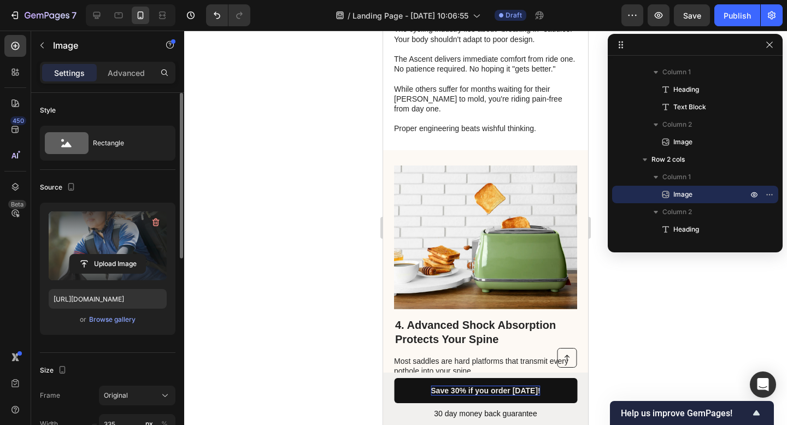
scroll to position [1458, 0]
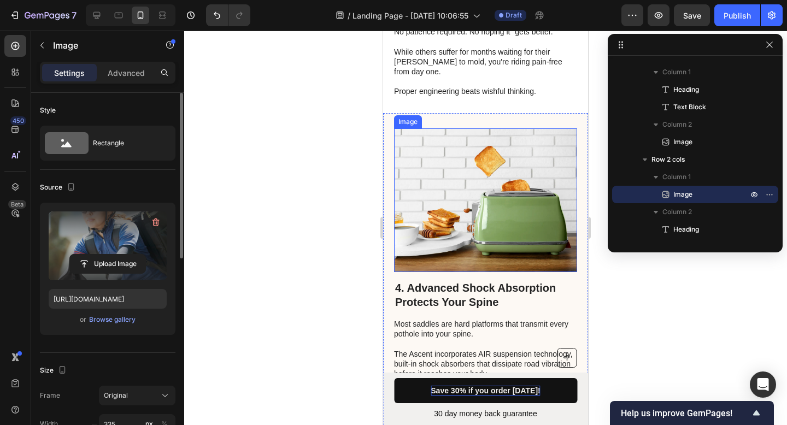
click at [490, 189] on img at bounding box center [485, 200] width 183 height 144
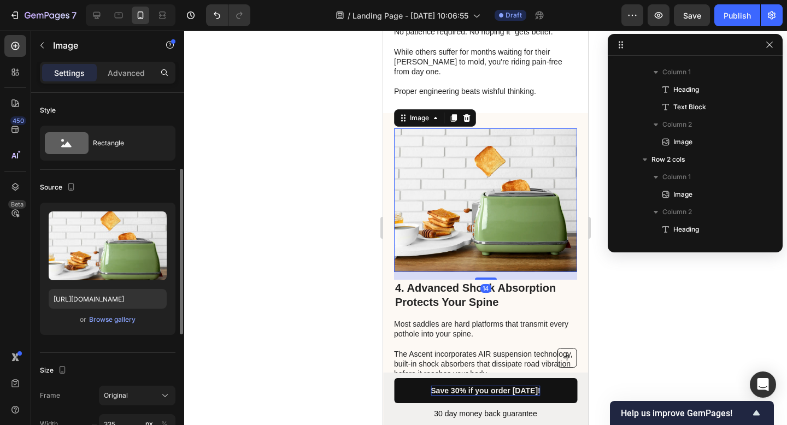
scroll to position [867, 0]
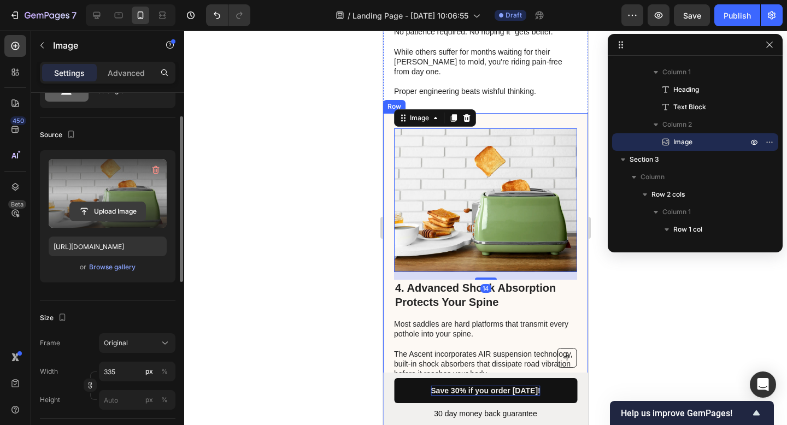
click at [125, 217] on input "file" at bounding box center [107, 211] width 75 height 19
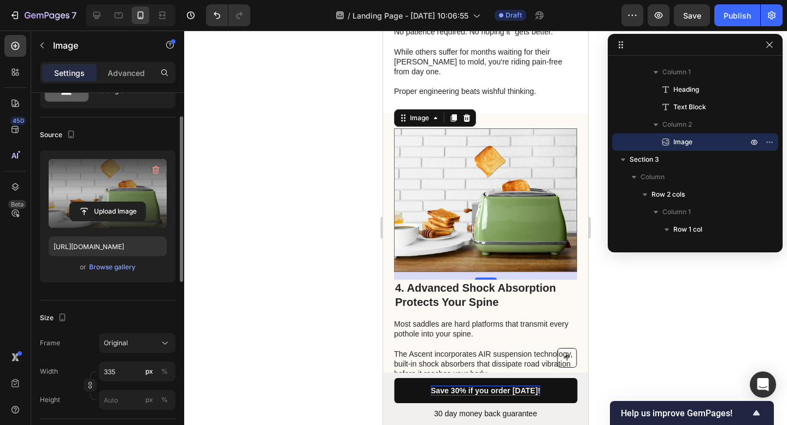
click at [118, 193] on label at bounding box center [108, 193] width 118 height 69
click at [118, 202] on input "file" at bounding box center [107, 211] width 75 height 19
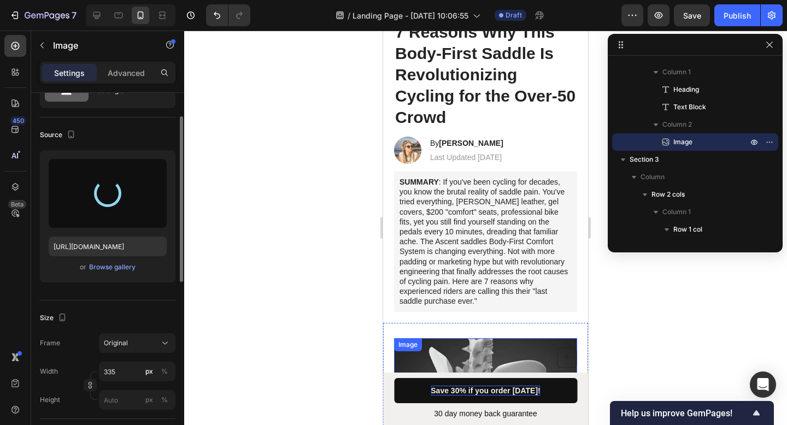
scroll to position [0, 0]
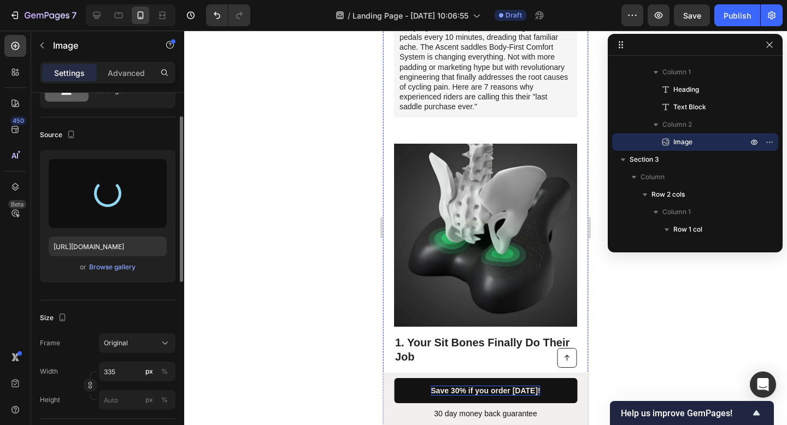
type input "https://cdn.shopify.com/s/files/1/0919/9901/1190/files/gempages_586355942270960…"
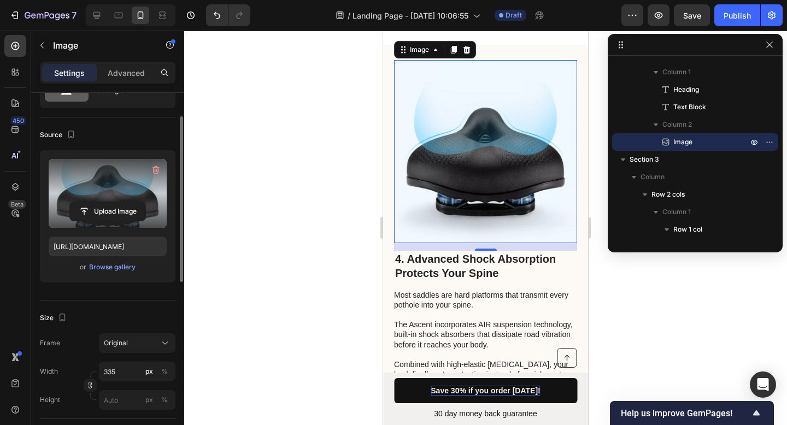
scroll to position [1546, 0]
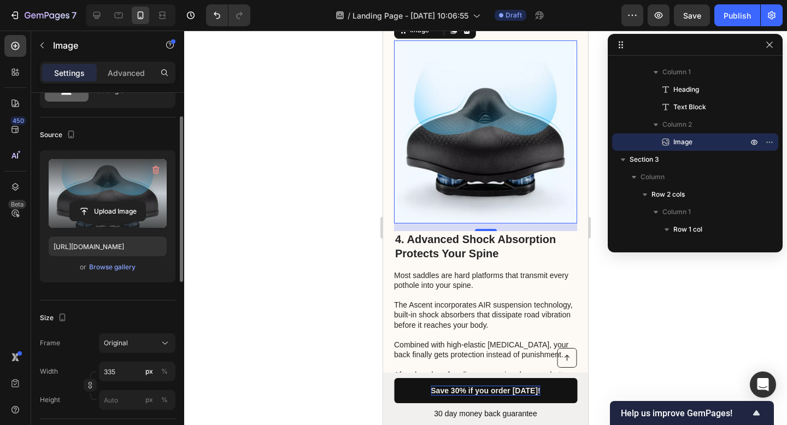
click at [339, 134] on div at bounding box center [485, 228] width 603 height 394
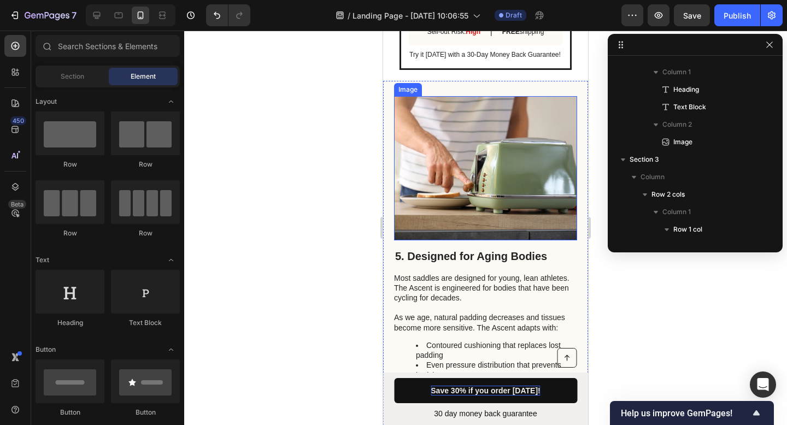
scroll to position [2267, 0]
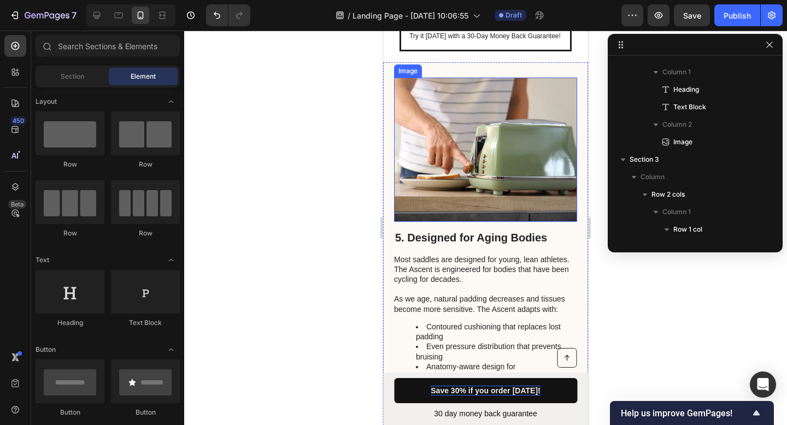
click at [499, 143] on img at bounding box center [485, 150] width 183 height 144
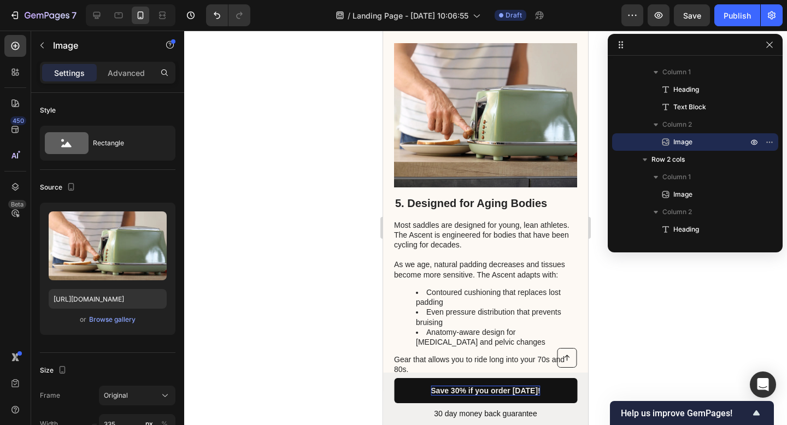
scroll to position [2299, 0]
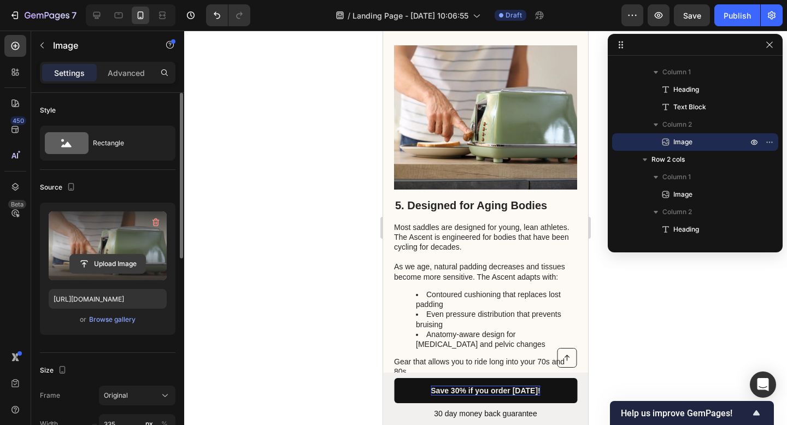
click at [119, 260] on input "file" at bounding box center [107, 264] width 75 height 19
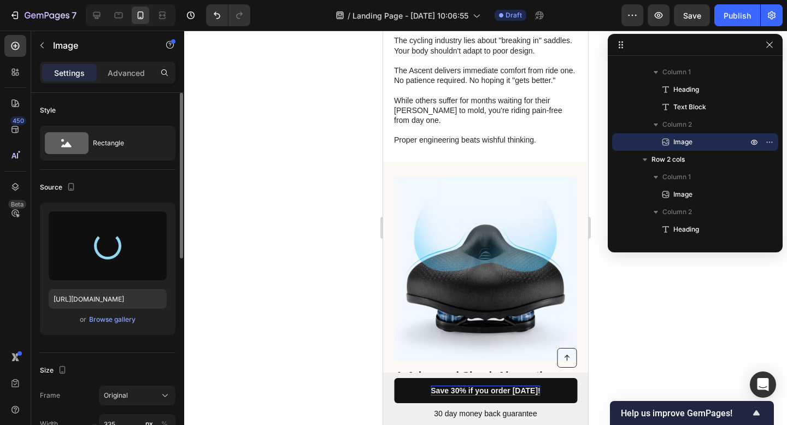
type input "https://cdn.shopify.com/s/files/1/0919/9901/1190/files/gempages_586355942270960…"
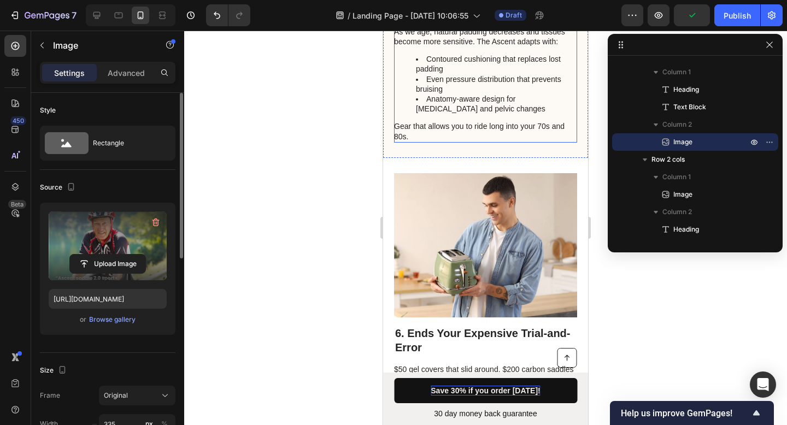
scroll to position [2642, 0]
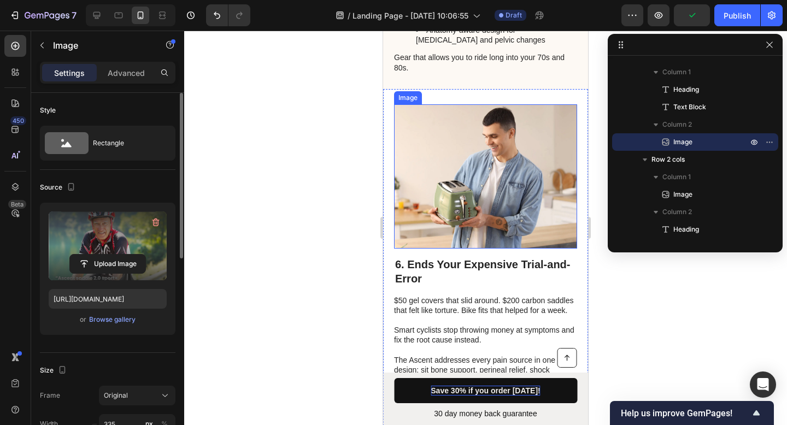
click at [486, 214] on img at bounding box center [485, 176] width 183 height 144
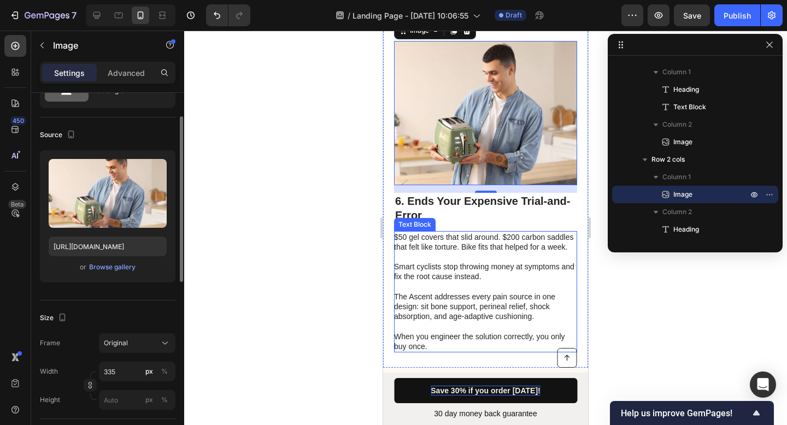
scroll to position [2705, 0]
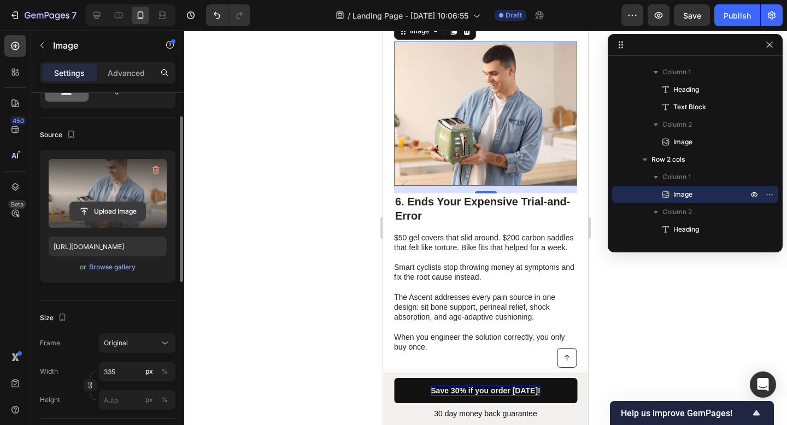
click at [110, 208] on input "file" at bounding box center [107, 211] width 75 height 19
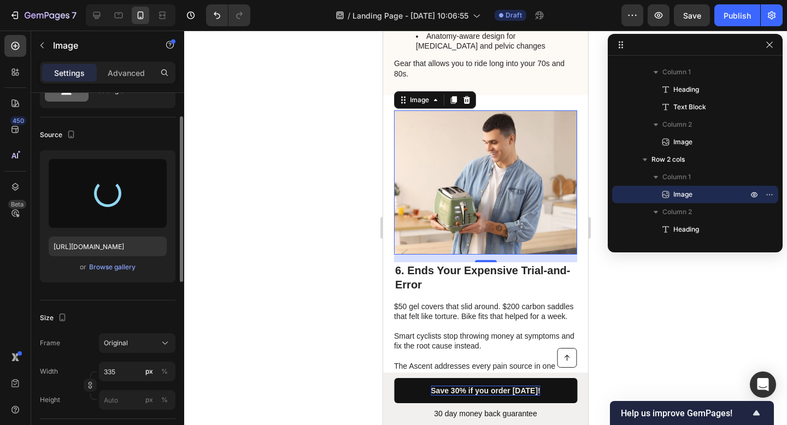
scroll to position [2699, 0]
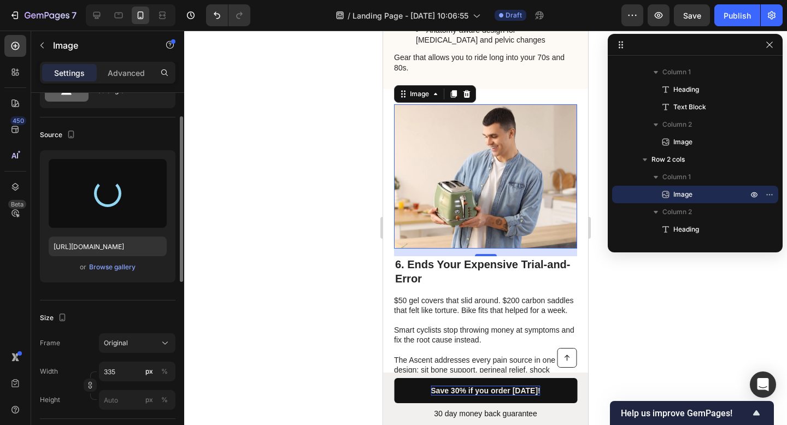
type input "https://cdn.shopify.com/s/files/1/0919/9901/1190/files/gempages_586355942270960…"
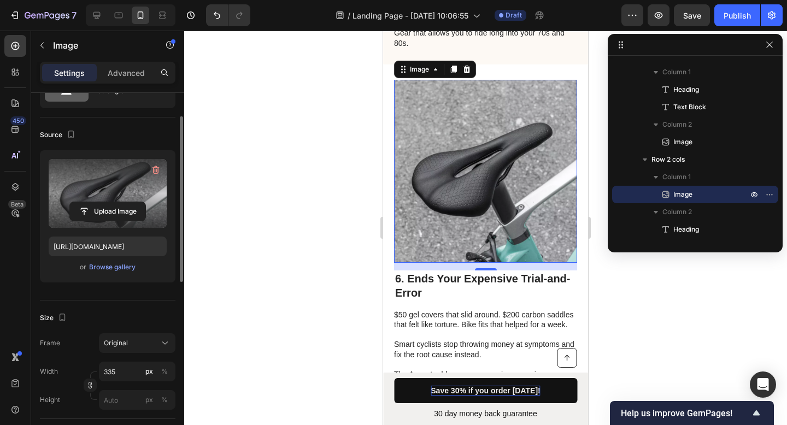
scroll to position [2688, 0]
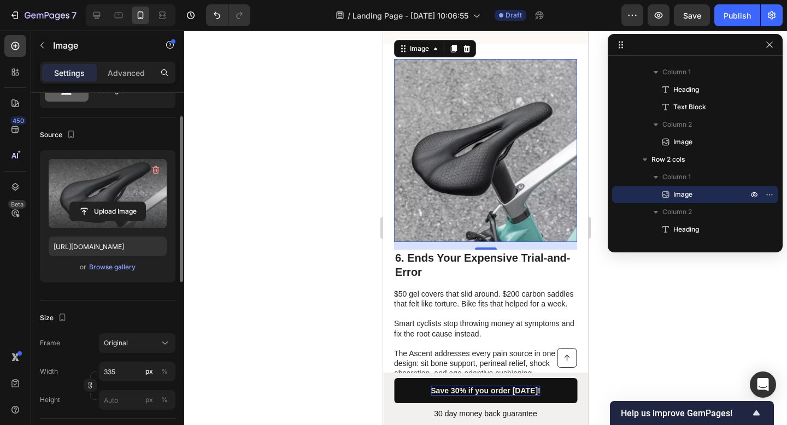
click at [619, 305] on div at bounding box center [485, 228] width 603 height 394
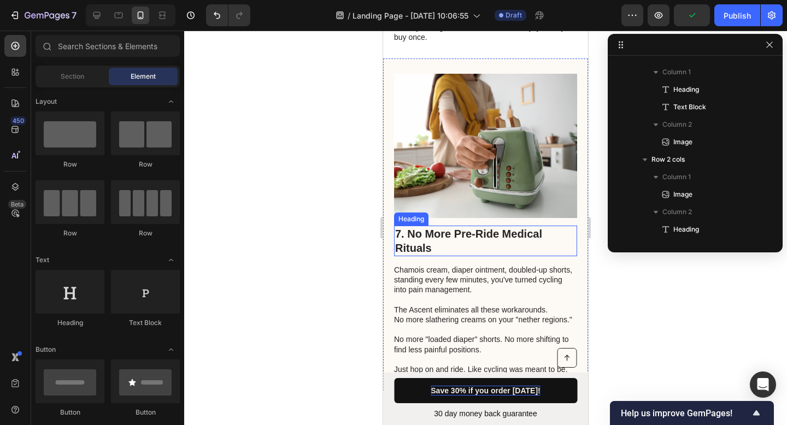
scroll to position [3037, 0]
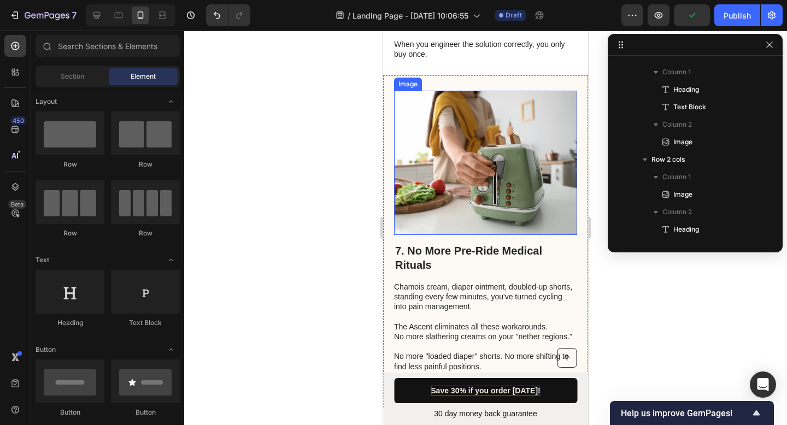
click at [485, 185] on img at bounding box center [485, 163] width 183 height 144
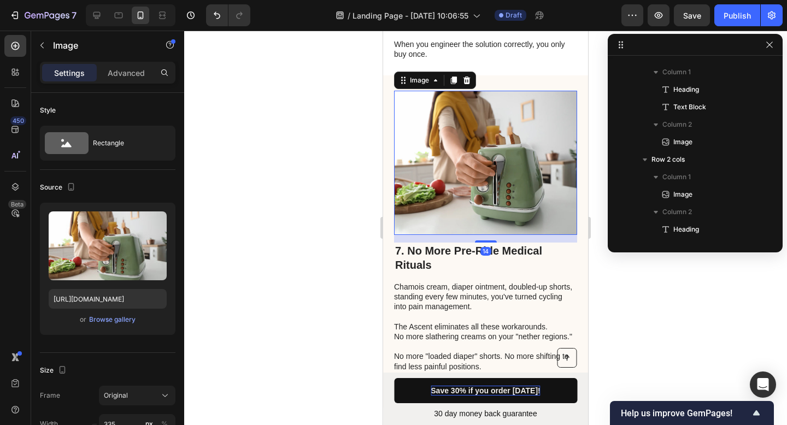
scroll to position [1548, 0]
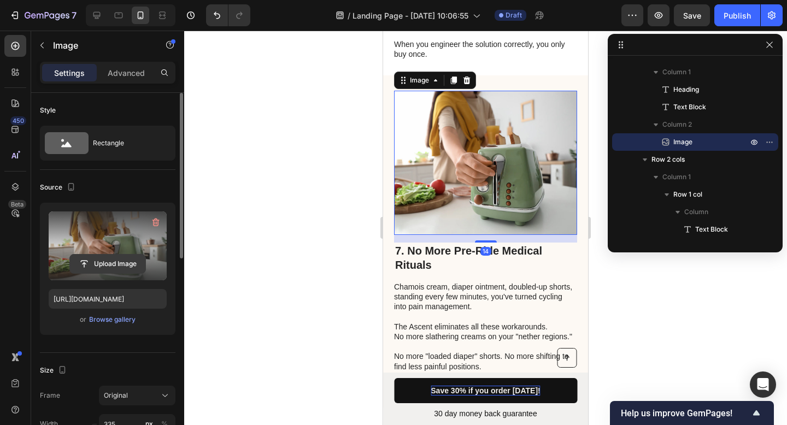
click at [115, 260] on input "file" at bounding box center [107, 264] width 75 height 19
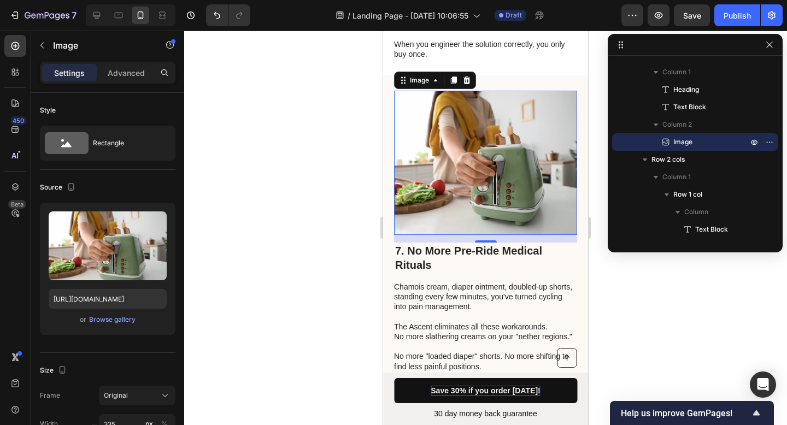
click at [497, 147] on img at bounding box center [485, 163] width 183 height 144
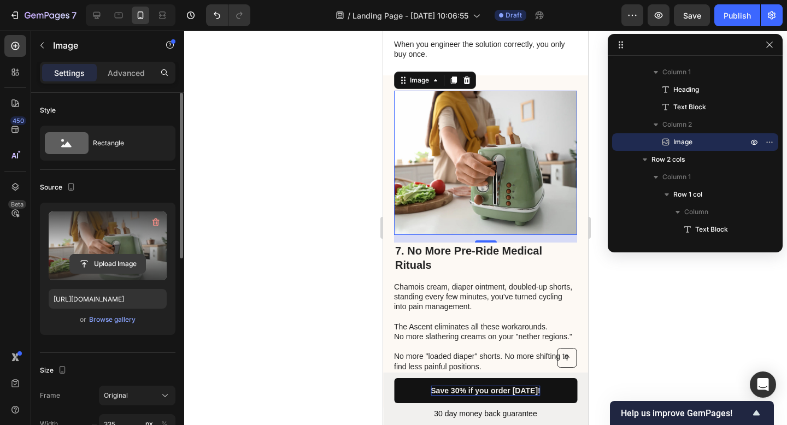
click at [121, 260] on input "file" at bounding box center [107, 264] width 75 height 19
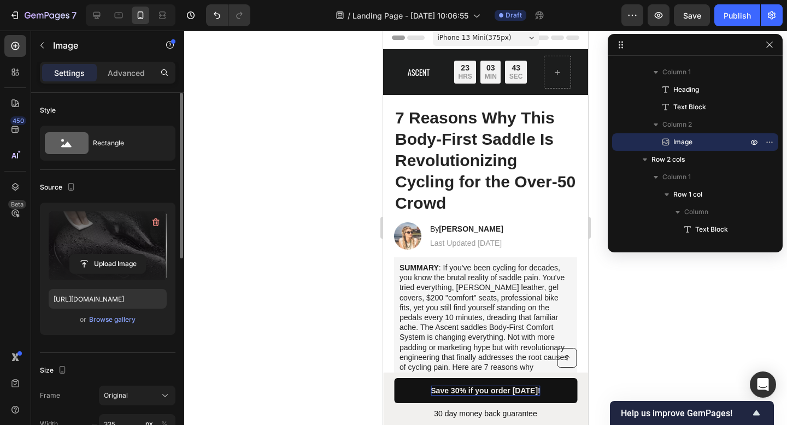
scroll to position [0, 0]
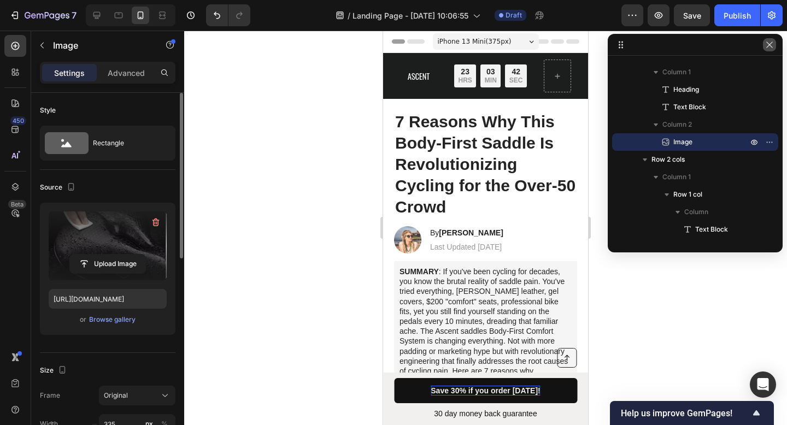
click at [771, 46] on icon "button" at bounding box center [769, 45] width 6 height 6
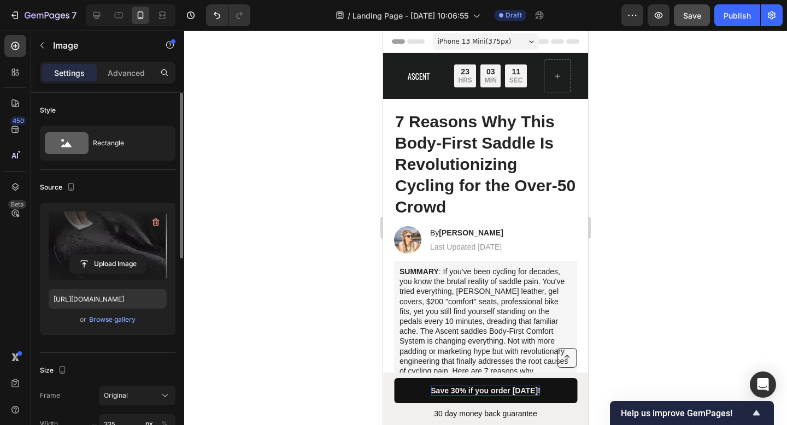
click at [694, 22] on button "Save" at bounding box center [692, 15] width 36 height 22
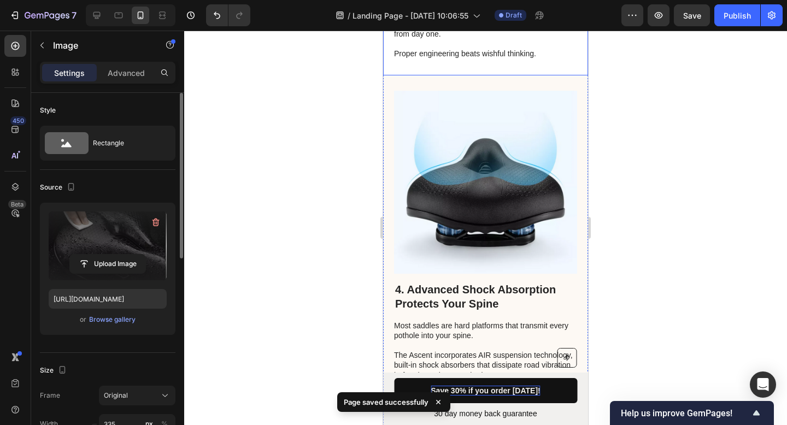
scroll to position [2084, 0]
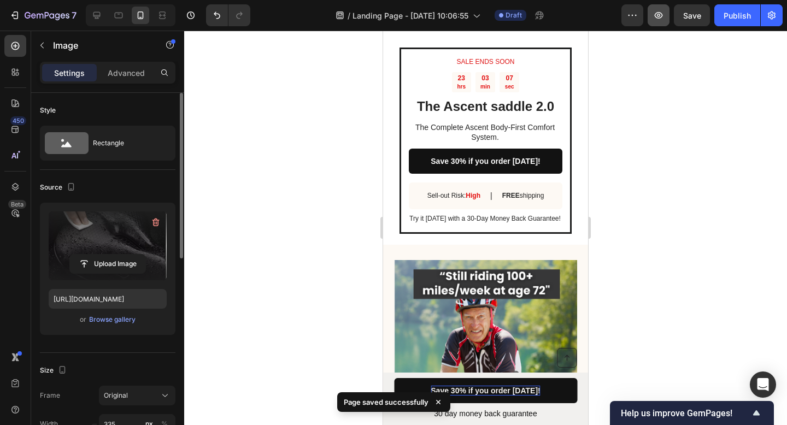
click at [662, 17] on icon "button" at bounding box center [658, 15] width 11 height 11
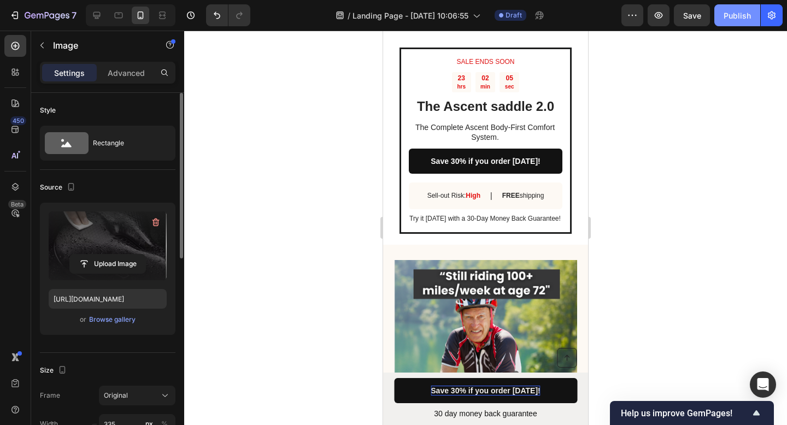
click at [732, 15] on div "Publish" at bounding box center [736, 15] width 27 height 11
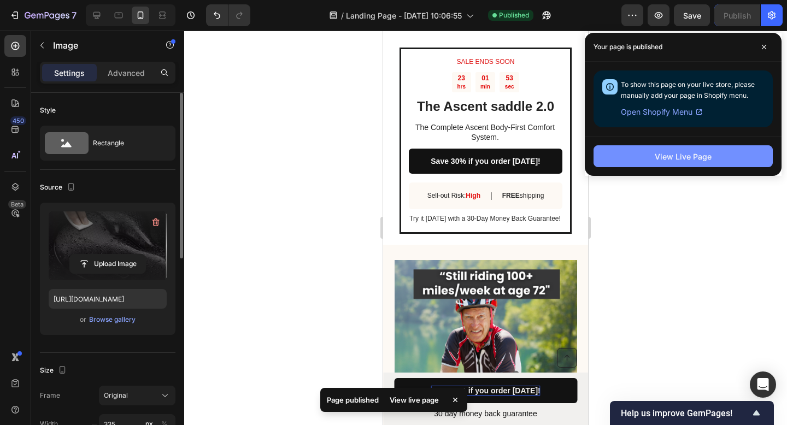
click at [694, 156] on div "View Live Page" at bounding box center [683, 156] width 57 height 11
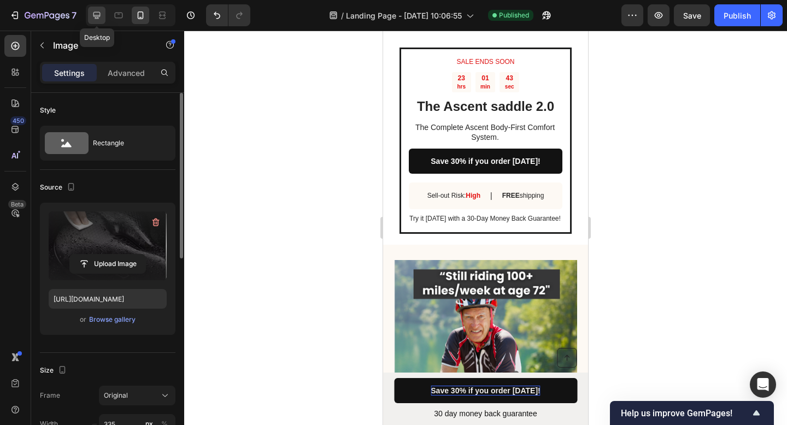
click at [101, 13] on icon at bounding box center [96, 15] width 11 height 11
type input "https://cdn.shopify.com/s/files/1/2005/9307/files/gempages_432750572815254551-5…"
type input "483"
type input "380"
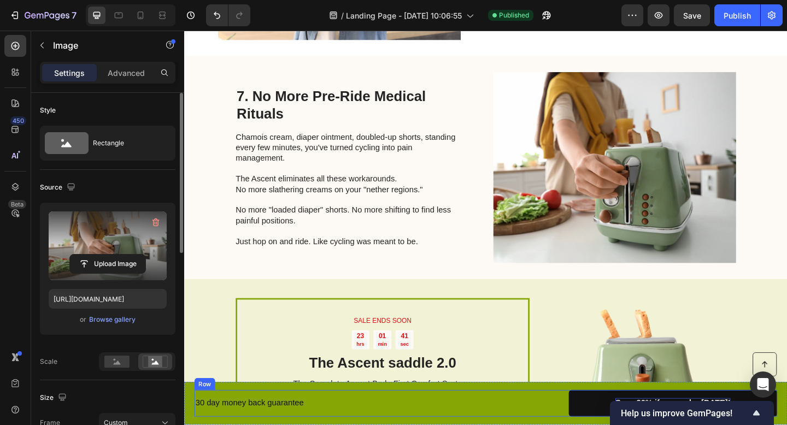
scroll to position [2616, 0]
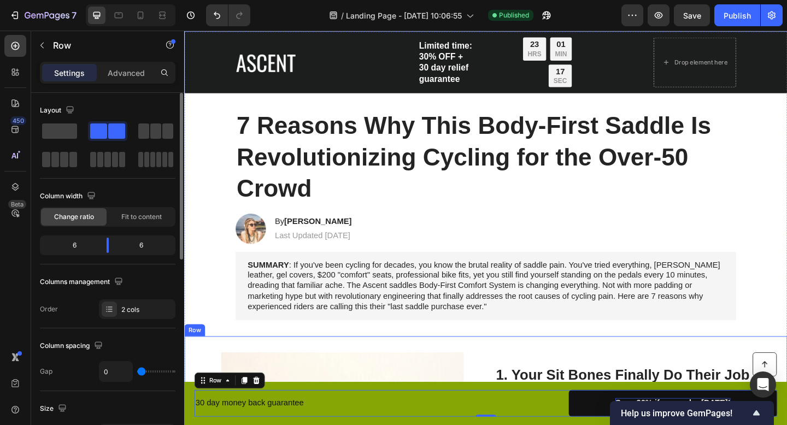
scroll to position [0, 0]
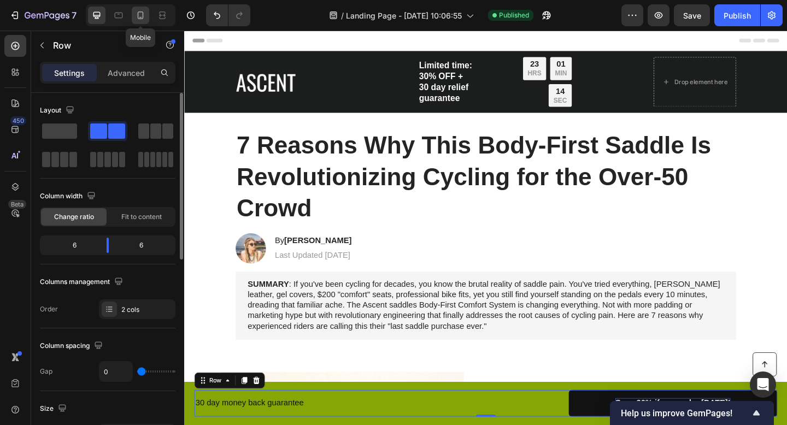
click at [142, 15] on icon at bounding box center [140, 15] width 11 height 11
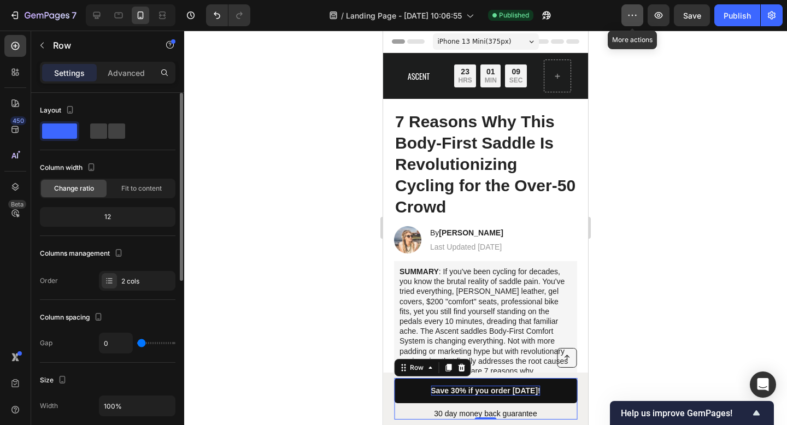
click at [625, 13] on button "button" at bounding box center [632, 15] width 22 height 22
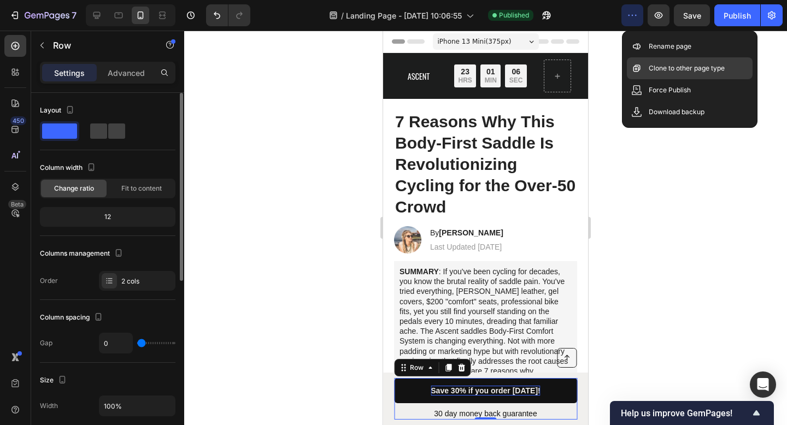
click at [684, 71] on p "Clone to other page type" at bounding box center [687, 68] width 76 height 11
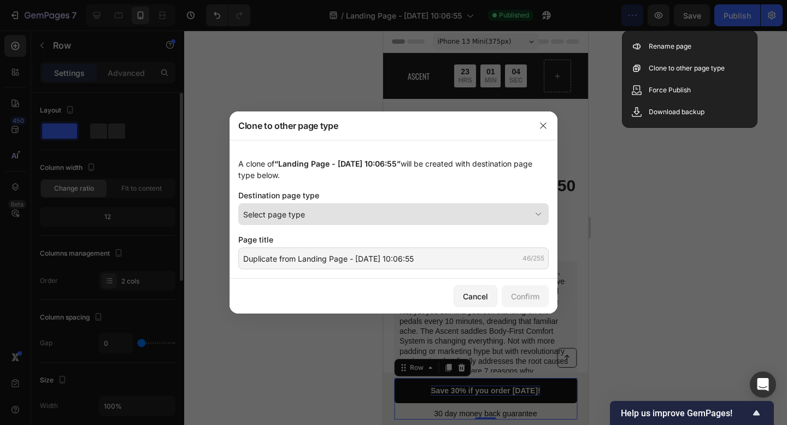
click at [418, 215] on div "Select page type" at bounding box center [386, 214] width 287 height 11
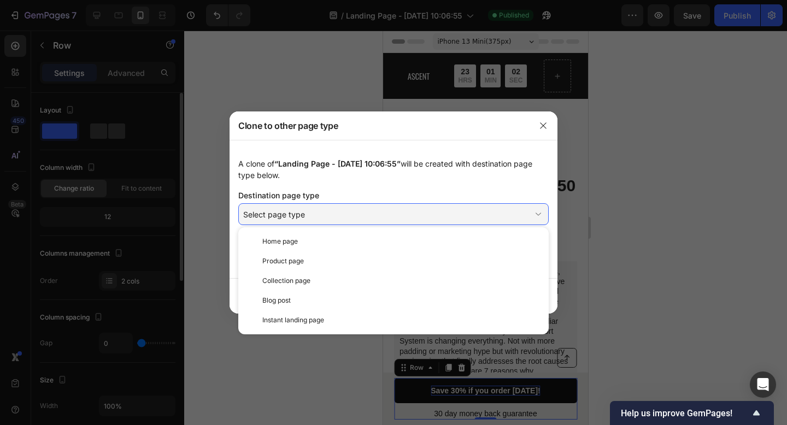
click at [432, 183] on div "A clone of “Landing Page - Sep 28, 10:06:55” will be created with destination p…" at bounding box center [393, 209] width 328 height 139
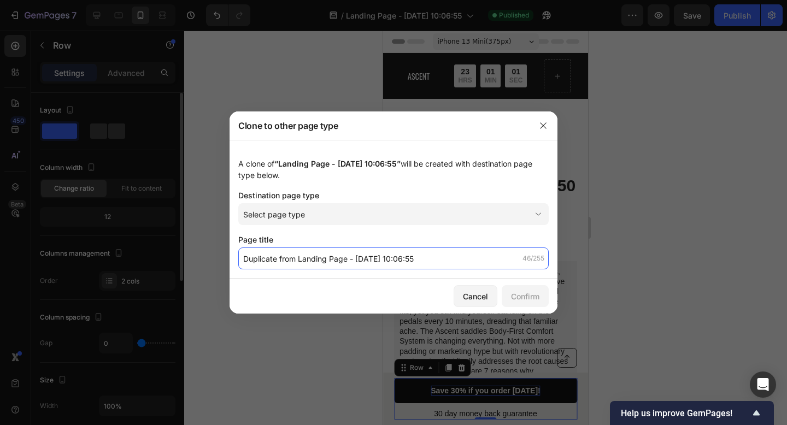
click at [425, 253] on input "Duplicate from Landing Page - Sep 28, 10:06:55" at bounding box center [393, 259] width 310 height 22
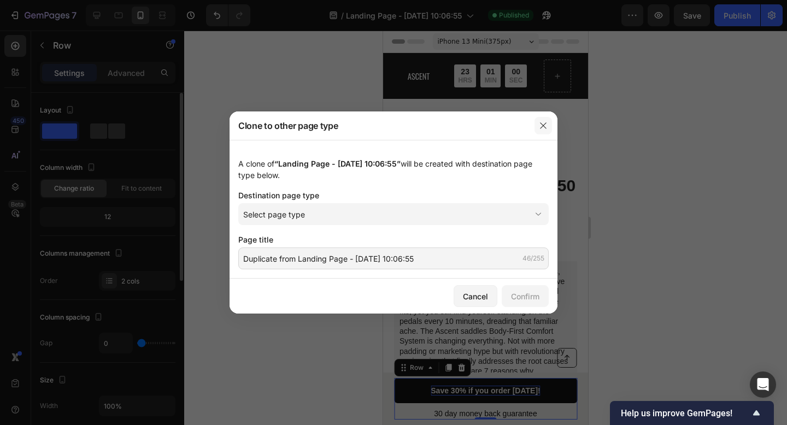
click at [543, 127] on icon "button" at bounding box center [543, 125] width 9 height 9
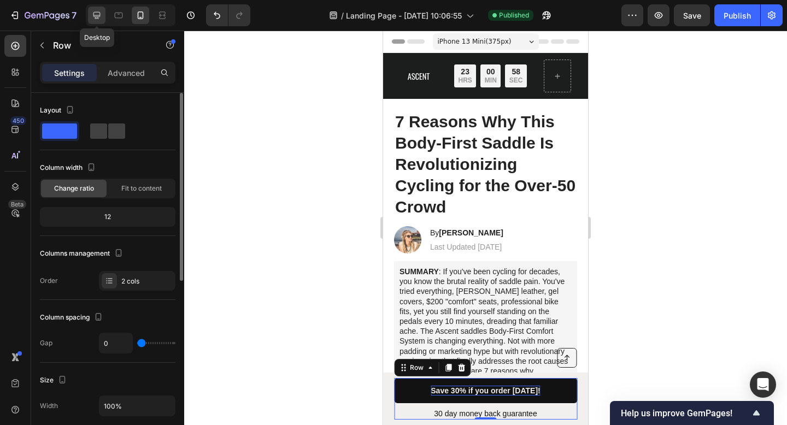
click at [103, 10] on div at bounding box center [96, 15] width 17 height 17
type input "1200"
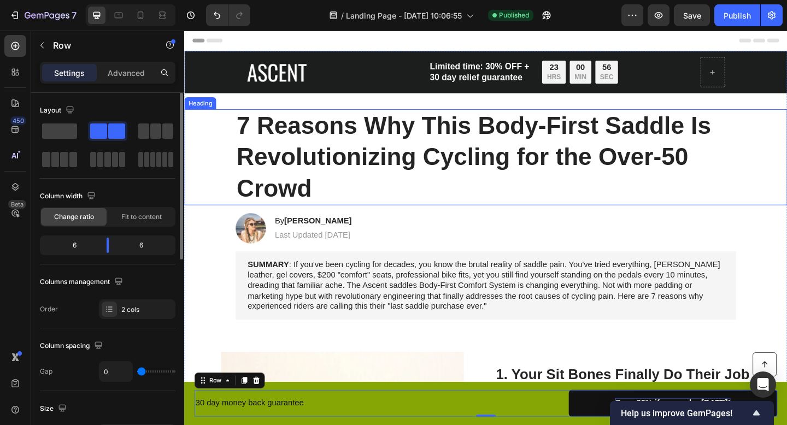
click at [454, 146] on h1 "7 Reasons Why This Body-First Saddle Is Revolutionizing Cycling for the Over-50…" at bounding box center [512, 168] width 544 height 104
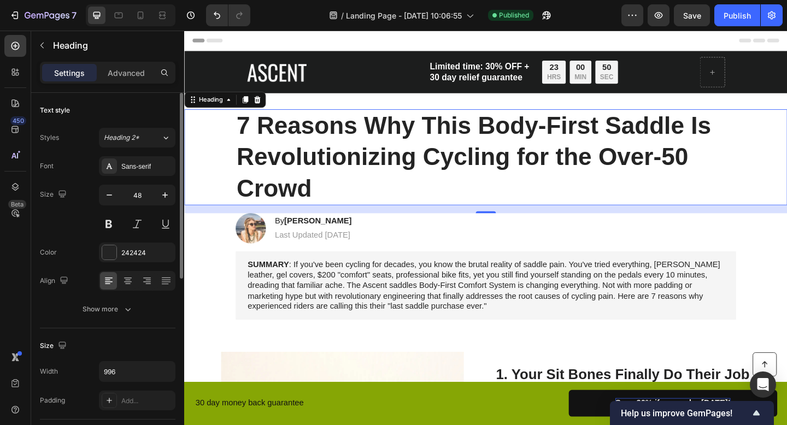
click at [409, 177] on h1 "7 Reasons Why This Body-First Saddle Is Revolutionizing Cycling for the Over-50…" at bounding box center [512, 168] width 544 height 104
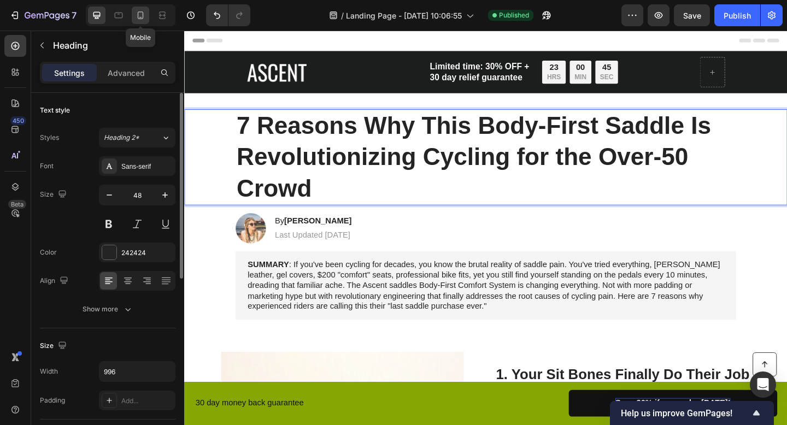
click at [146, 15] on div at bounding box center [140, 15] width 17 height 17
type input "30"
type input "100%"
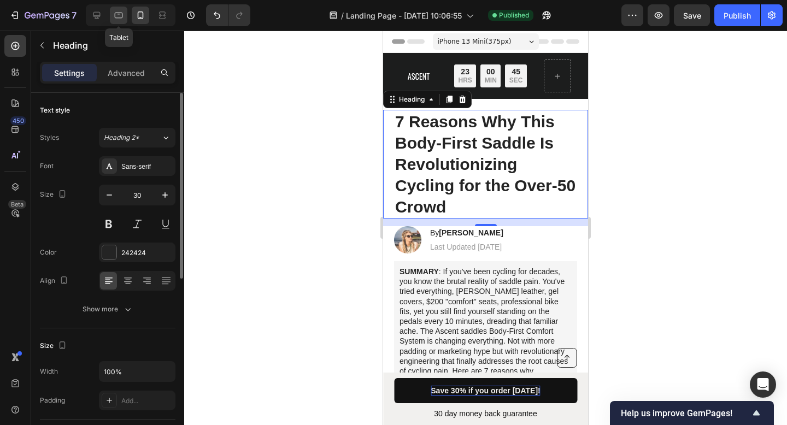
click at [118, 14] on icon at bounding box center [118, 15] width 11 height 11
type input "48"
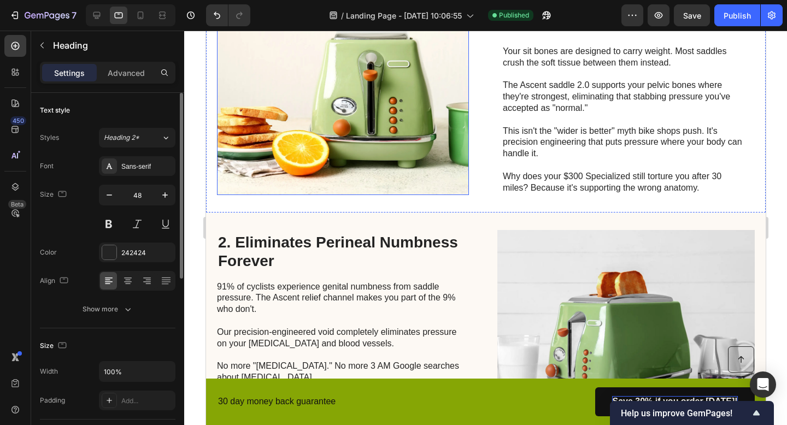
scroll to position [162, 0]
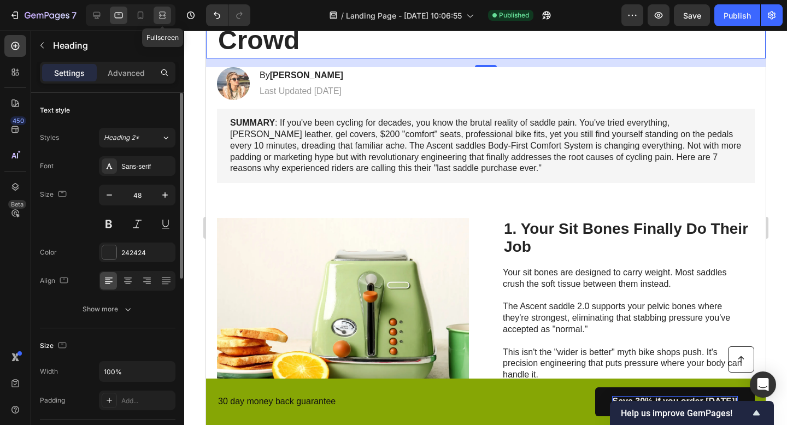
click at [167, 15] on icon at bounding box center [162, 15] width 11 height 11
type input "996"
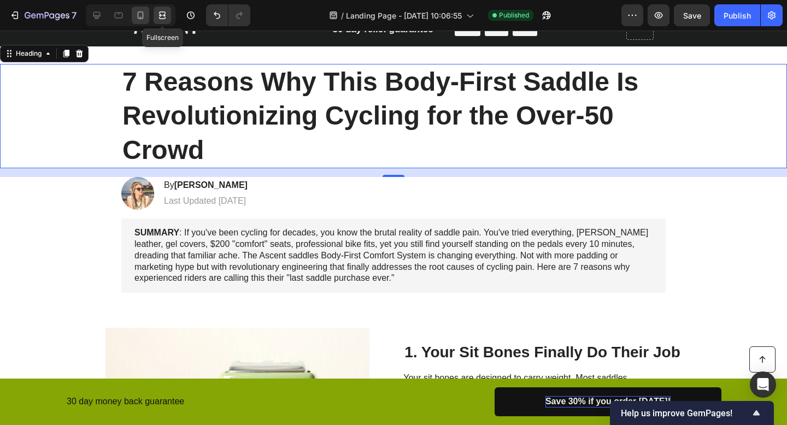
scroll to position [48, 0]
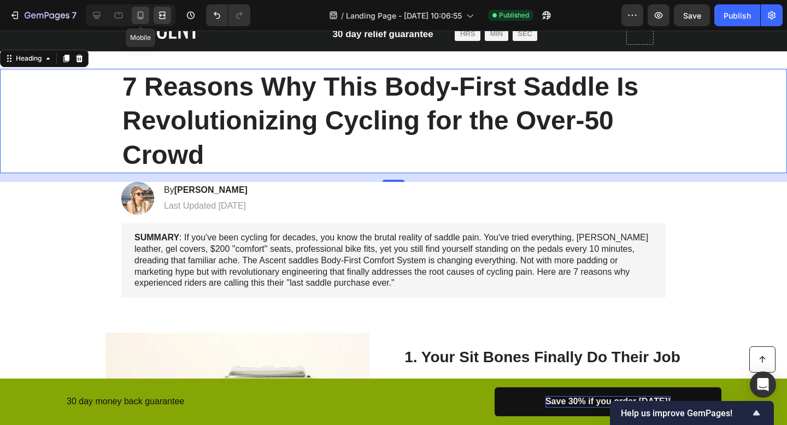
click at [135, 21] on div at bounding box center [140, 15] width 17 height 17
type input "30"
type input "100%"
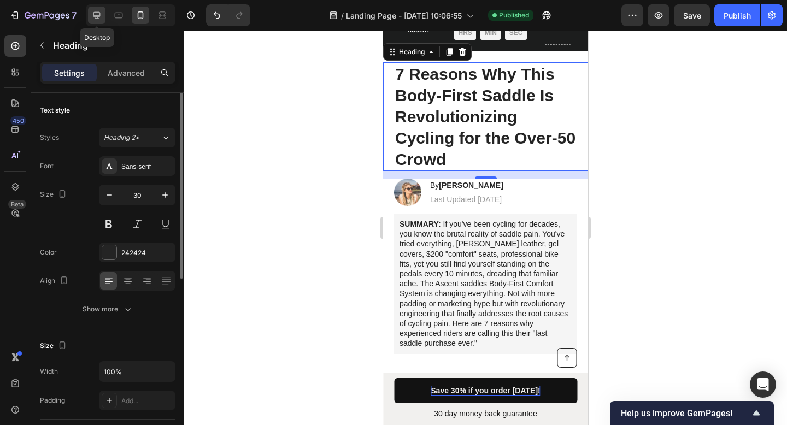
click at [95, 14] on icon at bounding box center [96, 15] width 11 height 11
type input "48"
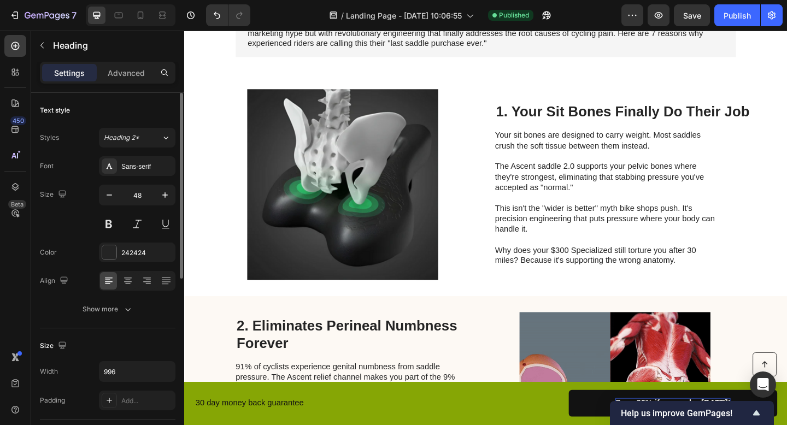
scroll to position [343, 0]
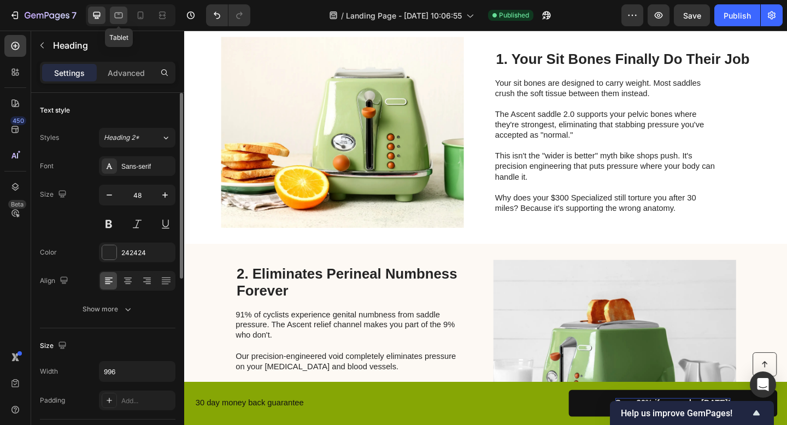
click at [125, 18] on div at bounding box center [118, 15] width 17 height 17
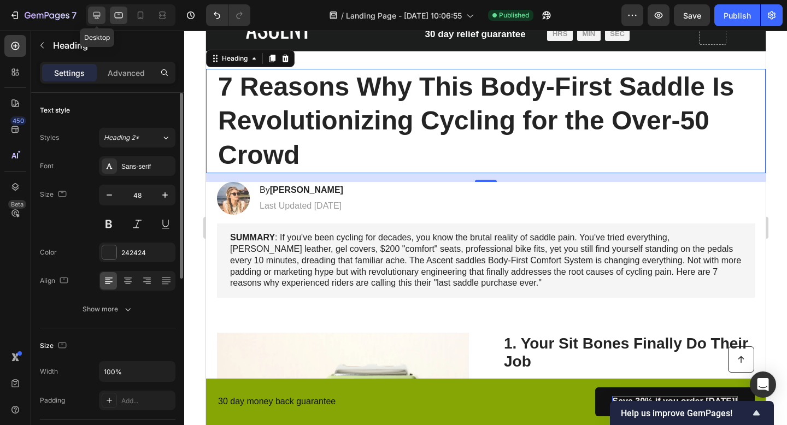
click at [92, 14] on icon at bounding box center [96, 15] width 11 height 11
type input "996"
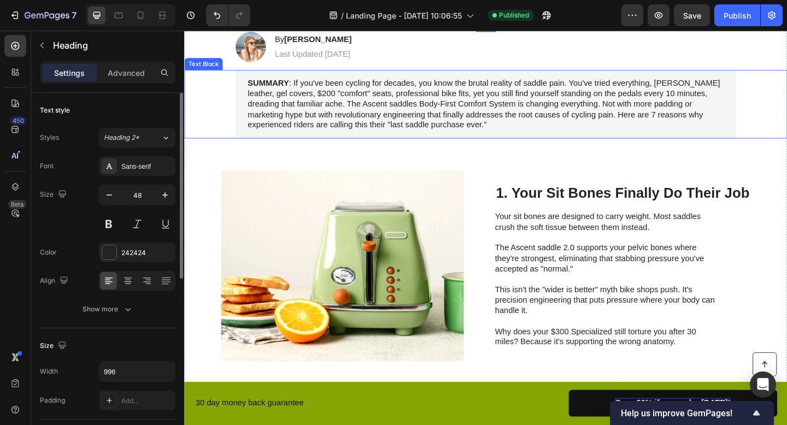
scroll to position [215, 0]
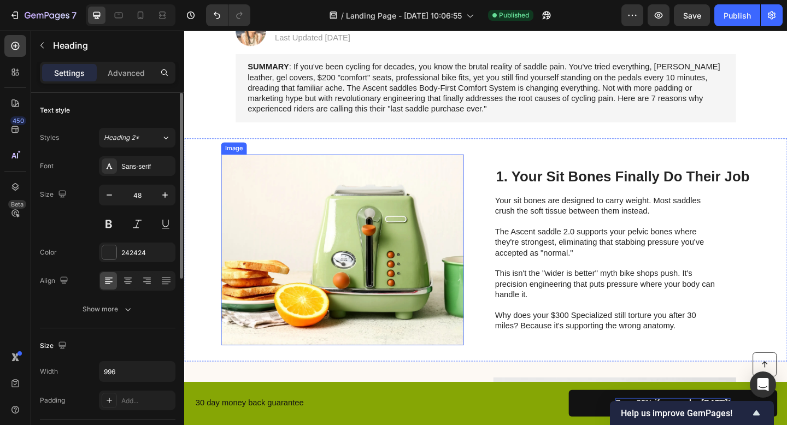
click at [388, 204] on img at bounding box center [356, 270] width 264 height 208
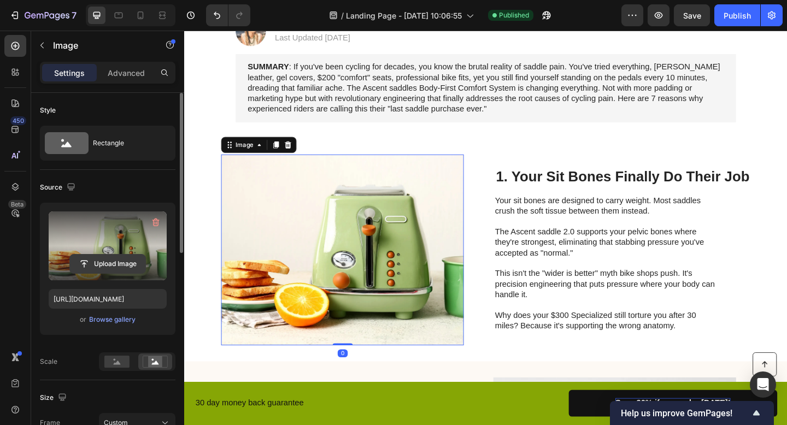
click at [117, 261] on input "file" at bounding box center [107, 264] width 75 height 19
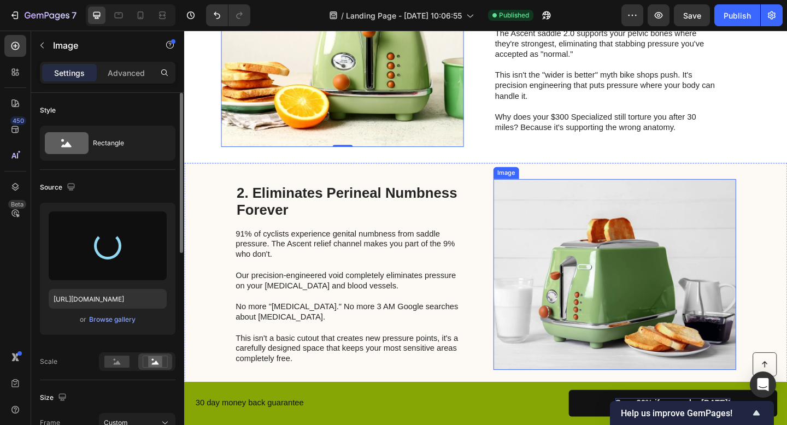
scroll to position [434, 0]
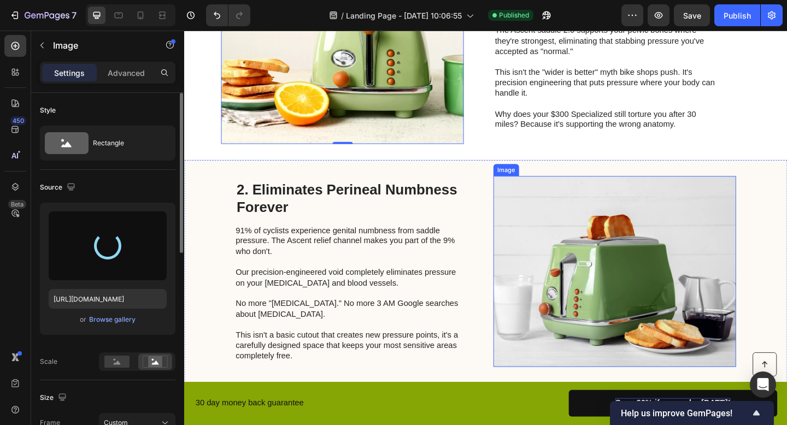
click at [610, 284] on img at bounding box center [652, 293] width 264 height 208
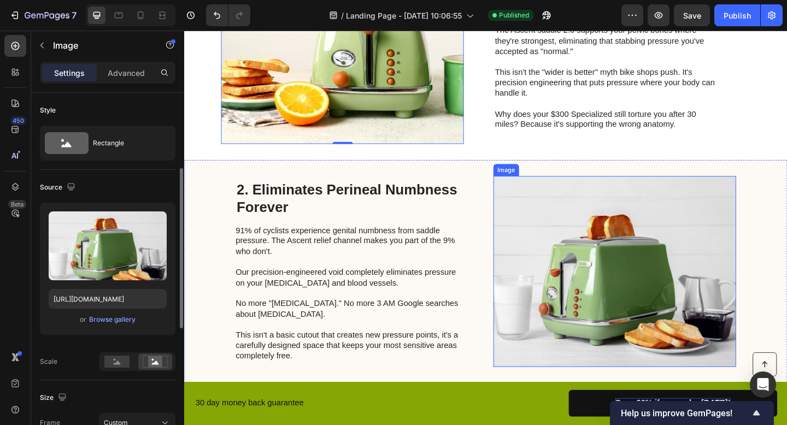
scroll to position [52, 0]
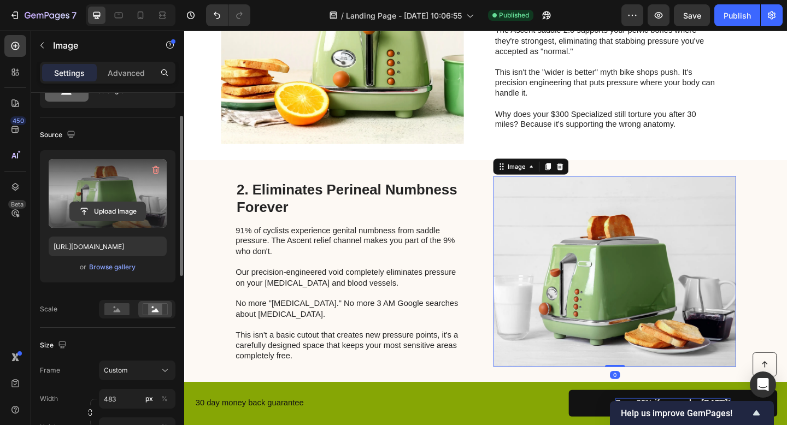
click at [117, 205] on input "file" at bounding box center [107, 211] width 75 height 19
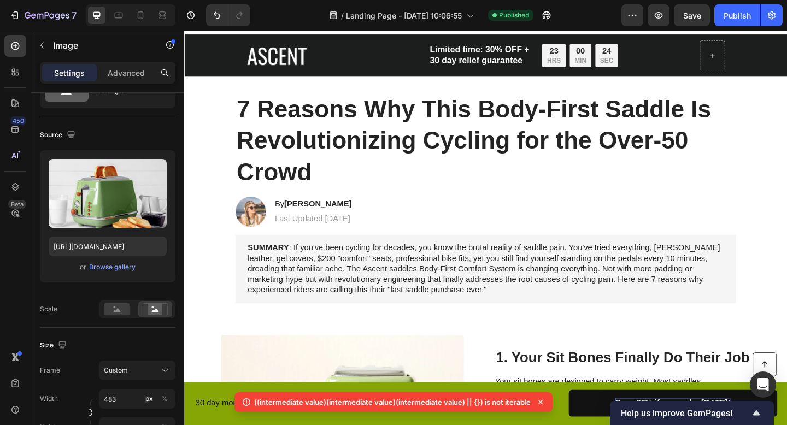
scroll to position [0, 0]
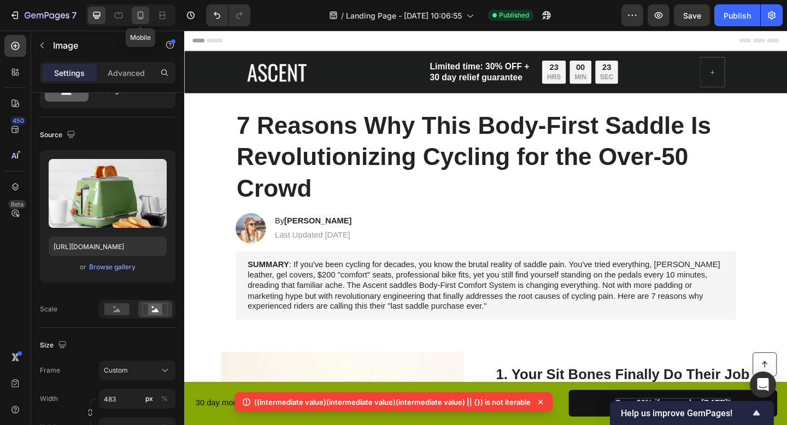
click at [137, 14] on icon at bounding box center [140, 15] width 11 height 11
type input "https://cdn.shopify.com/s/files/1/0919/9901/1190/files/gempages_586355942270960…"
type input "335"
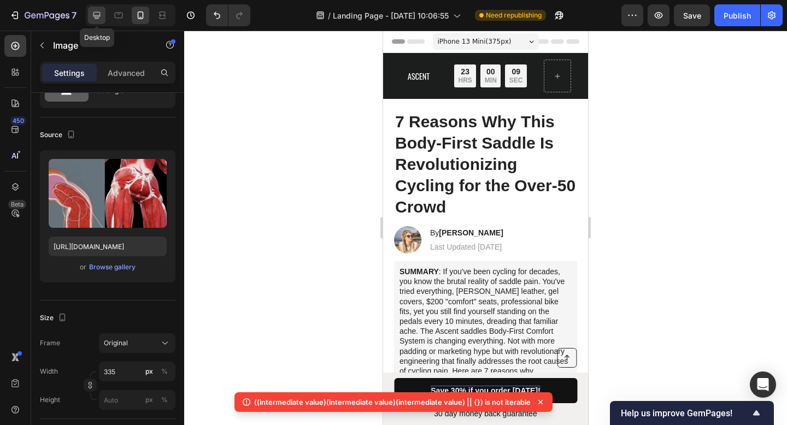
click at [98, 15] on icon at bounding box center [96, 15] width 11 height 11
type input "https://cdn.shopify.com/s/files/1/0919/9901/1190/files/gempages_586355942270960…"
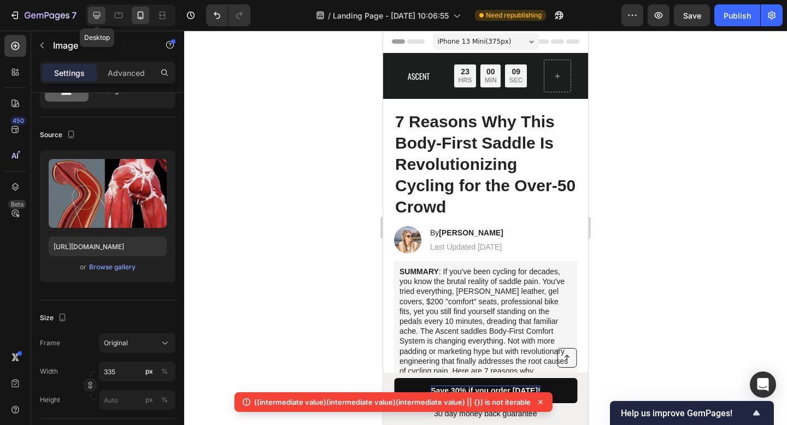
type input "483"
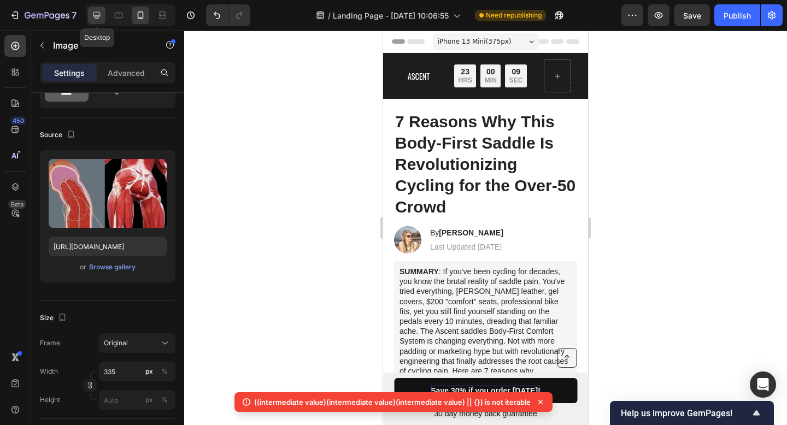
type input "380"
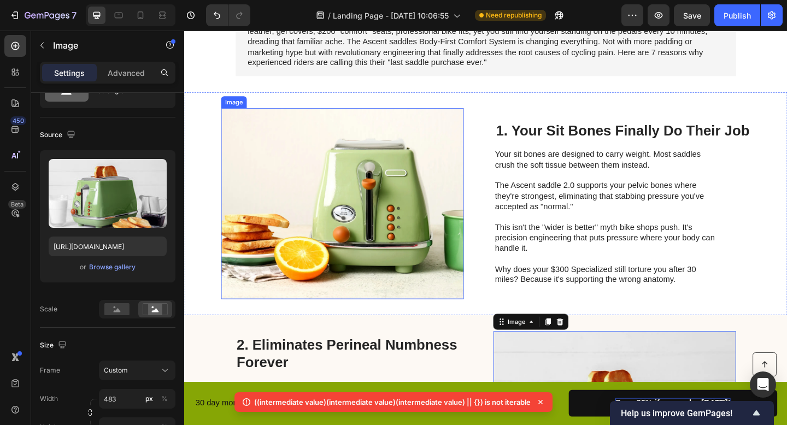
scroll to position [273, 0]
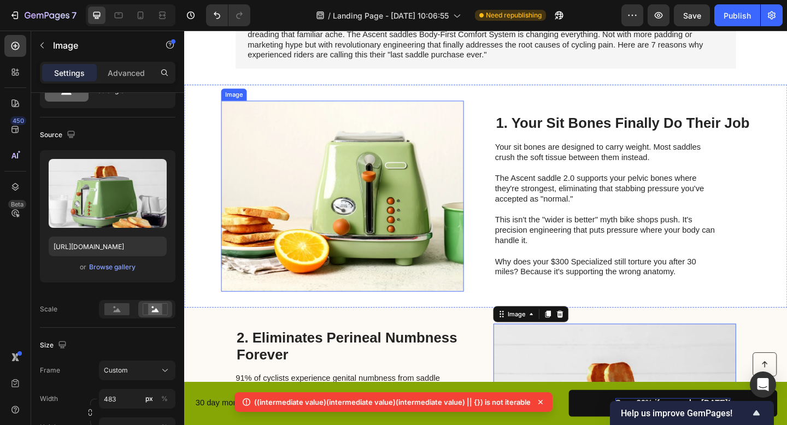
click at [362, 202] on img at bounding box center [356, 211] width 264 height 208
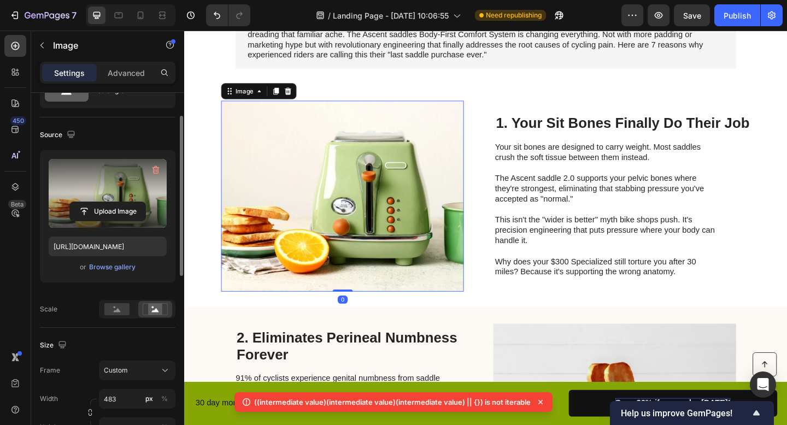
click at [123, 199] on label at bounding box center [108, 193] width 118 height 69
click at [123, 202] on input "file" at bounding box center [107, 211] width 75 height 19
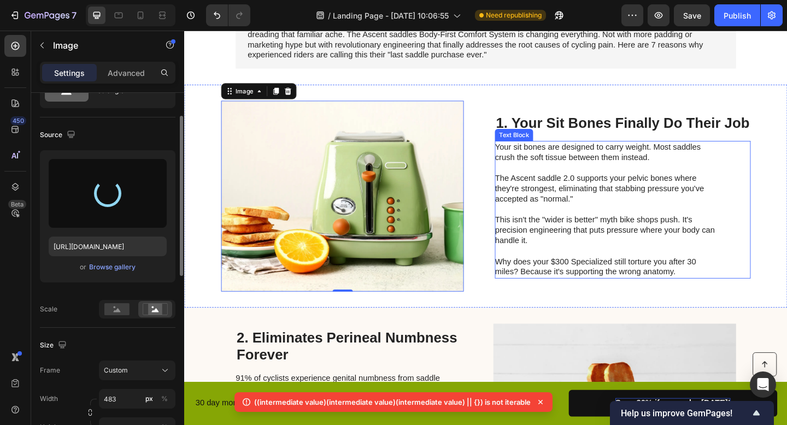
type input "https://cdn.shopify.com/s/files/1/0919/9901/1190/files/gempages_586355942270960…"
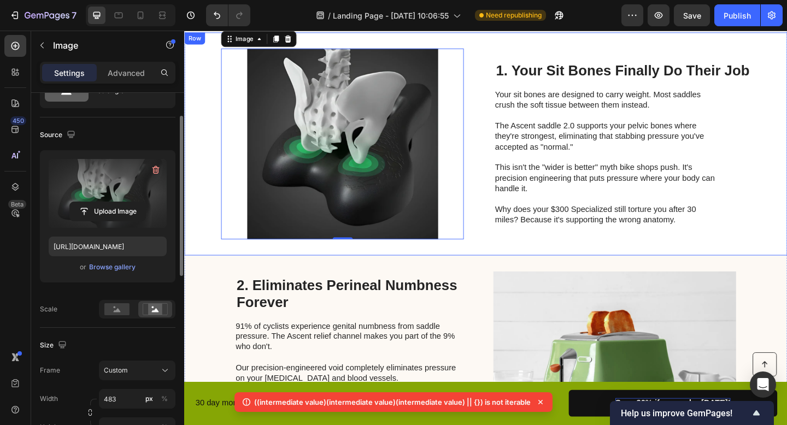
scroll to position [331, 0]
click at [531, 388] on div "((intermediate value)(intermediate value)(intermediate value) || {}) is not ite…" at bounding box center [393, 404] width 322 height 33
click at [542, 402] on icon at bounding box center [540, 402] width 11 height 11
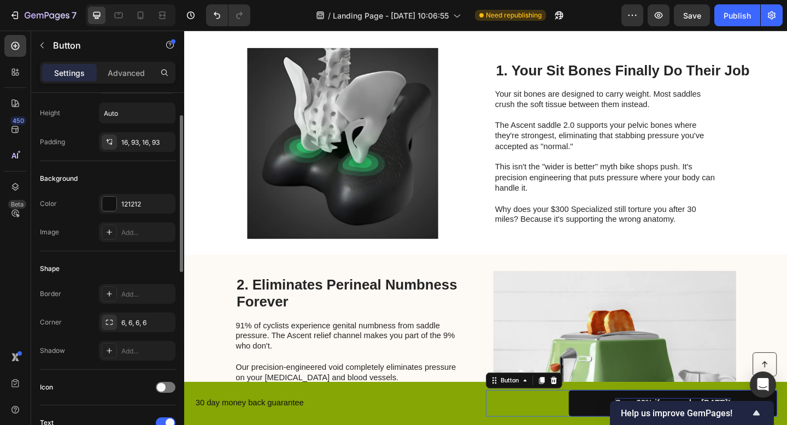
scroll to position [0, 0]
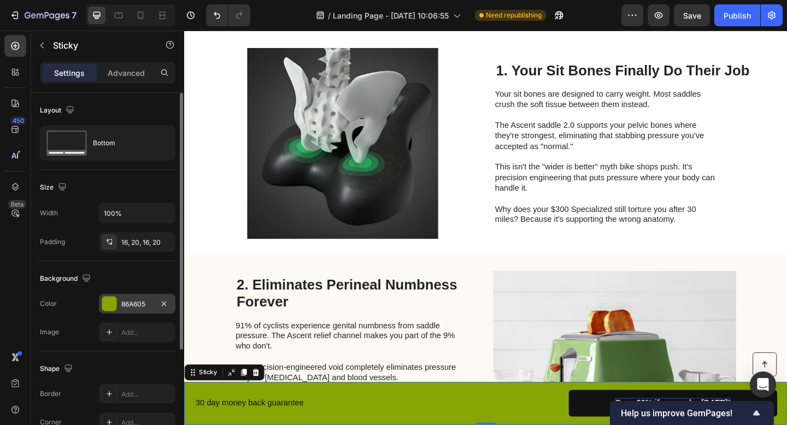
click at [113, 301] on div at bounding box center [109, 304] width 14 height 14
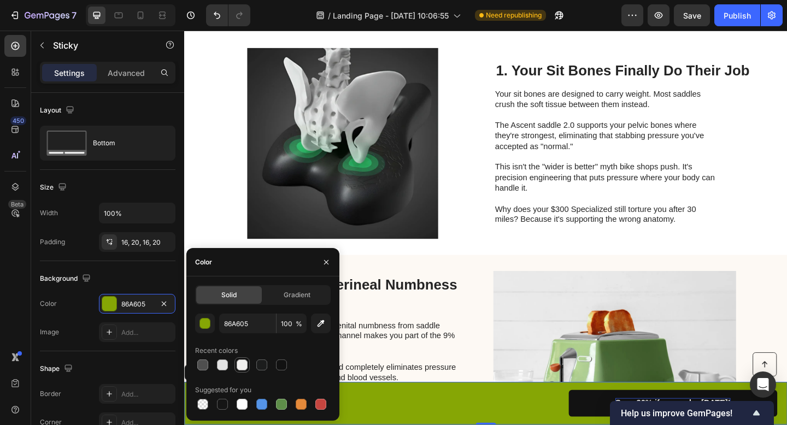
click at [242, 367] on div at bounding box center [242, 365] width 11 height 11
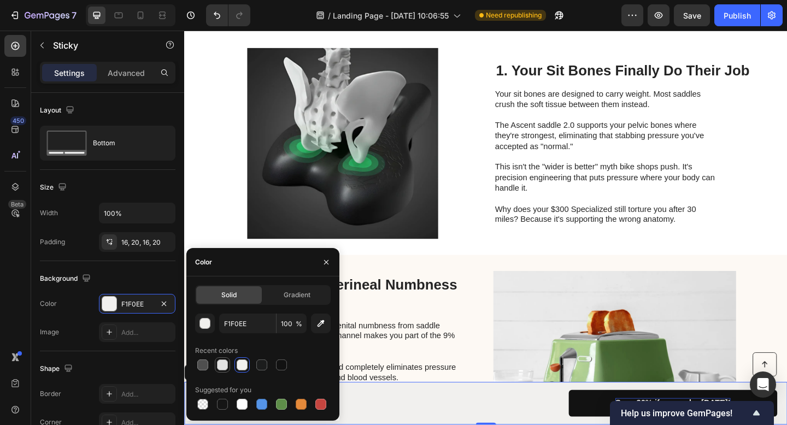
click at [223, 366] on div at bounding box center [222, 365] width 11 height 11
type input "E2E2E2"
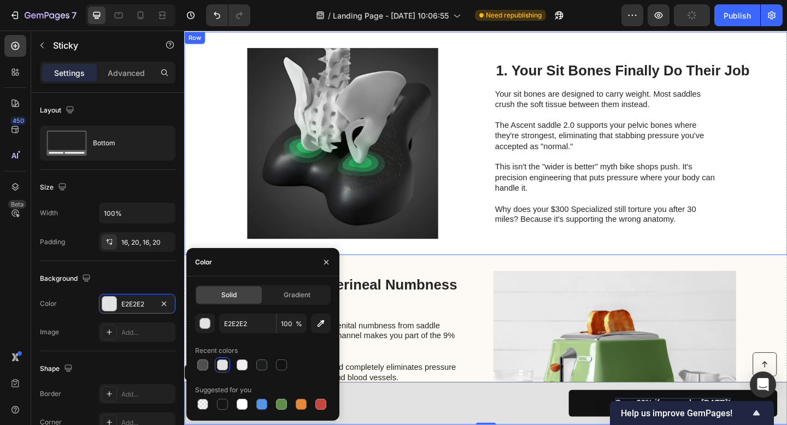
click at [441, 267] on div "Image 1. Your Sit Bones Finally Do Their Job Heading Your sit bones are designe…" at bounding box center [512, 153] width 656 height 243
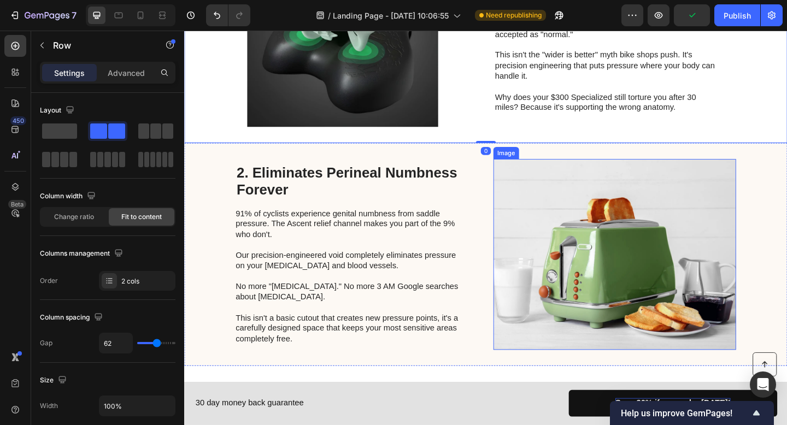
scroll to position [477, 0]
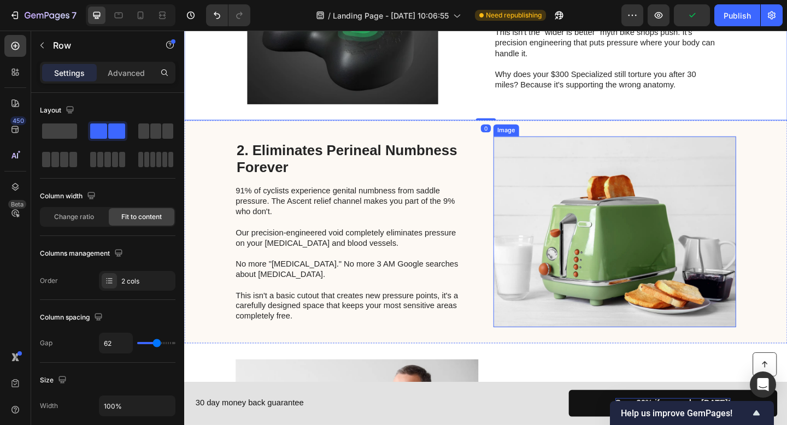
click at [598, 244] on img at bounding box center [652, 250] width 264 height 208
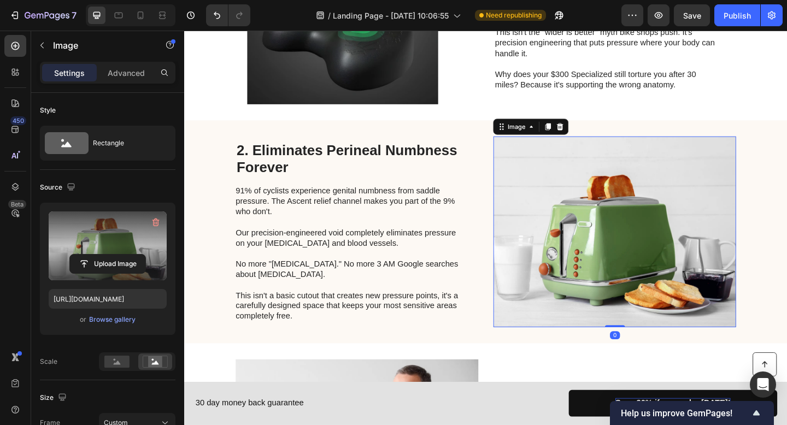
click at [86, 245] on label at bounding box center [108, 245] width 118 height 69
click at [86, 255] on input "file" at bounding box center [107, 264] width 75 height 19
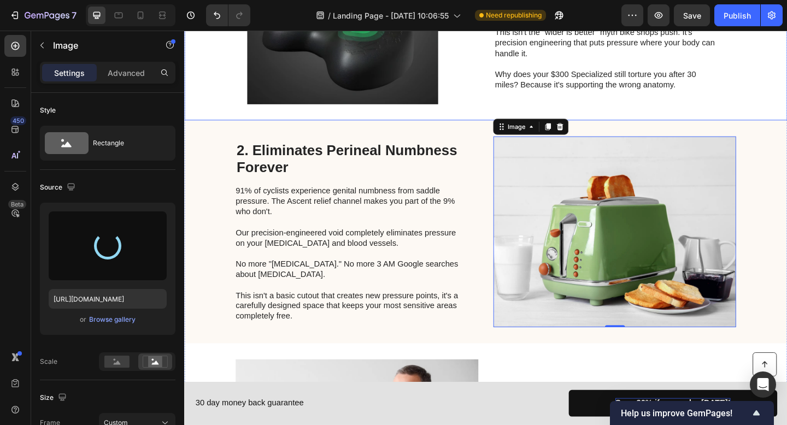
type input "https://cdn.shopify.com/s/files/1/0919/9901/1190/files/gempages_586355942270960…"
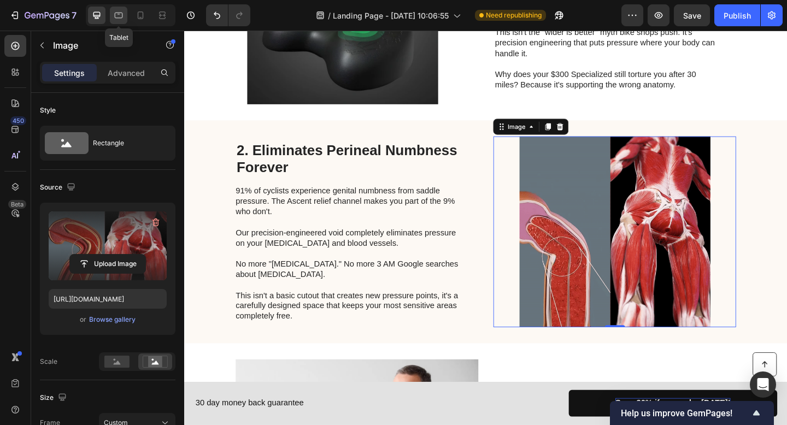
click at [119, 17] on icon at bounding box center [118, 15] width 11 height 11
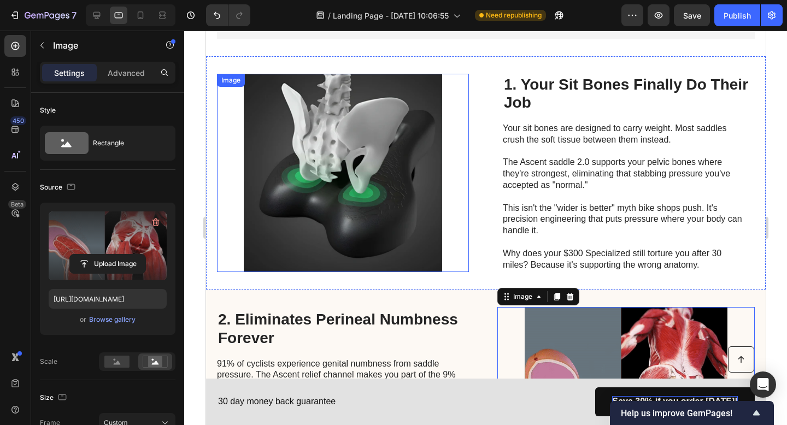
scroll to position [342, 0]
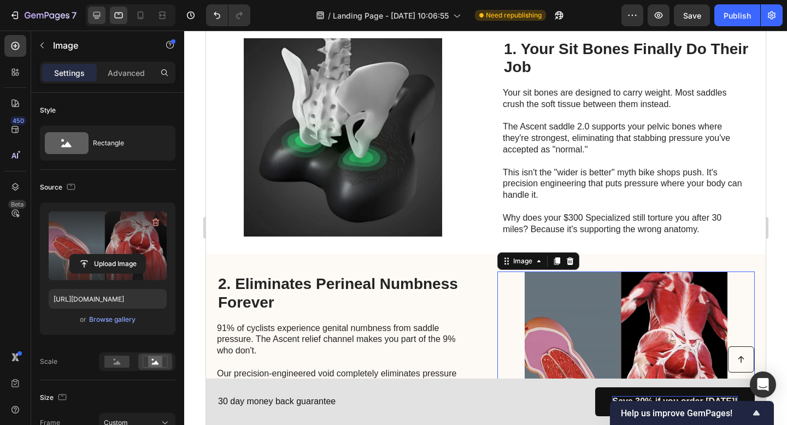
click at [104, 19] on div at bounding box center [96, 15] width 17 height 17
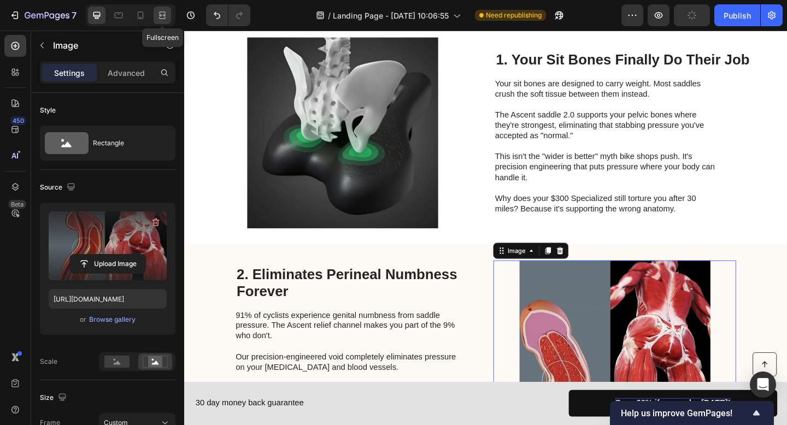
click at [163, 16] on icon at bounding box center [162, 15] width 11 height 11
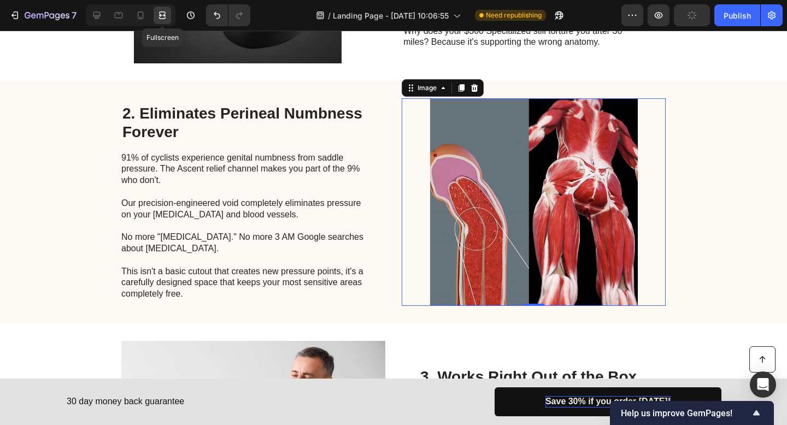
scroll to position [554, 0]
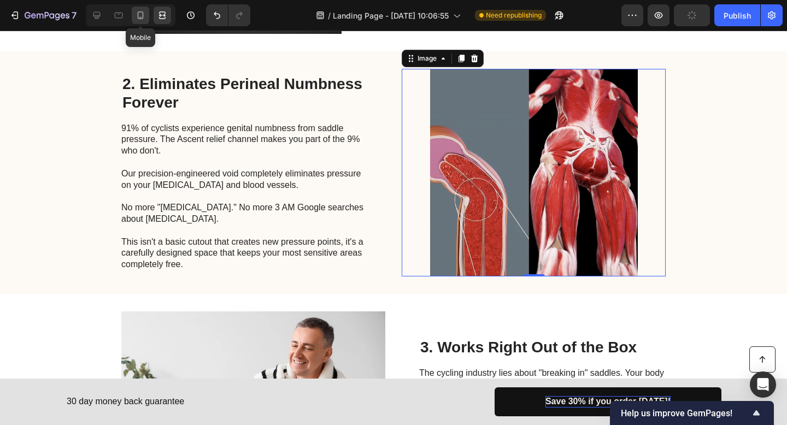
click at [146, 15] on div at bounding box center [140, 15] width 17 height 17
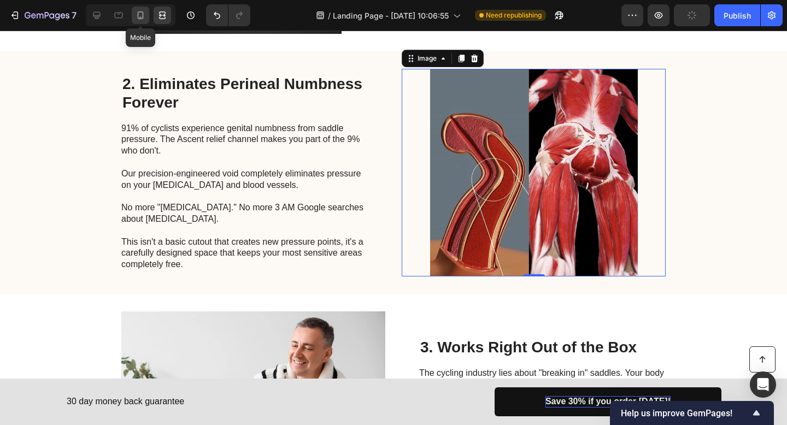
type input "335"
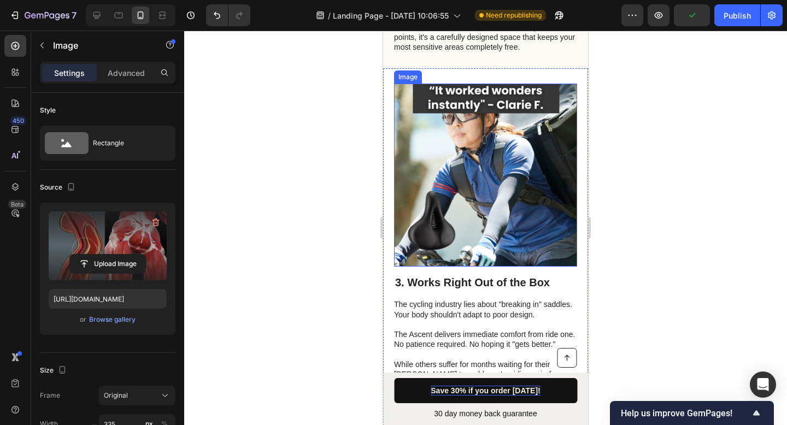
scroll to position [1154, 0]
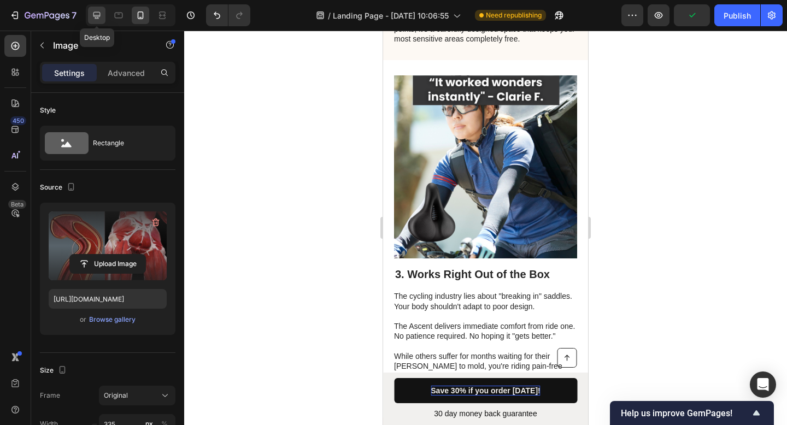
click at [101, 16] on icon at bounding box center [96, 15] width 11 height 11
type input "483"
type input "380"
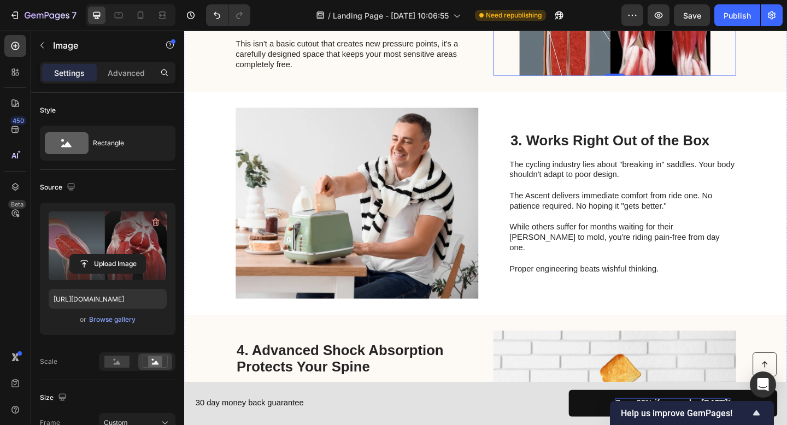
scroll to position [808, 0]
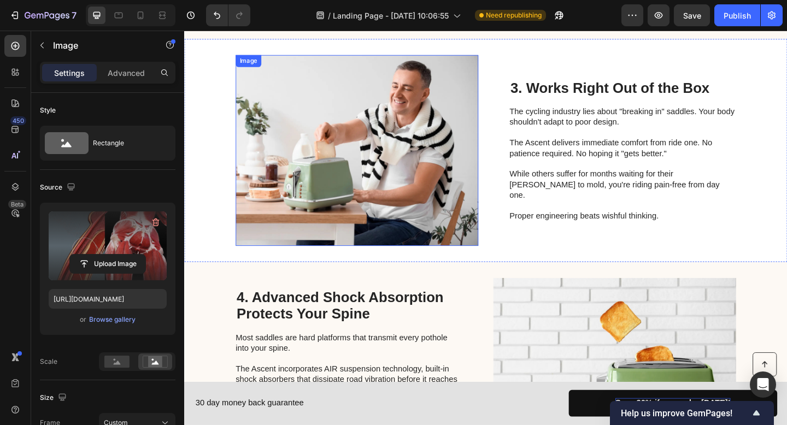
click at [432, 187] on img at bounding box center [372, 161] width 264 height 208
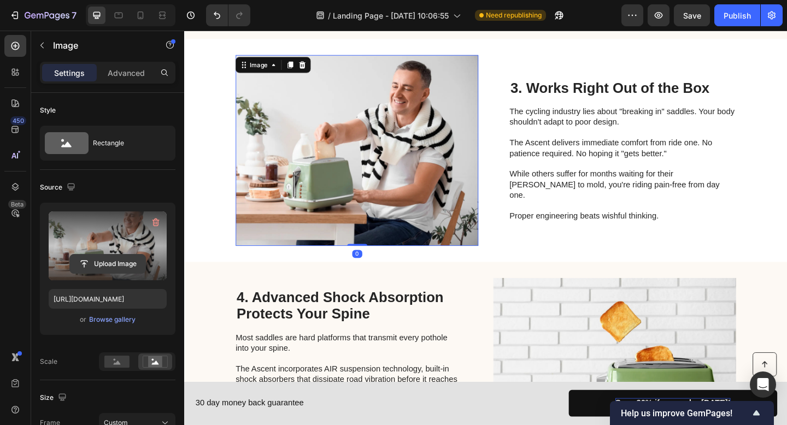
click at [115, 261] on input "file" at bounding box center [107, 264] width 75 height 19
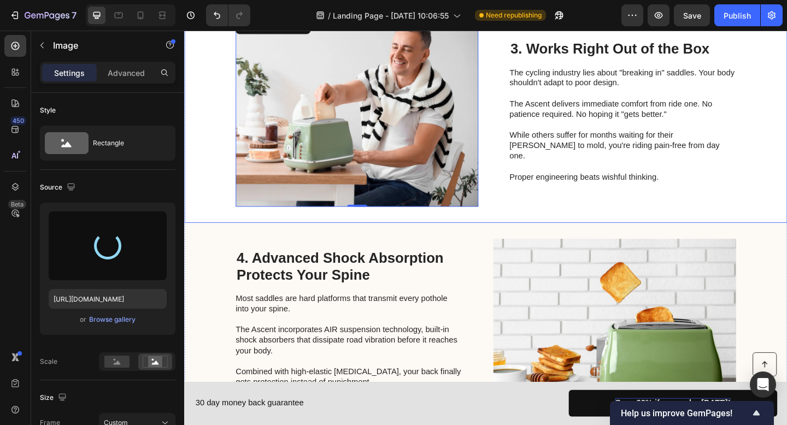
type input "https://cdn.shopify.com/s/files/1/0919/9901/1190/files/gempages_586355942270960…"
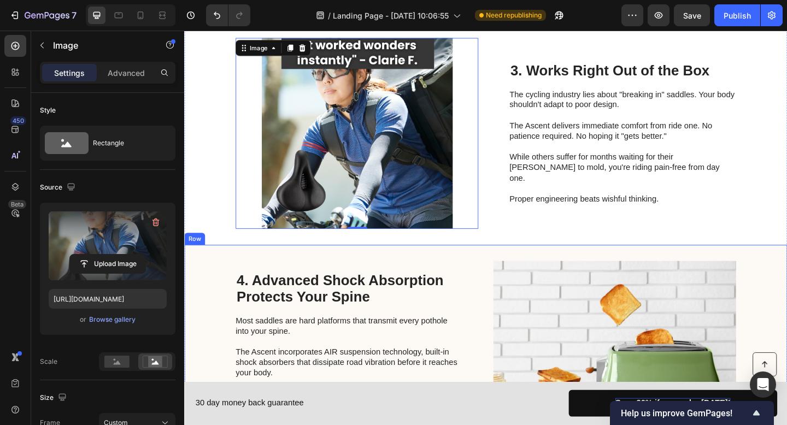
scroll to position [839, 0]
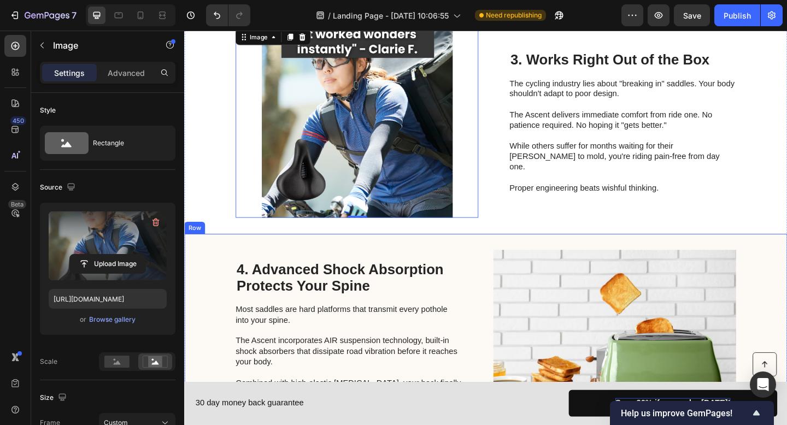
click at [630, 269] on img at bounding box center [652, 373] width 264 height 208
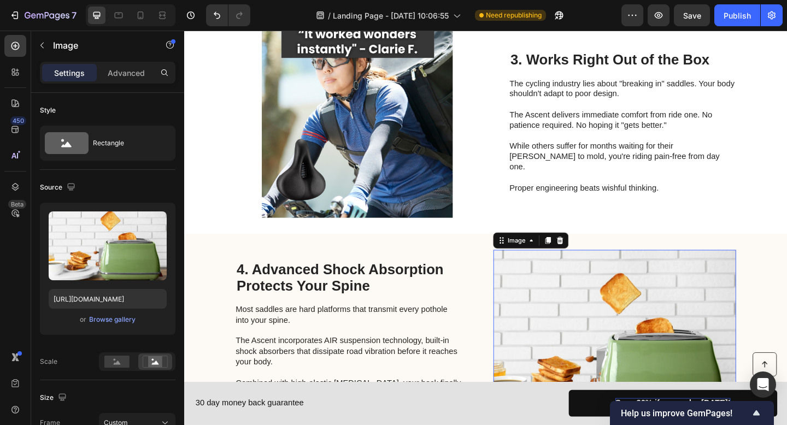
scroll to position [954, 0]
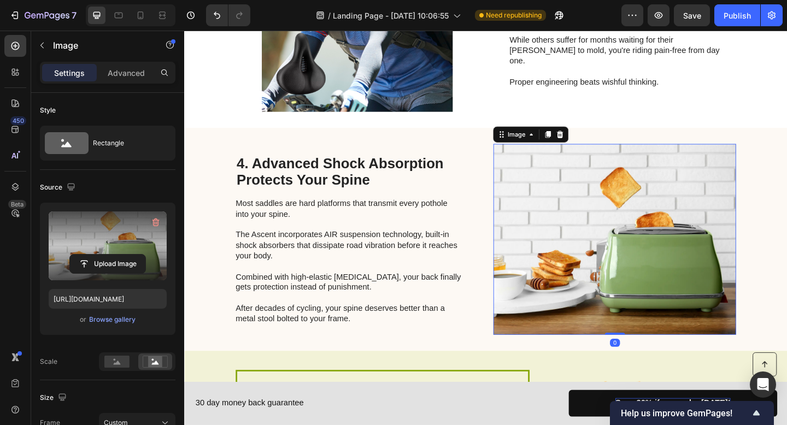
click at [140, 238] on label at bounding box center [108, 245] width 118 height 69
click at [140, 255] on input "file" at bounding box center [107, 264] width 75 height 19
click at [130, 242] on label at bounding box center [108, 245] width 118 height 69
click at [130, 255] on input "file" at bounding box center [107, 264] width 75 height 19
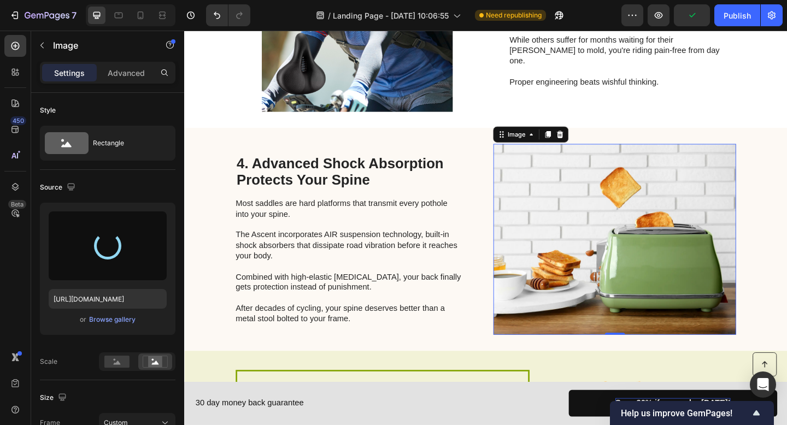
type input "https://cdn.shopify.com/s/files/1/0919/9901/1190/files/gempages_586355942270960…"
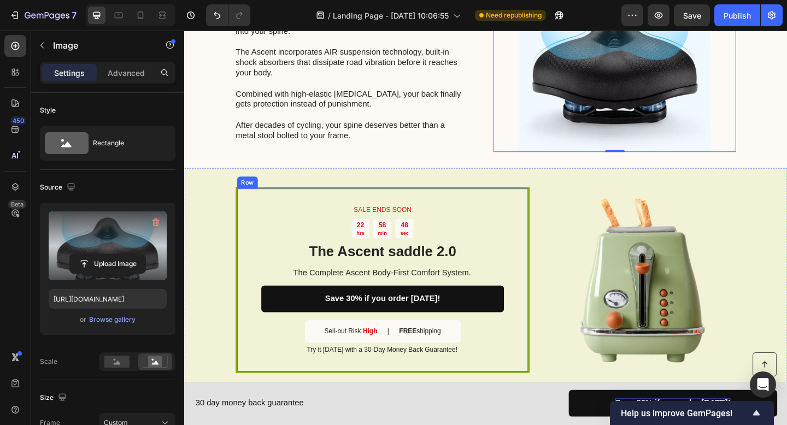
scroll to position [1155, 0]
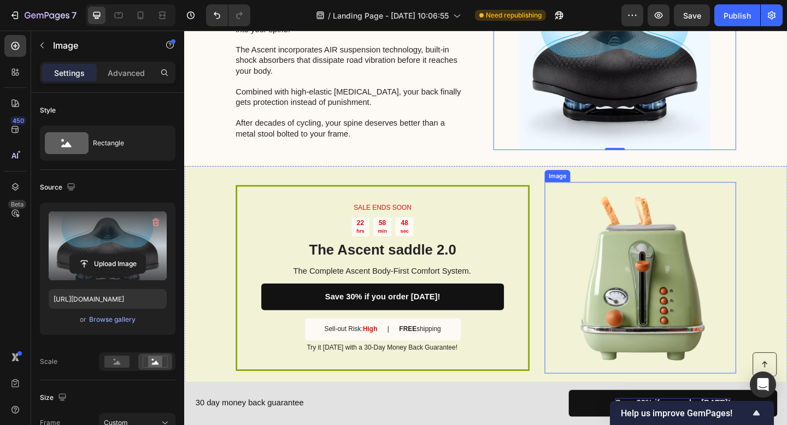
click at [595, 196] on img at bounding box center [680, 300] width 208 height 208
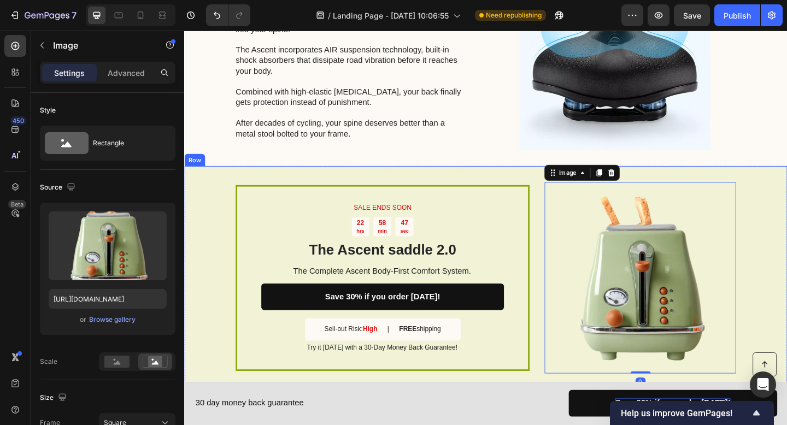
click at [559, 189] on div "SALE ENDS SOON Text Block 22 hrs 58 min 47 sec Countdown Timer The Ascent saddl…" at bounding box center [512, 299] width 656 height 243
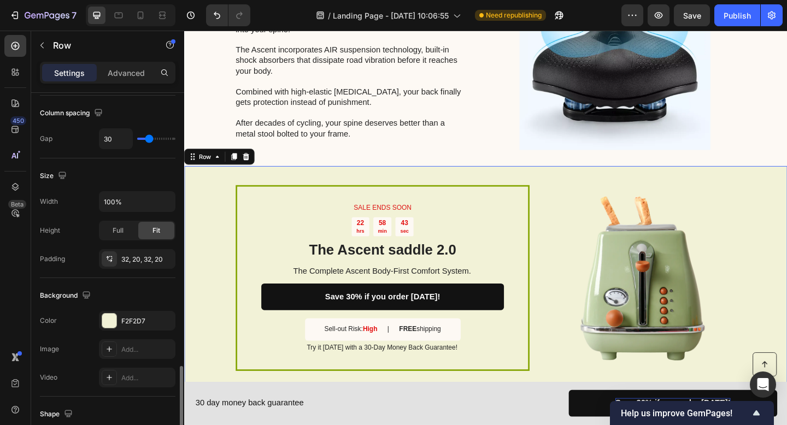
scroll to position [327, 0]
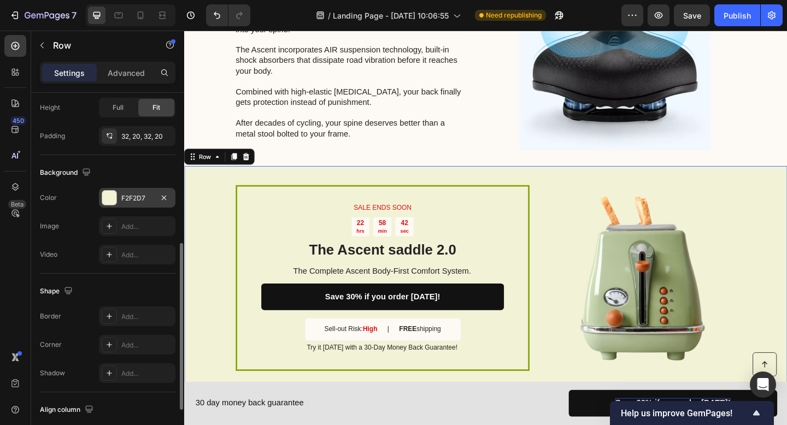
click at [111, 198] on div at bounding box center [109, 198] width 14 height 14
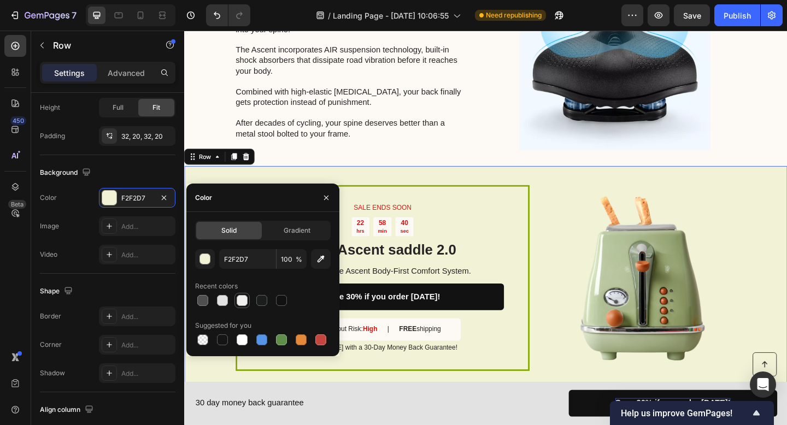
click at [241, 302] on div at bounding box center [242, 300] width 11 height 11
type input "F1F0EE"
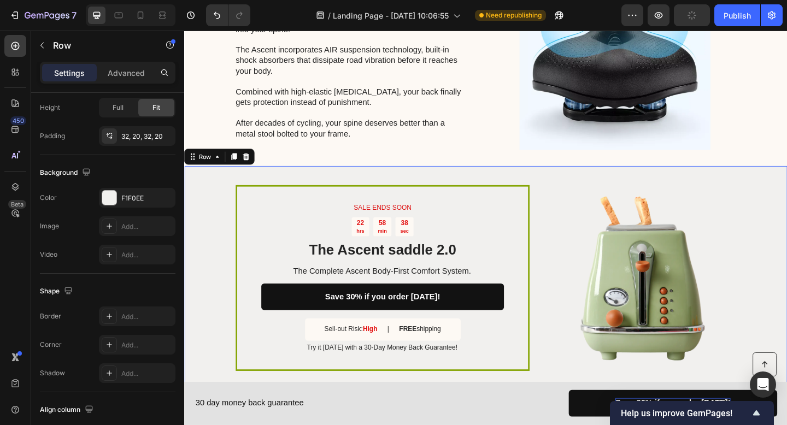
click at [493, 190] on div "SALE ENDS SOON Text Block 22 hrs 58 min 38 sec Countdown Timer The Ascent saddl…" at bounding box center [512, 299] width 656 height 243
click at [488, 200] on div "SALE ENDS SOON Text Block 22 hrs 58 min 37 sec Countdown Timer The Ascent saddl…" at bounding box center [400, 300] width 320 height 202
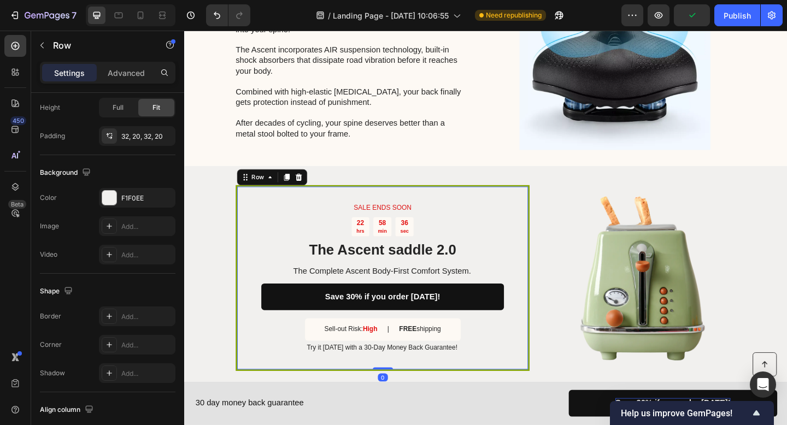
scroll to position [303, 0]
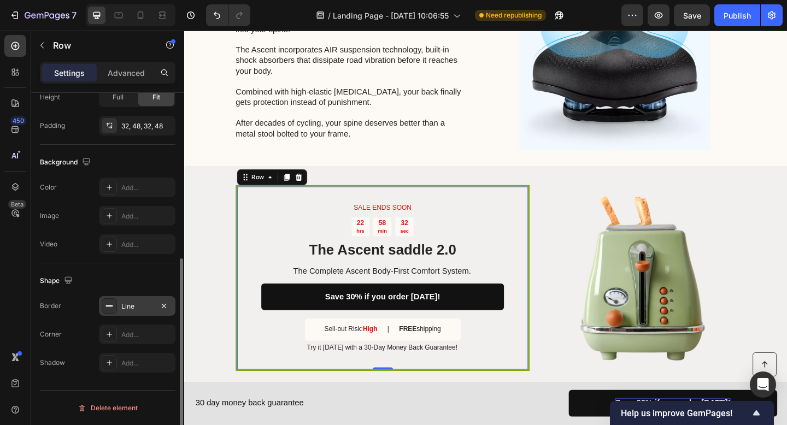
click at [142, 305] on div "Line" at bounding box center [137, 307] width 32 height 10
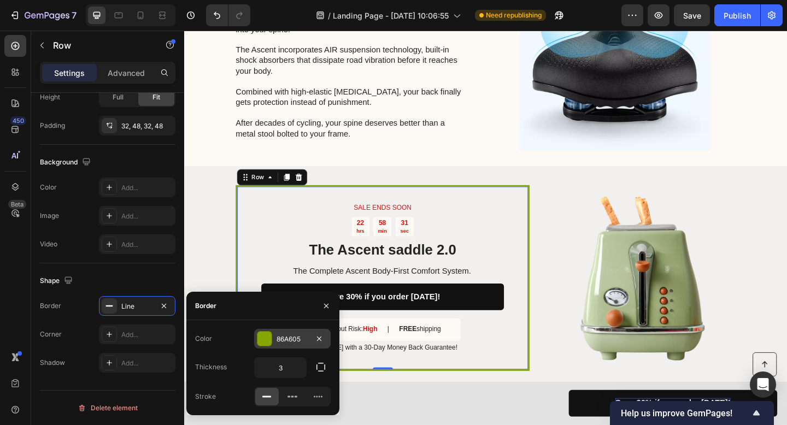
click at [277, 334] on div "86A605" at bounding box center [292, 339] width 32 height 10
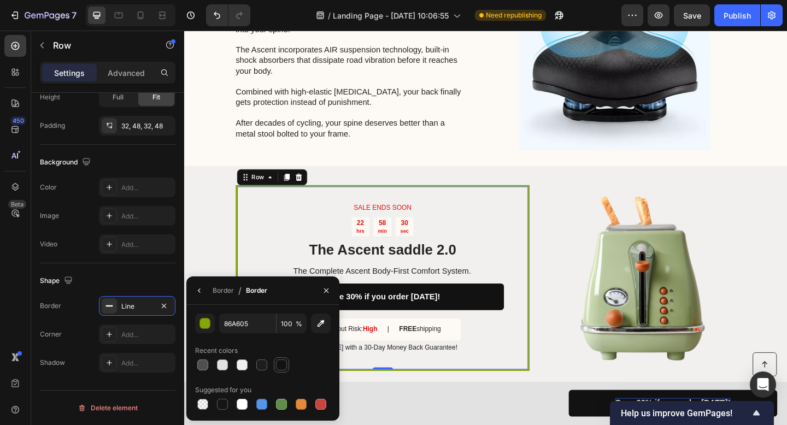
click at [283, 366] on div at bounding box center [281, 365] width 11 height 11
type input "121212"
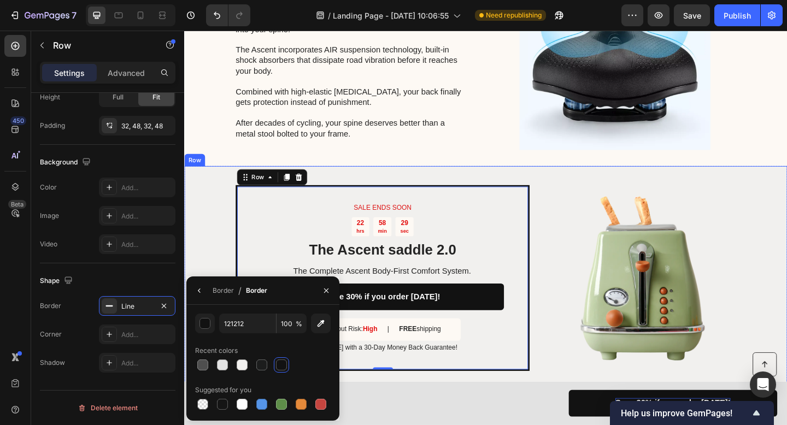
click at [549, 175] on div "4. Advanced Shock Absorption Protects Your Spine Heading Most saddles are hard …" at bounding box center [512, 57] width 656 height 243
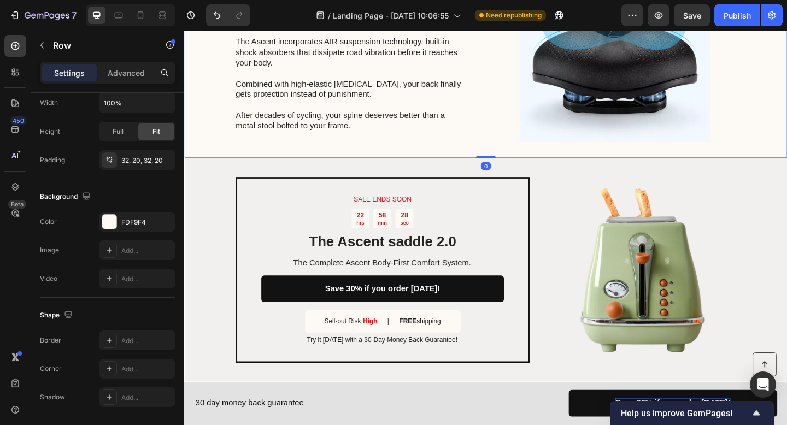
scroll to position [1174, 0]
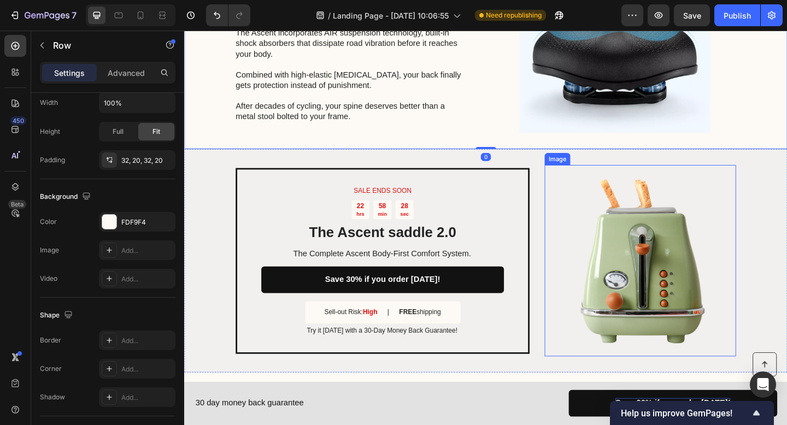
click at [644, 225] on img at bounding box center [680, 281] width 208 height 208
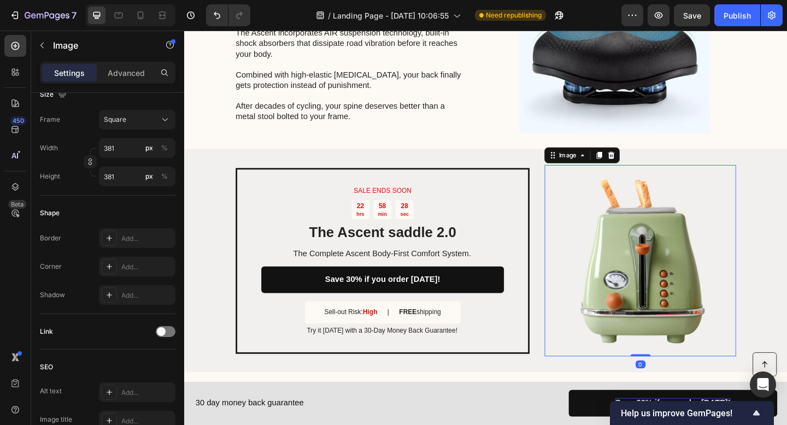
scroll to position [0, 0]
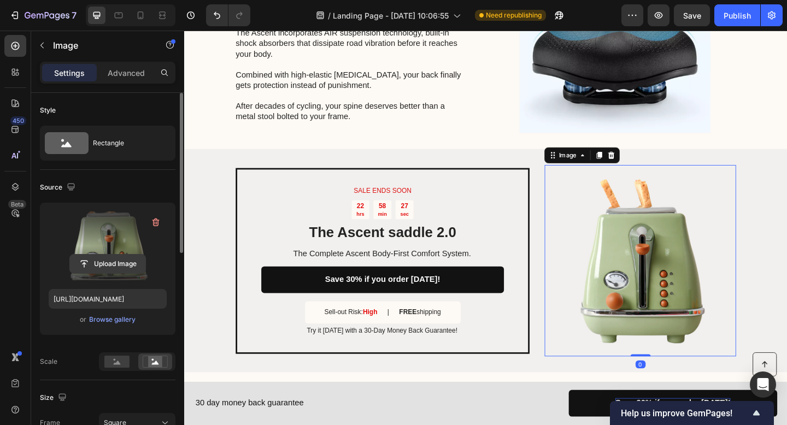
click at [126, 264] on input "file" at bounding box center [107, 264] width 75 height 19
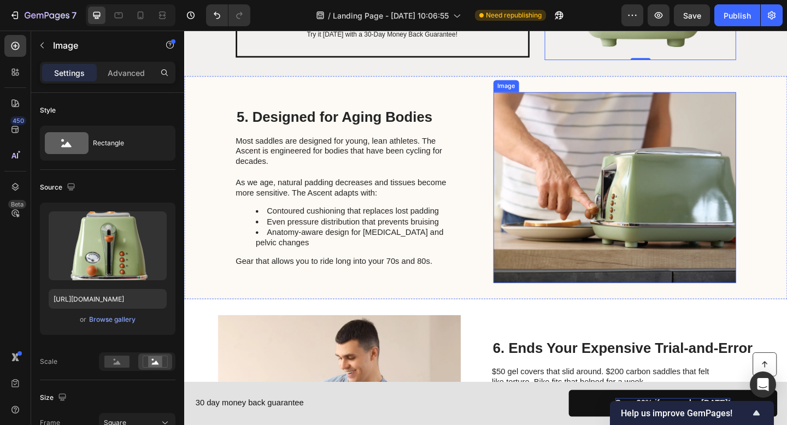
scroll to position [1497, 0]
click at [582, 194] on img at bounding box center [652, 201] width 264 height 208
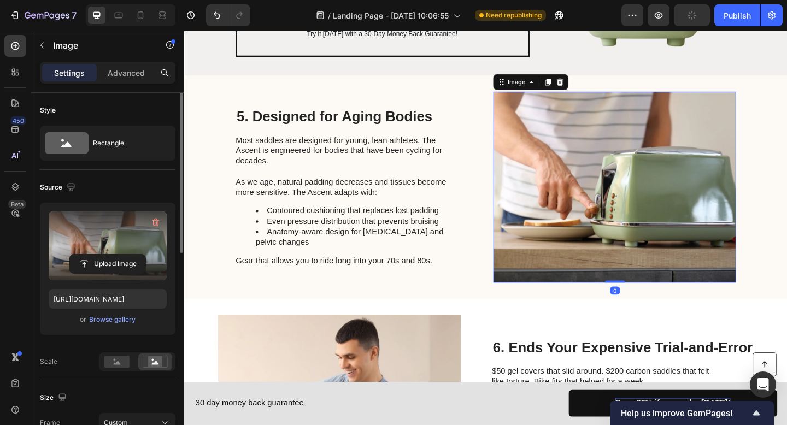
click at [115, 244] on label at bounding box center [108, 245] width 118 height 69
click at [115, 255] on input "file" at bounding box center [107, 264] width 75 height 19
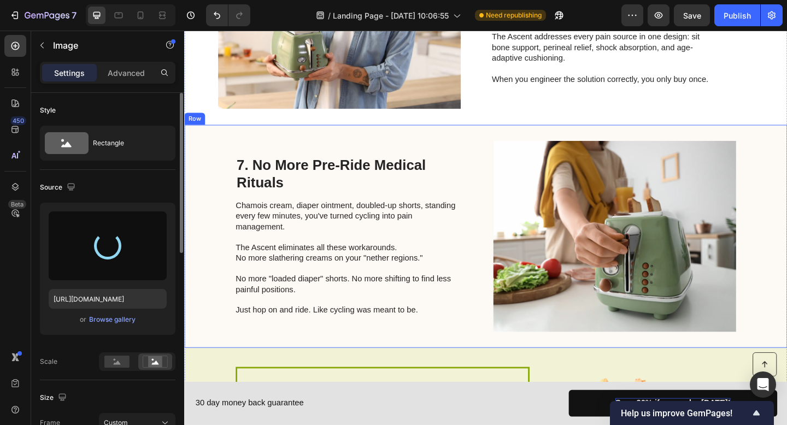
type input "https://cdn.shopify.com/s/files/1/0919/9901/1190/files/gempages_586355942270960…"
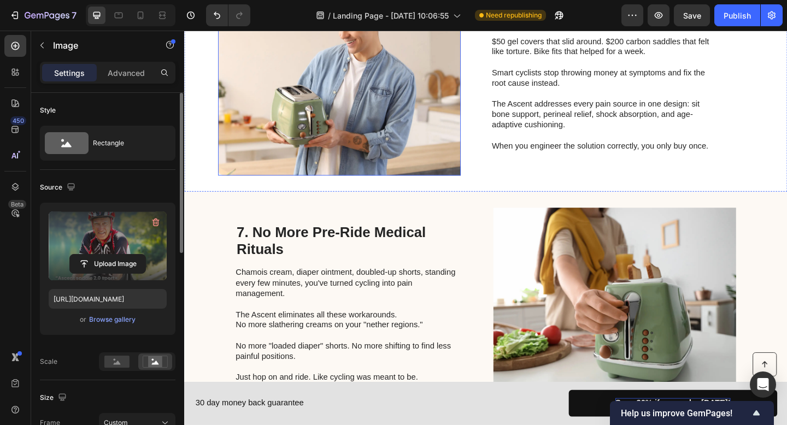
scroll to position [1708, 0]
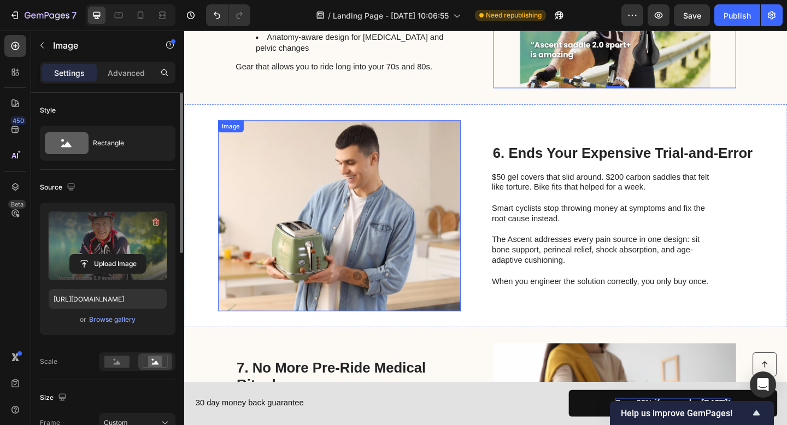
click at [428, 219] on img at bounding box center [353, 232] width 264 height 208
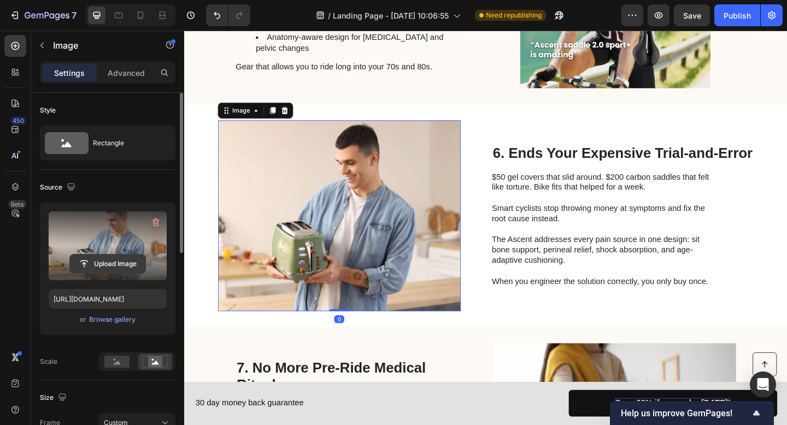
click at [115, 267] on input "file" at bounding box center [107, 264] width 75 height 19
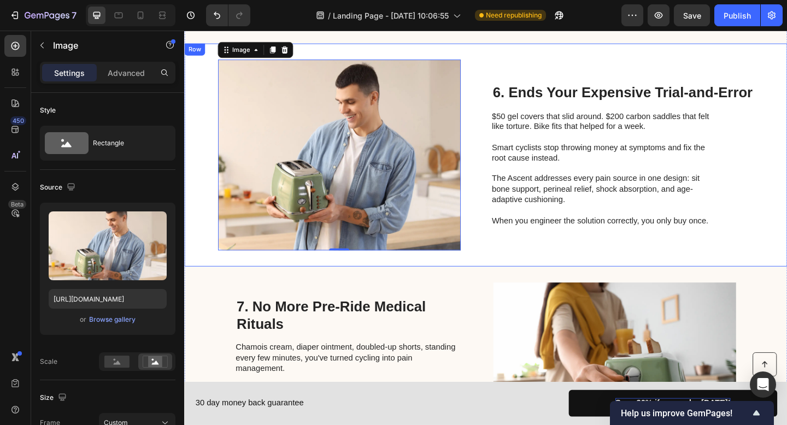
click at [595, 305] on img at bounding box center [652, 409] width 264 height 208
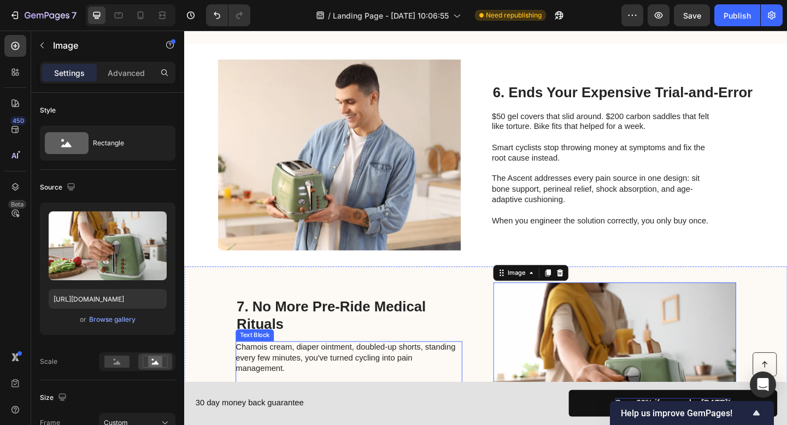
scroll to position [1863, 0]
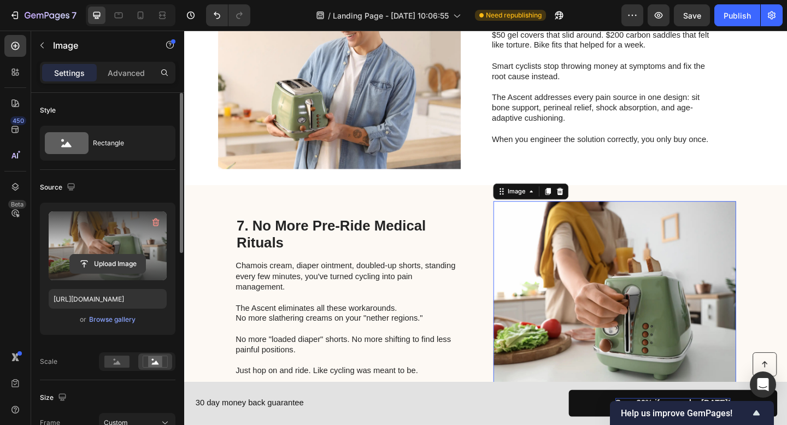
click at [128, 256] on input "file" at bounding box center [107, 264] width 75 height 19
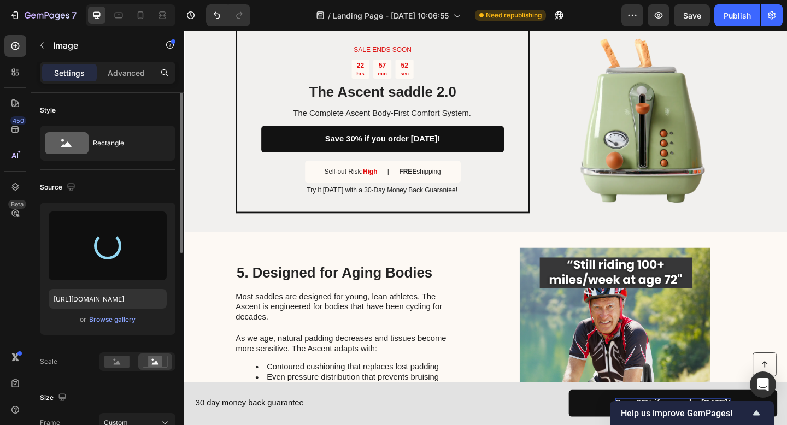
scroll to position [1308, 0]
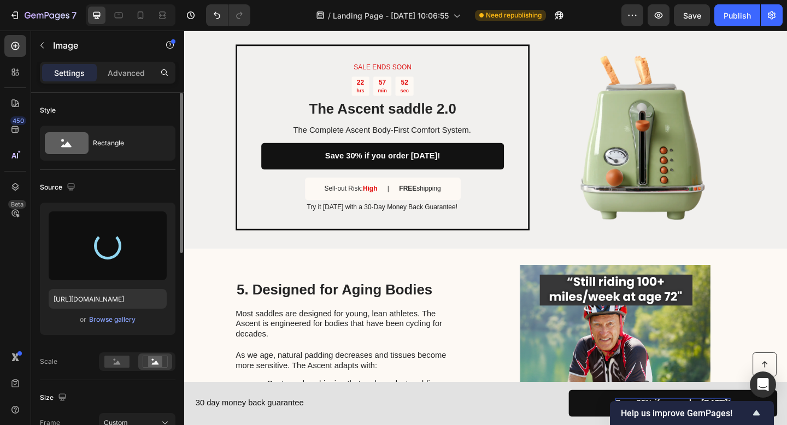
type input "https://cdn.shopify.com/s/files/1/0919/9901/1190/files/gempages_586355942270960…"
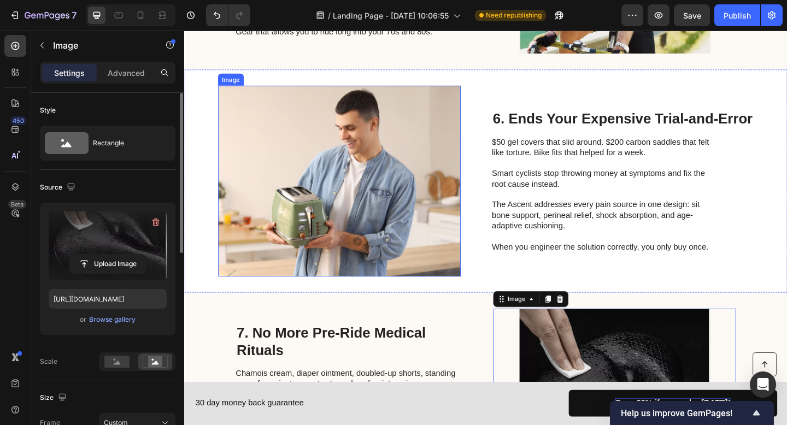
scroll to position [1744, 0]
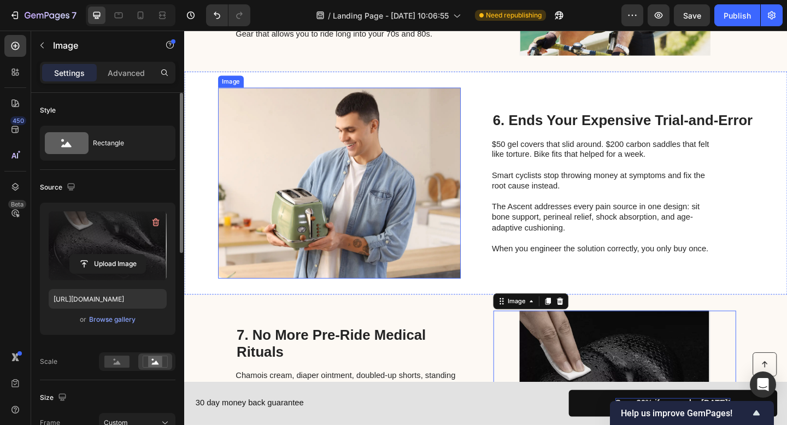
click at [388, 158] on img at bounding box center [353, 197] width 264 height 208
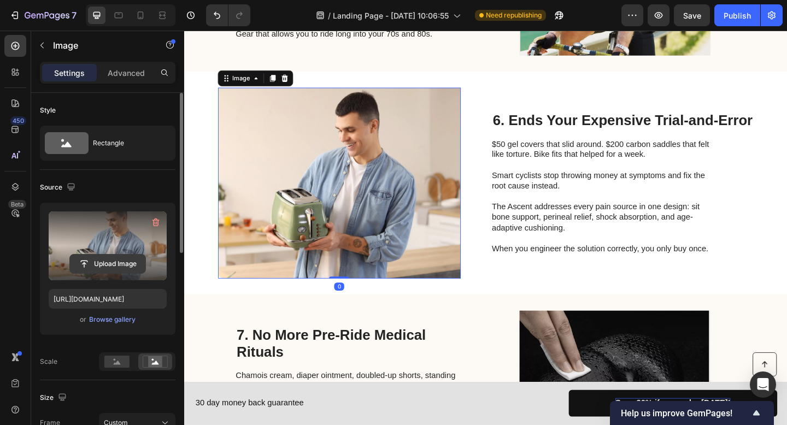
click at [122, 255] on input "file" at bounding box center [107, 264] width 75 height 19
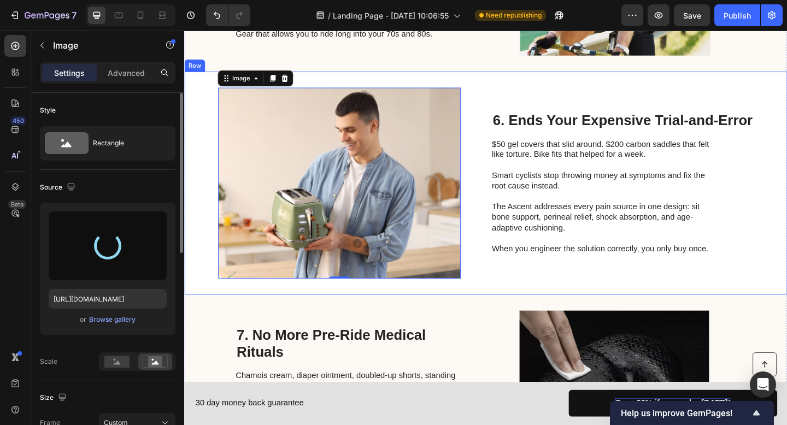
type input "https://cdn.shopify.com/s/files/1/0919/9901/1190/files/gempages_586355942270960…"
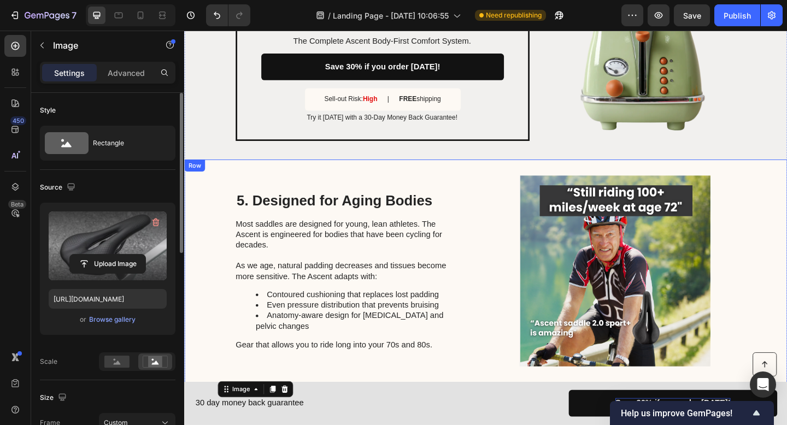
click at [653, 154] on img at bounding box center [680, 49] width 208 height 208
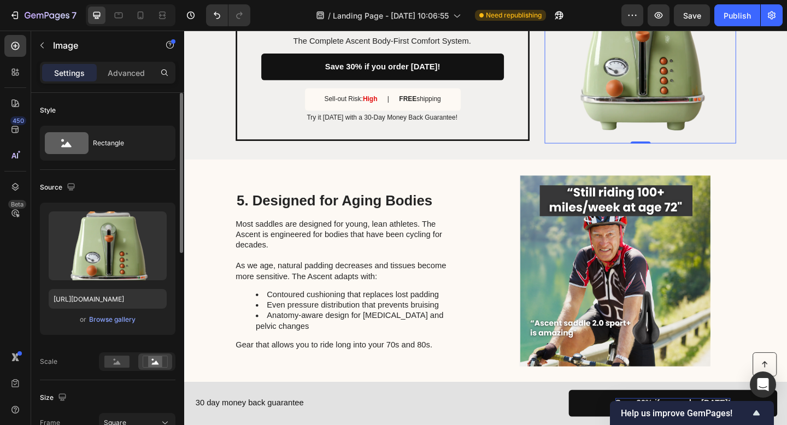
scroll to position [1245, 0]
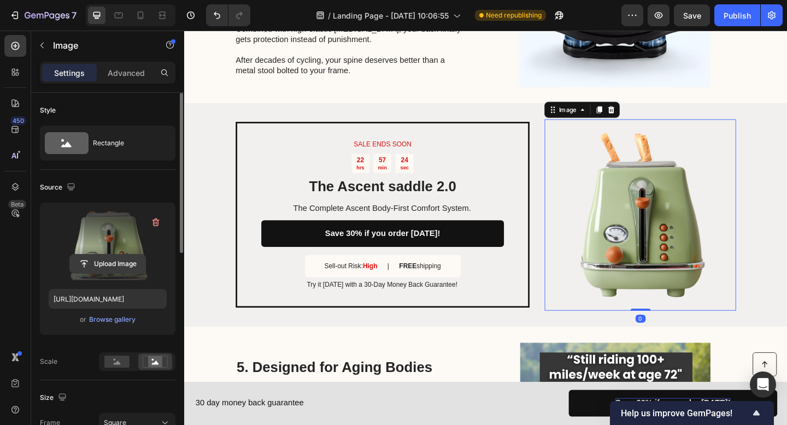
click at [136, 261] on input "file" at bounding box center [107, 264] width 75 height 19
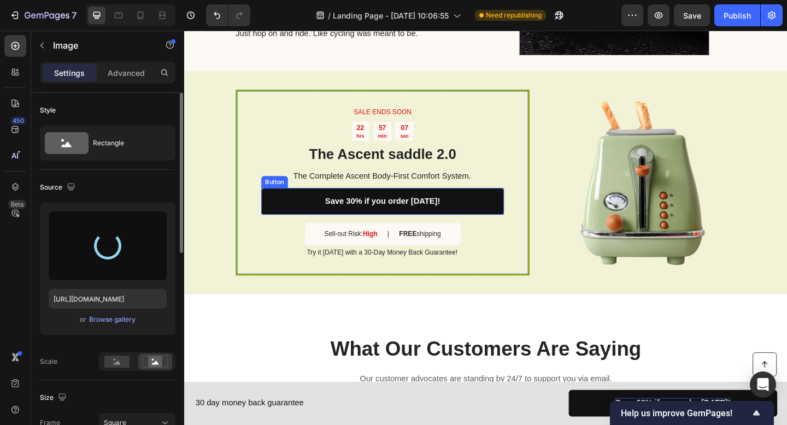
scroll to position [2243, 0]
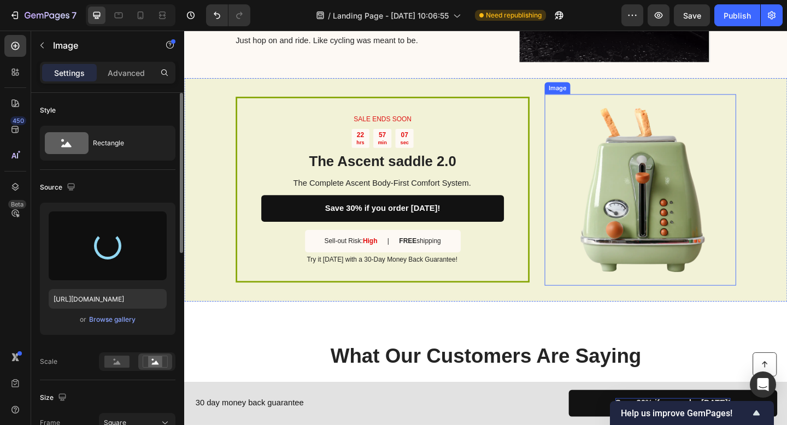
type input "https://cdn.shopify.com/s/files/1/0919/9901/1190/files/gempages_586355942270960…"
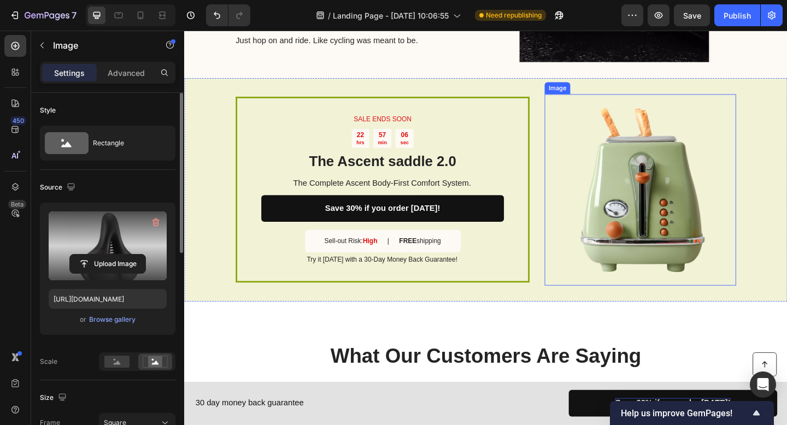
click at [658, 216] on img at bounding box center [680, 204] width 208 height 208
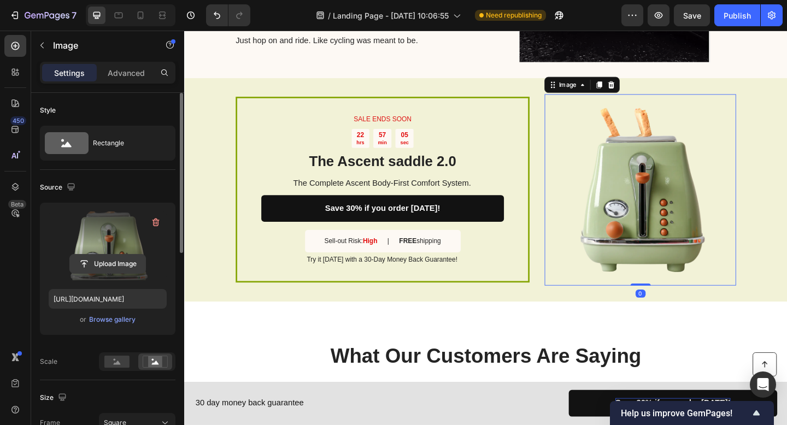
click at [140, 265] on input "file" at bounding box center [107, 264] width 75 height 19
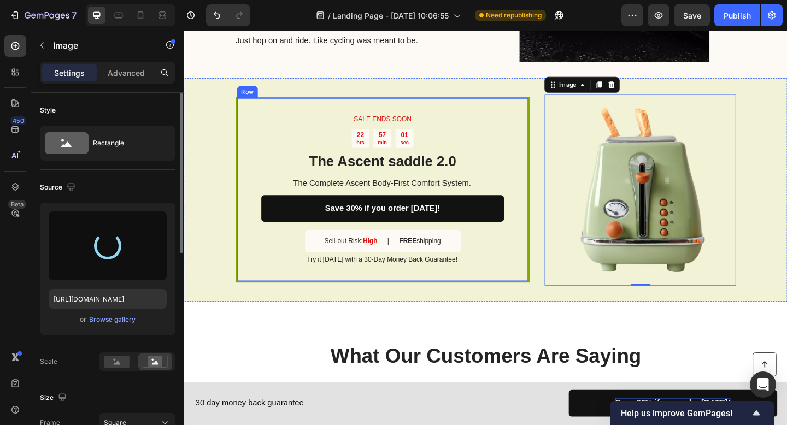
click at [515, 263] on div "SALE ENDS SOON Text Block 22 hrs 57 min 01 sec Countdown Timer The Ascent saddl…" at bounding box center [400, 204] width 264 height 164
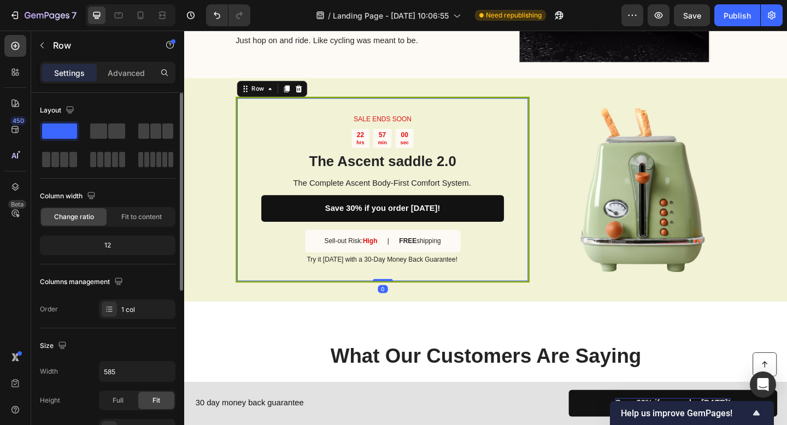
click at [638, 232] on img at bounding box center [680, 204] width 208 height 208
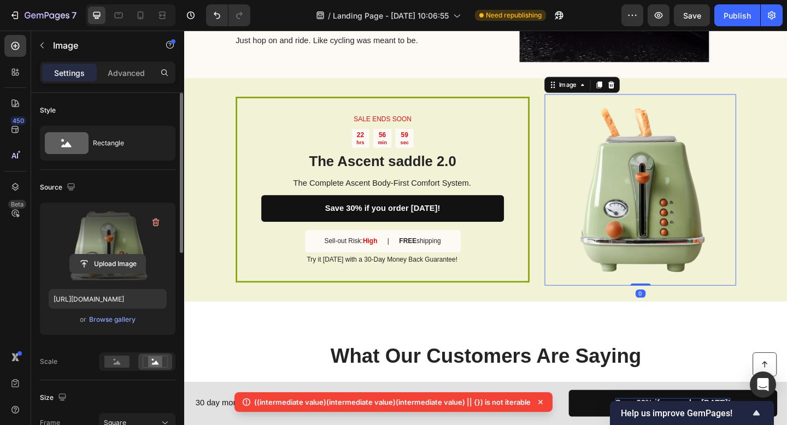
click at [129, 264] on input "file" at bounding box center [107, 264] width 75 height 19
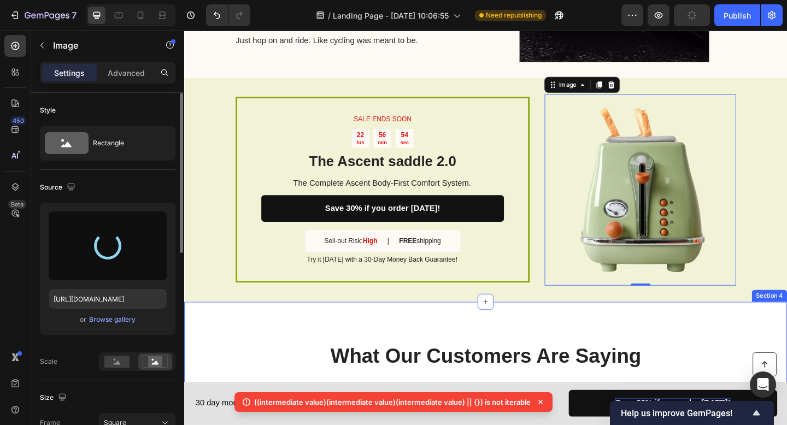
type input "https://cdn.shopify.com/s/files/1/0919/9901/1190/files/gempages_586355942270960…"
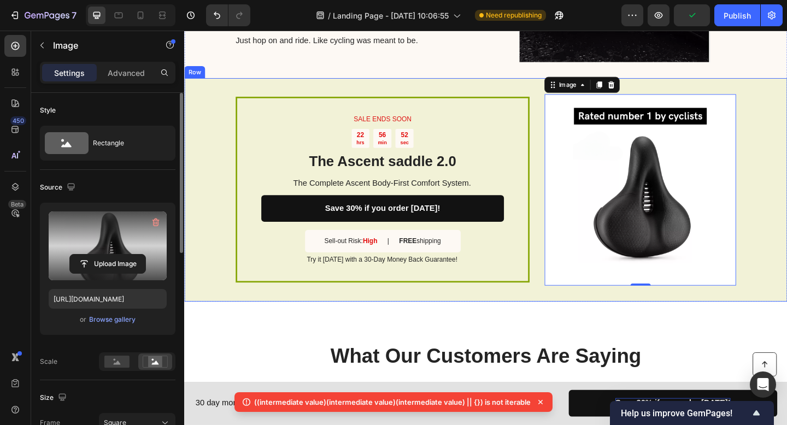
click at [558, 244] on div "SALE ENDS SOON Text Block 22 hrs 56 min 52 sec Countdown Timer The Ascent saddl…" at bounding box center [512, 204] width 656 height 243
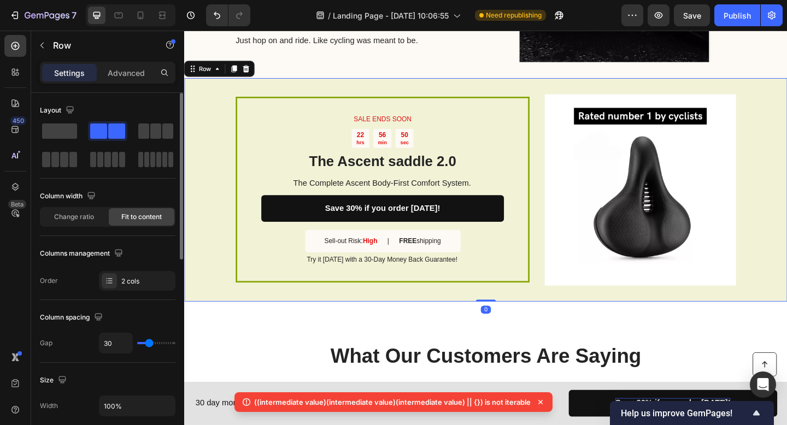
click at [214, 215] on div "SALE ENDS SOON Text Block 22 hrs 56 min 50 sec Countdown Timer The Ascent saddl…" at bounding box center [512, 204] width 656 height 243
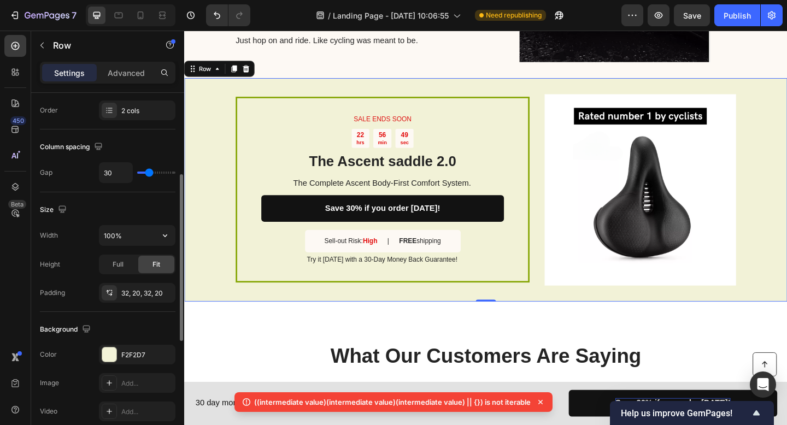
scroll to position [210, 0]
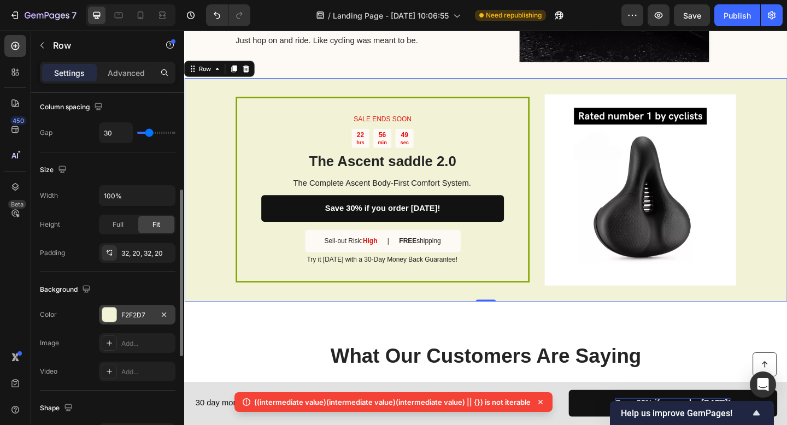
click at [110, 312] on div at bounding box center [109, 315] width 14 height 14
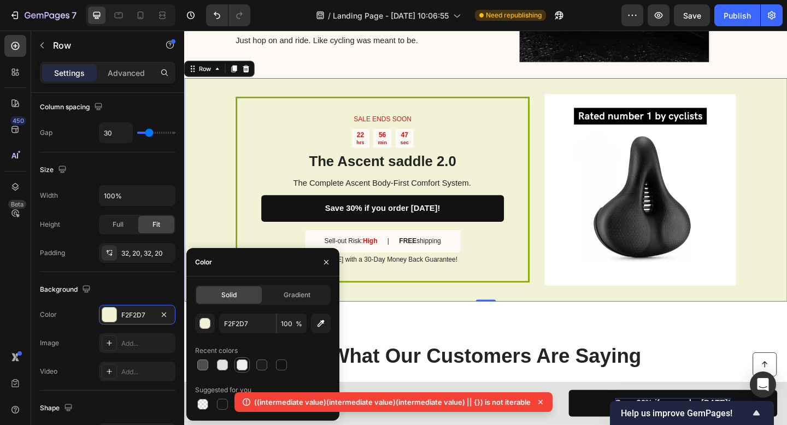
click at [243, 366] on div at bounding box center [242, 365] width 11 height 11
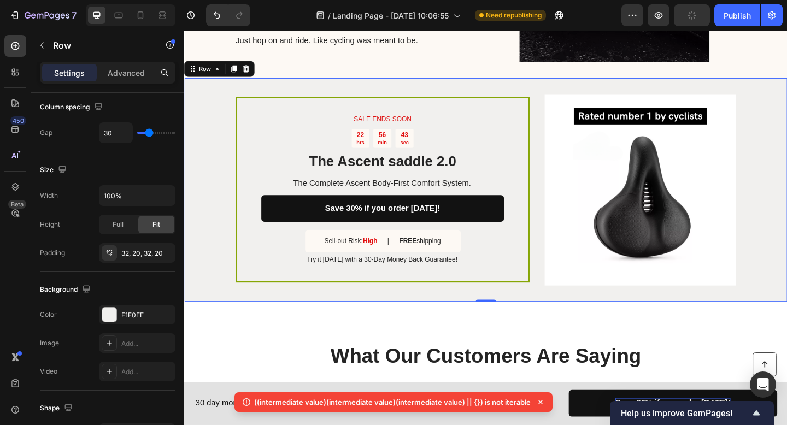
click at [542, 401] on icon at bounding box center [540, 402] width 11 height 11
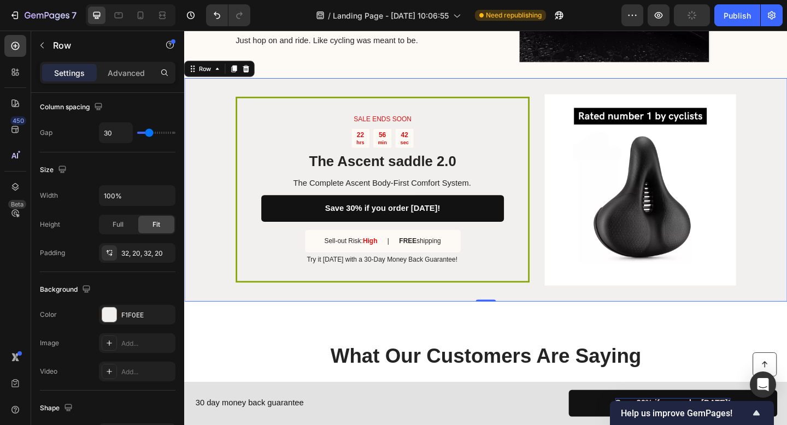
click at [567, 247] on div "SALE ENDS SOON Text Block 22 hrs 56 min 42 sec Countdown Timer The Ascent saddl…" at bounding box center [512, 204] width 656 height 243
click at [142, 312] on div "F1F0EE" at bounding box center [137, 315] width 32 height 10
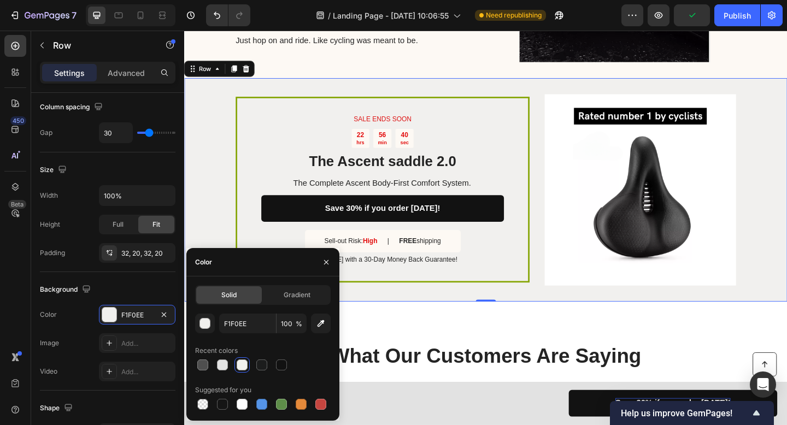
click at [240, 402] on div at bounding box center [242, 404] width 11 height 11
type input "FFFFFF"
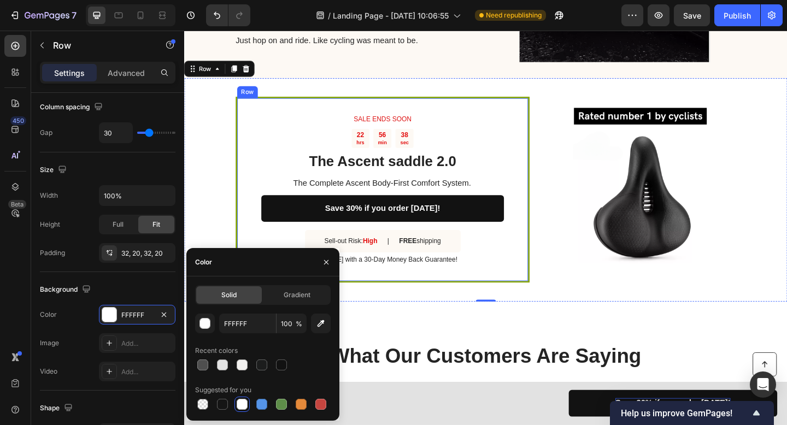
click at [555, 253] on div "SALE ENDS SOON Text Block 22 hrs 56 min 38 sec Countdown Timer The Ascent saddl…" at bounding box center [512, 204] width 656 height 243
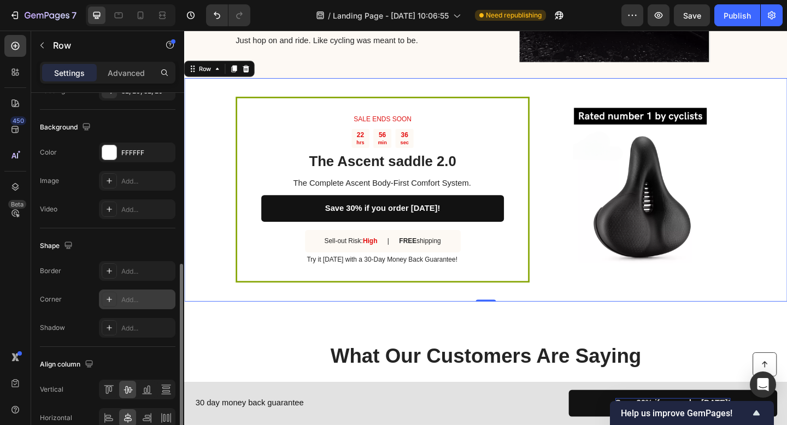
scroll to position [370, 0]
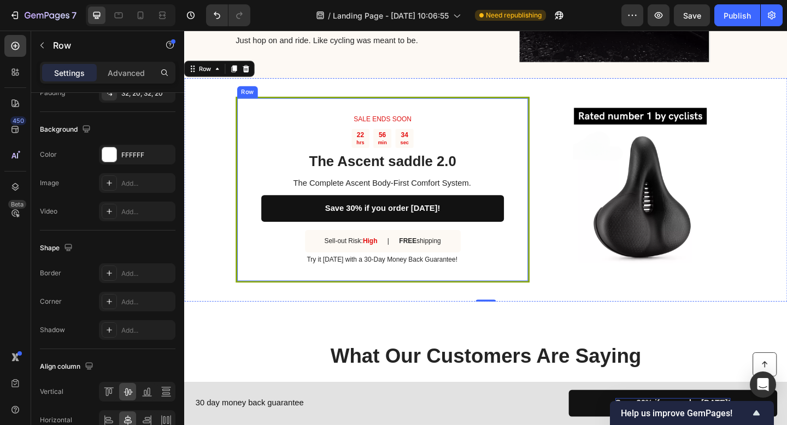
click at [552, 249] on div "SALE ENDS SOON Text Block 22 hrs 56 min 34 sec Countdown Timer The Ascent saddl…" at bounding box center [400, 204] width 320 height 202
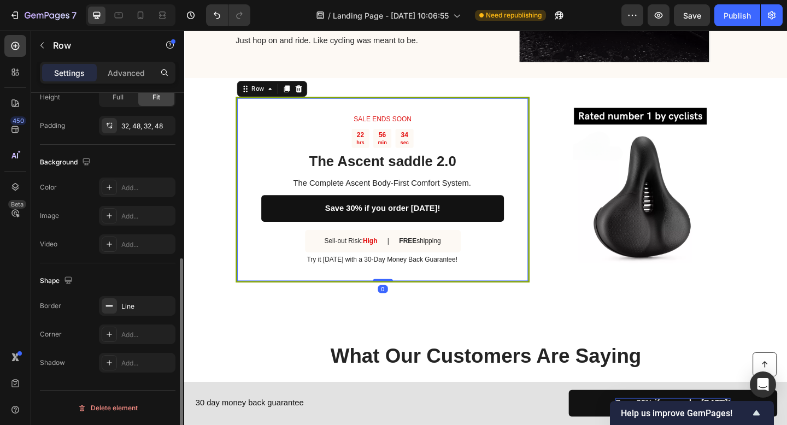
scroll to position [303, 0]
click at [137, 304] on div "Line" at bounding box center [137, 307] width 32 height 10
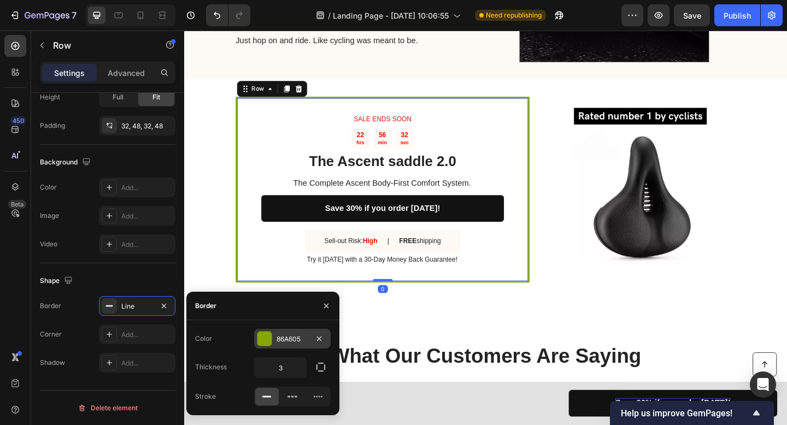
click at [269, 338] on div at bounding box center [264, 339] width 14 height 14
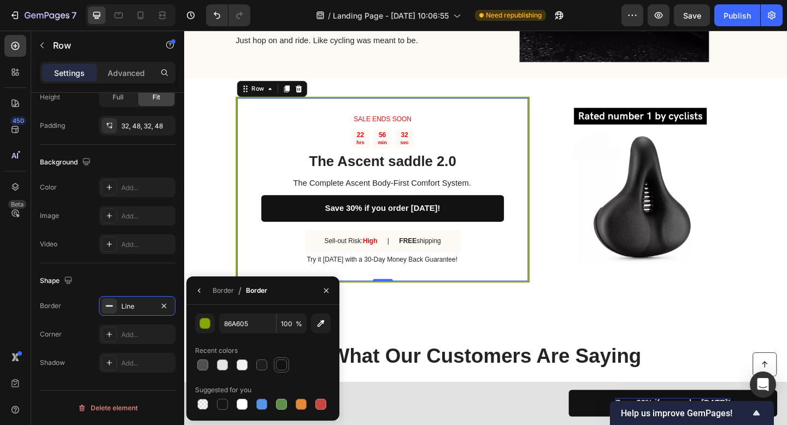
click at [279, 361] on div at bounding box center [281, 365] width 11 height 11
type input "121212"
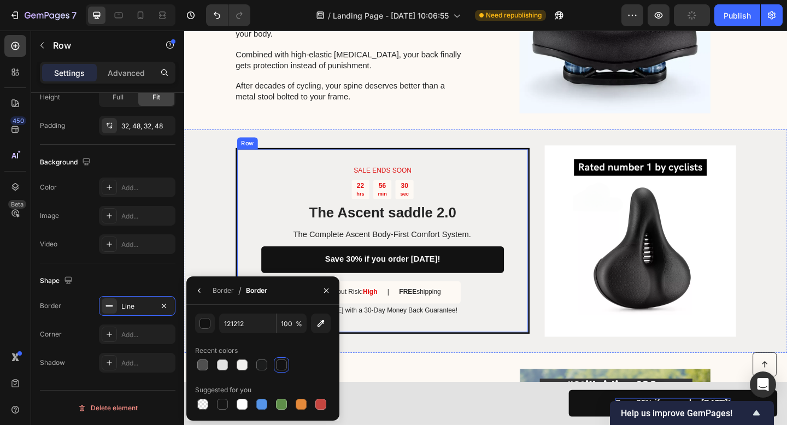
scroll to position [1245, 0]
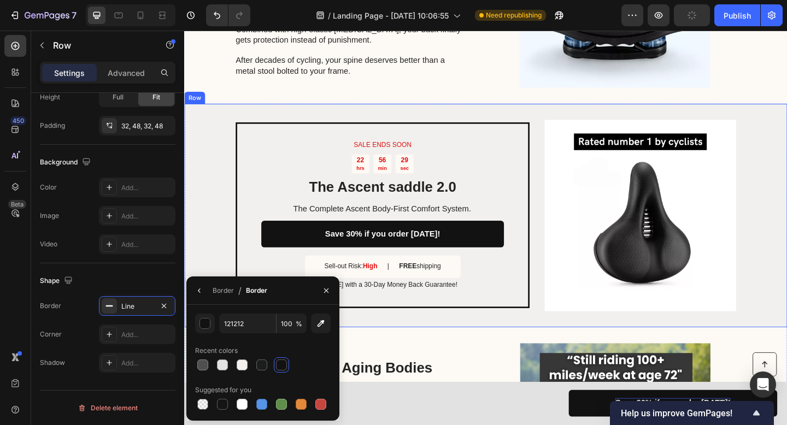
click at [567, 237] on div "SALE ENDS SOON Text Block 22 hrs 56 min 29 sec Countdown Timer The Ascent saddl…" at bounding box center [512, 231] width 656 height 243
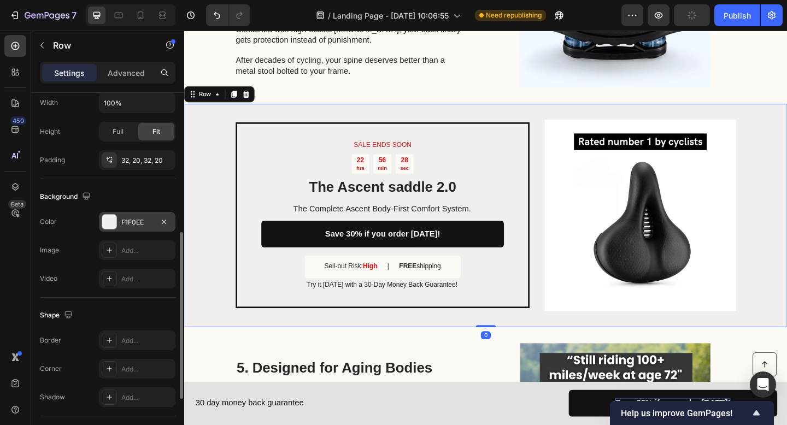
click at [127, 225] on div "F1F0EE" at bounding box center [137, 222] width 32 height 10
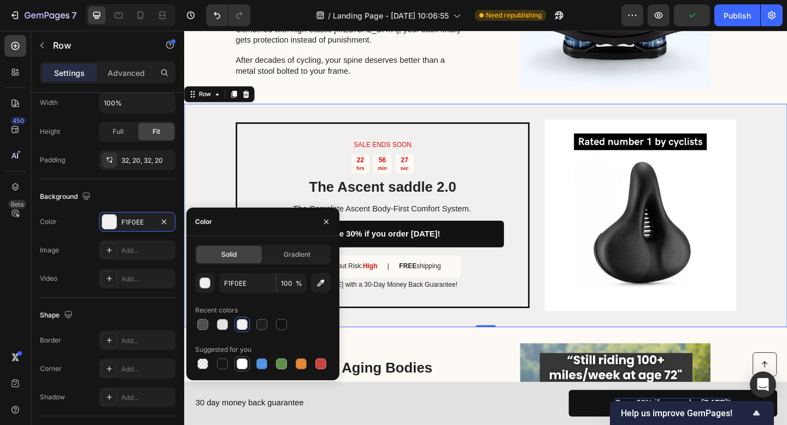
click at [245, 364] on div at bounding box center [242, 363] width 11 height 11
type input "FFFFFF"
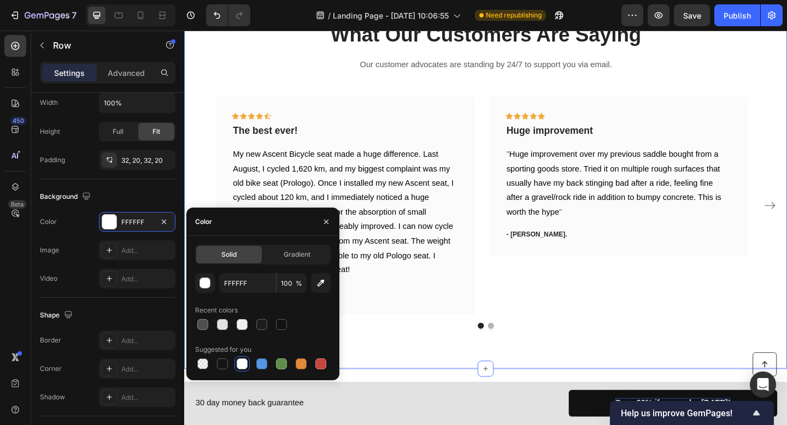
scroll to position [2594, 0]
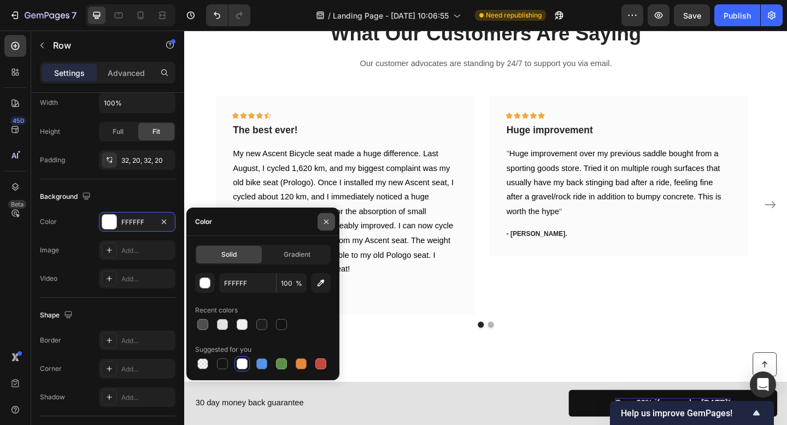
click at [327, 218] on icon "button" at bounding box center [326, 221] width 9 height 9
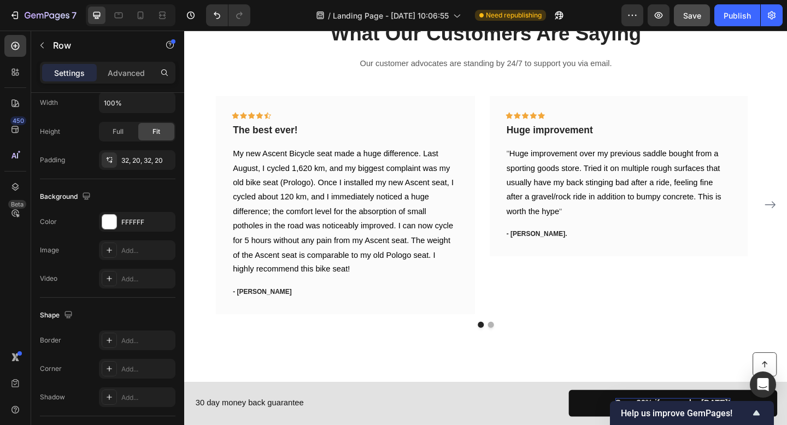
click at [703, 21] on button "Save" at bounding box center [692, 15] width 36 height 22
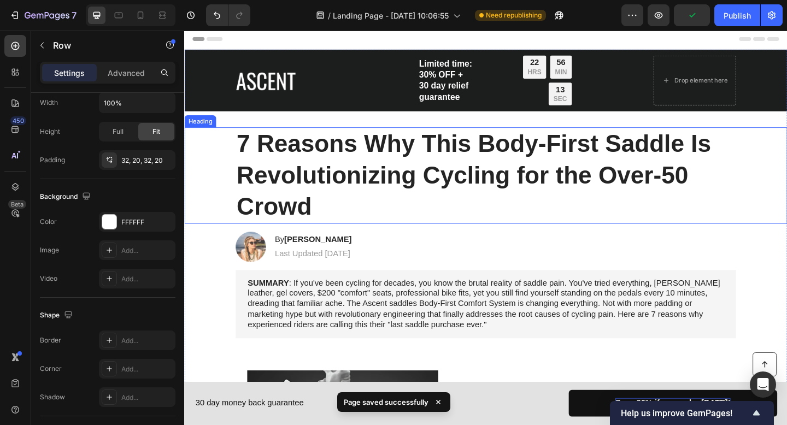
scroll to position [0, 0]
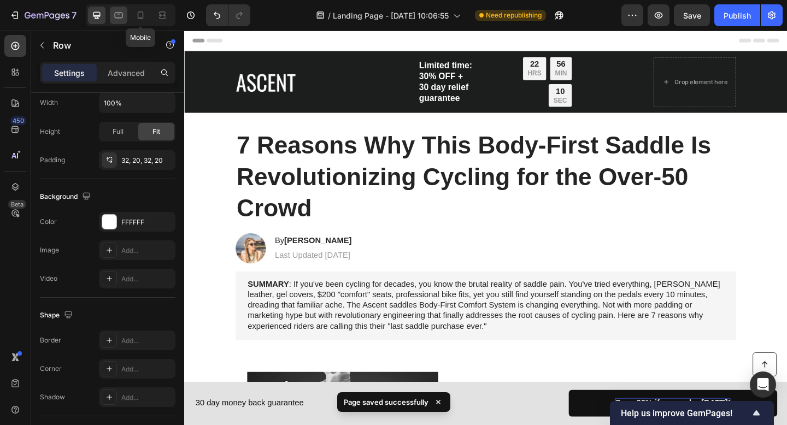
click at [122, 13] on icon at bounding box center [119, 16] width 8 height 6
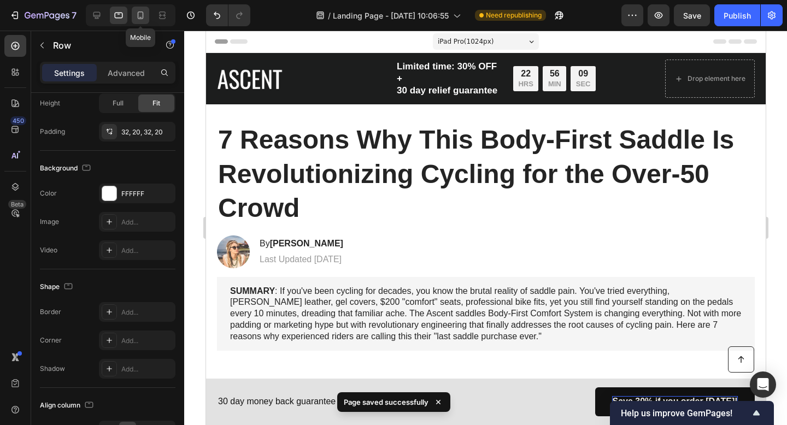
click at [141, 14] on icon at bounding box center [140, 15] width 11 height 11
type input "0"
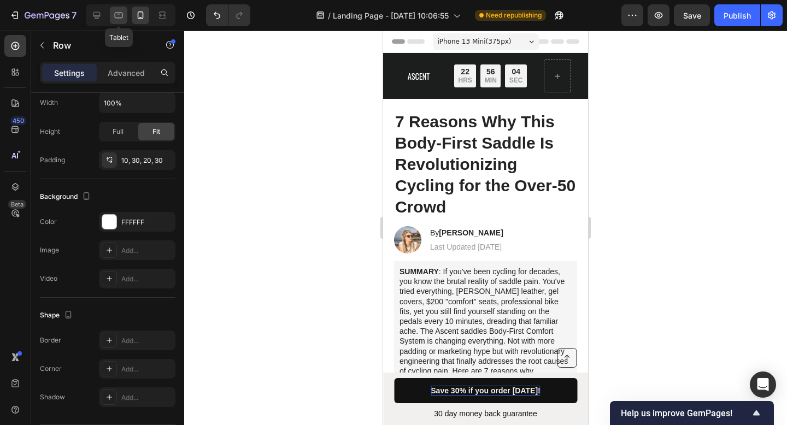
click at [122, 22] on div at bounding box center [118, 15] width 17 height 17
type input "30"
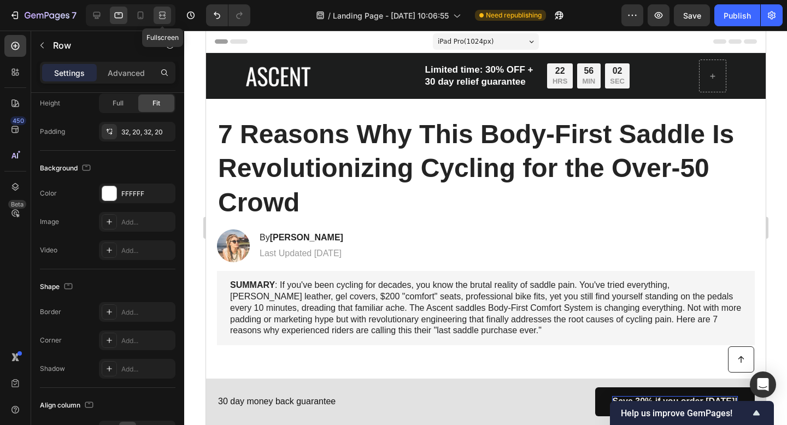
click at [168, 15] on div at bounding box center [162, 15] width 17 height 17
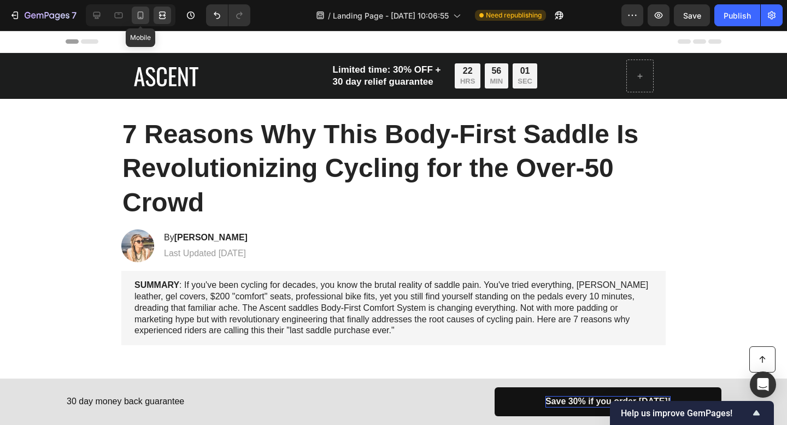
click at [140, 15] on icon at bounding box center [140, 15] width 11 height 11
type input "0"
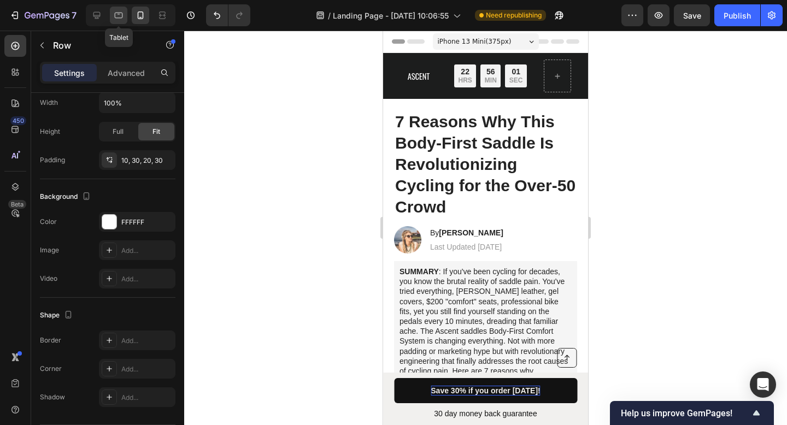
click at [116, 18] on icon at bounding box center [119, 16] width 8 height 6
type input "30"
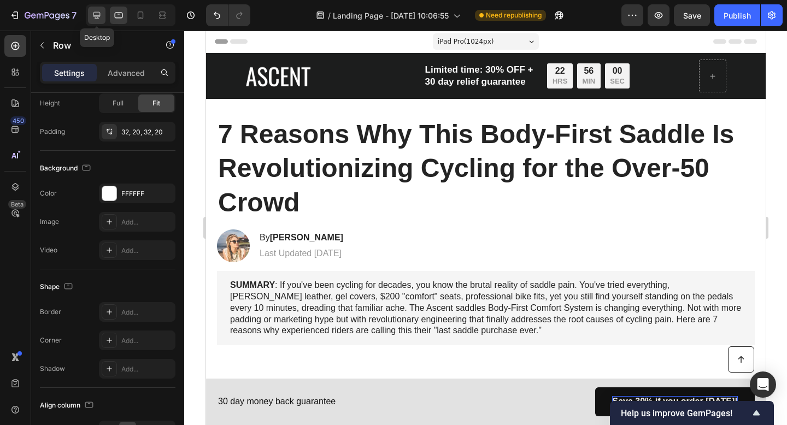
click at [98, 16] on icon at bounding box center [96, 15] width 7 height 7
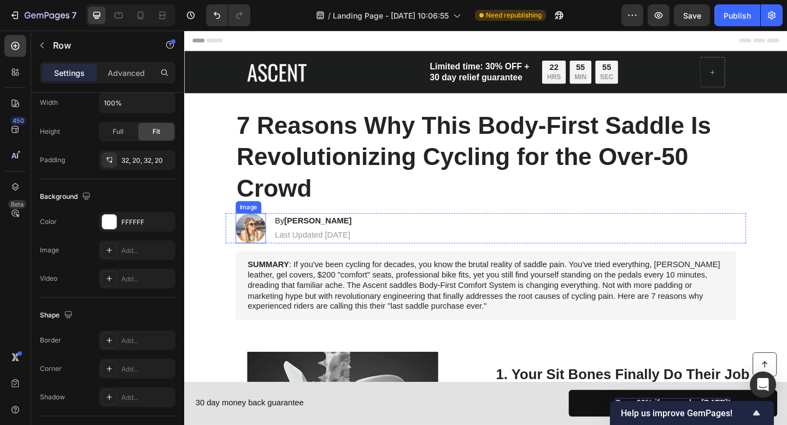
click at [259, 242] on img at bounding box center [256, 245] width 33 height 33
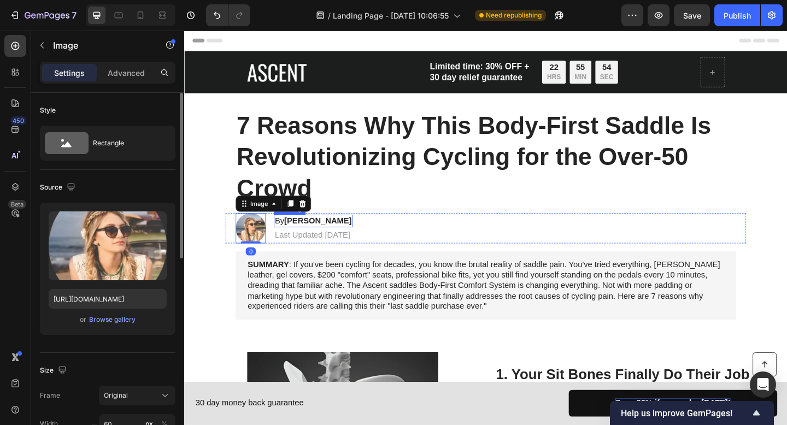
click at [304, 240] on strong "[PERSON_NAME]" at bounding box center [329, 237] width 73 height 9
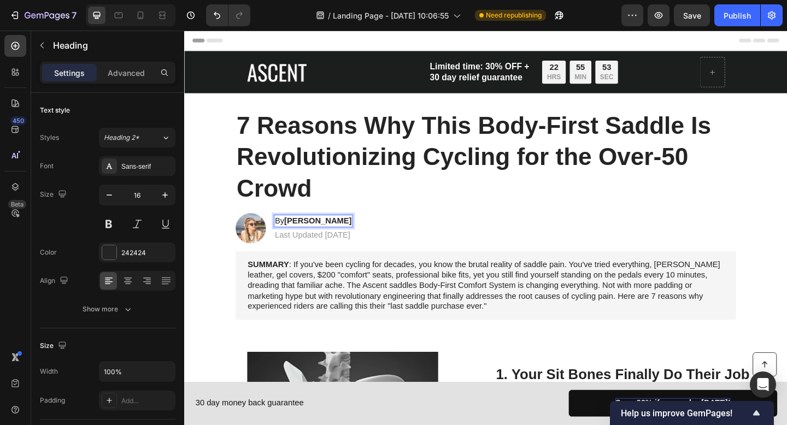
click at [322, 240] on strong "[PERSON_NAME]" at bounding box center [329, 237] width 73 height 9
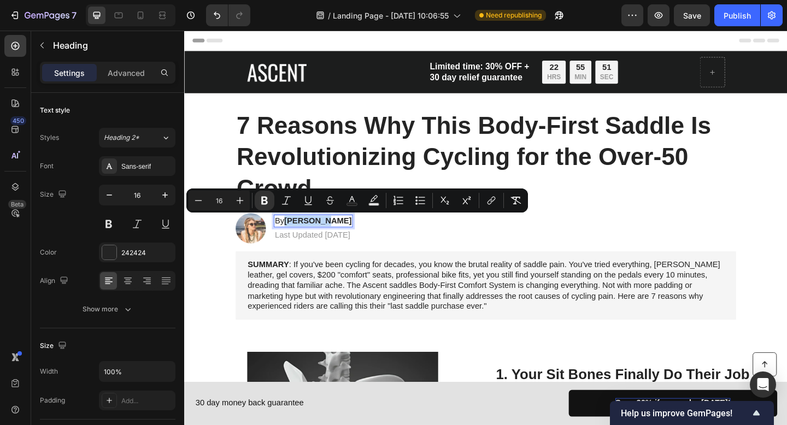
drag, startPoint x: 331, startPoint y: 239, endPoint x: 292, endPoint y: 238, distance: 38.8
click at [293, 238] on strong "[PERSON_NAME]" at bounding box center [329, 237] width 73 height 9
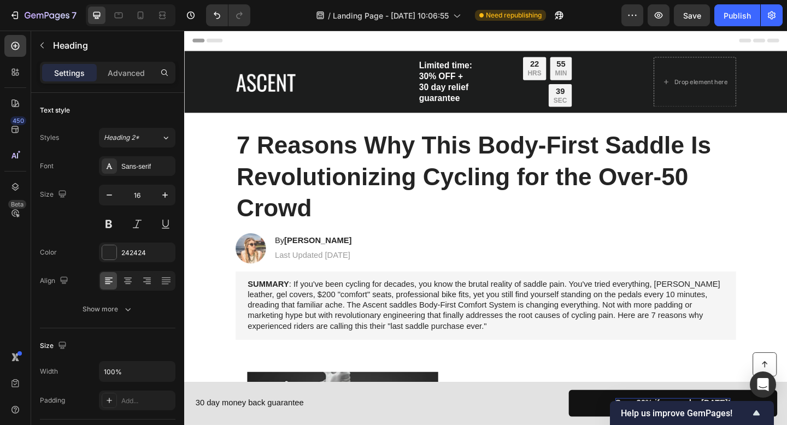
click at [325, 258] on strong "[PERSON_NAME]" at bounding box center [329, 259] width 73 height 9
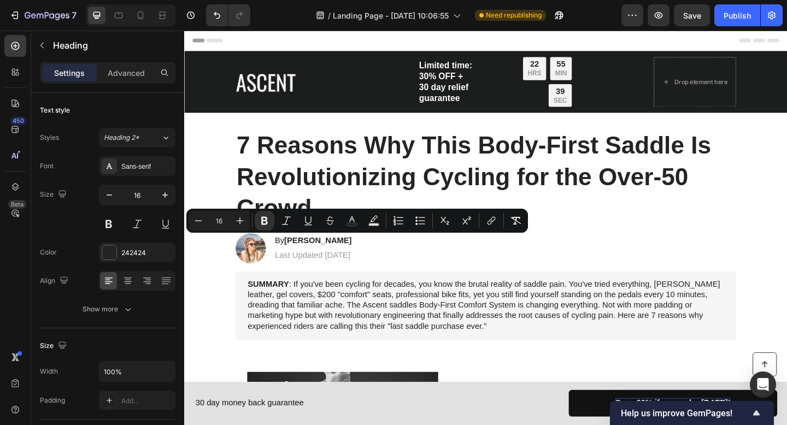
click at [328, 260] on strong "[PERSON_NAME]" at bounding box center [329, 259] width 73 height 9
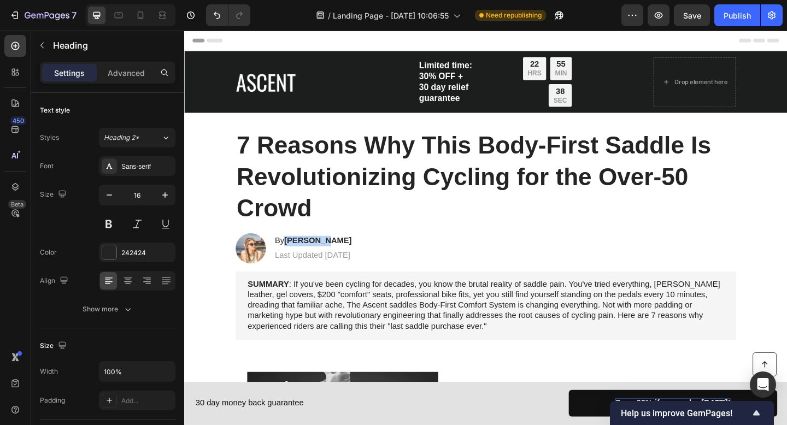
drag, startPoint x: 331, startPoint y: 260, endPoint x: 292, endPoint y: 260, distance: 38.8
click at [293, 260] on strong "[PERSON_NAME]" at bounding box center [329, 259] width 73 height 9
click at [301, 261] on strong "Dr Martinez - Sports Medicine Doctor" at bounding box center [382, 259] width 179 height 9
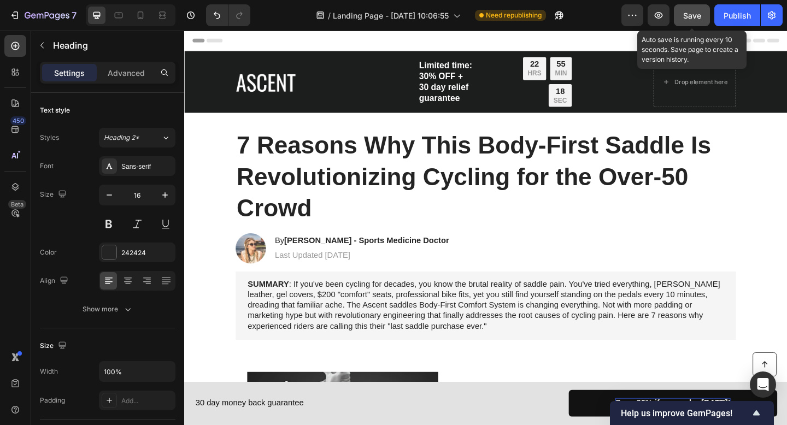
click at [702, 15] on button "Save" at bounding box center [692, 15] width 36 height 22
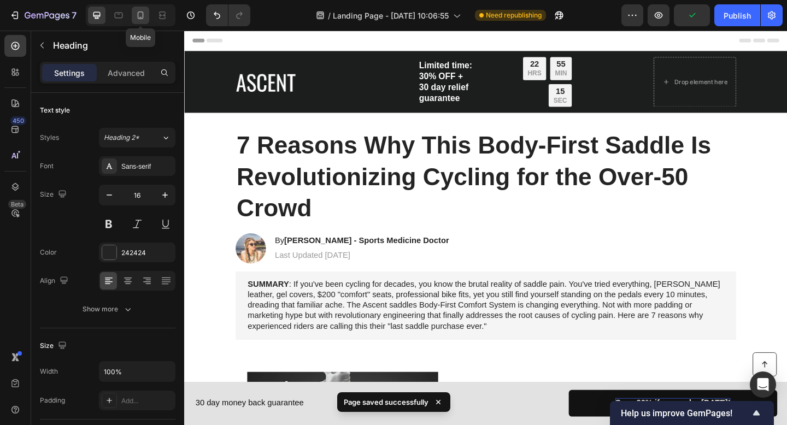
click at [138, 17] on icon at bounding box center [140, 15] width 11 height 11
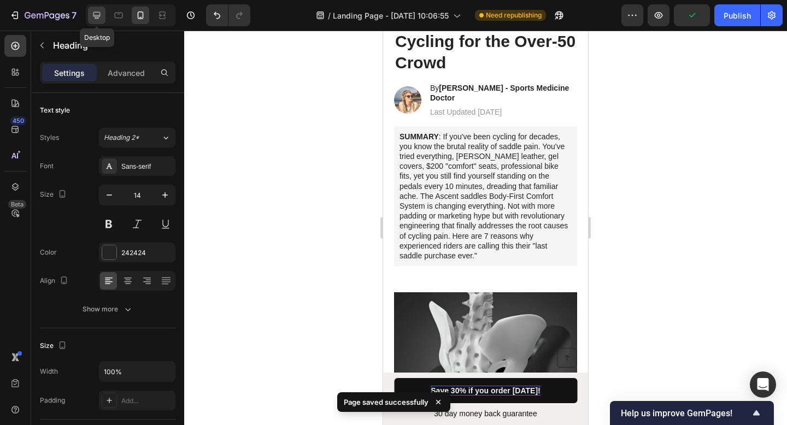
scroll to position [157, 0]
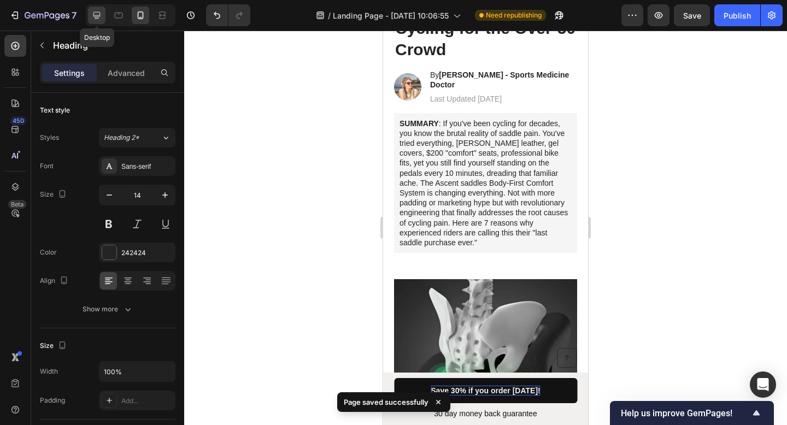
click at [101, 16] on icon at bounding box center [96, 15] width 11 height 11
type input "16"
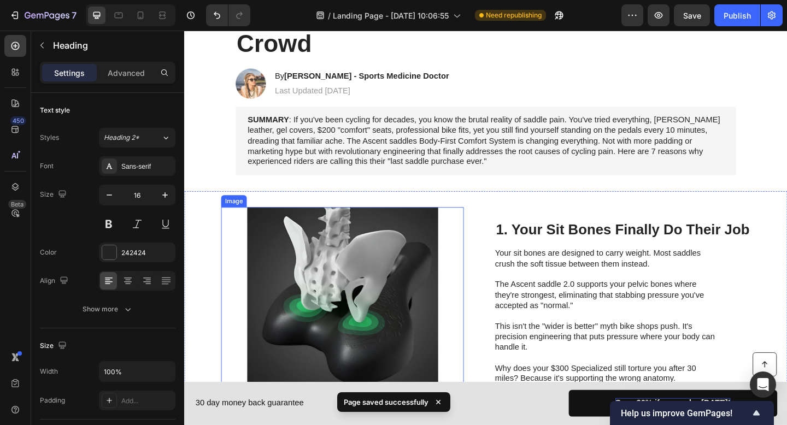
scroll to position [162, 0]
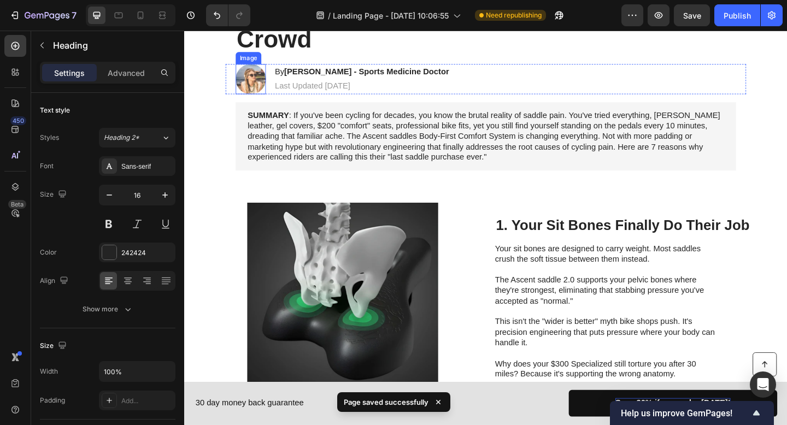
click at [255, 88] on img at bounding box center [256, 83] width 33 height 33
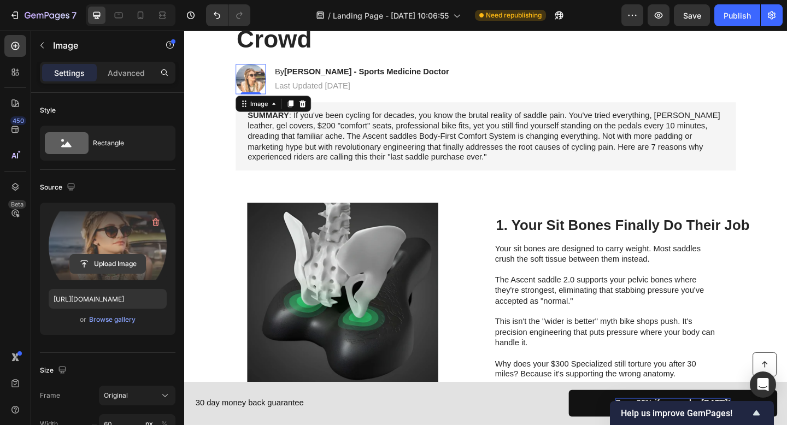
click at [120, 260] on input "file" at bounding box center [107, 264] width 75 height 19
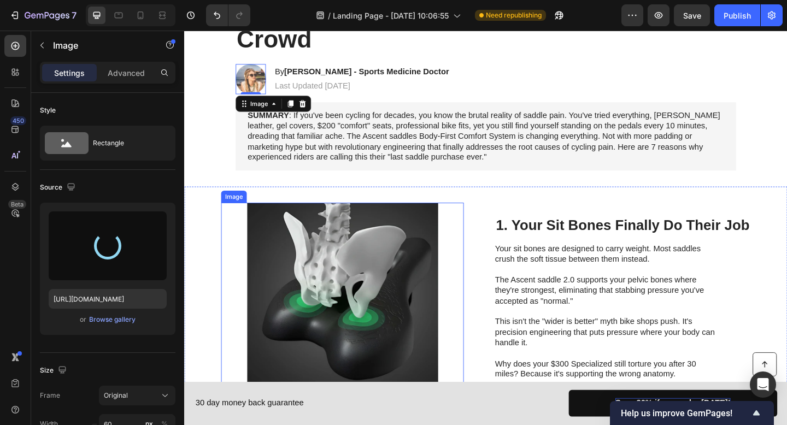
type input "https://cdn.shopify.com/s/files/1/0919/9901/1190/files/gempages_586355942270960…"
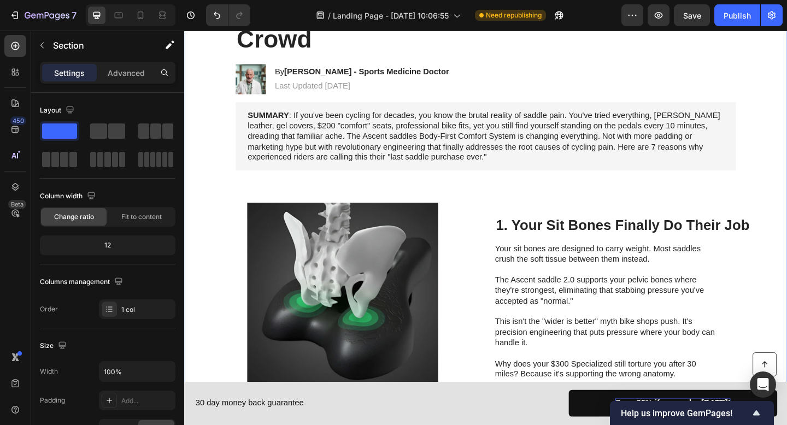
click at [254, 90] on img at bounding box center [256, 83] width 33 height 33
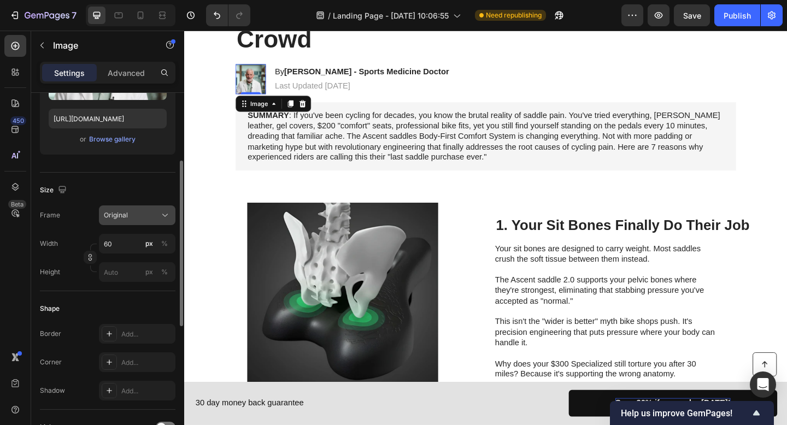
scroll to position [245, 0]
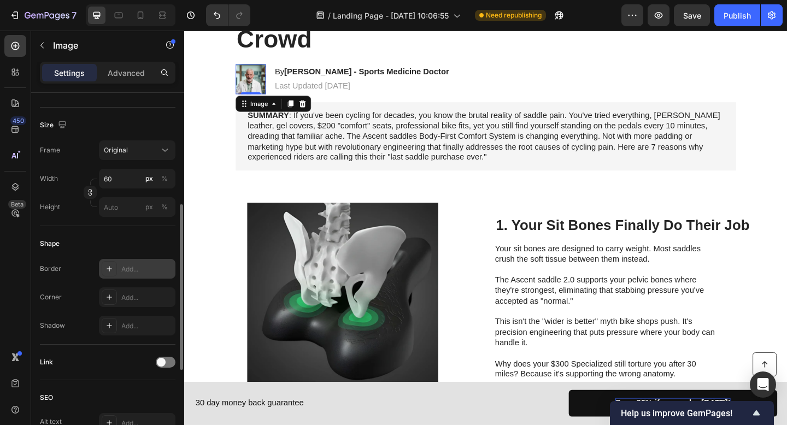
click at [143, 272] on div "Add..." at bounding box center [146, 269] width 51 height 10
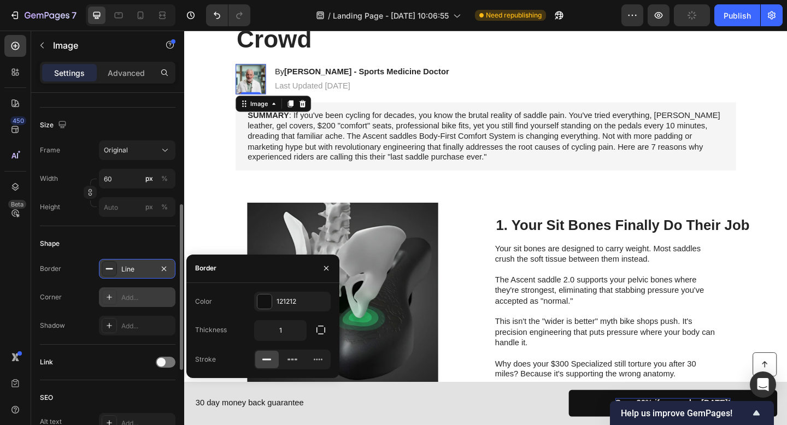
click at [145, 302] on div "Add..." at bounding box center [137, 297] width 76 height 20
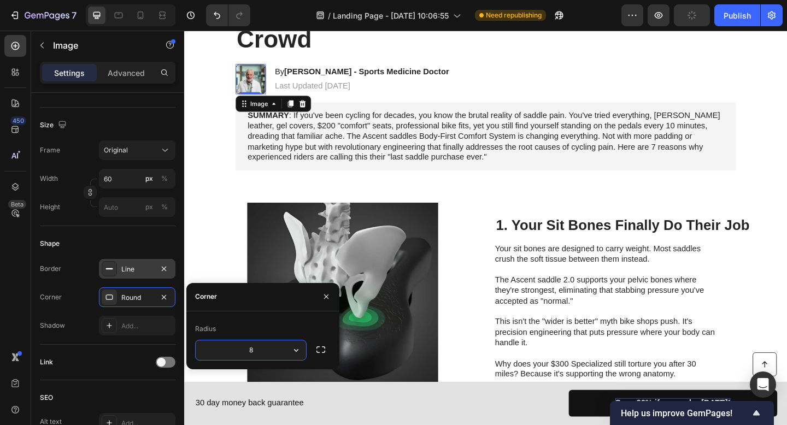
click at [257, 349] on input "8" at bounding box center [251, 350] width 110 height 20
drag, startPoint x: 262, startPoint y: 349, endPoint x: 236, endPoint y: 347, distance: 25.8
click at [236, 347] on input "8" at bounding box center [251, 350] width 110 height 20
type input "20"
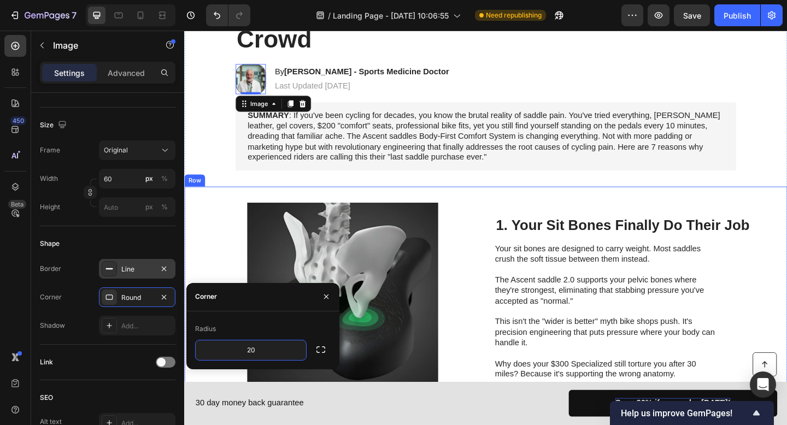
click at [349, 182] on div "SUMMARY : If you've been cycling for decades, you know the brutal reality of sa…" at bounding box center [512, 146] width 544 height 74
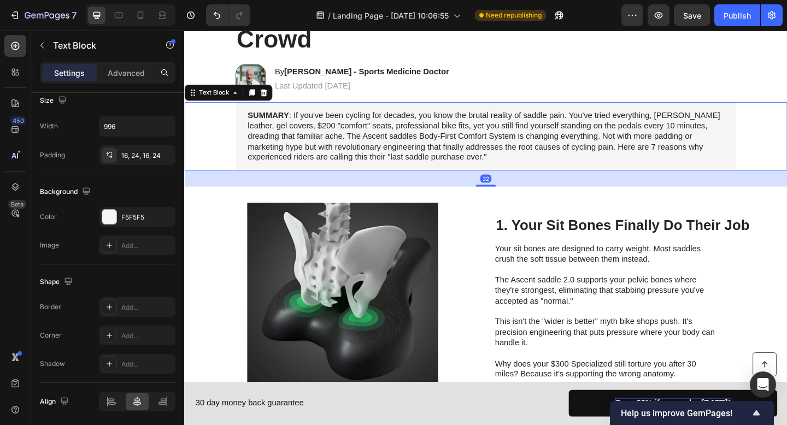
scroll to position [0, 0]
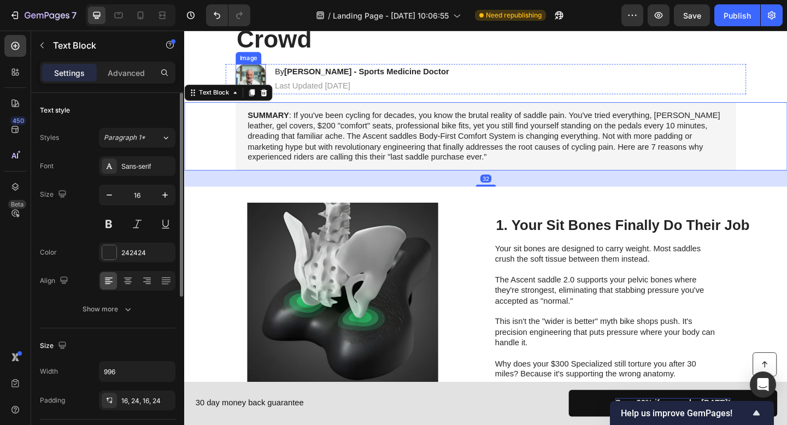
click at [261, 79] on img at bounding box center [256, 83] width 33 height 33
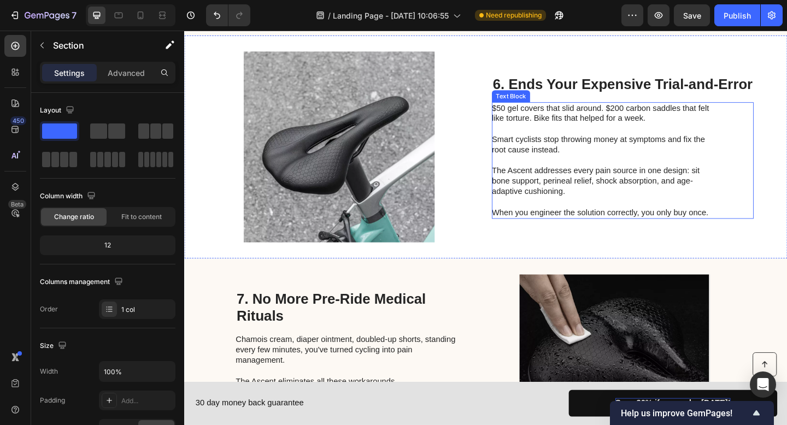
scroll to position [2100, 0]
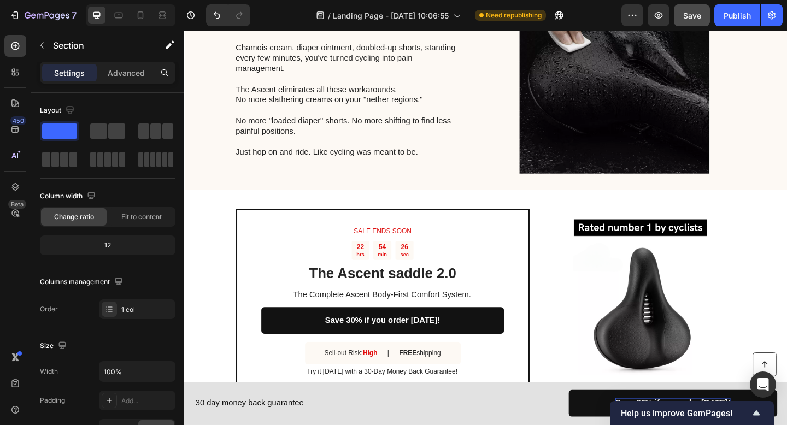
click at [686, 16] on span "Save" at bounding box center [692, 15] width 18 height 9
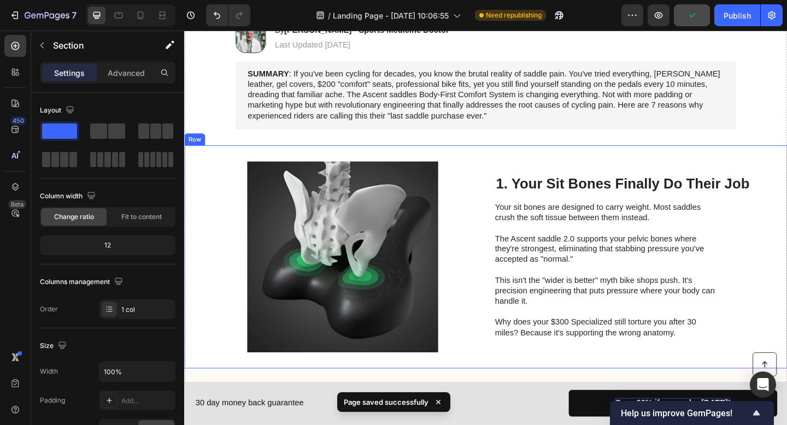
scroll to position [0, 0]
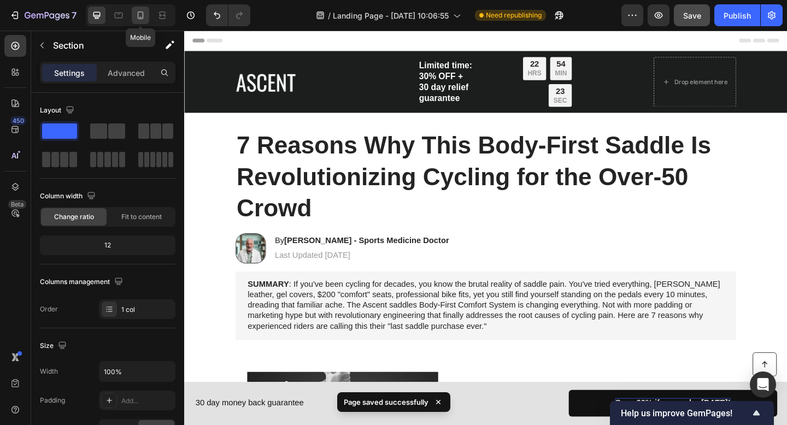
click at [138, 10] on icon at bounding box center [140, 15] width 11 height 11
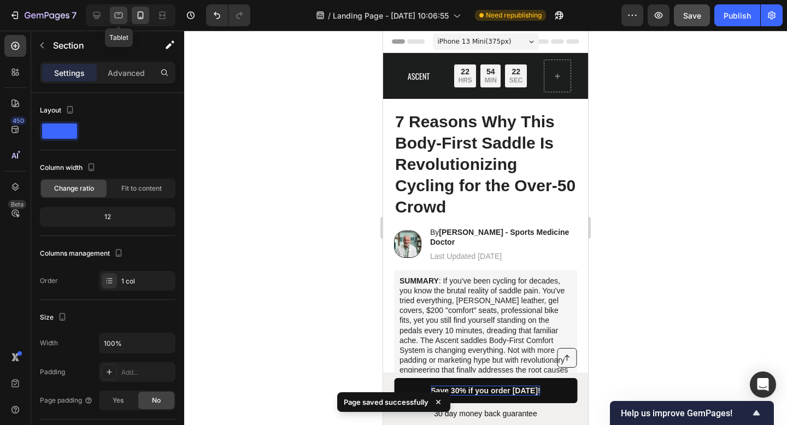
click at [121, 20] on icon at bounding box center [118, 15] width 11 height 11
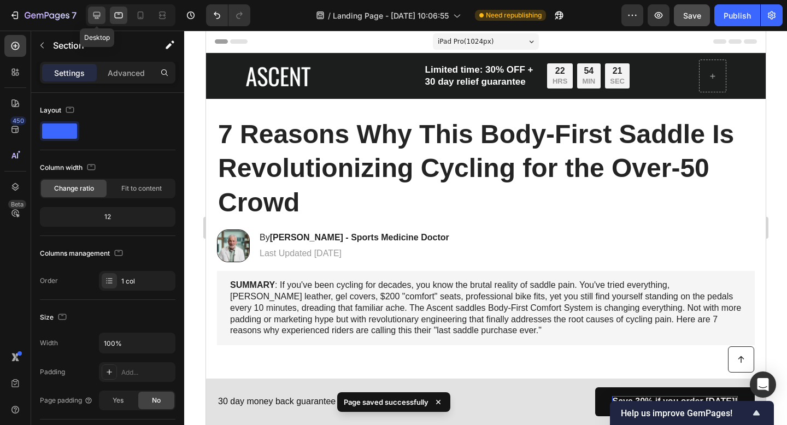
click at [90, 16] on div at bounding box center [96, 15] width 17 height 17
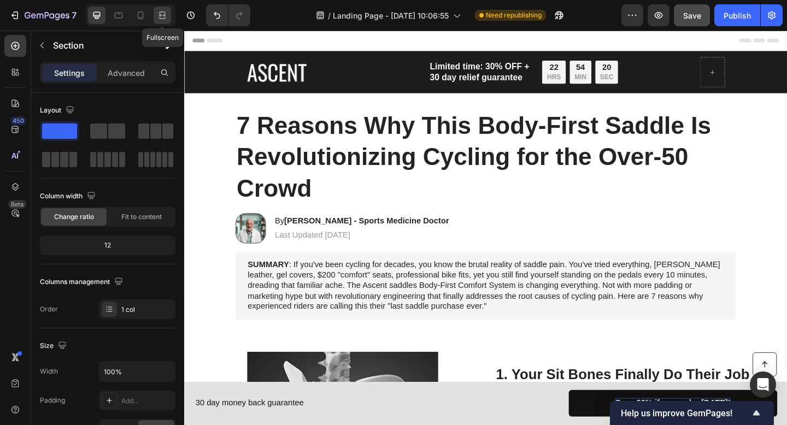
click at [157, 15] on icon at bounding box center [162, 15] width 11 height 11
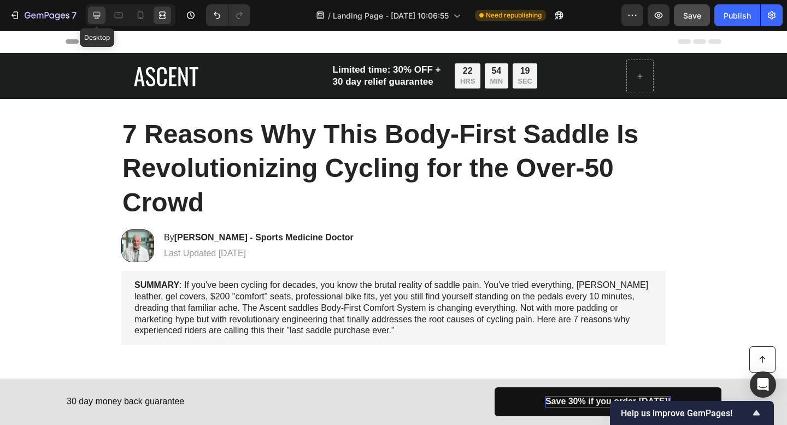
click at [94, 17] on icon at bounding box center [96, 15] width 7 height 7
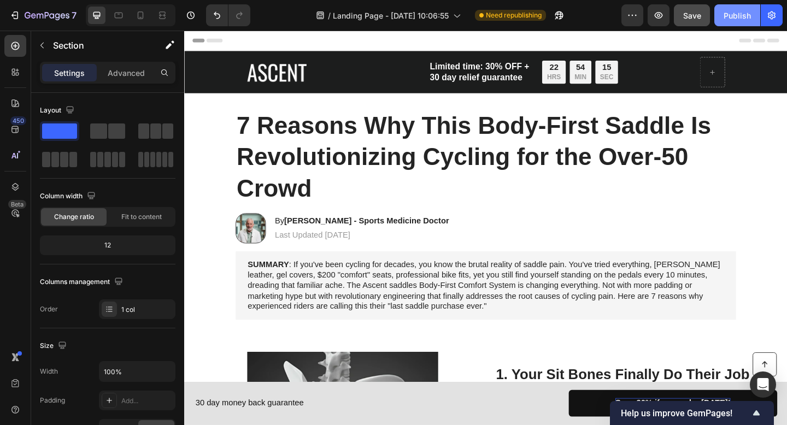
click at [733, 16] on div "Publish" at bounding box center [736, 15] width 27 height 11
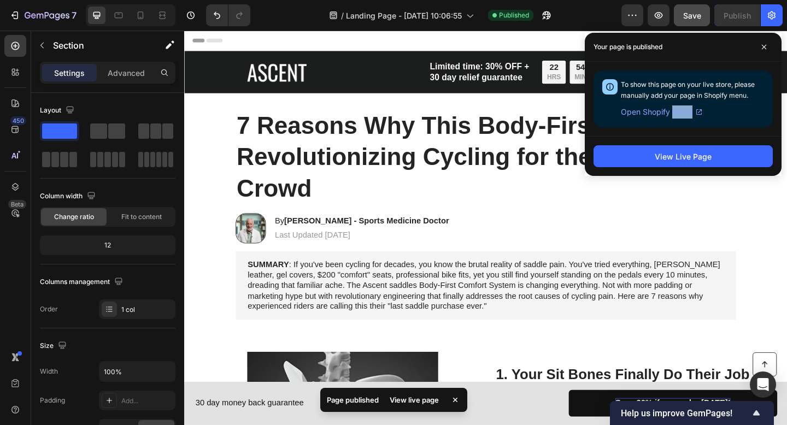
click at [686, 114] on span "Open Shopify Menu" at bounding box center [657, 111] width 72 height 13
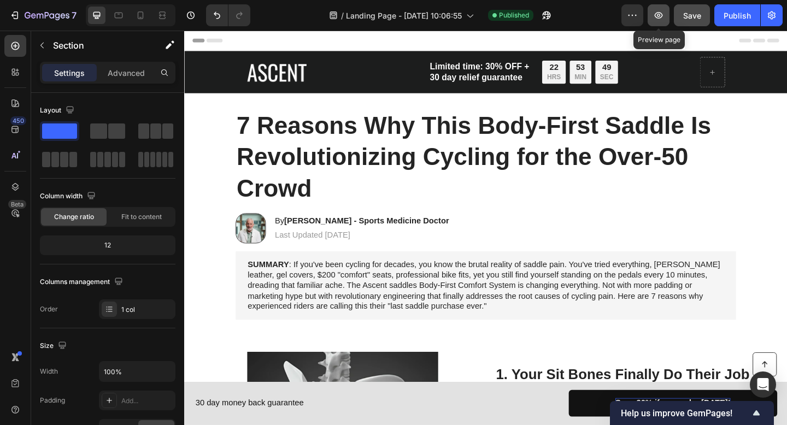
click at [658, 14] on icon "button" at bounding box center [658, 15] width 3 height 3
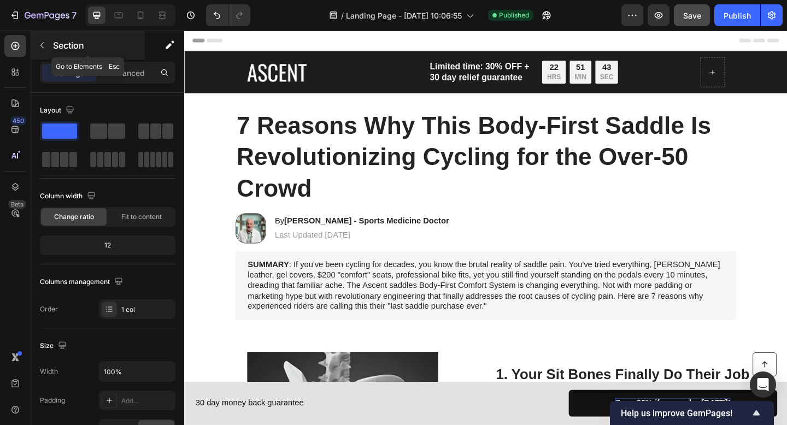
click at [41, 46] on icon "button" at bounding box center [41, 46] width 3 height 6
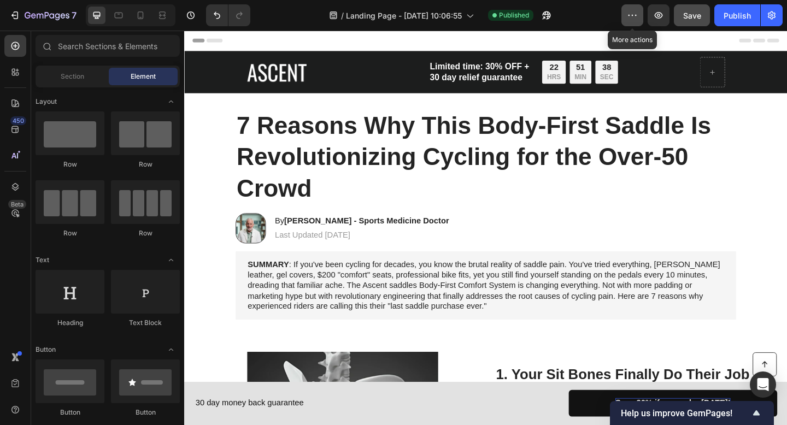
click at [637, 15] on icon "button" at bounding box center [636, 15] width 2 height 1
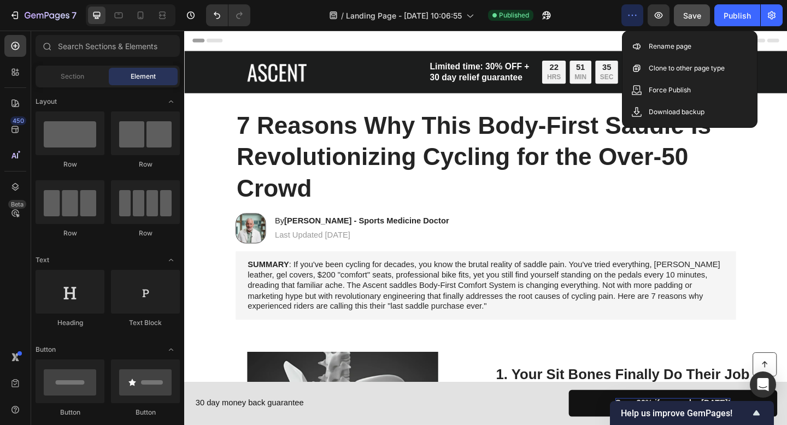
click at [636, 15] on icon "button" at bounding box center [636, 15] width 2 height 1
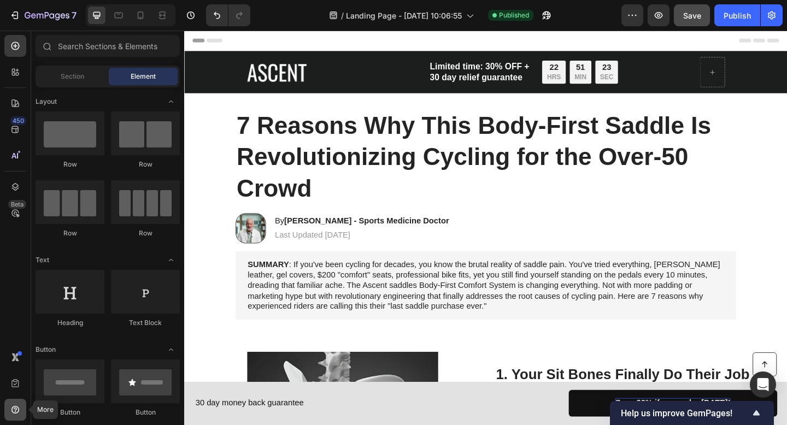
click at [20, 401] on div at bounding box center [15, 410] width 22 height 22
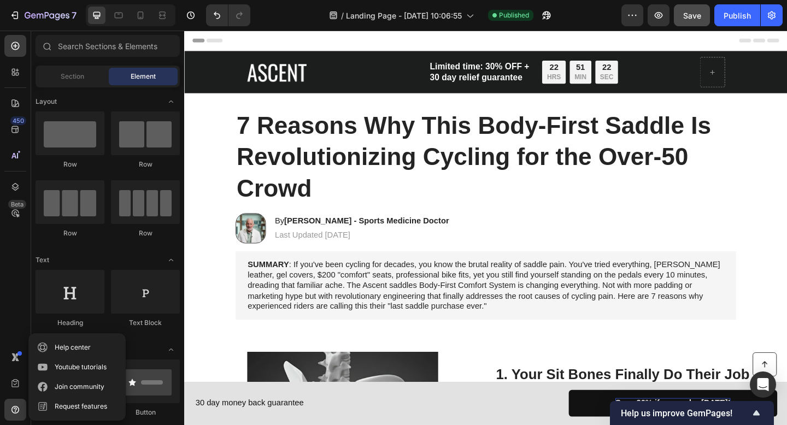
click at [17, 321] on div "450 Beta" at bounding box center [15, 190] width 22 height 311
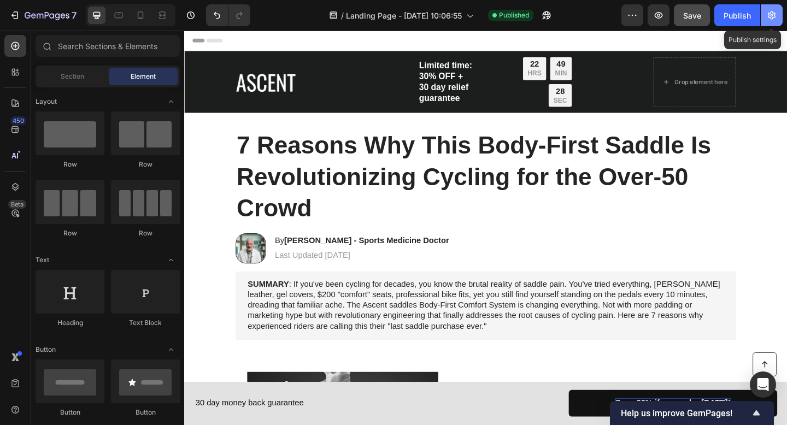
click at [767, 15] on icon "button" at bounding box center [771, 15] width 11 height 11
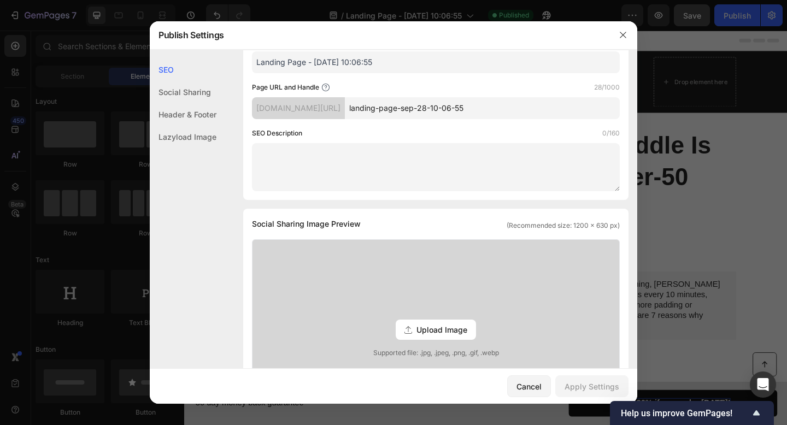
scroll to position [102, 0]
click at [197, 117] on div "Header & Footer" at bounding box center [183, 114] width 67 height 22
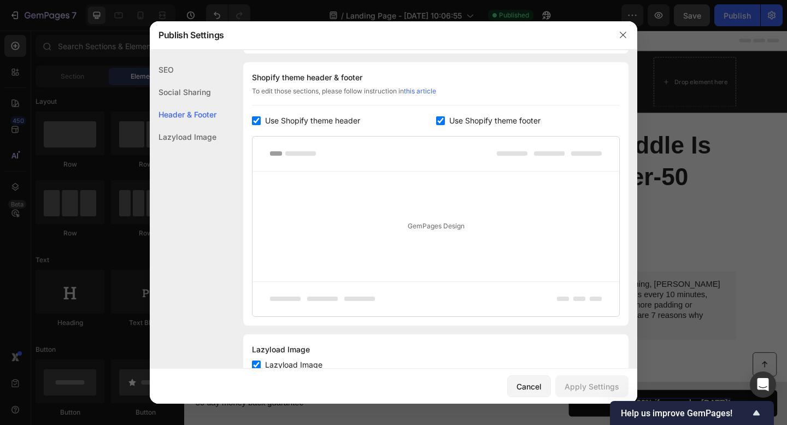
scroll to position [512, 0]
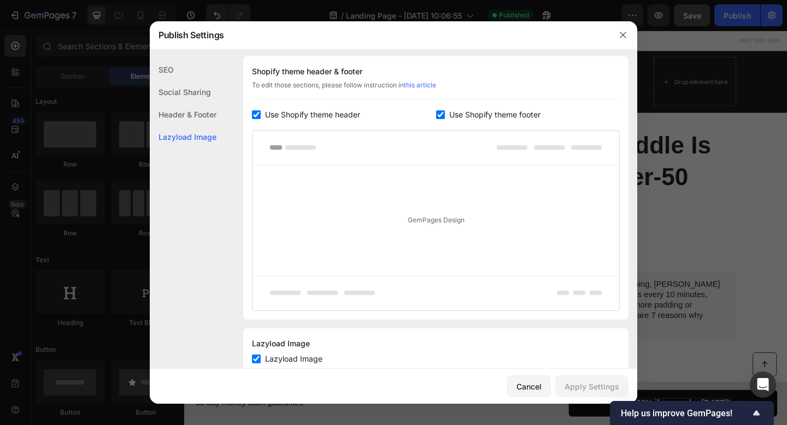
click at [255, 116] on input "checkbox" at bounding box center [256, 114] width 9 height 9
checkbox input "false"
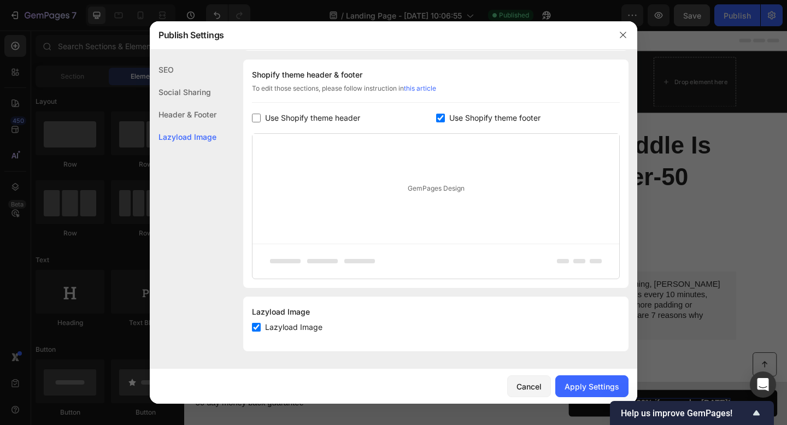
click at [438, 119] on input "checkbox" at bounding box center [440, 118] width 9 height 9
checkbox input "false"
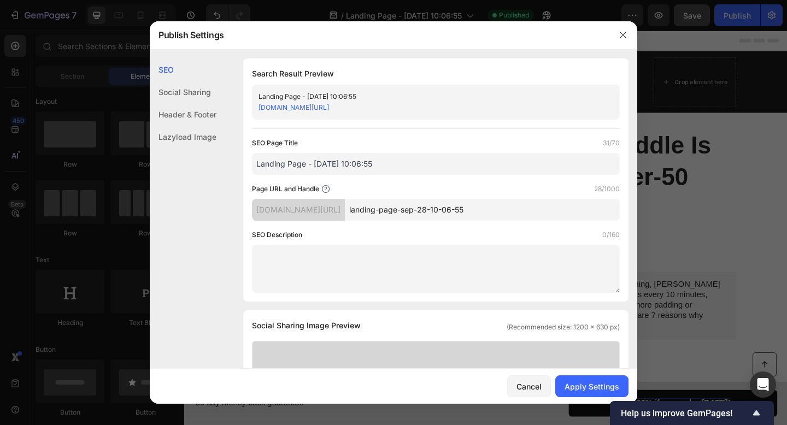
scroll to position [0, 0]
click at [618, 386] on div "Apply Settings" at bounding box center [591, 386] width 55 height 11
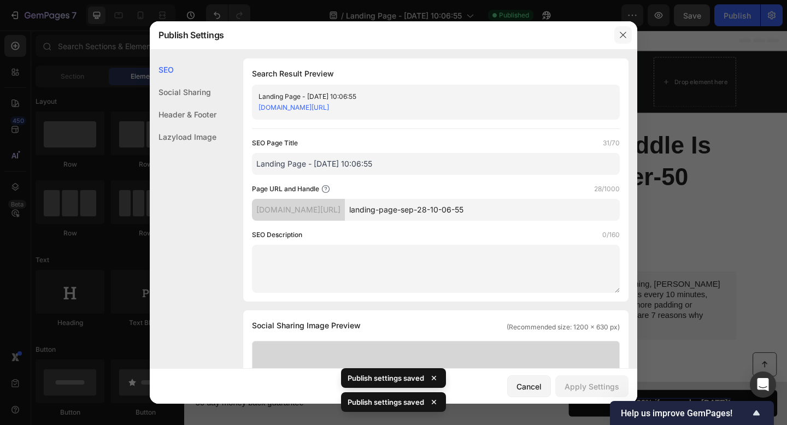
click at [619, 38] on icon "button" at bounding box center [623, 35] width 9 height 9
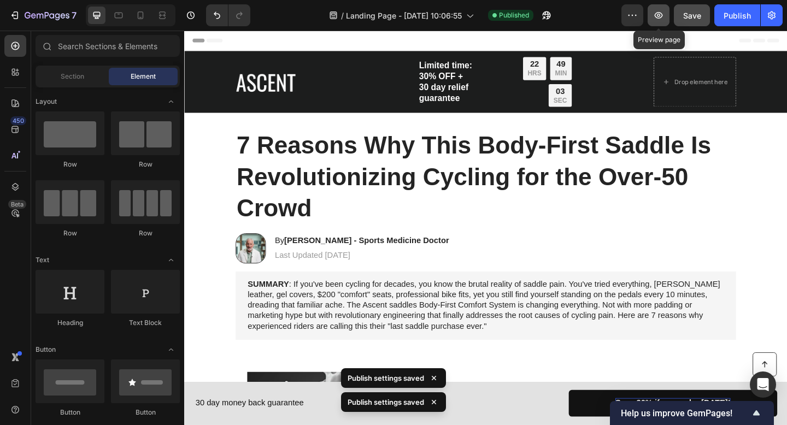
click at [660, 22] on button "button" at bounding box center [658, 15] width 22 height 22
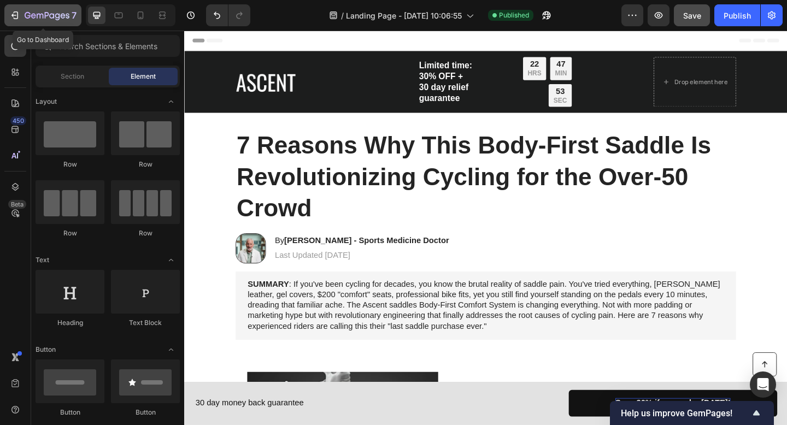
click at [15, 13] on icon "button" at bounding box center [14, 15] width 11 height 11
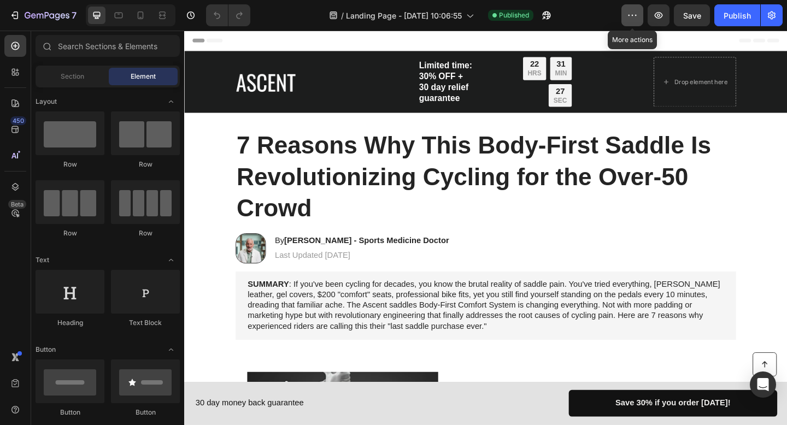
click at [629, 16] on icon "button" at bounding box center [632, 15] width 11 height 11
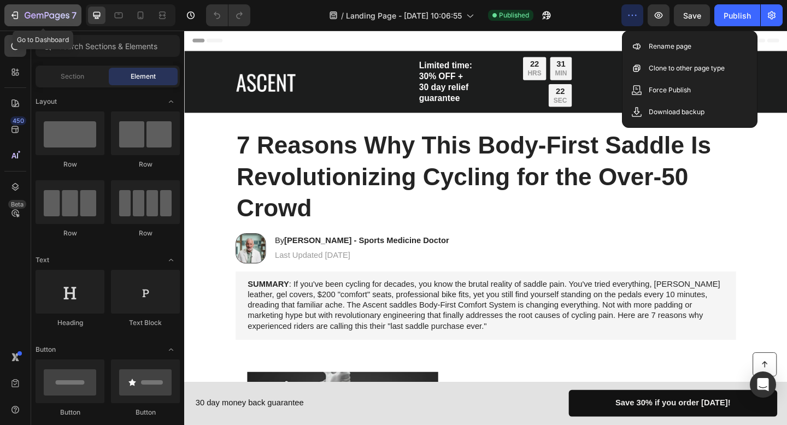
click at [20, 17] on icon "button" at bounding box center [14, 15] width 11 height 11
